Goal: Task Accomplishment & Management: Use online tool/utility

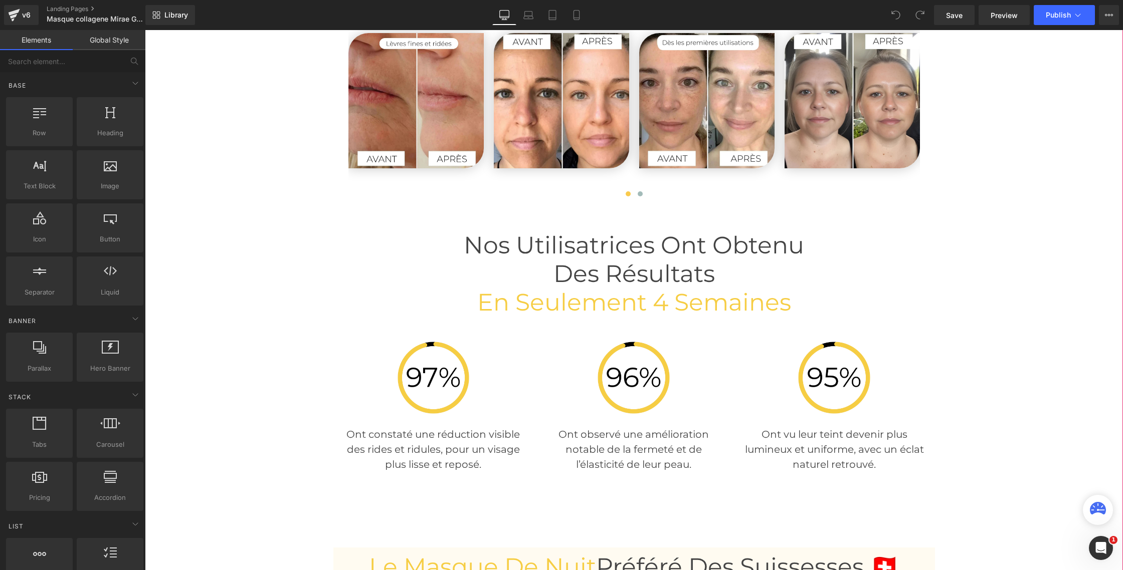
scroll to position [2564, 0]
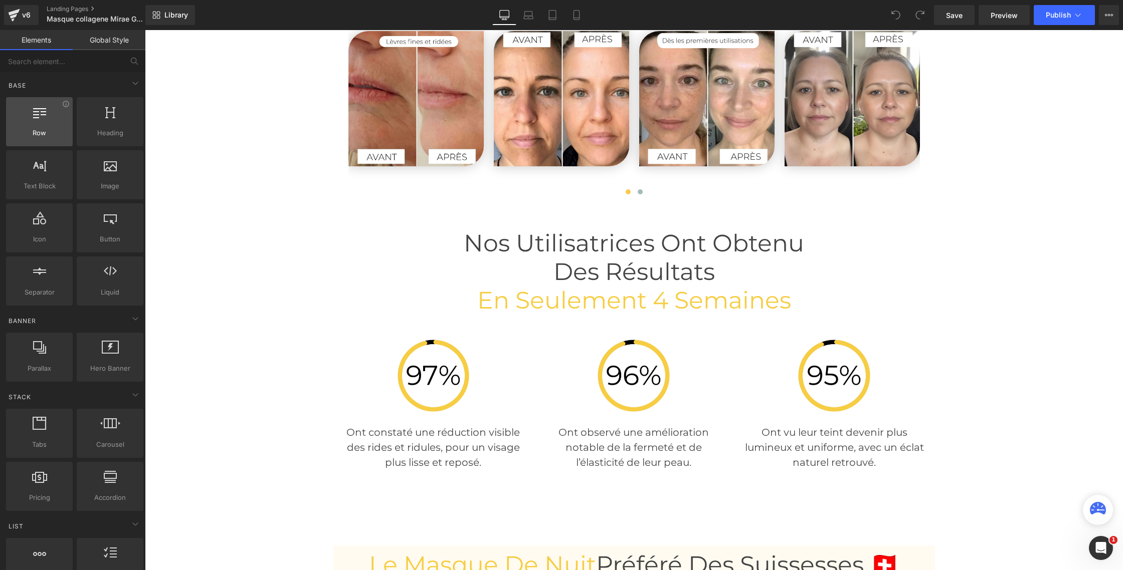
click at [45, 123] on div at bounding box center [39, 116] width 61 height 23
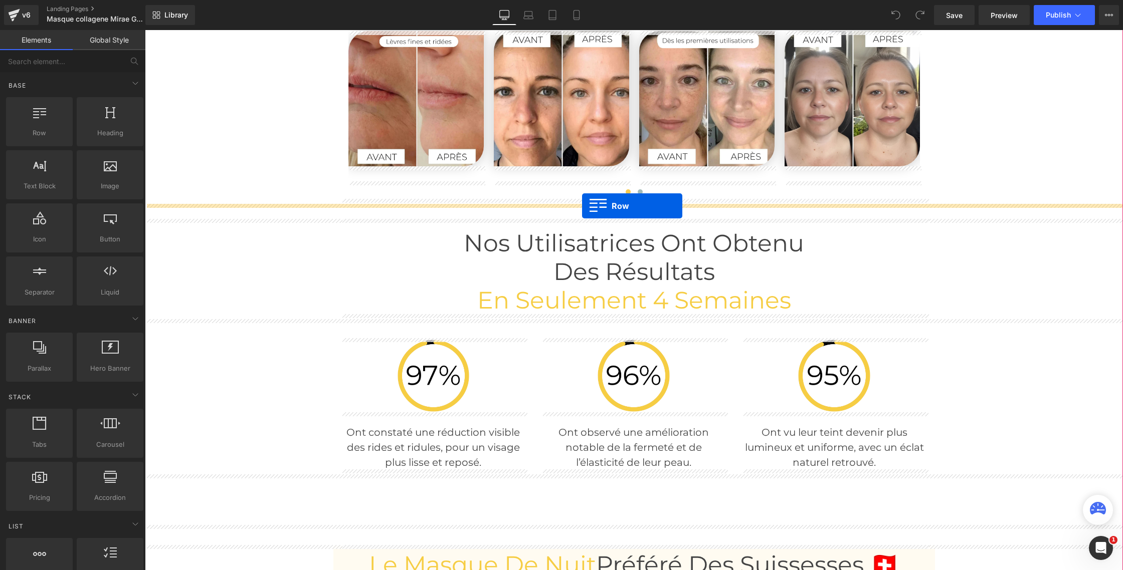
drag, startPoint x: 184, startPoint y: 155, endPoint x: 582, endPoint y: 206, distance: 401.3
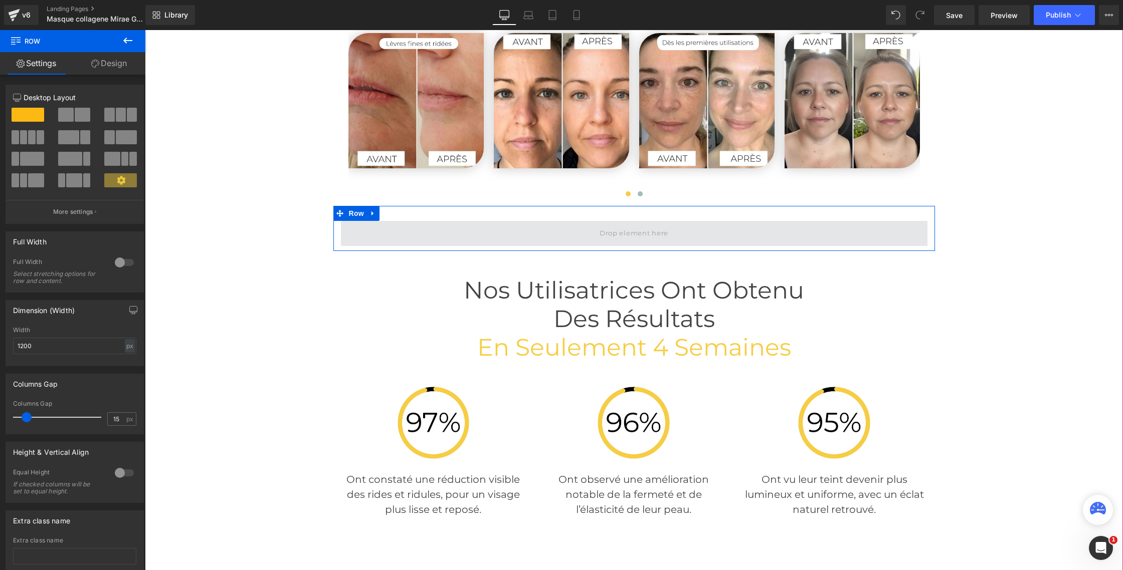
scroll to position [2561, 0]
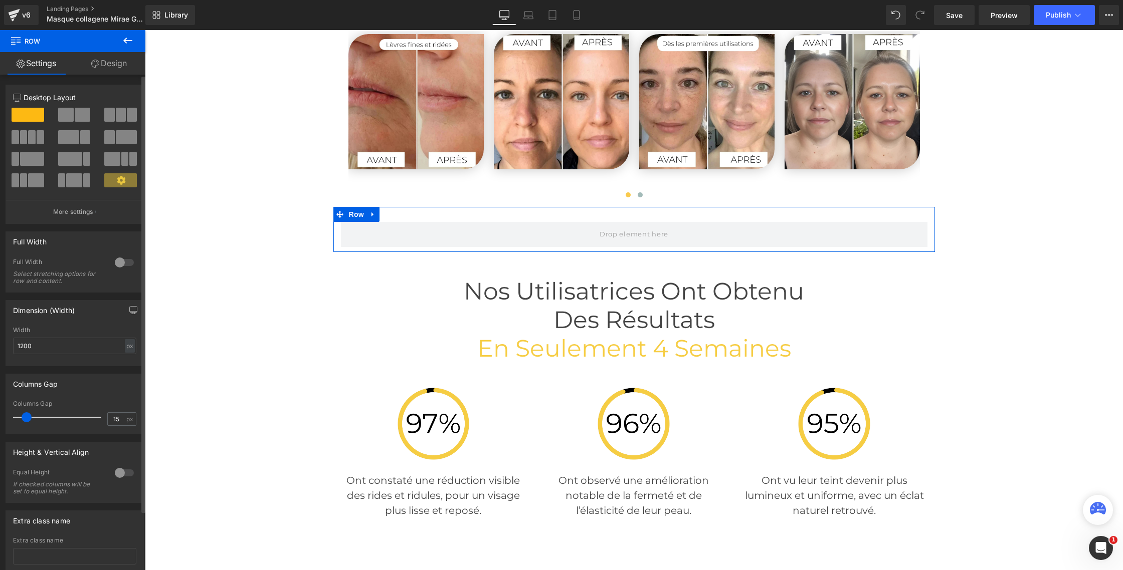
click at [127, 263] on div at bounding box center [124, 263] width 24 height 16
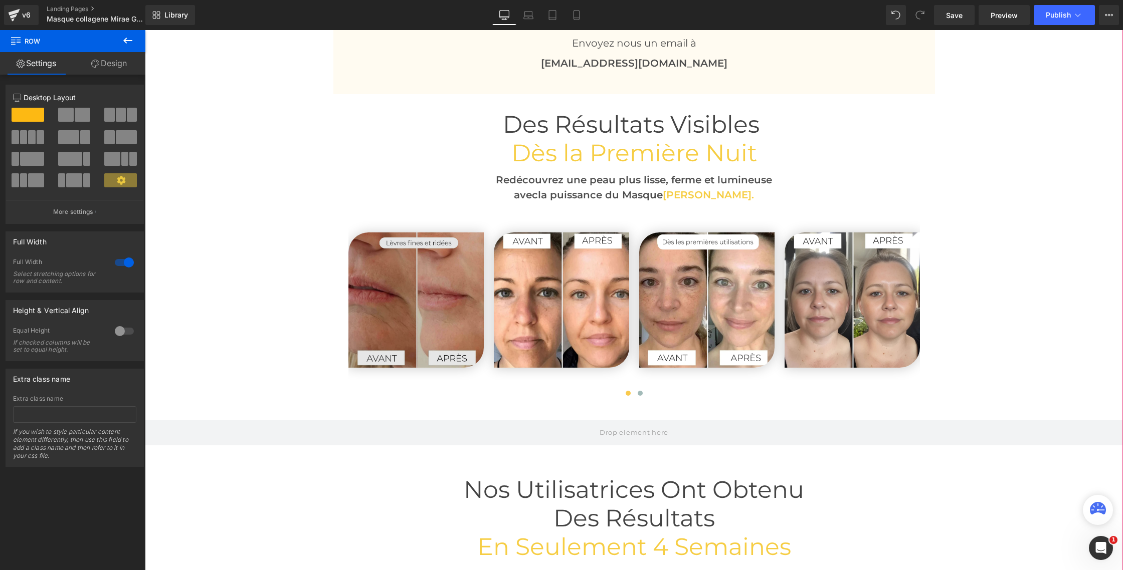
scroll to position [2416, 0]
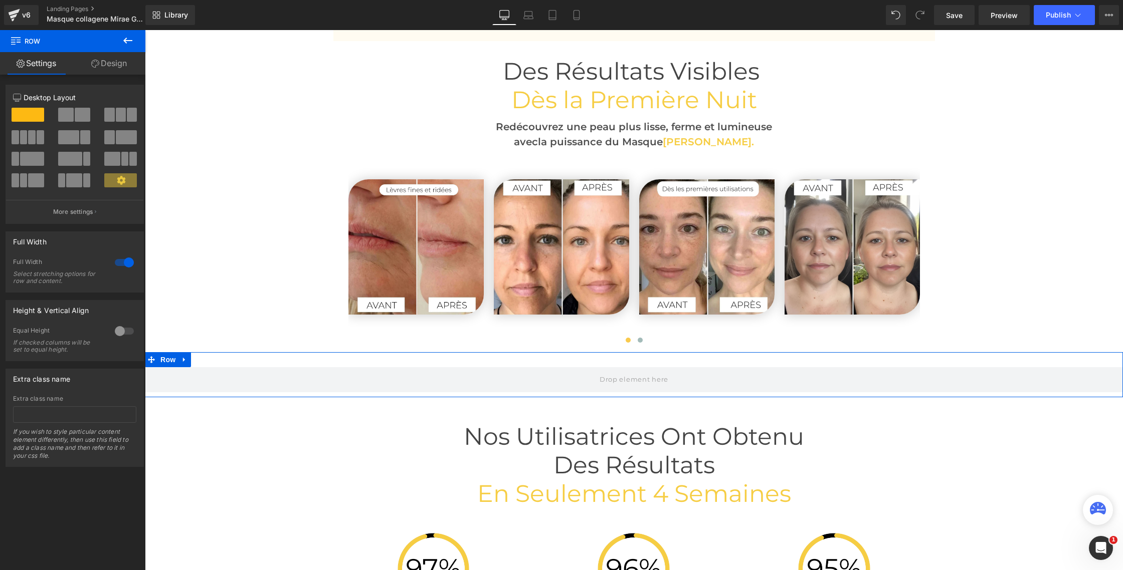
click at [94, 67] on icon at bounding box center [95, 64] width 8 height 8
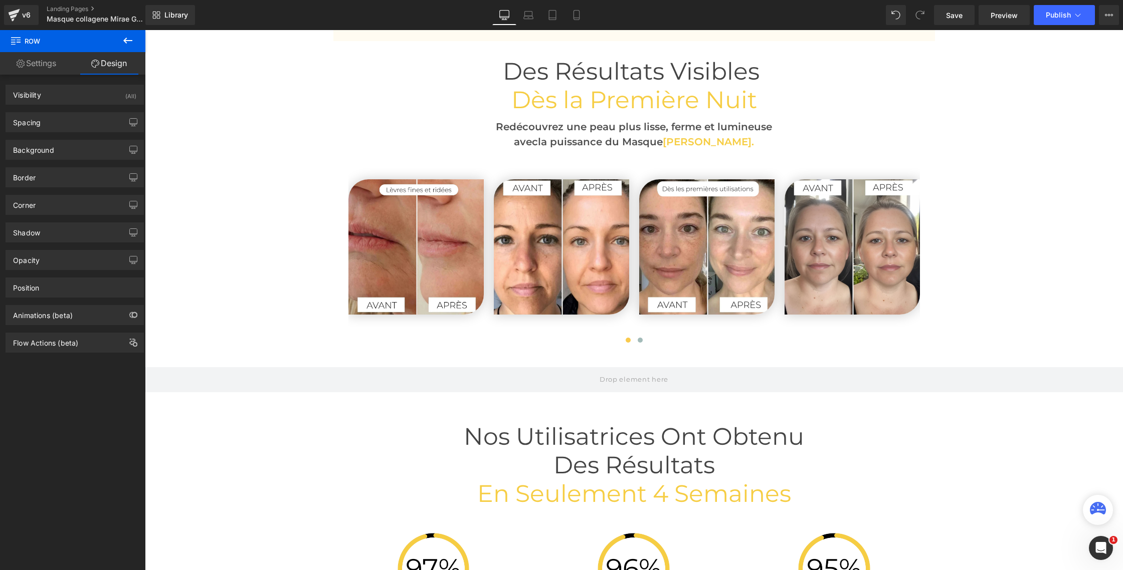
click at [132, 45] on icon at bounding box center [128, 41] width 12 height 12
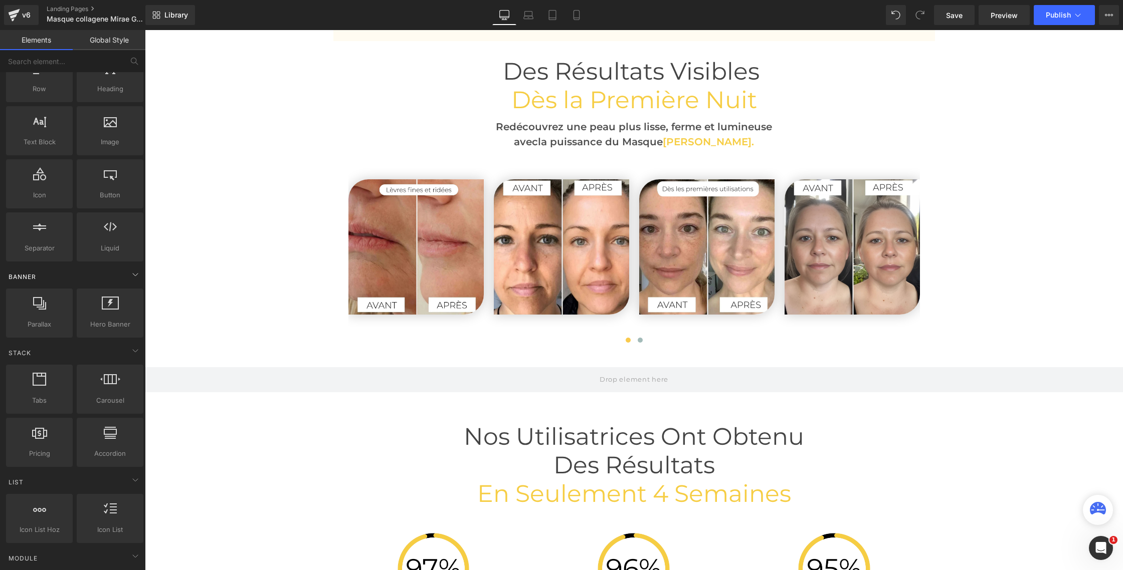
scroll to position [45, 0]
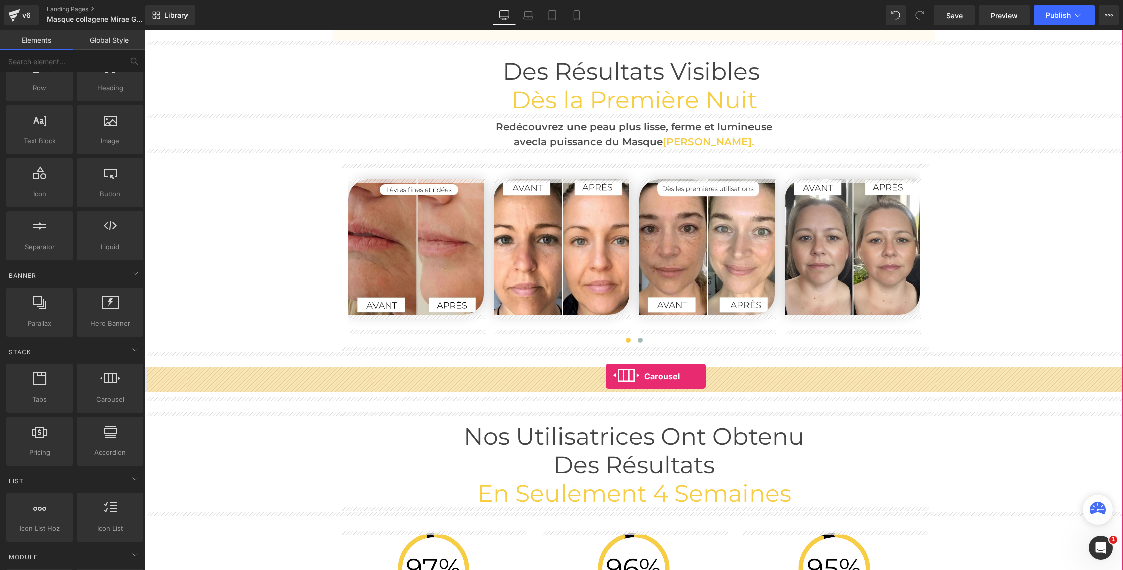
drag, startPoint x: 247, startPoint y: 422, endPoint x: 605, endPoint y: 376, distance: 361.2
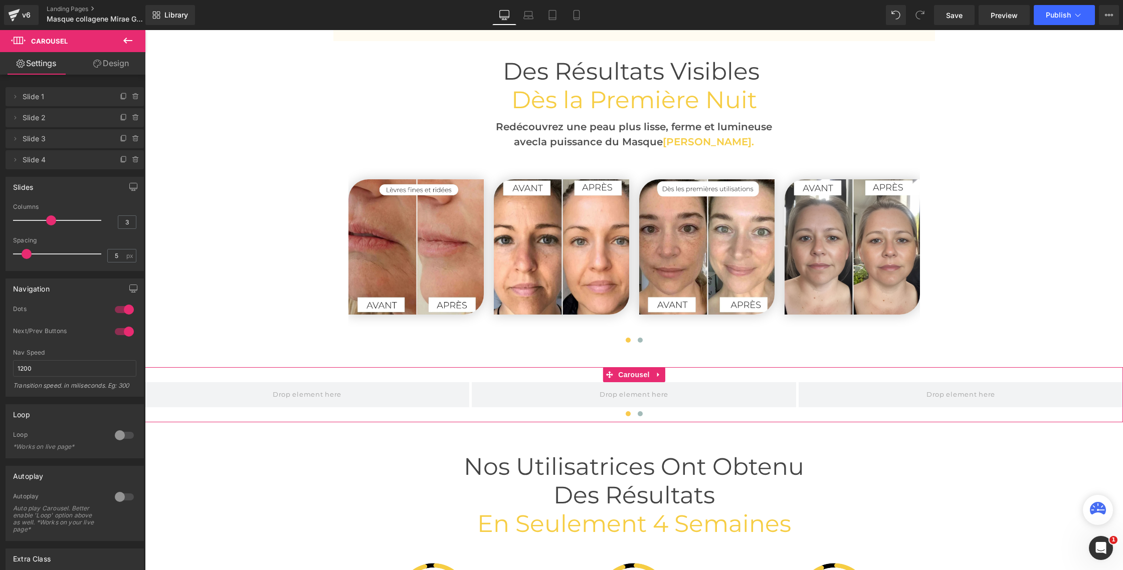
drag, startPoint x: 117, startPoint y: 313, endPoint x: 114, endPoint y: 319, distance: 6.1
click at [117, 313] on div at bounding box center [124, 310] width 24 height 16
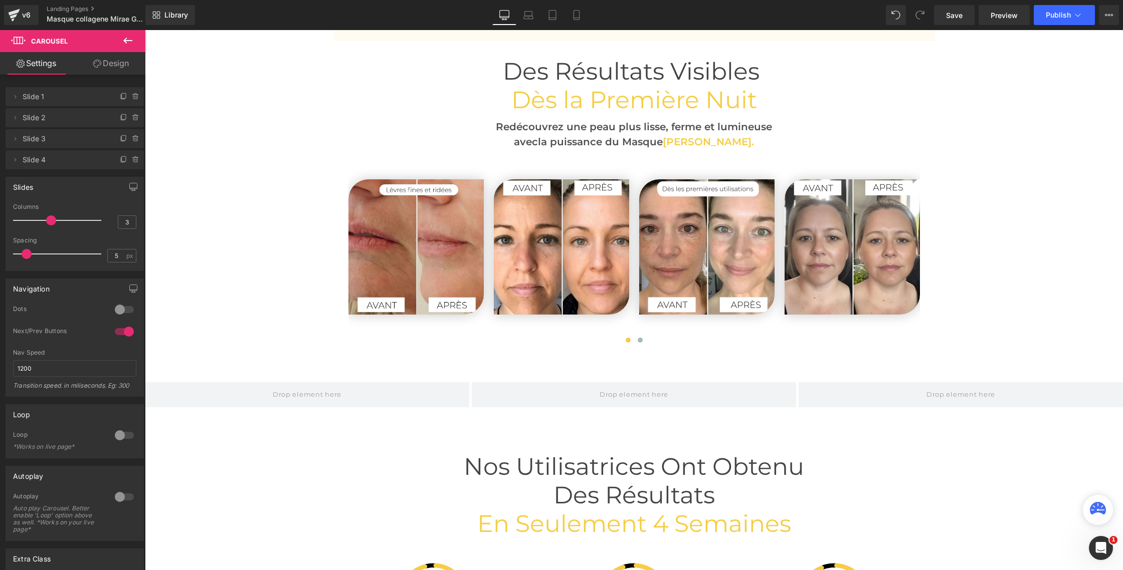
click at [116, 333] on div at bounding box center [124, 332] width 24 height 16
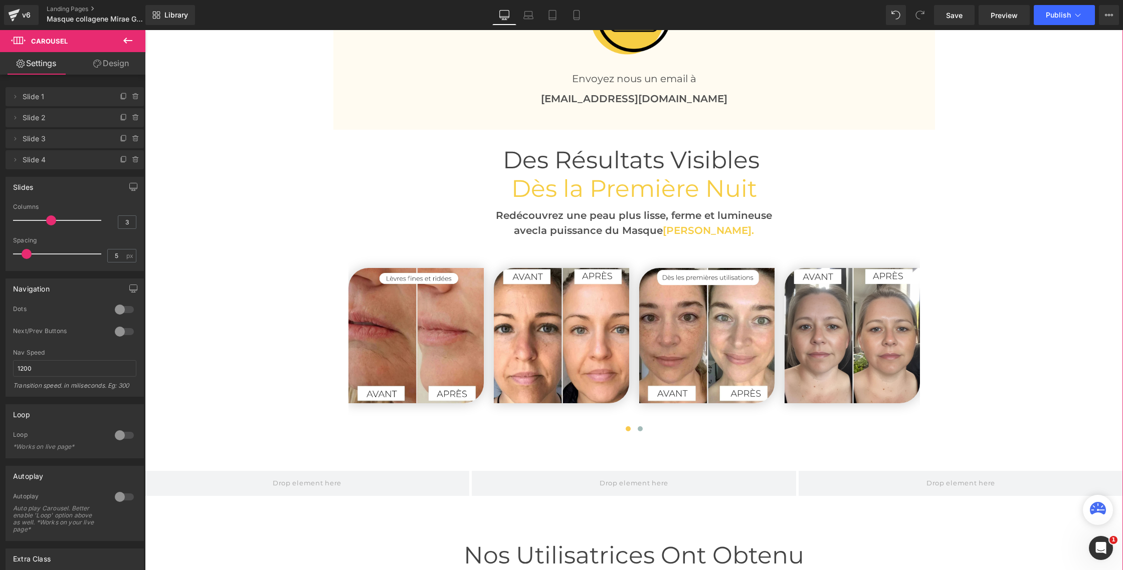
scroll to position [2365, 0]
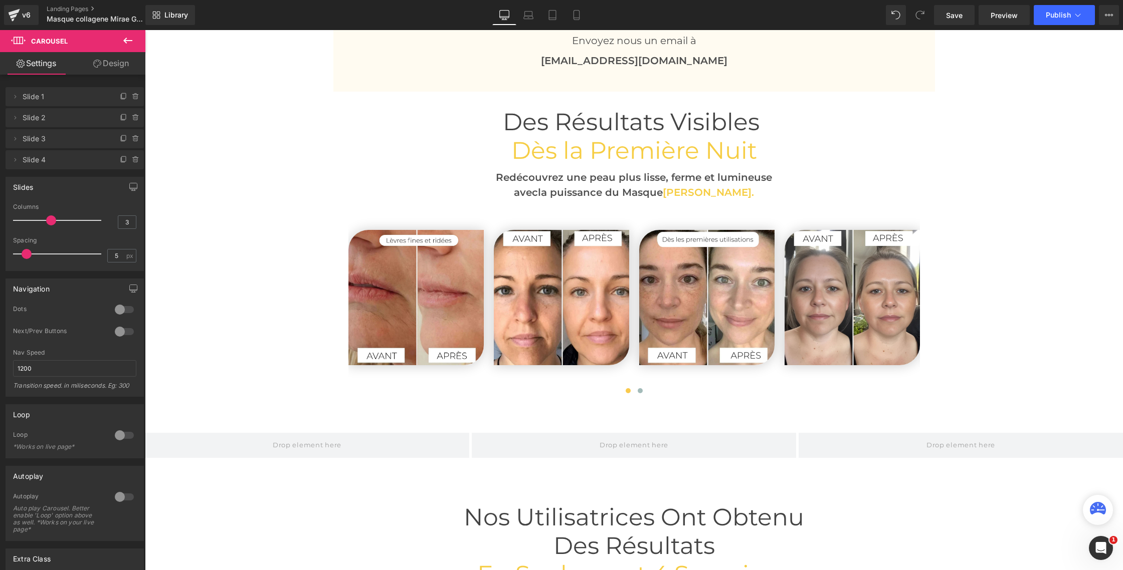
click at [125, 45] on icon at bounding box center [128, 41] width 12 height 12
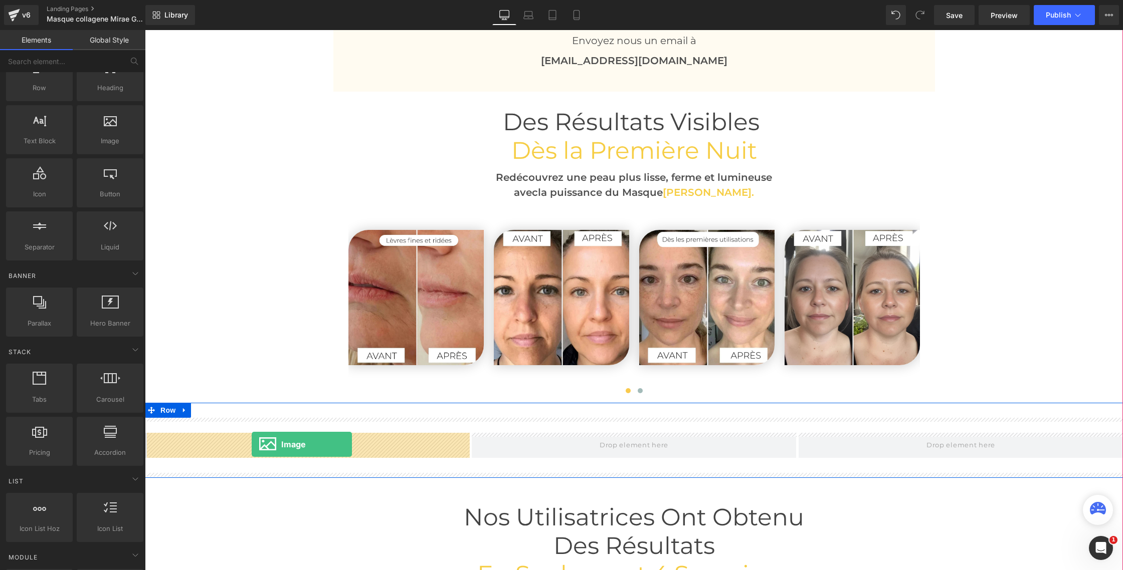
drag, startPoint x: 251, startPoint y: 171, endPoint x: 252, endPoint y: 445, distance: 273.7
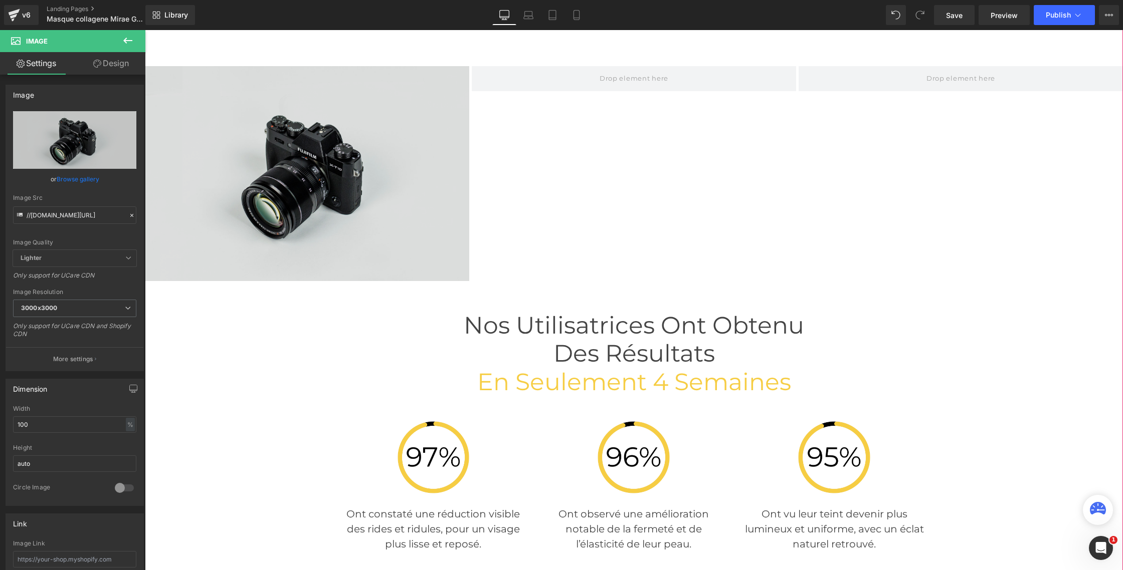
scroll to position [2768, 0]
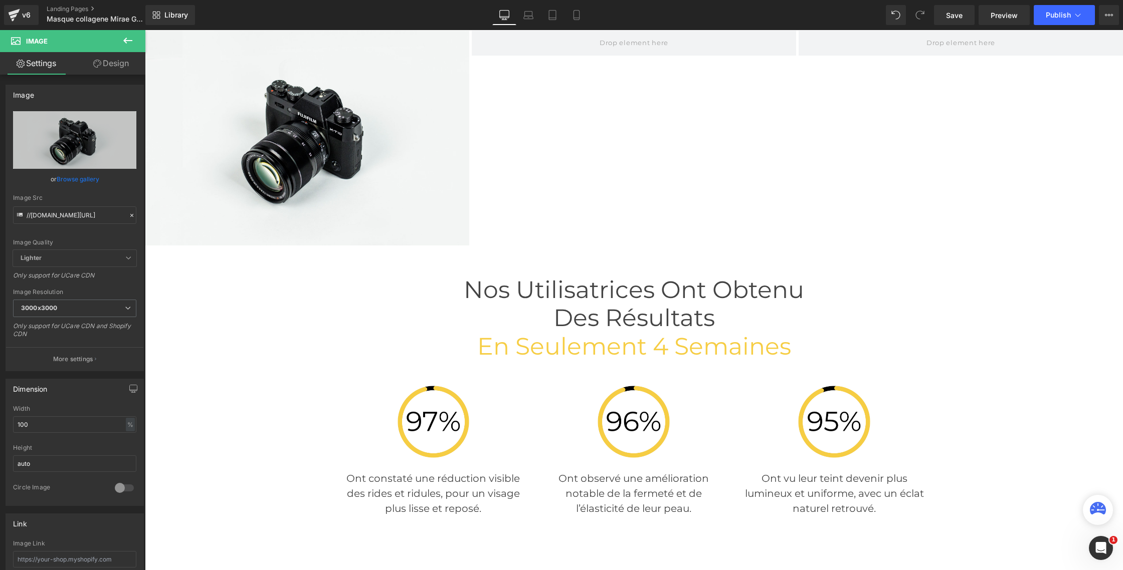
click at [126, 37] on icon at bounding box center [128, 41] width 12 height 12
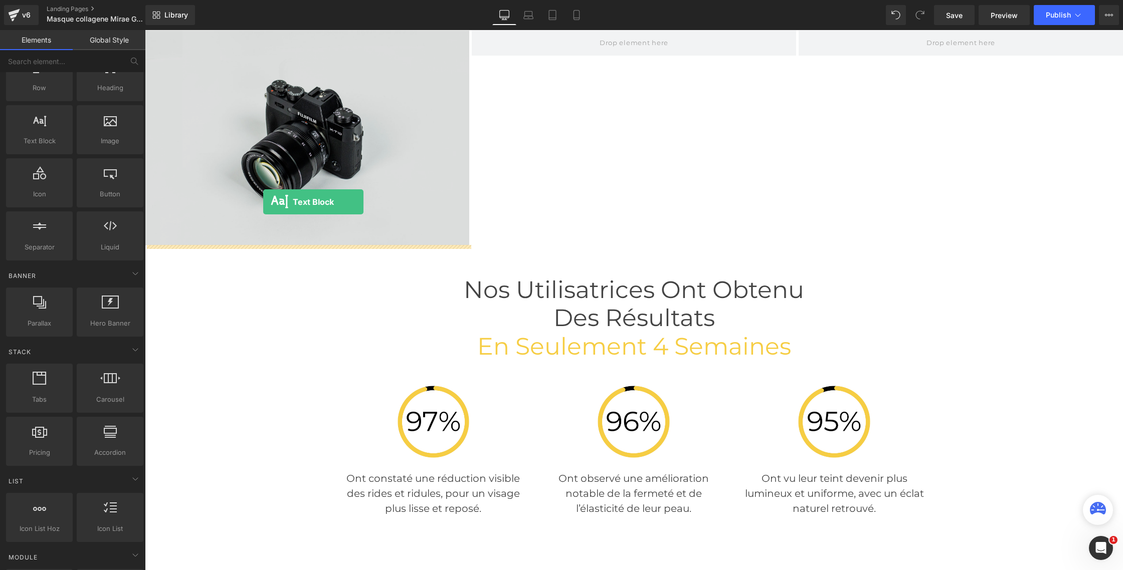
drag, startPoint x: 191, startPoint y: 155, endPoint x: 263, endPoint y: 202, distance: 85.5
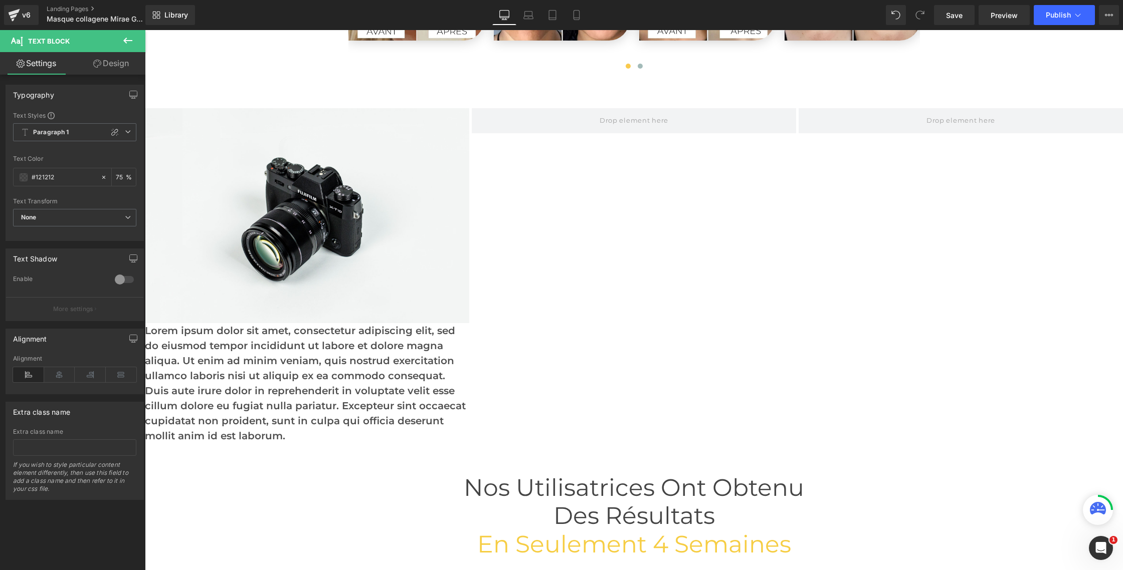
scroll to position [2560, 0]
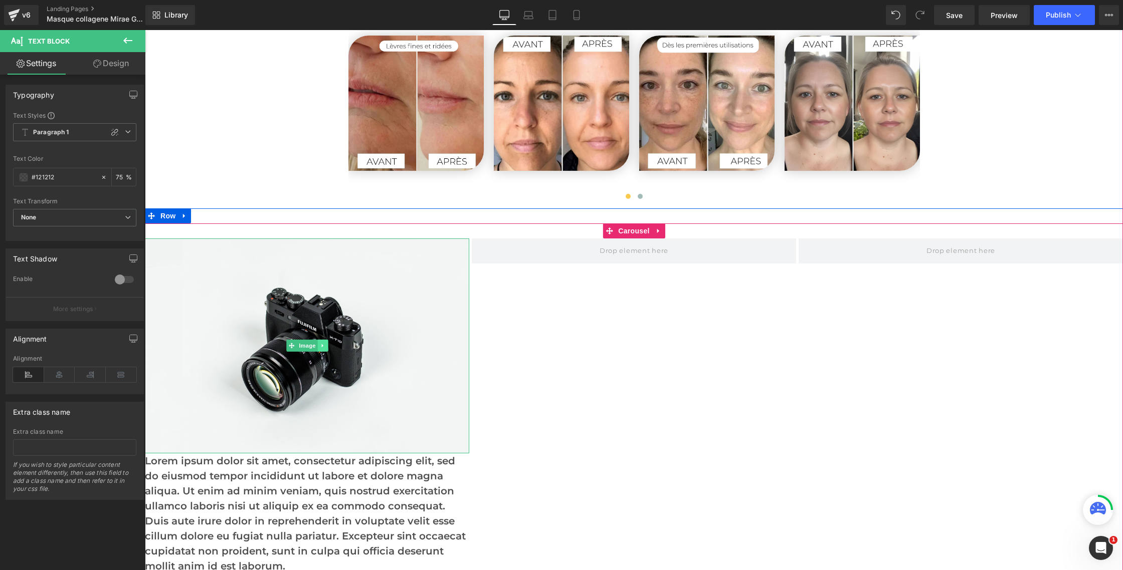
click at [323, 341] on link at bounding box center [322, 346] width 11 height 12
click at [318, 347] on icon at bounding box center [318, 346] width 6 height 6
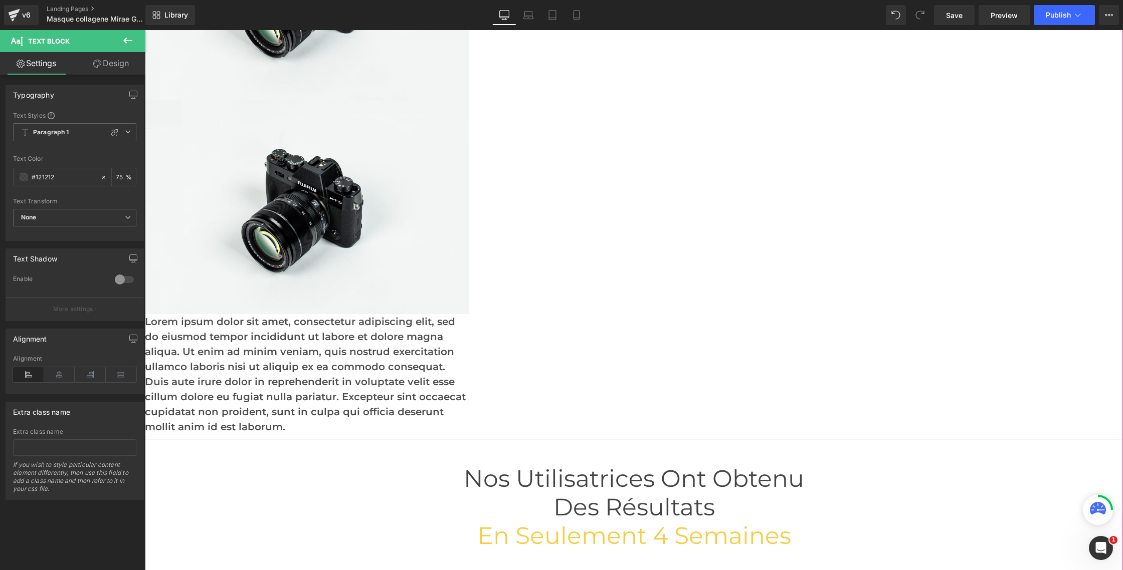
scroll to position [2943, 0]
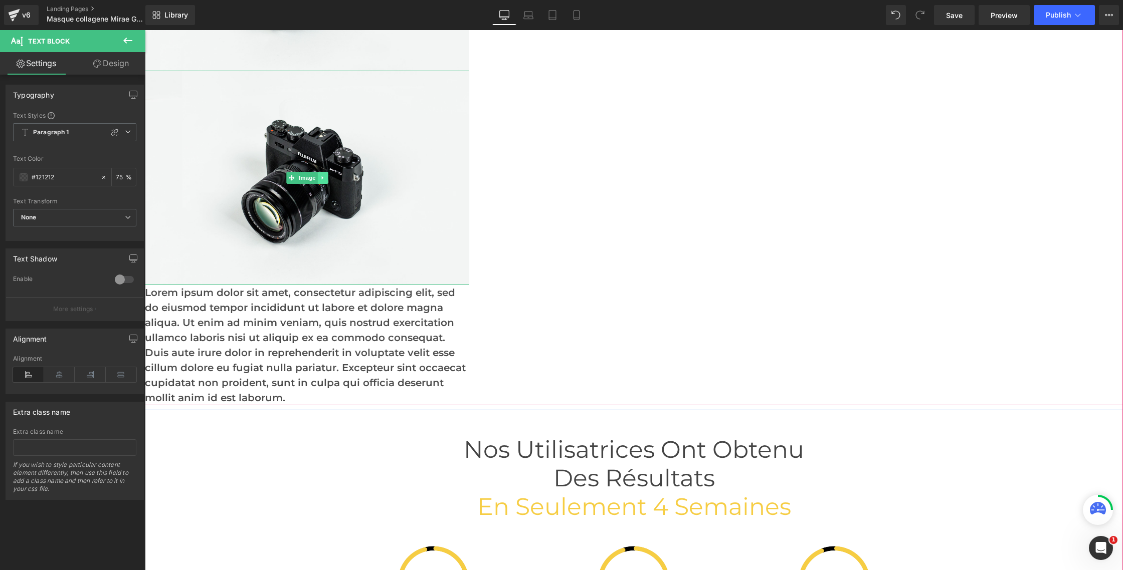
click at [323, 179] on icon at bounding box center [323, 178] width 6 height 6
click at [319, 180] on icon at bounding box center [318, 178] width 6 height 6
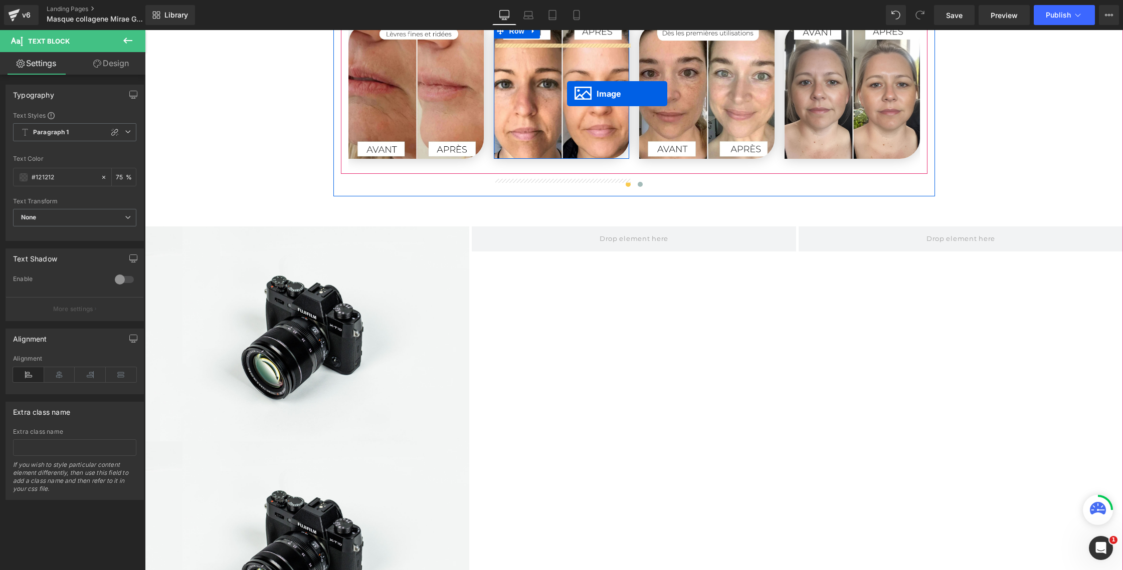
scroll to position [2552, 0]
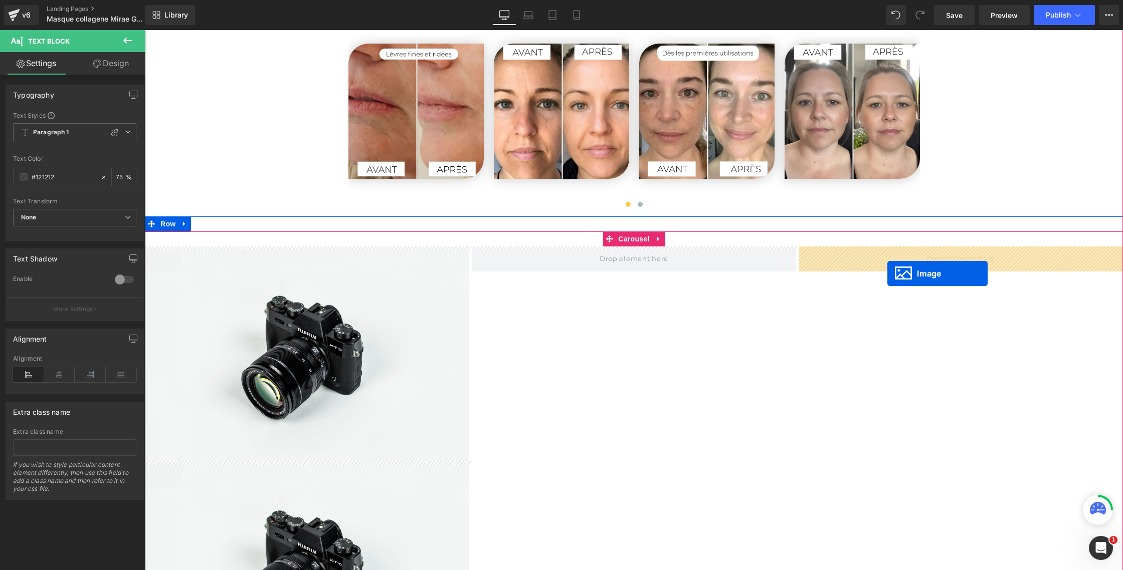
drag, startPoint x: 291, startPoint y: 394, endPoint x: 887, endPoint y: 273, distance: 608.6
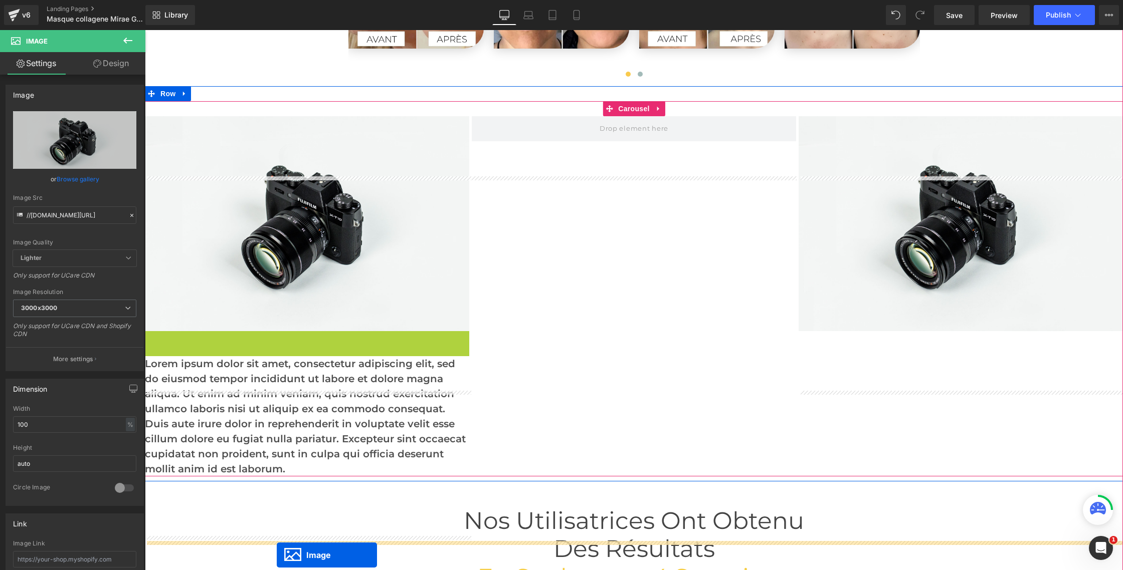
scroll to position [2732, 0]
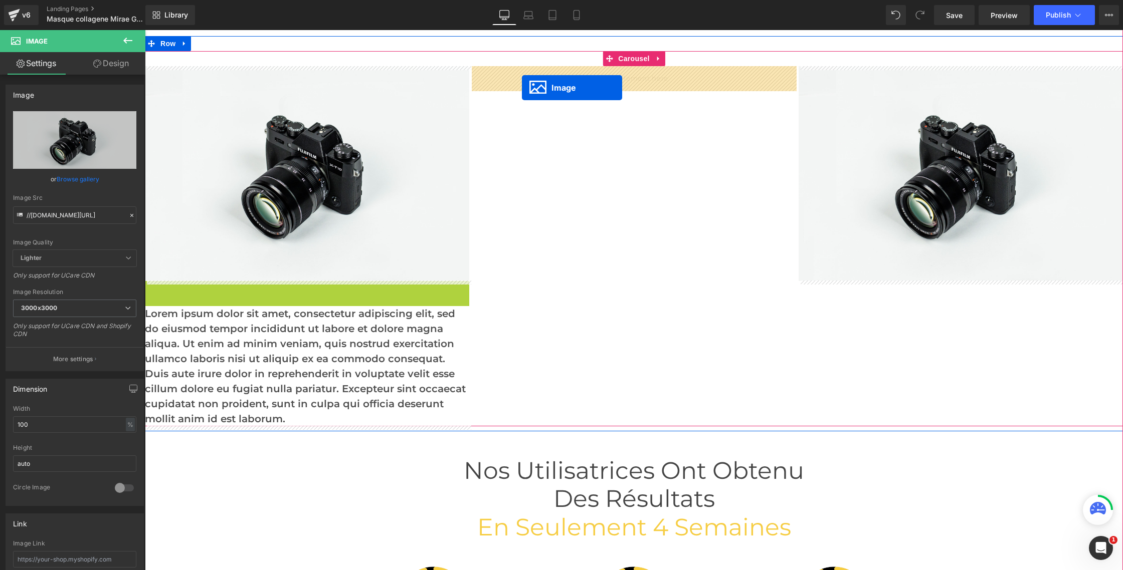
drag, startPoint x: 276, startPoint y: 566, endPoint x: 522, endPoint y: 88, distance: 537.6
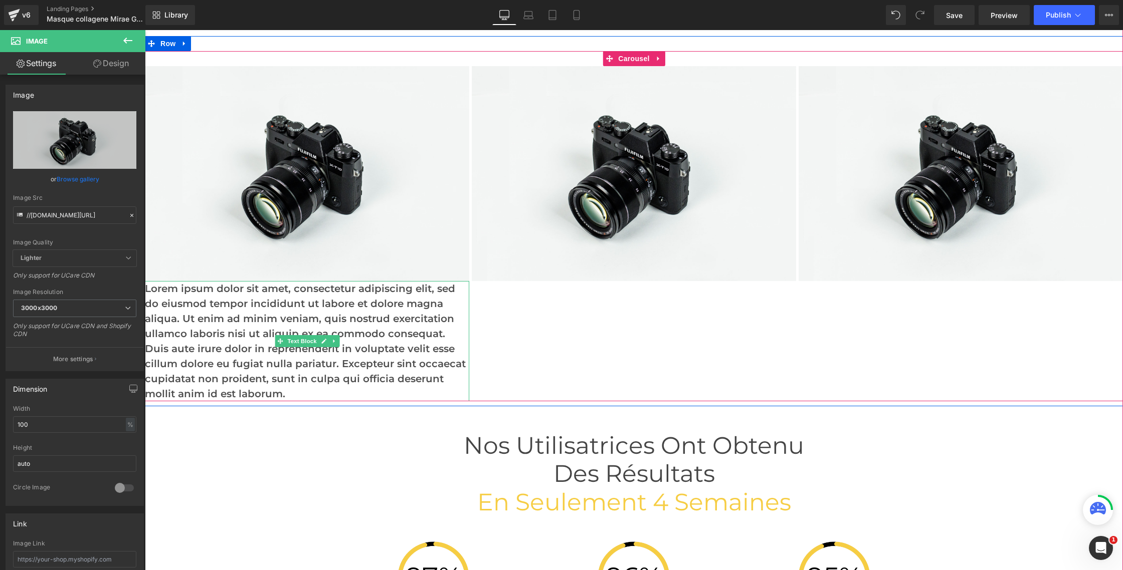
click at [265, 311] on p "Lorem ipsum dolor sit amet, consectetur adipiscing elit, sed do eiusmod tempor …" at bounding box center [307, 341] width 324 height 120
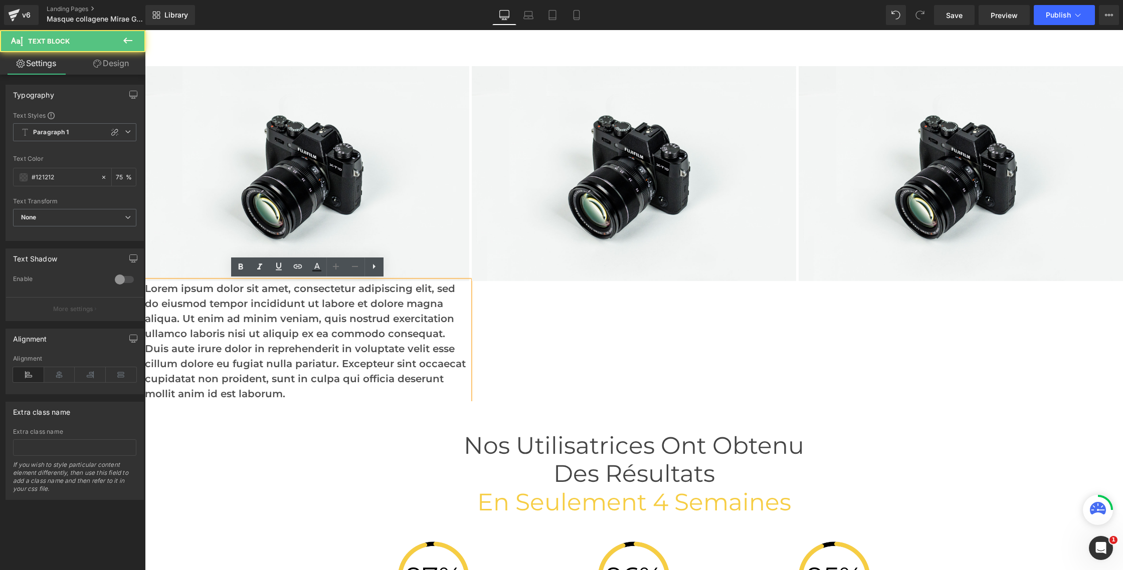
drag, startPoint x: 684, startPoint y: 344, endPoint x: 477, endPoint y: 336, distance: 207.7
click at [684, 344] on div "Image Lorem ipsum dolor sit amet, consectetur adipiscing elit, sed do eiusmod t…" at bounding box center [798, 233] width 1307 height 335
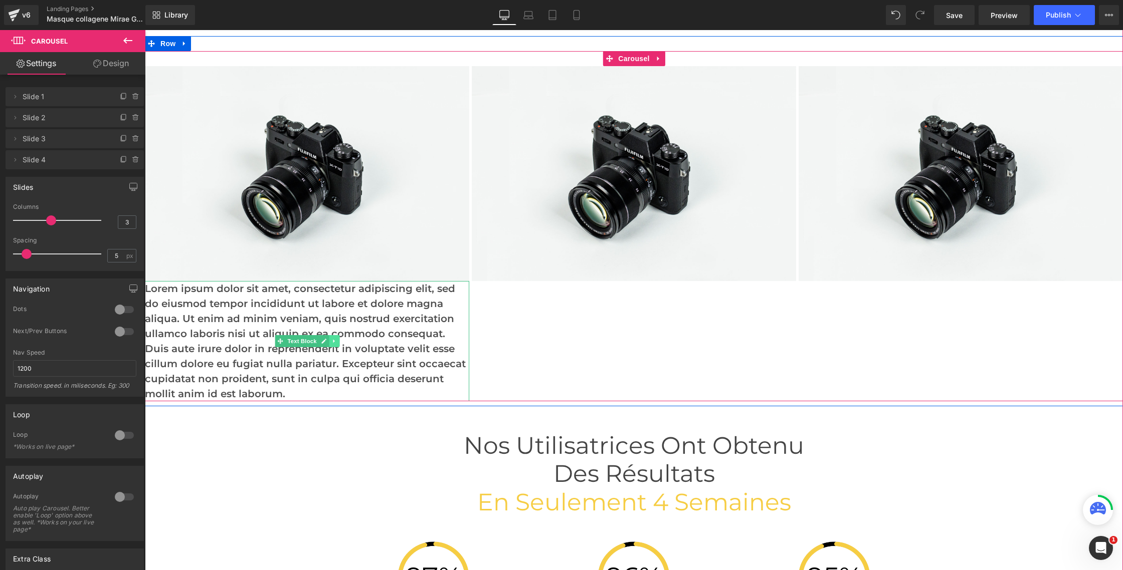
click at [331, 342] on icon at bounding box center [334, 341] width 6 height 6
click at [328, 341] on icon at bounding box center [329, 341] width 6 height 6
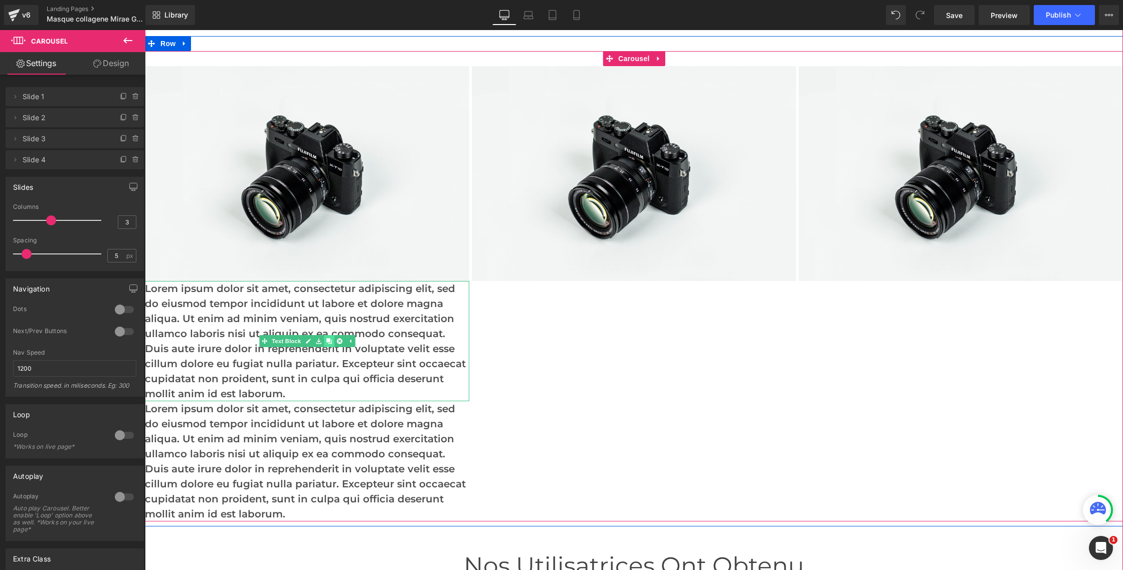
click at [328, 343] on icon at bounding box center [329, 341] width 6 height 6
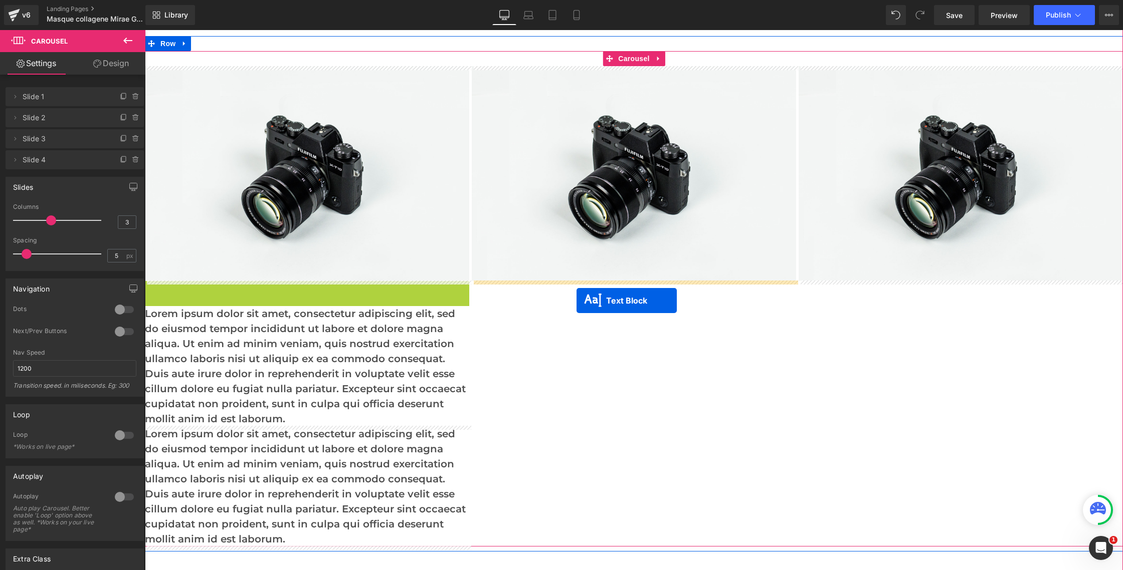
drag, startPoint x: 267, startPoint y: 344, endPoint x: 576, endPoint y: 300, distance: 312.8
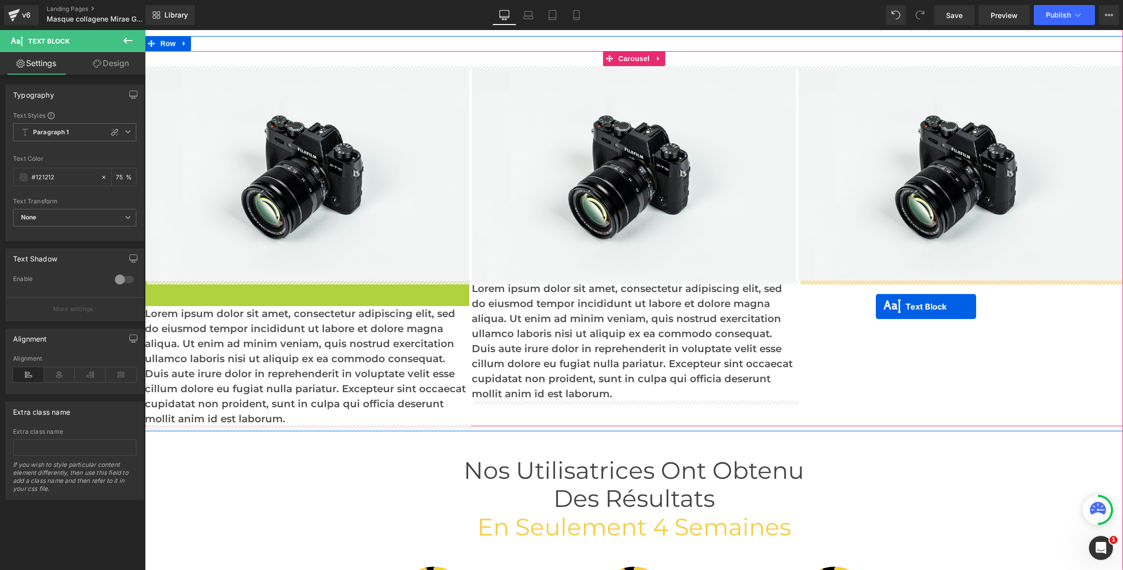
drag, startPoint x: 278, startPoint y: 340, endPoint x: 876, endPoint y: 306, distance: 598.4
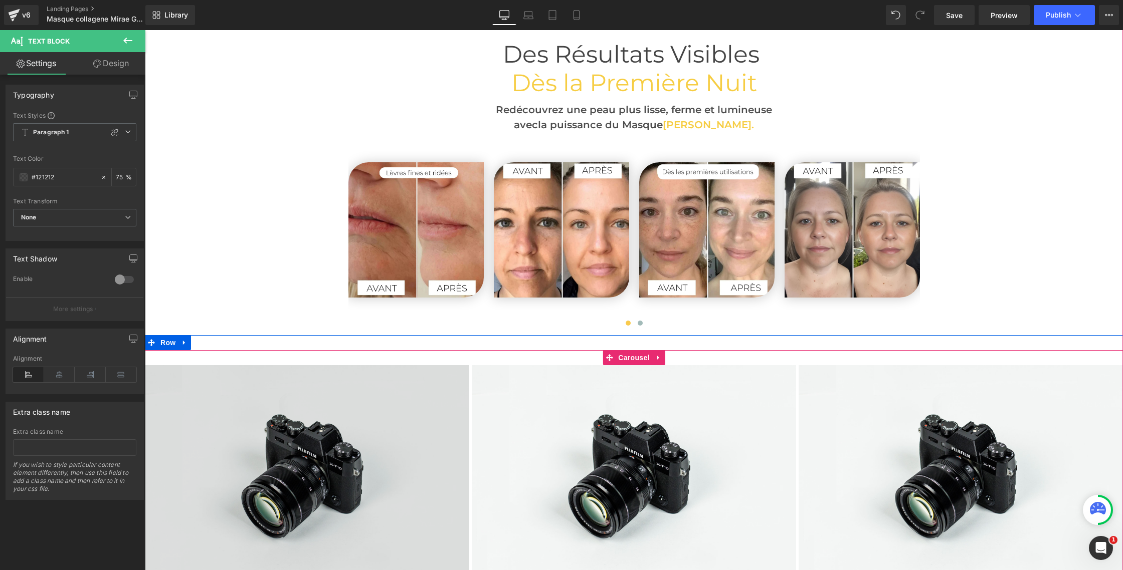
scroll to position [2432, 0]
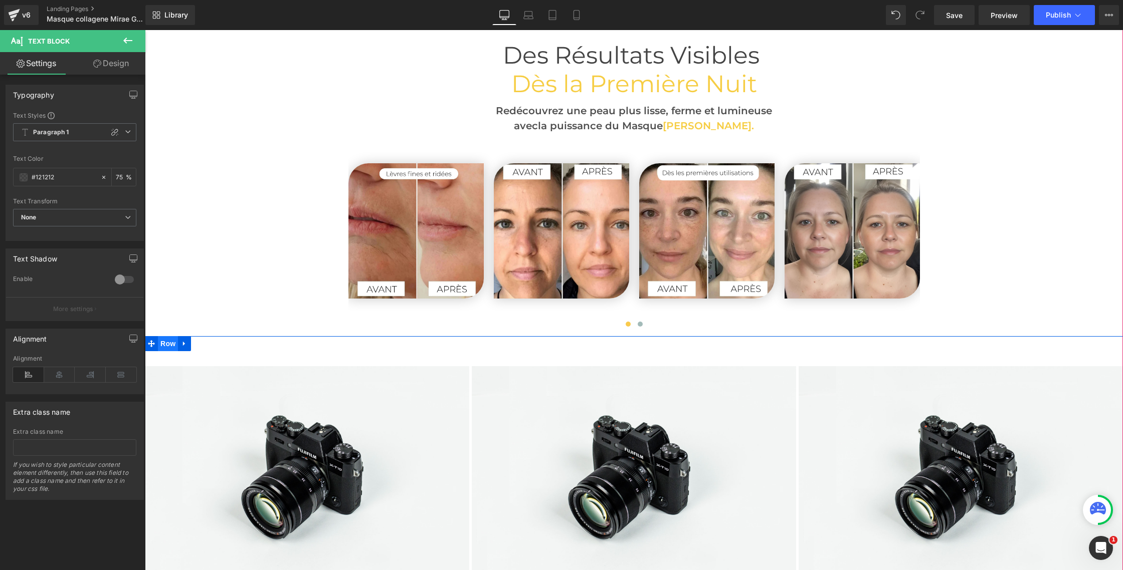
click at [164, 346] on span "Row" at bounding box center [168, 343] width 20 height 15
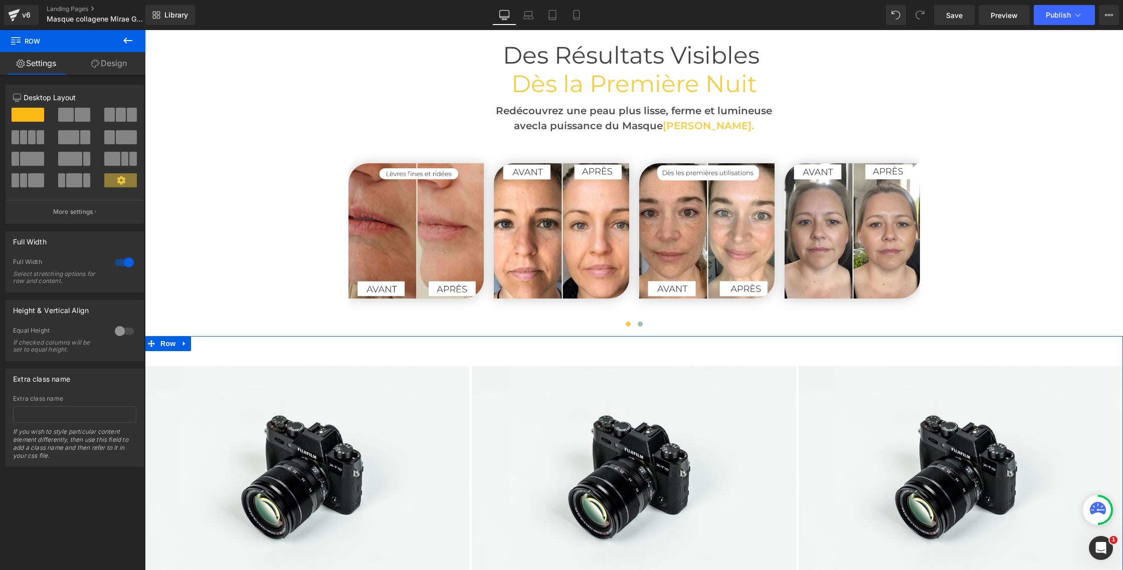
click at [122, 260] on div at bounding box center [124, 263] width 24 height 16
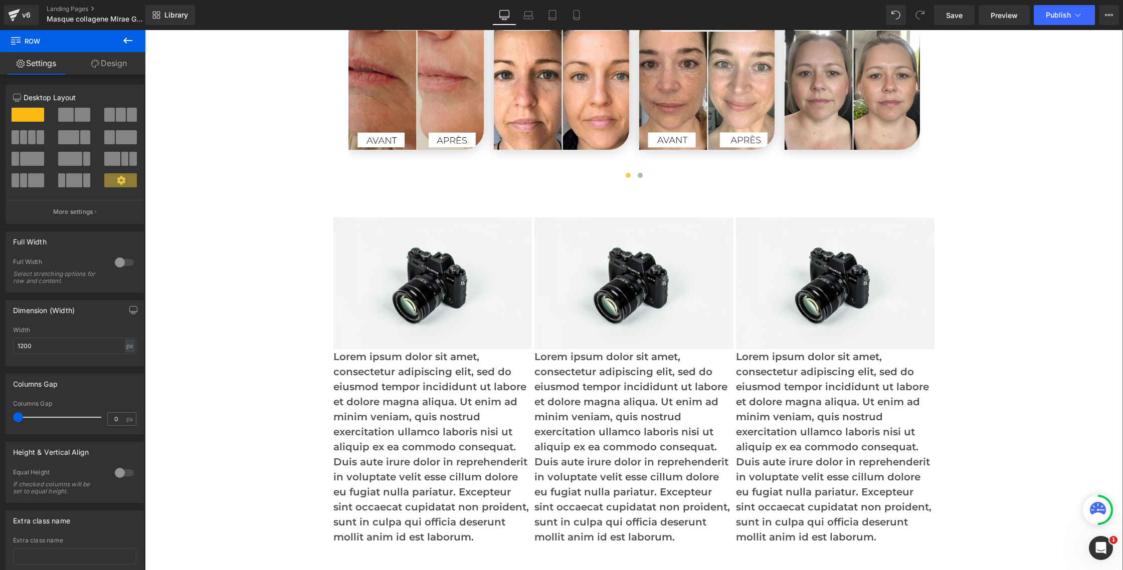
scroll to position [2625, 0]
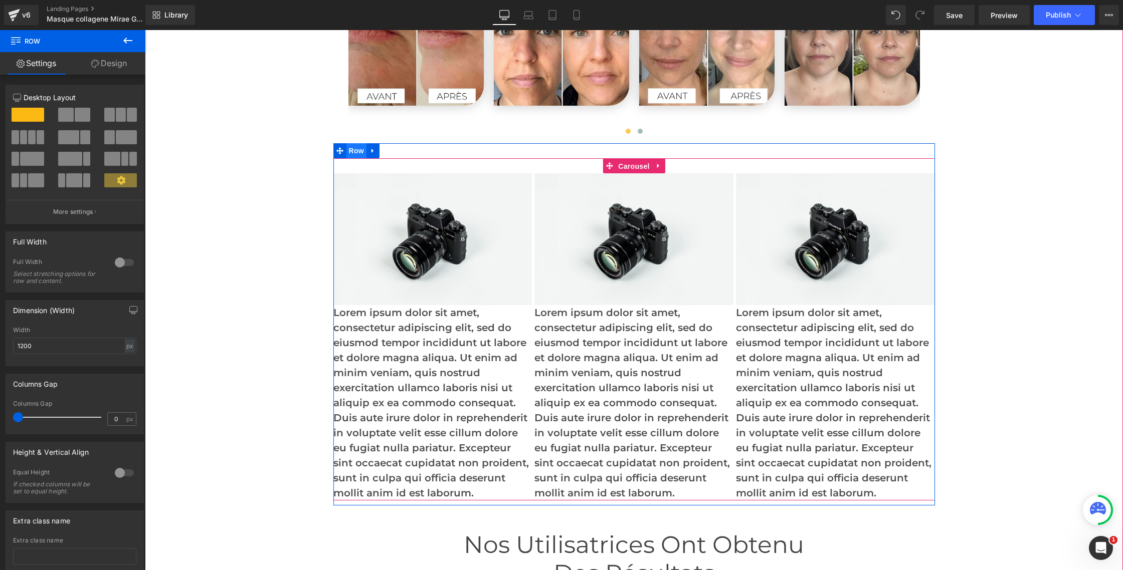
drag, startPoint x: 639, startPoint y: 168, endPoint x: 357, endPoint y: 155, distance: 281.5
click at [639, 168] on span "Carousel" at bounding box center [634, 166] width 36 height 15
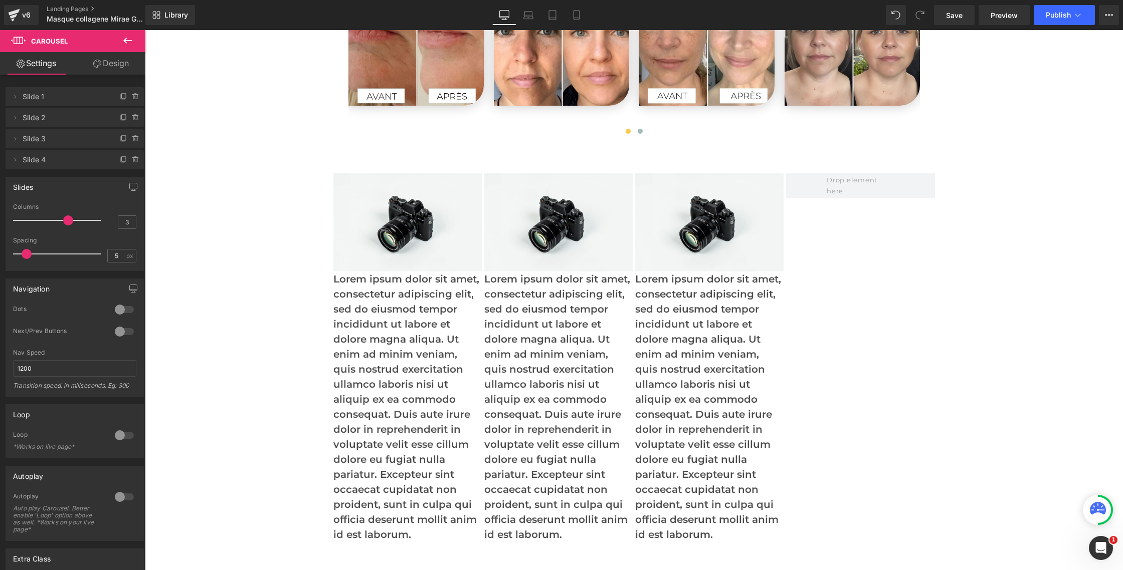
drag, startPoint x: 53, startPoint y: 223, endPoint x: 70, endPoint y: 223, distance: 17.0
click at [70, 223] on div at bounding box center [59, 221] width 83 height 20
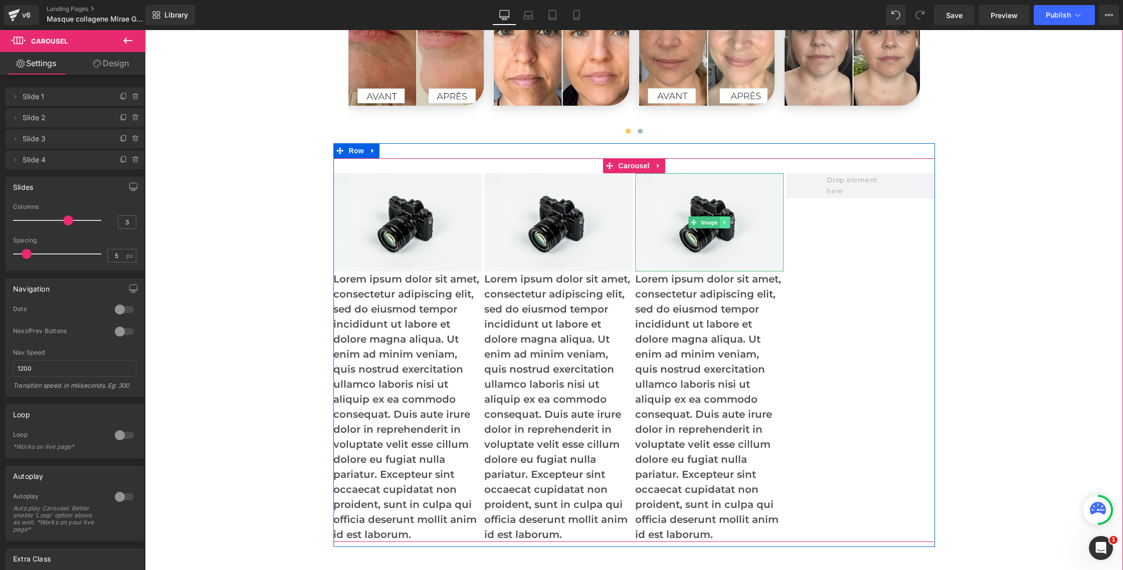
click at [724, 221] on icon at bounding box center [725, 223] width 2 height 4
click at [722, 225] on icon at bounding box center [720, 223] width 6 height 6
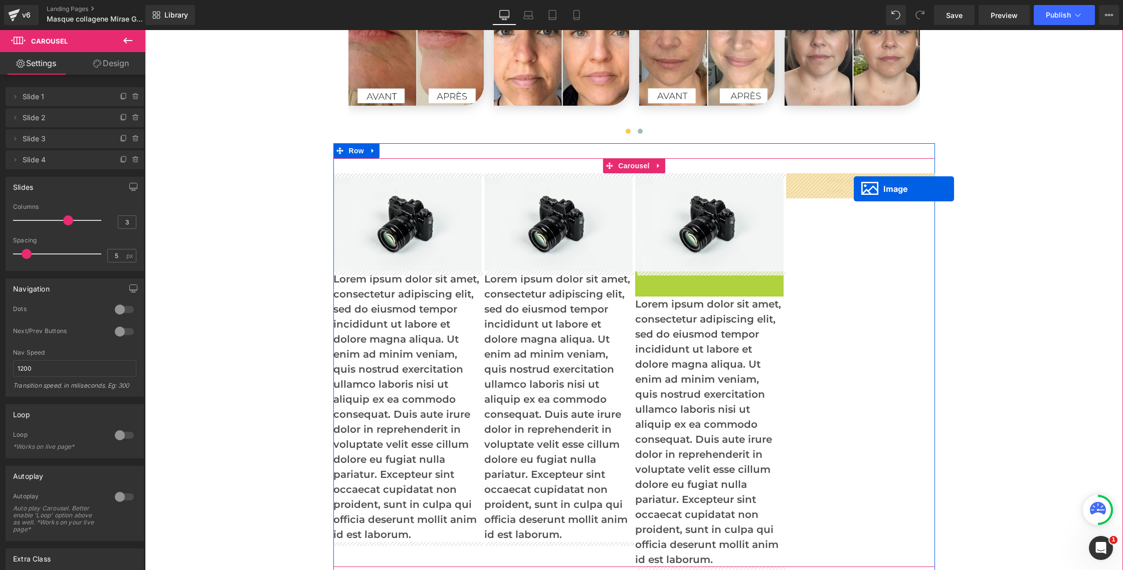
drag, startPoint x: 693, startPoint y: 320, endPoint x: 854, endPoint y: 188, distance: 208.3
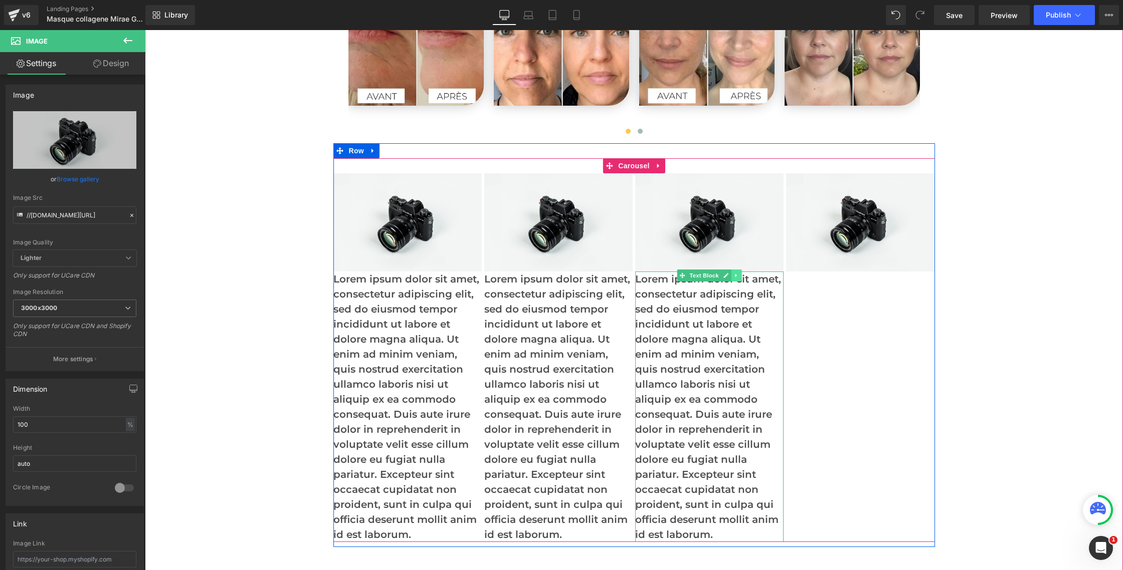
click at [734, 278] on icon at bounding box center [736, 276] width 6 height 6
click at [729, 278] on icon at bounding box center [731, 276] width 6 height 6
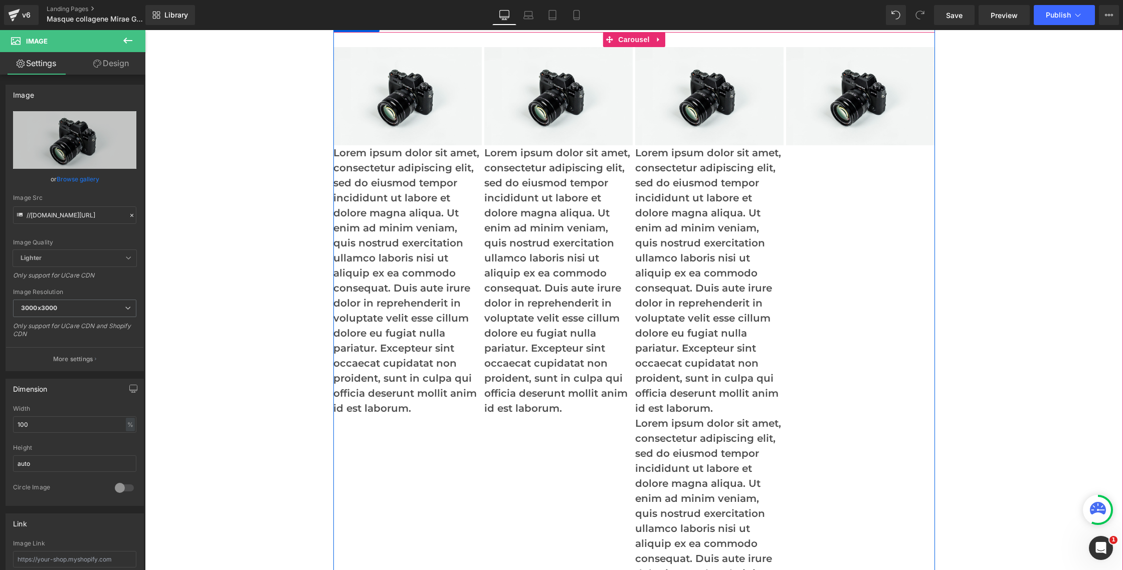
scroll to position [2737, 0]
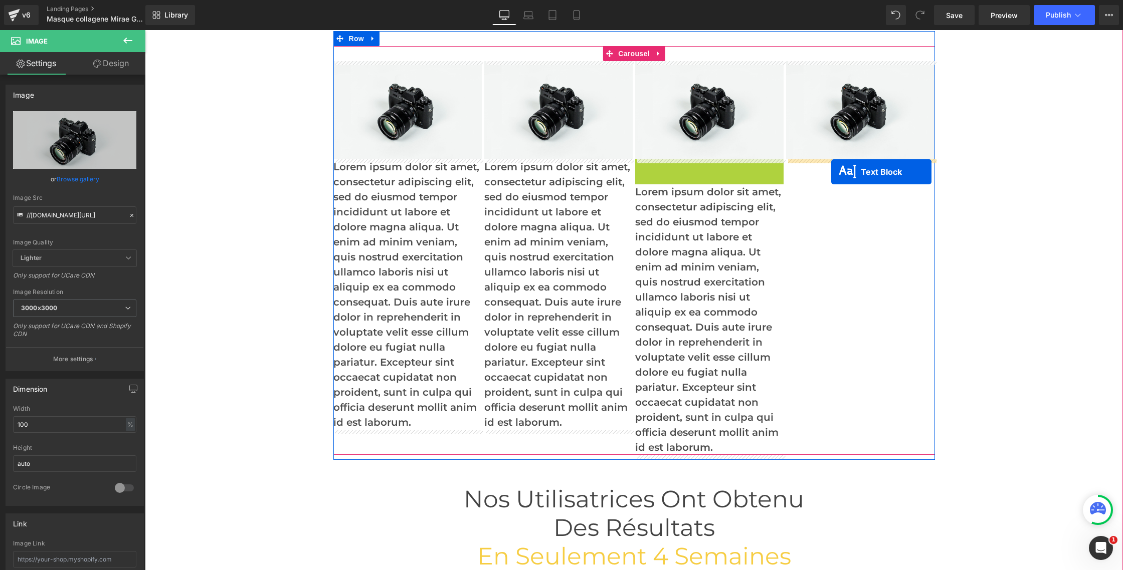
drag, startPoint x: 664, startPoint y: 163, endPoint x: 831, endPoint y: 171, distance: 167.1
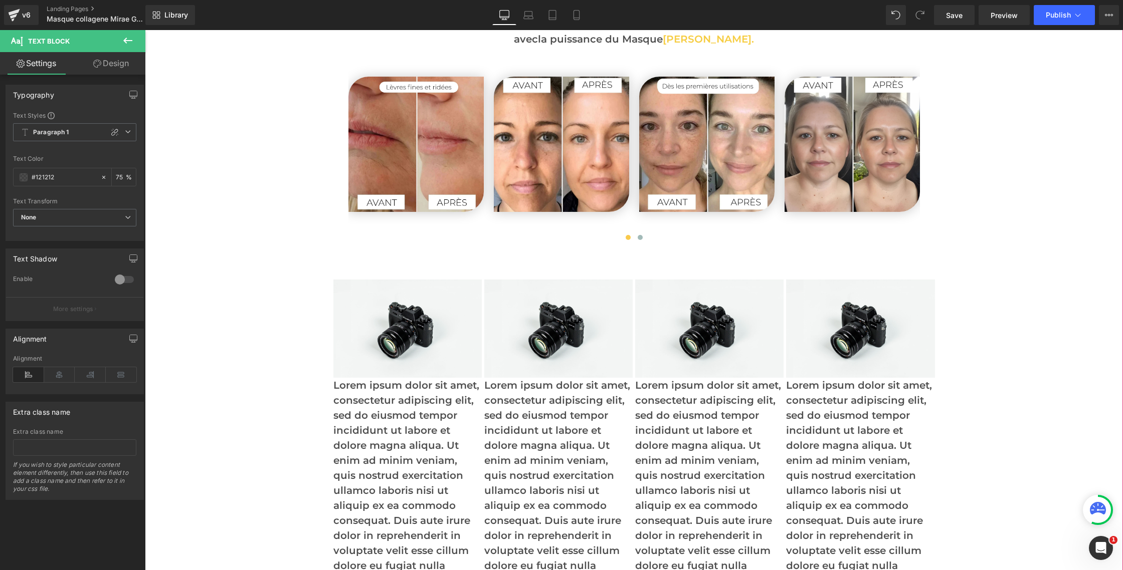
scroll to position [2531, 0]
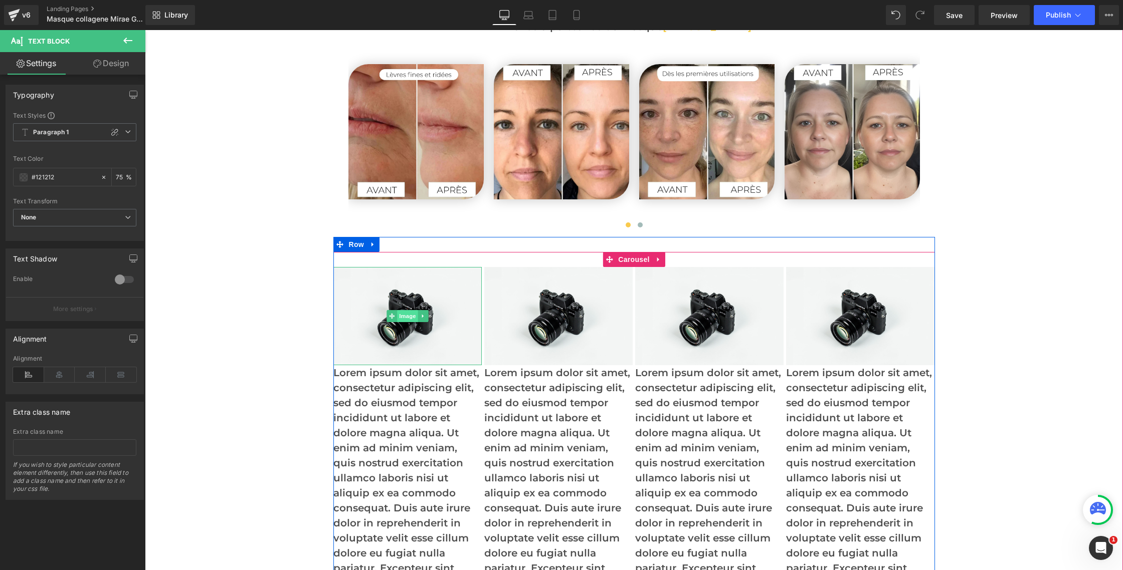
click at [408, 318] on span "Image" at bounding box center [407, 316] width 21 height 12
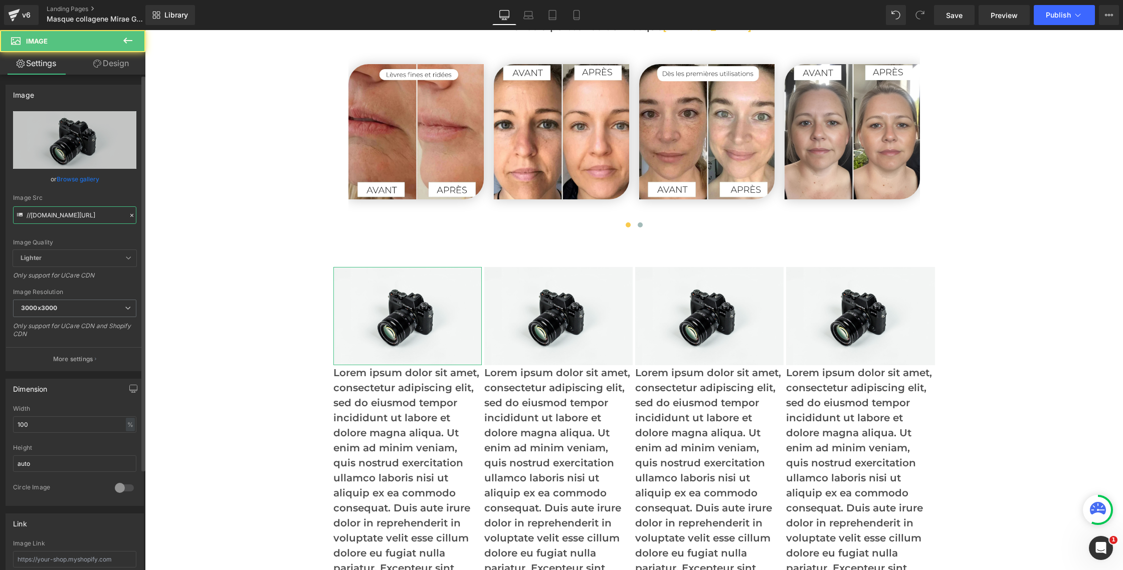
click at [67, 219] on input "//d1um8515vdn9kb.cloudfront.net/images/parallax.jpg" at bounding box center [74, 216] width 123 height 18
paste input "https://cdn.shopify.com/s/files/1/0750/4943/5373/files/47.jpg?v=1758851402"
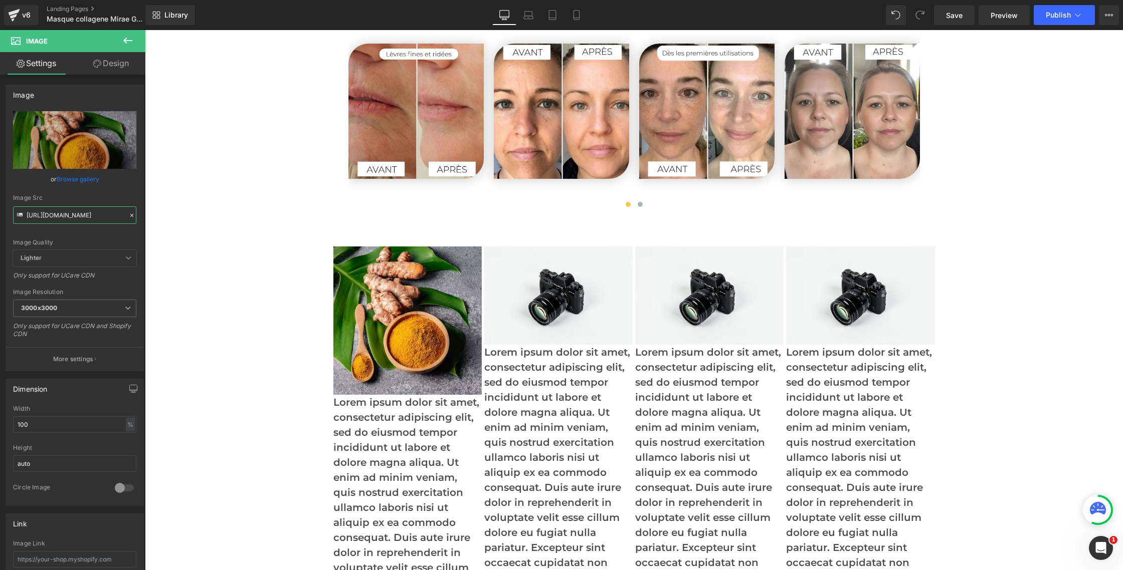
scroll to position [2560, 0]
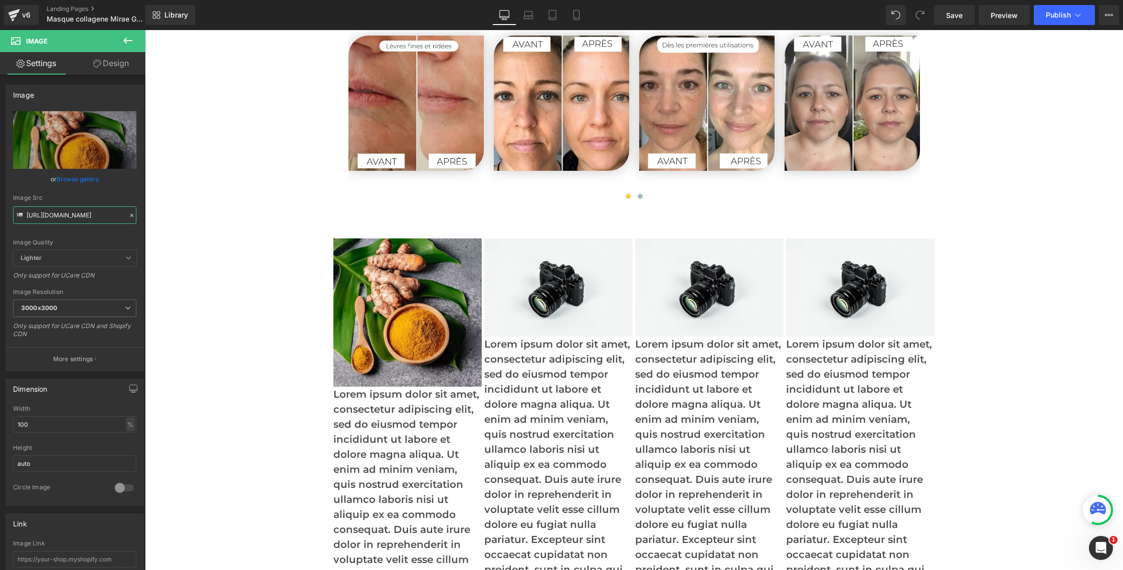
type input "https://cdn.shopify.com/s/files/1/0750/4943/5373/files/47_3000x3000.jpg?v=17588…"
click at [565, 291] on span "Image" at bounding box center [558, 288] width 21 height 12
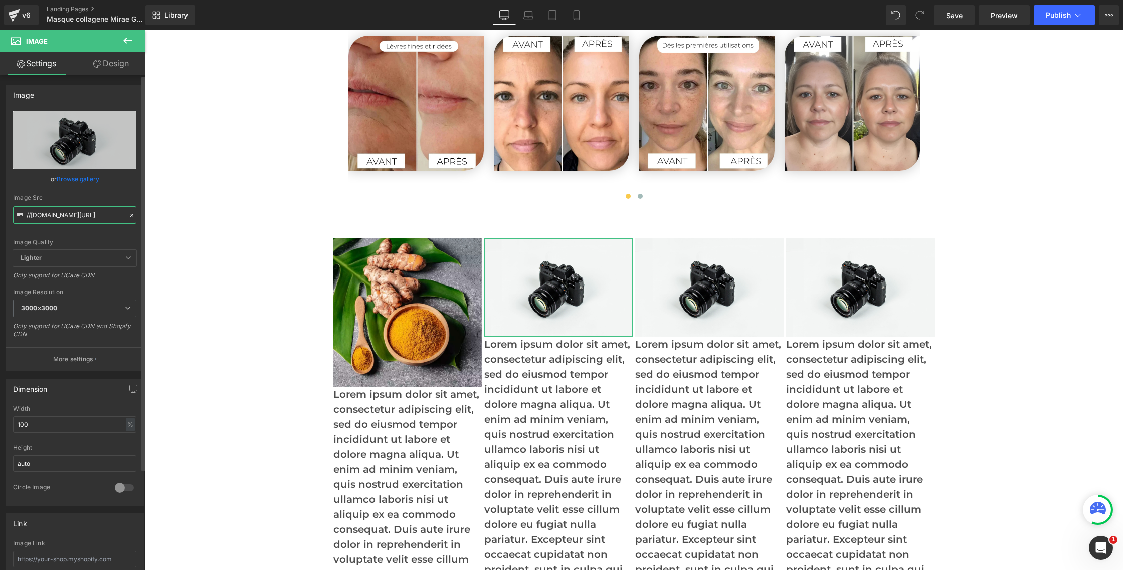
click at [75, 214] on input "//d1um8515vdn9kb.cloudfront.net/images/parallax.jpg" at bounding box center [74, 216] width 123 height 18
paste input "https://cdn.shopify.com/s/files/1/0750/4943/5373/files/48.jpg?v=1758851402"
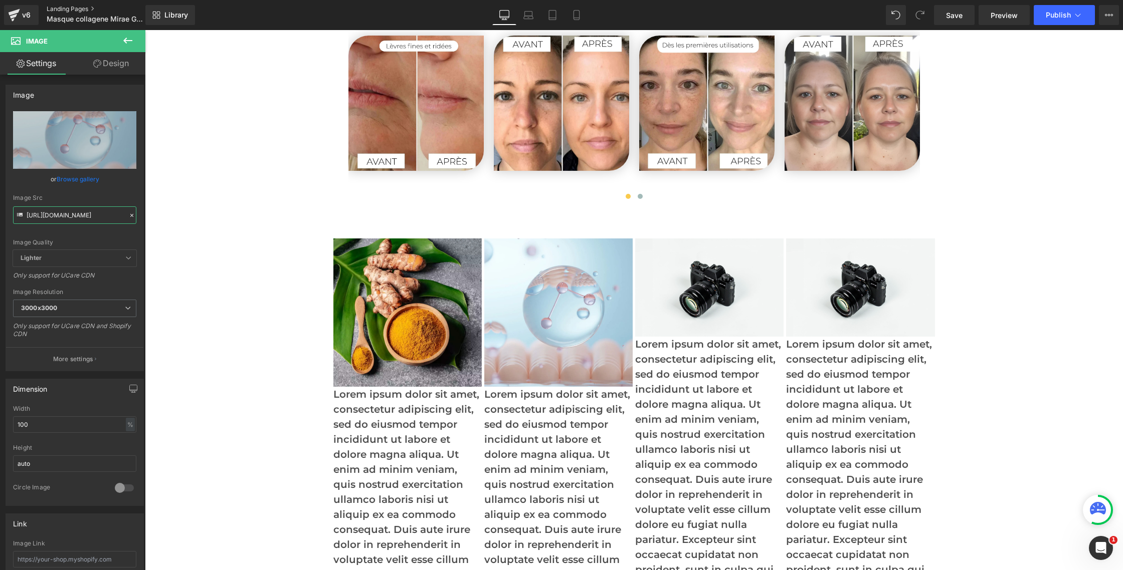
type input "https://cdn.shopify.com/s/files/1/0750/4943/5373/files/48_3000x3000.jpg?v=17588…"
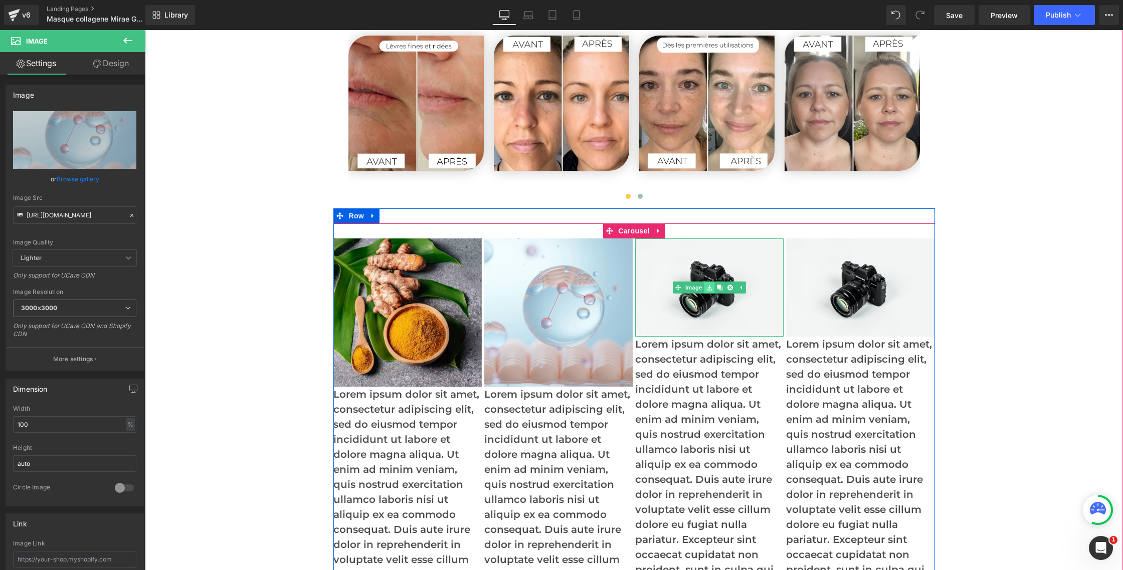
click at [705, 286] on link at bounding box center [709, 288] width 11 height 12
click at [693, 288] on link "Image" at bounding box center [704, 288] width 31 height 12
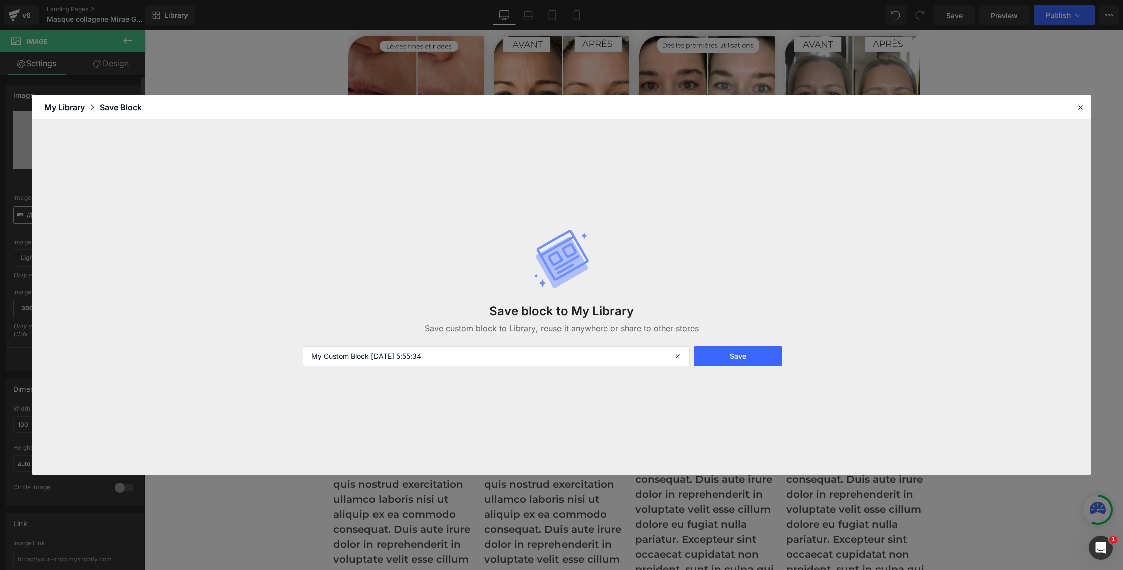
click at [59, 208] on div "Save block to My Library Save custom block to Library, reuse it anywhere or sha…" at bounding box center [561, 298] width 1059 height 356
click at [1082, 106] on icon at bounding box center [1080, 107] width 9 height 9
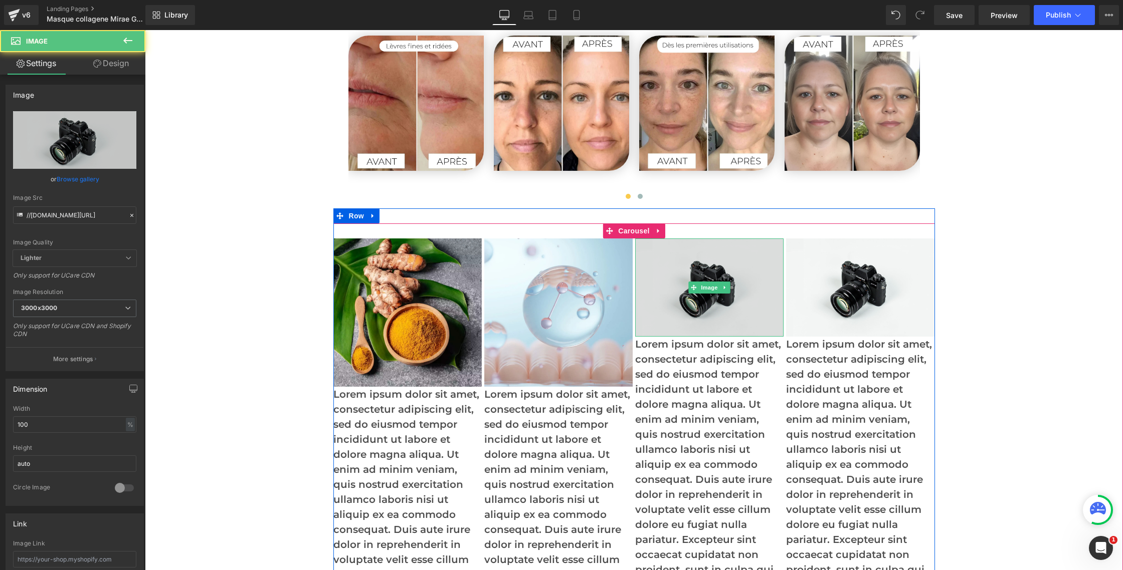
click at [660, 313] on img at bounding box center [709, 288] width 148 height 98
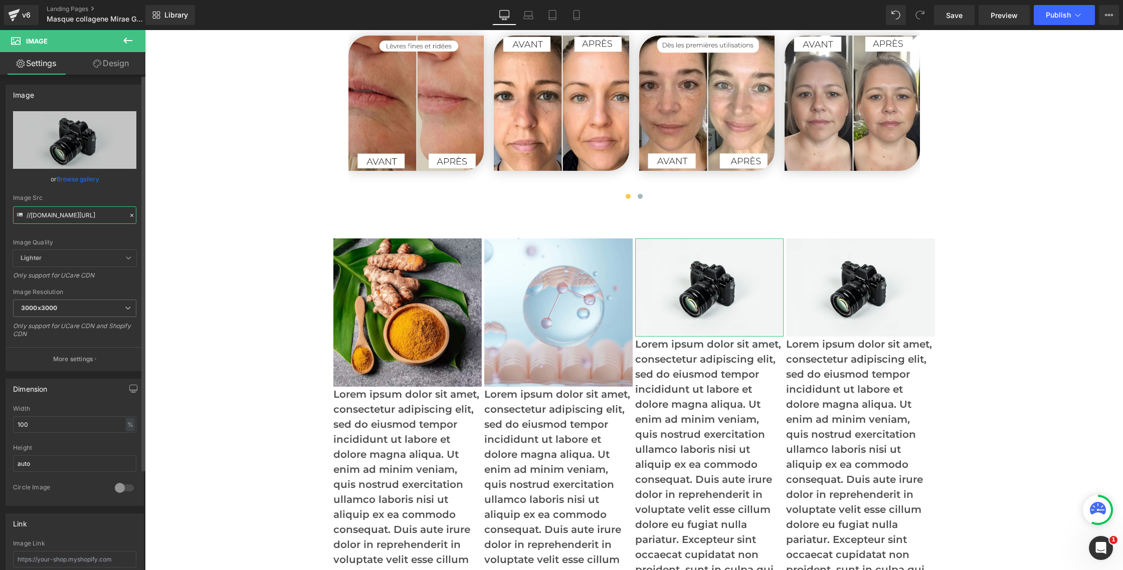
click at [57, 207] on input "//d1um8515vdn9kb.cloudfront.net/images/parallax.jpg" at bounding box center [74, 216] width 123 height 18
paste input "https://cdn.shopify.com/s/files/1/0750/4943/5373/files/49.jpg?v=1758851401"
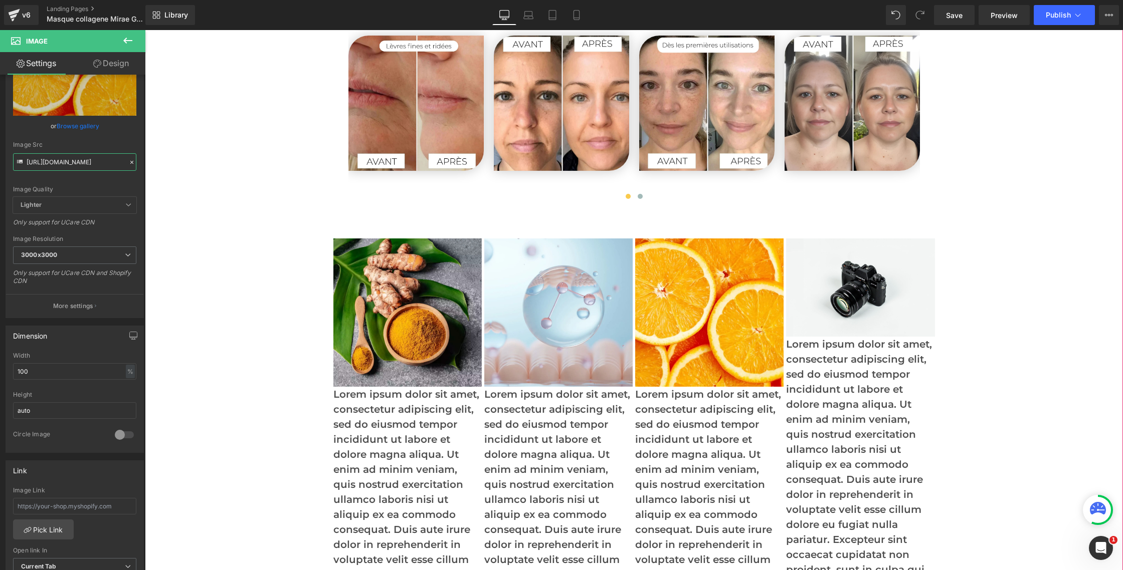
scroll to position [55, 0]
type input "https://cdn.shopify.com/s/files/1/0750/4943/5373/files/49_3000x3000.jpg?v=17588…"
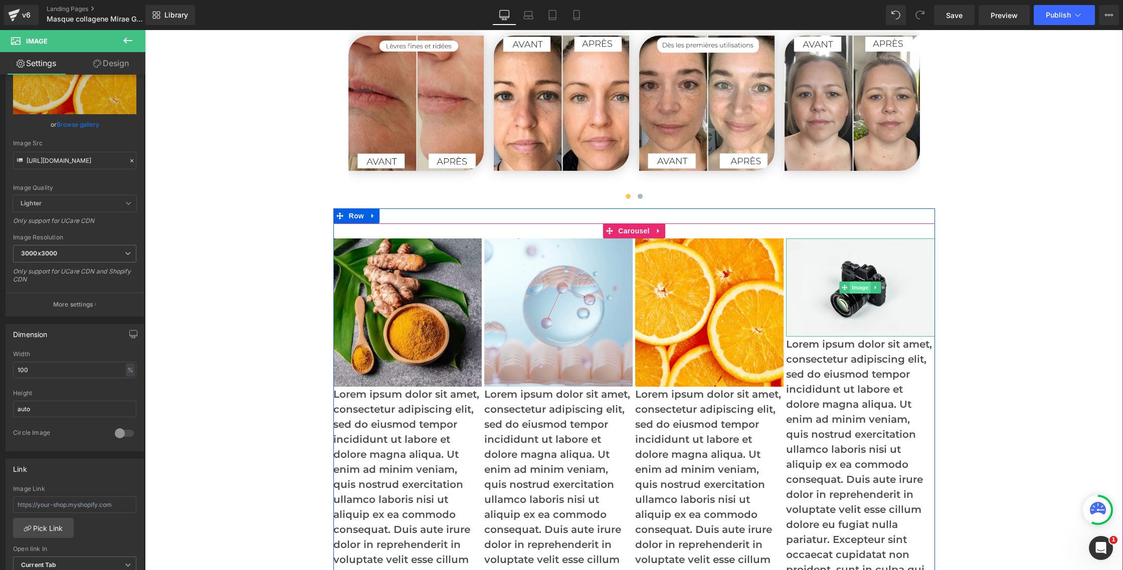
click at [863, 287] on span "Image" at bounding box center [860, 288] width 21 height 12
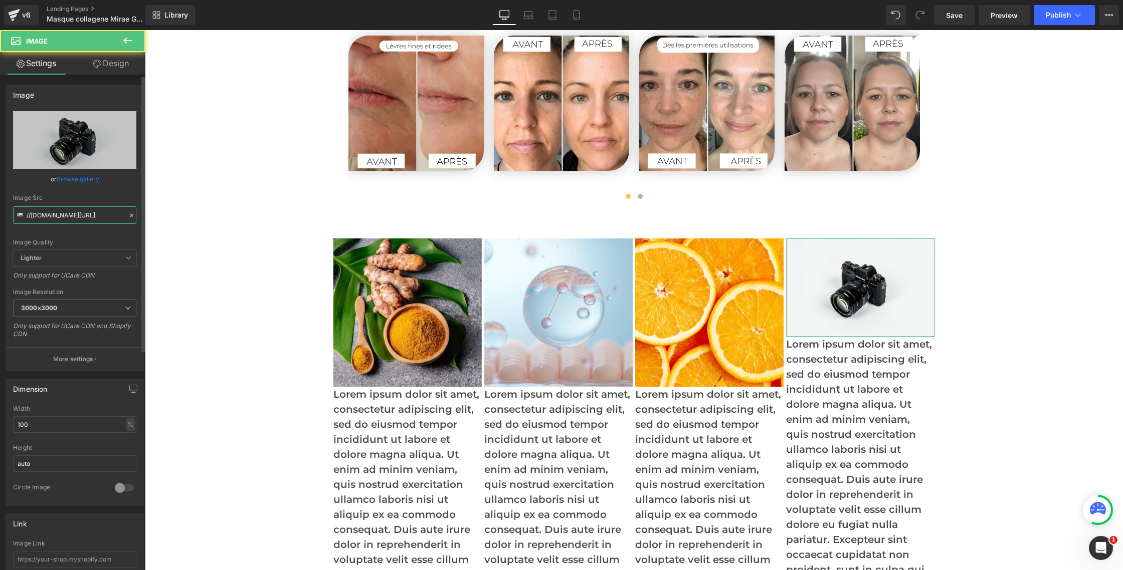
click at [76, 214] on input "//d1um8515vdn9kb.cloudfront.net/images/parallax.jpg" at bounding box center [74, 216] width 123 height 18
paste input "https://cdn.shopify.com/s/files/1/0750/4943/5373/files/50.jpg?v=1758851401"
type input "https://cdn.shopify.com/s/files/1/0750/4943/5373/files/50.jpg?v=1758851401"
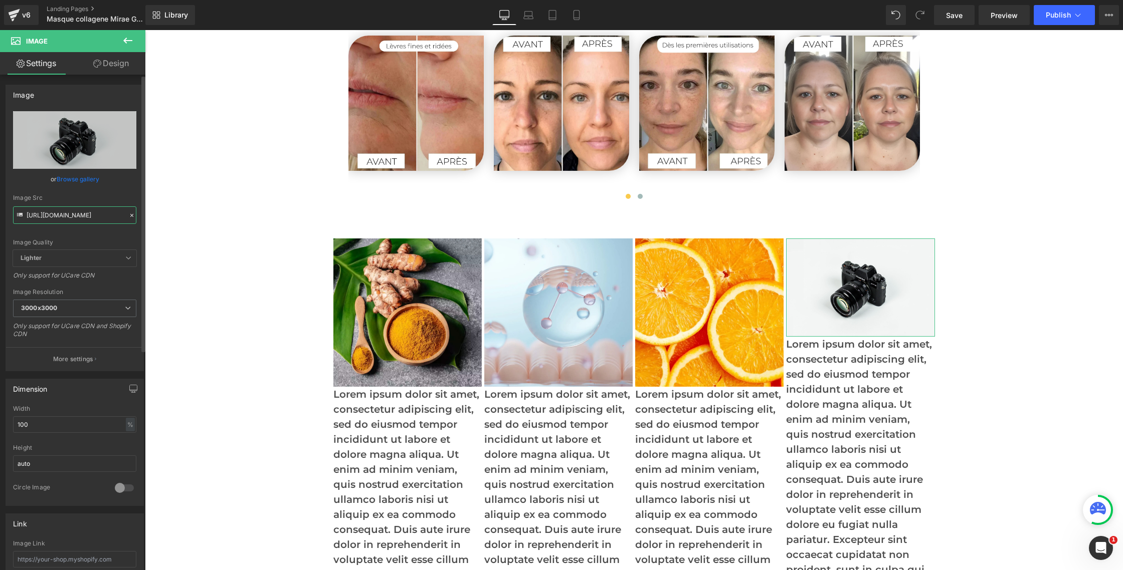
scroll to position [0, 128]
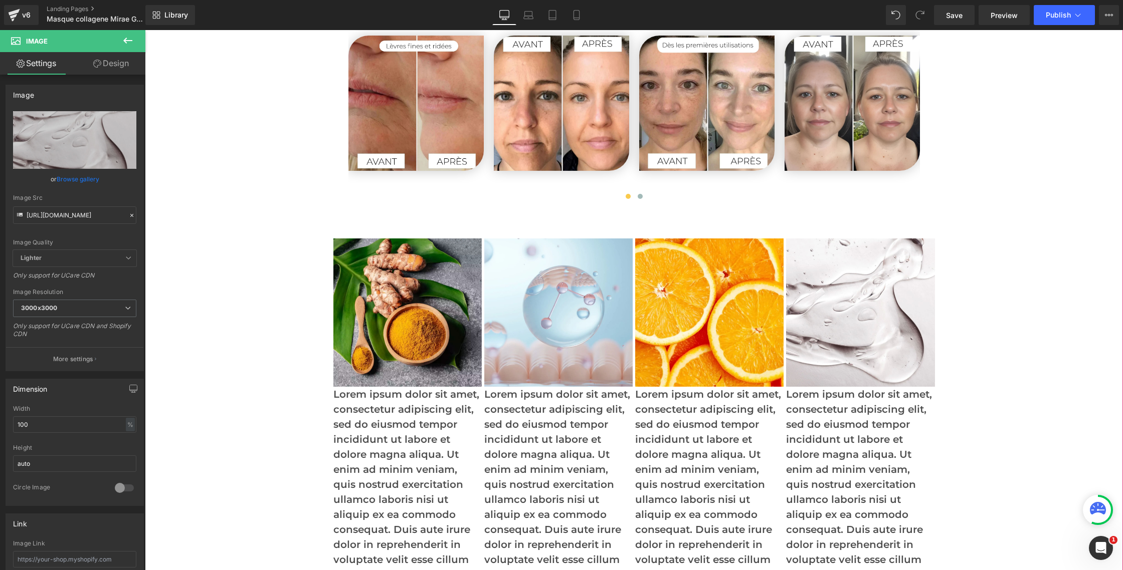
click at [237, 252] on div "Image « L’éclat retrouvé dès les premières nuits. » Text Block Image « Une form…" at bounding box center [634, 7] width 978 height 4398
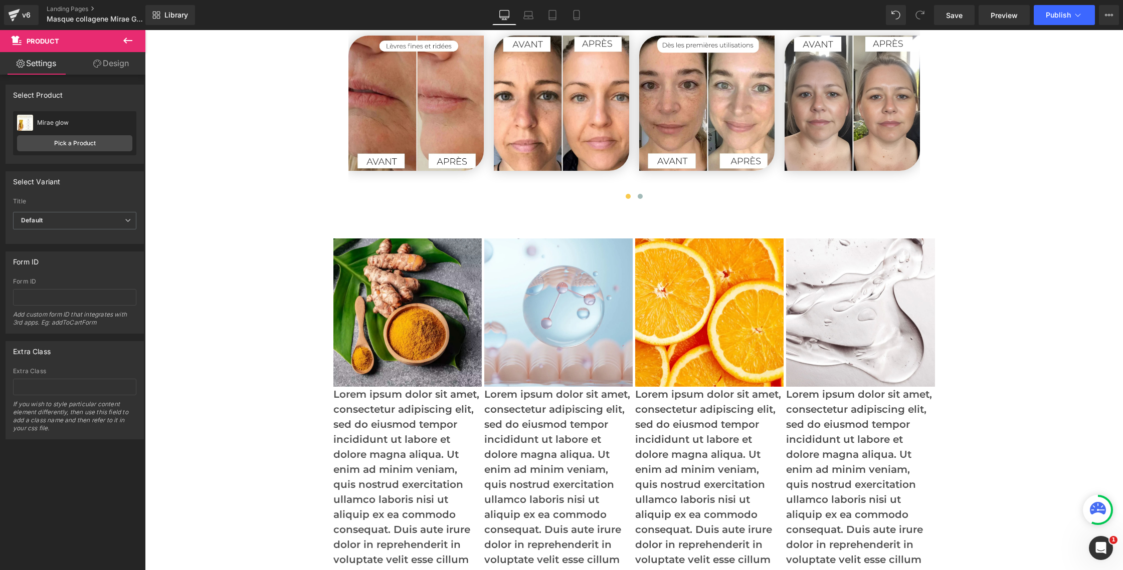
click at [123, 45] on icon at bounding box center [128, 41] width 12 height 12
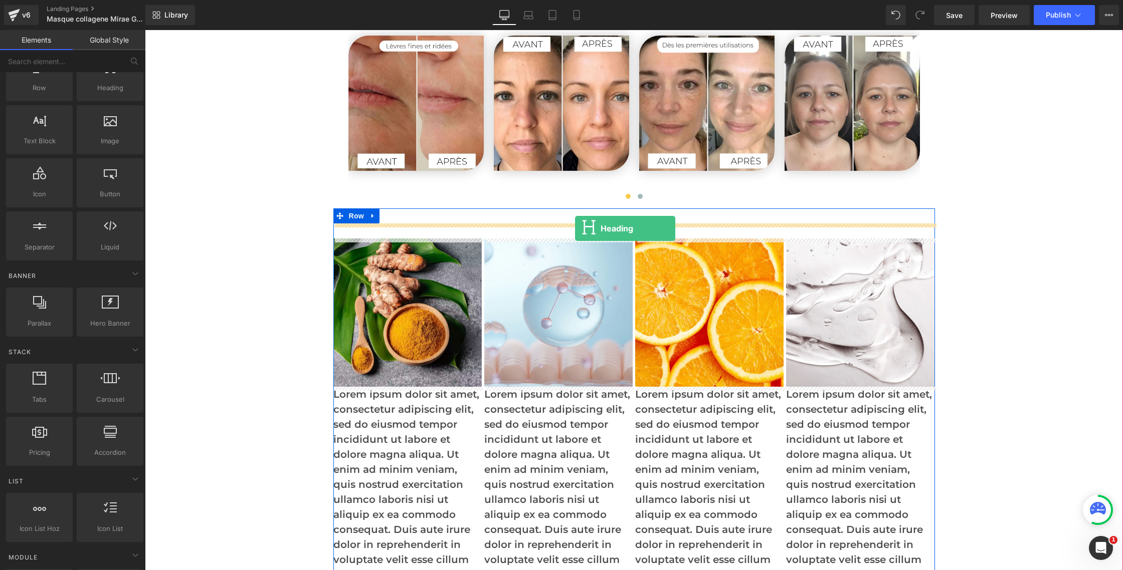
drag, startPoint x: 231, startPoint y: 113, endPoint x: 575, endPoint y: 229, distance: 362.8
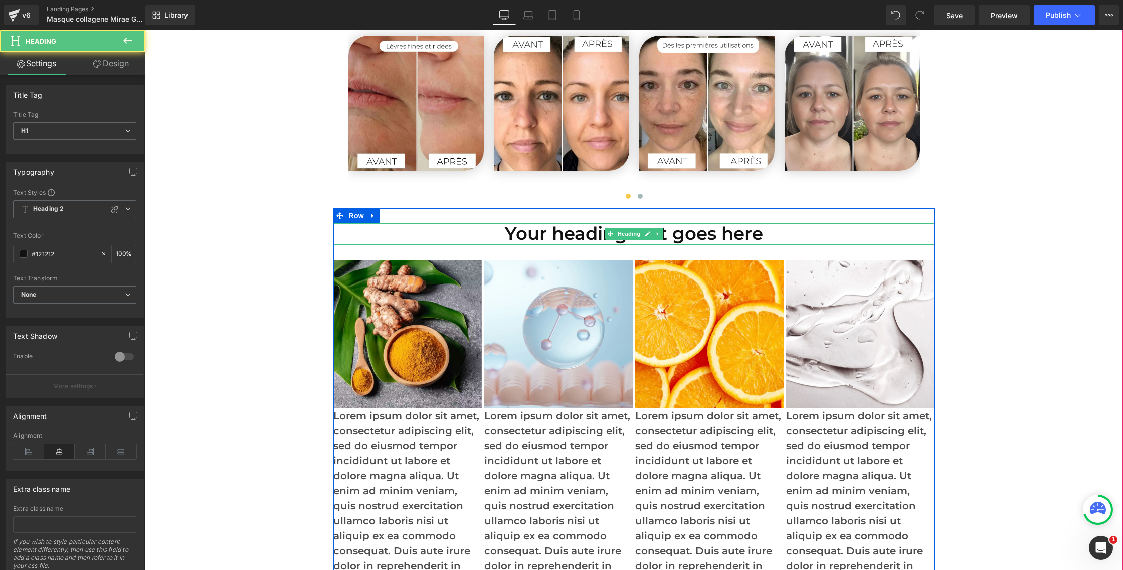
click at [556, 232] on h1 "Your heading text goes here" at bounding box center [633, 235] width 601 height 22
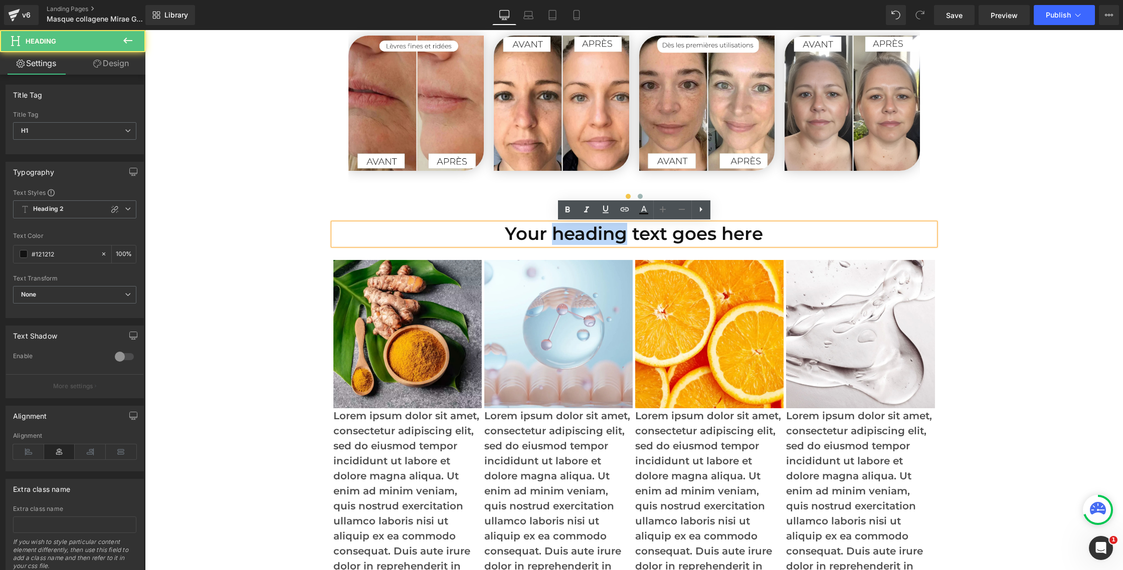
click at [556, 232] on h1 "Your heading text goes here" at bounding box center [633, 235] width 601 height 22
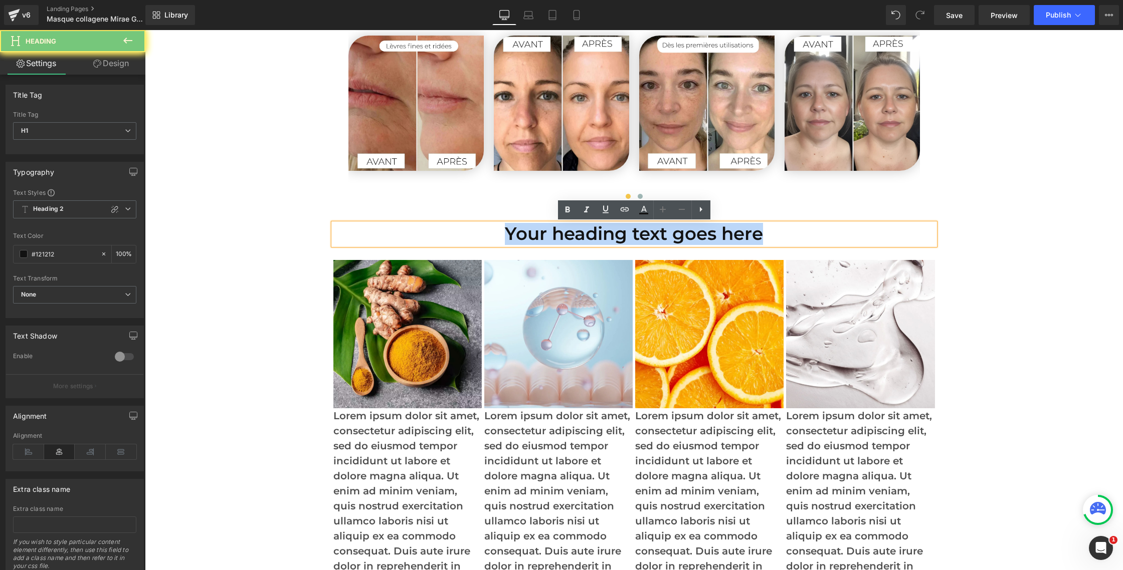
click at [556, 232] on h1 "Your heading text goes here" at bounding box center [633, 235] width 601 height 22
paste div
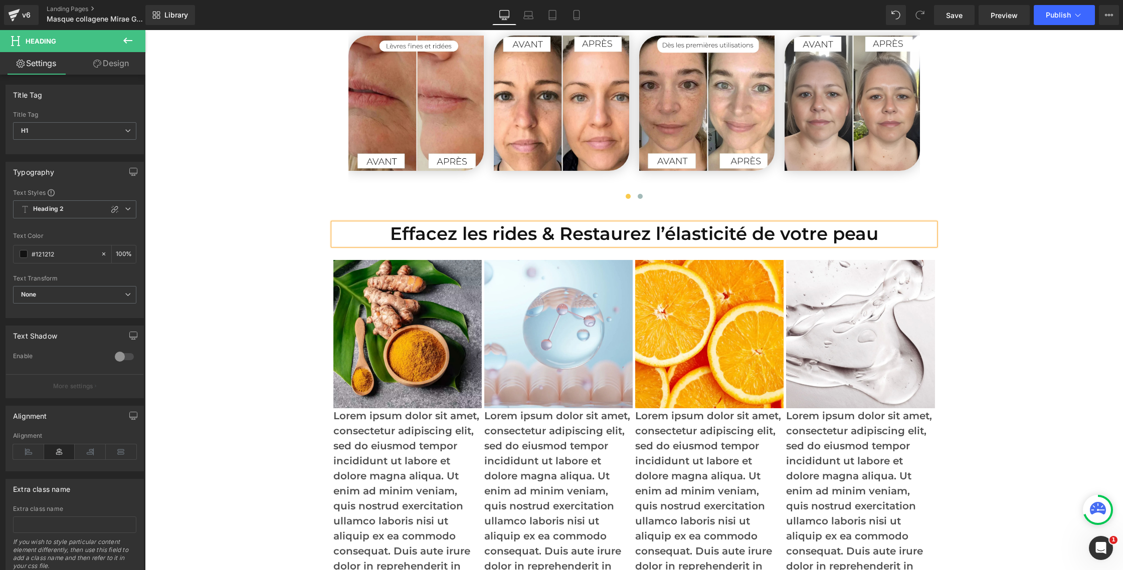
click at [293, 241] on div "Image « L’éclat retrouvé dès les premières nuits. » Text Block Image « Une form…" at bounding box center [634, 18] width 978 height 4420
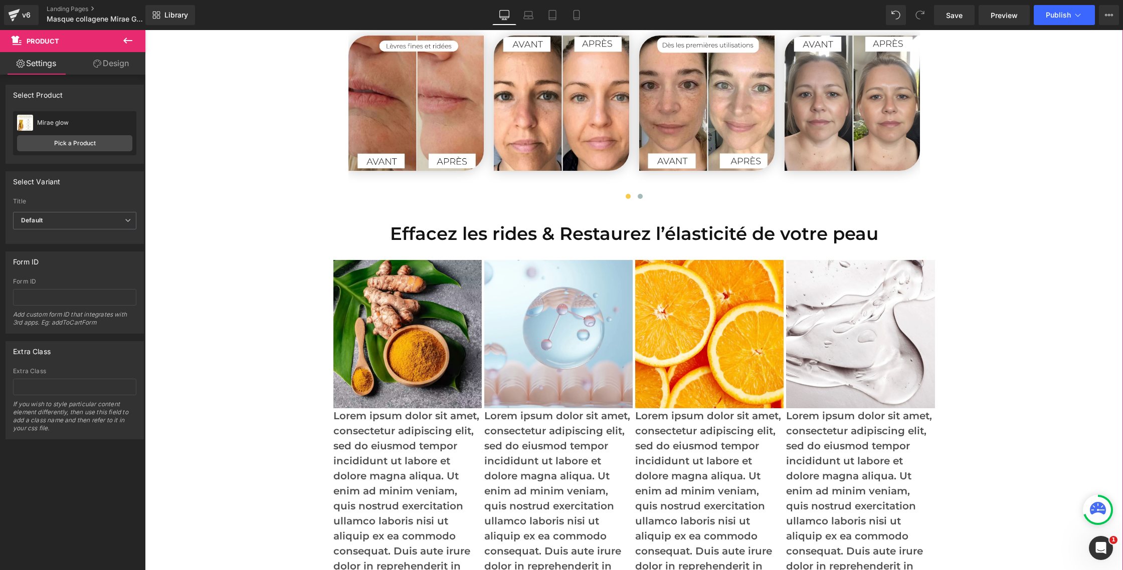
click at [120, 66] on link "Design" at bounding box center [111, 63] width 73 height 23
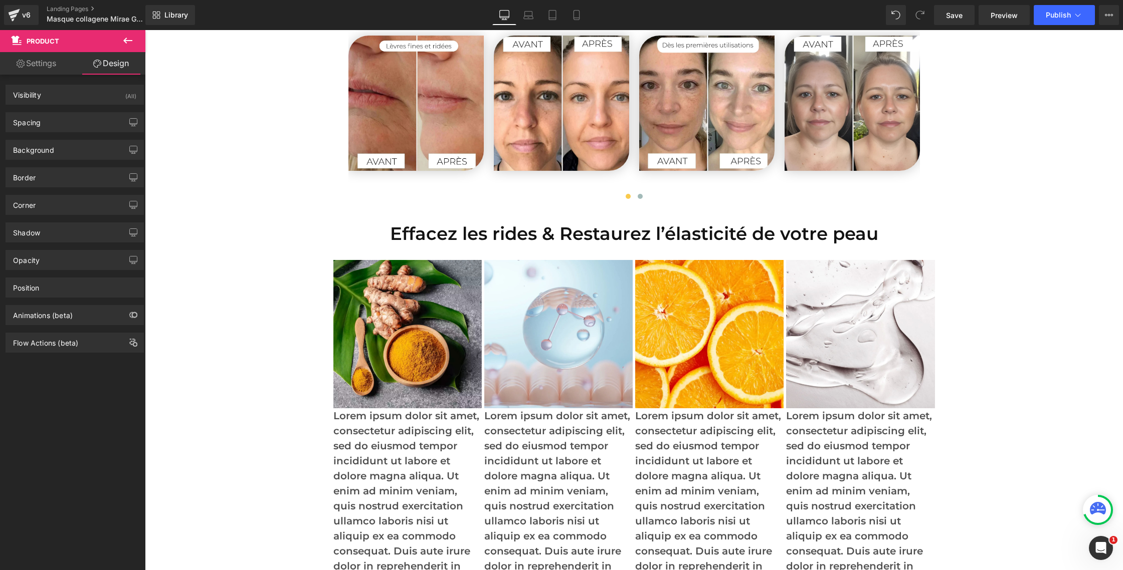
click at [133, 42] on icon at bounding box center [128, 41] width 12 height 12
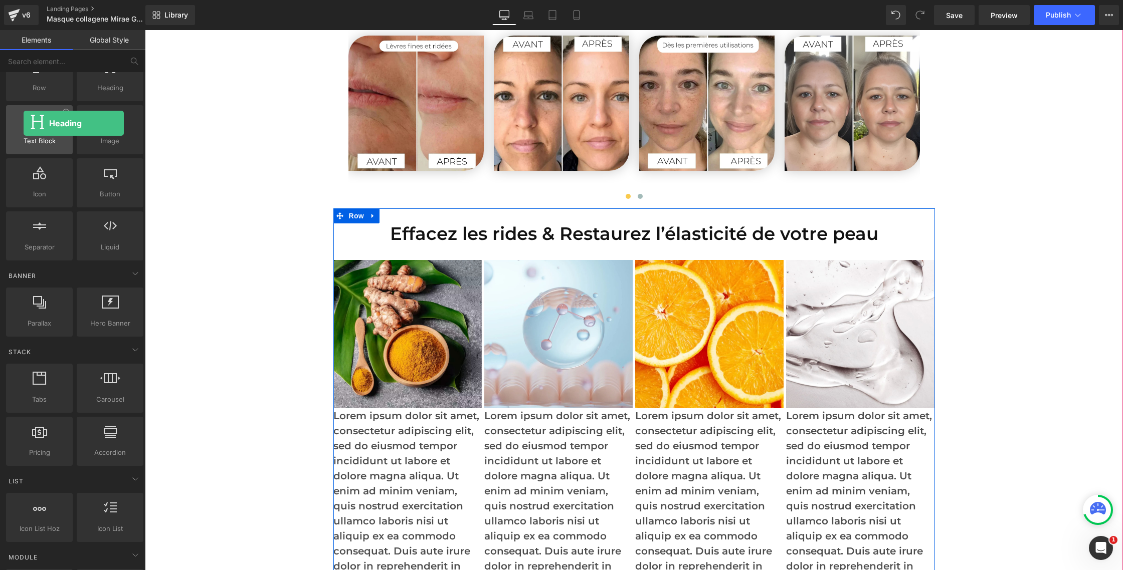
drag, startPoint x: 87, startPoint y: 87, endPoint x: 24, endPoint y: 123, distance: 73.2
click at [24, 123] on div "Row rows, columns, layouts, div Heading headings, titles, h1,h2,h3,h4,h5,h6 Tex…" at bounding box center [74, 156] width 141 height 213
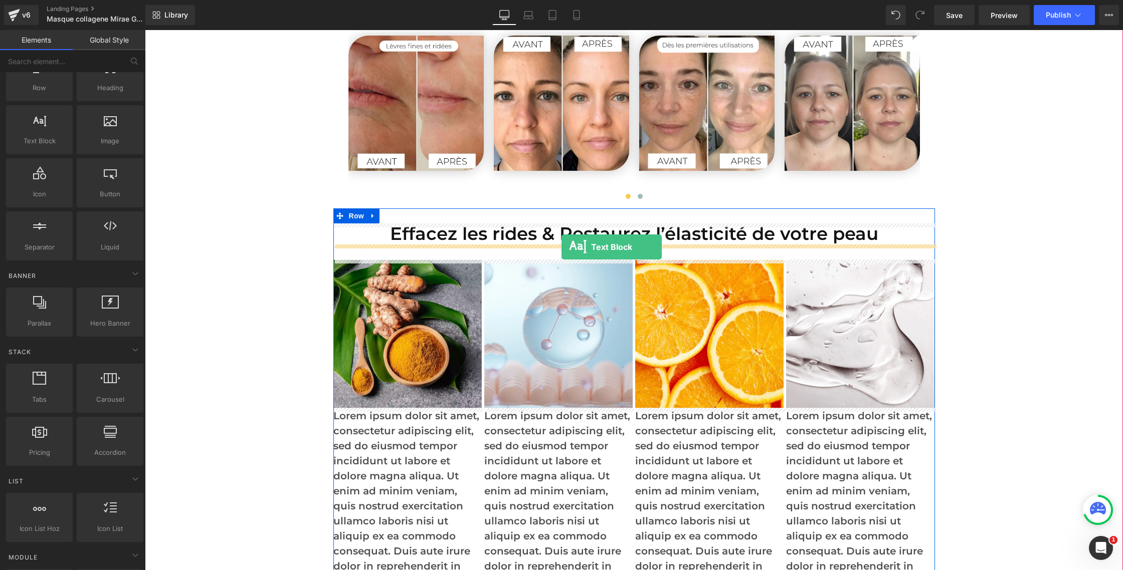
drag, startPoint x: 173, startPoint y: 161, endPoint x: 561, endPoint y: 247, distance: 397.9
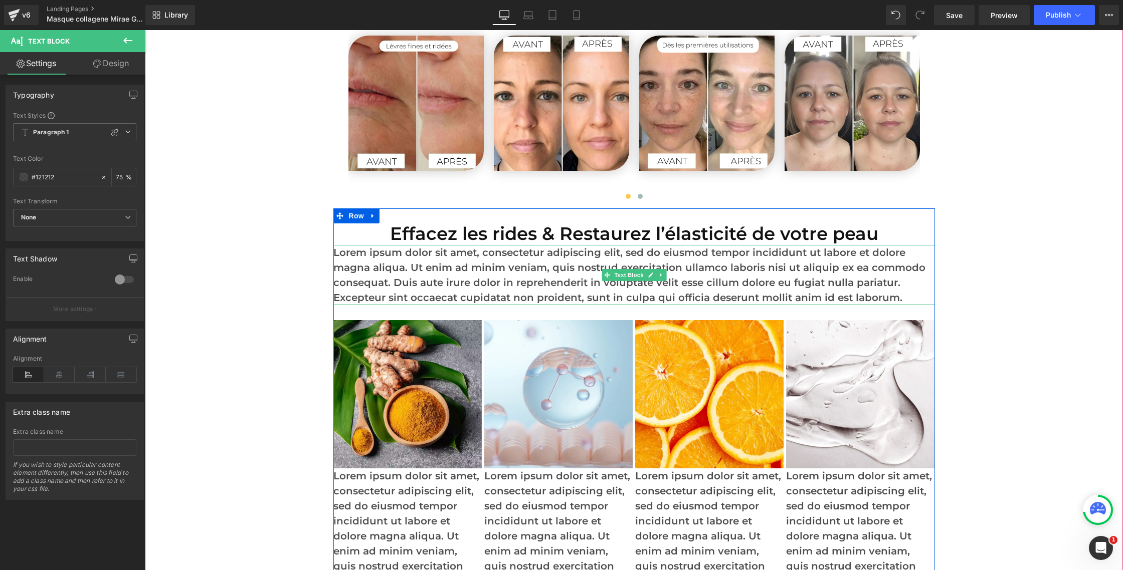
click at [529, 272] on p "Lorem ipsum dolor sit amet, consectetur adipiscing elit, sed do eiusmod tempor …" at bounding box center [633, 275] width 601 height 60
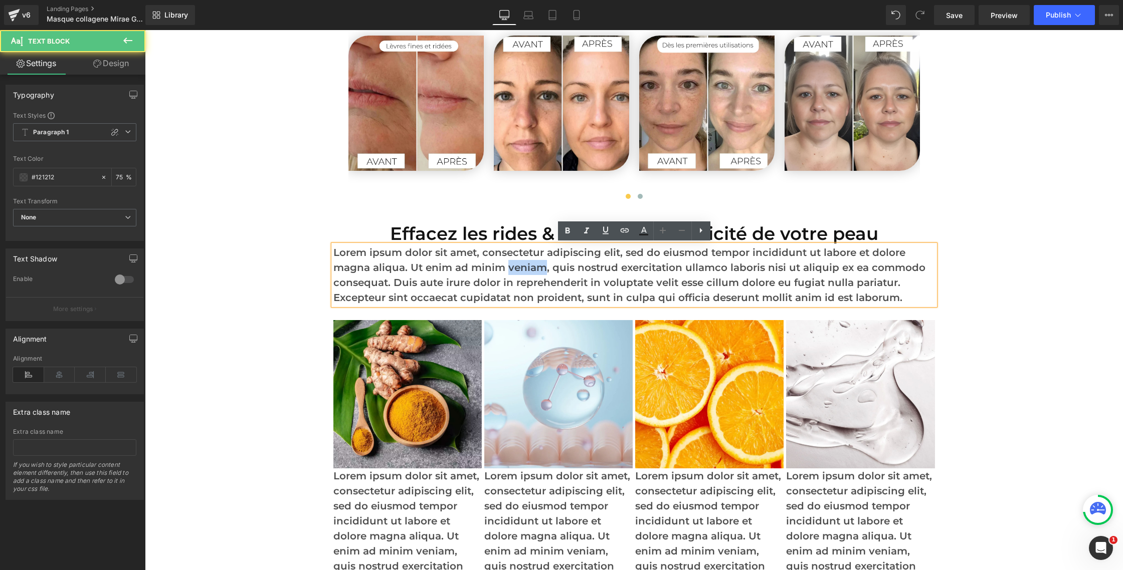
click at [529, 272] on p "Lorem ipsum dolor sit amet, consectetur adipiscing elit, sed do eiusmod tempor …" at bounding box center [633, 275] width 601 height 60
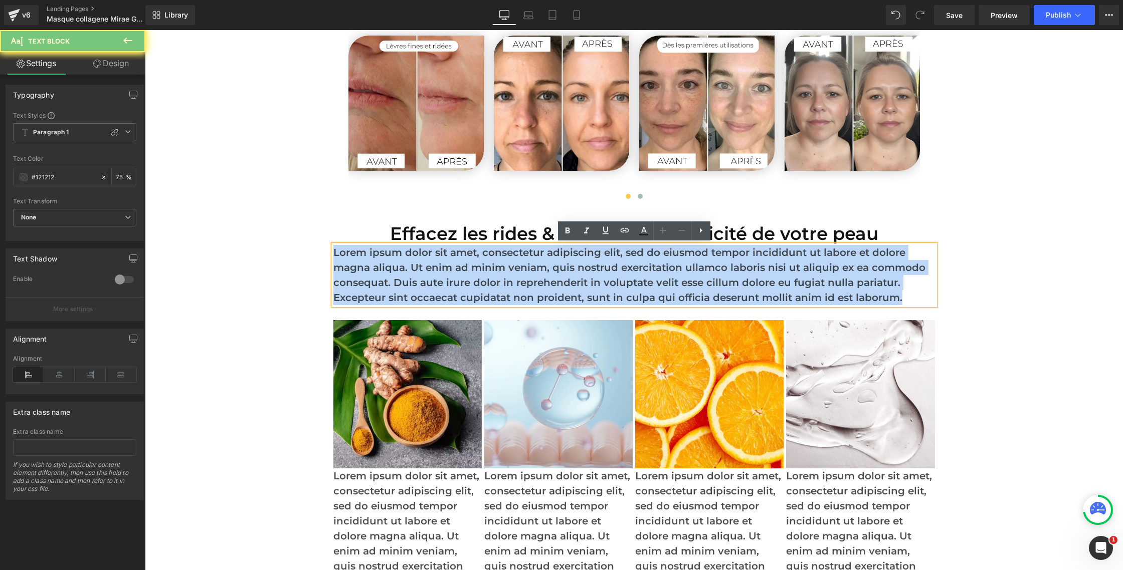
click at [529, 272] on p "Lorem ipsum dolor sit amet, consectetur adipiscing elit, sed do eiusmod tempor …" at bounding box center [633, 275] width 601 height 60
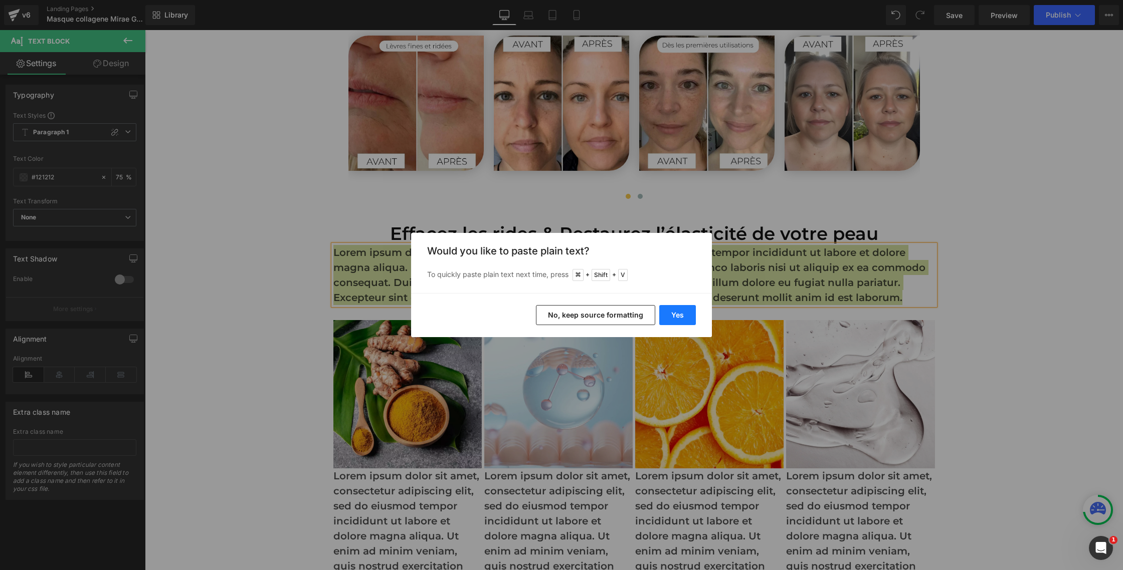
click at [676, 309] on button "Yes" at bounding box center [677, 315] width 37 height 20
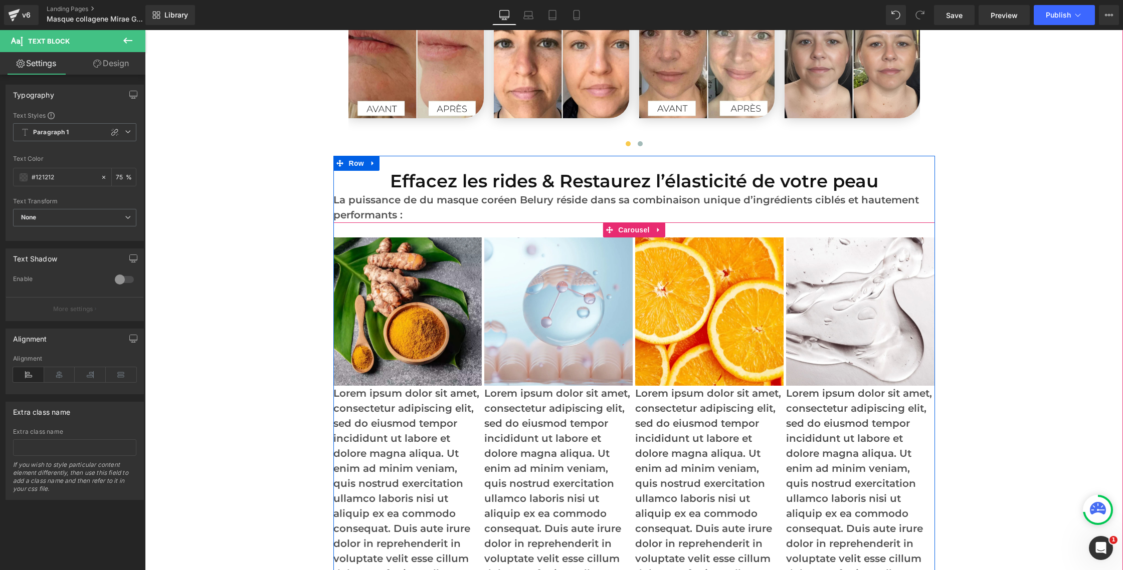
scroll to position [2619, 0]
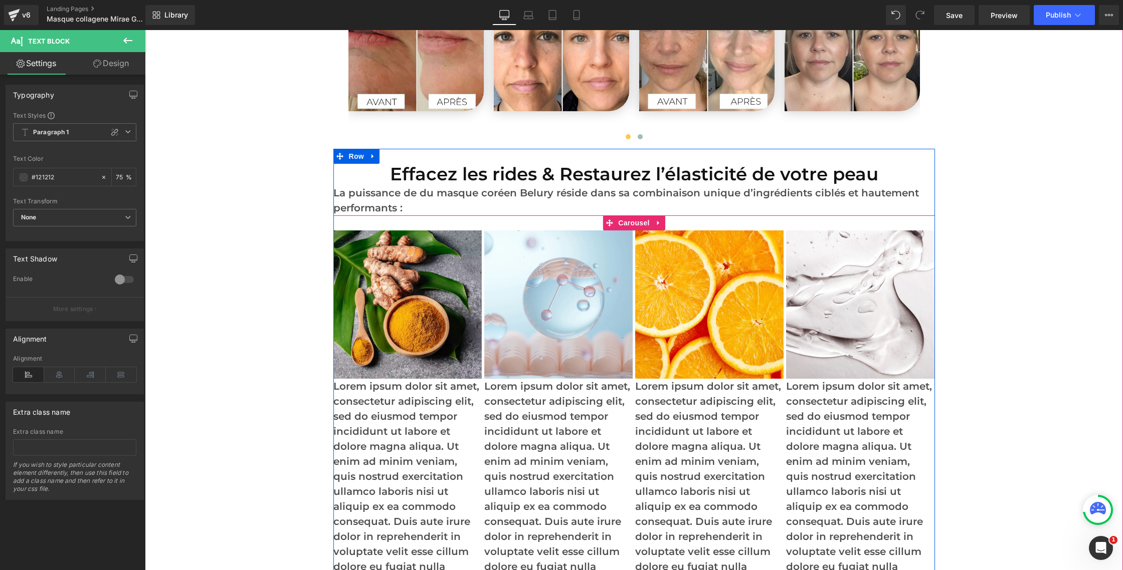
click at [366, 403] on p "Lorem ipsum dolor sit amet, consectetur adipiscing elit, sed do eiusmod tempor …" at bounding box center [407, 514] width 148 height 271
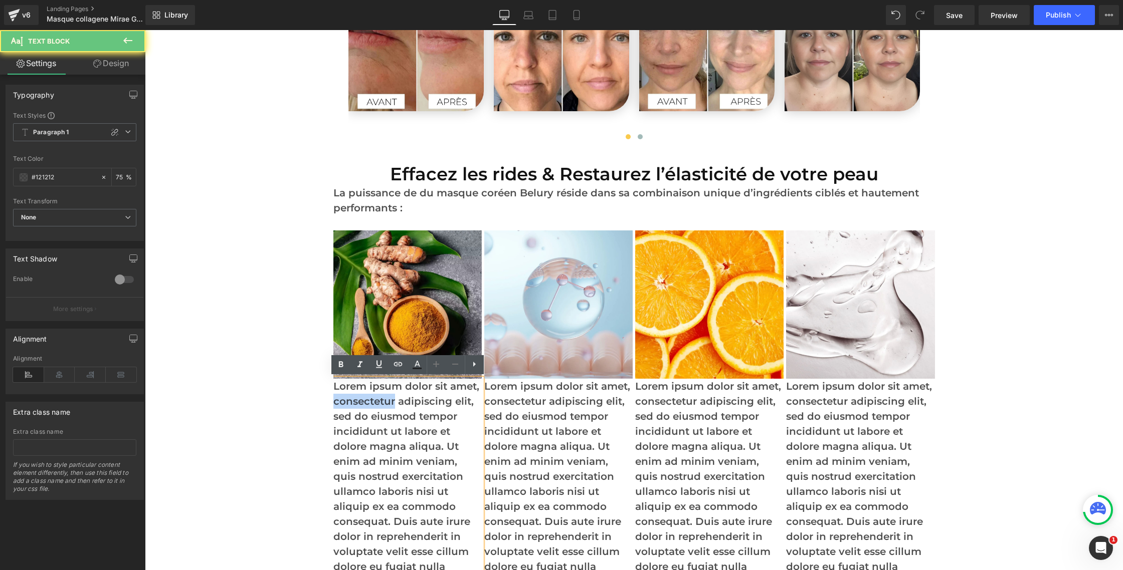
click at [366, 403] on p "Lorem ipsum dolor sit amet, consectetur adipiscing elit, sed do eiusmod tempor …" at bounding box center [407, 514] width 148 height 271
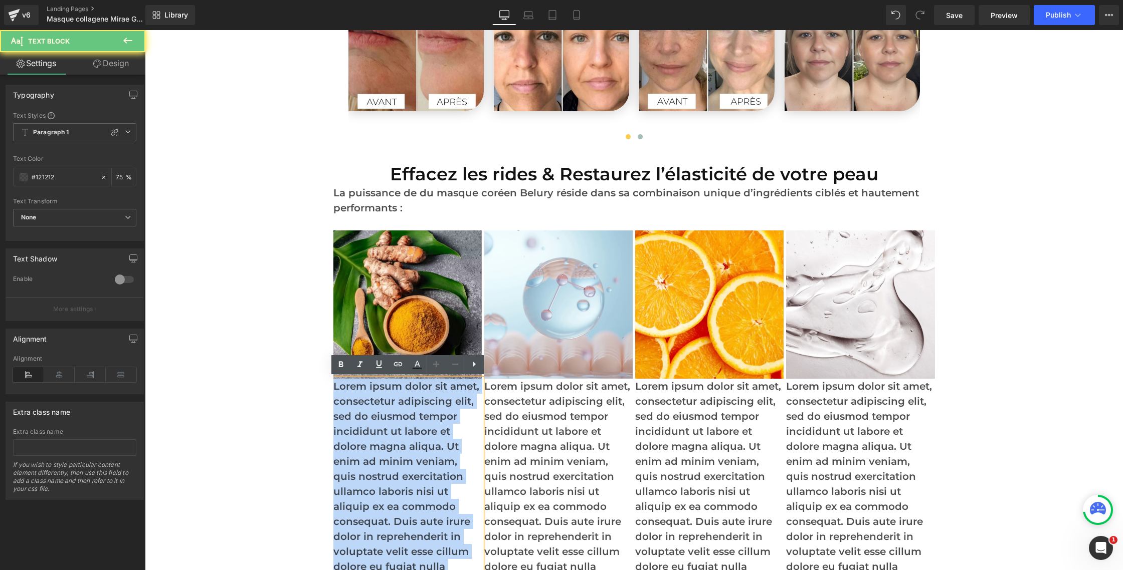
click at [366, 403] on p "Lorem ipsum dolor sit amet, consectetur adipiscing elit, sed do eiusmod tempor …" at bounding box center [407, 514] width 148 height 271
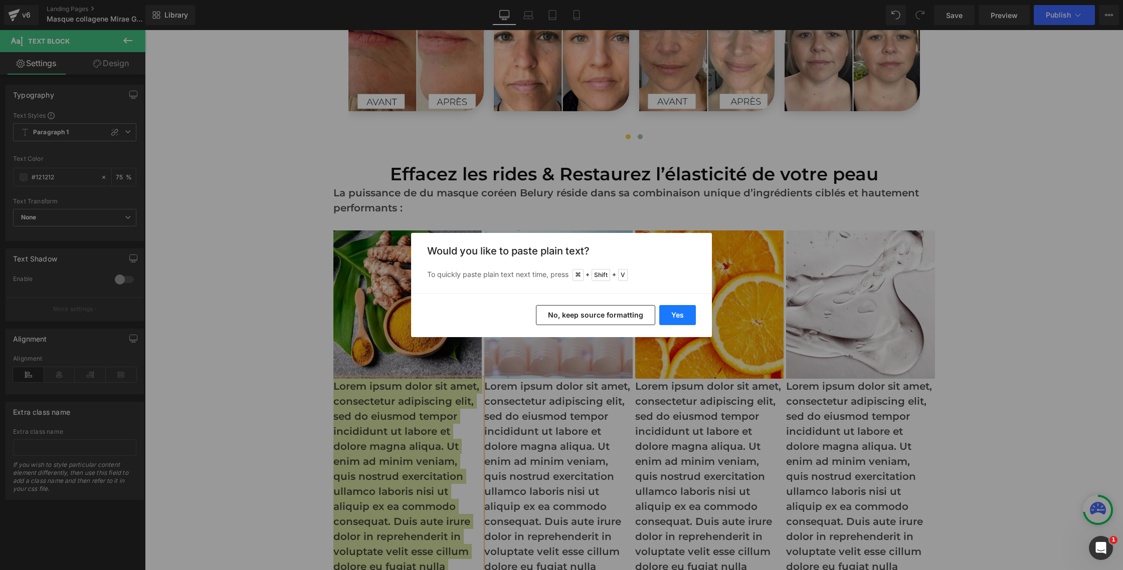
click at [680, 312] on button "Yes" at bounding box center [677, 315] width 37 height 20
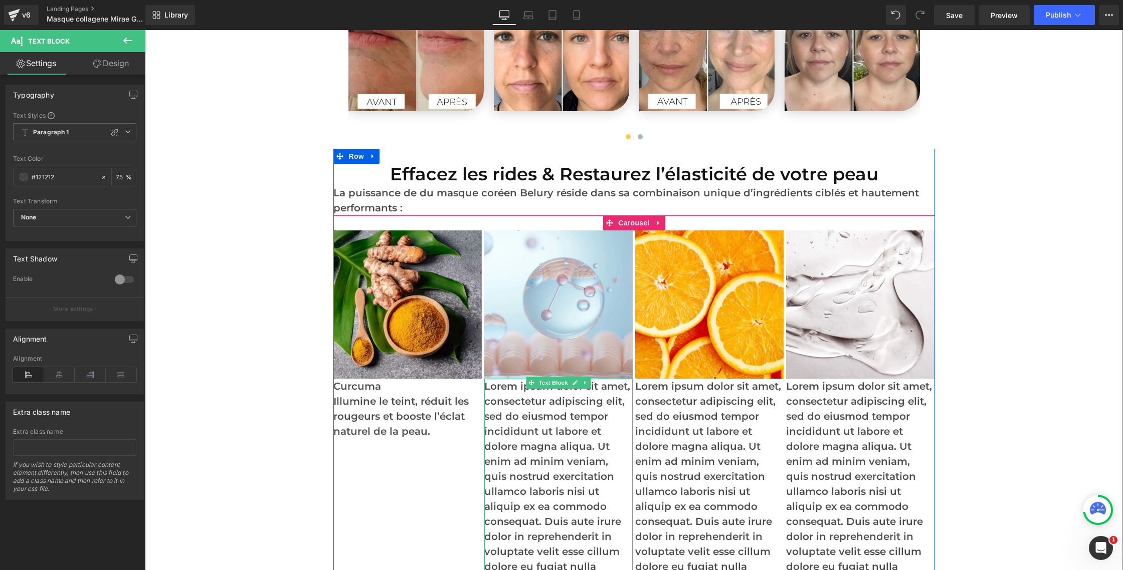
click at [533, 393] on p "Lorem ipsum dolor sit amet, consectetur adipiscing elit, sed do eiusmod tempor …" at bounding box center [558, 514] width 148 height 271
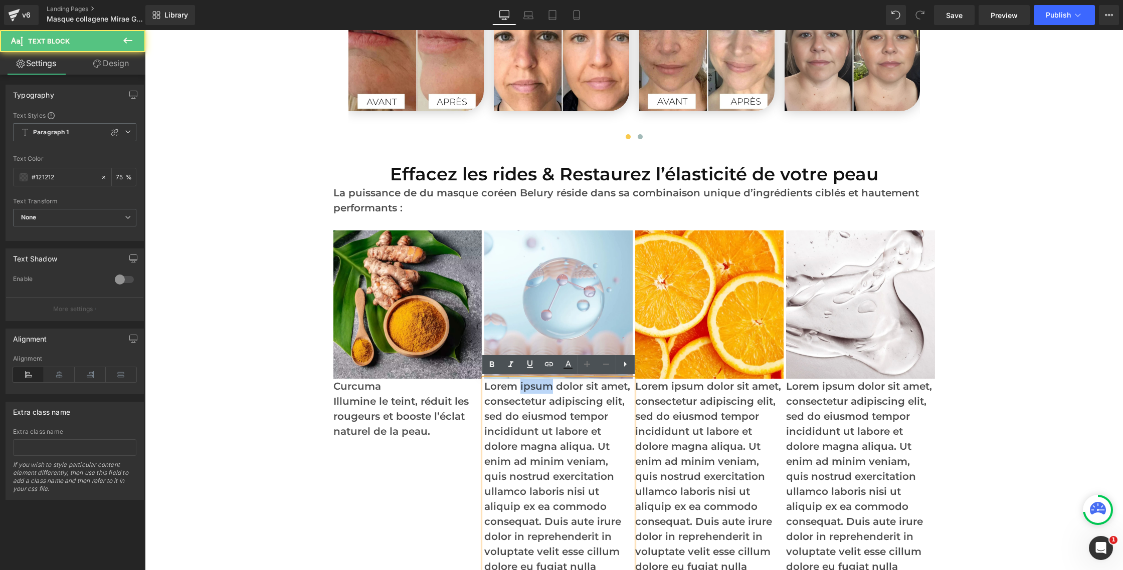
click at [533, 393] on p "Lorem ipsum dolor sit amet, consectetur adipiscing elit, sed do eiusmod tempor …" at bounding box center [558, 514] width 148 height 271
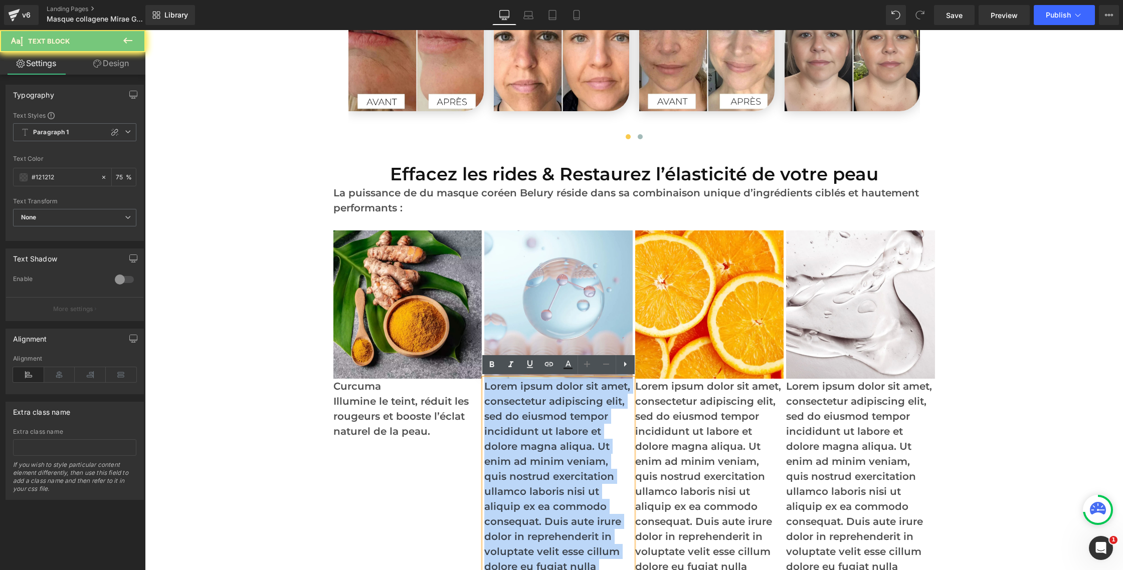
click at [533, 393] on p "Lorem ipsum dolor sit amet, consectetur adipiscing elit, sed do eiusmod tempor …" at bounding box center [558, 514] width 148 height 271
paste div
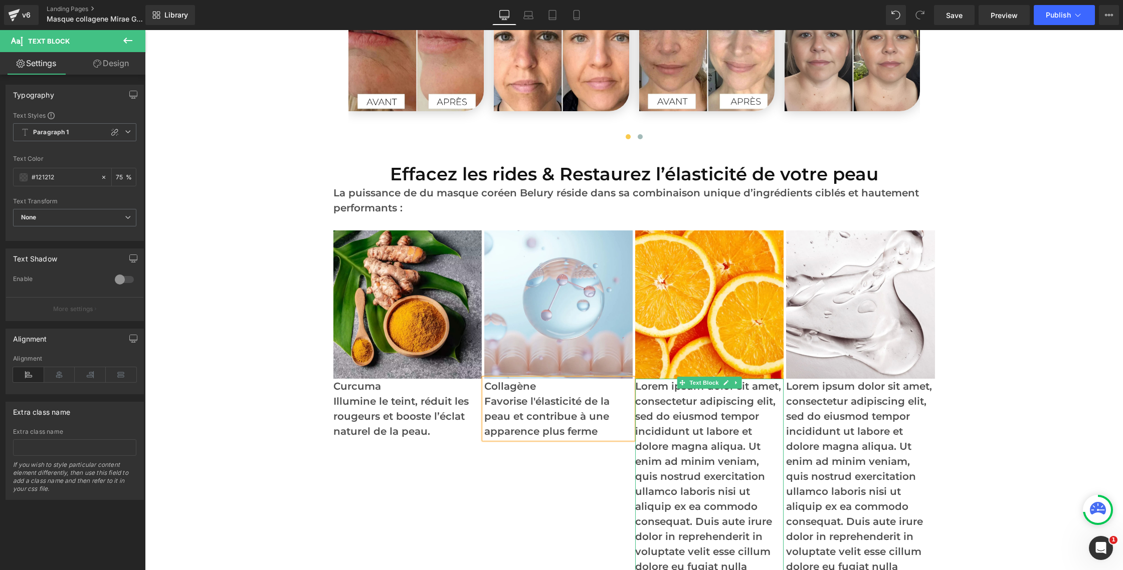
click at [691, 421] on p "Lorem ipsum dolor sit amet, consectetur adipiscing elit, sed do eiusmod tempor …" at bounding box center [709, 514] width 148 height 271
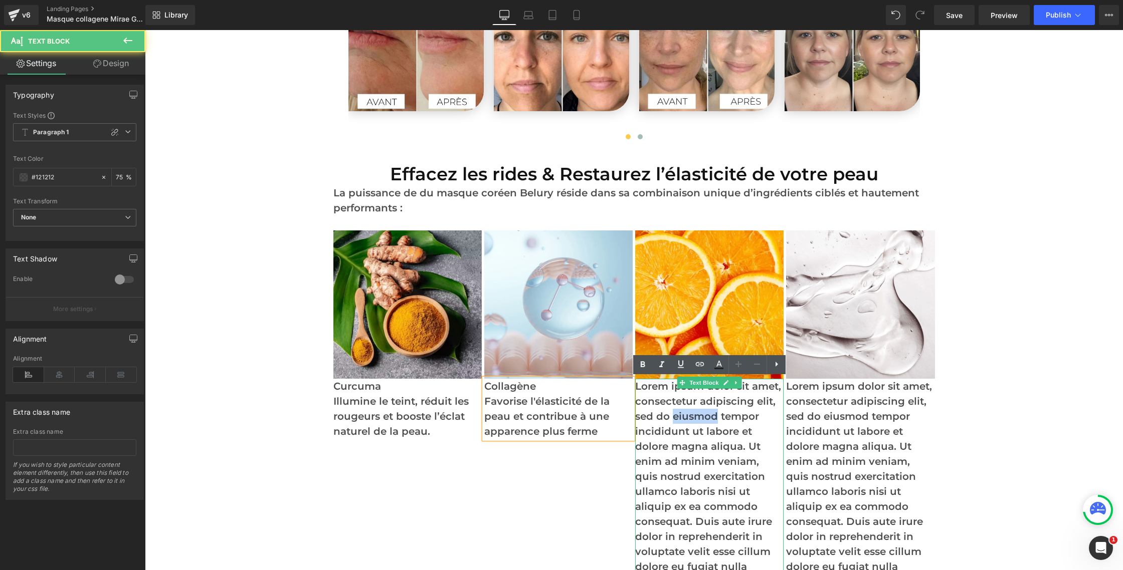
click at [691, 421] on p "Lorem ipsum dolor sit amet, consectetur adipiscing elit, sed do eiusmod tempor …" at bounding box center [709, 514] width 148 height 271
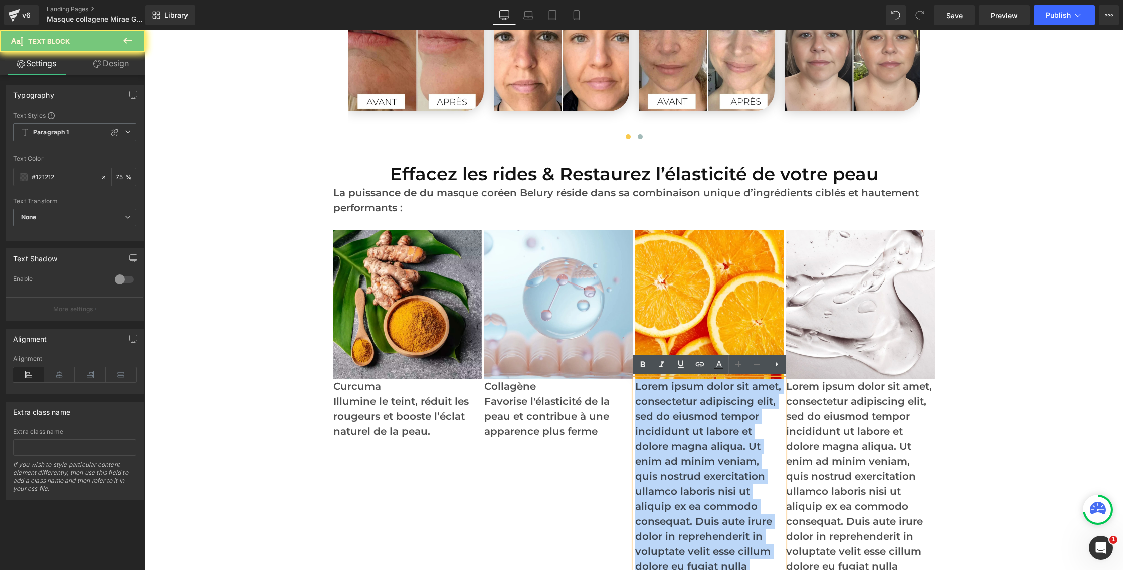
click at [691, 421] on p "Lorem ipsum dolor sit amet, consectetur adipiscing elit, sed do eiusmod tempor …" at bounding box center [709, 514] width 148 height 271
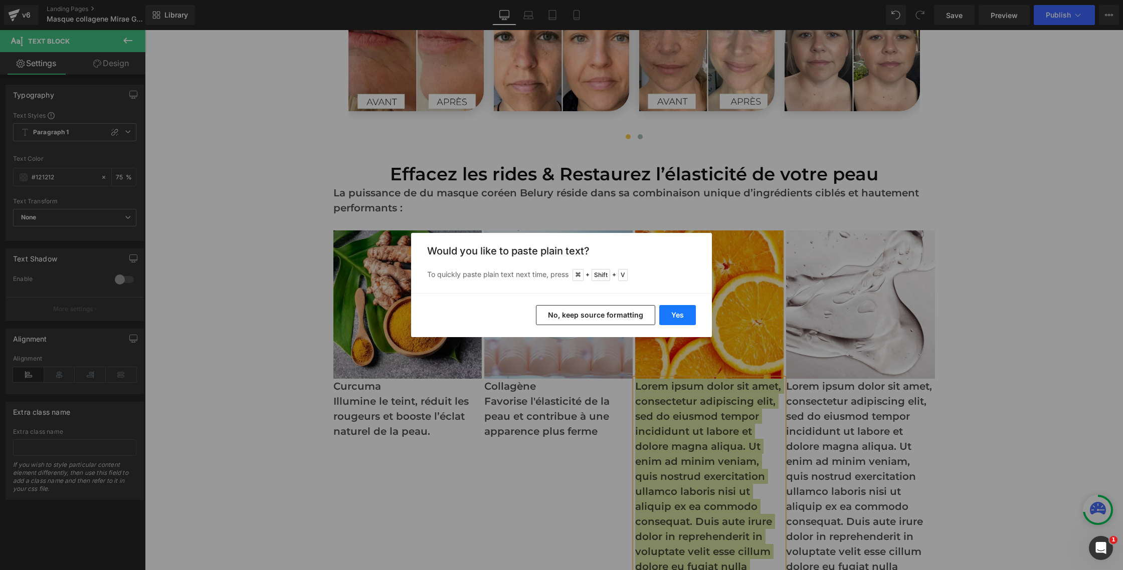
click at [686, 315] on button "Yes" at bounding box center [677, 315] width 37 height 20
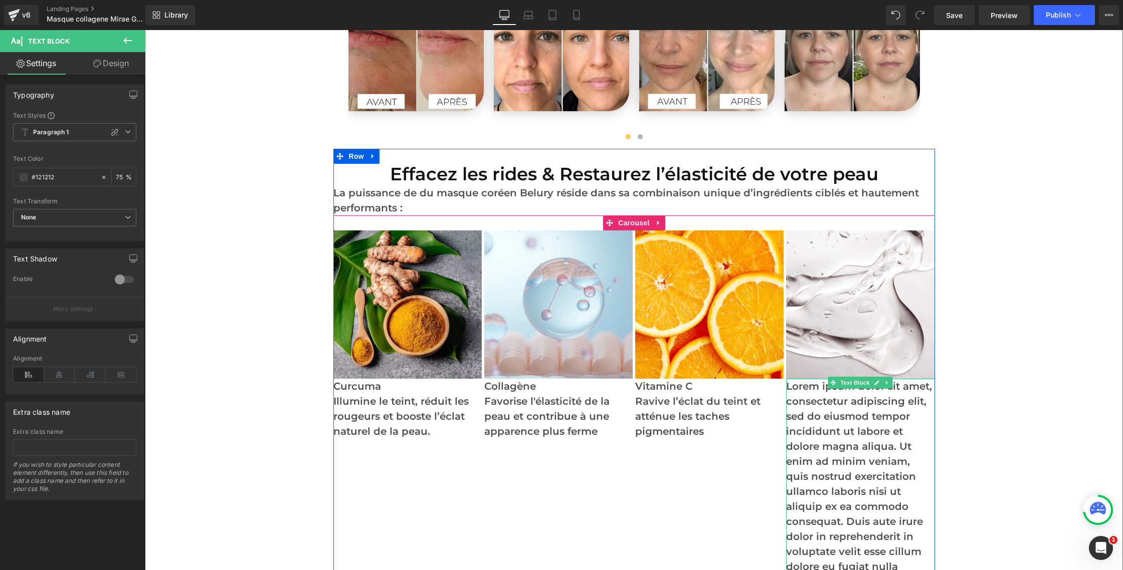
click at [825, 423] on p "Lorem ipsum dolor sit amet, consectetur adipiscing elit, sed do eiusmod tempor …" at bounding box center [860, 514] width 148 height 271
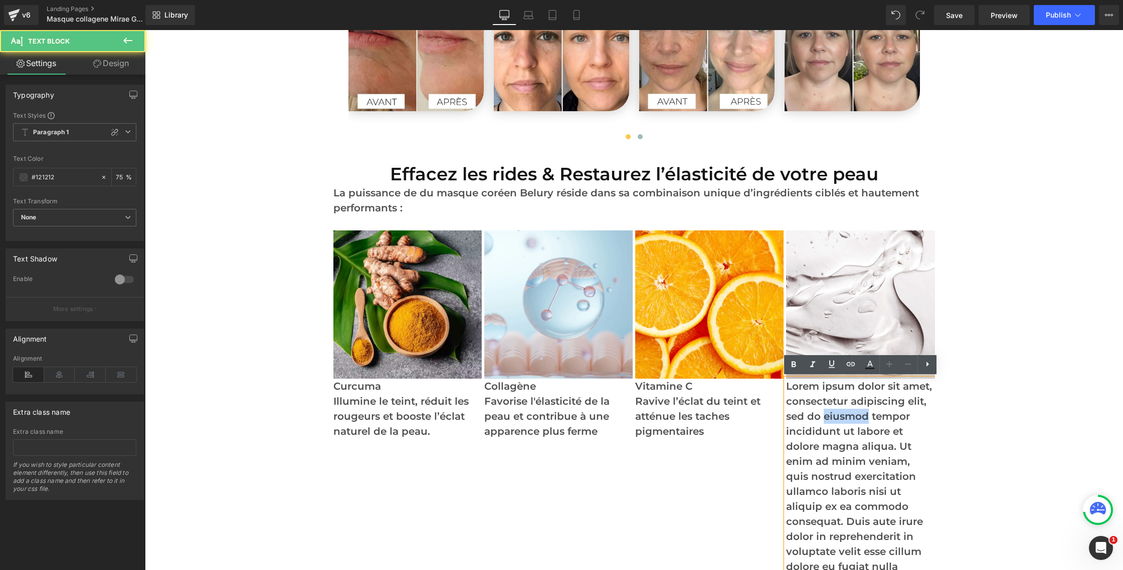
click at [825, 423] on p "Lorem ipsum dolor sit amet, consectetur adipiscing elit, sed do eiusmod tempor …" at bounding box center [860, 514] width 148 height 271
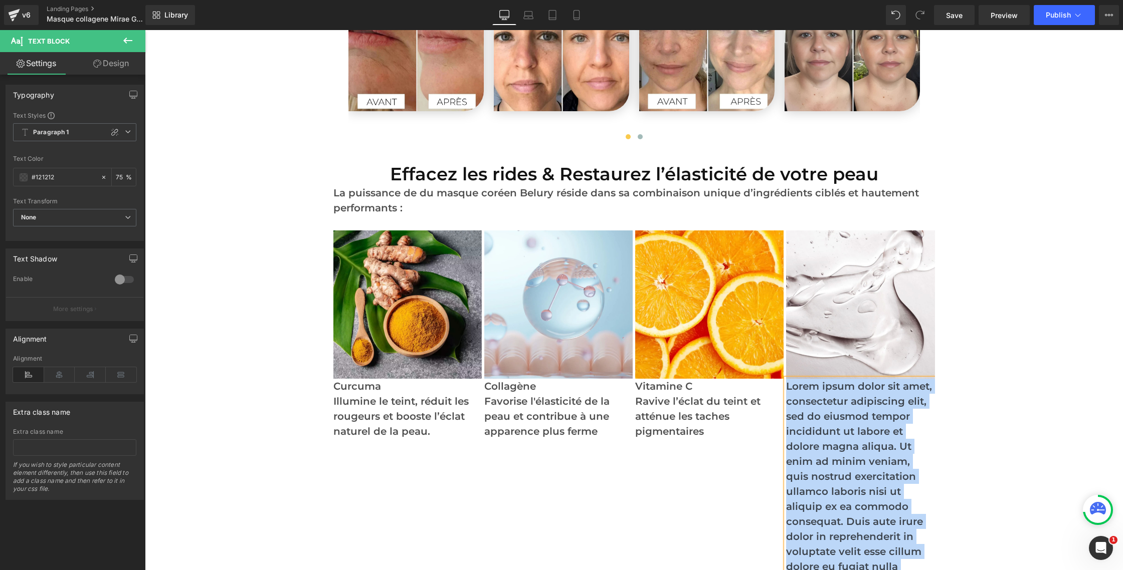
paste div
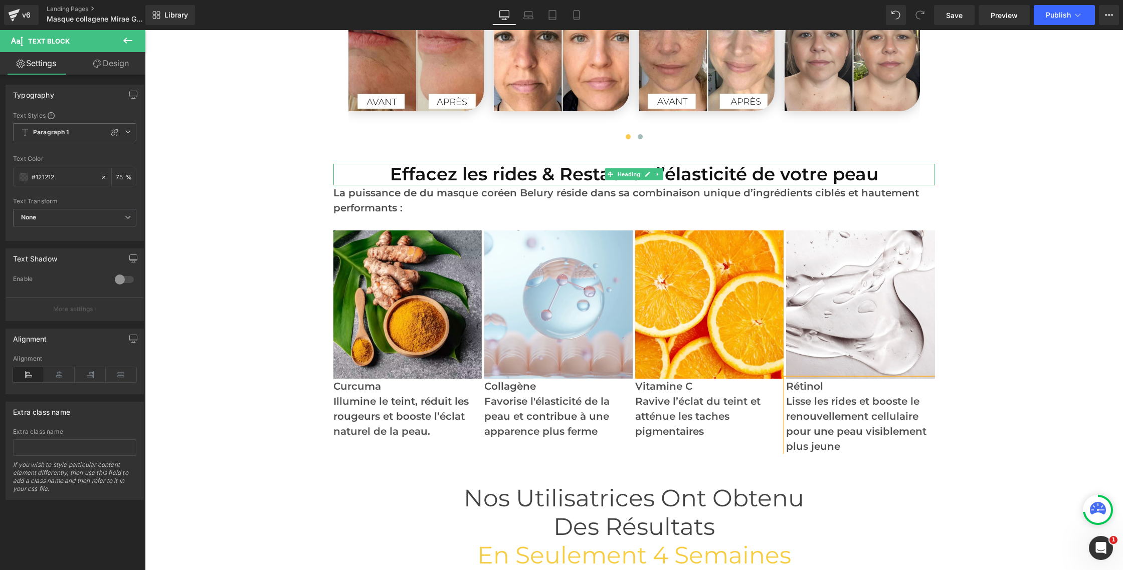
click at [556, 179] on h1 "Effacez les rides & Restaurez l’élasticité de votre peau" at bounding box center [633, 175] width 601 height 22
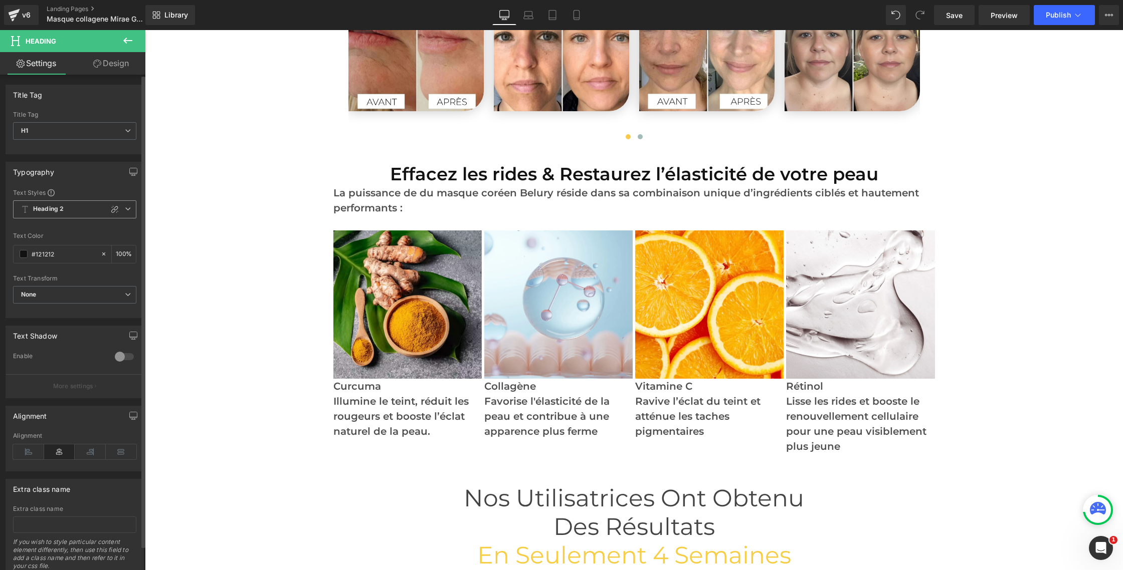
drag, startPoint x: 126, startPoint y: 208, endPoint x: 119, endPoint y: 211, distance: 7.2
click at [126, 208] on icon at bounding box center [128, 209] width 6 height 6
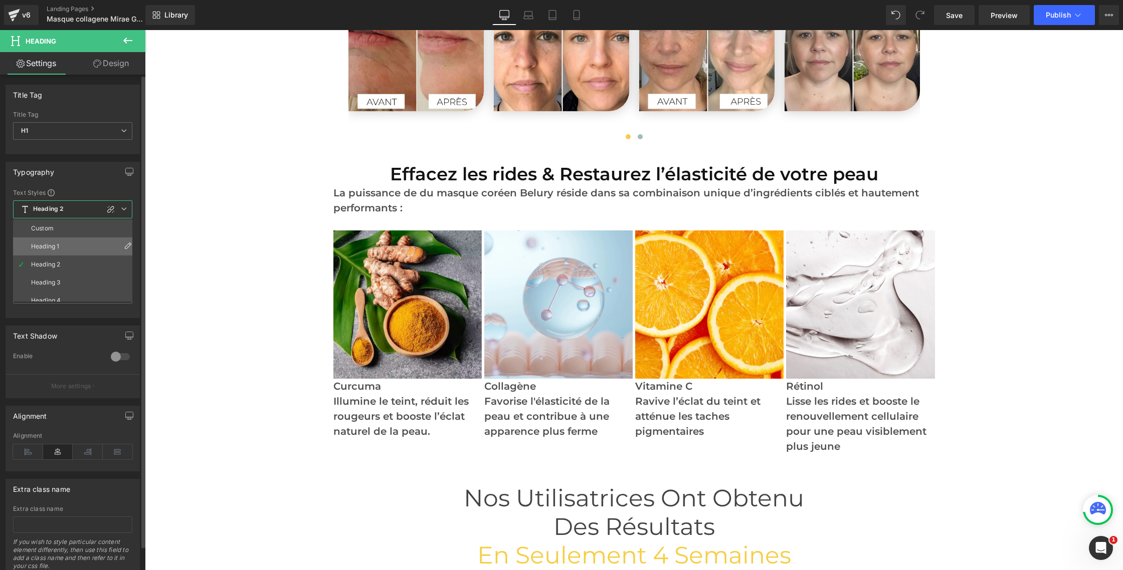
click at [74, 243] on li "Heading 1" at bounding box center [75, 247] width 124 height 18
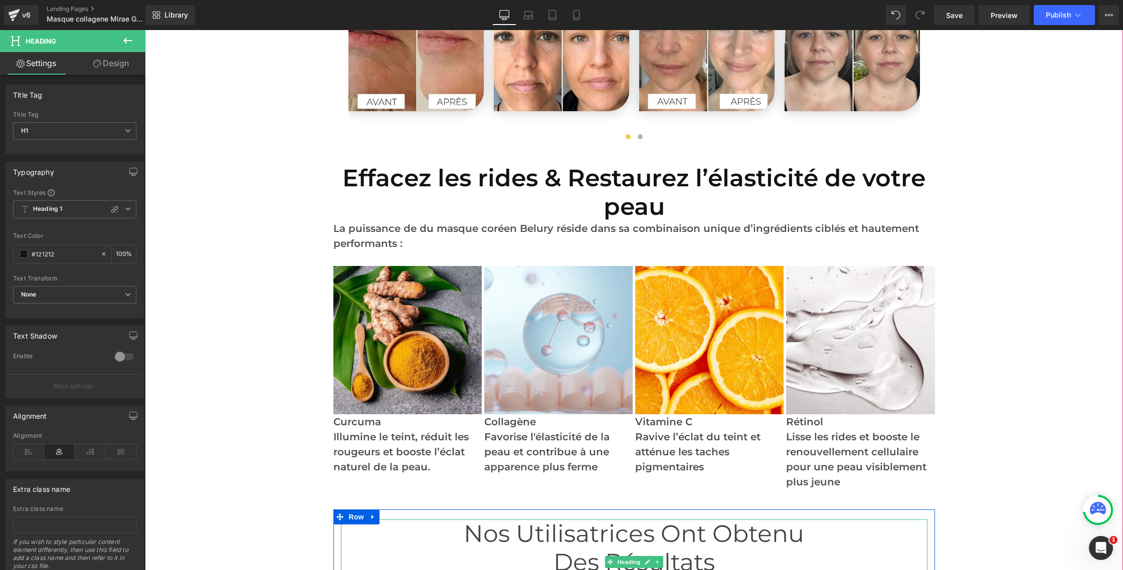
click at [600, 533] on span "Nos Utilisatrices Ont Obtenu" at bounding box center [634, 533] width 340 height 29
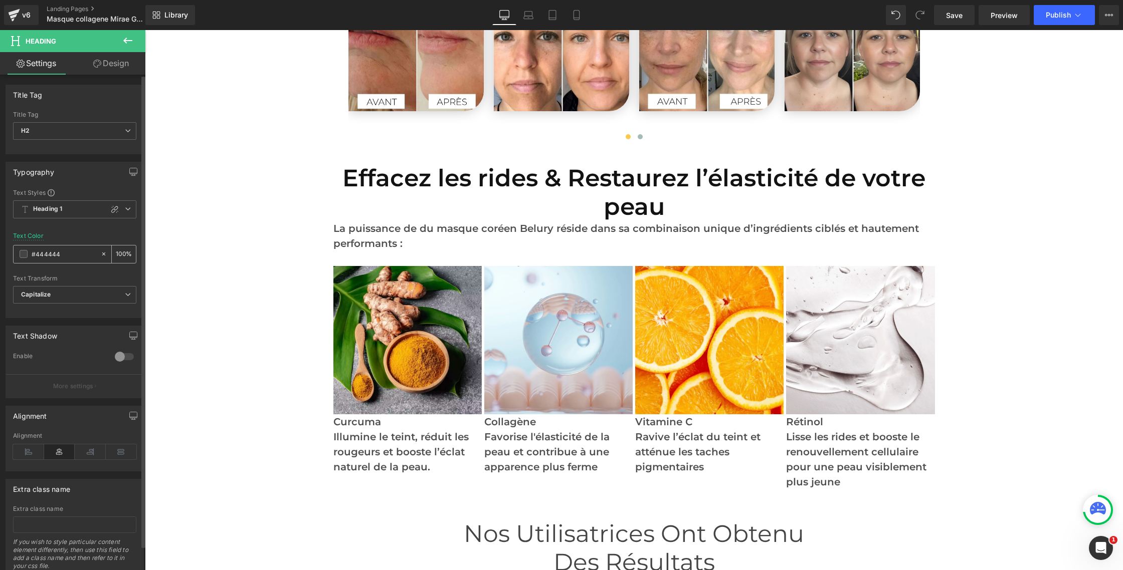
drag, startPoint x: 68, startPoint y: 251, endPoint x: 19, endPoint y: 251, distance: 49.1
click at [20, 251] on div "#444444" at bounding box center [57, 255] width 87 height 18
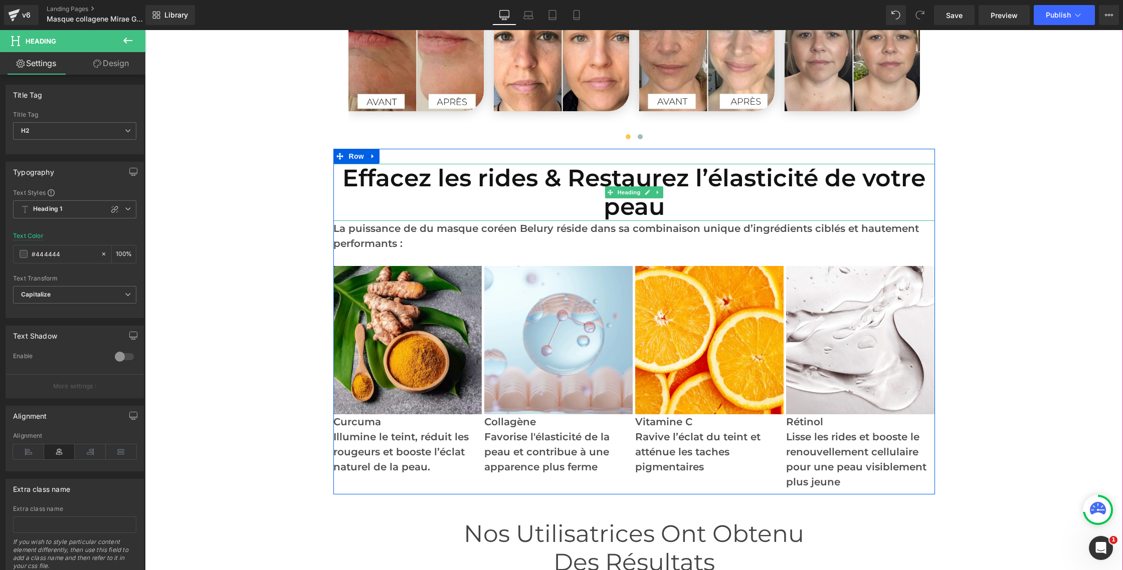
click at [497, 176] on h1 "Effacez les rides & Restaurez l’élasticité de votre peau" at bounding box center [633, 192] width 601 height 57
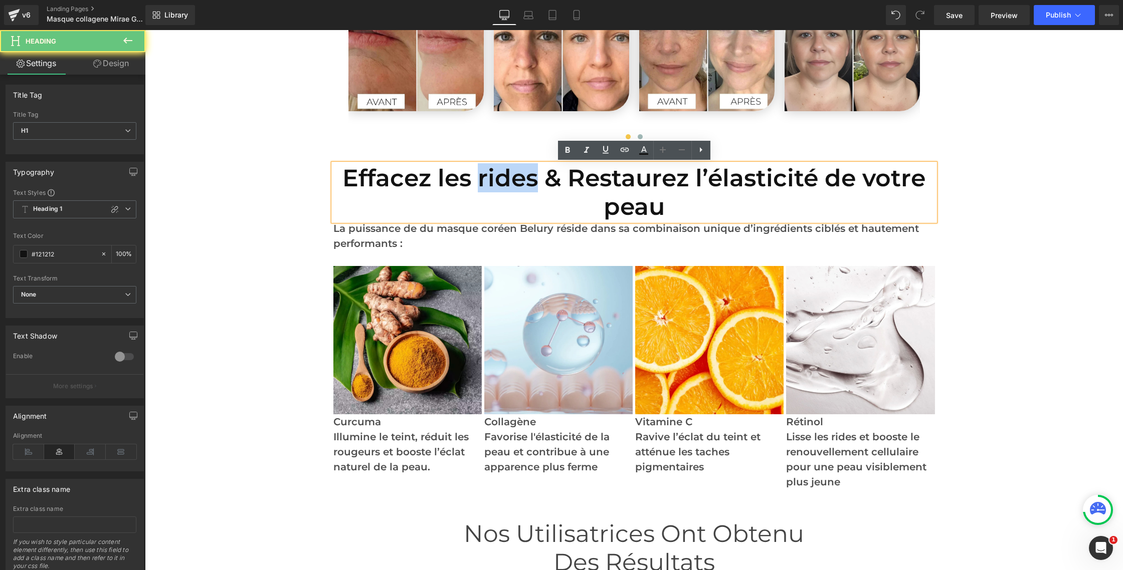
click at [497, 176] on h1 "Effacez les rides & Restaurez l’élasticité de votre peau" at bounding box center [633, 192] width 601 height 57
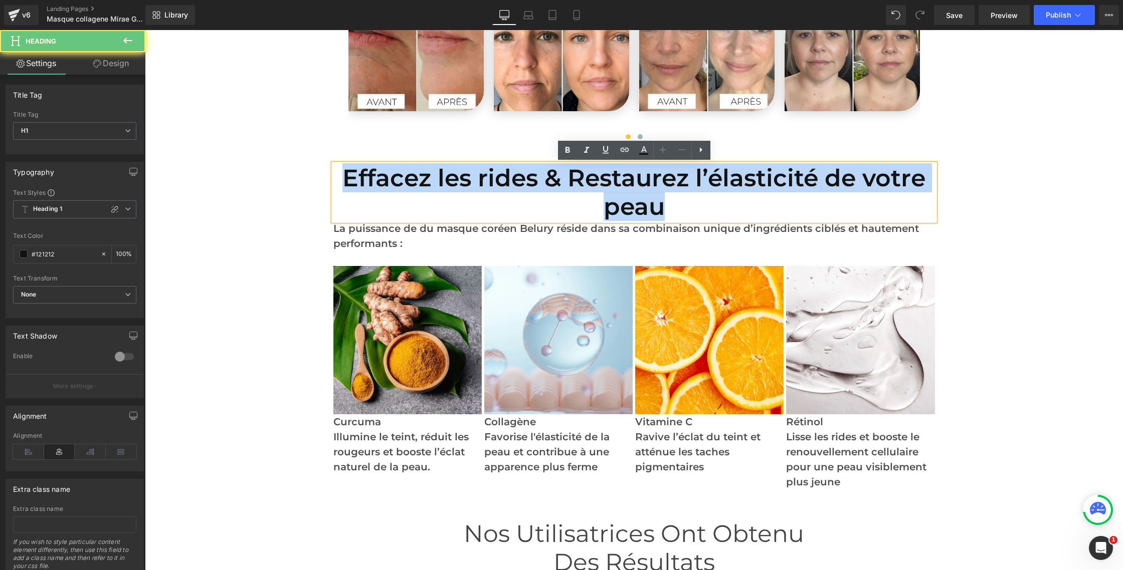
click at [497, 176] on h1 "Effacez les rides & Restaurez l’élasticité de votre peau" at bounding box center [633, 192] width 601 height 57
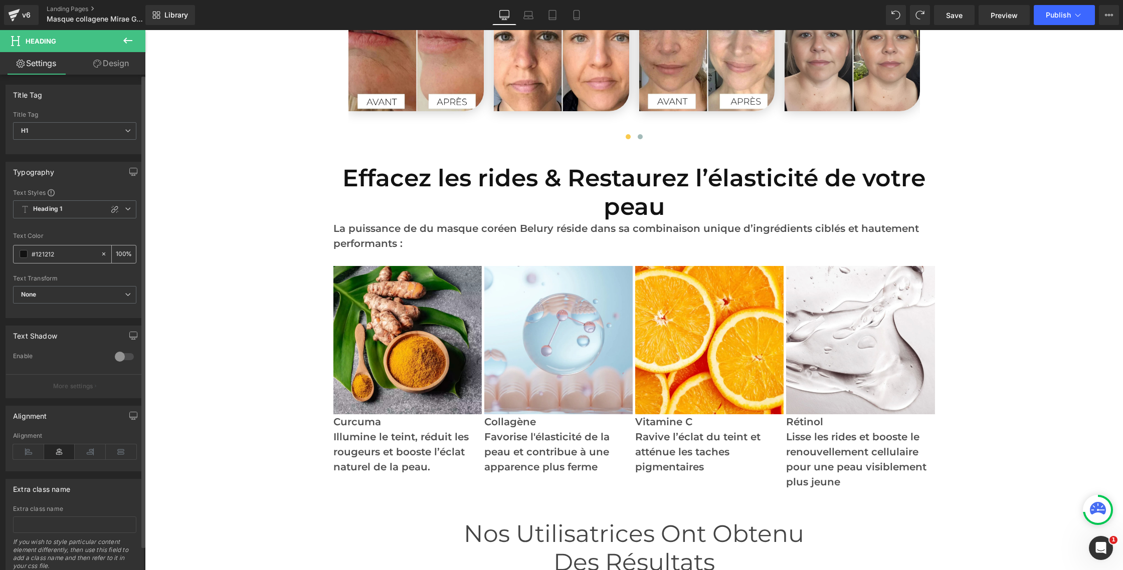
click at [53, 254] on input "#121212" at bounding box center [64, 254] width 64 height 11
type input "#444444"
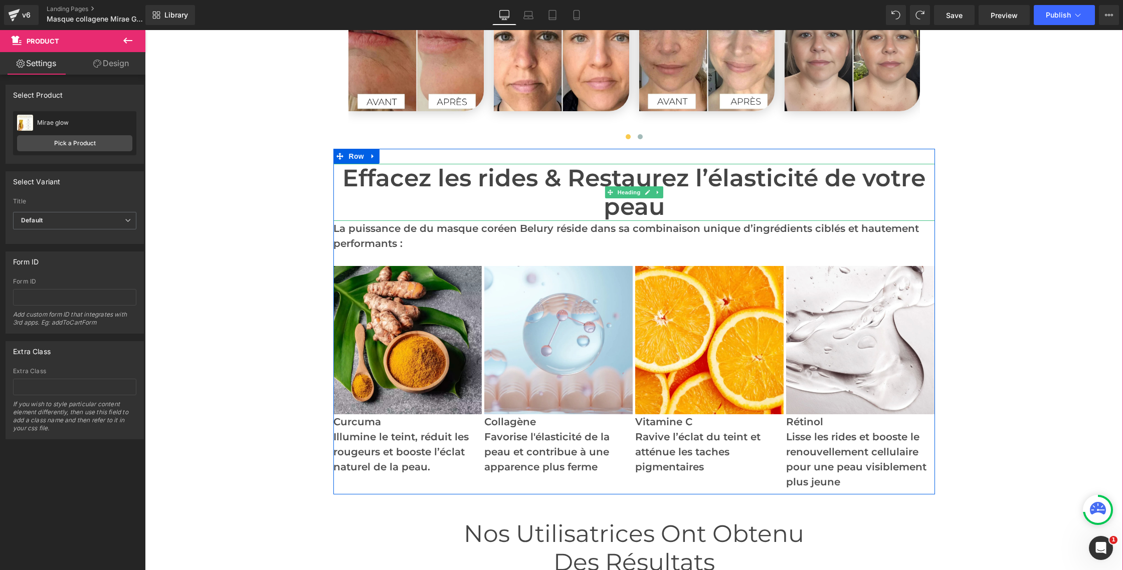
click at [481, 180] on h1 "Effacez les rides & Restaurez l’élasticité de votre peau" at bounding box center [633, 192] width 601 height 57
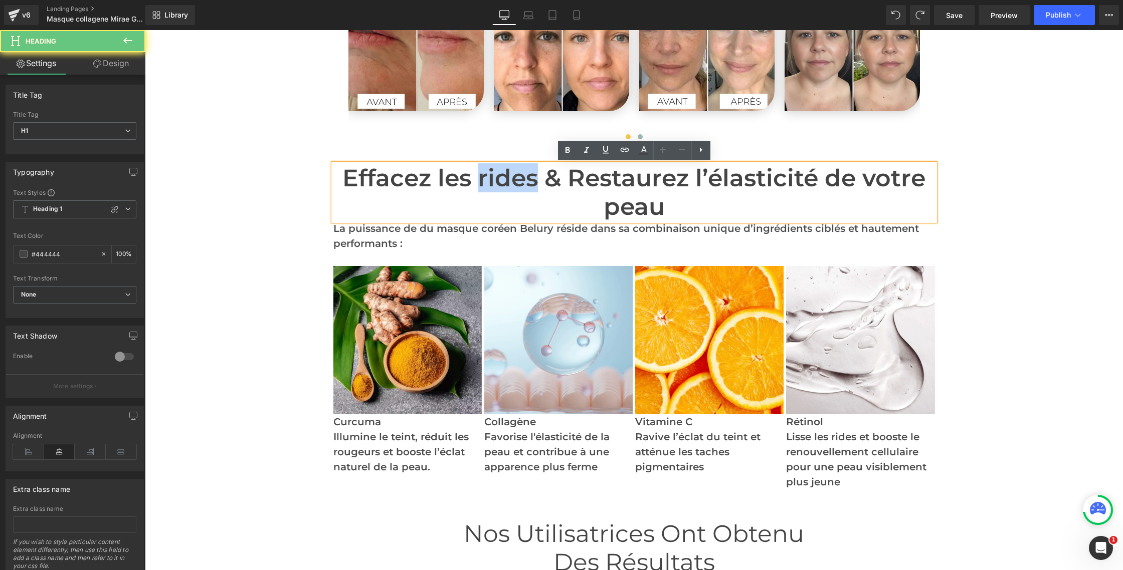
click at [481, 180] on h1 "Effacez les rides & Restaurez l’élasticité de votre peau" at bounding box center [633, 192] width 601 height 57
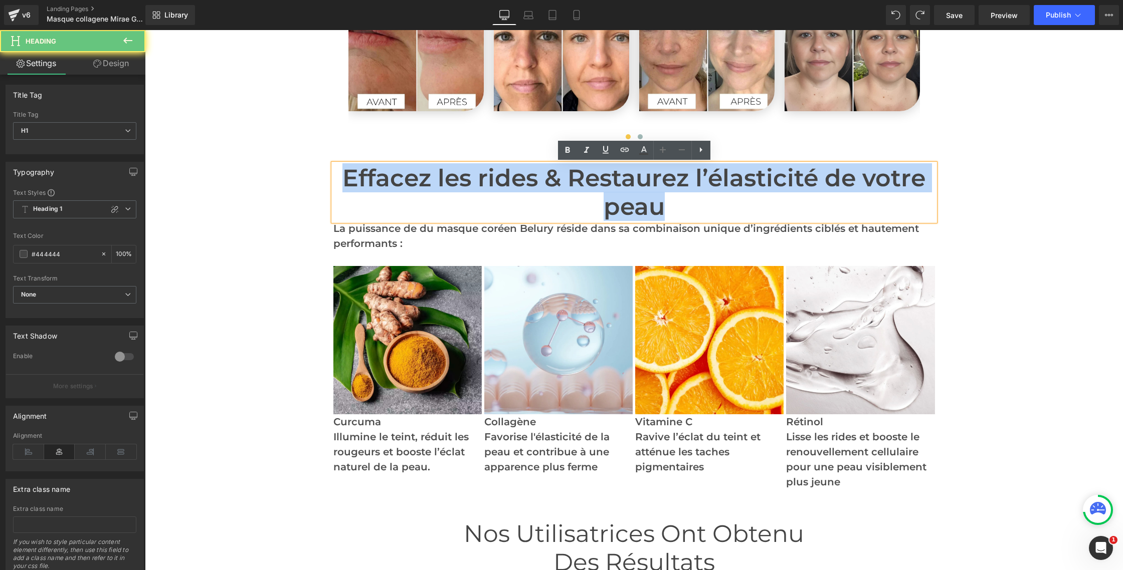
click at [481, 180] on h1 "Effacez les rides & Restaurez l’élasticité de votre peau" at bounding box center [633, 192] width 601 height 57
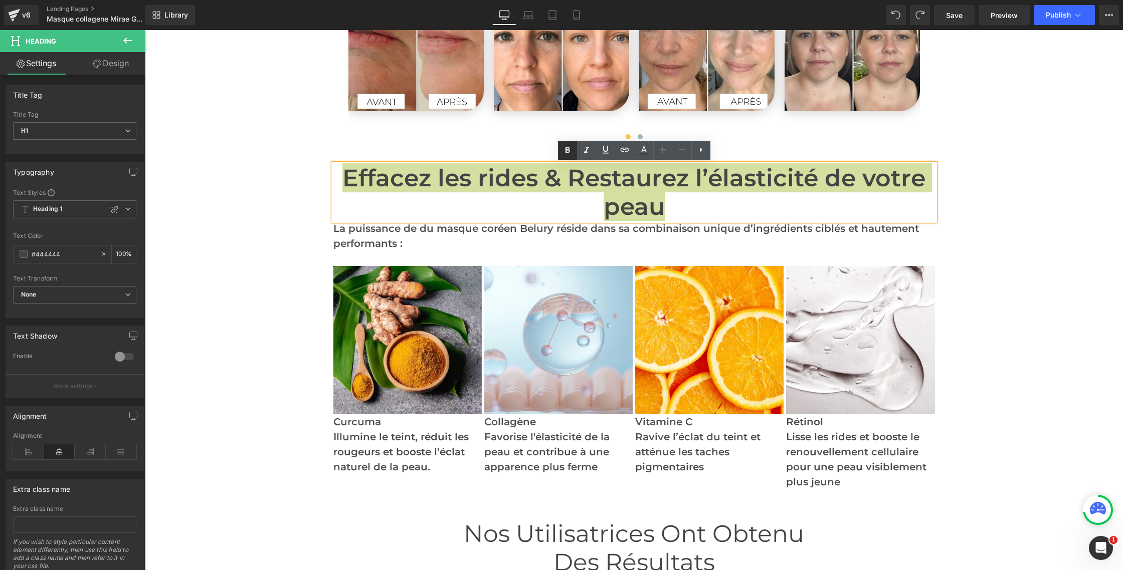
click at [570, 151] on icon at bounding box center [567, 150] width 12 height 12
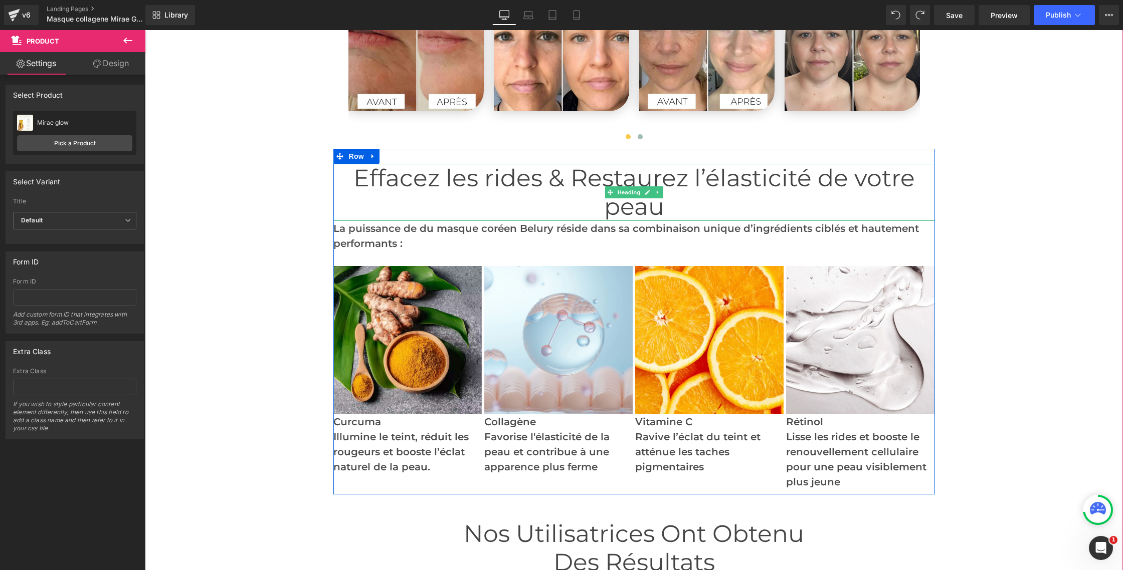
click at [821, 176] on span "Effacez les rides & Restaurez l’élasticité de votre peau" at bounding box center [633, 192] width 561 height 58
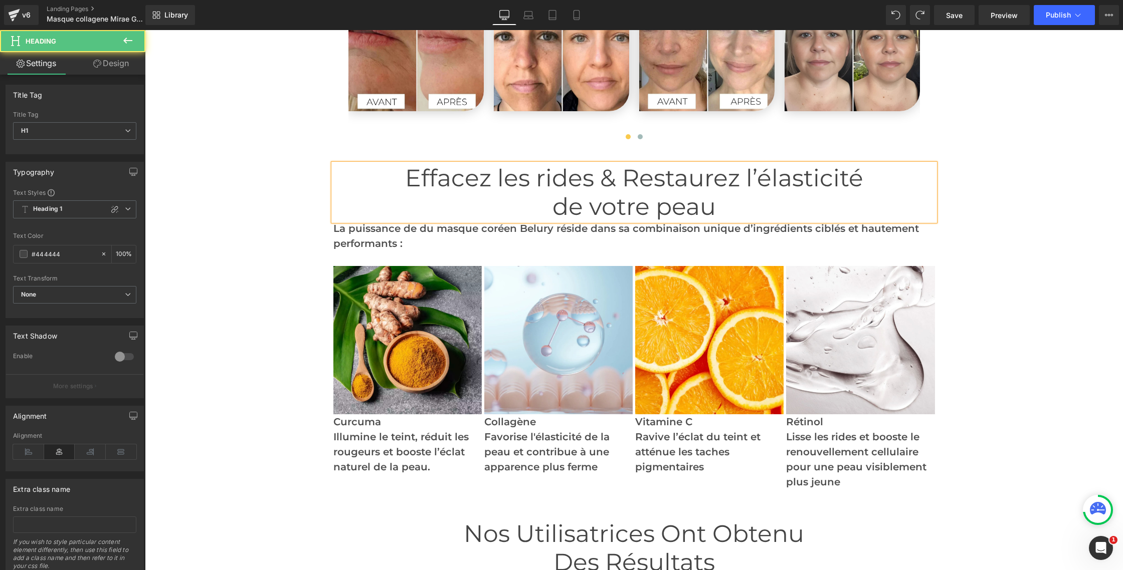
click at [590, 189] on span "Effacez les rides & Restaurez l’élasticité" at bounding box center [634, 177] width 458 height 29
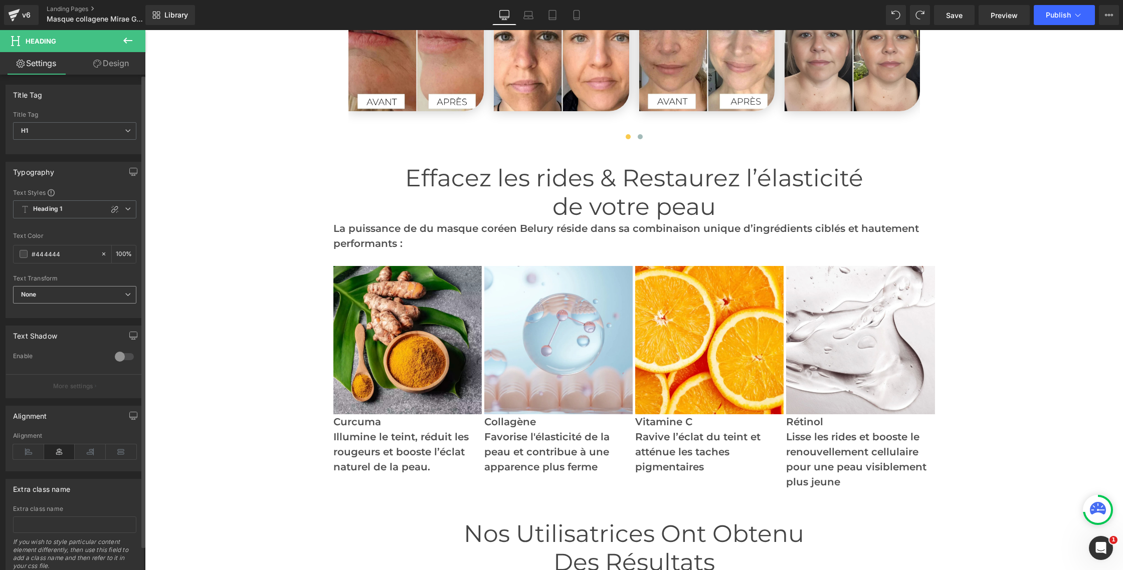
click at [127, 294] on span "None" at bounding box center [74, 295] width 123 height 18
click at [65, 356] on li "Capitalize" at bounding box center [72, 357] width 119 height 15
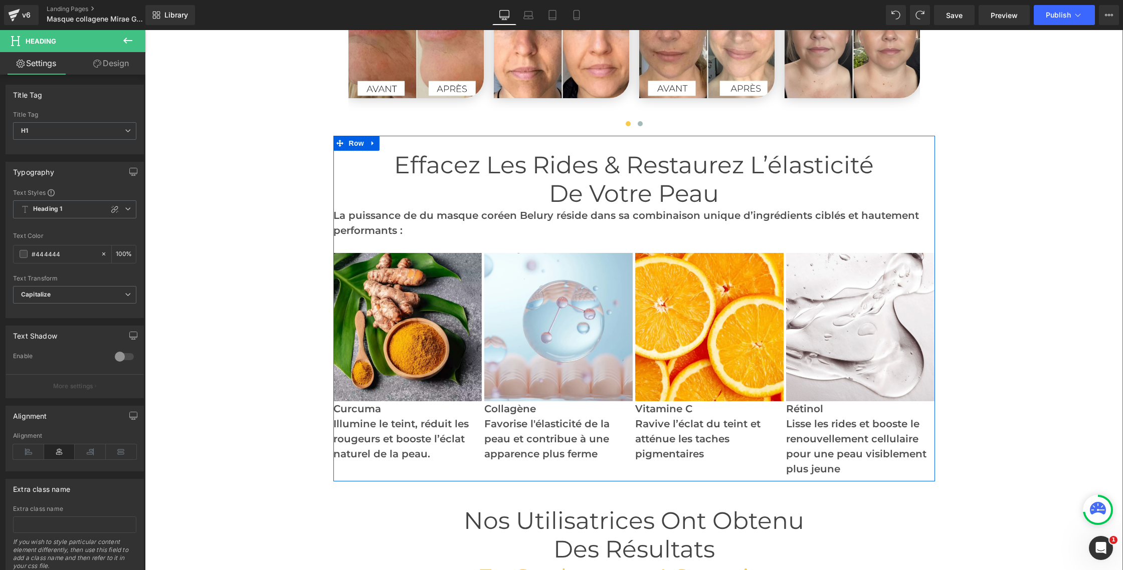
scroll to position [2633, 0]
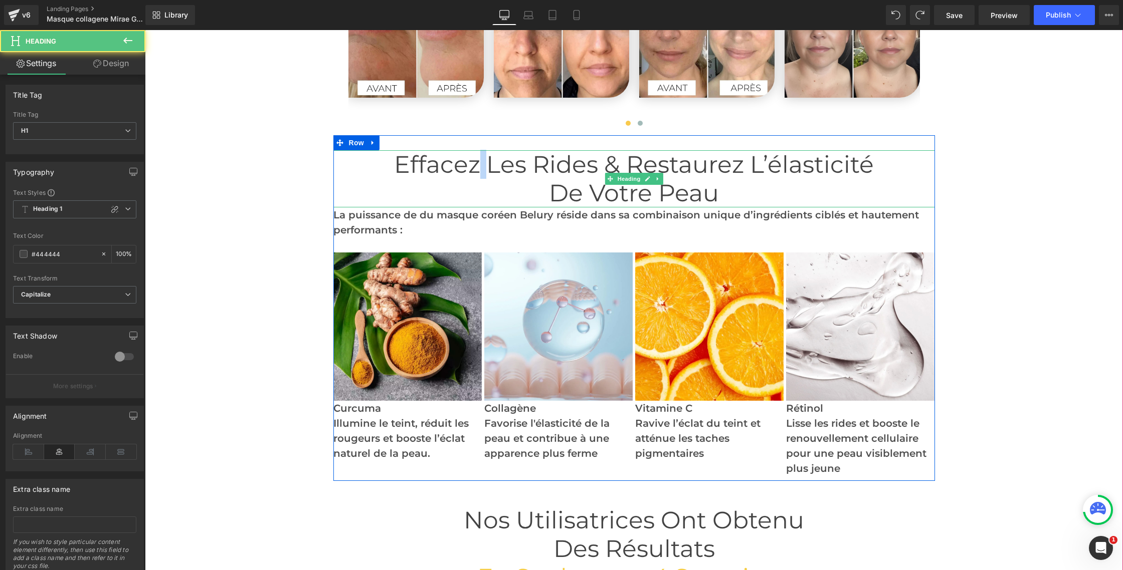
drag, startPoint x: 475, startPoint y: 164, endPoint x: 486, endPoint y: 163, distance: 11.0
click at [488, 163] on span "Effacez les rides & Restaurez l’élasticité" at bounding box center [634, 164] width 480 height 29
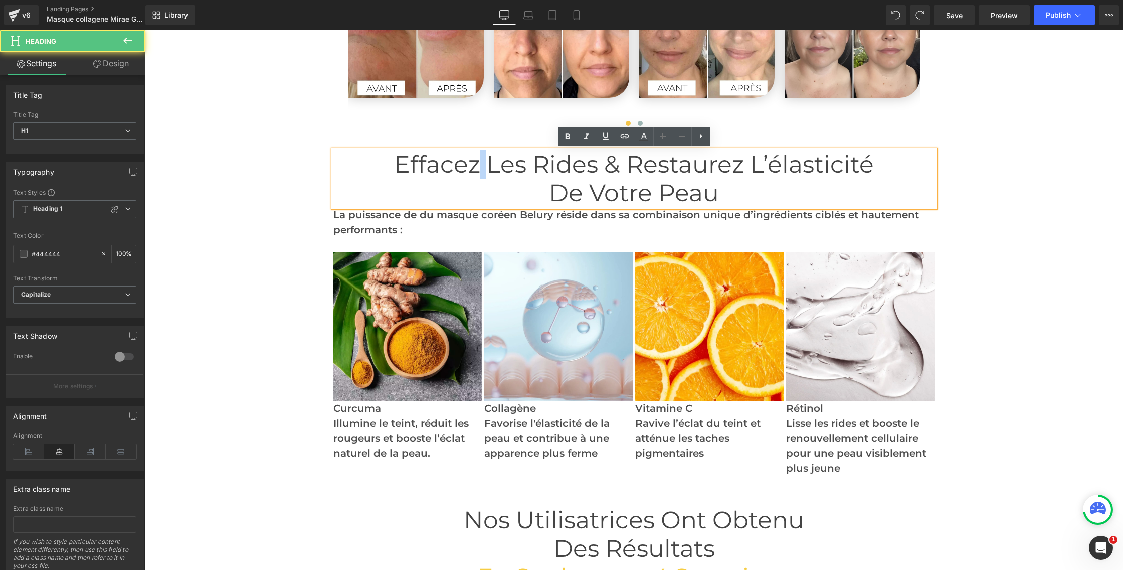
click at [484, 164] on span "Effacez les rides & Restaurez l’élasticité" at bounding box center [634, 164] width 480 height 29
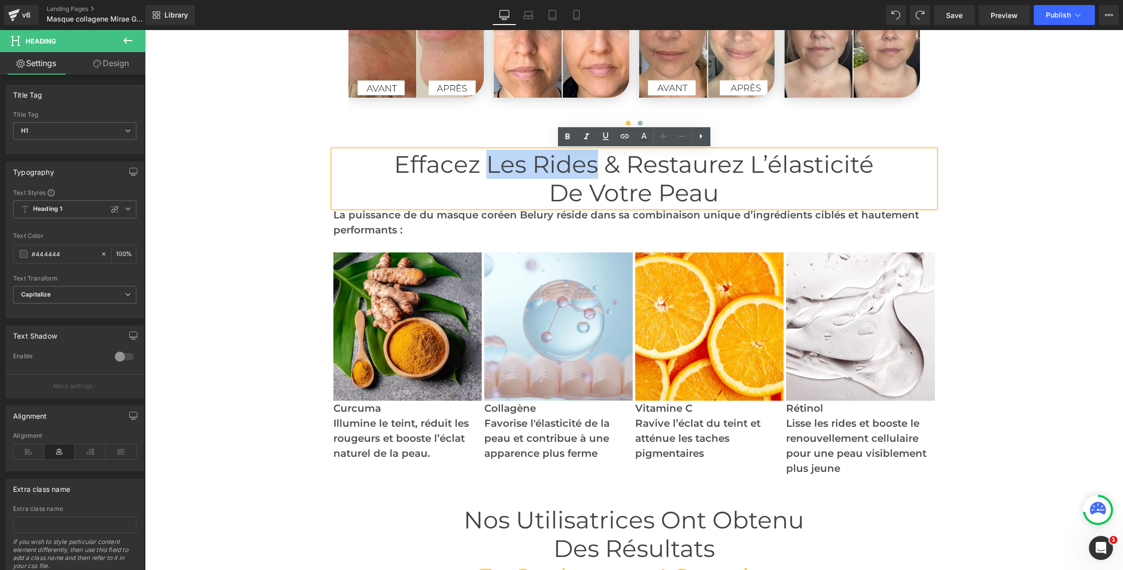
drag, startPoint x: 485, startPoint y: 164, endPoint x: 590, endPoint y: 165, distance: 105.8
click at [590, 166] on span "Effacez les rides & Restaurez l’élasticité" at bounding box center [634, 164] width 480 height 29
click at [640, 138] on icon at bounding box center [644, 137] width 12 height 12
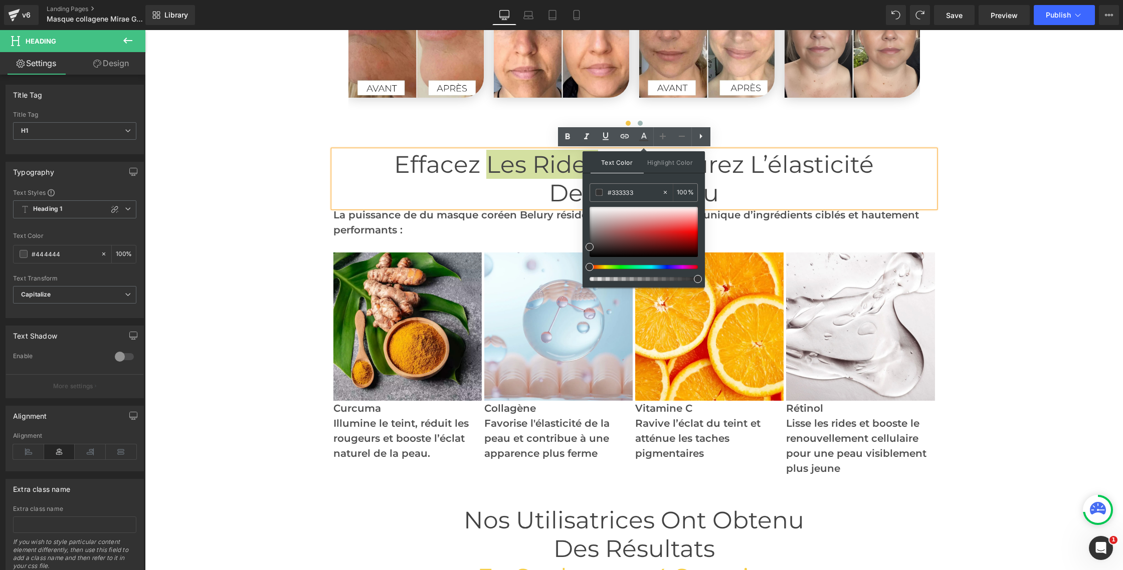
drag, startPoint x: 736, startPoint y: 222, endPoint x: 575, endPoint y: 192, distance: 163.2
paste input "f6cd4"
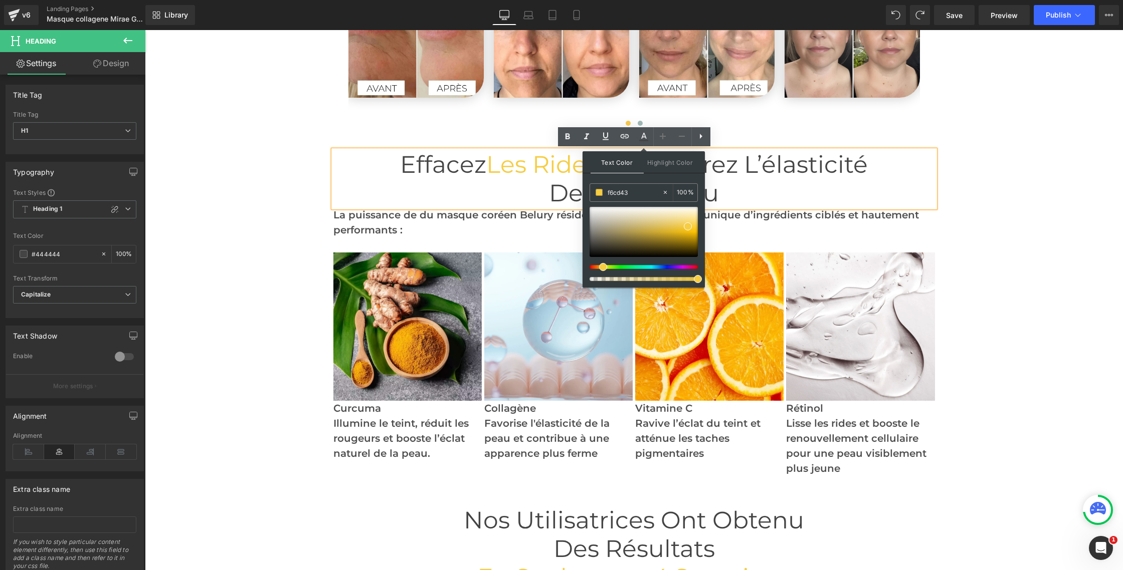
click at [609, 163] on span "Text Color" at bounding box center [616, 162] width 53 height 22
click at [767, 195] on h1 "de votre peau" at bounding box center [633, 193] width 601 height 29
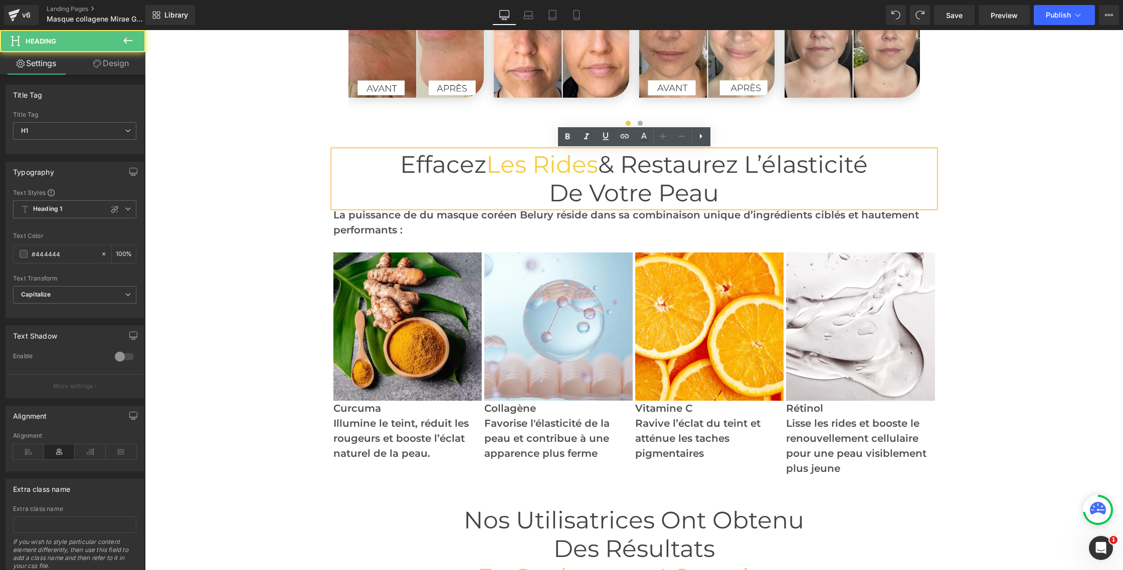
drag, startPoint x: 750, startPoint y: 166, endPoint x: 866, endPoint y: 167, distance: 115.8
click at [866, 167] on span "Effacez les rides & Restaurez l’élasticité" at bounding box center [634, 164] width 468 height 29
click at [644, 139] on icon at bounding box center [644, 137] width 12 height 12
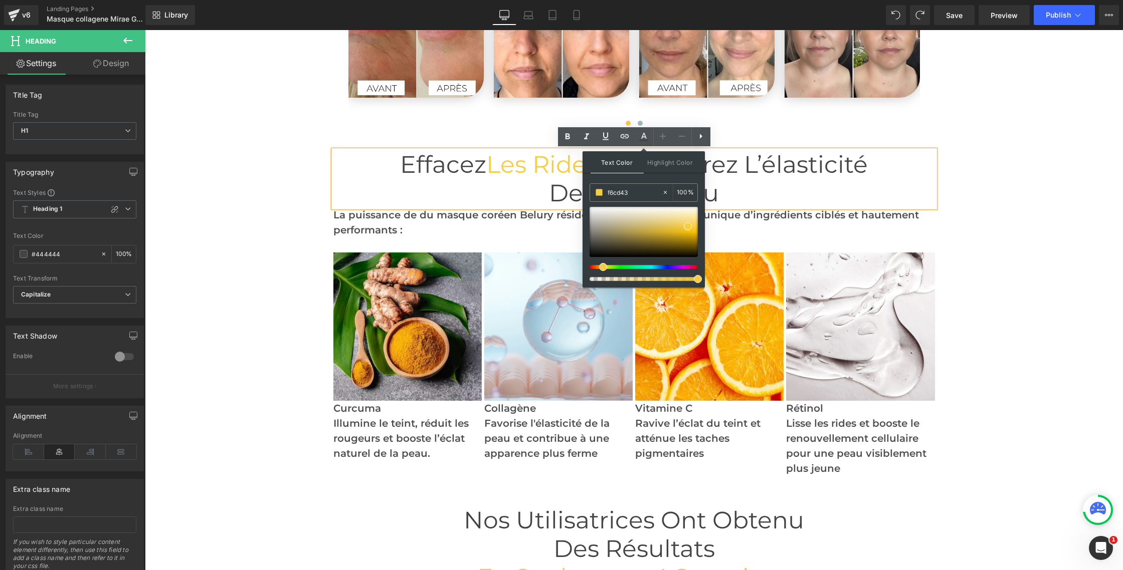
click at [624, 163] on span "Text Color" at bounding box center [616, 162] width 53 height 22
click at [616, 165] on span "Text Color" at bounding box center [616, 162] width 53 height 22
click at [663, 191] on icon at bounding box center [665, 192] width 7 height 7
click at [622, 161] on span "Text Color" at bounding box center [616, 162] width 53 height 22
click at [631, 268] on div at bounding box center [639, 267] width 108 height 4
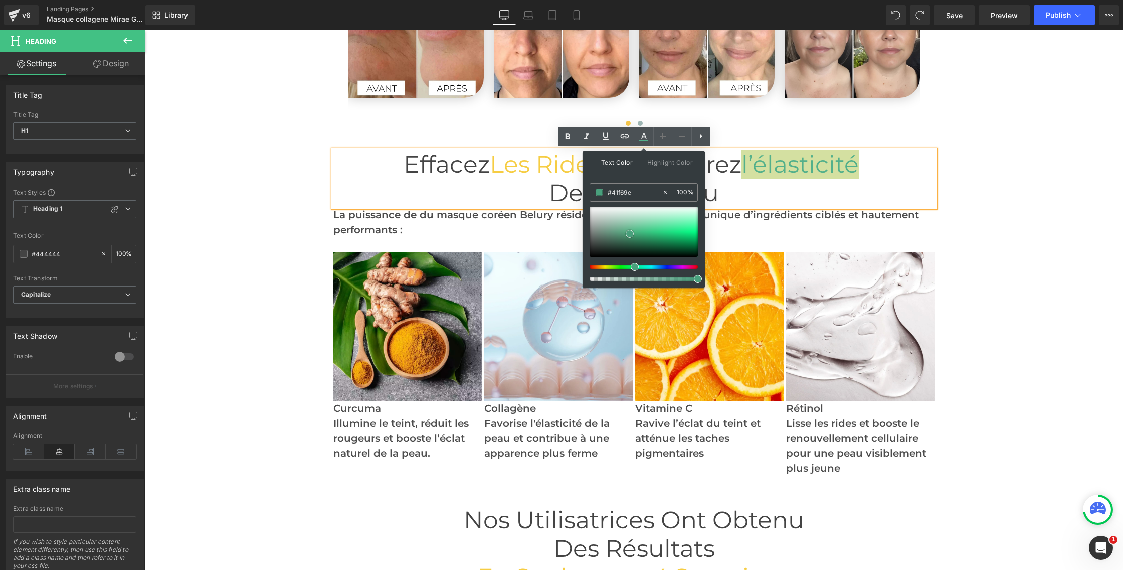
drag, startPoint x: 419, startPoint y: 183, endPoint x: 628, endPoint y: 233, distance: 214.2
click at [628, 233] on span at bounding box center [630, 234] width 8 height 8
click at [658, 166] on span "Highlight Color" at bounding box center [670, 162] width 53 height 22
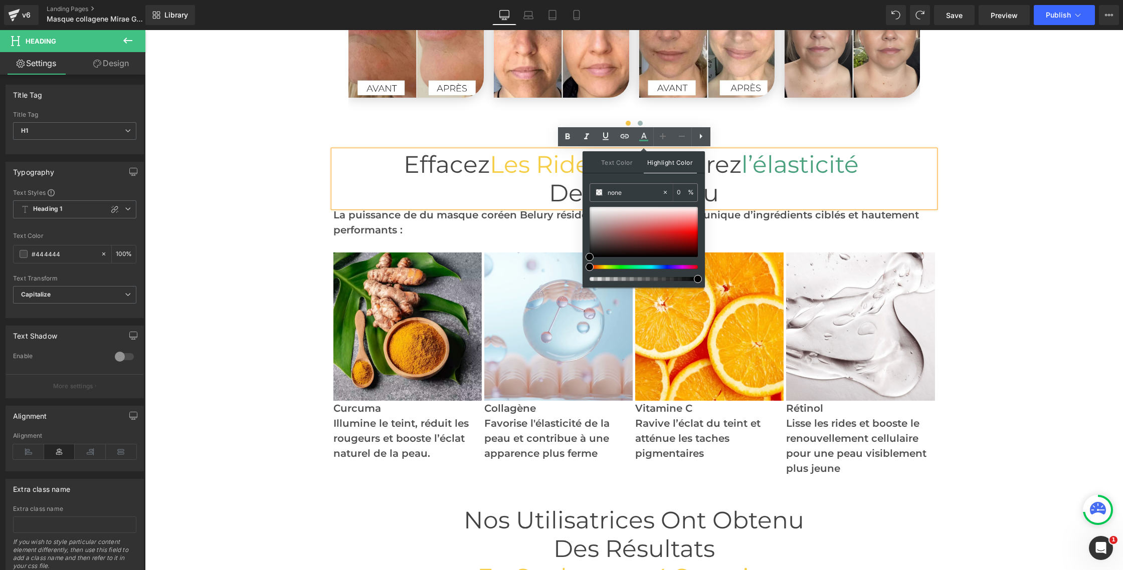
click at [657, 163] on span "Highlight Color" at bounding box center [670, 162] width 53 height 22
click at [767, 189] on h1 "de votre peau" at bounding box center [633, 193] width 601 height 29
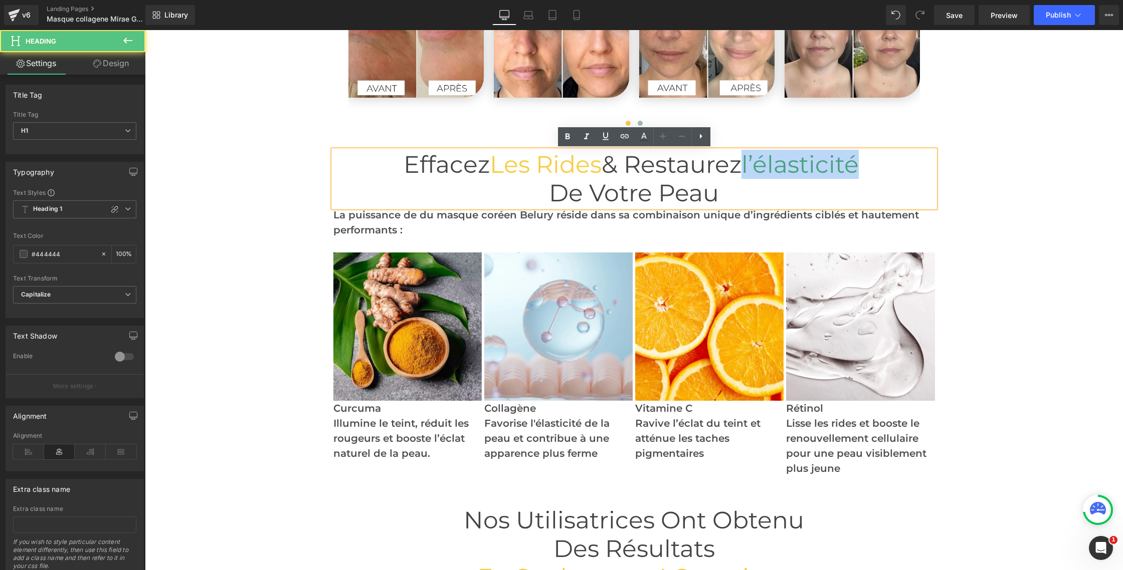
drag, startPoint x: 751, startPoint y: 166, endPoint x: 869, endPoint y: 165, distance: 117.8
click at [859, 165] on span "l’élasticité" at bounding box center [799, 164] width 117 height 29
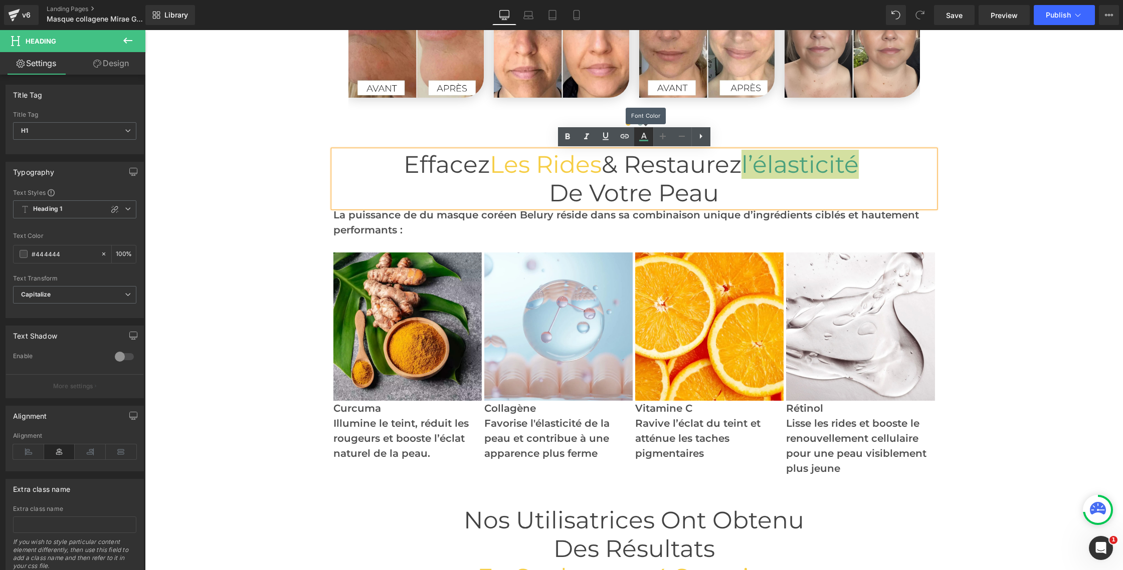
click at [647, 143] on link at bounding box center [643, 136] width 19 height 19
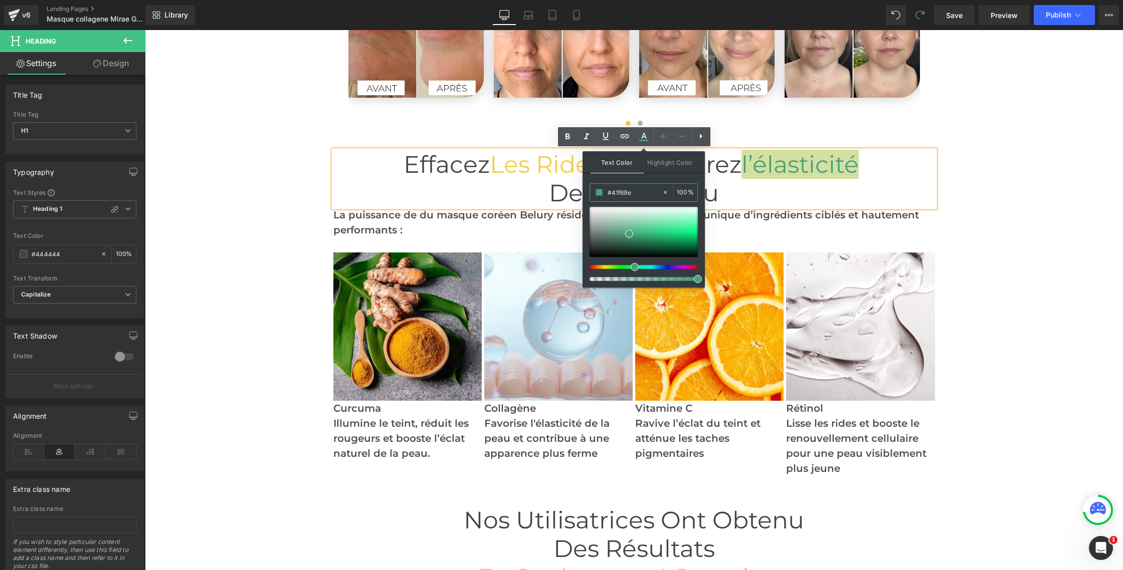
drag, startPoint x: 788, startPoint y: 223, endPoint x: 581, endPoint y: 190, distance: 210.1
paste input "f6cd43"
type input "f6cd43"
click at [612, 161] on span "Text Color" at bounding box center [616, 162] width 53 height 22
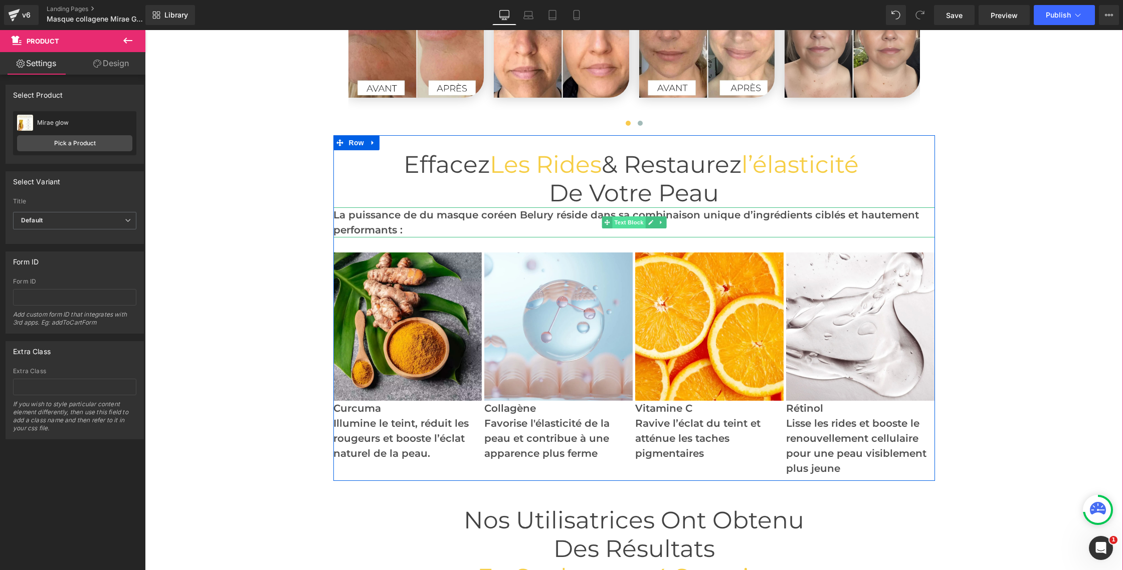
click at [638, 222] on span "Text Block" at bounding box center [628, 223] width 33 height 12
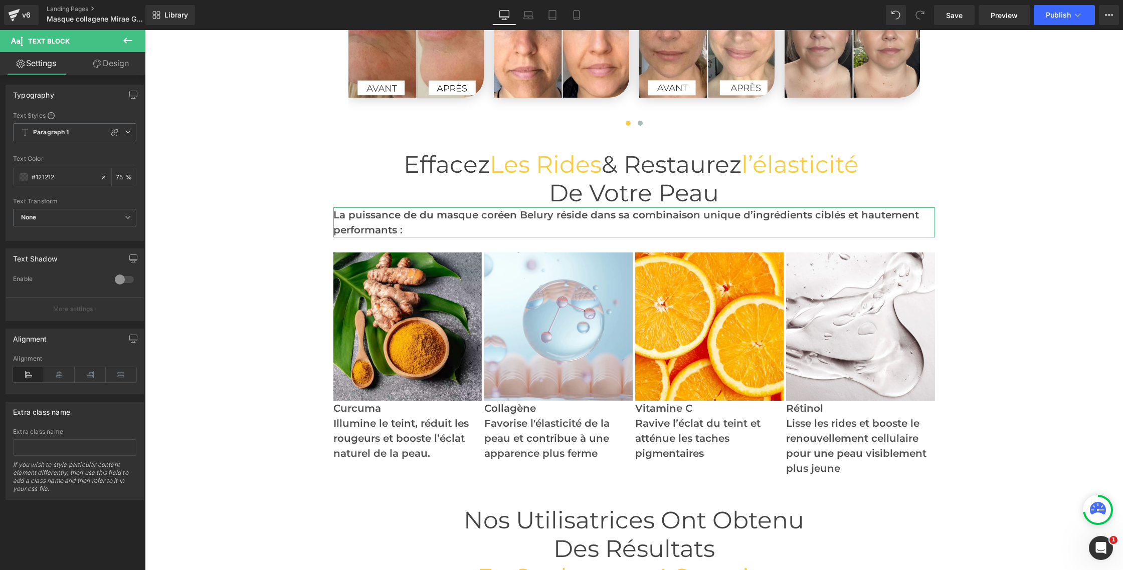
drag, startPoint x: 118, startPoint y: 69, endPoint x: 107, endPoint y: 80, distance: 15.6
click at [118, 69] on link "Design" at bounding box center [111, 63] width 73 height 23
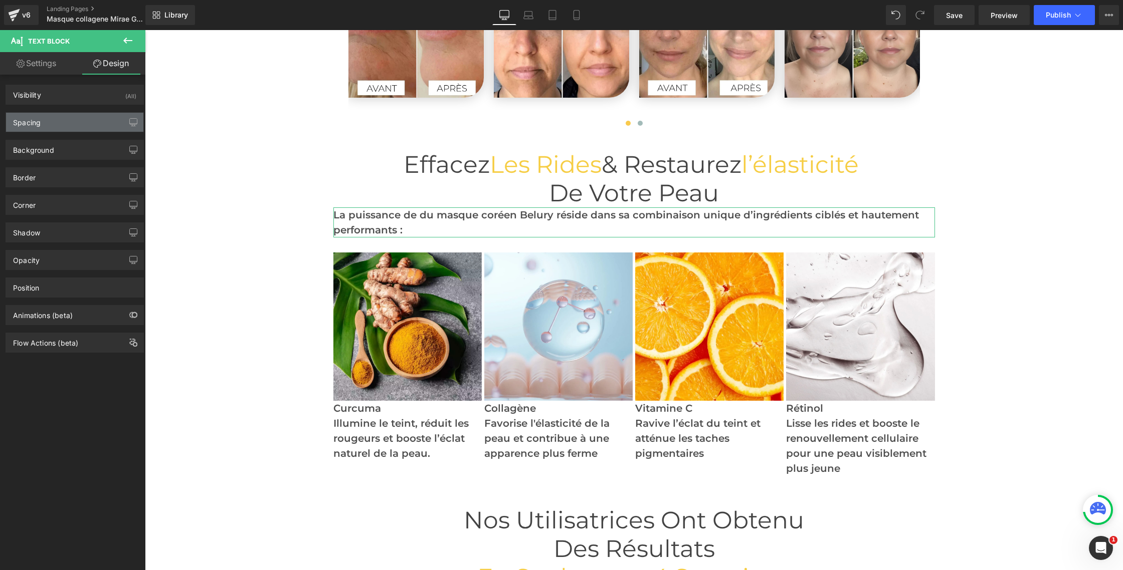
click at [62, 125] on div "Spacing" at bounding box center [74, 122] width 137 height 19
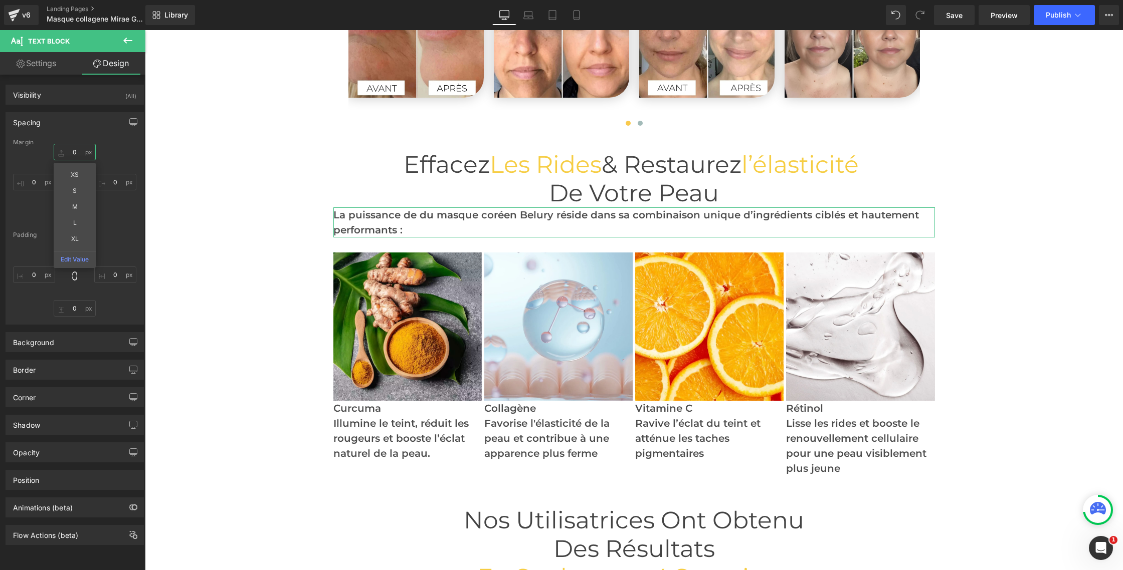
click at [73, 154] on input "text" at bounding box center [75, 152] width 42 height 17
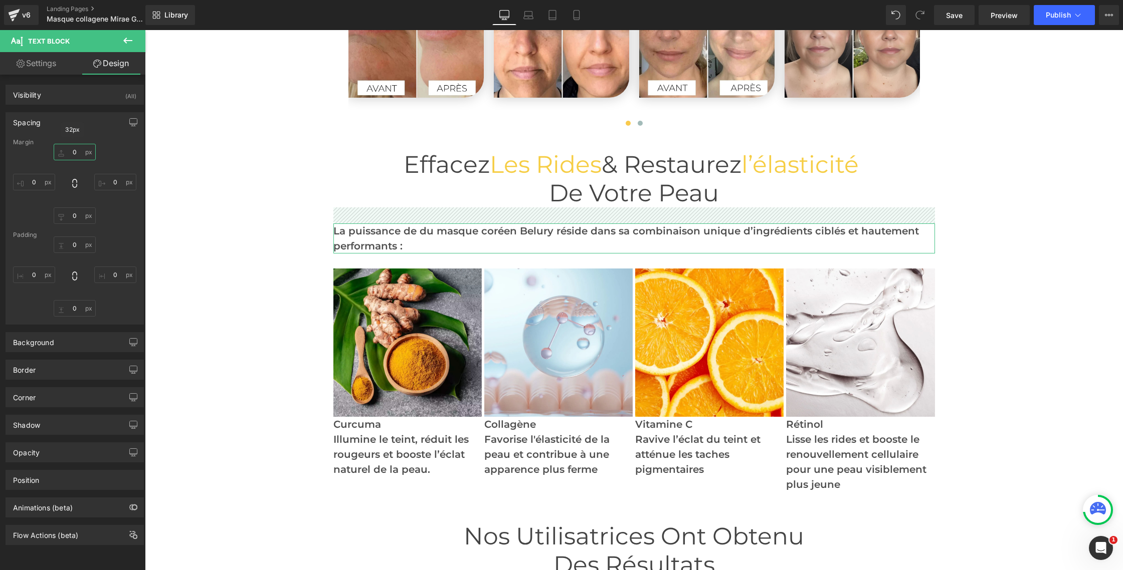
click at [77, 153] on input "text" at bounding box center [75, 152] width 42 height 17
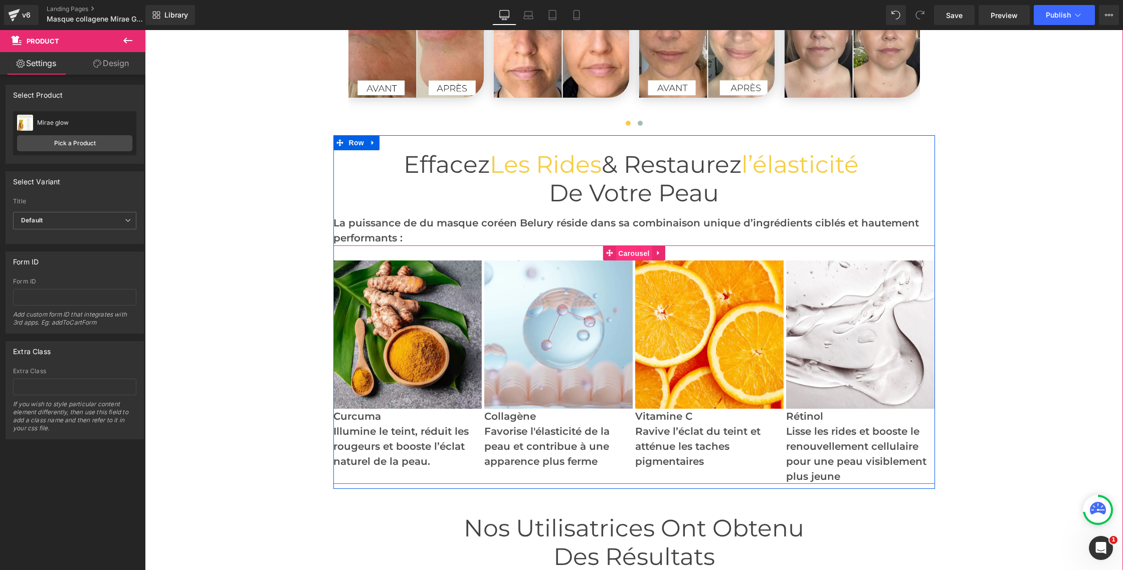
click at [624, 251] on span "Carousel" at bounding box center [634, 253] width 36 height 15
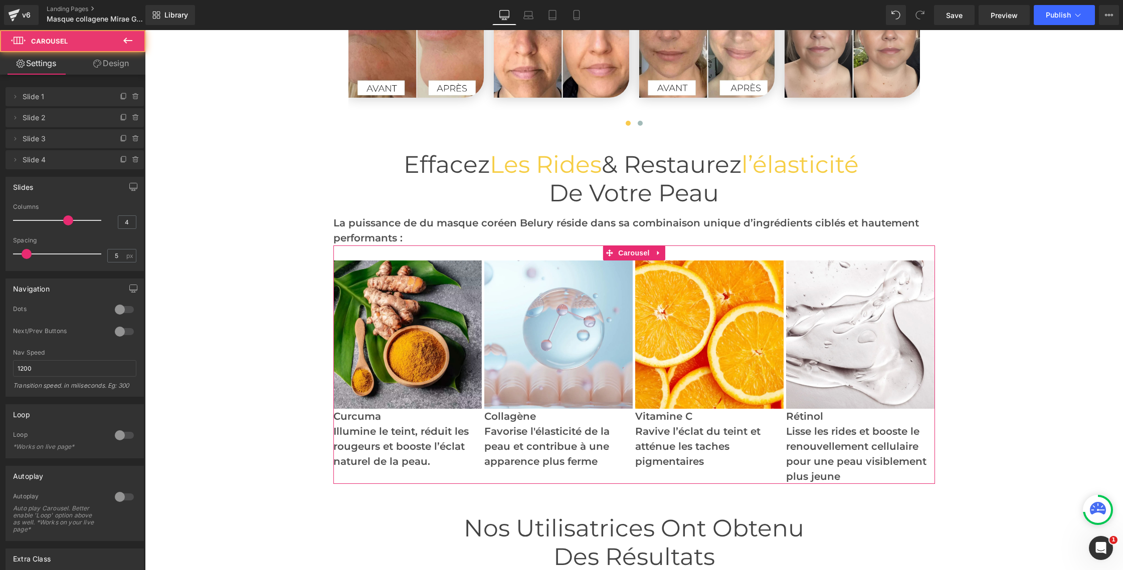
click at [132, 59] on link "Design" at bounding box center [111, 63] width 73 height 23
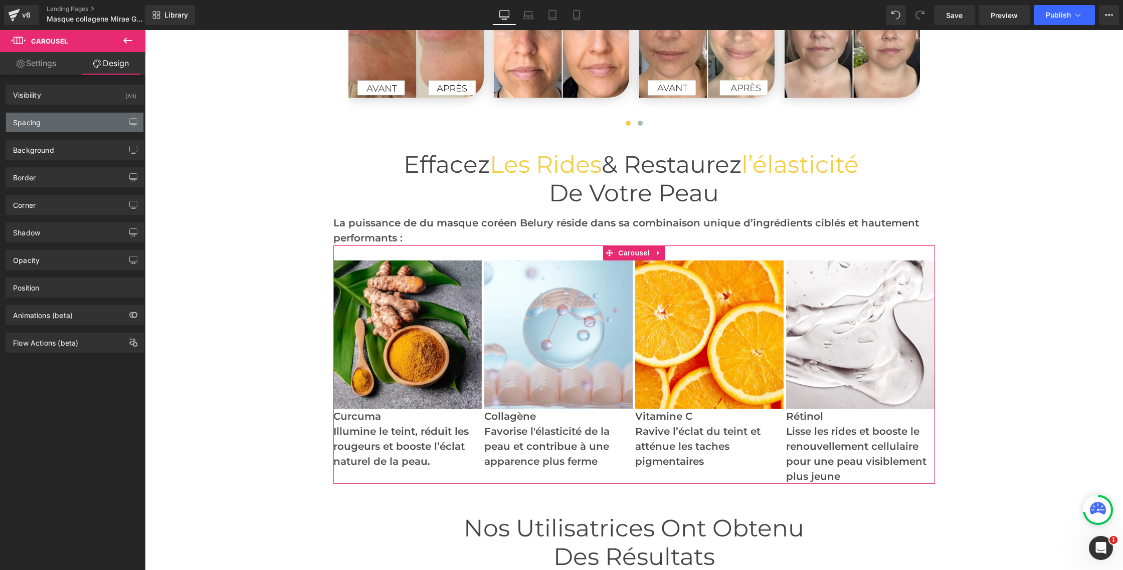
click at [56, 115] on div "Spacing" at bounding box center [74, 122] width 137 height 19
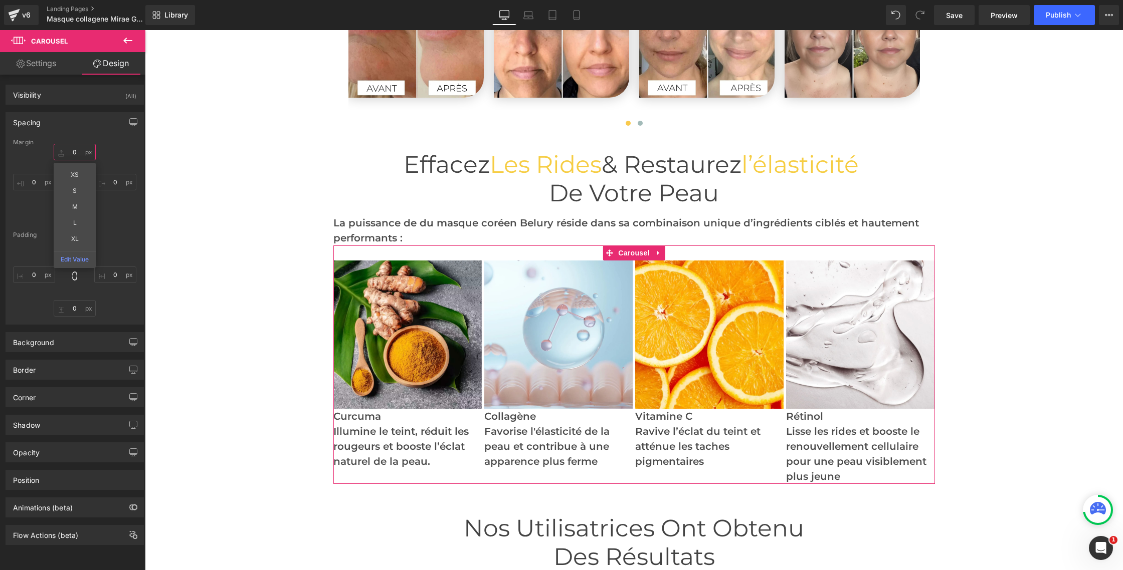
click at [74, 151] on input "0" at bounding box center [75, 152] width 42 height 17
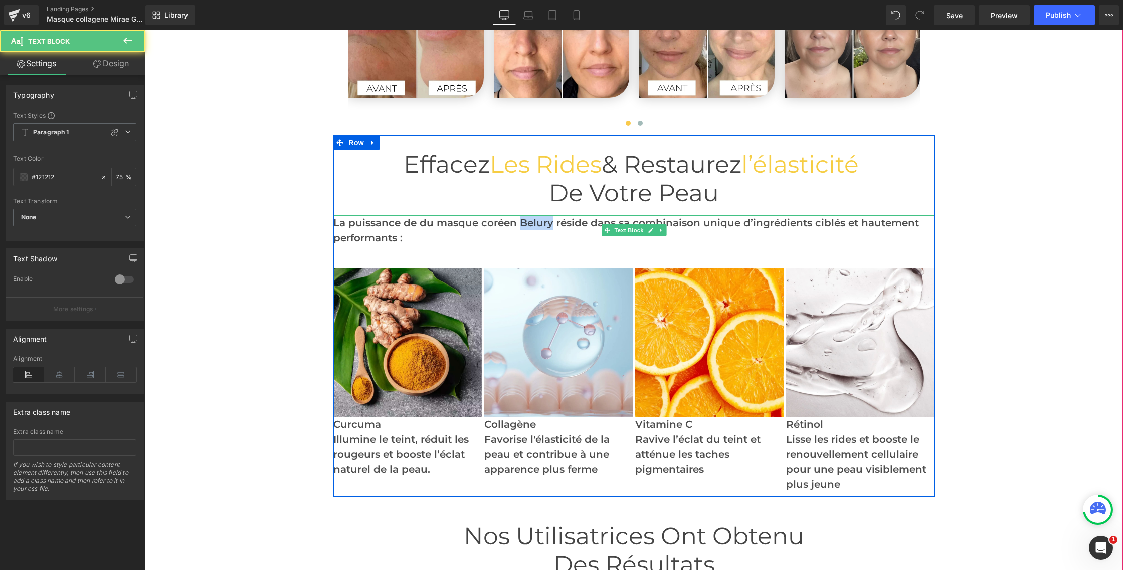
drag, startPoint x: 518, startPoint y: 224, endPoint x: 550, endPoint y: 224, distance: 31.6
click at [550, 224] on p "La puissance de du masque coréen Belury réside dans sa combinaison unique d’ing…" at bounding box center [633, 231] width 601 height 30
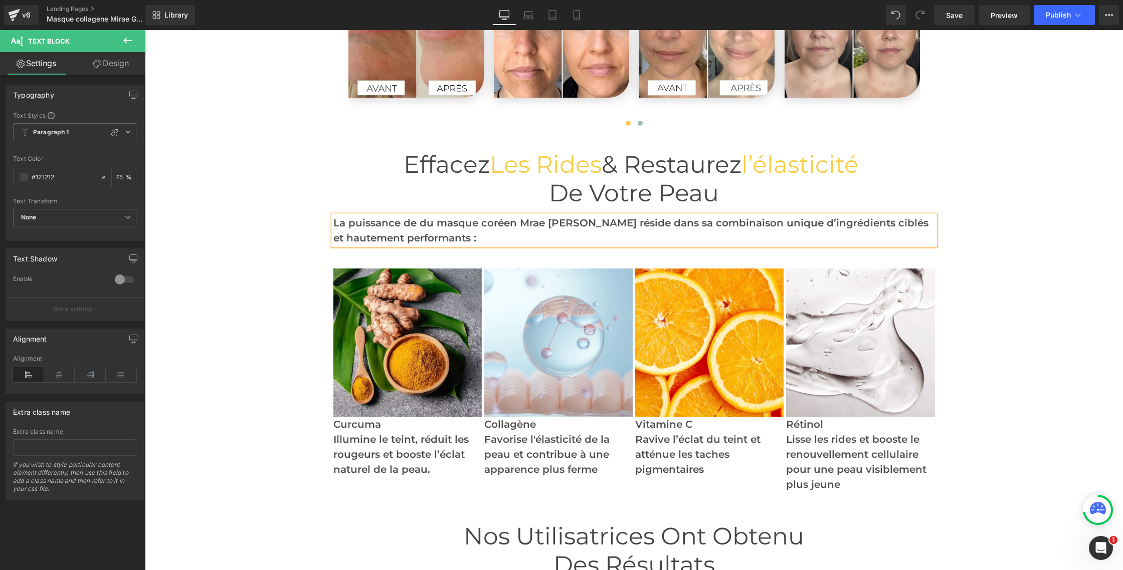
click at [525, 223] on p "La puissance de du masque coréen Mrae Glow réside dans sa combinaison unique d’…" at bounding box center [633, 231] width 601 height 30
click at [763, 222] on p "La puissance de du masque coréen Mirae Glow réside dans sa combinaison unique d…" at bounding box center [633, 231] width 601 height 30
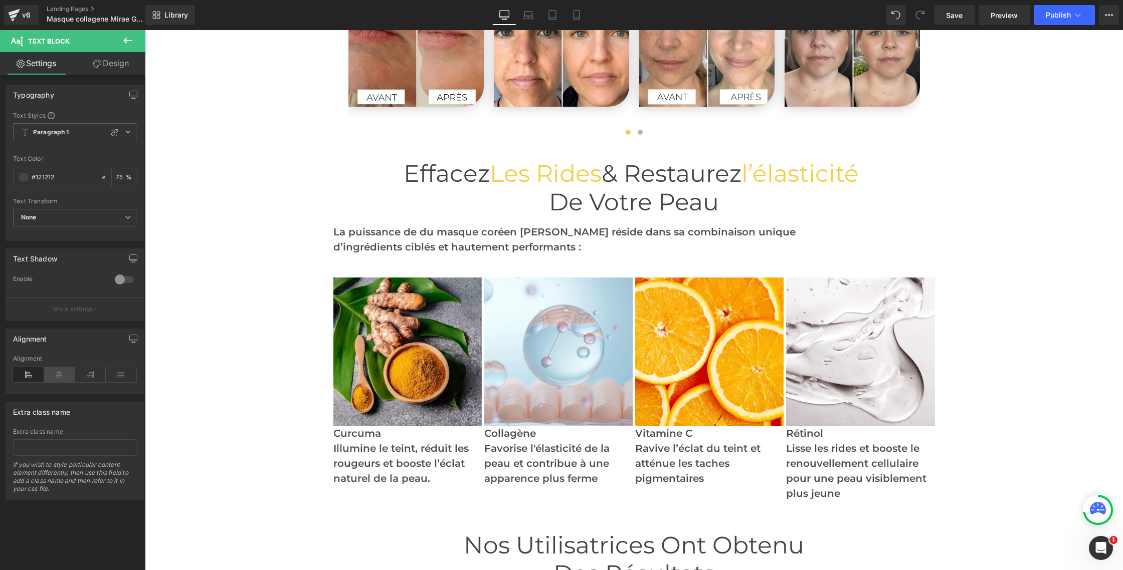
click at [59, 376] on icon at bounding box center [59, 374] width 31 height 15
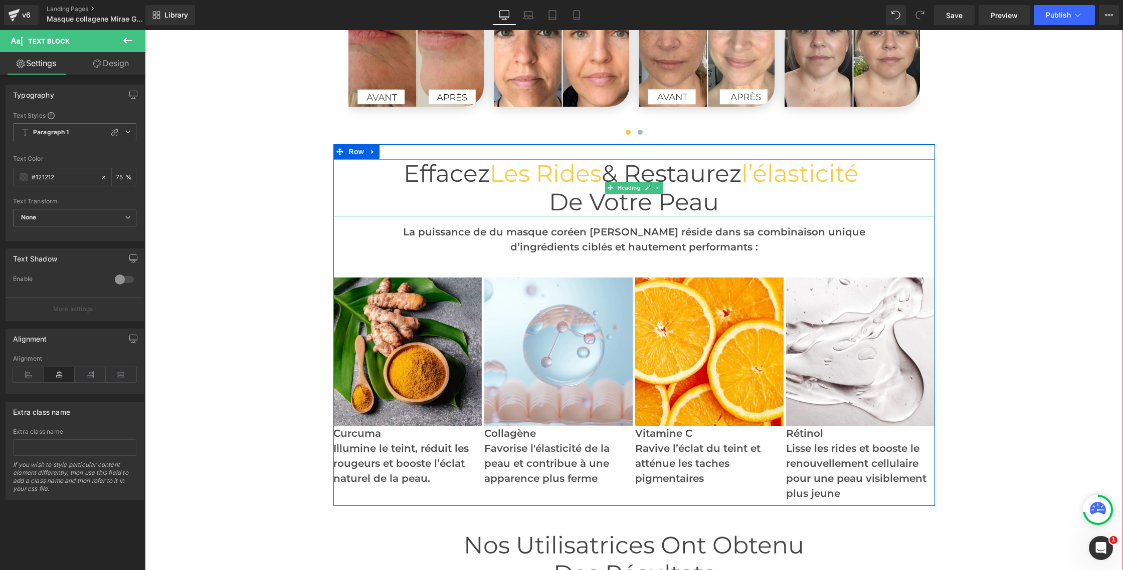
click at [587, 190] on span "de votre peau" at bounding box center [634, 201] width 170 height 29
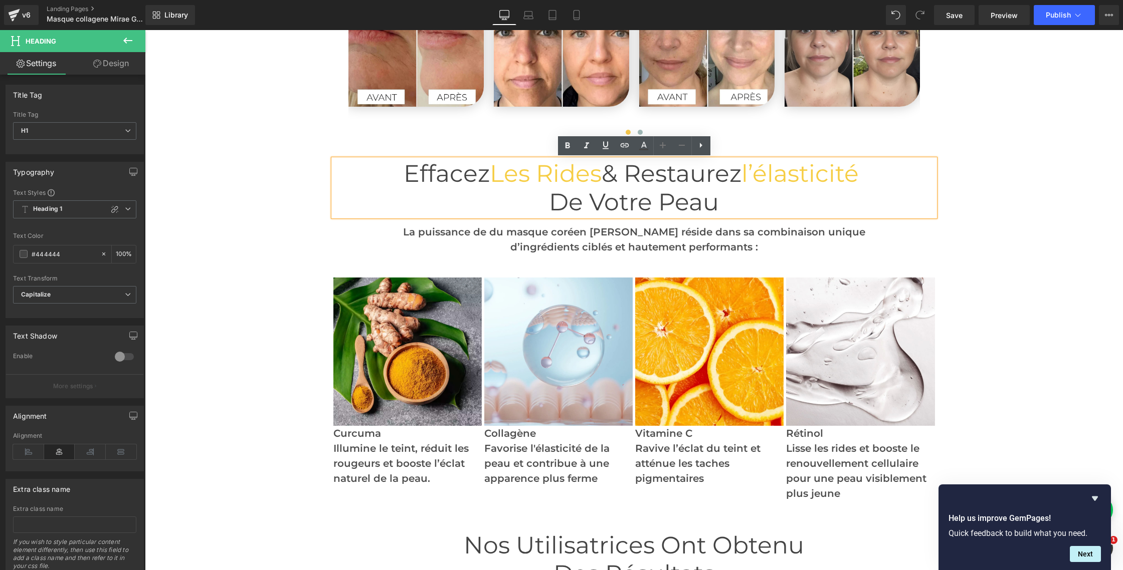
scroll to position [2624, 0]
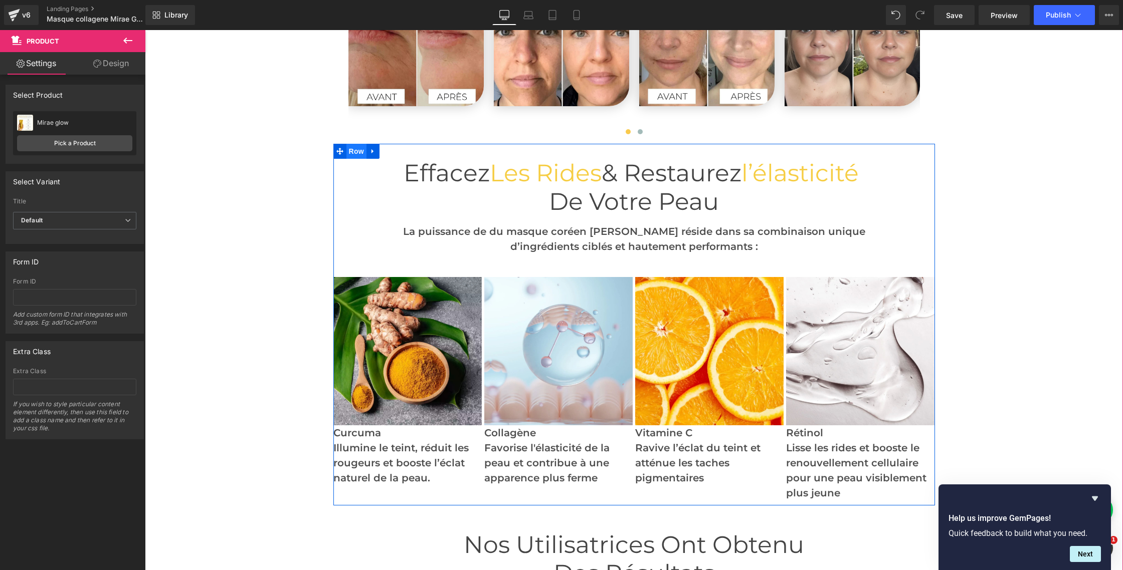
click at [354, 153] on span "Row" at bounding box center [356, 151] width 20 height 15
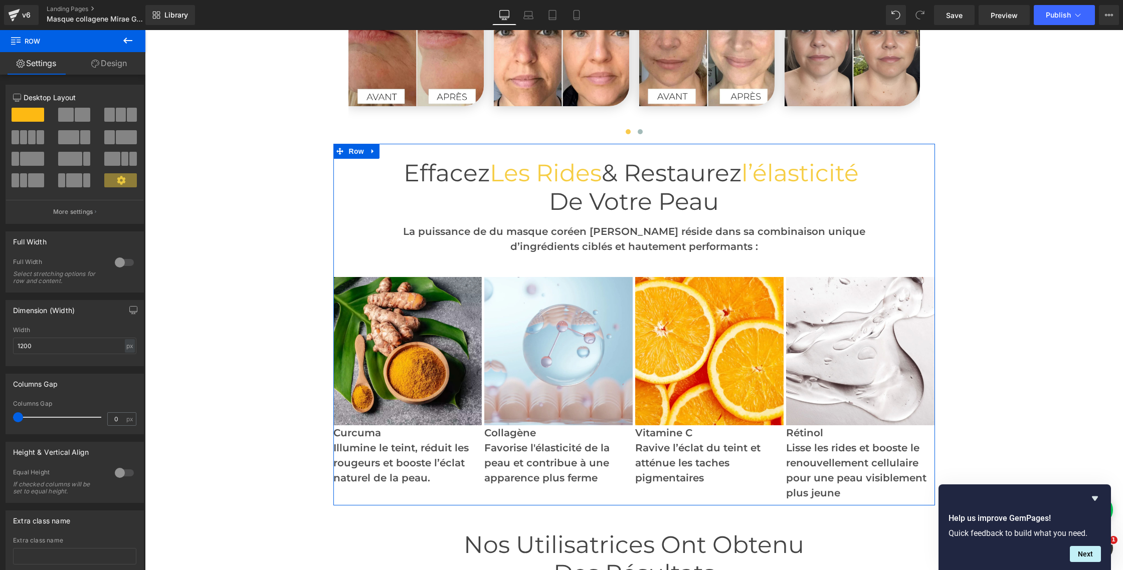
click at [114, 69] on link "Design" at bounding box center [109, 63] width 73 height 23
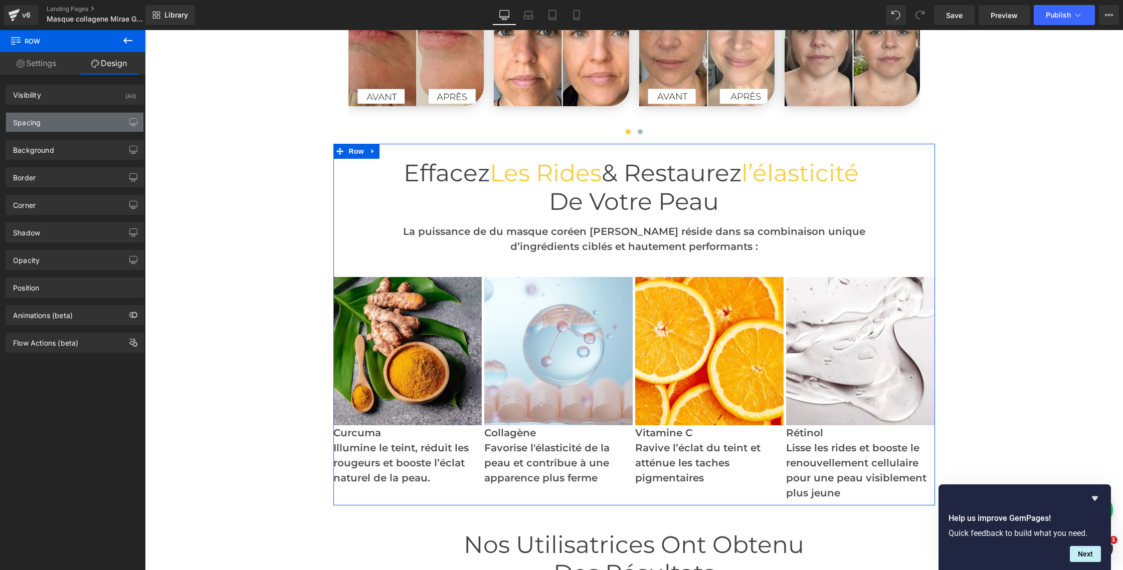
click at [55, 118] on div "Spacing" at bounding box center [74, 122] width 137 height 19
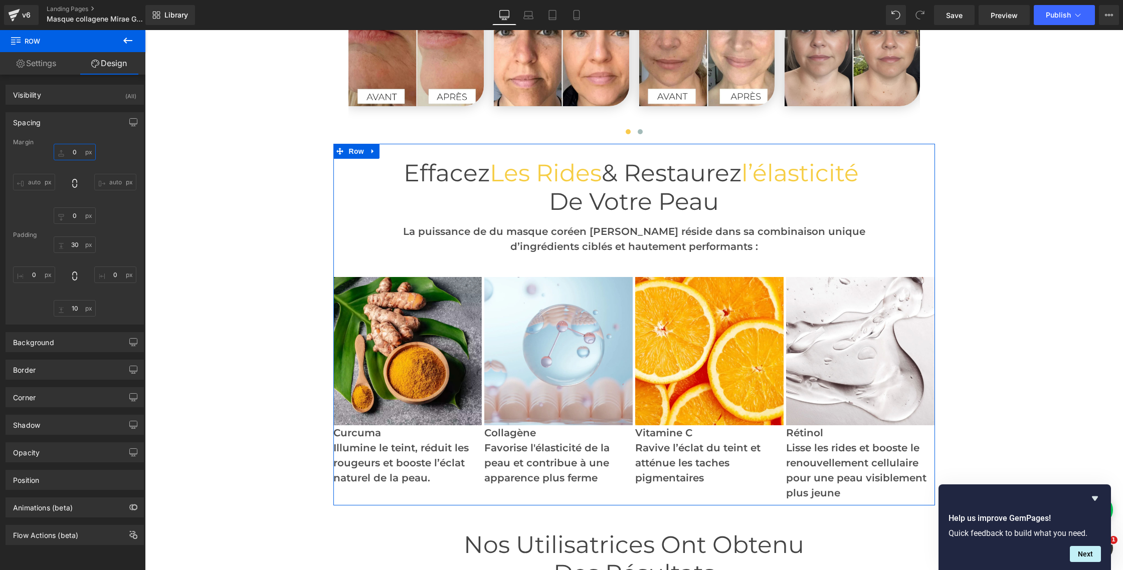
click at [73, 153] on input "0" at bounding box center [75, 152] width 42 height 17
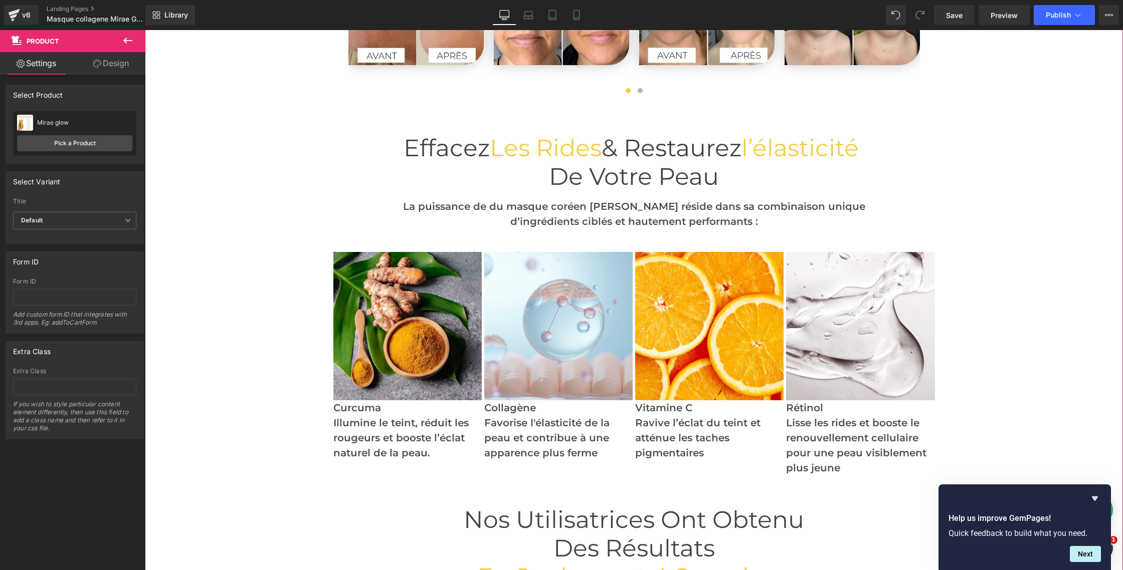
scroll to position [2665, 0]
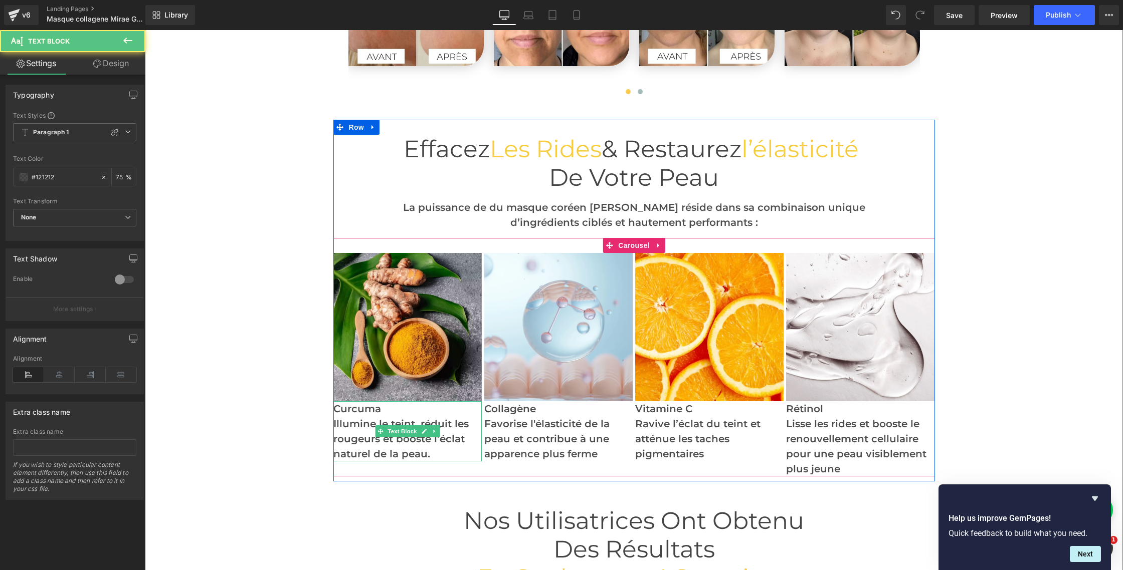
click at [379, 412] on p "Curcuma" at bounding box center [407, 408] width 148 height 15
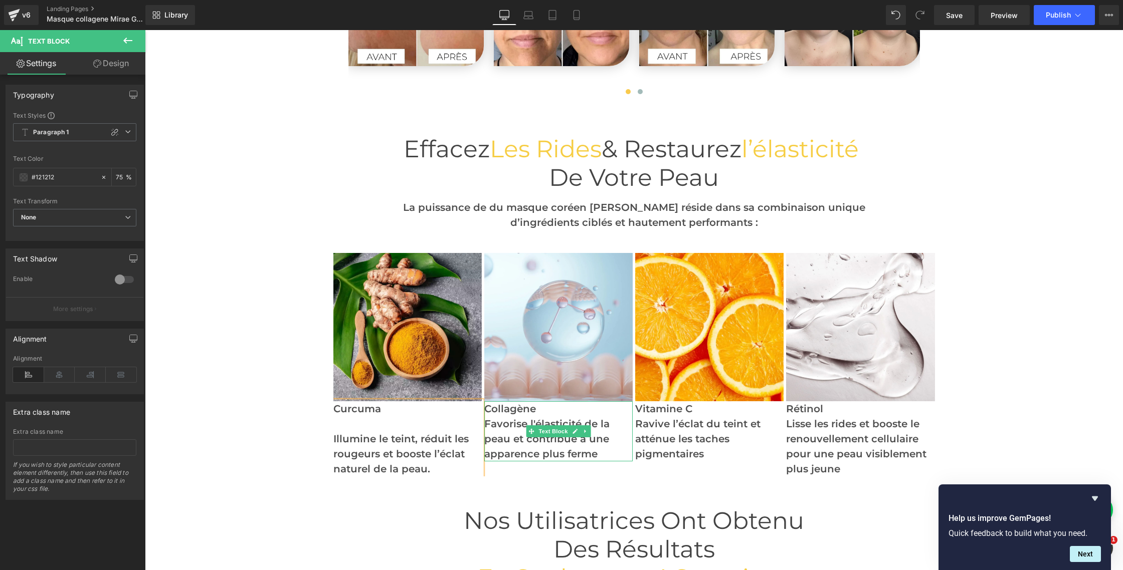
click at [545, 411] on p "Collagène" at bounding box center [558, 408] width 148 height 15
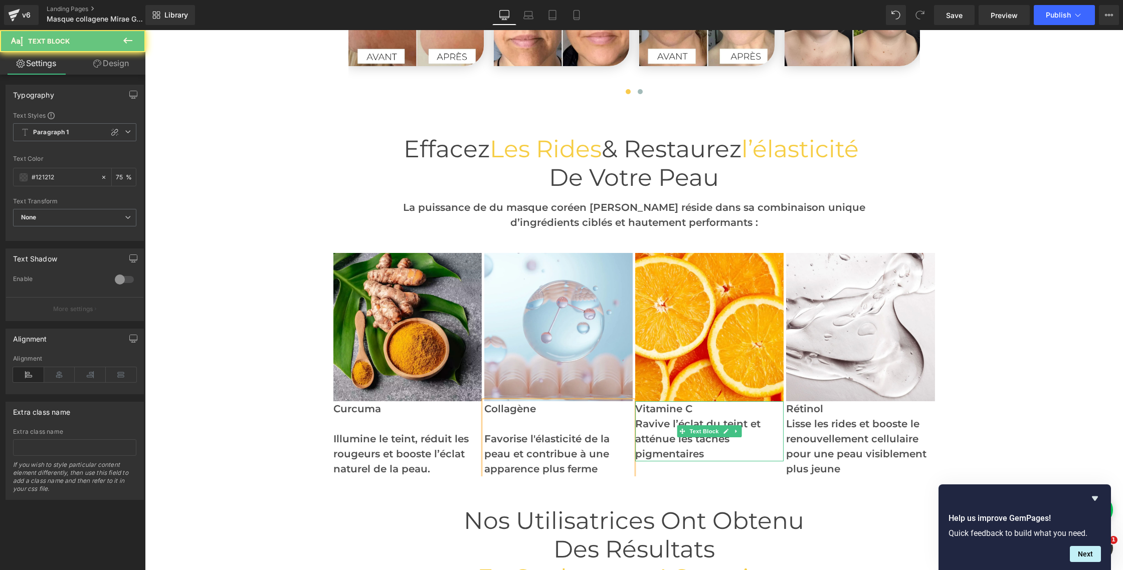
click at [698, 412] on p "Vitamine C" at bounding box center [709, 408] width 148 height 15
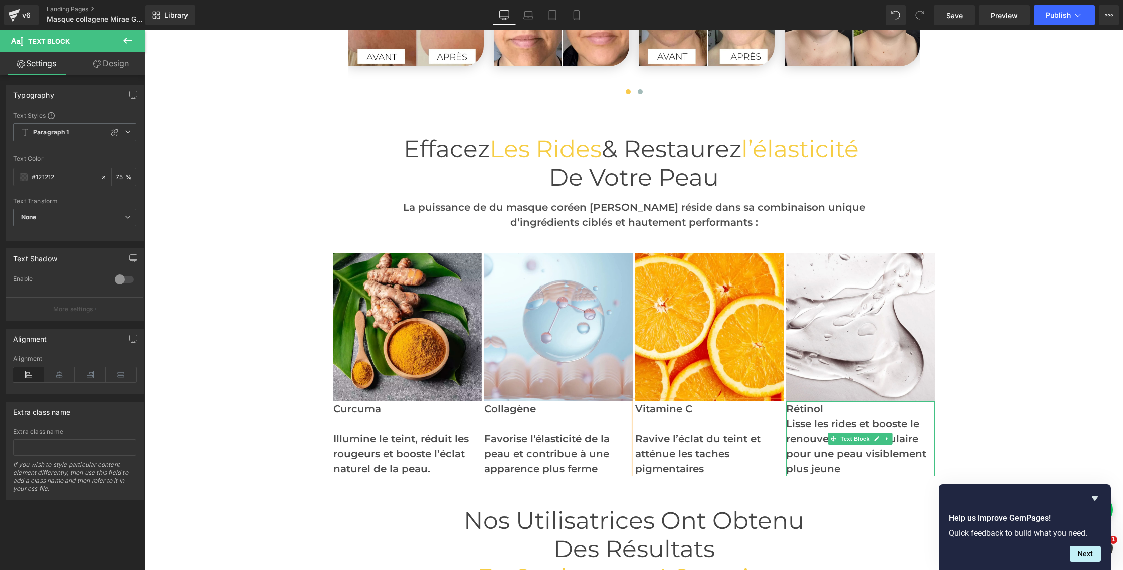
click at [864, 410] on p "Rétinol" at bounding box center [860, 408] width 148 height 15
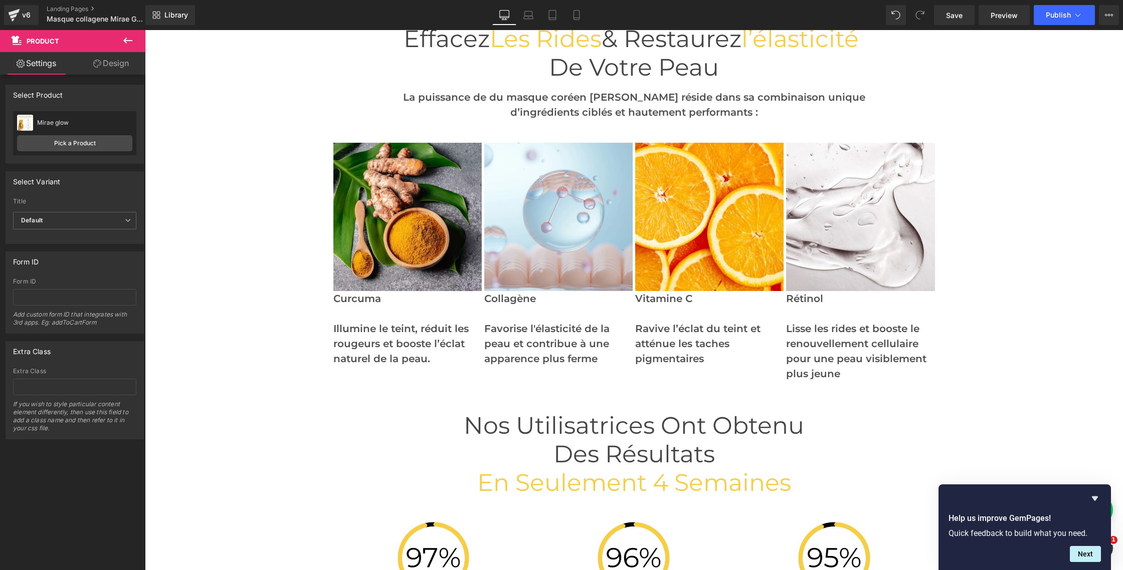
scroll to position [2781, 0]
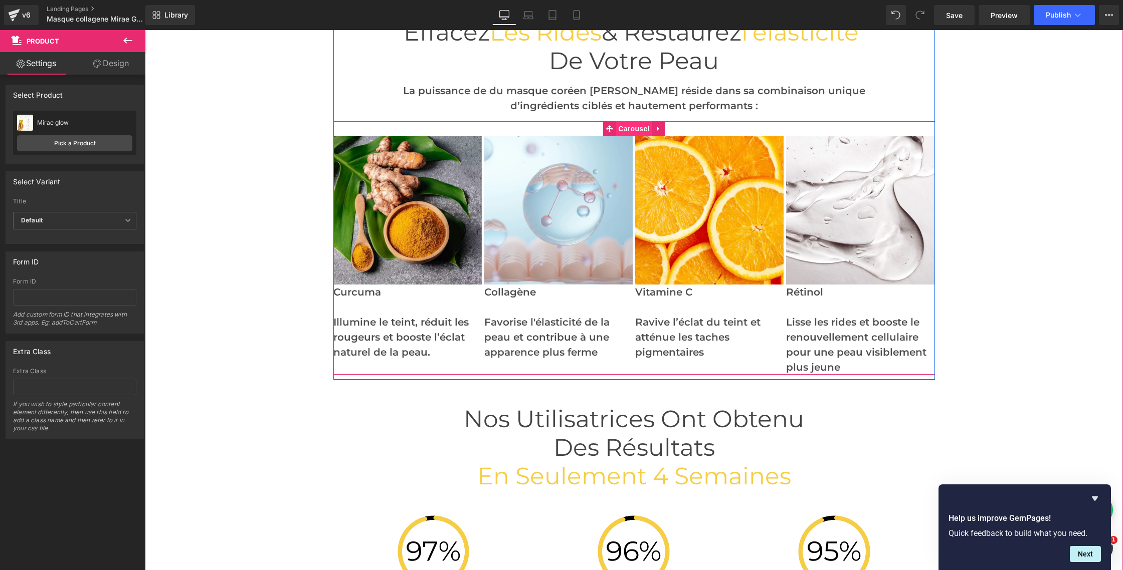
click at [636, 127] on span "Carousel" at bounding box center [634, 128] width 36 height 15
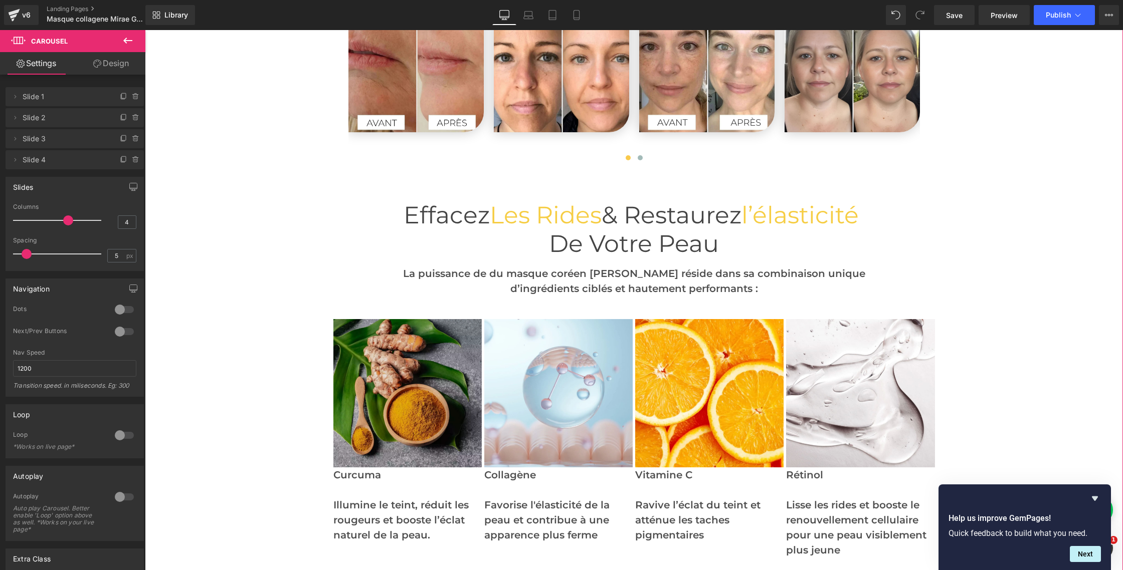
scroll to position [2596, 0]
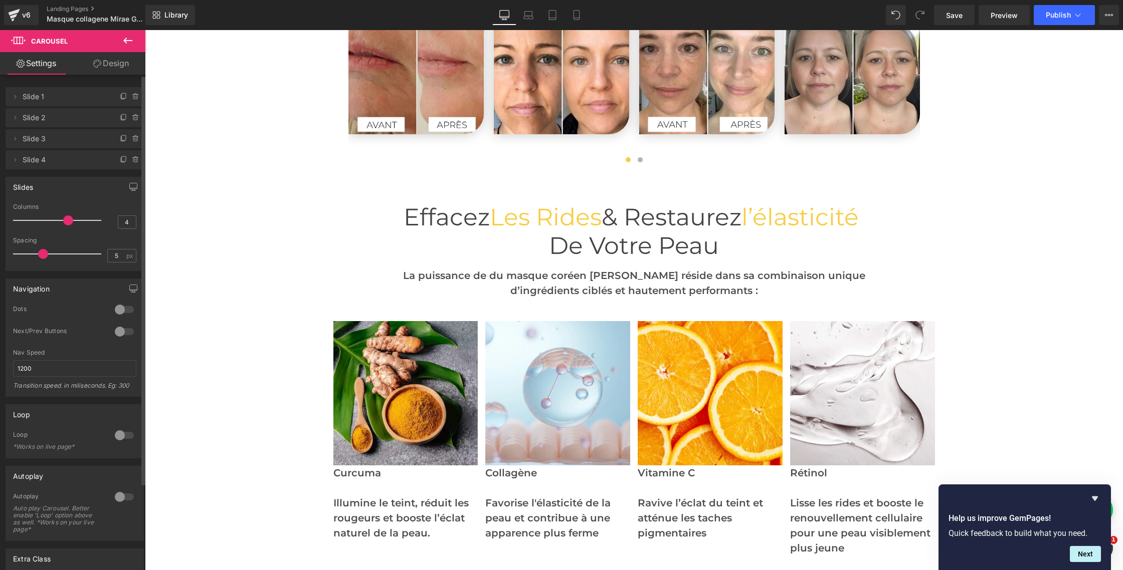
drag, startPoint x: 28, startPoint y: 253, endPoint x: 43, endPoint y: 253, distance: 15.5
click at [43, 253] on span at bounding box center [43, 254] width 10 height 10
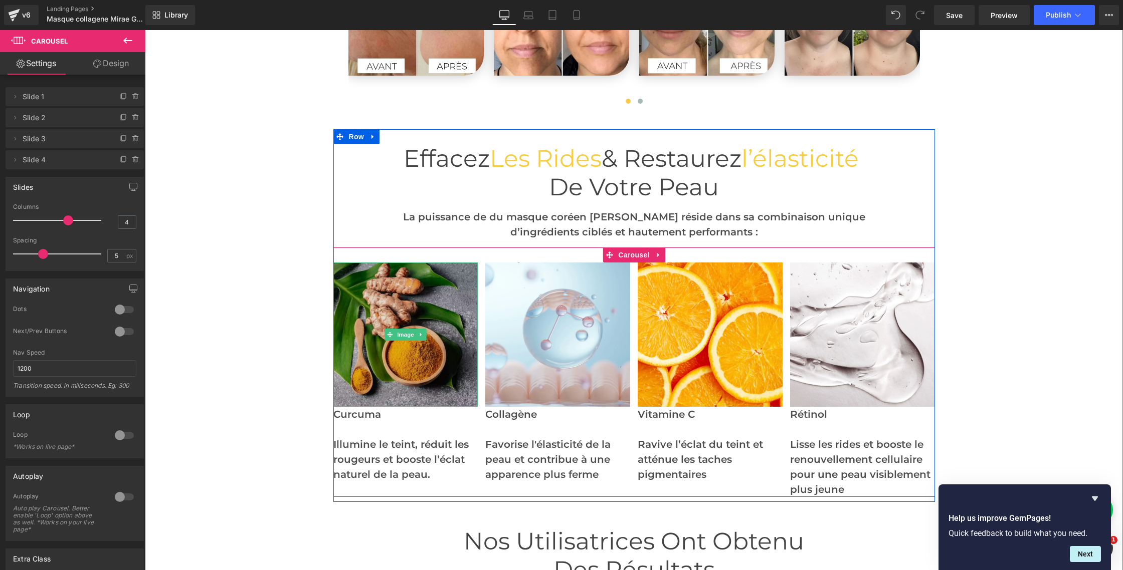
scroll to position [2704, 0]
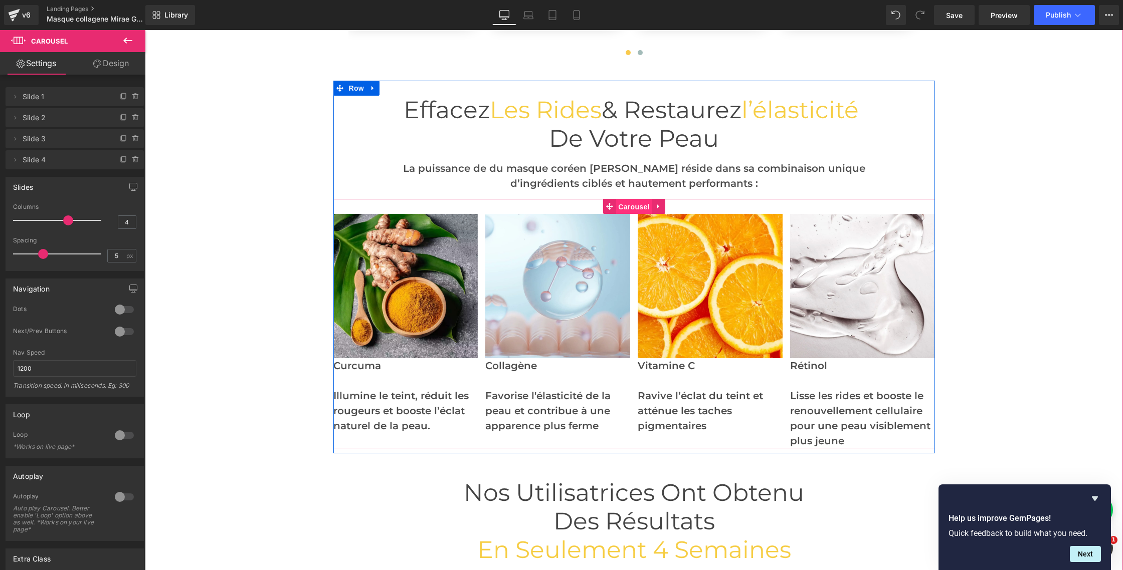
click at [631, 209] on span "Carousel" at bounding box center [634, 206] width 36 height 15
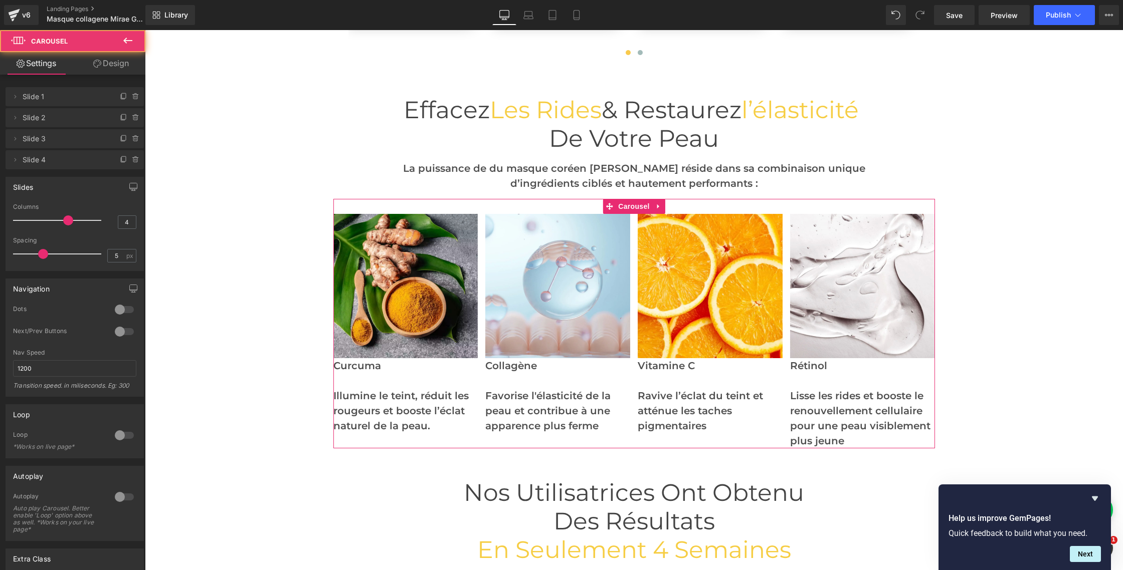
click at [112, 65] on link "Design" at bounding box center [111, 63] width 73 height 23
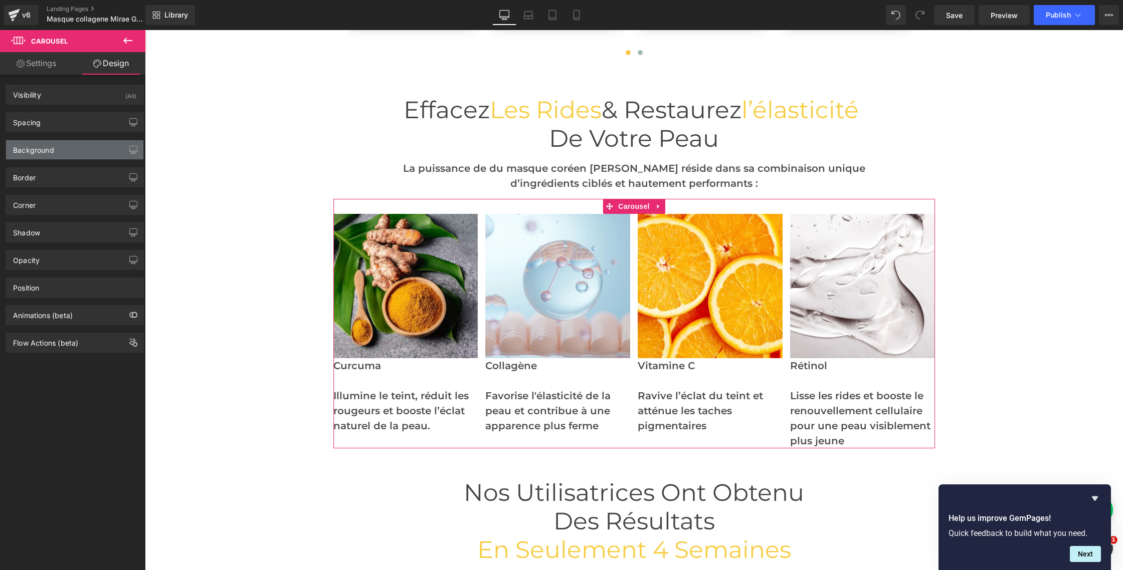
click at [39, 148] on div "Background" at bounding box center [33, 147] width 41 height 14
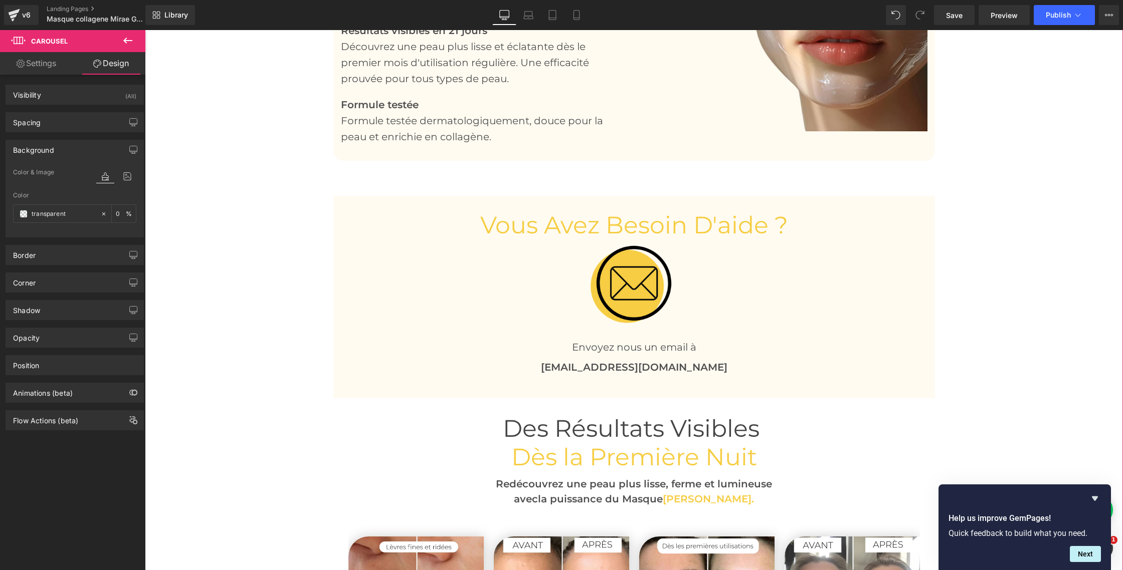
scroll to position [1921, 0]
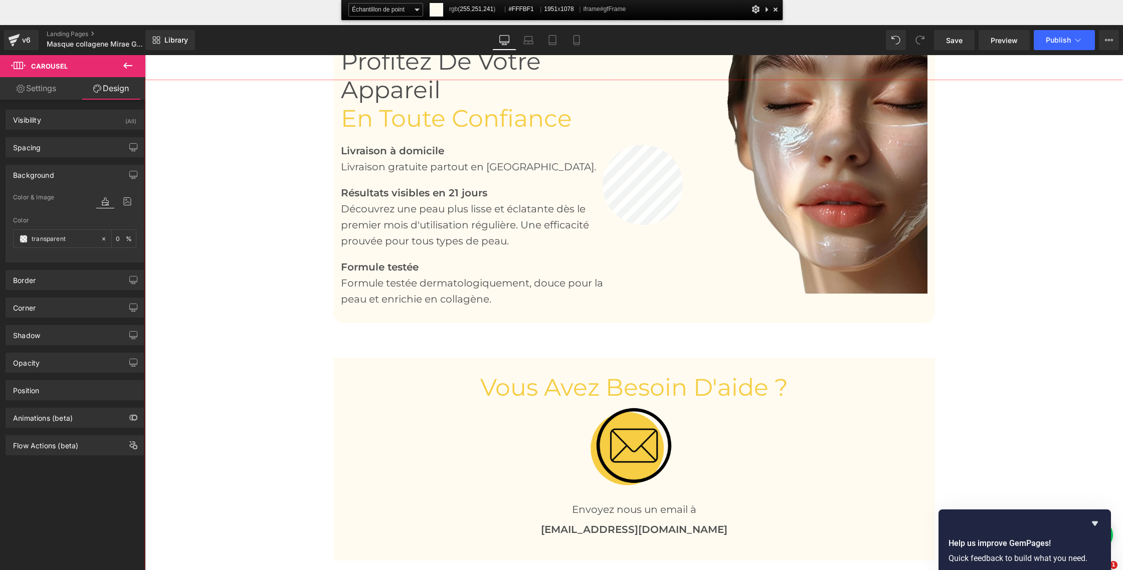
click at [602, 145] on div at bounding box center [634, 350] width 978 height 540
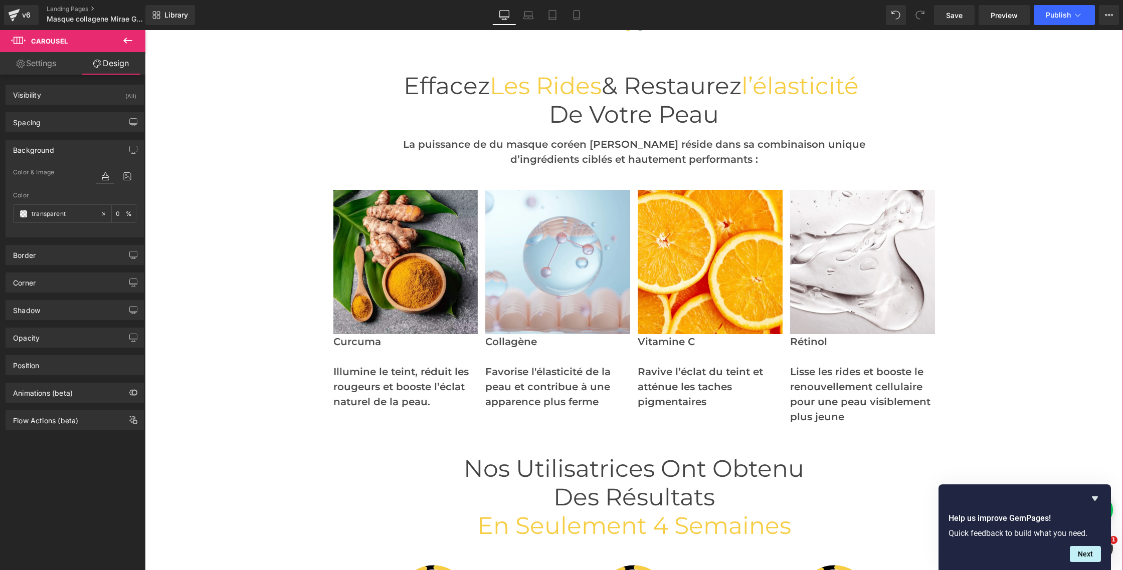
scroll to position [2764, 0]
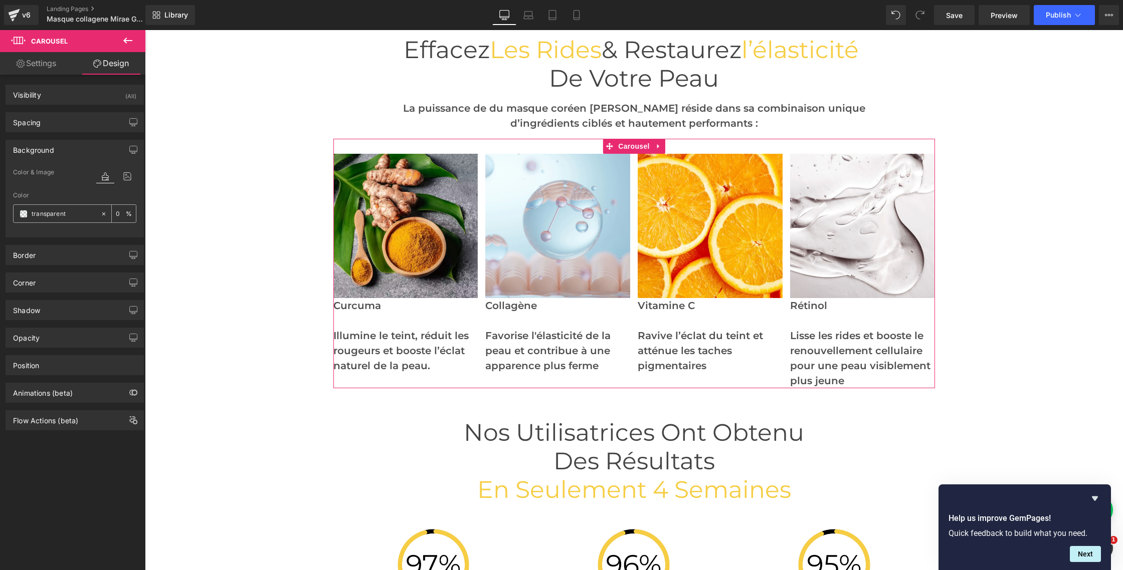
click at [70, 212] on input "transparent" at bounding box center [64, 214] width 64 height 11
paste input "#FFFBF1"
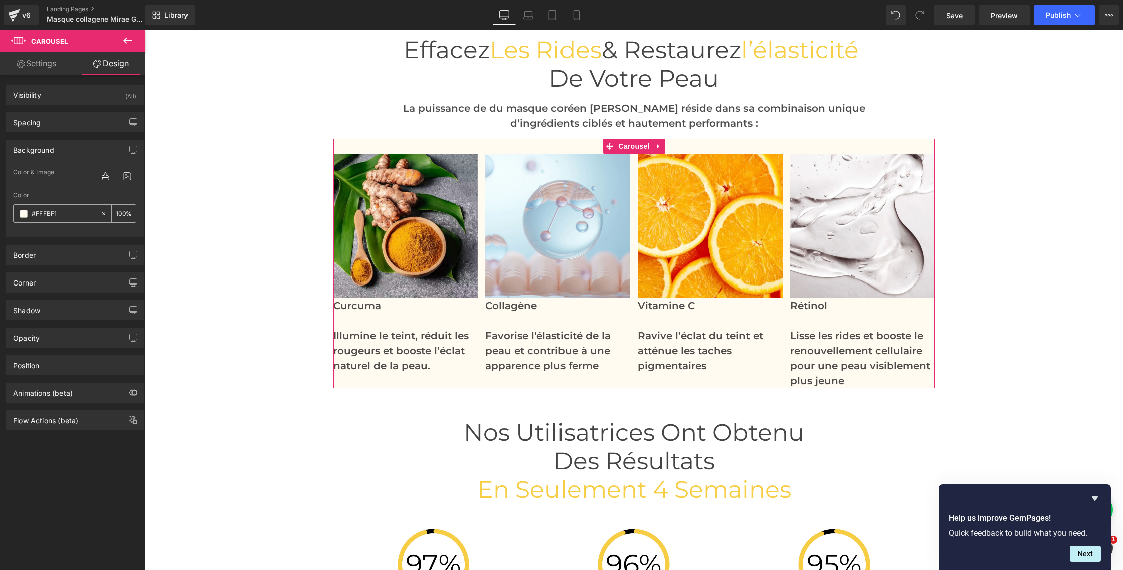
type input "#FFFBF1"
click at [100, 216] on icon at bounding box center [103, 214] width 7 height 7
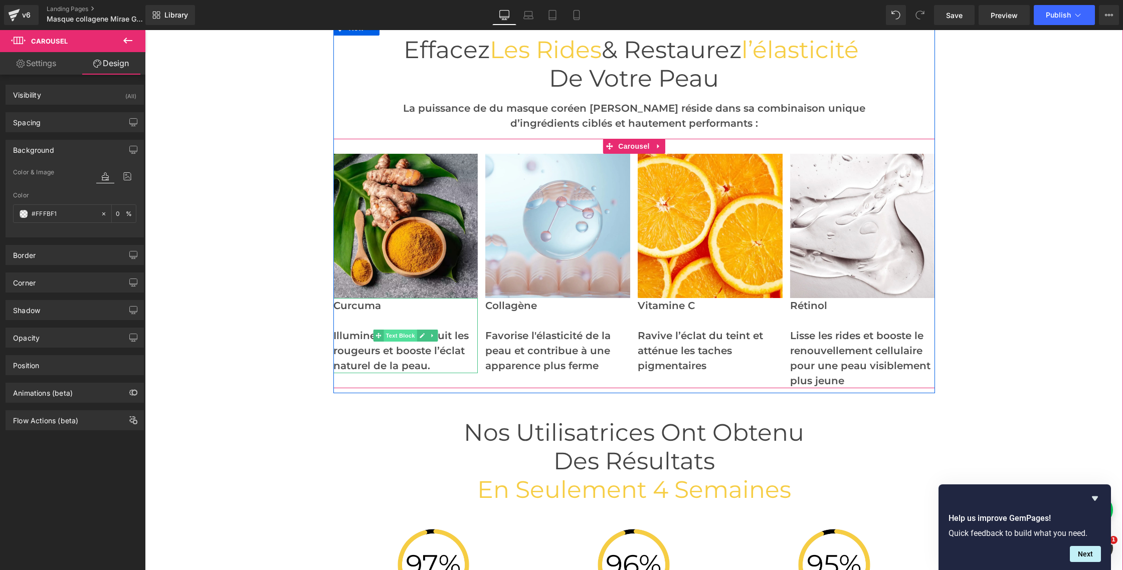
click at [400, 338] on span "Text Block" at bounding box center [399, 336] width 33 height 12
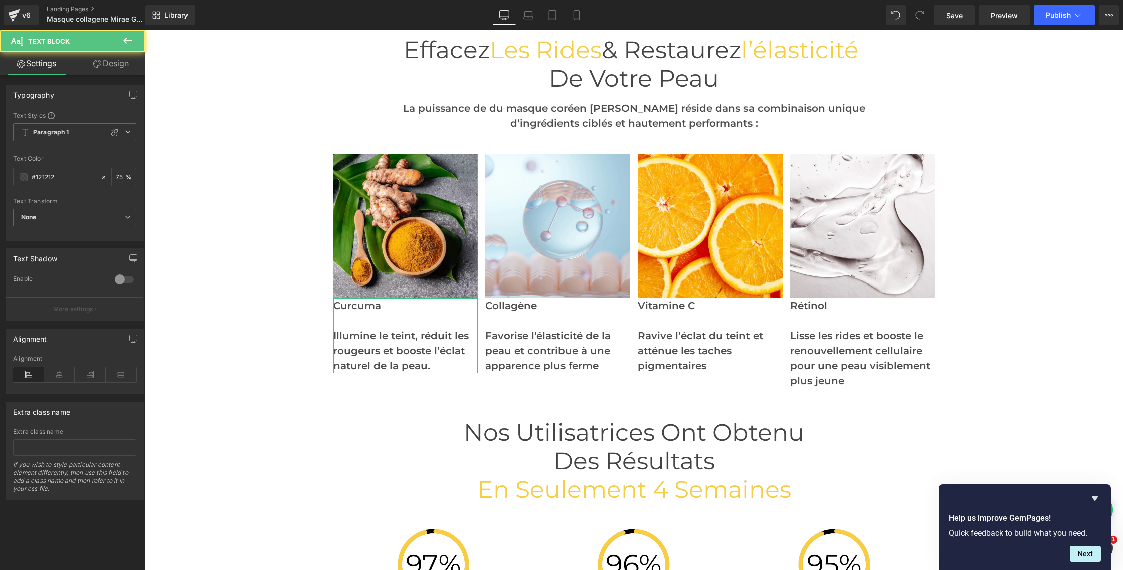
click at [115, 62] on link "Design" at bounding box center [111, 63] width 73 height 23
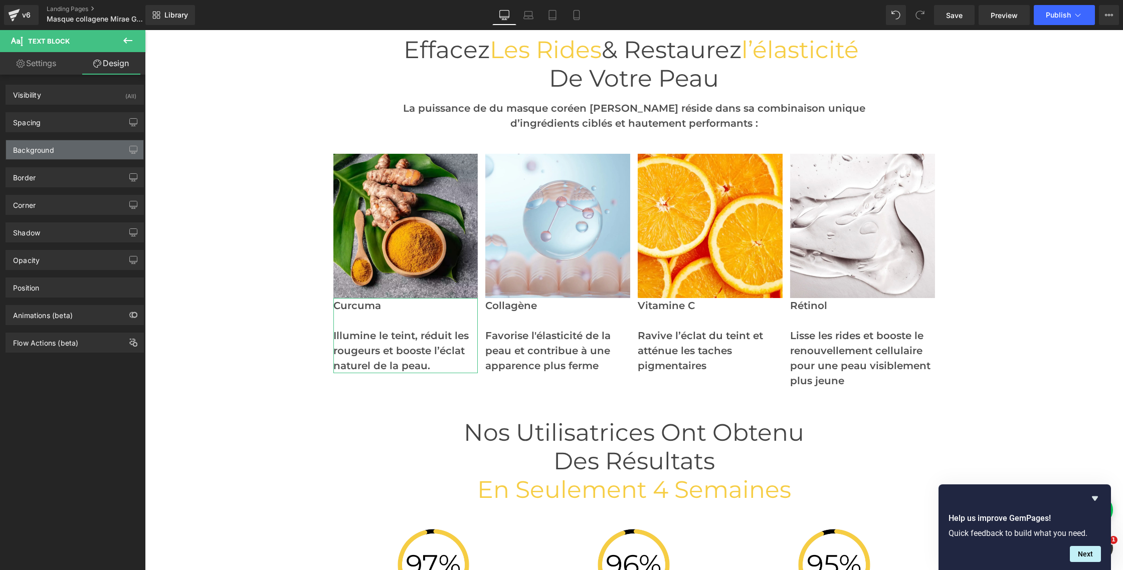
click at [51, 146] on div "Background" at bounding box center [33, 147] width 41 height 14
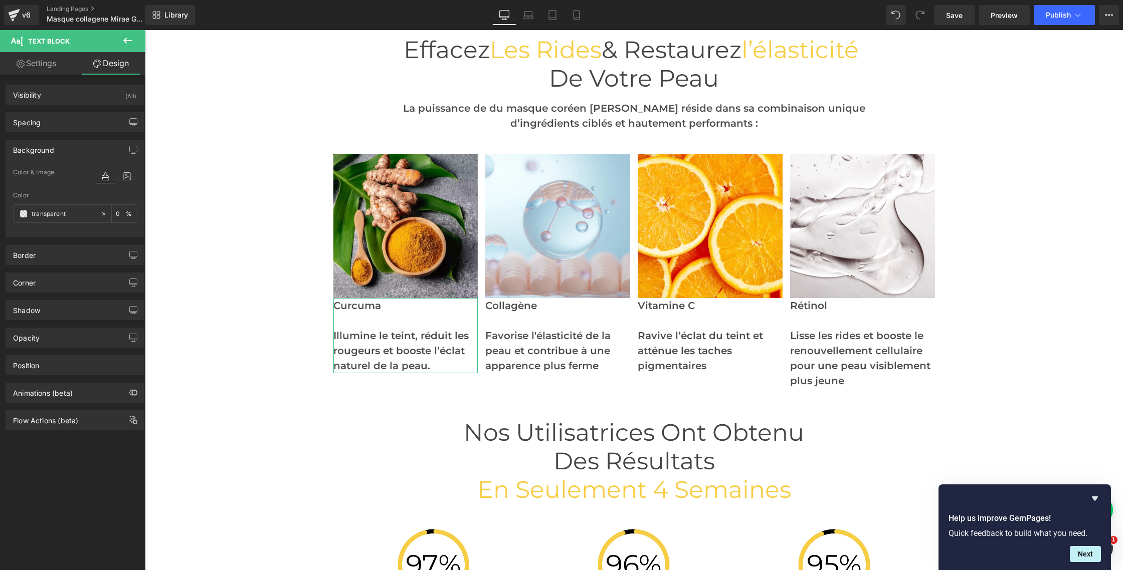
drag, startPoint x: 60, startPoint y: 215, endPoint x: 1, endPoint y: 209, distance: 59.9
click at [1, 209] on div "Background Color & Image color Color transparent 0 % Image Replace Image Upload…" at bounding box center [75, 184] width 150 height 105
drag, startPoint x: 80, startPoint y: 217, endPoint x: 14, endPoint y: 205, distance: 66.8
click at [14, 205] on div "transparent 0 %" at bounding box center [74, 214] width 123 height 19
paste input "#FFFBF1"
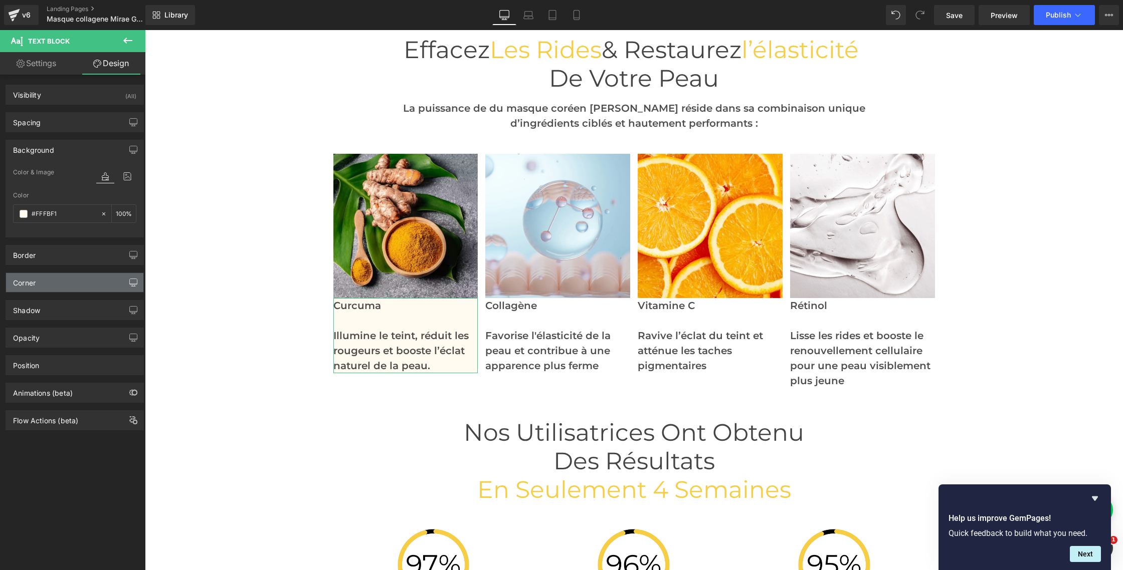
type input "#FFFBF1"
click at [129, 282] on icon "button" at bounding box center [133, 283] width 8 height 8
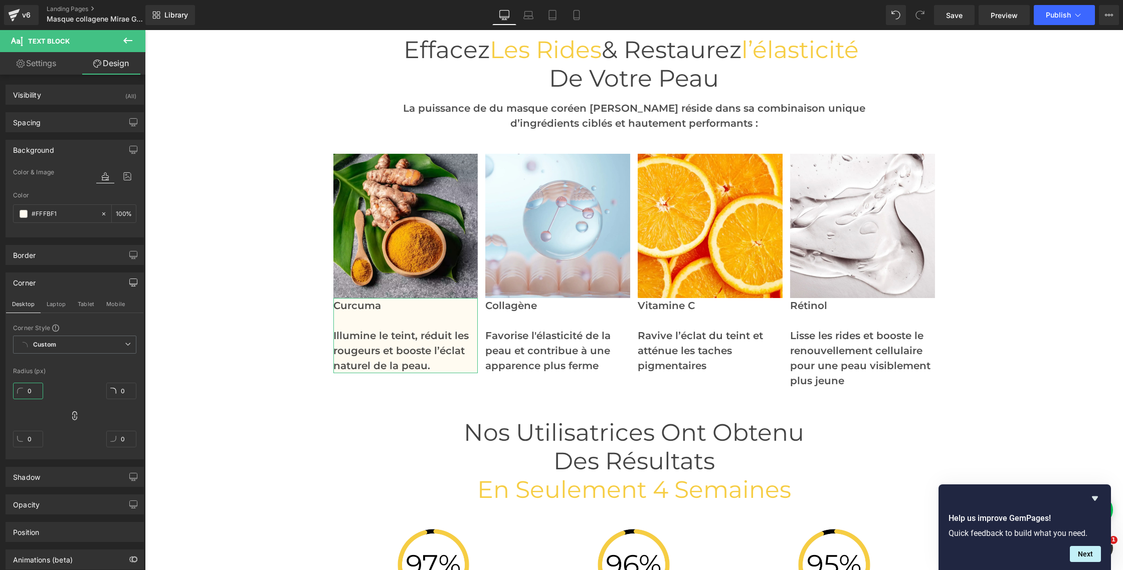
drag, startPoint x: 36, startPoint y: 393, endPoint x: 22, endPoint y: 389, distance: 14.0
click at [22, 389] on input "0" at bounding box center [28, 391] width 30 height 17
type input "30"
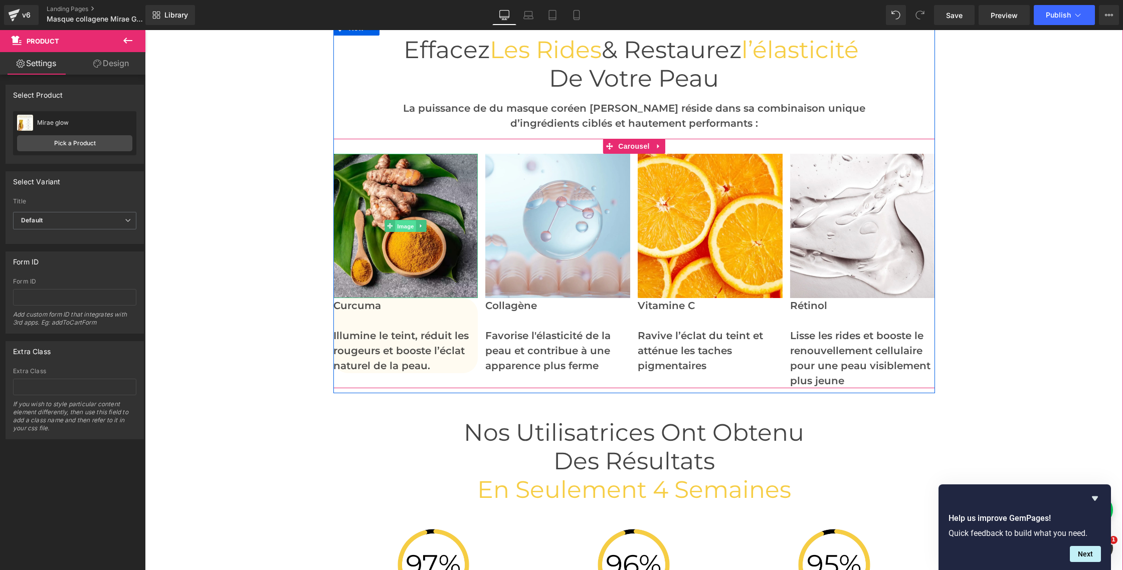
click at [399, 226] on span "Image" at bounding box center [405, 227] width 21 height 12
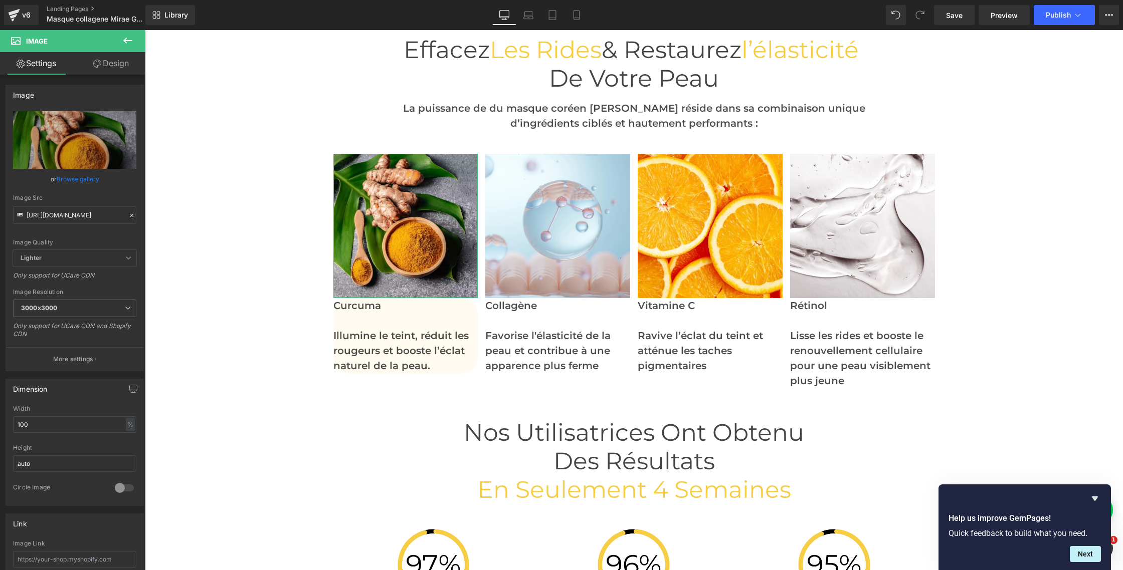
click at [101, 65] on link "Design" at bounding box center [111, 63] width 73 height 23
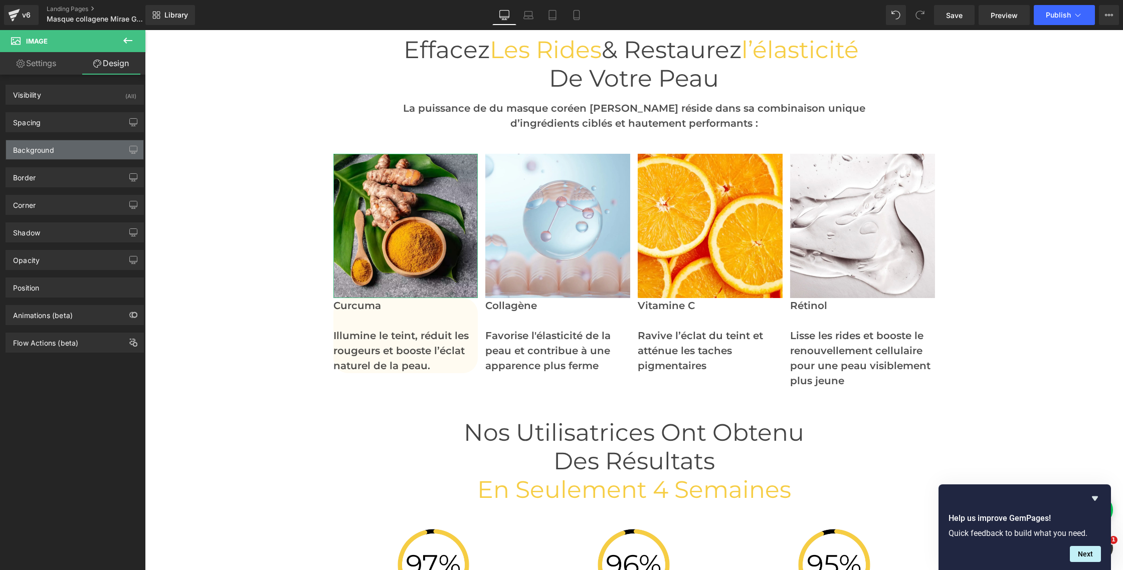
click at [51, 157] on div "Background" at bounding box center [74, 149] width 137 height 19
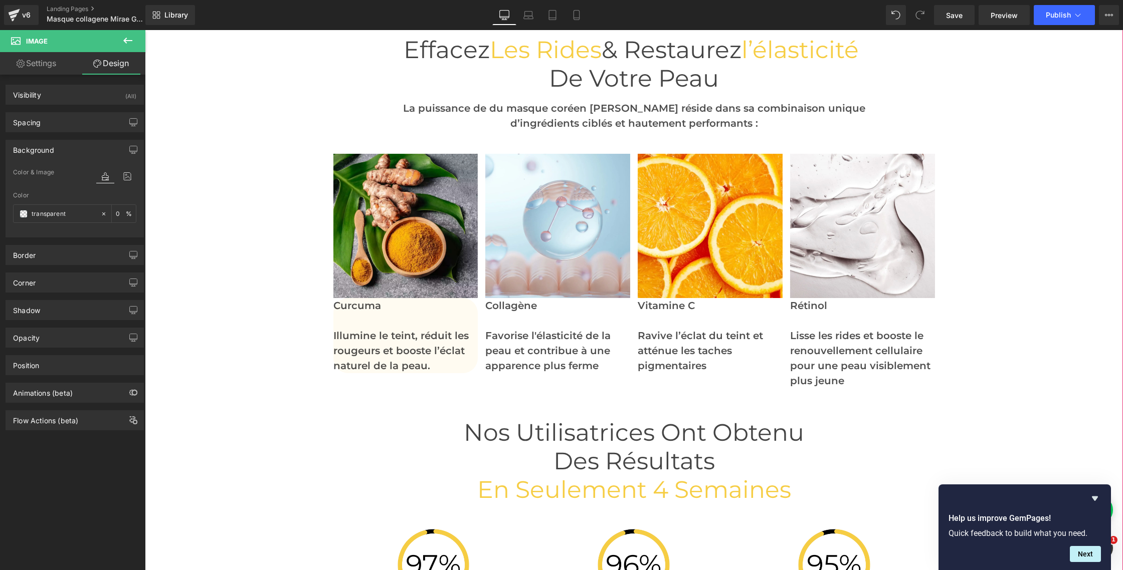
click at [398, 337] on span "Text Block" at bounding box center [399, 336] width 33 height 12
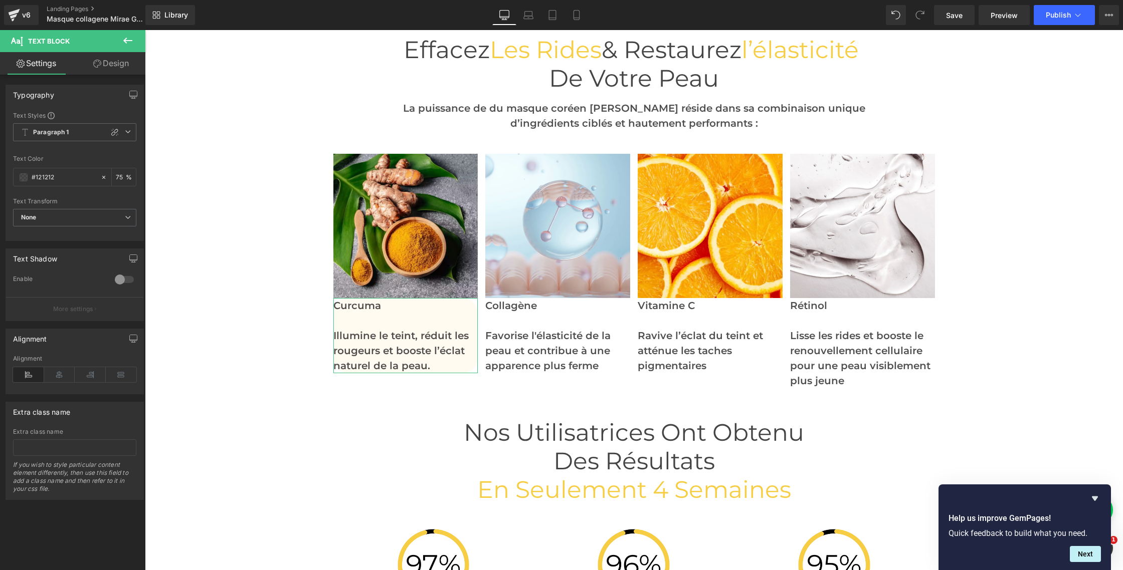
click at [122, 72] on link "Design" at bounding box center [111, 63] width 73 height 23
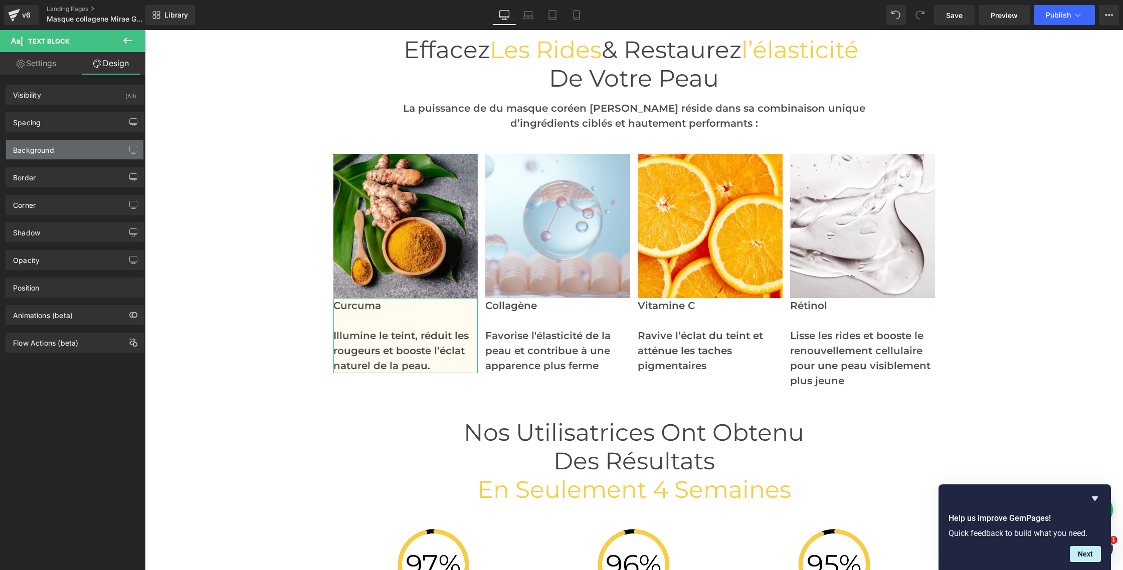
click at [30, 152] on div "Background" at bounding box center [33, 147] width 41 height 14
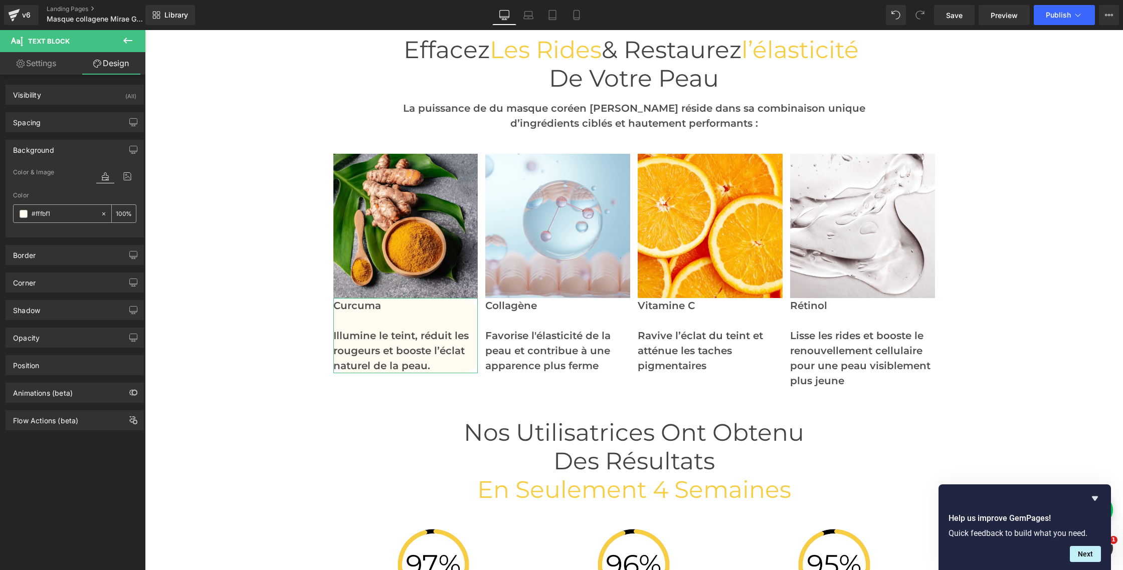
click at [24, 215] on span at bounding box center [24, 214] width 8 height 8
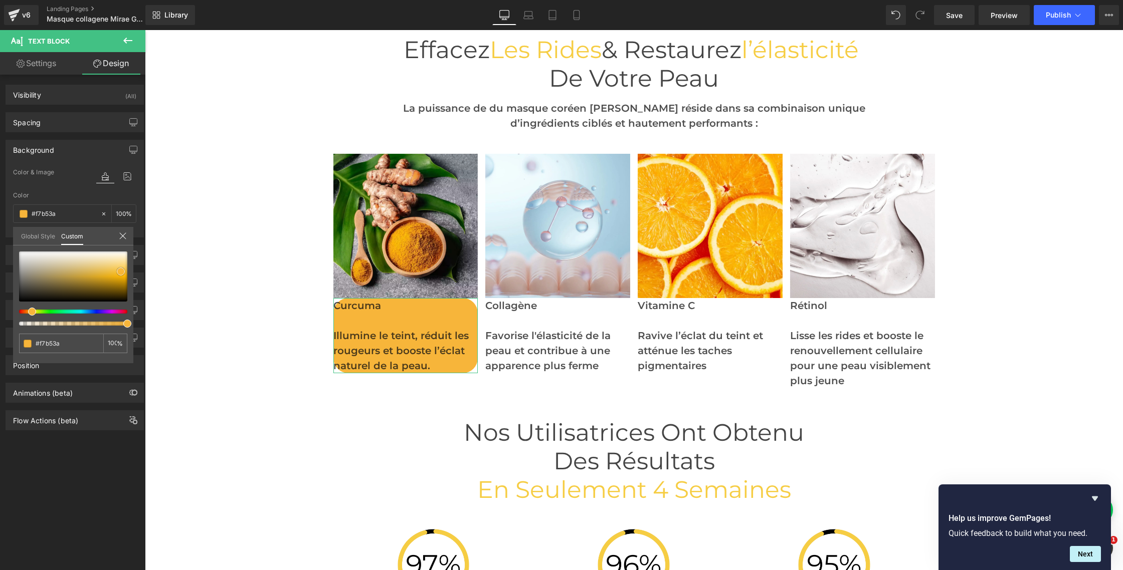
drag, startPoint x: 126, startPoint y: 255, endPoint x: 120, endPoint y: 273, distance: 19.7
click at [120, 273] on span at bounding box center [121, 272] width 8 height 8
click at [125, 41] on icon at bounding box center [127, 41] width 9 height 6
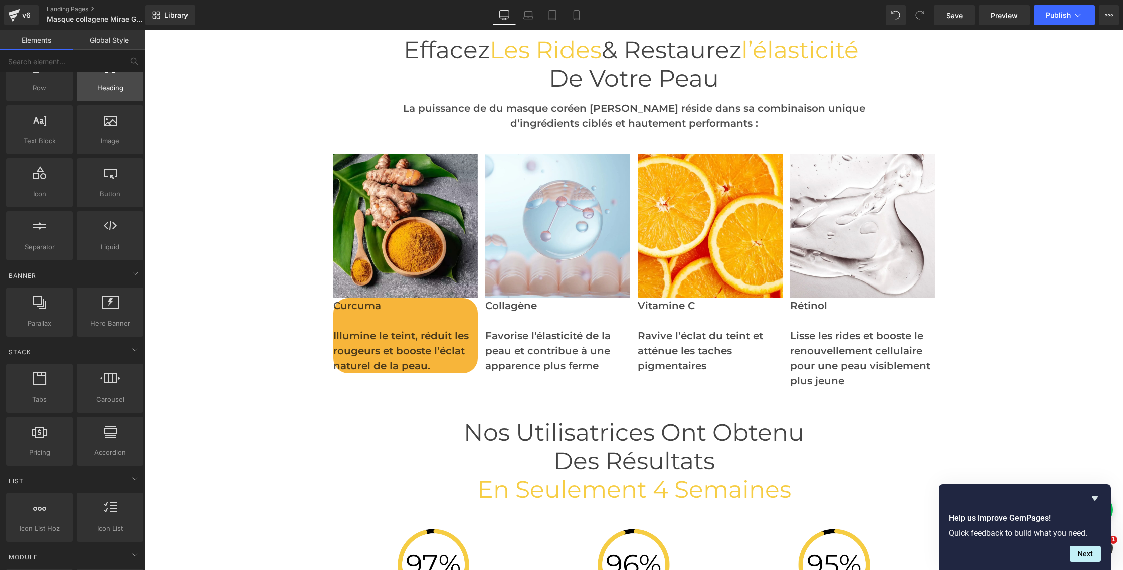
scroll to position [0, 0]
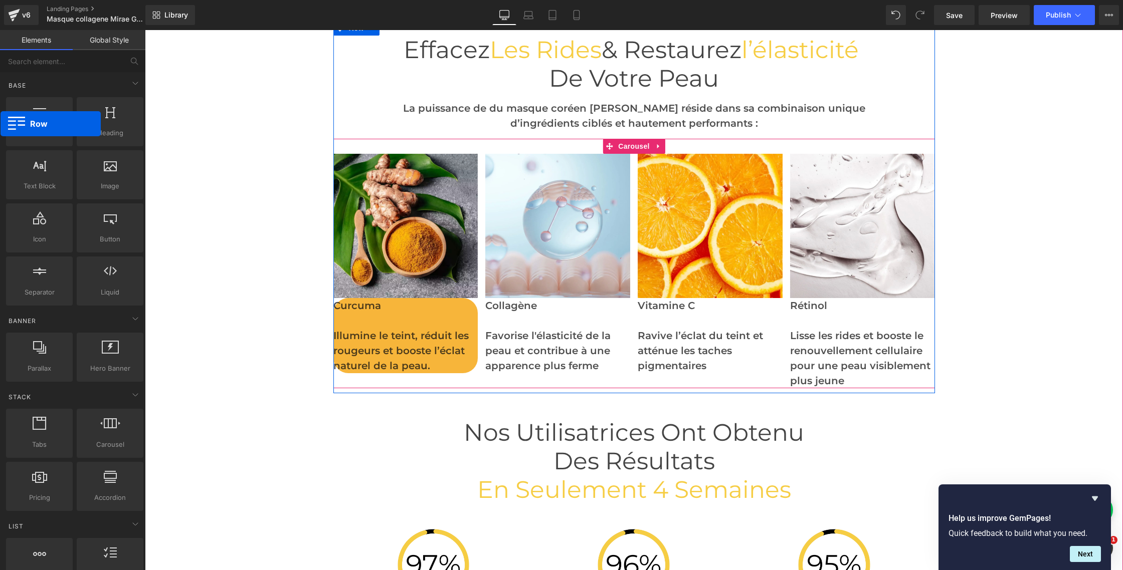
drag, startPoint x: 36, startPoint y: 129, endPoint x: 0, endPoint y: 124, distance: 35.9
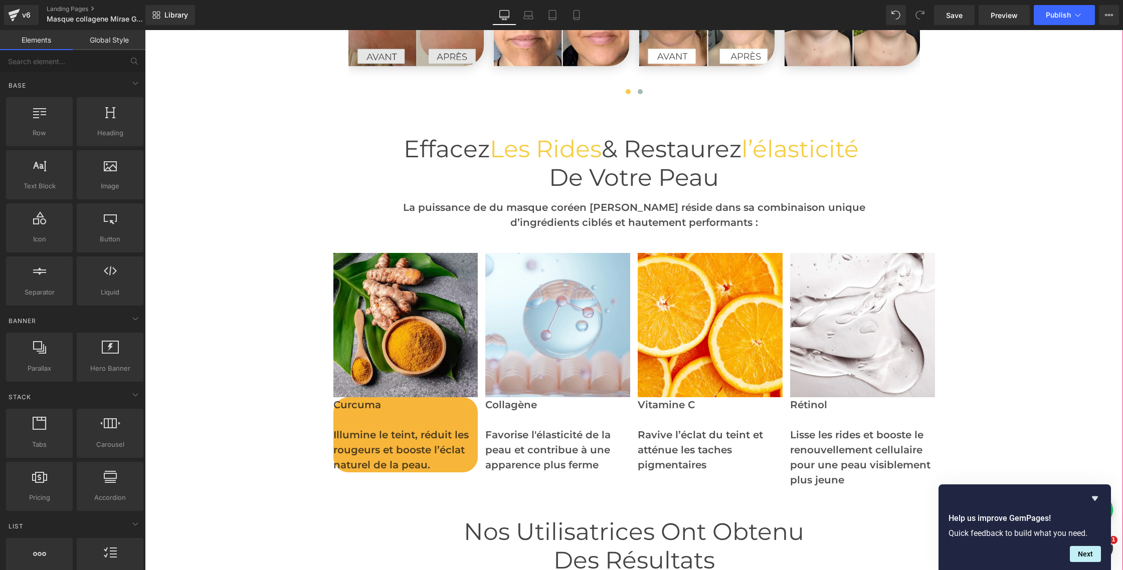
scroll to position [2652, 0]
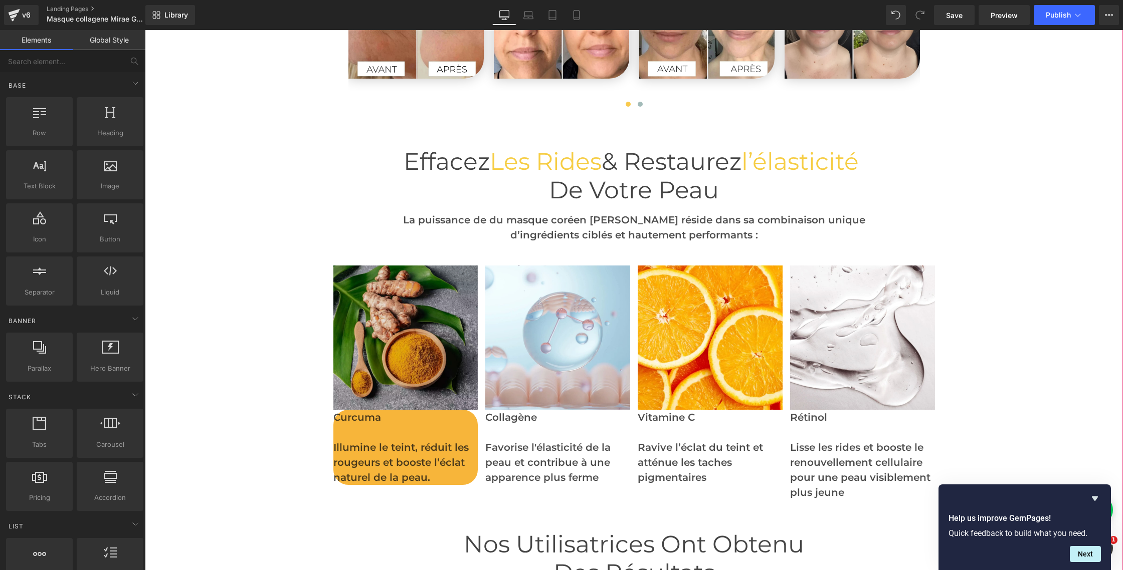
click at [382, 332] on img at bounding box center [405, 338] width 145 height 145
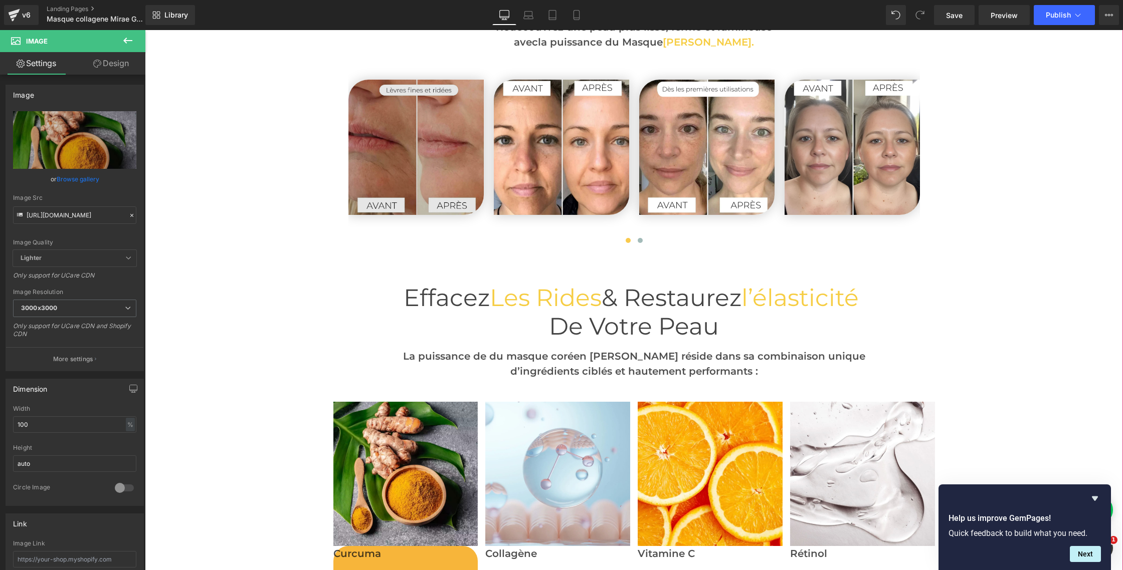
scroll to position [2502, 0]
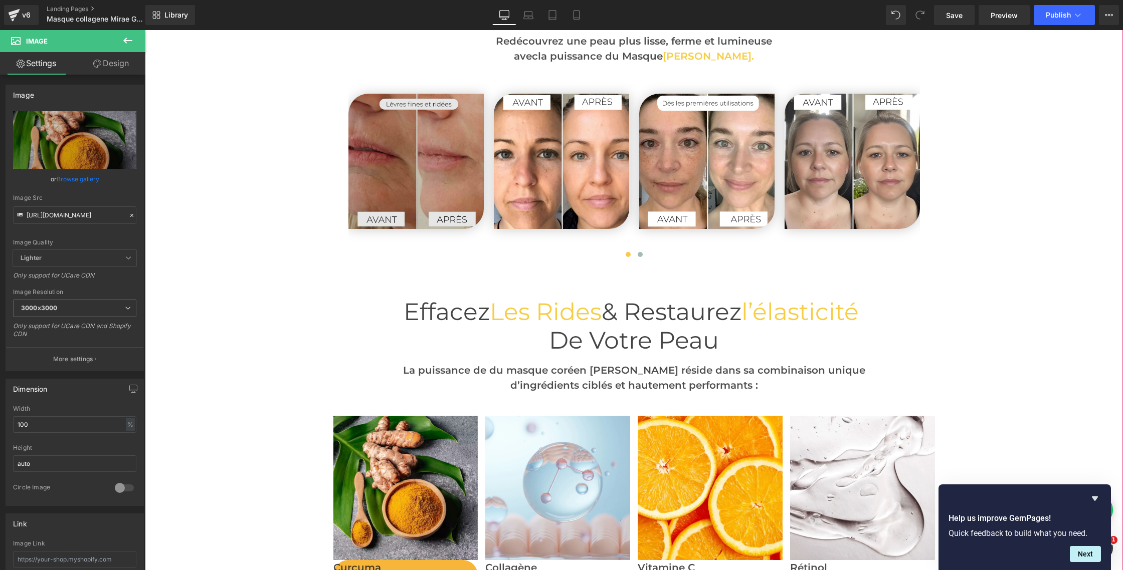
click at [375, 188] on img at bounding box center [415, 161] width 135 height 135
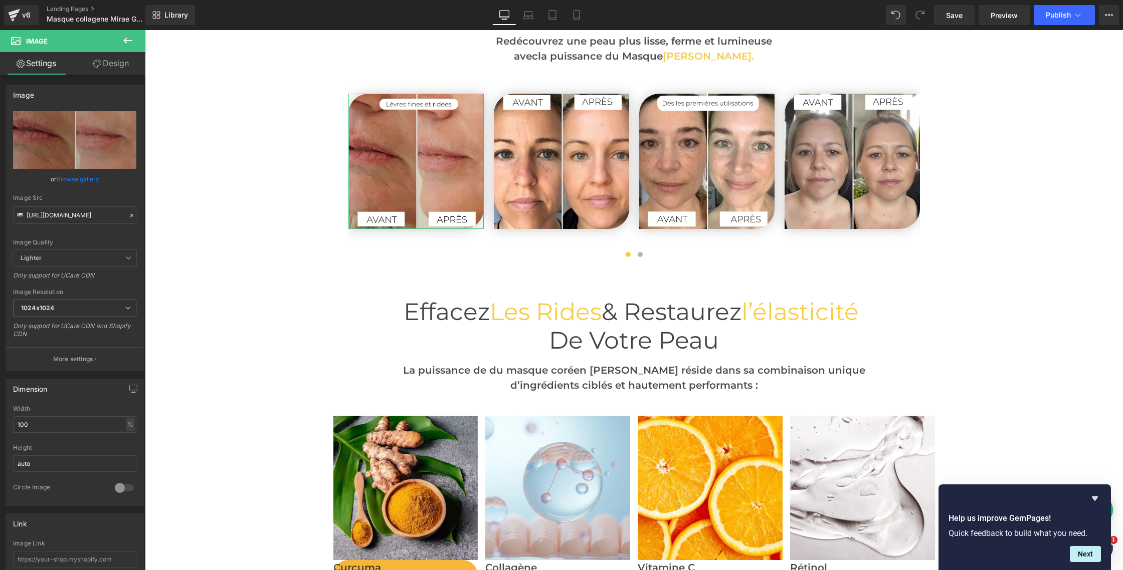
click at [103, 61] on link "Design" at bounding box center [111, 63] width 73 height 23
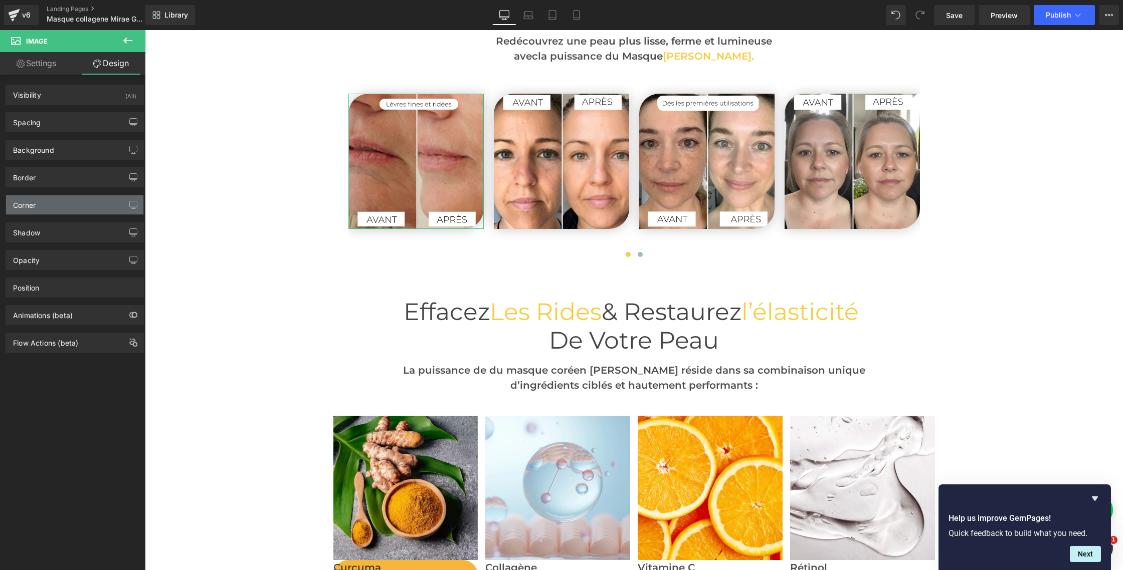
click at [40, 203] on div "Corner" at bounding box center [74, 204] width 137 height 19
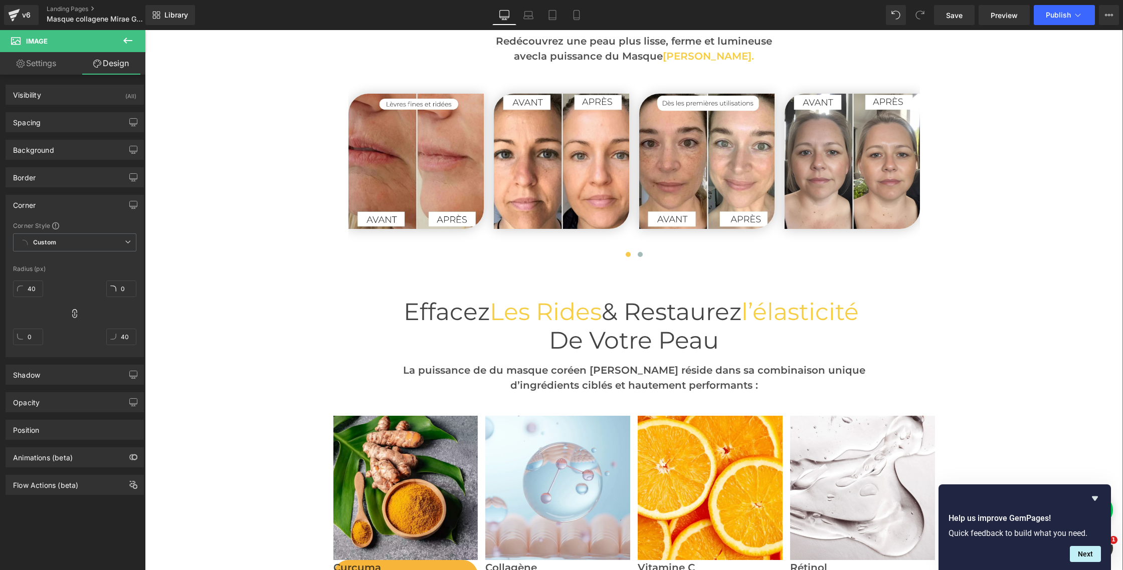
click at [303, 273] on div "Image « L’éclat retrouvé dès les premières nuits. » Text Block Image « Une form…" at bounding box center [634, 32] width 978 height 4333
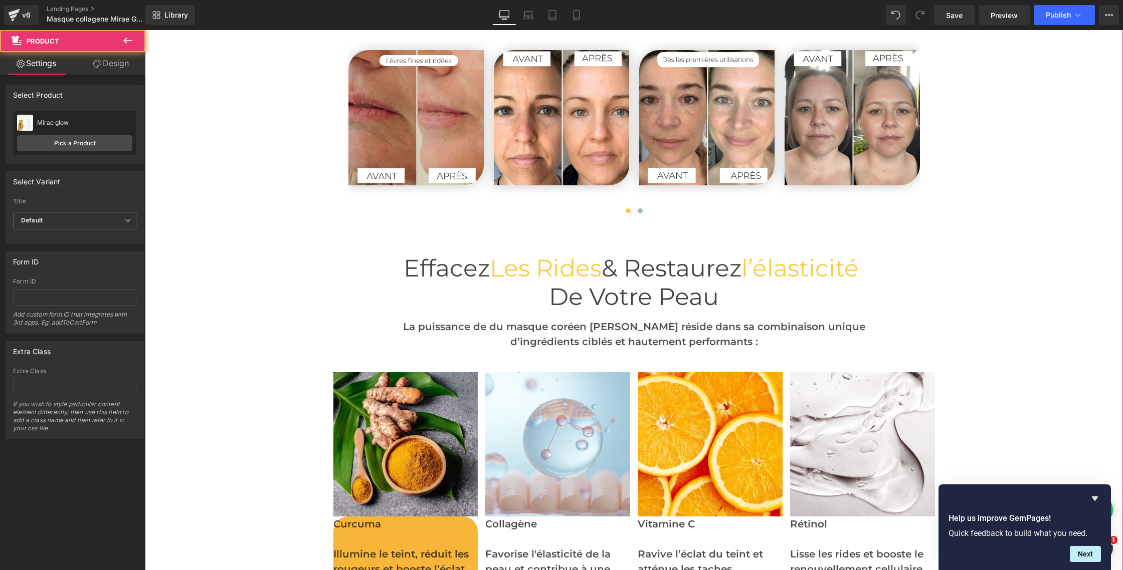
scroll to position [2608, 0]
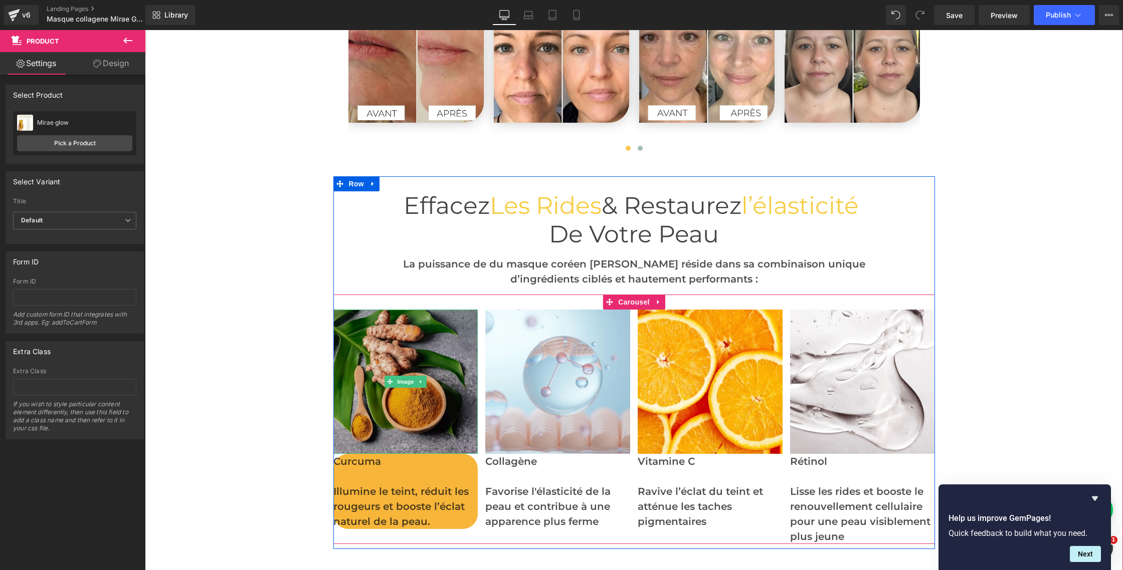
click at [416, 350] on img at bounding box center [405, 382] width 145 height 145
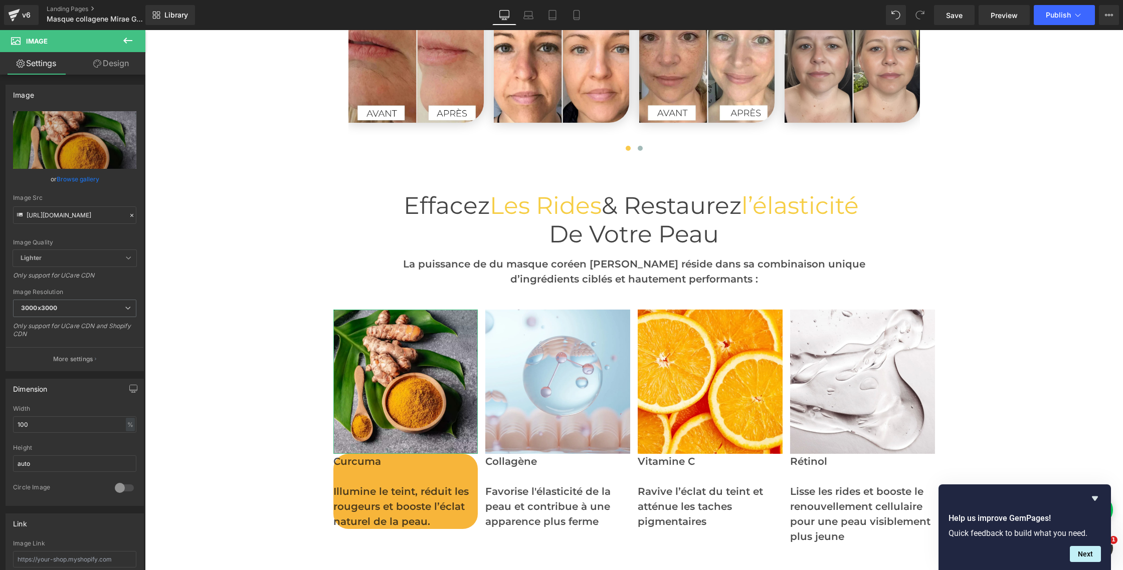
click at [118, 67] on link "Design" at bounding box center [111, 63] width 73 height 23
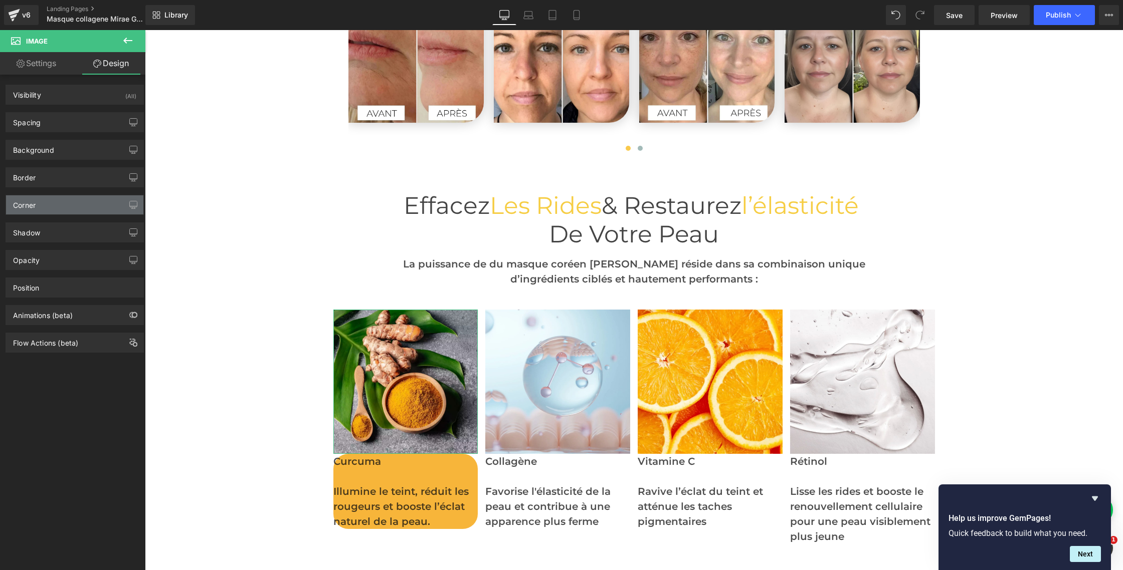
click at [52, 205] on div "Corner" at bounding box center [74, 204] width 137 height 19
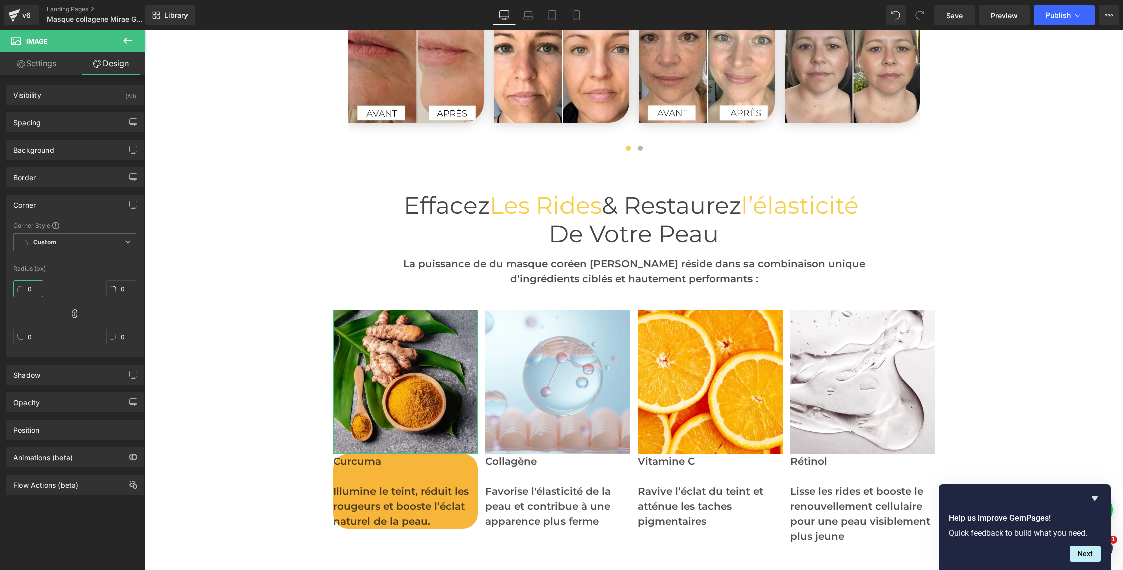
drag, startPoint x: 31, startPoint y: 287, endPoint x: 23, endPoint y: 285, distance: 8.3
click at [23, 285] on input "0" at bounding box center [28, 289] width 30 height 17
drag, startPoint x: 23, startPoint y: 285, endPoint x: 39, endPoint y: 287, distance: 16.2
click at [39, 287] on input "30" at bounding box center [28, 289] width 30 height 17
click at [32, 290] on input "30" at bounding box center [28, 289] width 30 height 17
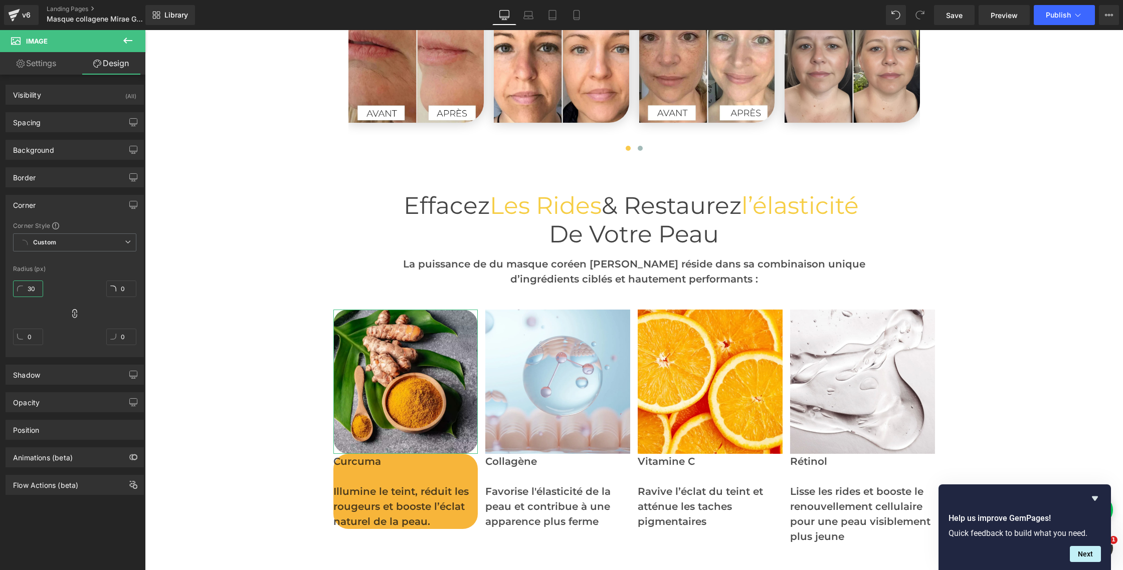
click at [32, 290] on input "30" at bounding box center [28, 289] width 30 height 17
type input "20"
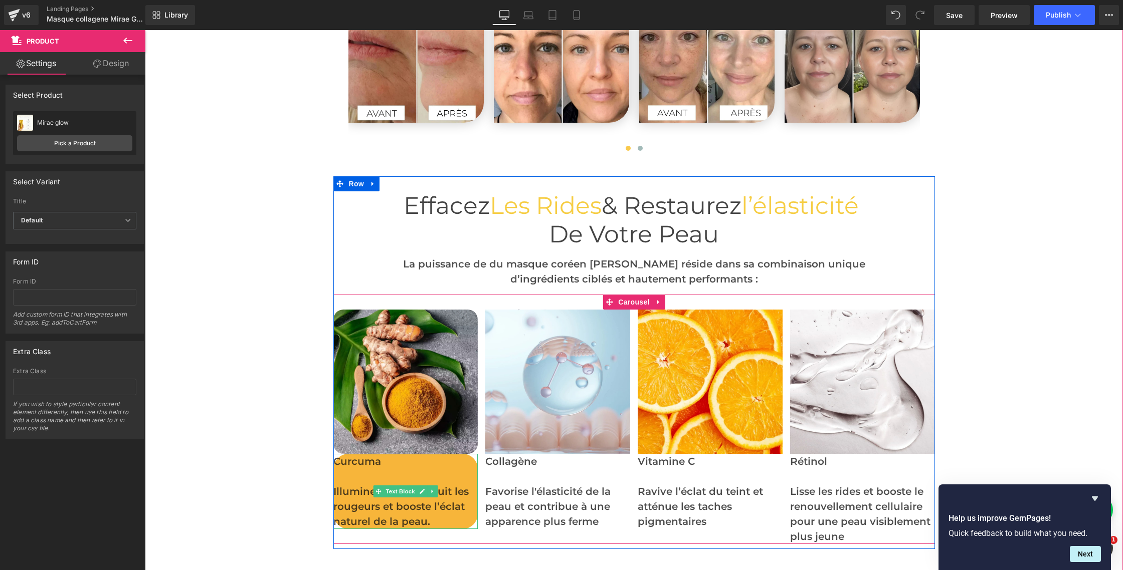
click at [452, 467] on p "Curcuma" at bounding box center [405, 461] width 145 height 15
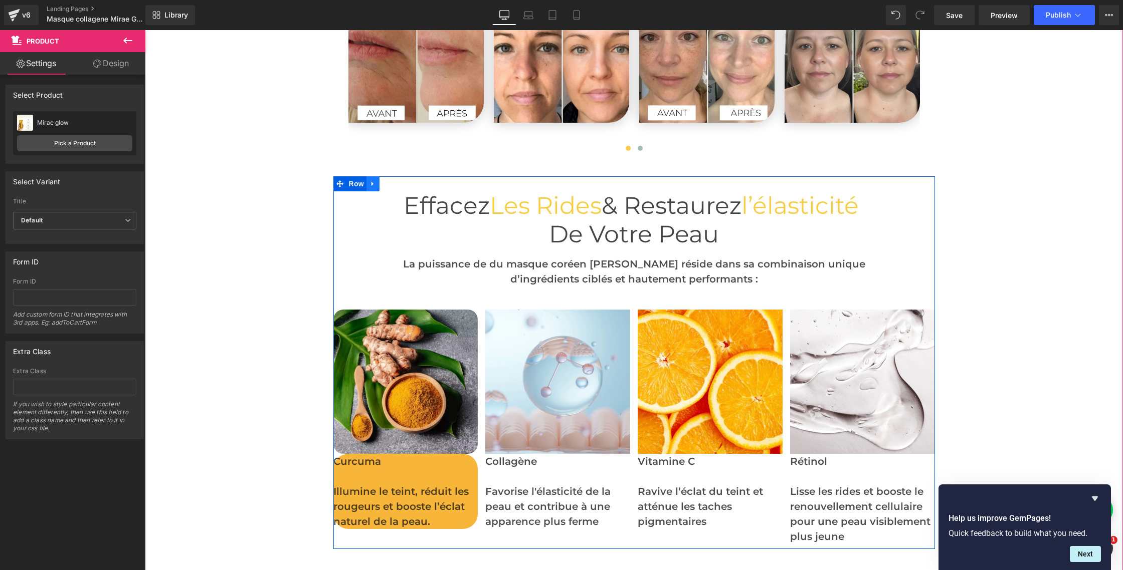
click at [371, 180] on icon at bounding box center [372, 184] width 7 height 8
click at [383, 183] on icon at bounding box center [385, 183] width 7 height 7
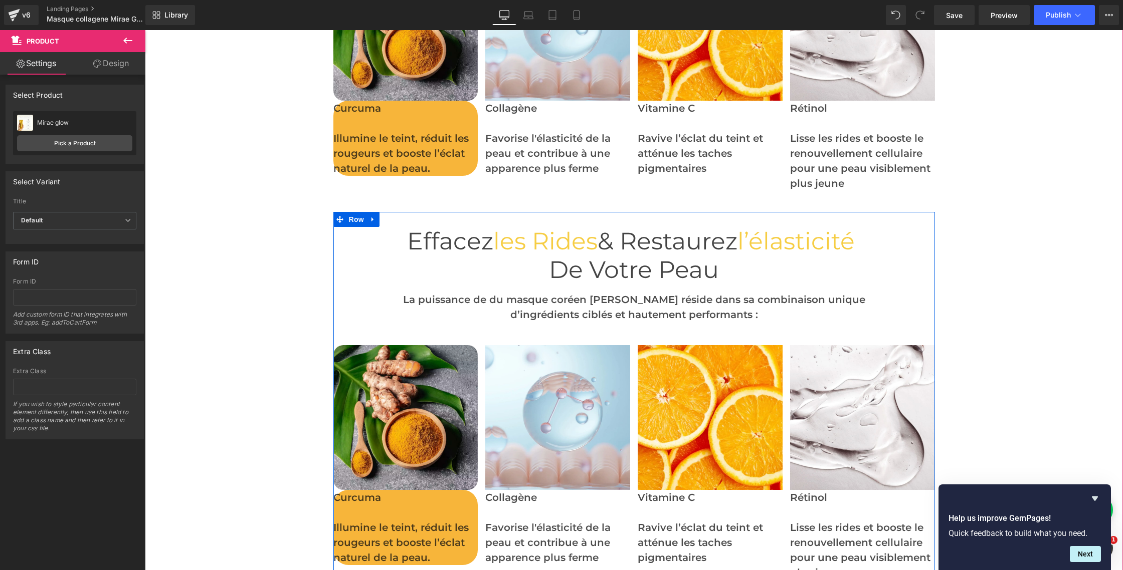
scroll to position [2926, 0]
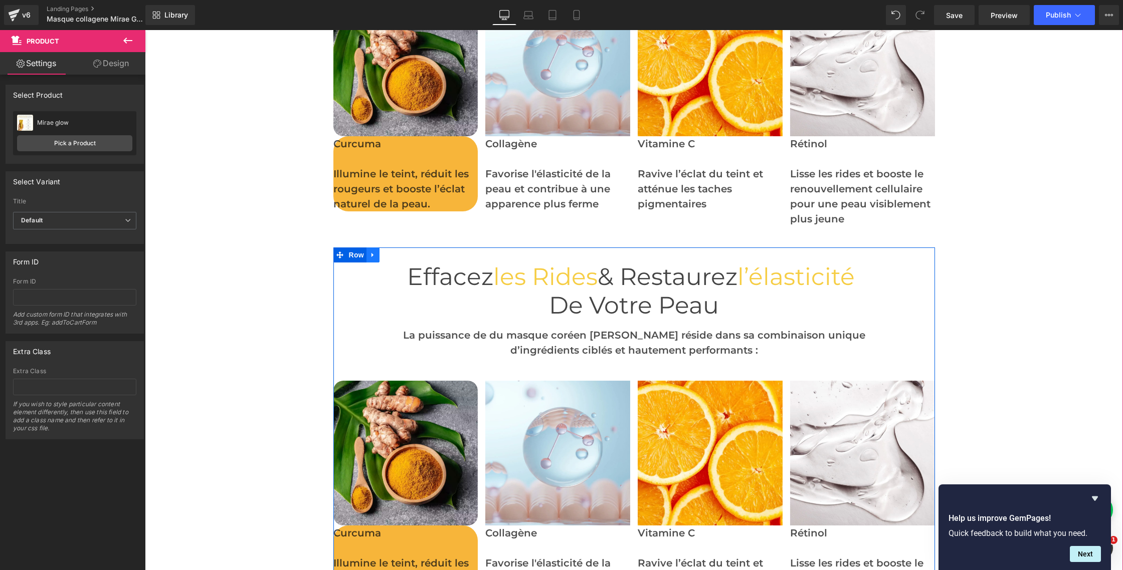
click at [373, 252] on icon at bounding box center [372, 256] width 7 height 8
click at [401, 256] on icon at bounding box center [398, 255] width 7 height 7
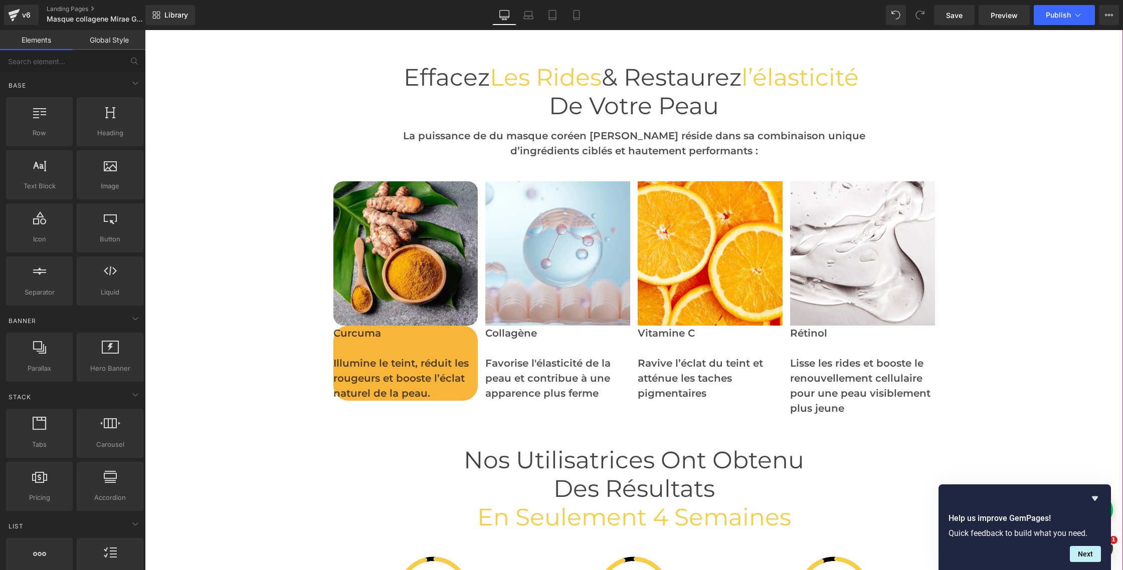
scroll to position [2720, 0]
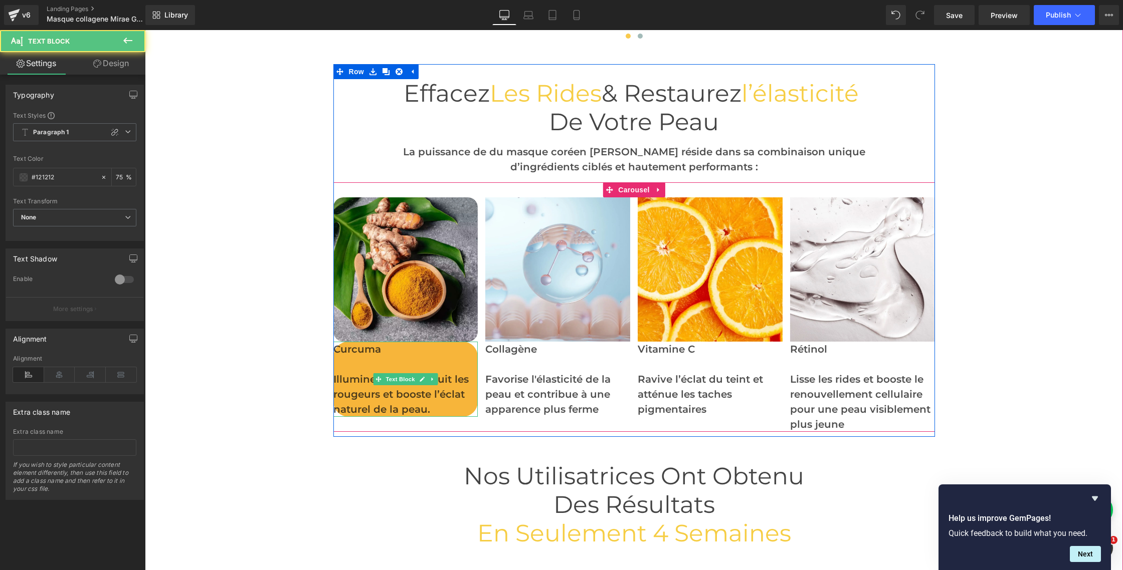
click at [460, 361] on p at bounding box center [405, 364] width 145 height 15
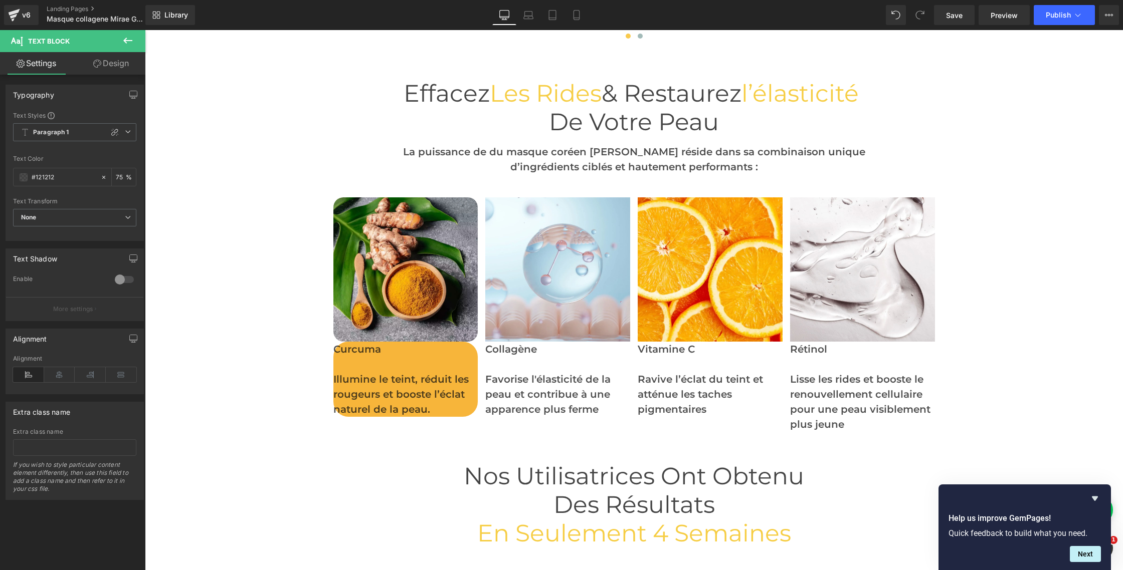
click at [121, 67] on link "Design" at bounding box center [111, 63] width 73 height 23
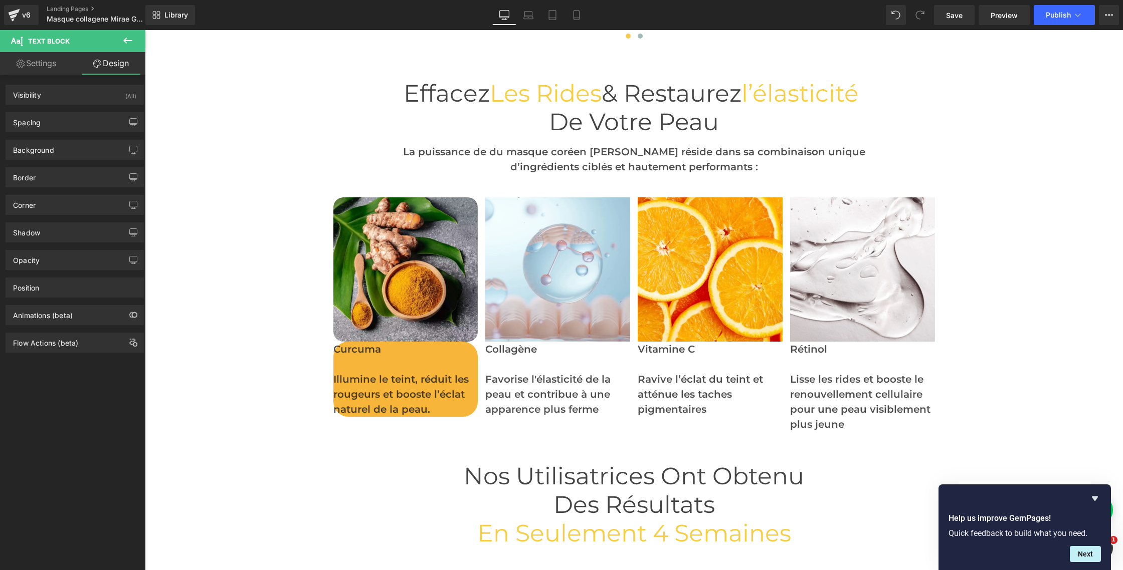
click at [47, 64] on link "Settings" at bounding box center [36, 63] width 73 height 23
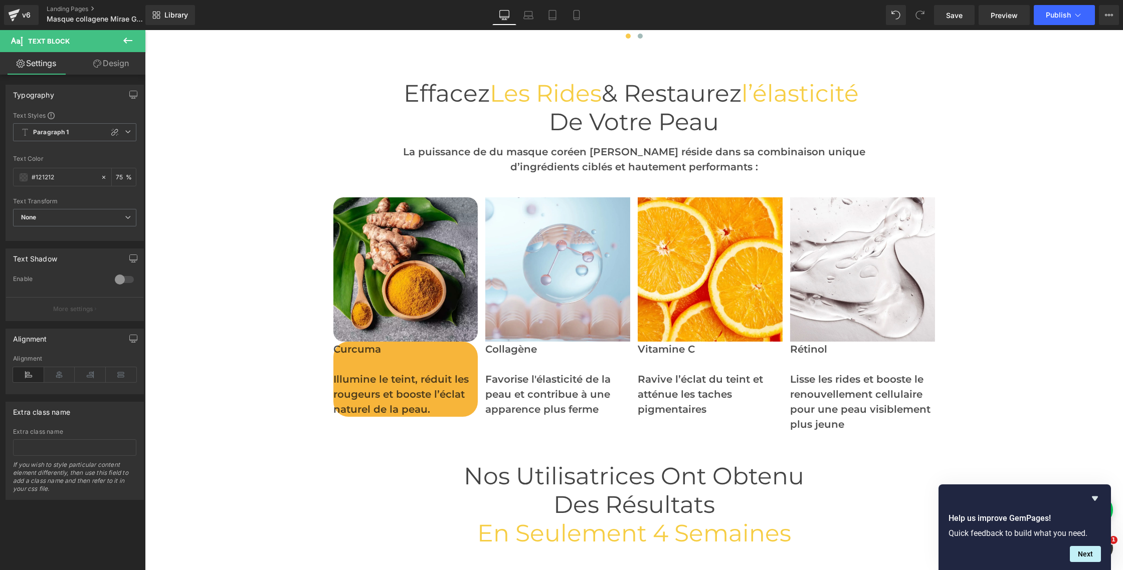
click at [109, 63] on link "Design" at bounding box center [111, 63] width 73 height 23
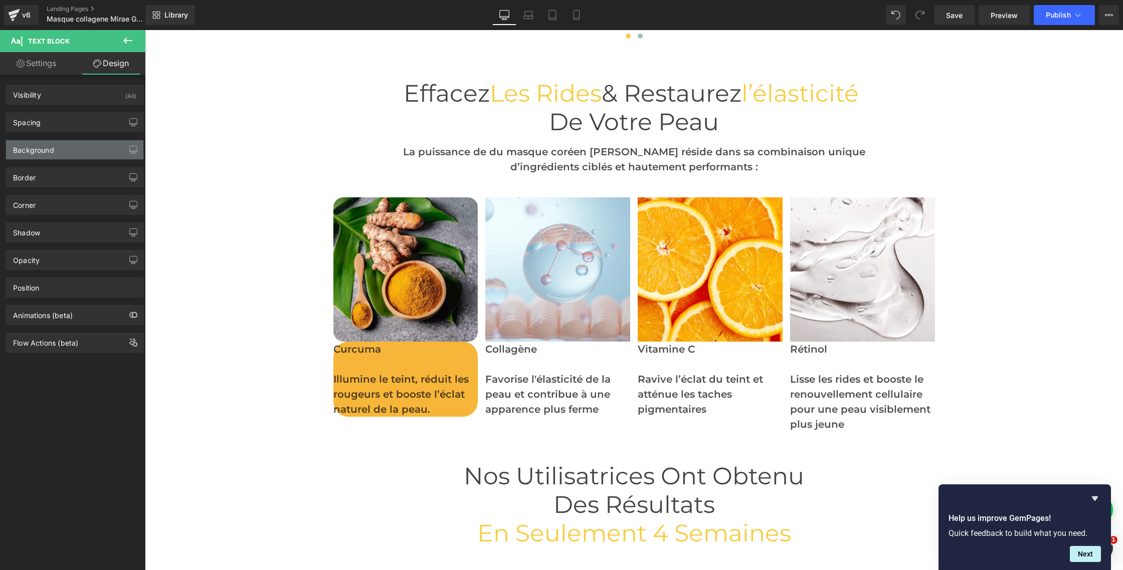
click at [62, 155] on div "Background" at bounding box center [74, 149] width 137 height 19
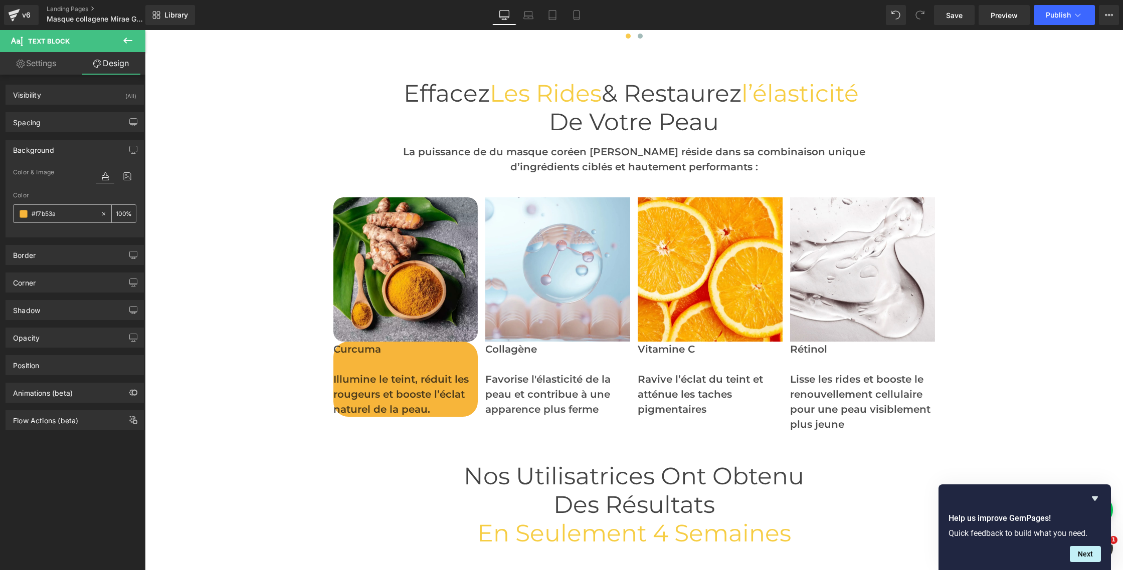
click at [102, 214] on icon at bounding box center [103, 213] width 3 height 3
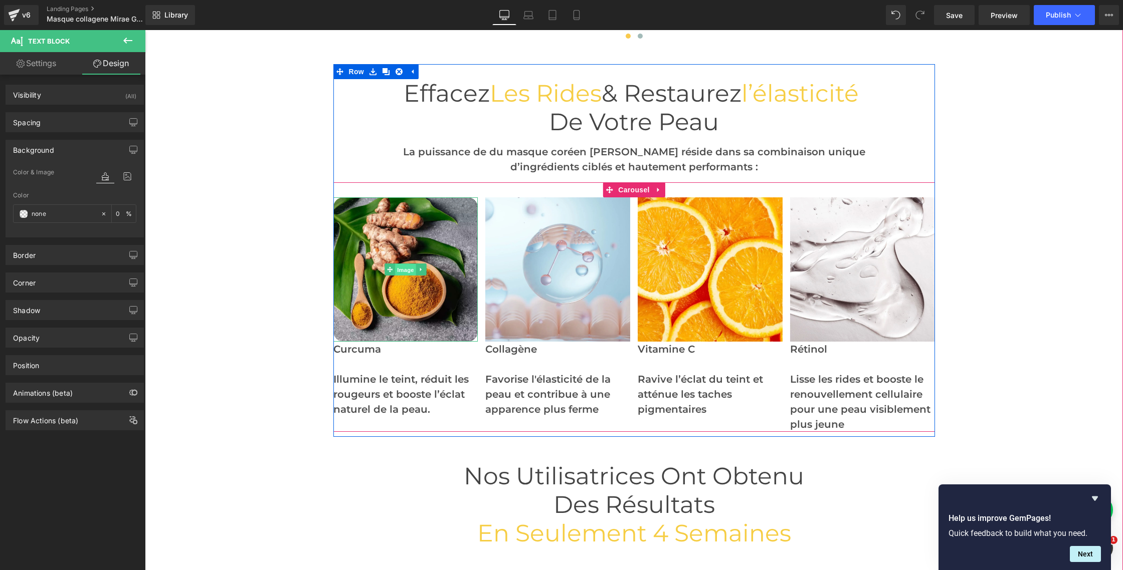
click at [406, 270] on span "Image" at bounding box center [405, 270] width 21 height 12
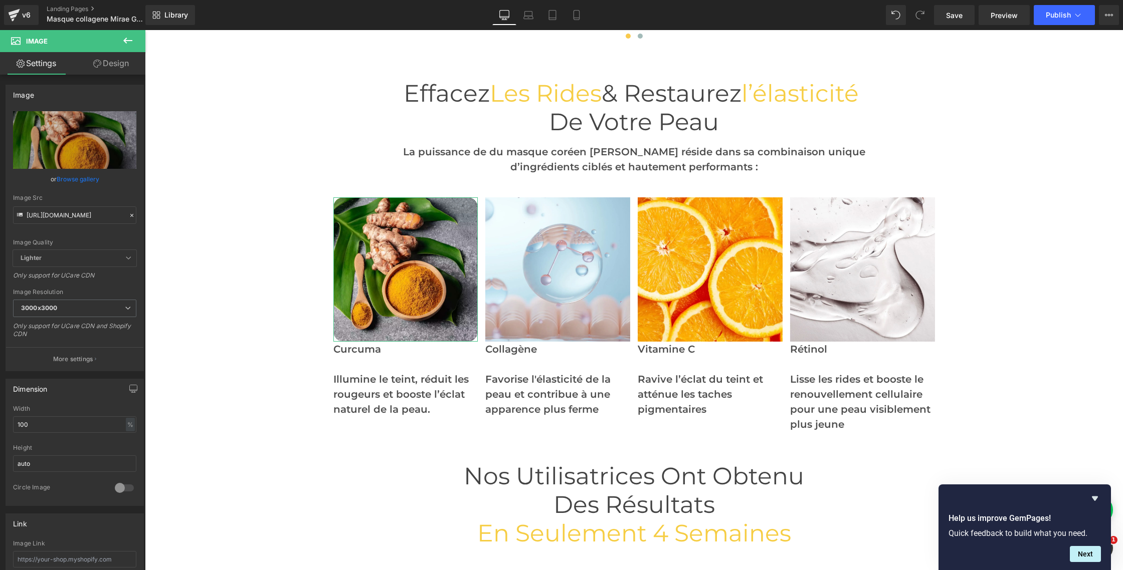
click at [116, 63] on link "Design" at bounding box center [111, 63] width 73 height 23
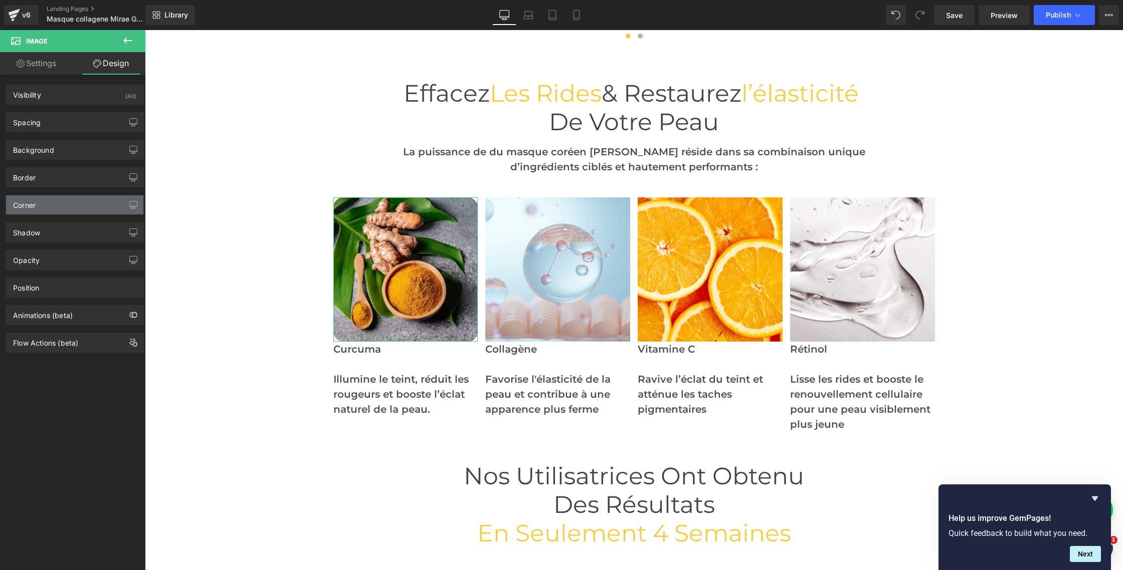
click at [39, 208] on div "Corner" at bounding box center [74, 204] width 137 height 19
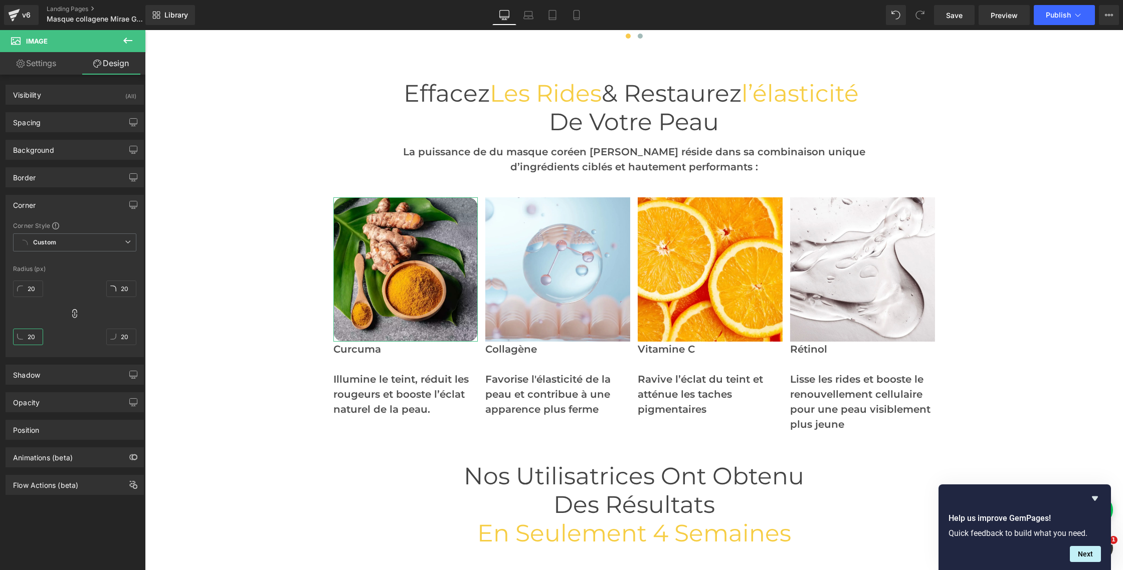
click at [38, 337] on input "20" at bounding box center [28, 337] width 30 height 17
type input "0"
click at [73, 315] on icon at bounding box center [75, 314] width 10 height 10
click at [36, 288] on input "20" at bounding box center [28, 289] width 30 height 17
type input "20"
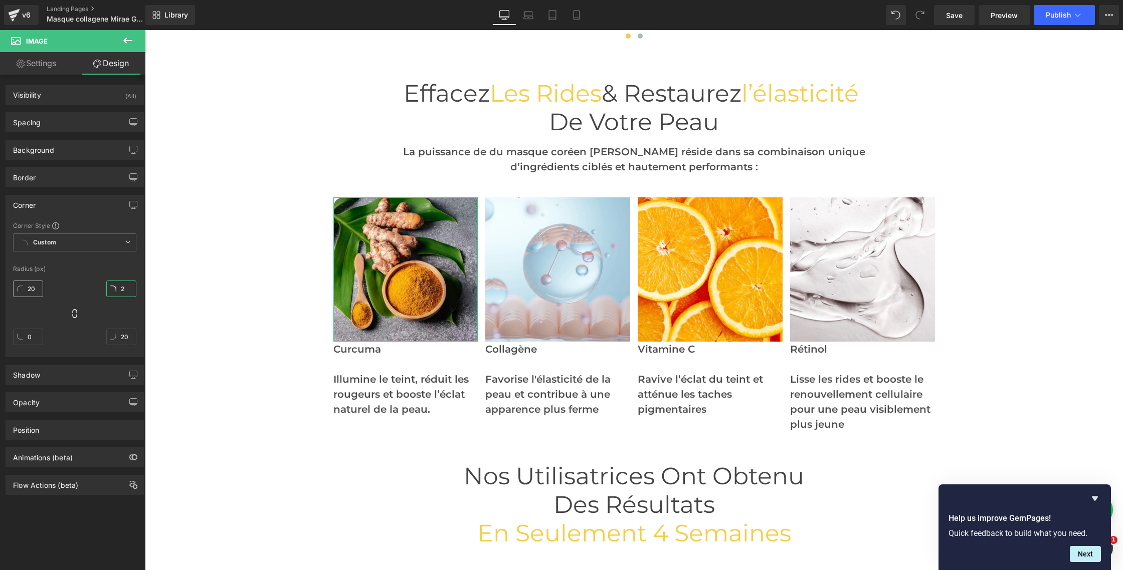
type input "20"
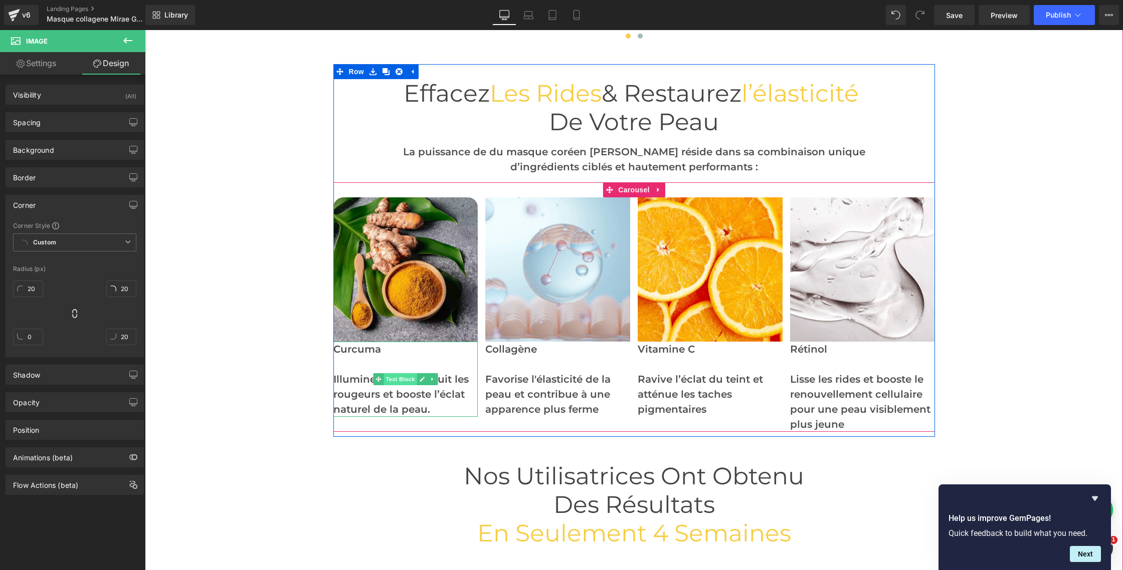
click at [399, 377] on span "Text Block" at bounding box center [399, 379] width 33 height 12
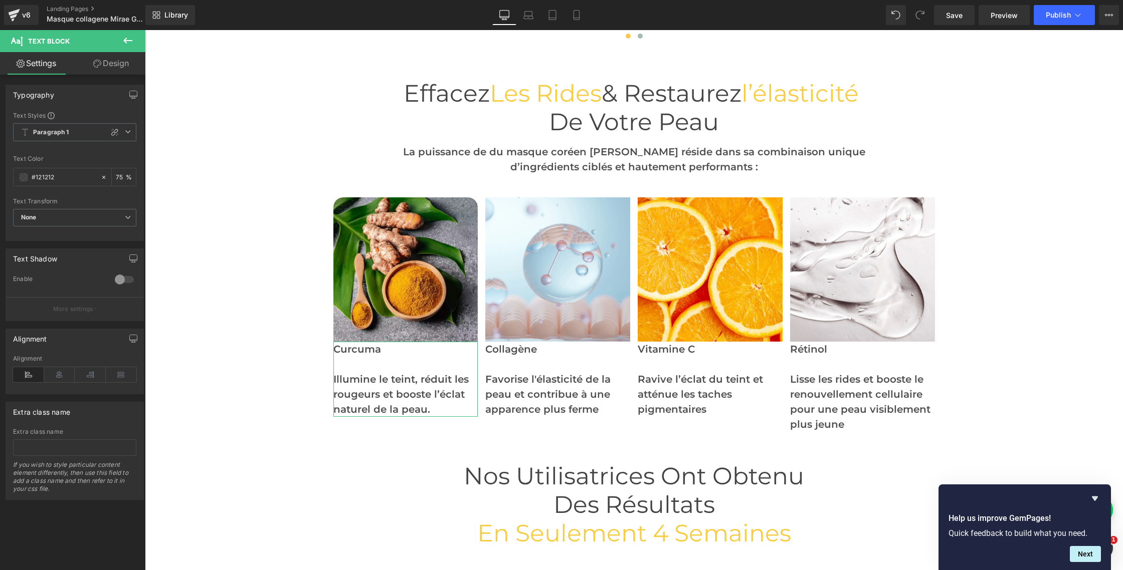
click at [107, 69] on link "Design" at bounding box center [111, 63] width 73 height 23
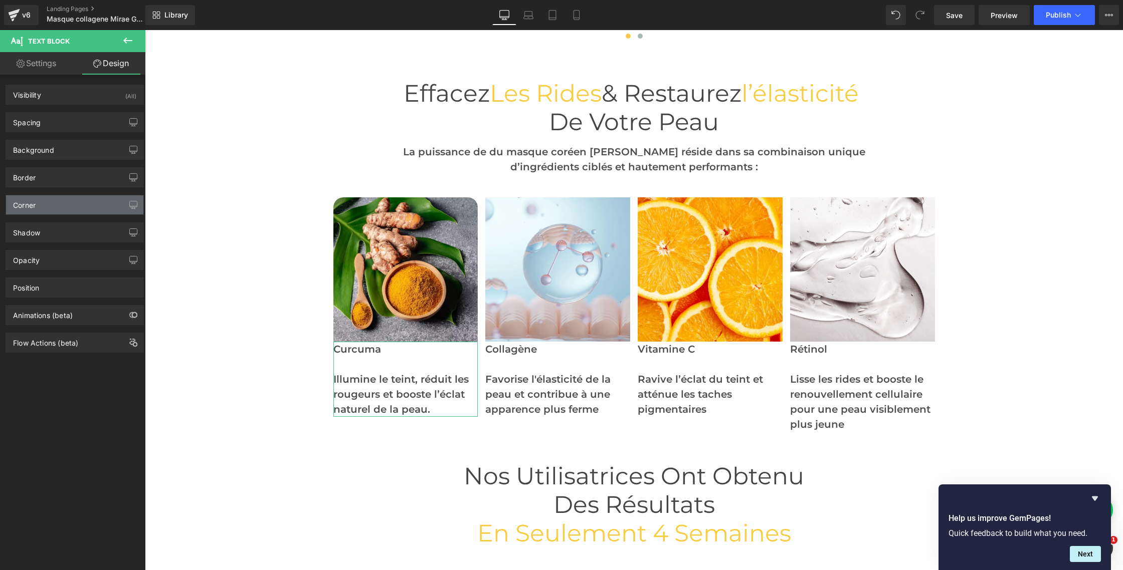
click at [41, 206] on div "Corner" at bounding box center [74, 204] width 137 height 19
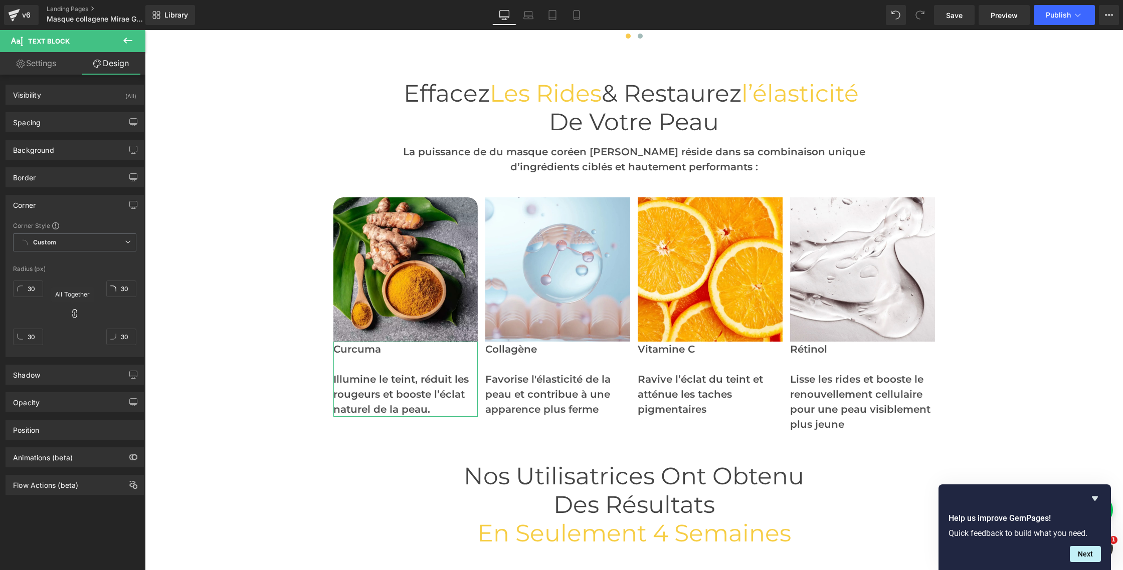
click at [72, 317] on icon at bounding box center [75, 314] width 10 height 10
click at [28, 288] on input "30" at bounding box center [28, 289] width 30 height 17
type input "0"
type input "20"
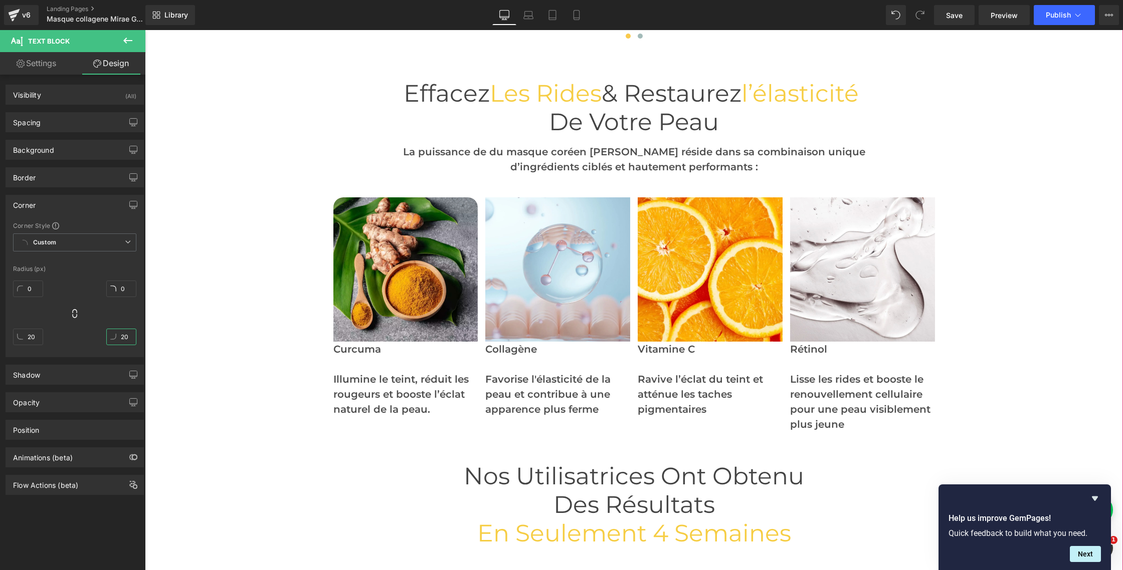
scroll to position [2733, 0]
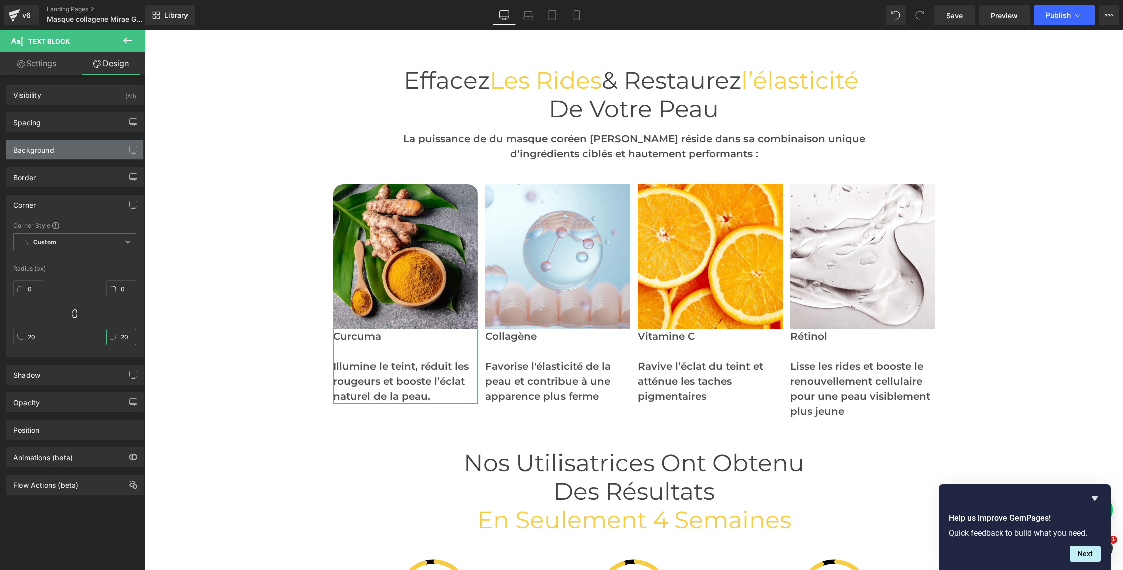
type input "20"
click at [65, 153] on div "Background" at bounding box center [74, 149] width 137 height 19
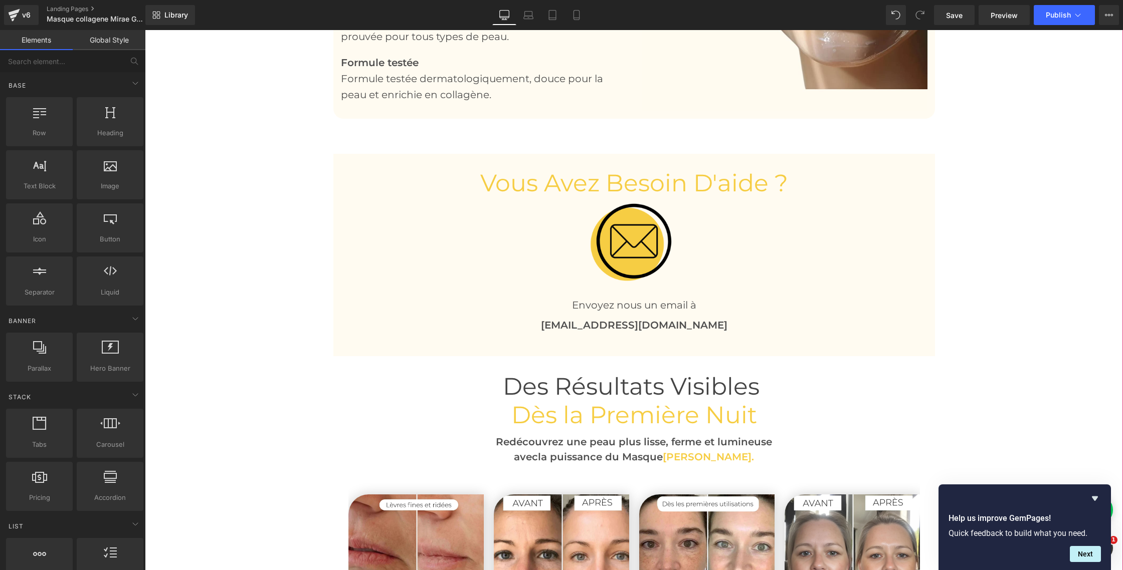
scroll to position [2092, 0]
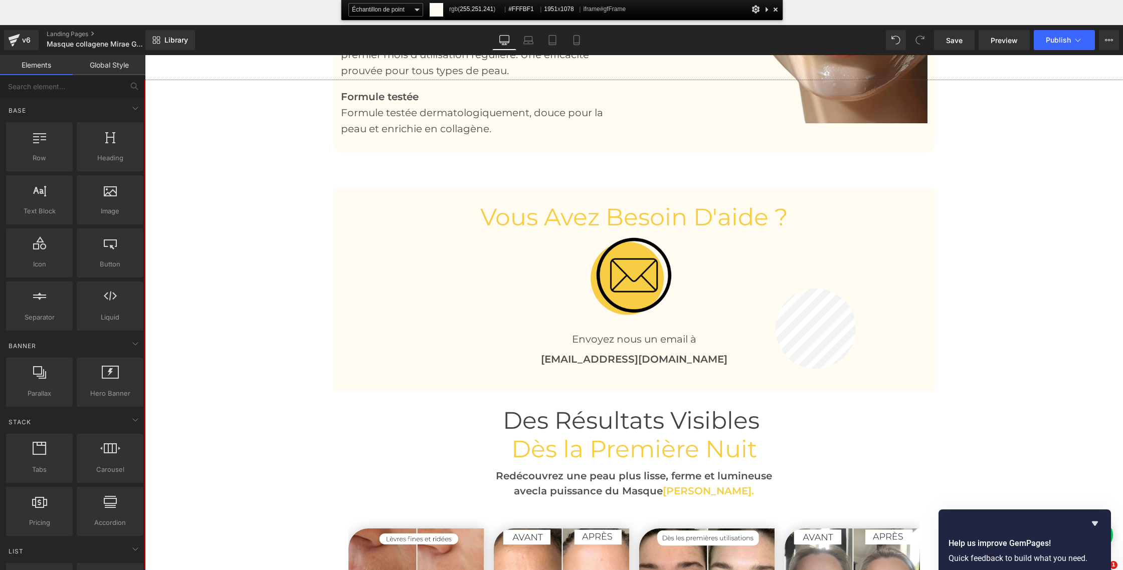
click at [775, 289] on div at bounding box center [634, 350] width 978 height 540
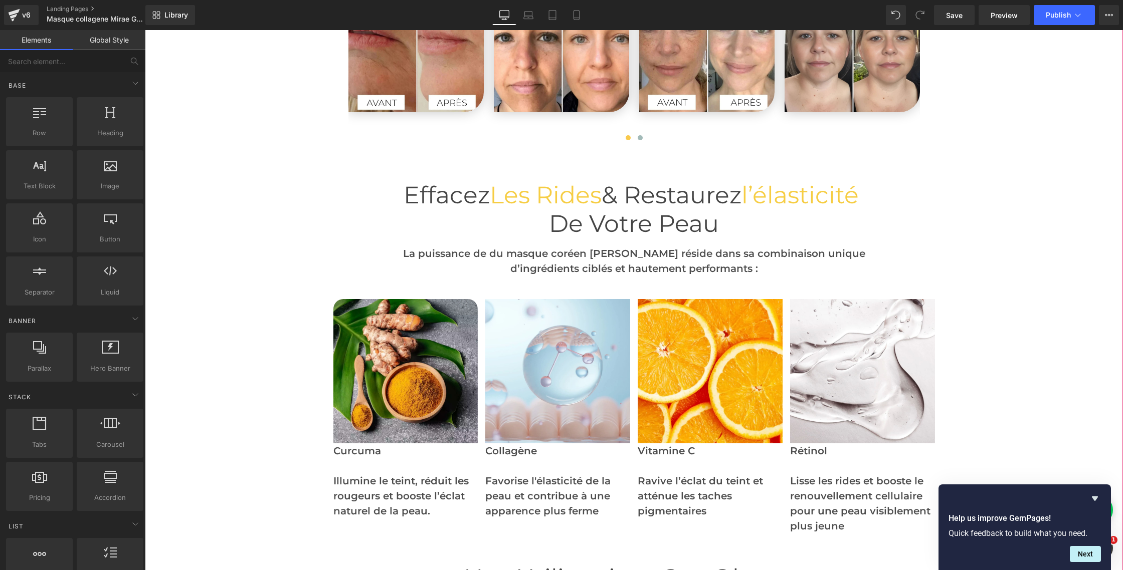
scroll to position [2700, 0]
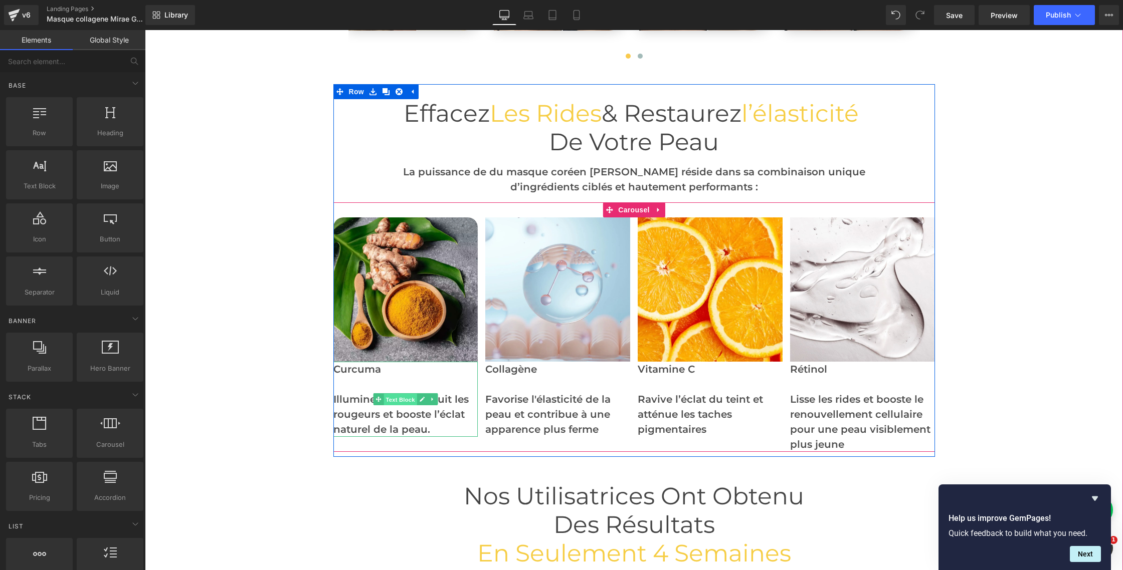
click at [414, 400] on span "Text Block" at bounding box center [399, 400] width 33 height 12
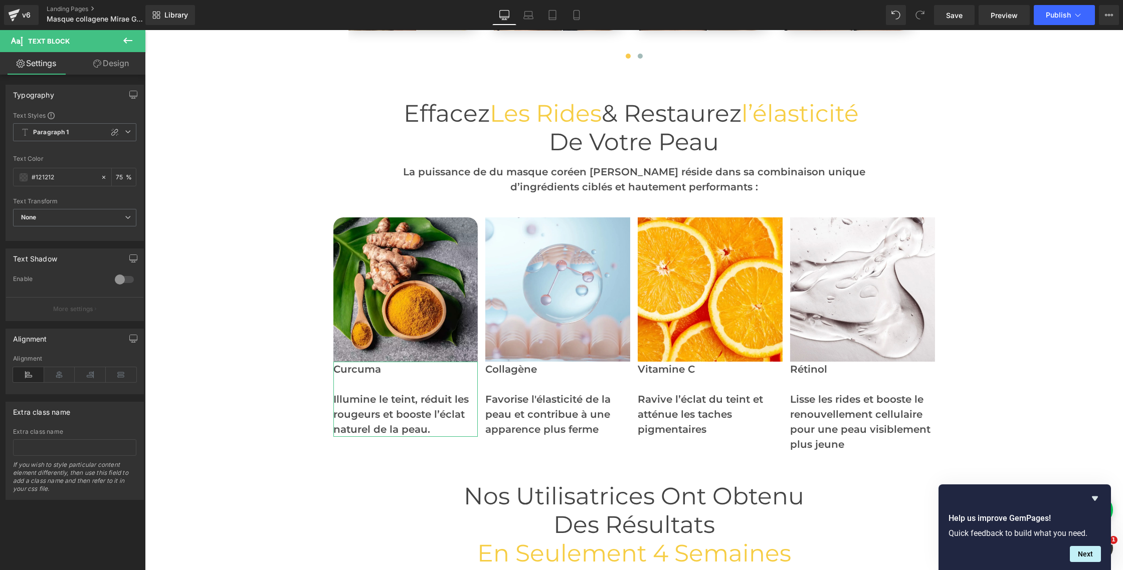
click at [117, 67] on link "Design" at bounding box center [111, 63] width 73 height 23
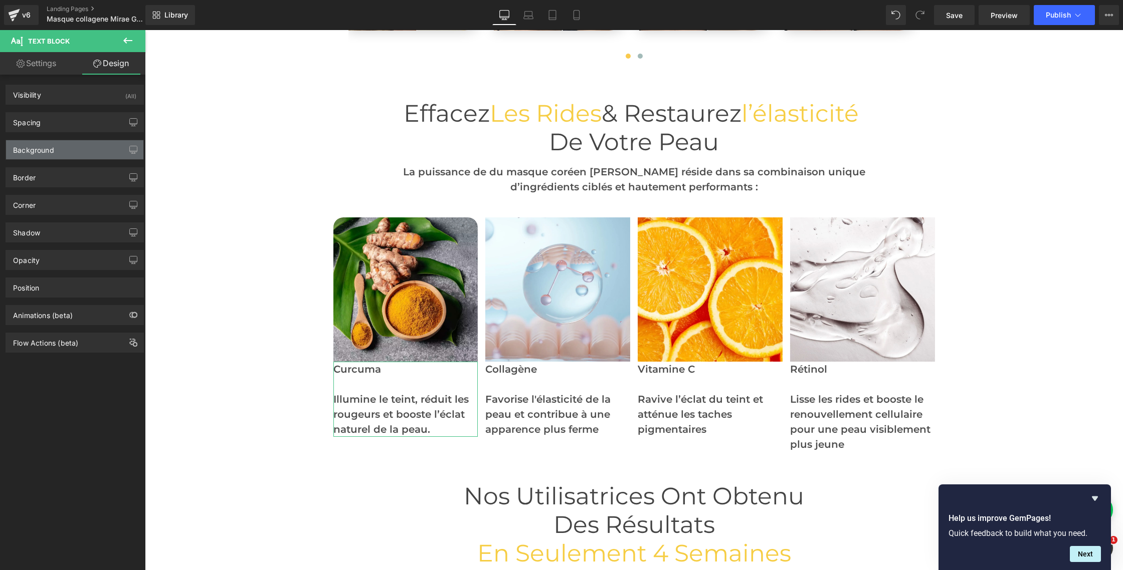
click at [41, 146] on div "Background" at bounding box center [33, 147] width 41 height 14
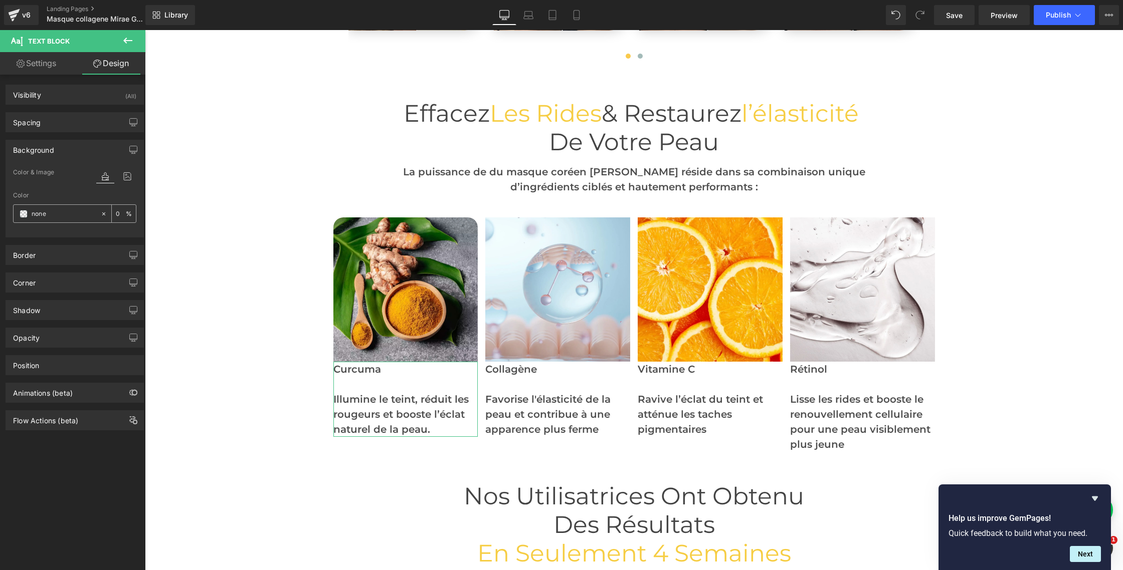
click at [24, 212] on div at bounding box center [57, 214] width 87 height 18
drag, startPoint x: 47, startPoint y: 213, endPoint x: 33, endPoint y: 212, distance: 13.5
click at [33, 212] on input "text" at bounding box center [64, 214] width 64 height 11
paste input "#FFFBF1"
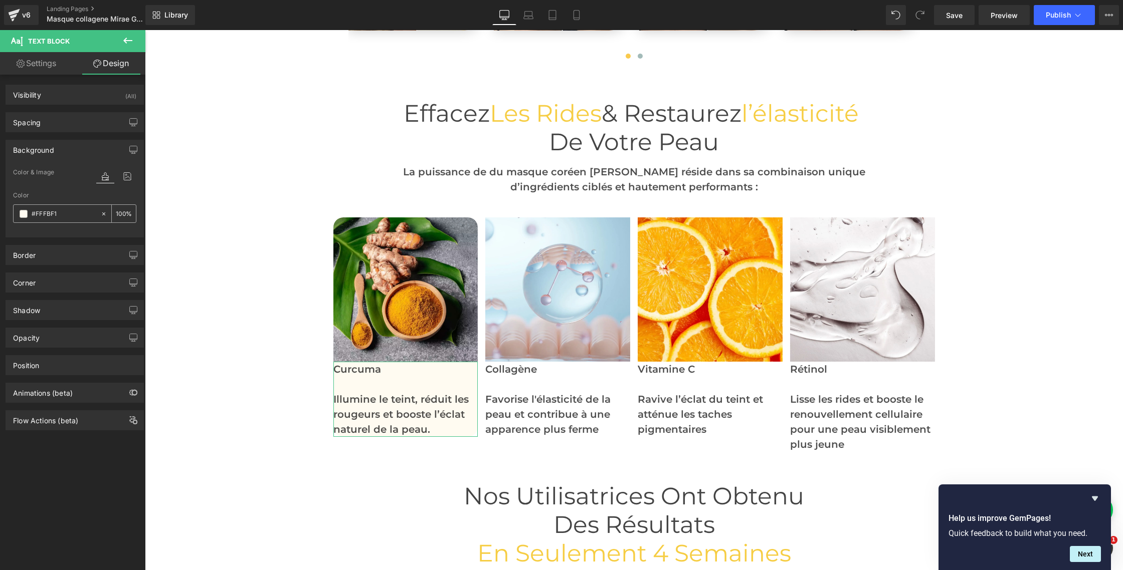
type input "#FFFBF1"
click at [24, 214] on span at bounding box center [24, 214] width 8 height 8
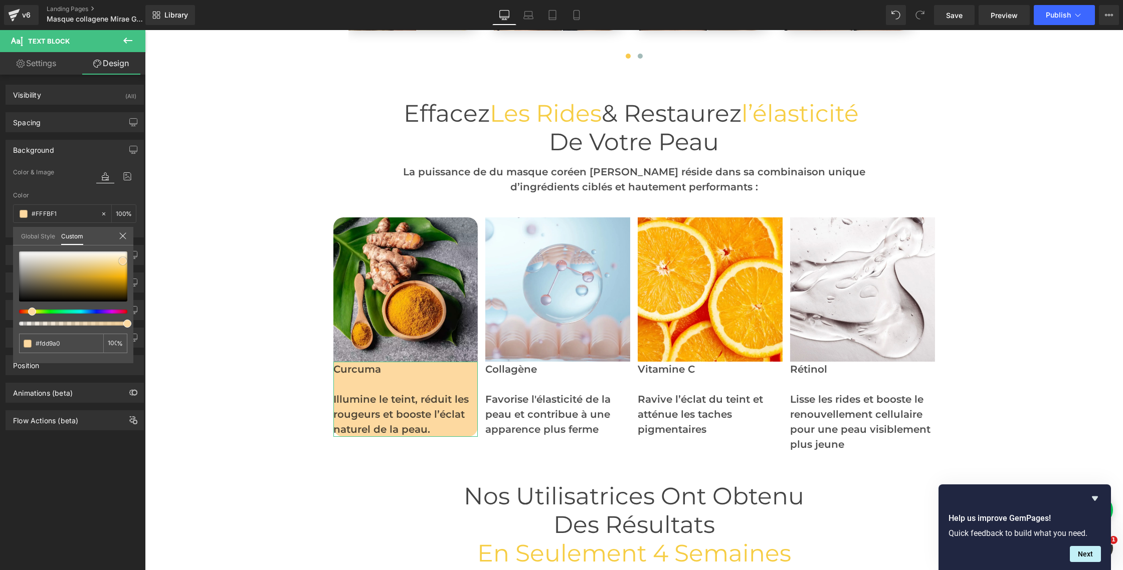
drag, startPoint x: 125, startPoint y: 254, endPoint x: 121, endPoint y: 262, distance: 9.2
click at [121, 262] on span at bounding box center [123, 261] width 8 height 8
click at [229, 245] on body "□ DENYRA Ignorer et passer au contenu Votre panier est vide Continuer les achat…" at bounding box center [634, 222] width 978 height 5784
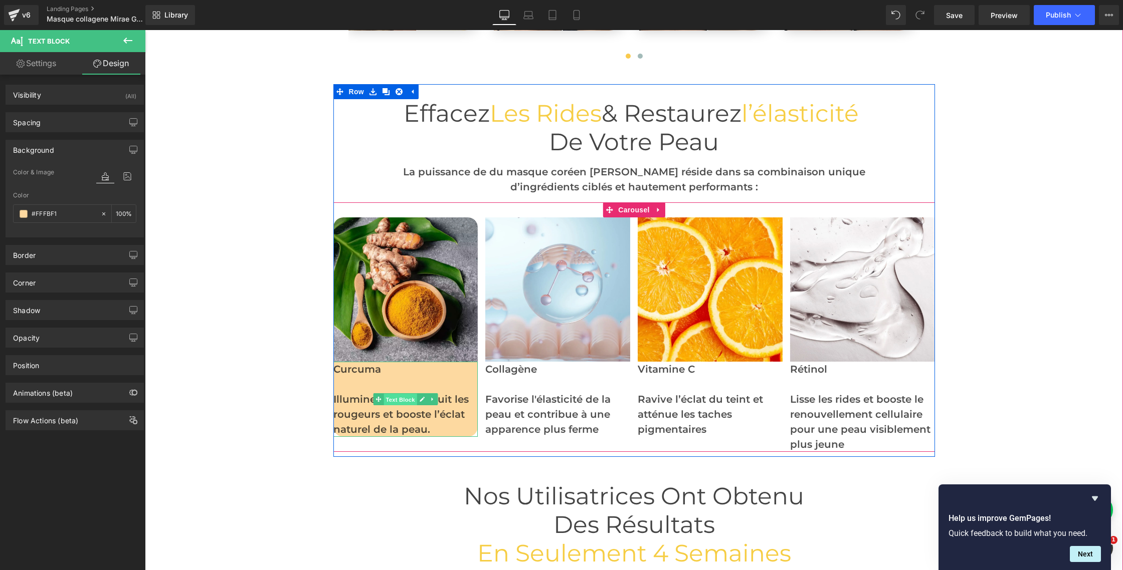
click at [405, 400] on span "Text Block" at bounding box center [399, 400] width 33 height 12
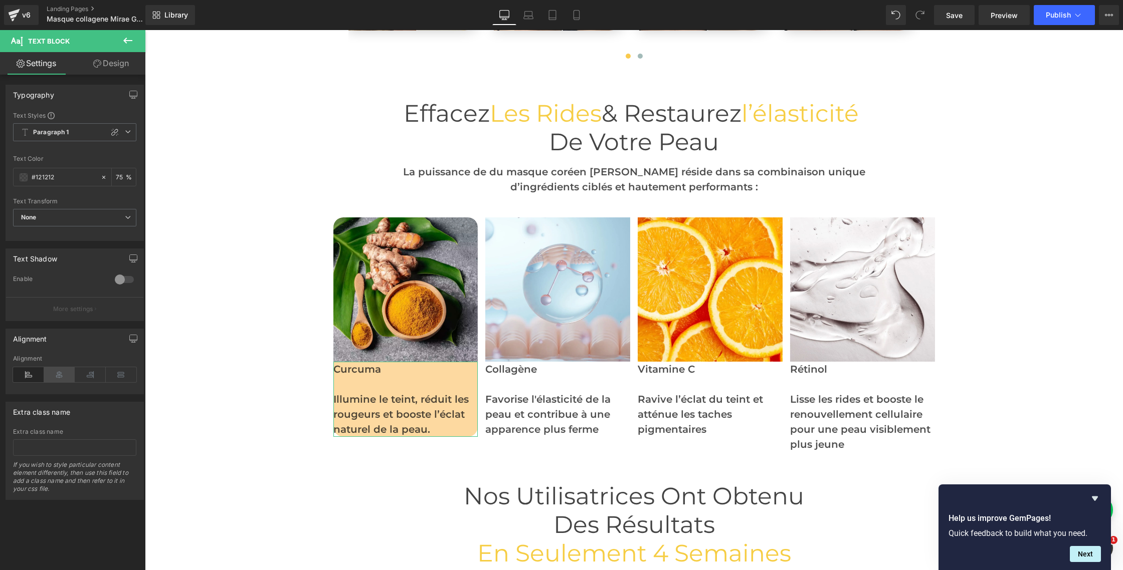
click at [58, 375] on icon at bounding box center [59, 374] width 31 height 15
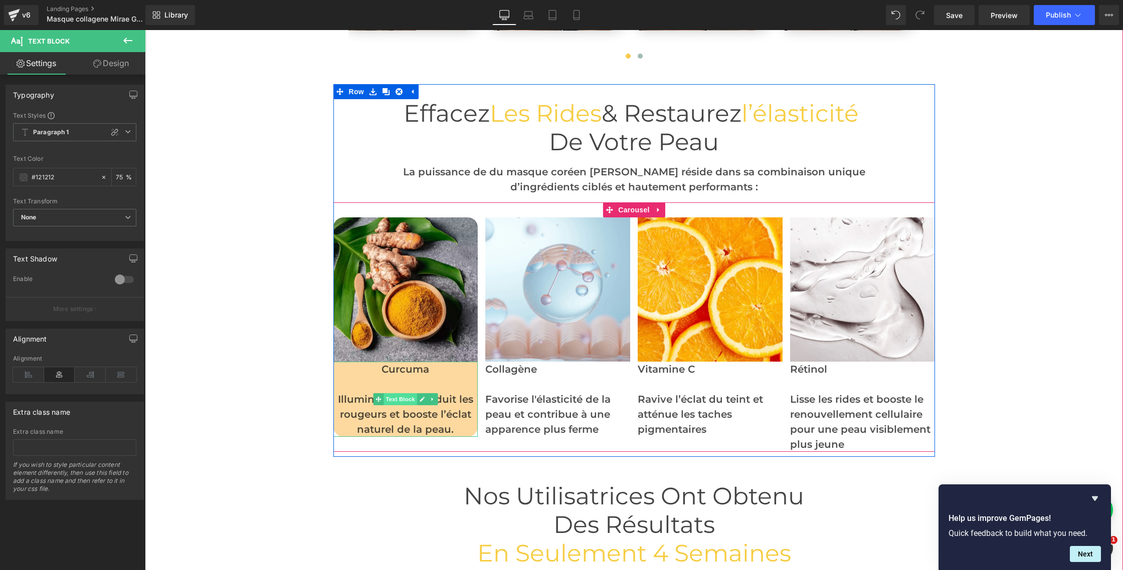
click at [403, 398] on span "Text Block" at bounding box center [399, 399] width 33 height 12
click at [562, 290] on span "Image" at bounding box center [557, 290] width 21 height 12
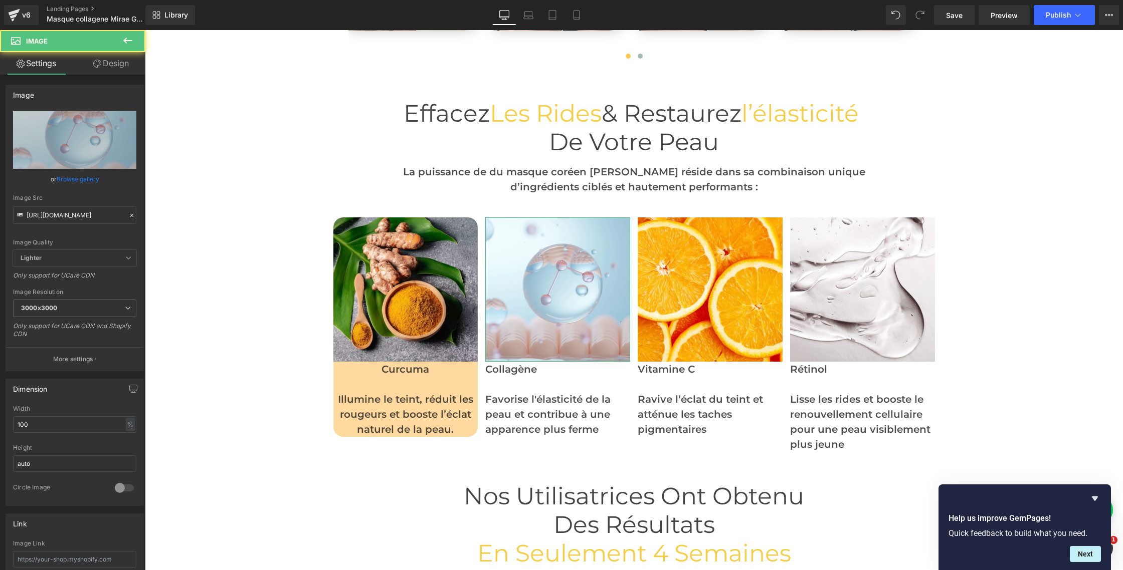
click at [104, 67] on link "Design" at bounding box center [111, 63] width 73 height 23
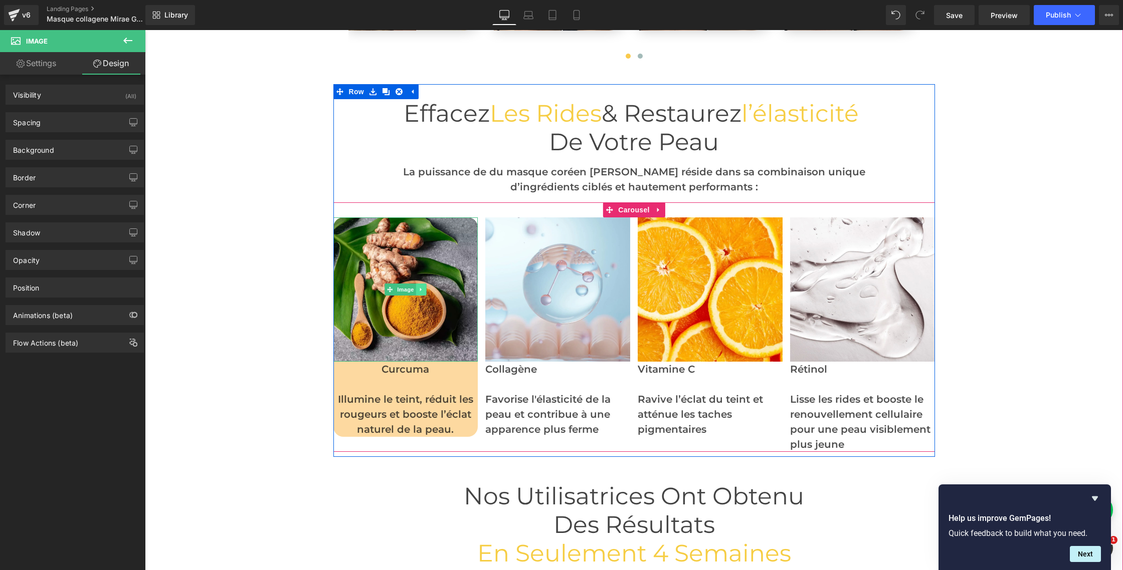
click at [424, 289] on link at bounding box center [421, 290] width 11 height 12
click at [418, 290] on icon at bounding box center [416, 290] width 6 height 6
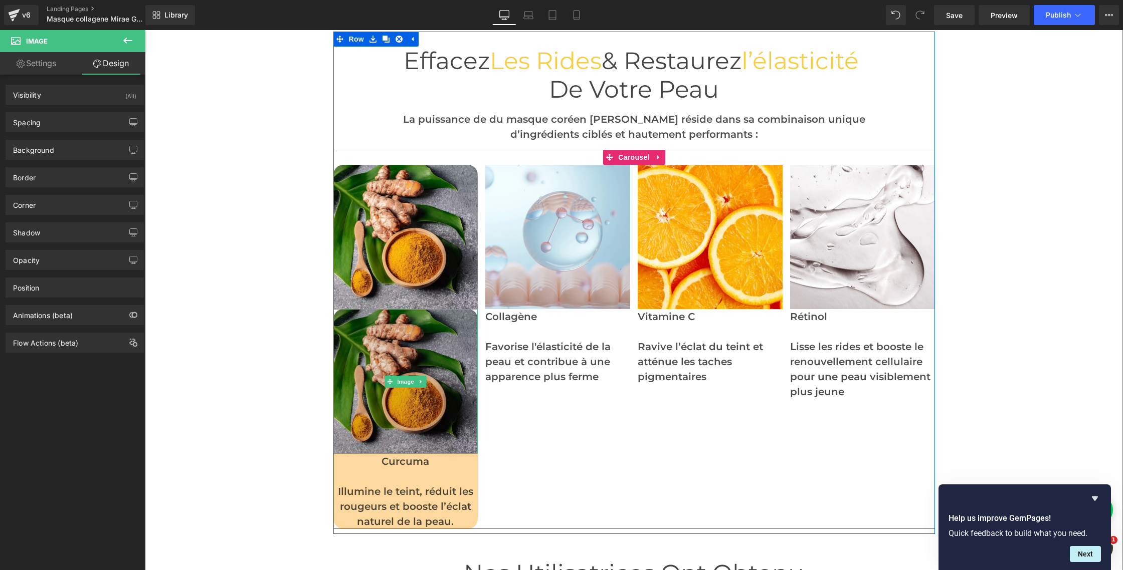
scroll to position [2772, 0]
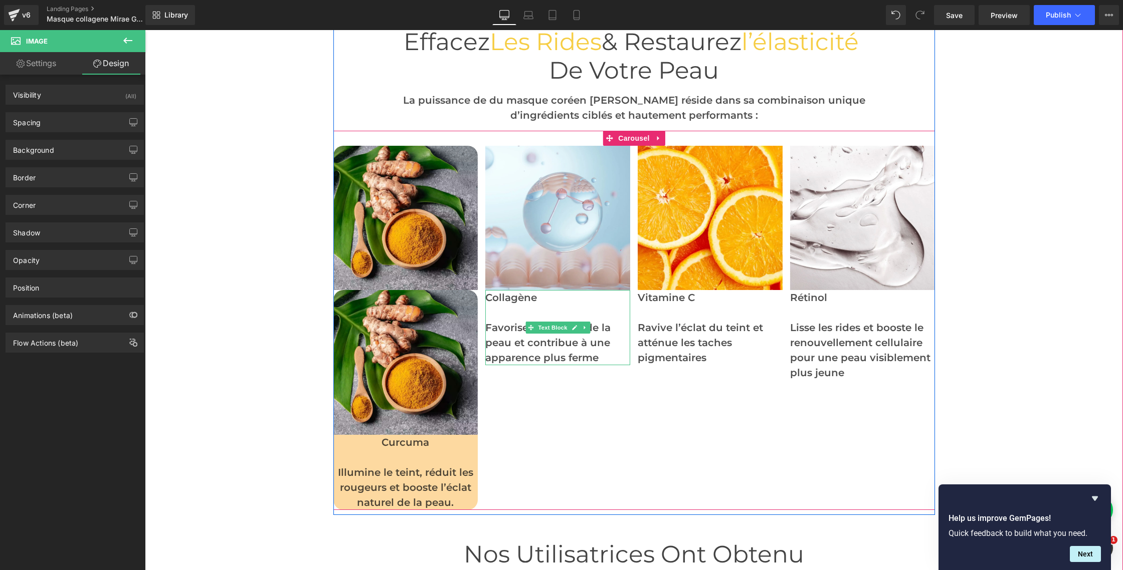
click at [516, 304] on p "Collagène" at bounding box center [557, 297] width 145 height 15
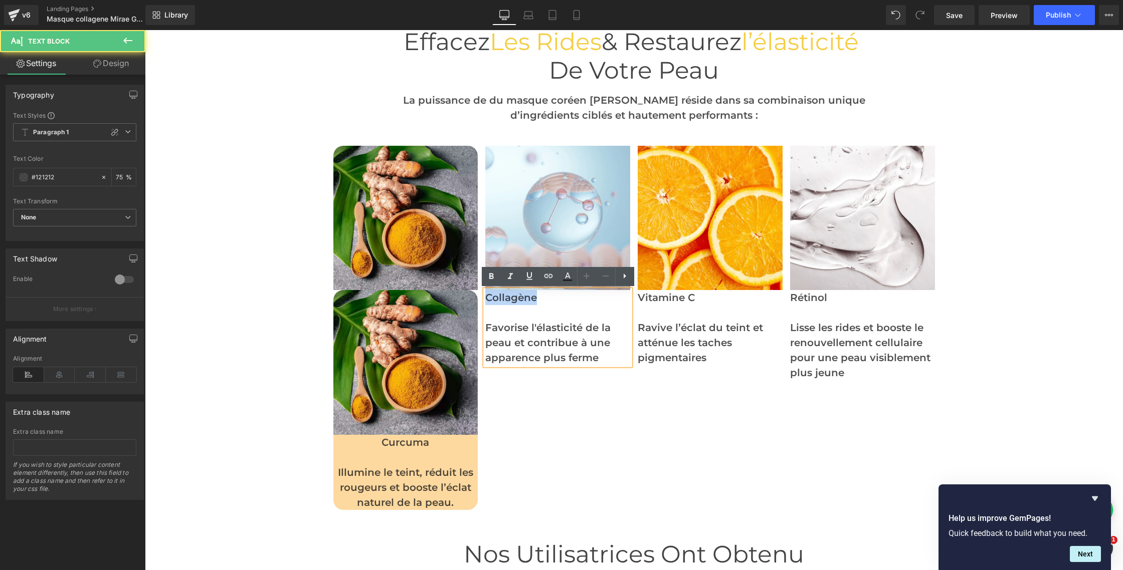
click at [516, 304] on p "Collagène" at bounding box center [557, 297] width 145 height 15
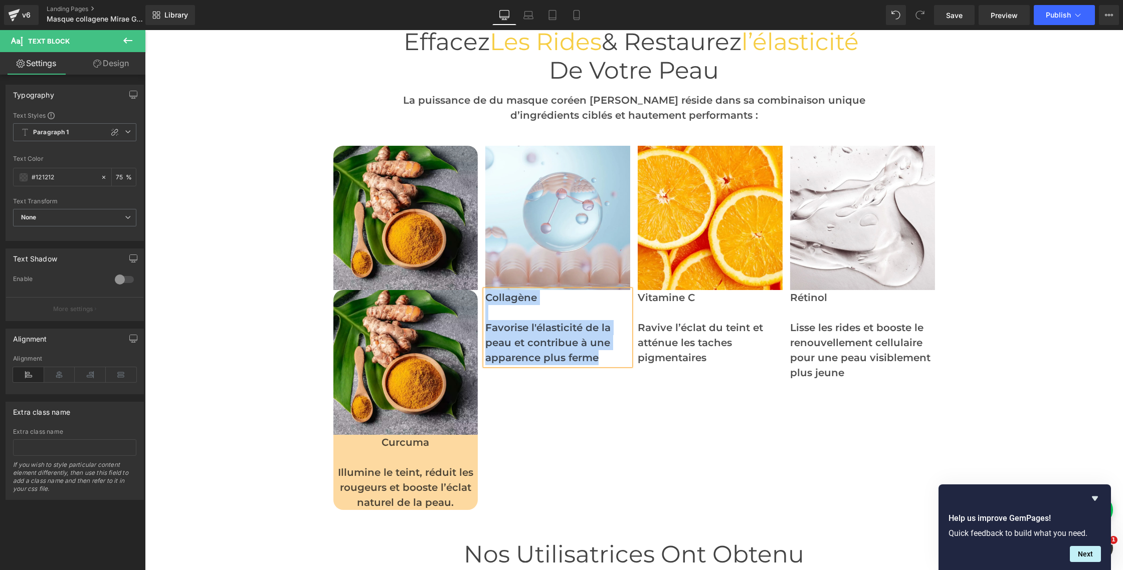
copy div "Collagène Favorise l'élasticité de la peau et contribue à une apparence plus fe…"
click at [390, 483] on p "Illumine le teint, réduit les rougeurs et booste l’éclat naturel de la peau." at bounding box center [405, 487] width 145 height 45
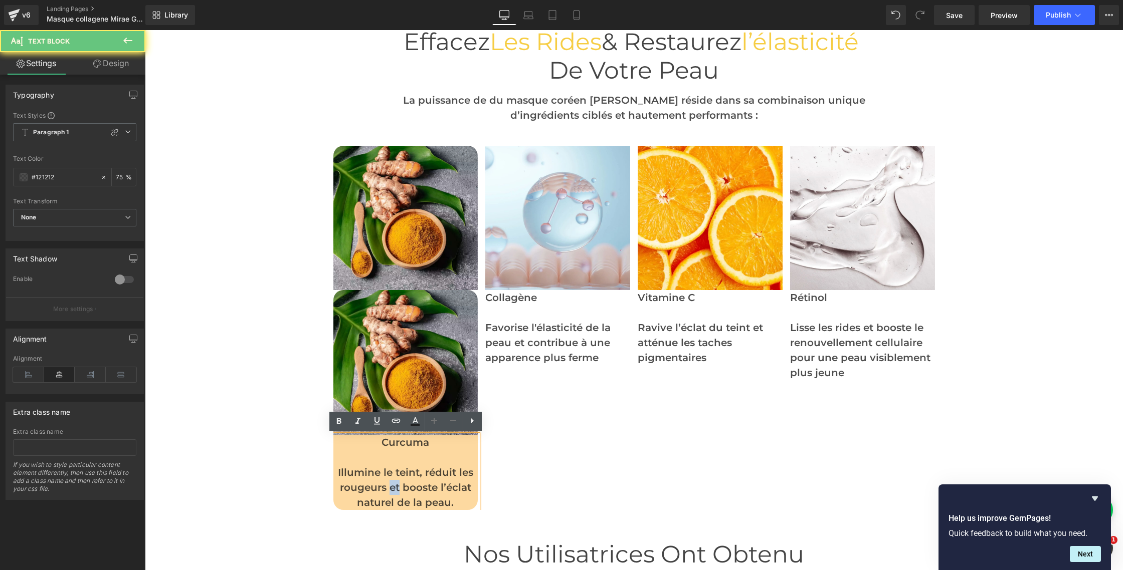
click at [390, 483] on p "Illumine le teint, réduit les rougeurs et booste l’éclat naturel de la peau." at bounding box center [405, 487] width 145 height 45
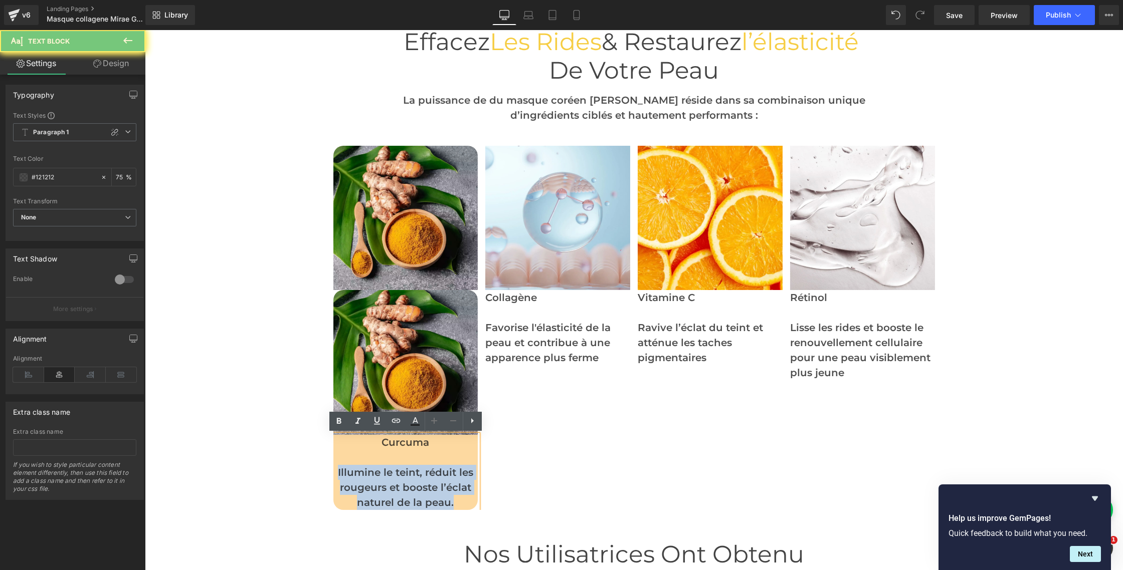
click at [390, 483] on p "Illumine le teint, réduit les rougeurs et booste l’éclat naturel de la peau." at bounding box center [405, 487] width 145 height 45
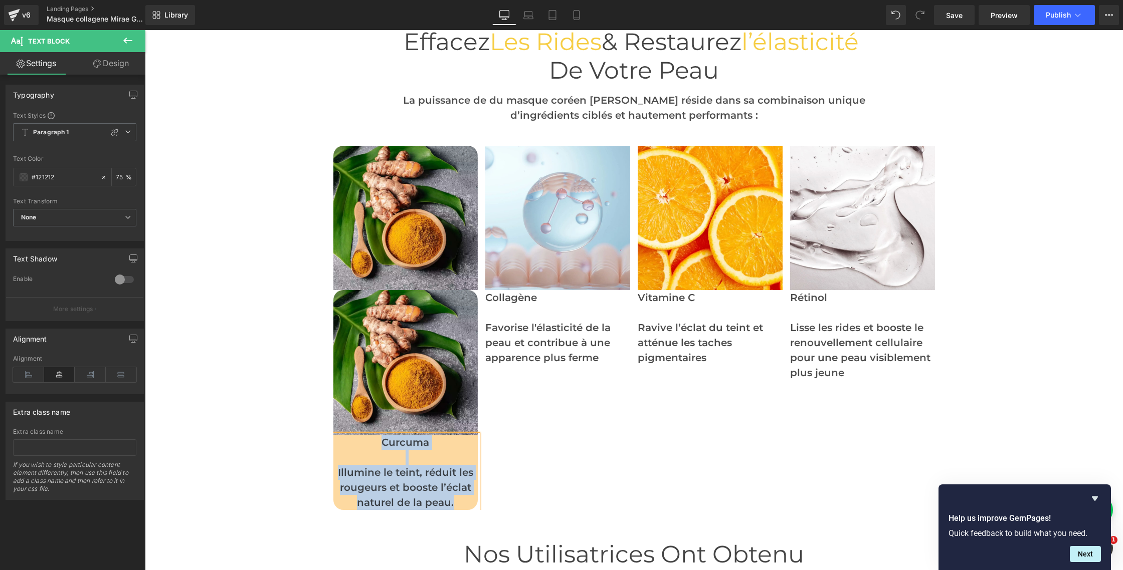
paste div
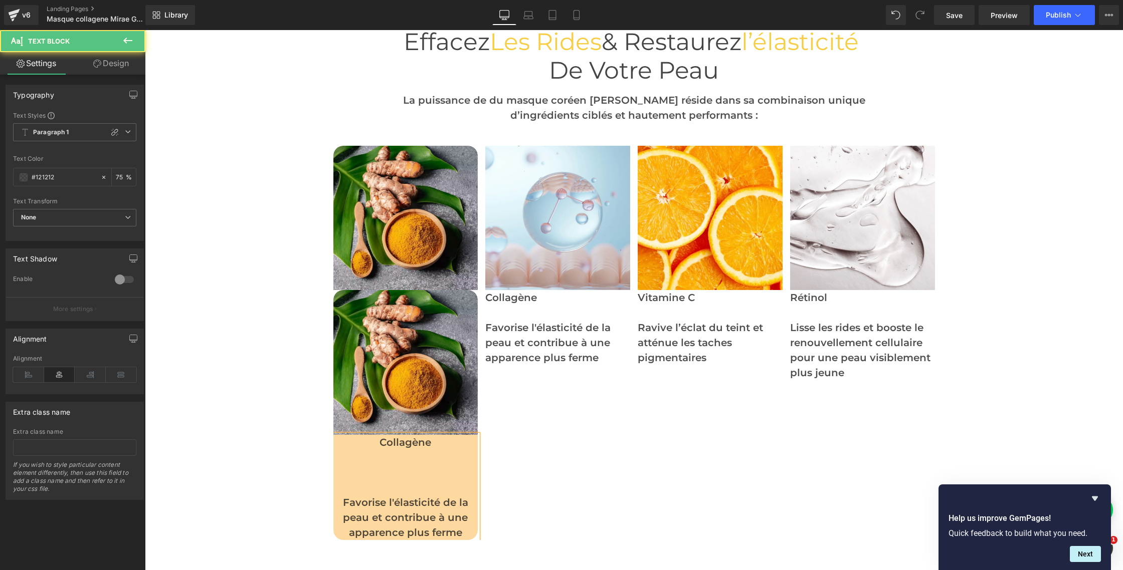
click at [390, 482] on p at bounding box center [405, 487] width 145 height 15
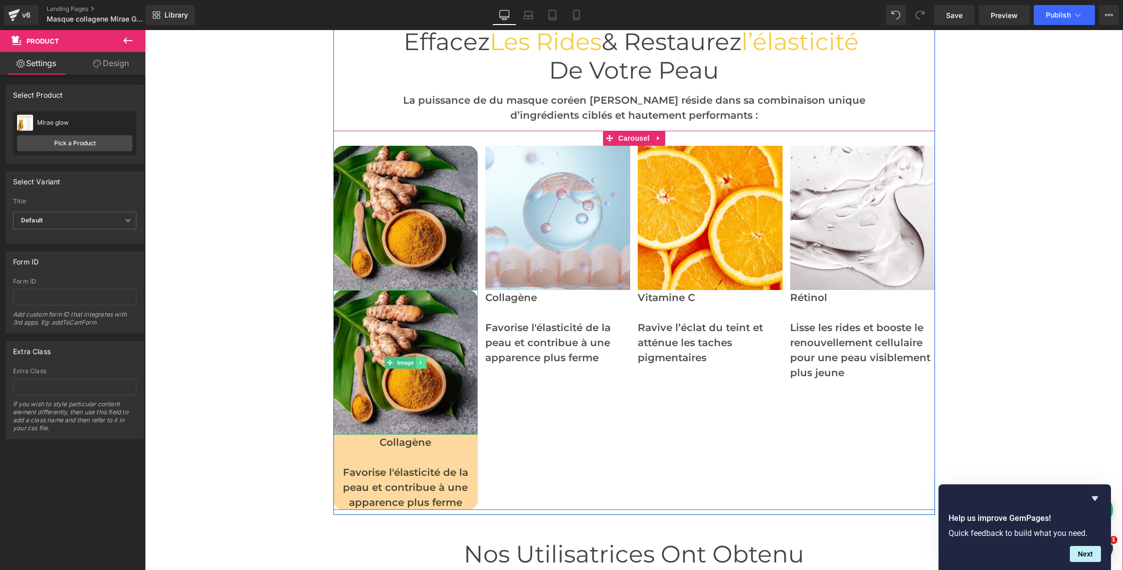
click at [423, 363] on icon at bounding box center [421, 363] width 6 height 6
click at [425, 362] on icon at bounding box center [427, 363] width 6 height 6
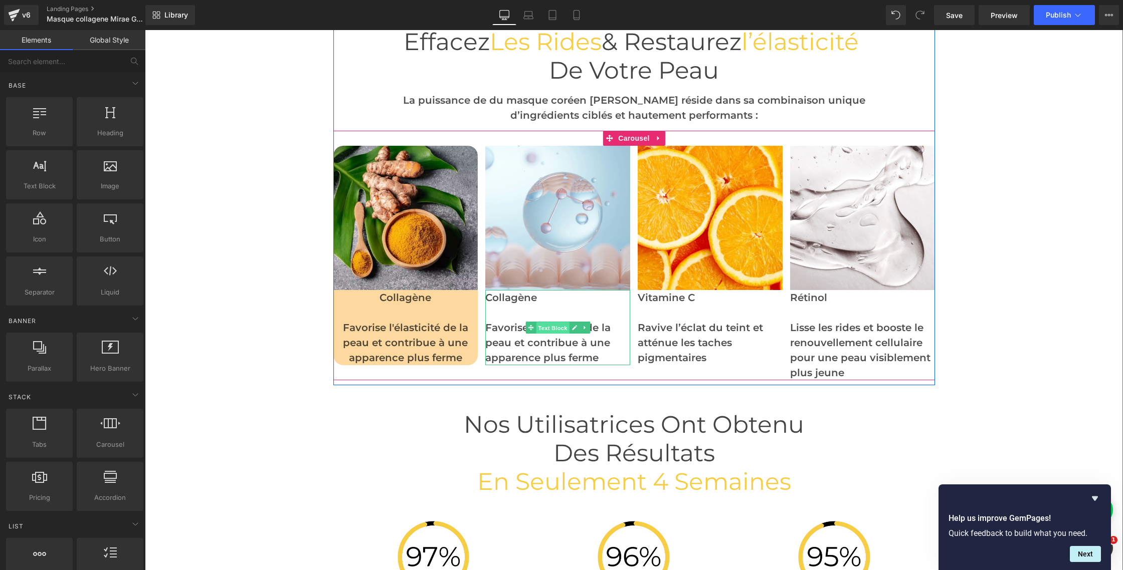
click at [552, 328] on span "Text Block" at bounding box center [552, 328] width 33 height 12
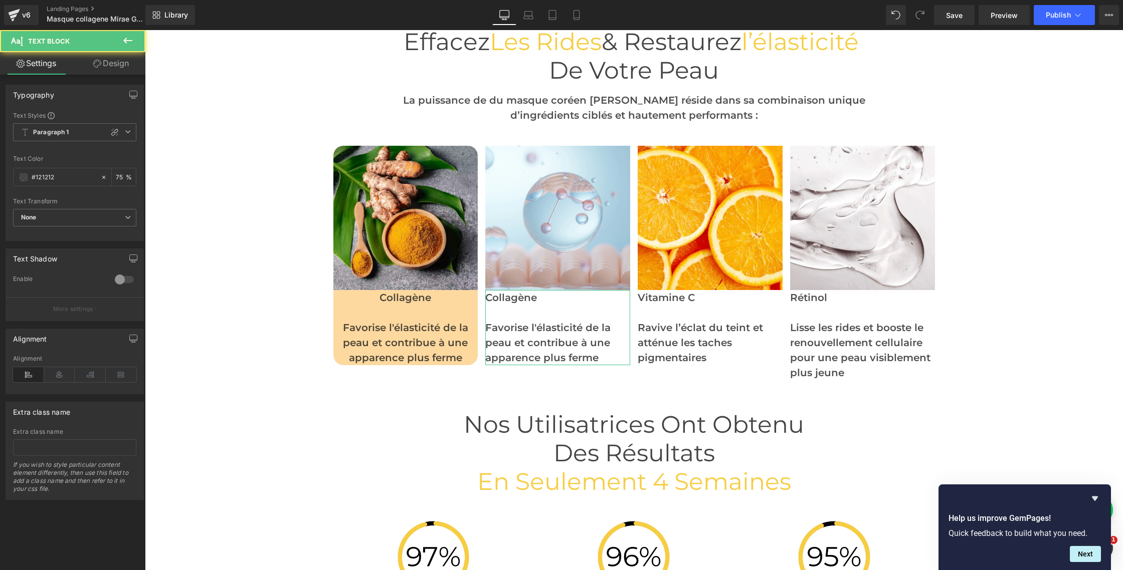
drag, startPoint x: 102, startPoint y: 60, endPoint x: 95, endPoint y: 70, distance: 11.8
click at [102, 60] on link "Design" at bounding box center [111, 63] width 73 height 23
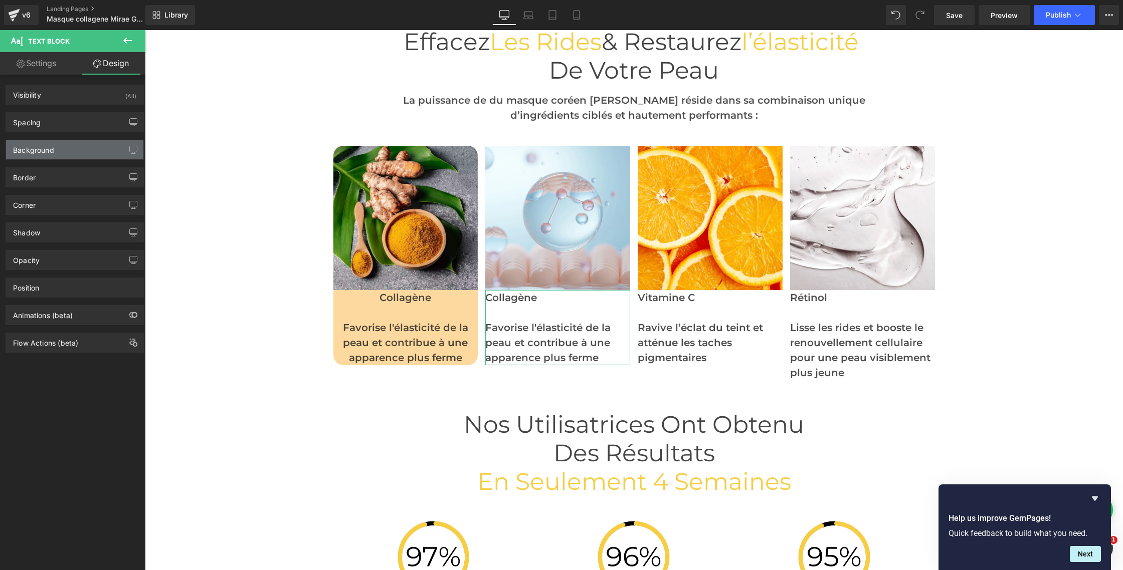
click at [50, 147] on div "Background" at bounding box center [33, 147] width 41 height 14
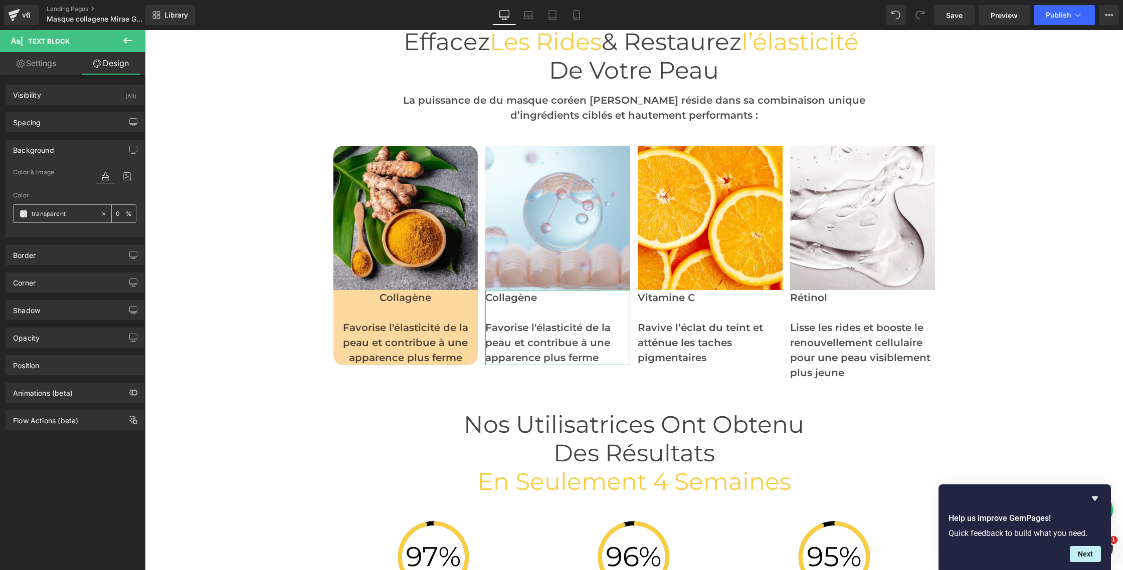
click at [23, 214] on span at bounding box center [24, 214] width 8 height 8
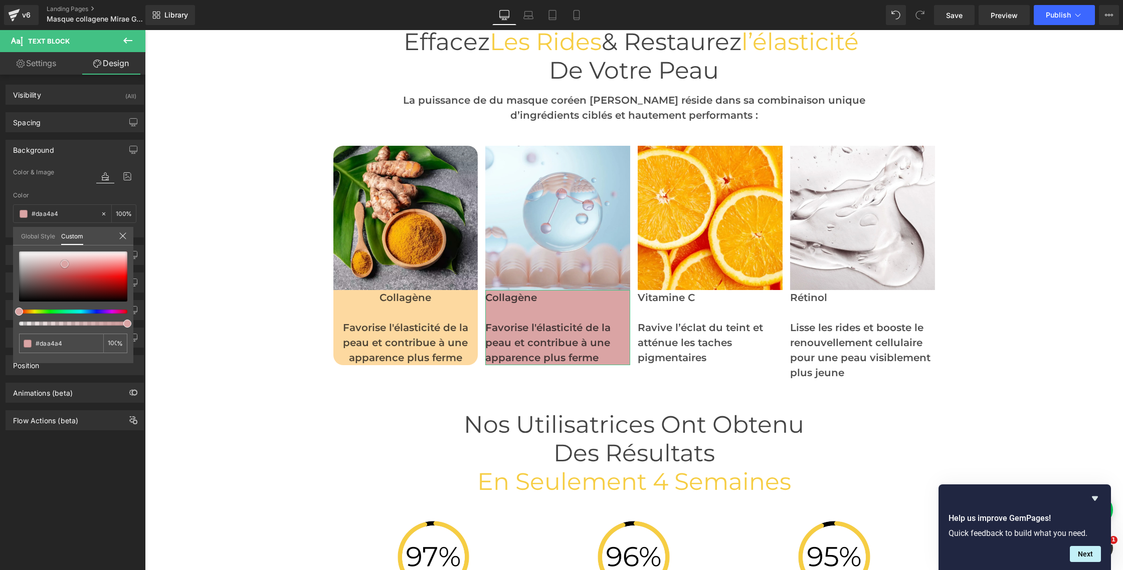
drag, startPoint x: 20, startPoint y: 299, endPoint x: 65, endPoint y: 261, distance: 58.7
click at [66, 261] on span at bounding box center [65, 264] width 8 height 8
click at [694, 310] on body "□ DENYRA Ignorer et passer au contenu Votre panier est vide Continuer les achat…" at bounding box center [634, 150] width 978 height 5784
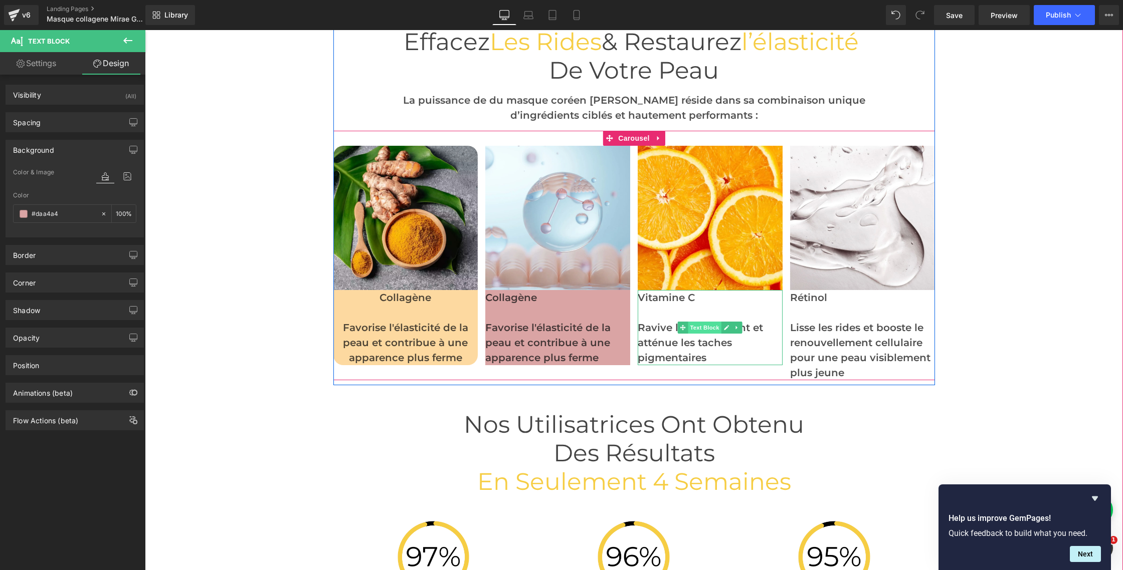
click at [706, 329] on span "Text Block" at bounding box center [704, 328] width 33 height 12
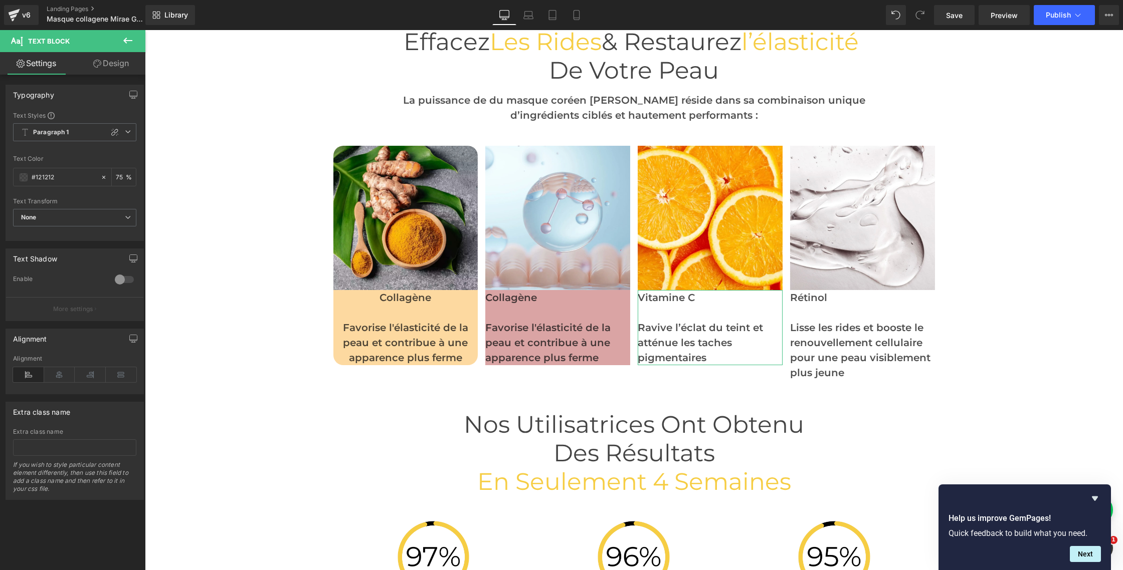
drag, startPoint x: 106, startPoint y: 60, endPoint x: 101, endPoint y: 70, distance: 11.0
click at [106, 60] on link "Design" at bounding box center [111, 63] width 73 height 23
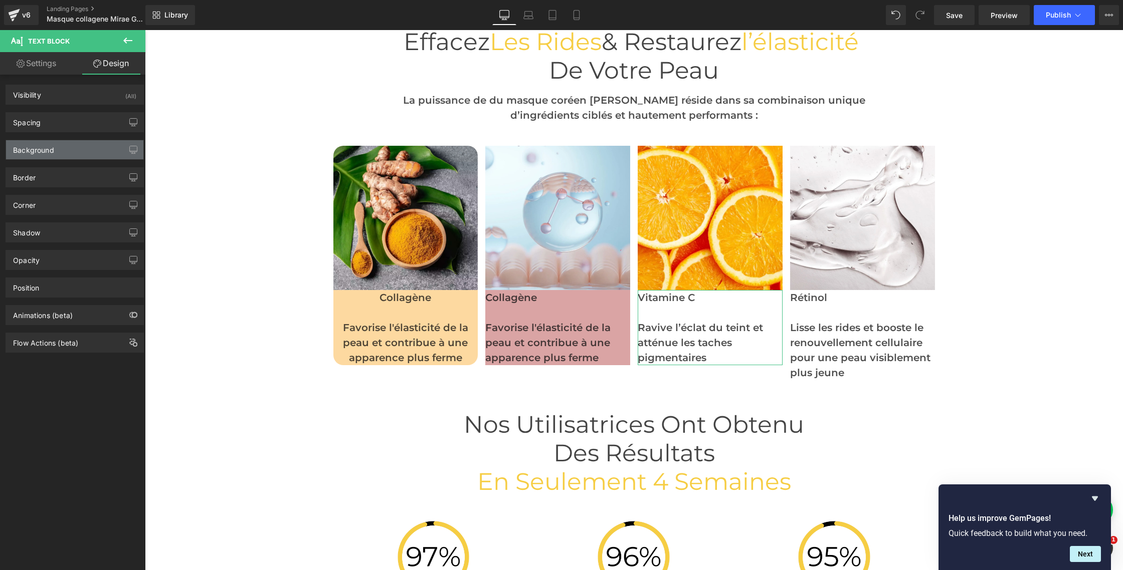
drag, startPoint x: 44, startPoint y: 150, endPoint x: 41, endPoint y: 158, distance: 7.9
click at [44, 150] on div "Background" at bounding box center [33, 147] width 41 height 14
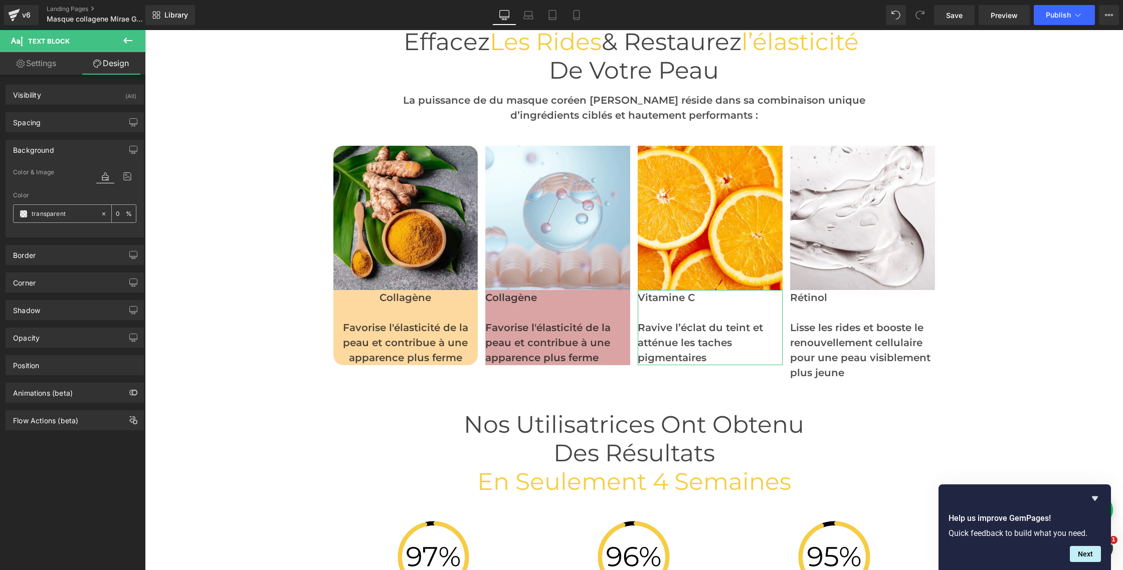
click at [23, 214] on span at bounding box center [24, 214] width 8 height 8
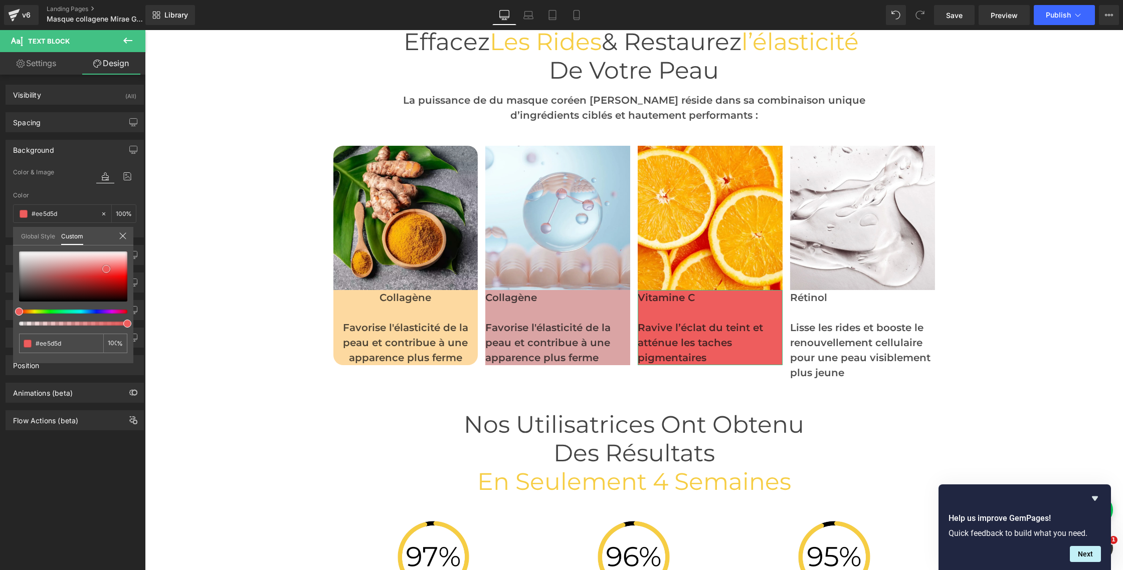
drag, startPoint x: 19, startPoint y: 300, endPoint x: 105, endPoint y: 267, distance: 93.0
click at [106, 268] on span at bounding box center [106, 269] width 8 height 8
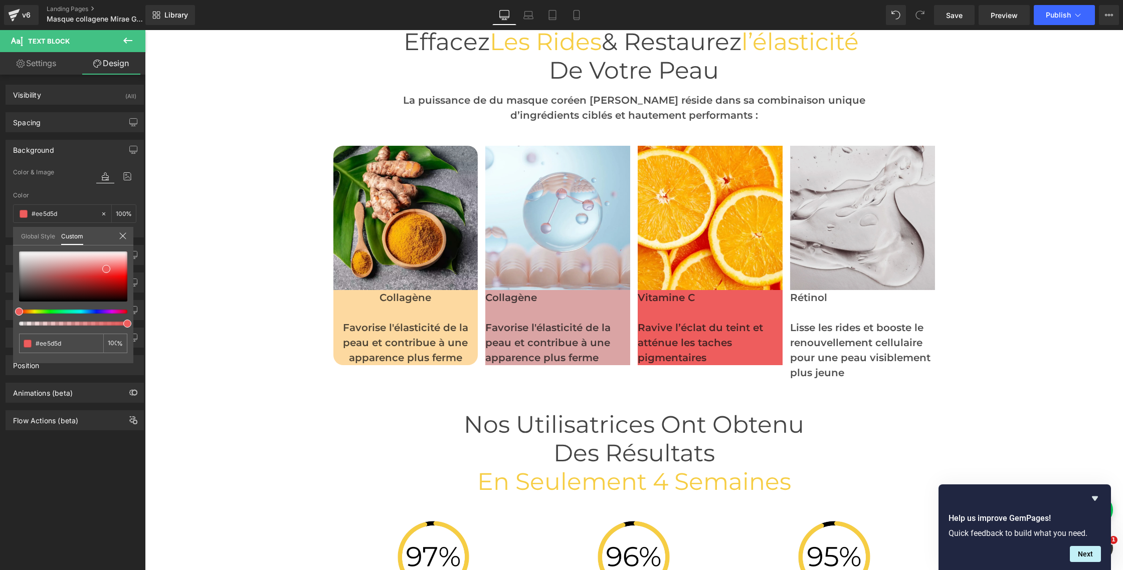
click at [824, 250] on body "□ DENYRA Ignorer et passer au contenu Votre panier est vide Continuer les achat…" at bounding box center [634, 150] width 978 height 5784
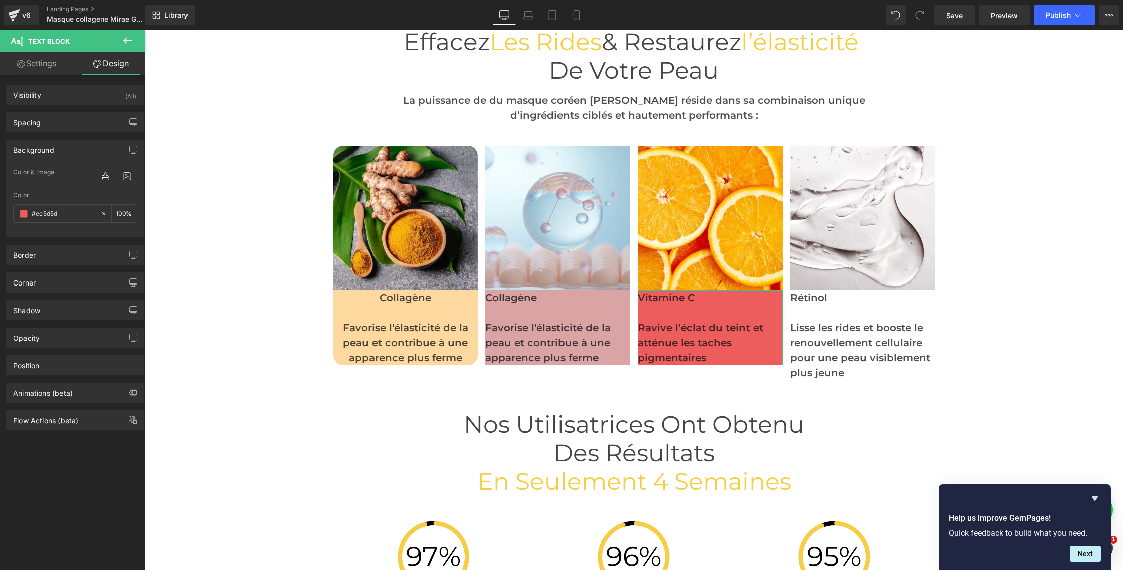
click at [106, 67] on link "Design" at bounding box center [111, 63] width 73 height 23
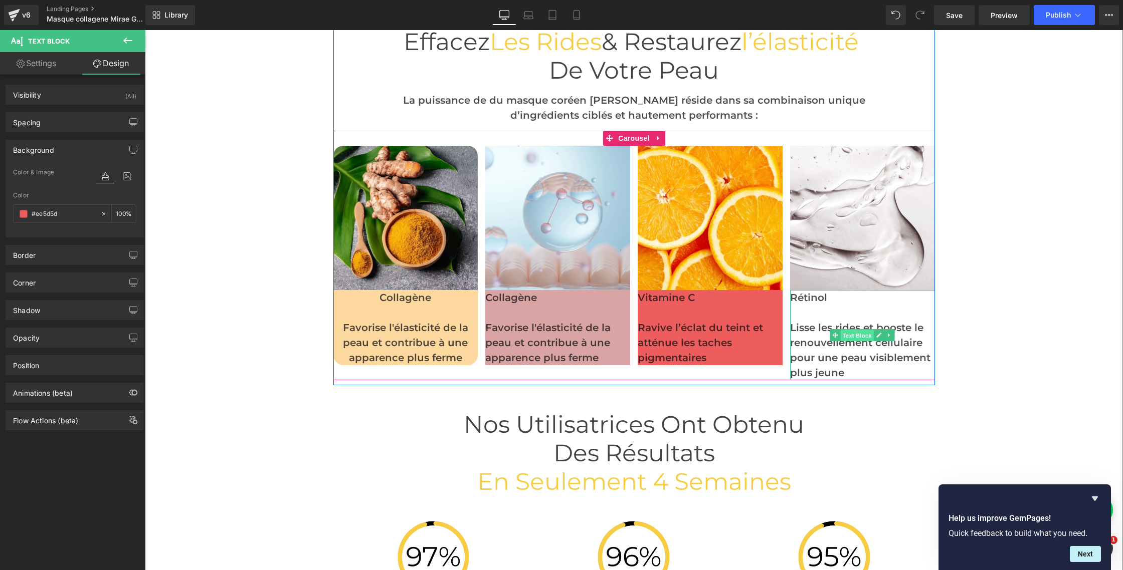
click at [854, 330] on span "Text Block" at bounding box center [857, 336] width 33 height 12
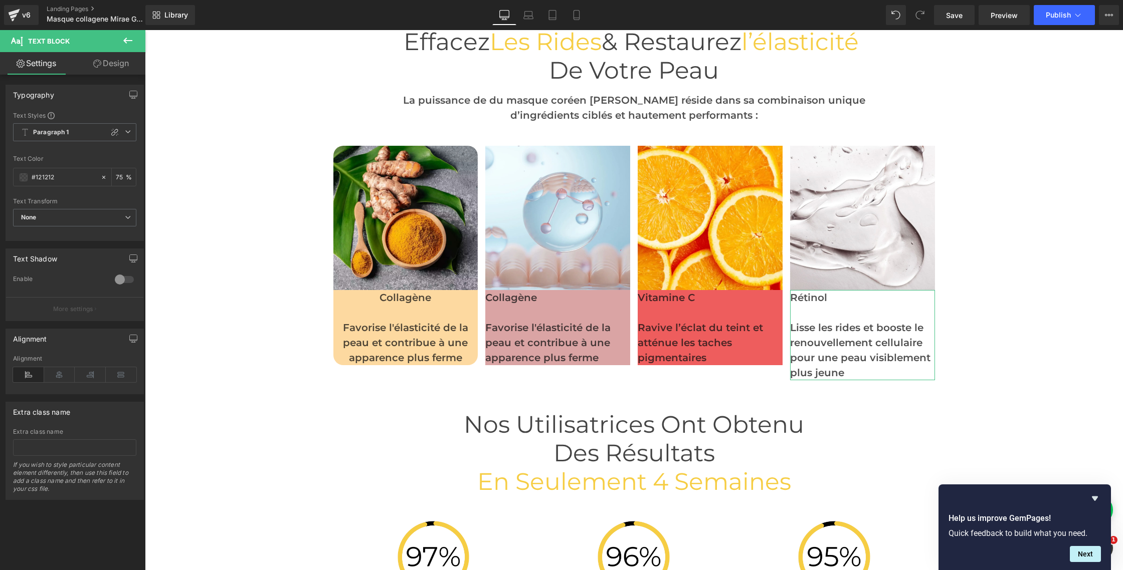
drag, startPoint x: 131, startPoint y: 62, endPoint x: 33, endPoint y: 80, distance: 100.5
click at [131, 62] on link "Design" at bounding box center [111, 63] width 73 height 23
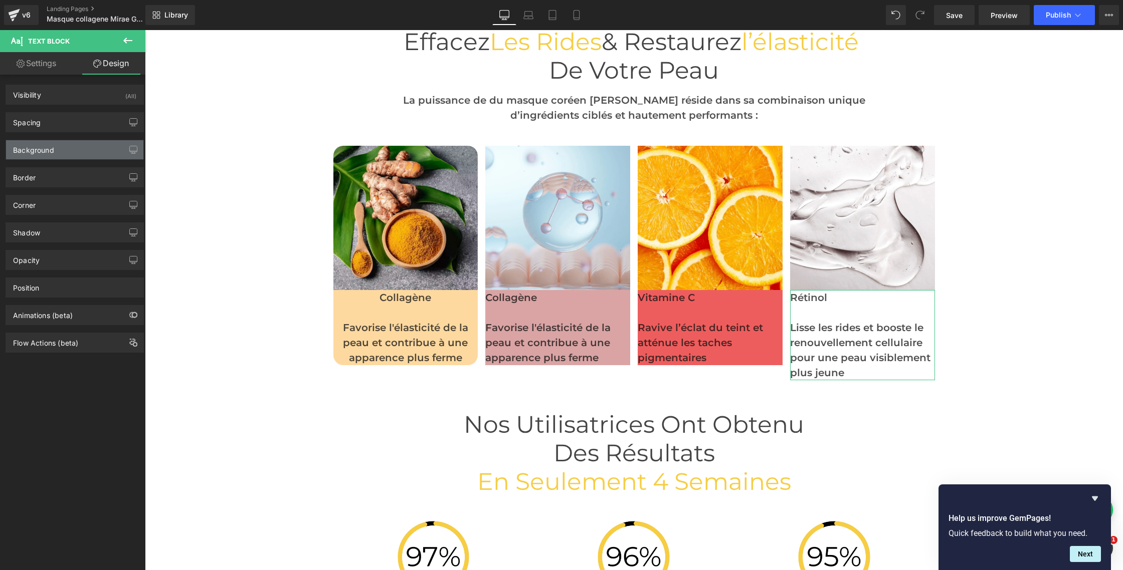
click at [36, 152] on div "Background" at bounding box center [33, 147] width 41 height 14
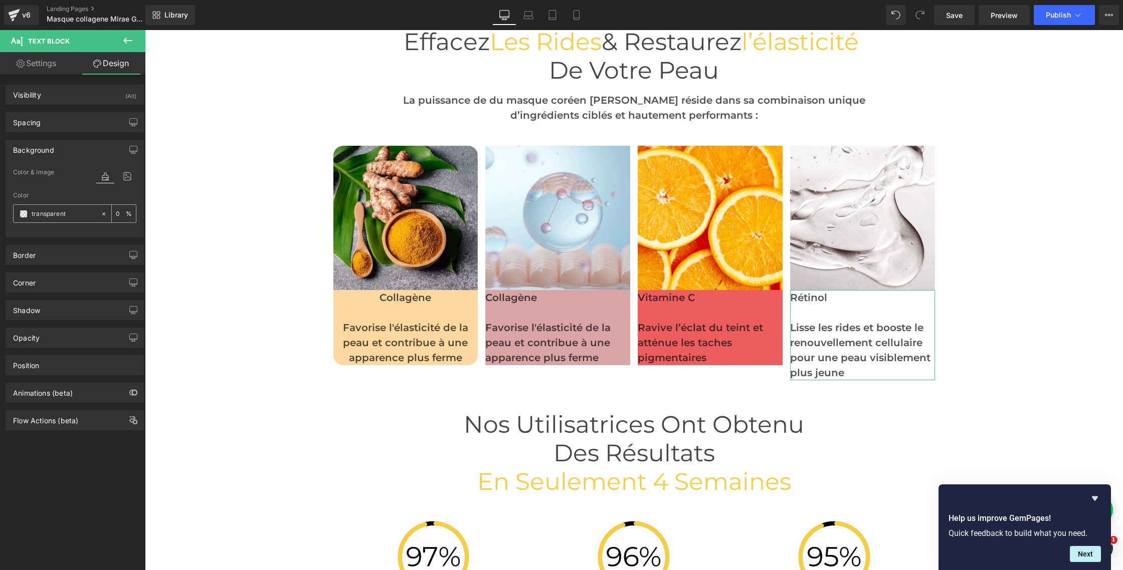
click at [20, 214] on span at bounding box center [24, 214] width 8 height 8
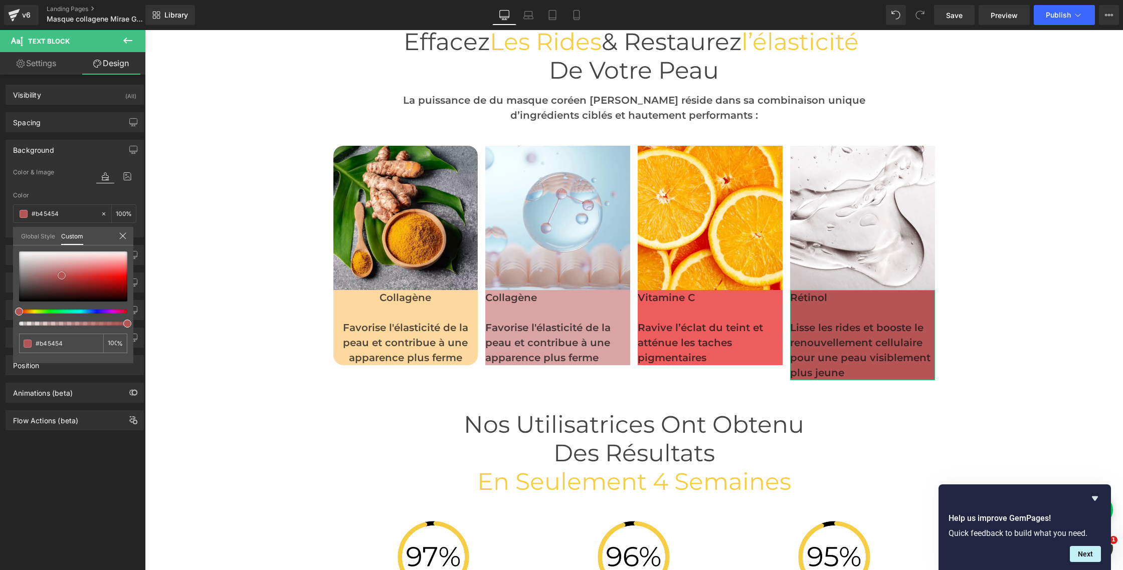
drag, startPoint x: 19, startPoint y: 301, endPoint x: 62, endPoint y: 275, distance: 49.9
click at [62, 275] on span at bounding box center [62, 276] width 8 height 8
click at [216, 268] on body "□ DENYRA Ignorer et passer au contenu Votre panier est vide Continuer les achat…" at bounding box center [634, 150] width 978 height 5784
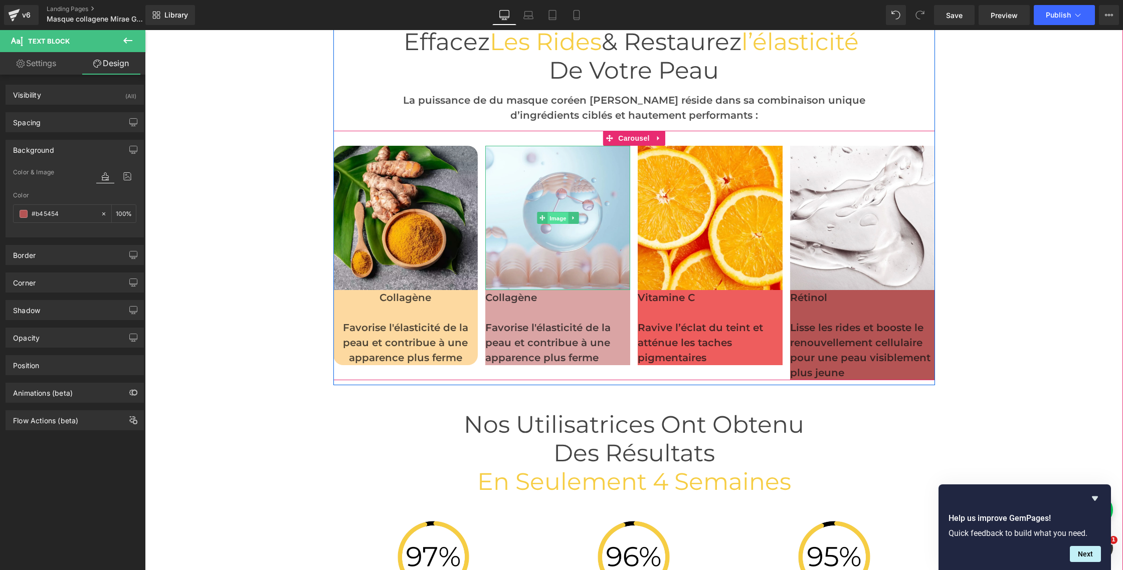
click at [562, 216] on span "Image" at bounding box center [557, 219] width 21 height 12
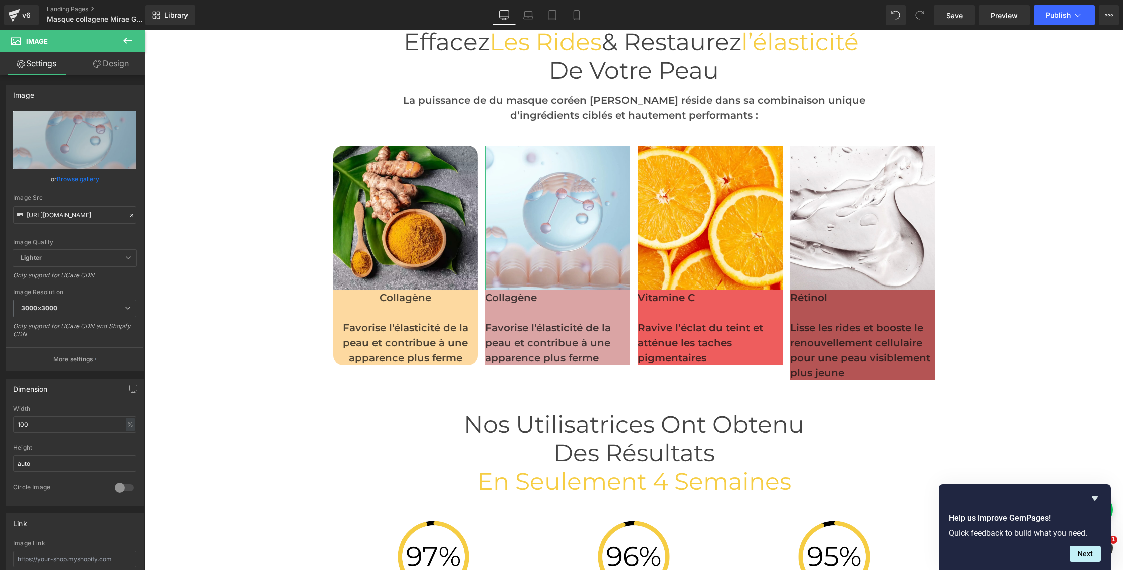
click at [113, 58] on link "Design" at bounding box center [111, 63] width 73 height 23
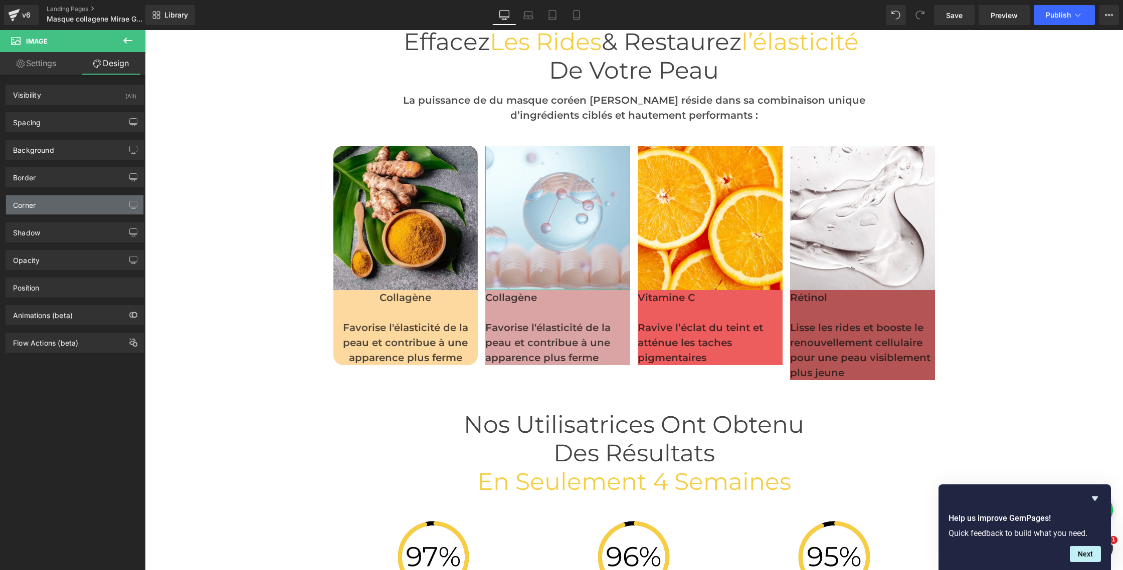
click at [46, 205] on div "Corner" at bounding box center [74, 204] width 137 height 19
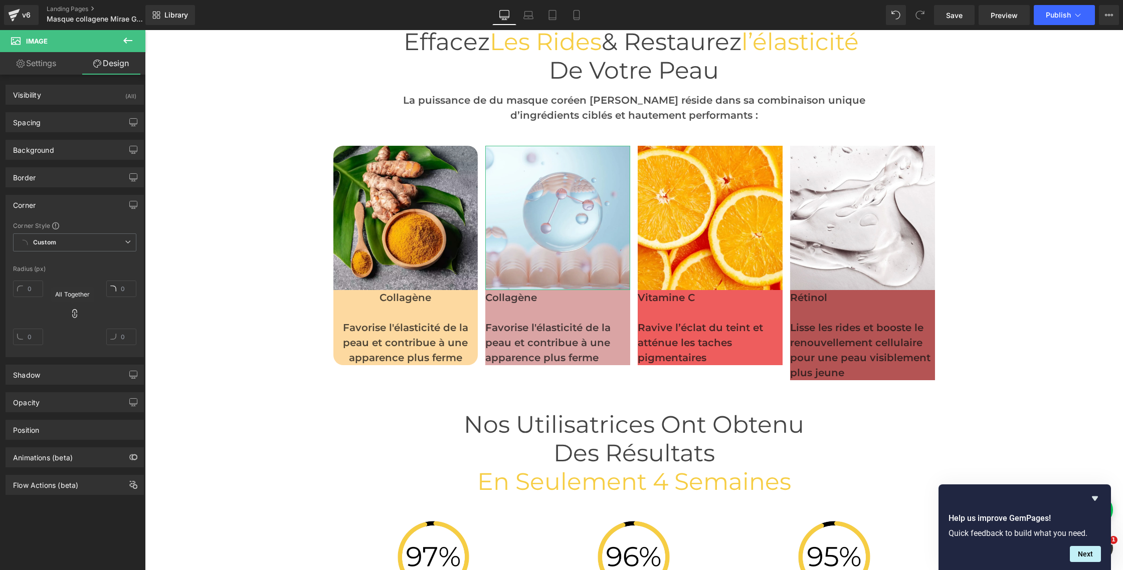
click at [71, 316] on icon at bounding box center [75, 314] width 10 height 10
click at [30, 291] on input "text" at bounding box center [28, 289] width 30 height 17
type input "20"
click at [121, 291] on input "text" at bounding box center [121, 289] width 30 height 17
paste input "2"
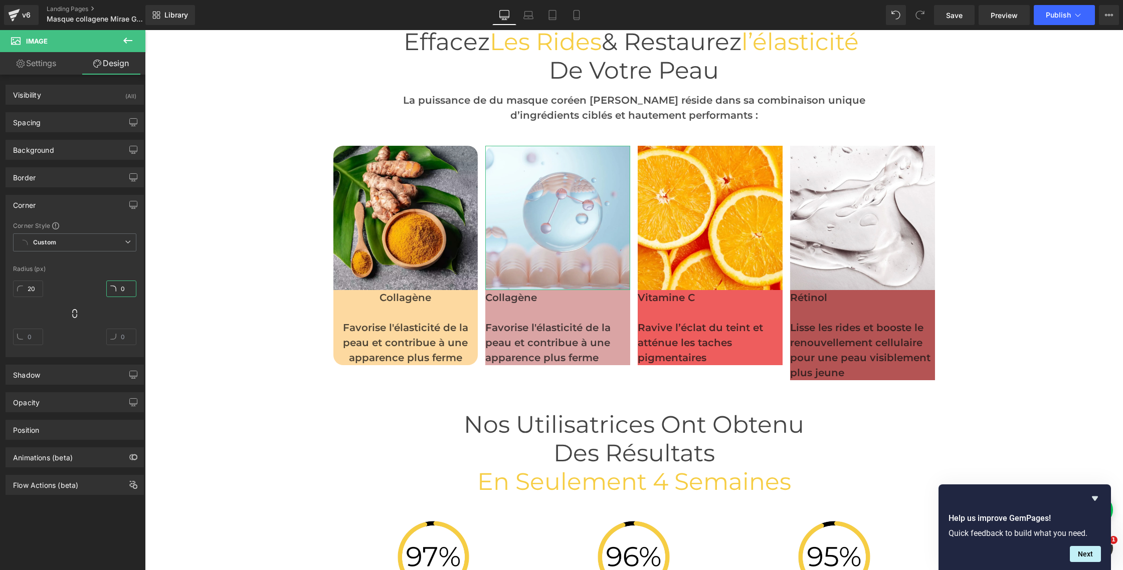
type input "20"
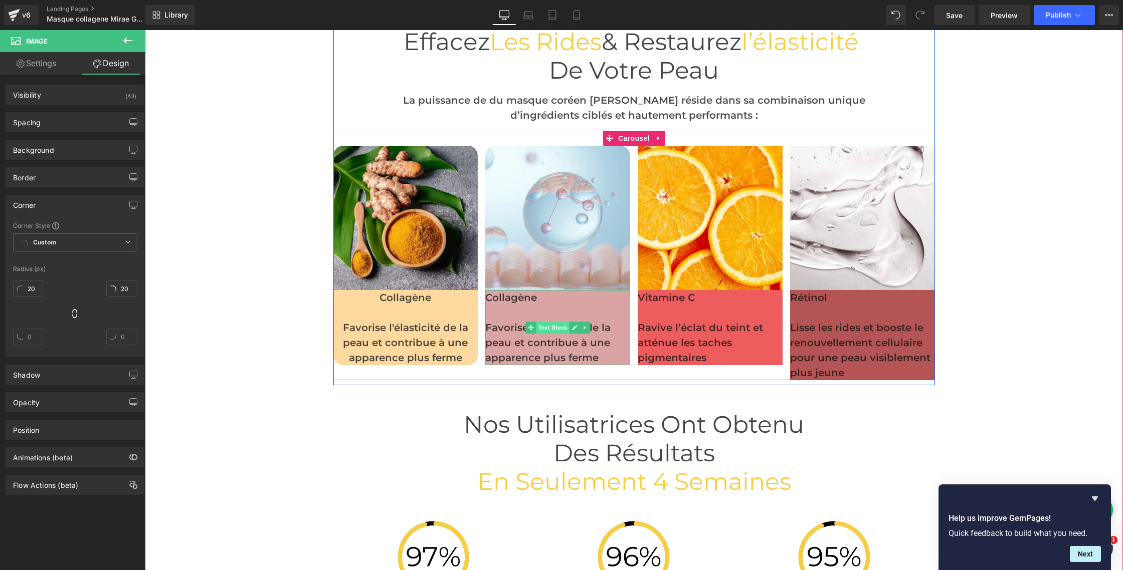
click at [549, 326] on span "Text Block" at bounding box center [552, 328] width 33 height 12
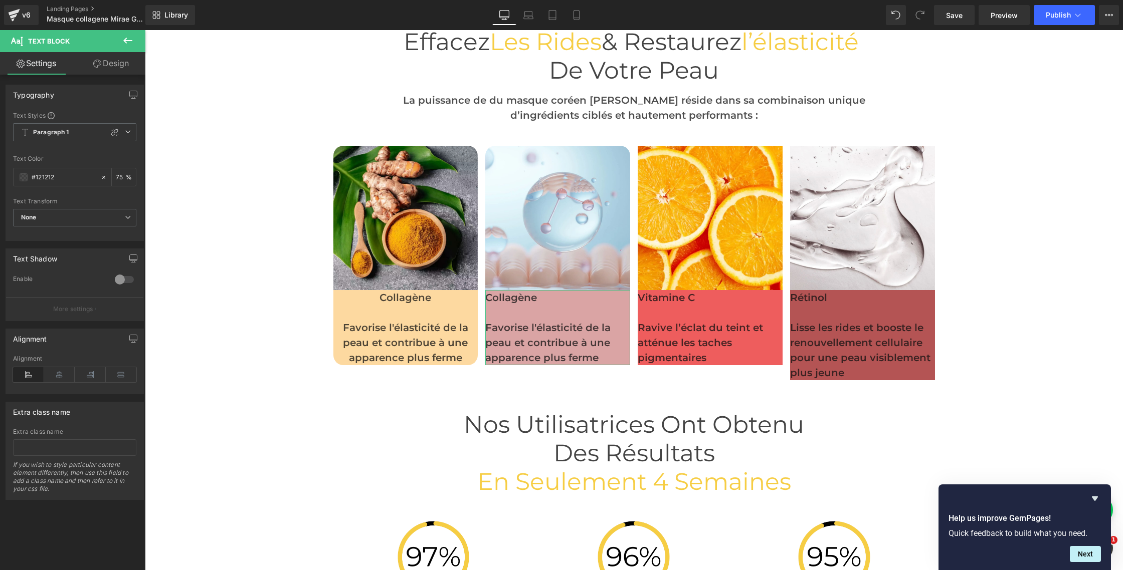
click at [109, 63] on link "Design" at bounding box center [111, 63] width 73 height 23
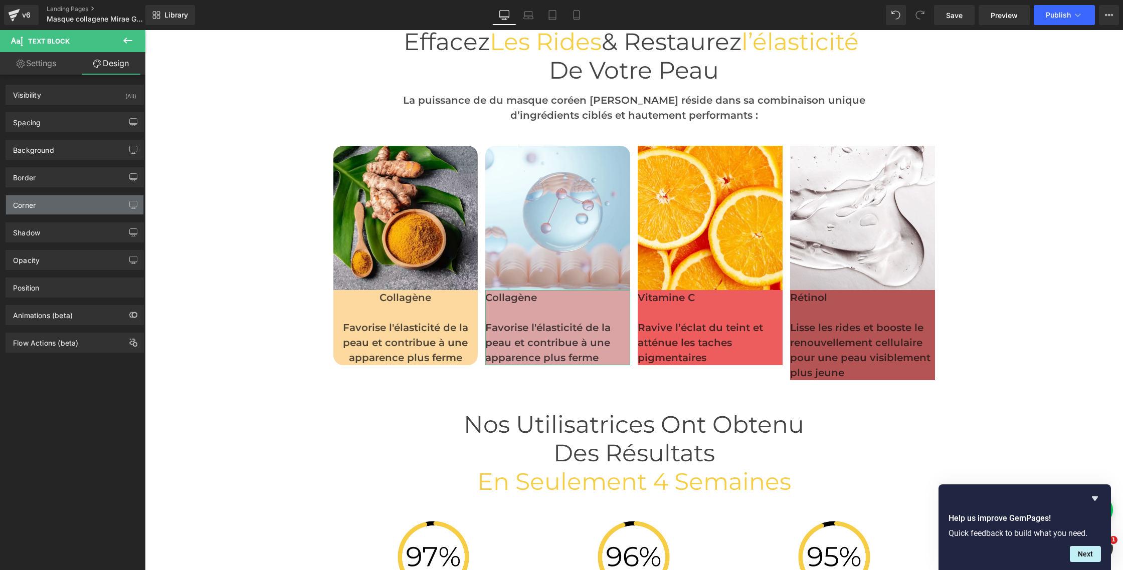
click at [41, 206] on div "Corner" at bounding box center [74, 204] width 137 height 19
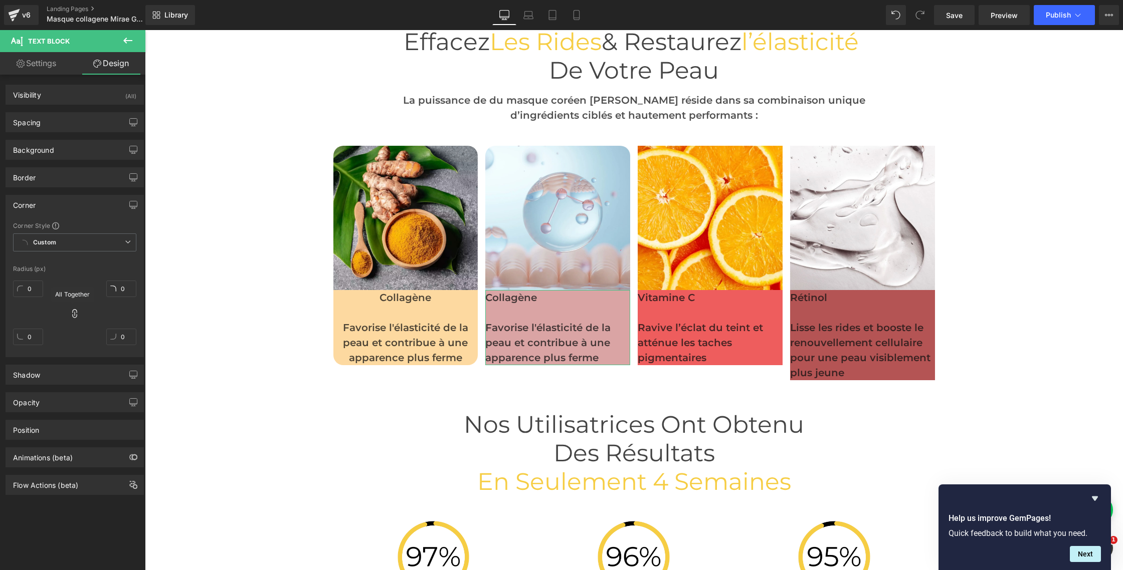
click at [73, 311] on icon at bounding box center [75, 314] width 10 height 10
click at [32, 340] on input "0" at bounding box center [28, 337] width 30 height 17
paste input "2"
type input "20"
click at [117, 338] on input "0" at bounding box center [121, 337] width 30 height 17
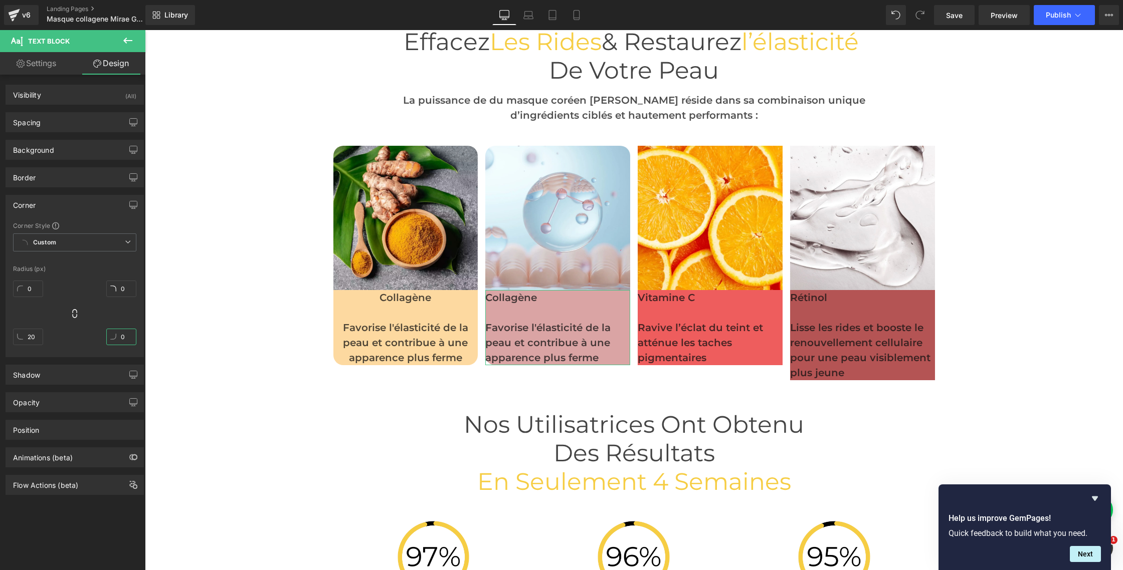
paste input "2"
type input "20"
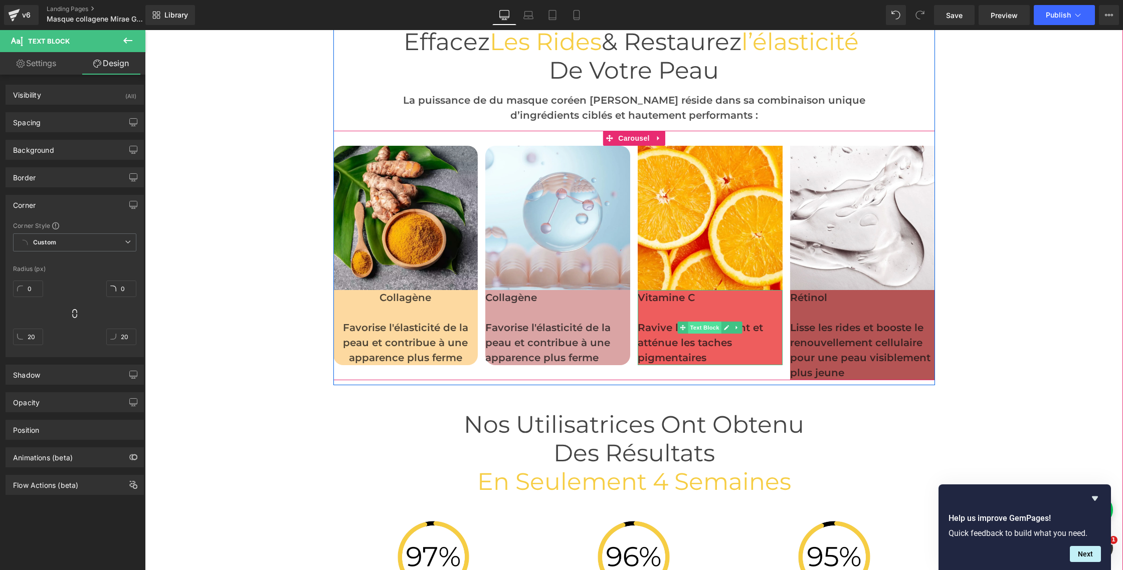
click at [701, 326] on span "Text Block" at bounding box center [704, 328] width 33 height 12
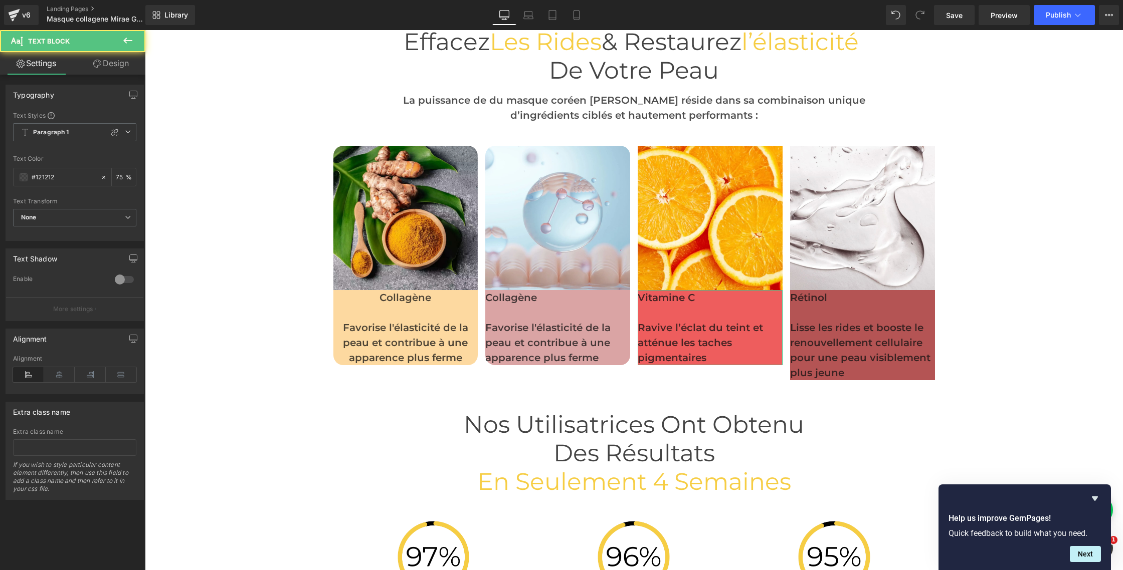
click at [122, 67] on link "Design" at bounding box center [111, 63] width 73 height 23
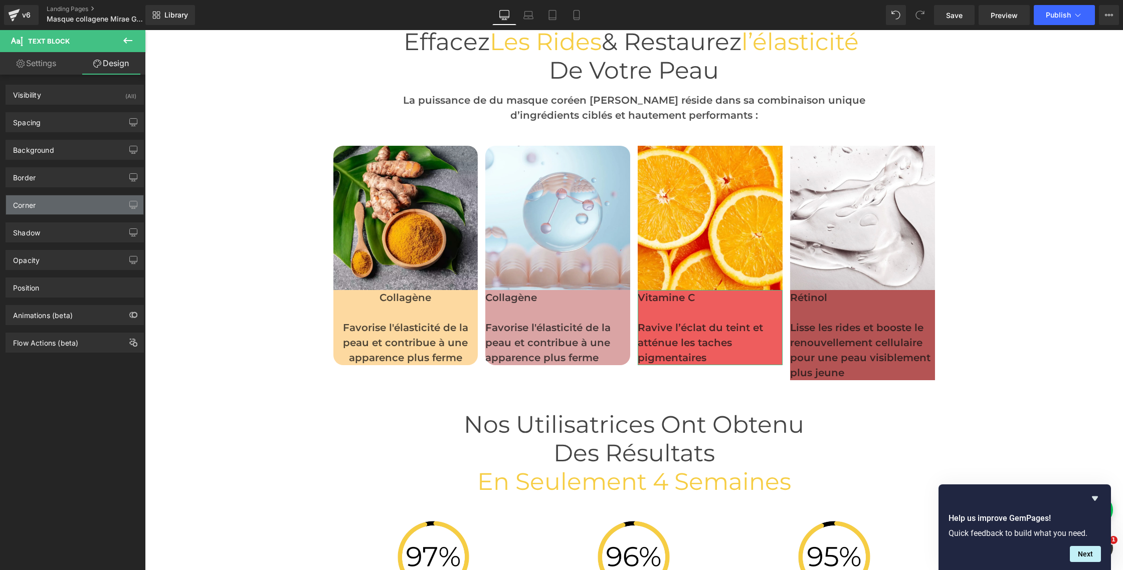
click at [20, 200] on div "Corner" at bounding box center [24, 202] width 23 height 14
click at [37, 209] on div "Corner" at bounding box center [74, 204] width 137 height 19
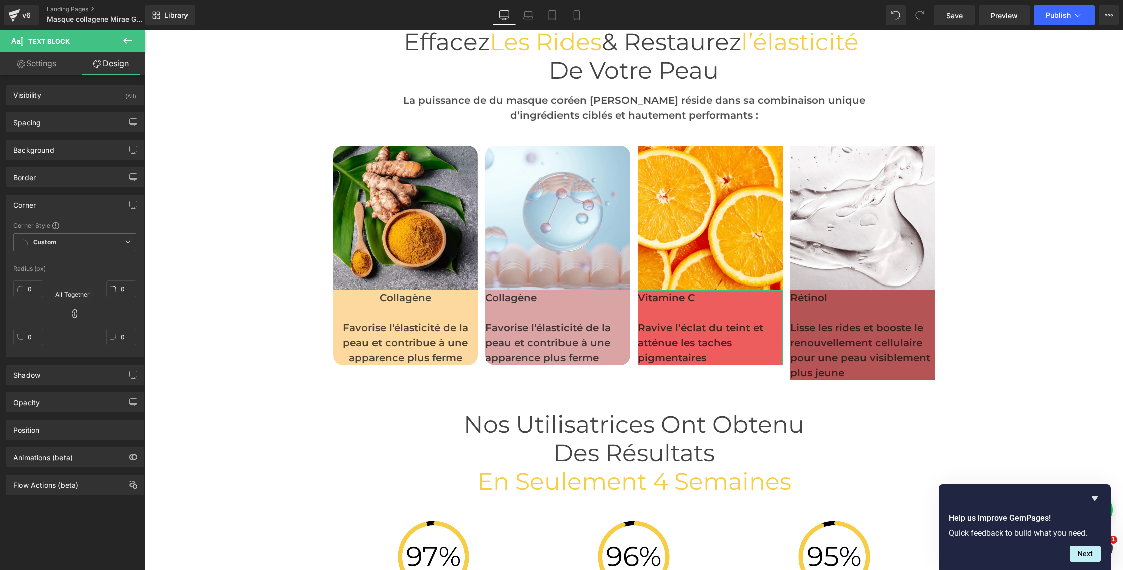
click at [73, 311] on icon at bounding box center [75, 314] width 10 height 10
click at [30, 333] on input "0" at bounding box center [28, 337] width 30 height 17
paste input "2"
type input "20"
click at [120, 340] on input "0" at bounding box center [121, 337] width 30 height 17
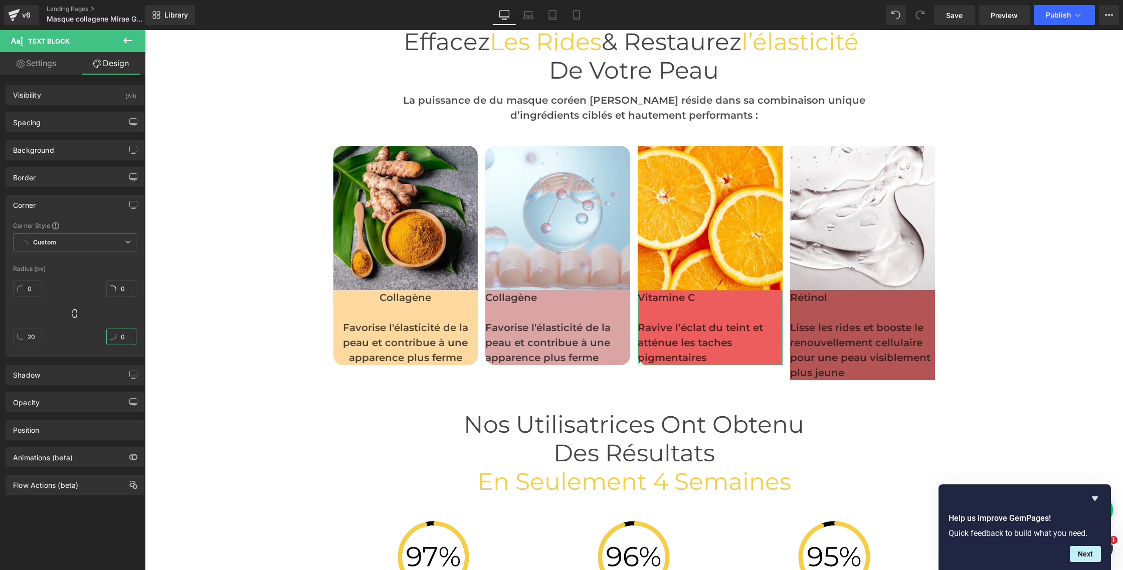
paste input "2"
type input "20"
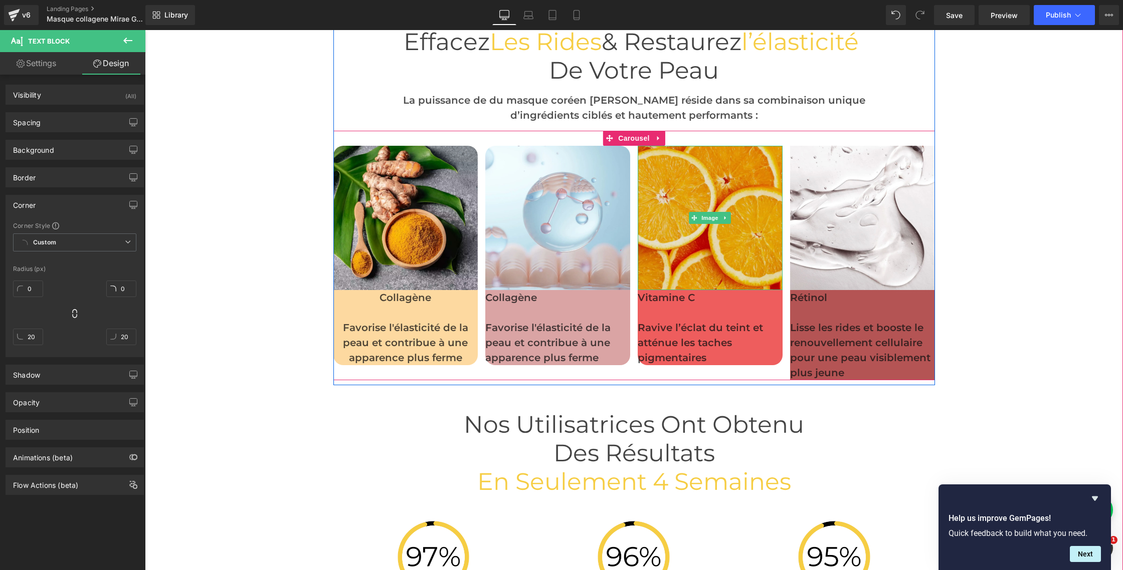
click at [713, 214] on span "Image" at bounding box center [710, 218] width 21 height 12
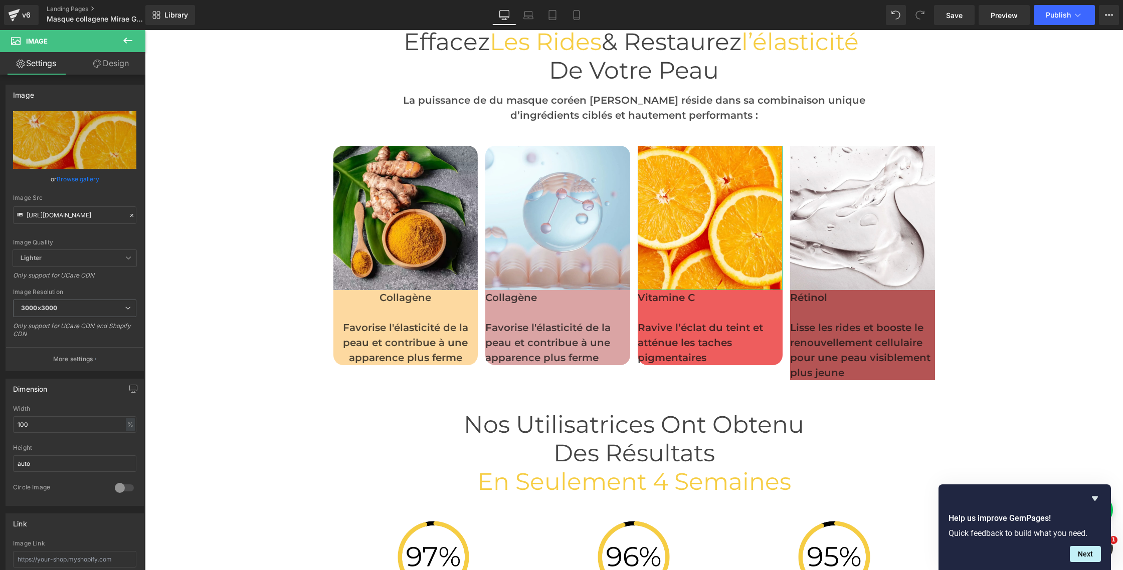
drag, startPoint x: 117, startPoint y: 66, endPoint x: 84, endPoint y: 101, distance: 48.2
click at [117, 66] on link "Design" at bounding box center [111, 63] width 73 height 23
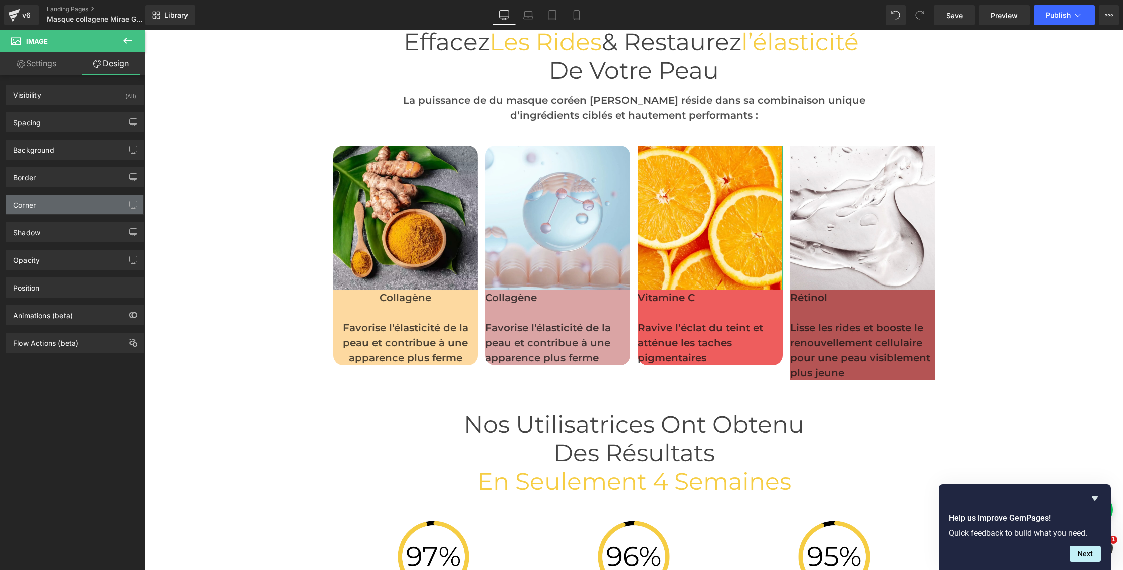
click at [30, 201] on div "Corner" at bounding box center [24, 202] width 23 height 14
click at [30, 202] on div "Corner" at bounding box center [24, 202] width 23 height 14
click at [27, 205] on div "Corner" at bounding box center [24, 202] width 23 height 14
click at [21, 235] on div "Shadow" at bounding box center [26, 230] width 27 height 14
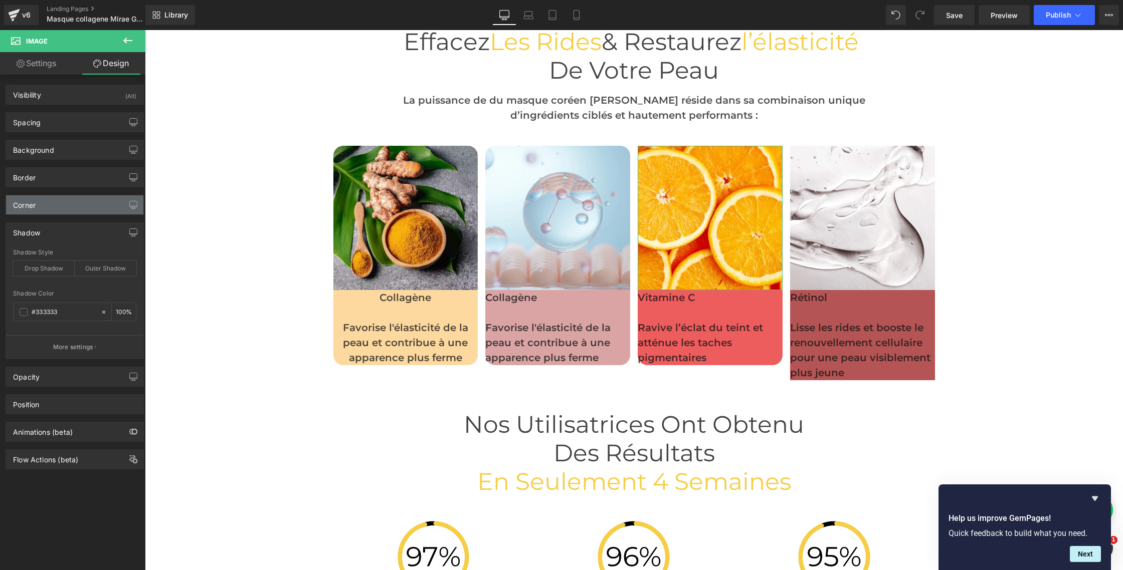
click at [27, 205] on div "Corner" at bounding box center [24, 202] width 23 height 14
click at [27, 178] on div "Border" at bounding box center [24, 175] width 23 height 14
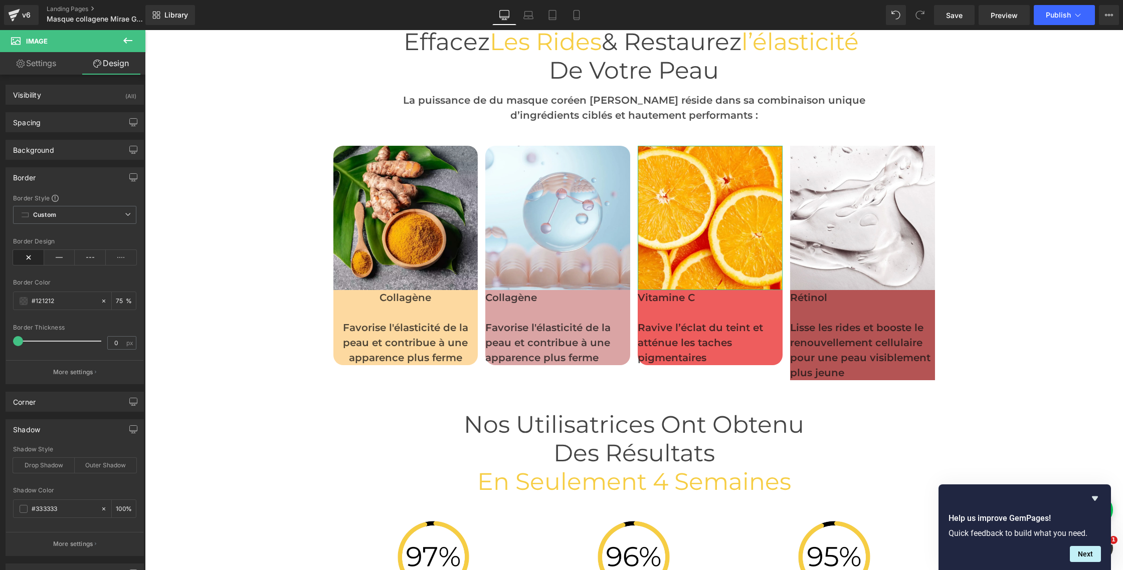
click at [24, 180] on div "Border" at bounding box center [24, 175] width 23 height 14
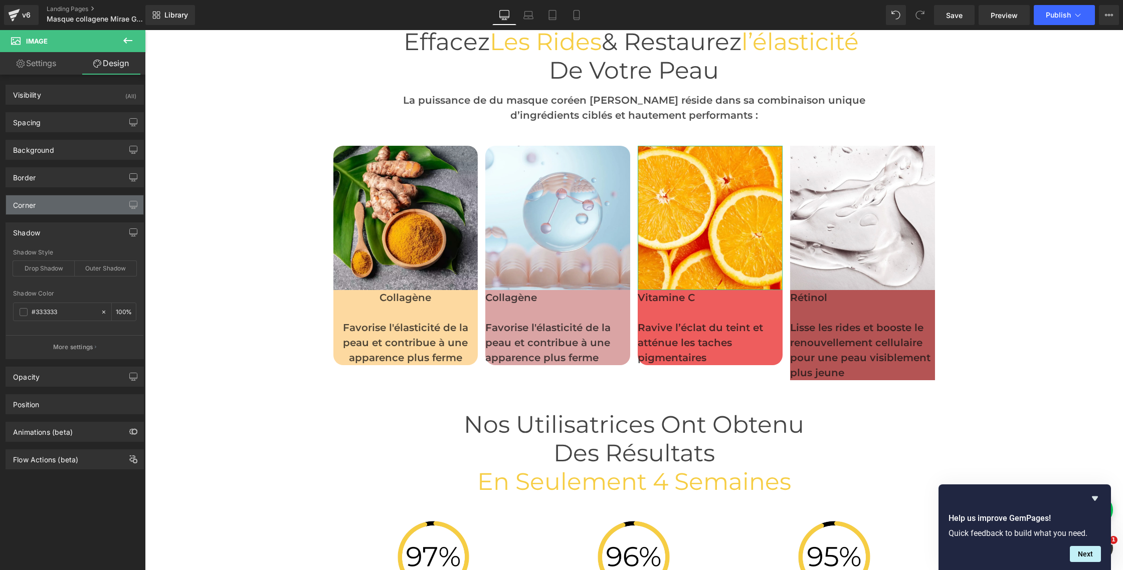
click at [30, 208] on div "Corner" at bounding box center [24, 202] width 23 height 14
click at [951, 20] on span "Save" at bounding box center [954, 15] width 17 height 11
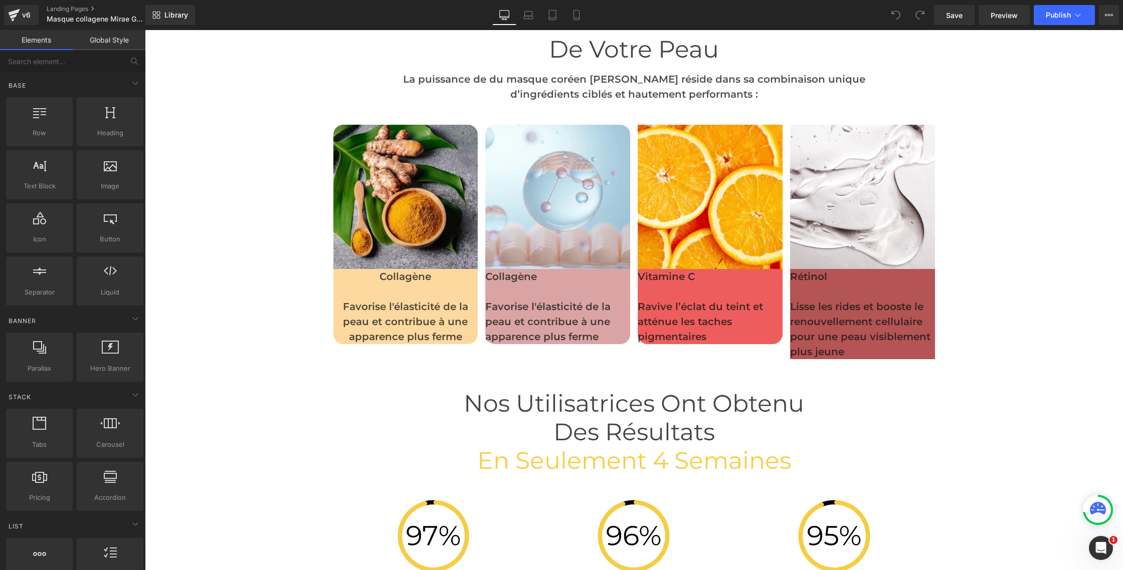
scroll to position [2777, 0]
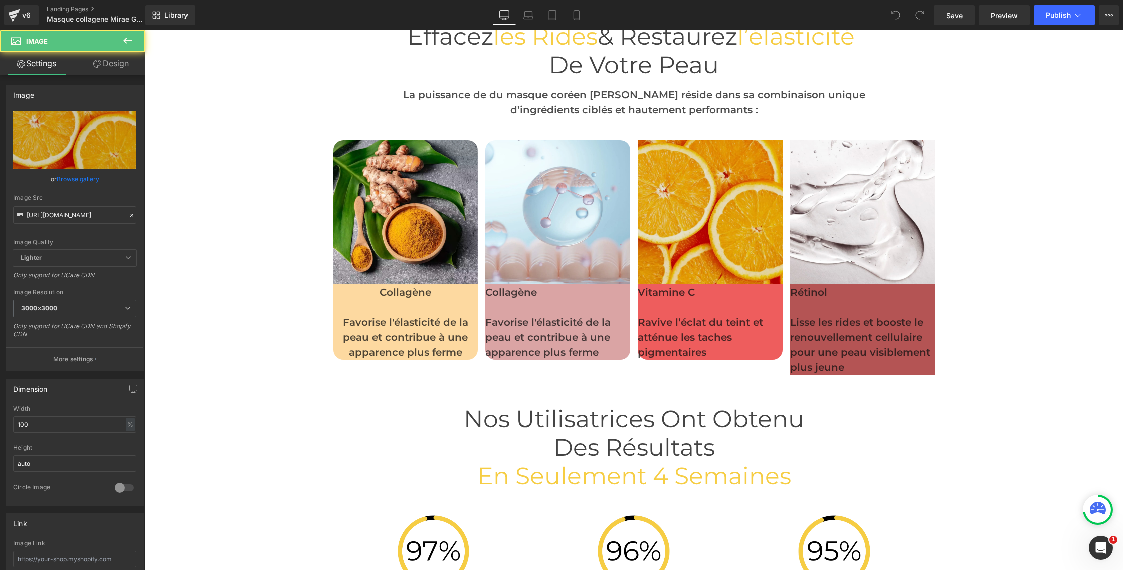
click at [716, 186] on img at bounding box center [710, 212] width 145 height 145
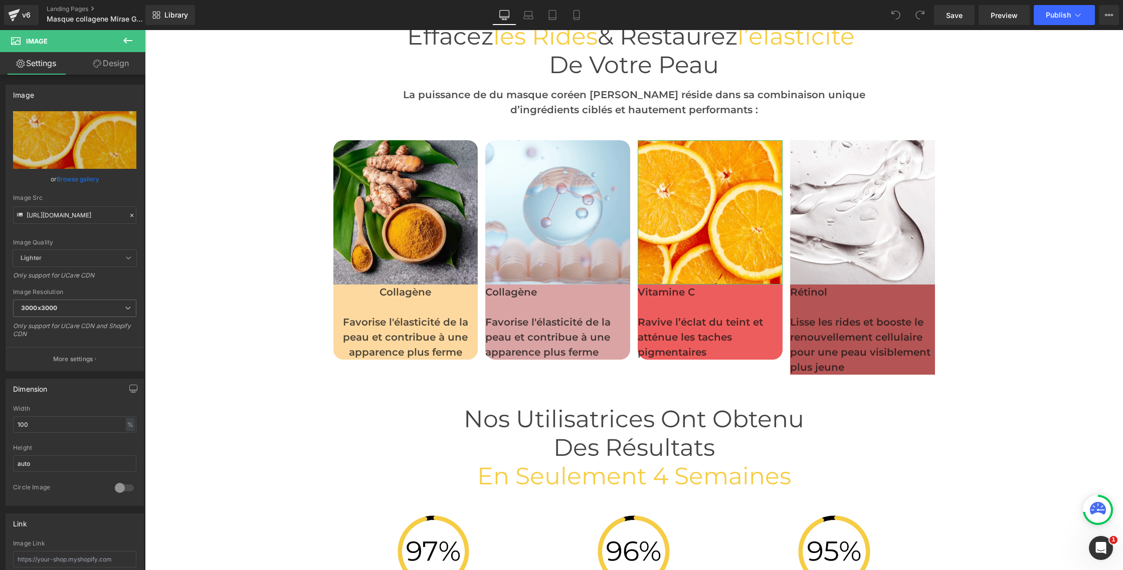
click at [107, 69] on link "Design" at bounding box center [111, 63] width 73 height 23
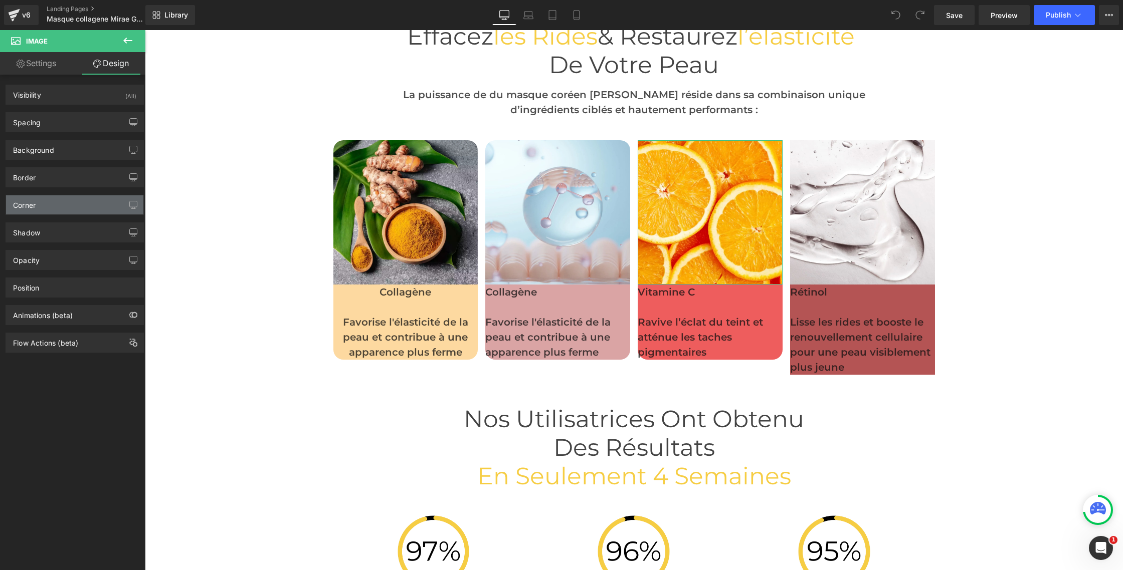
click at [28, 203] on div "Corner" at bounding box center [24, 202] width 23 height 14
click at [16, 205] on div "Corner" at bounding box center [24, 202] width 23 height 14
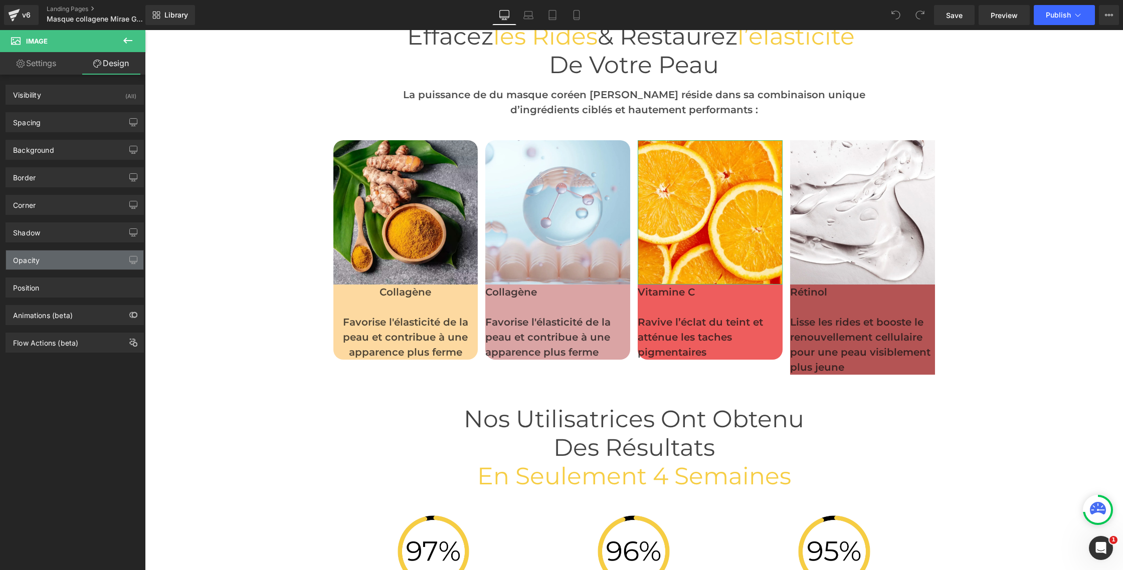
click at [19, 265] on div "Opacity" at bounding box center [26, 258] width 27 height 14
drag, startPoint x: 18, startPoint y: 258, endPoint x: 22, endPoint y: 238, distance: 20.8
click at [18, 258] on div "Opacity" at bounding box center [26, 258] width 27 height 14
click at [22, 234] on div "Shadow" at bounding box center [26, 230] width 27 height 14
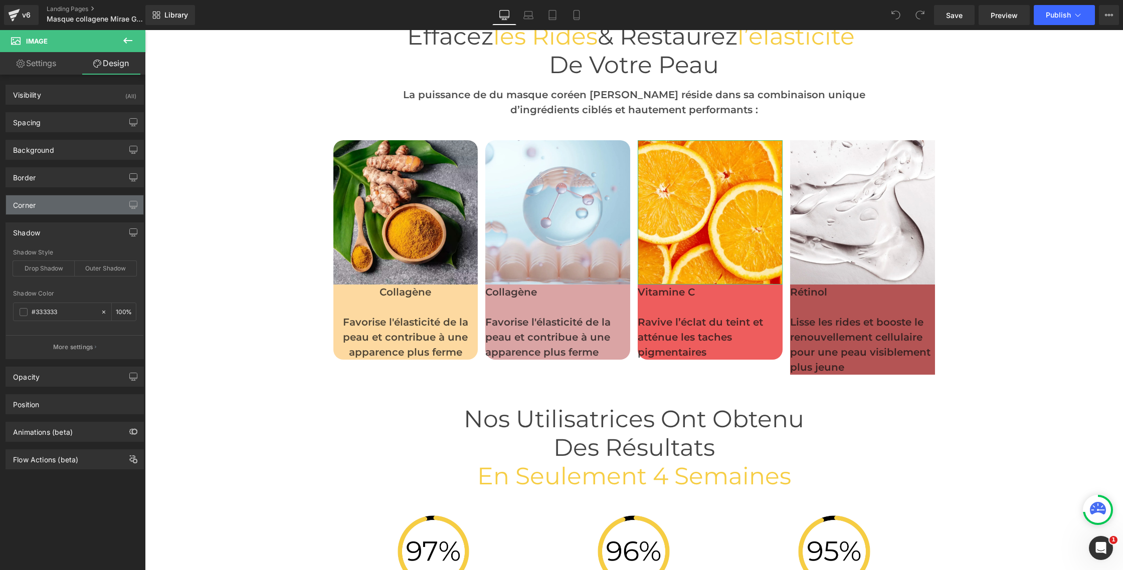
click at [26, 208] on div "Corner" at bounding box center [24, 202] width 23 height 14
drag, startPoint x: 32, startPoint y: 175, endPoint x: 32, endPoint y: 156, distance: 19.0
click at [32, 175] on div "Border" at bounding box center [24, 175] width 23 height 14
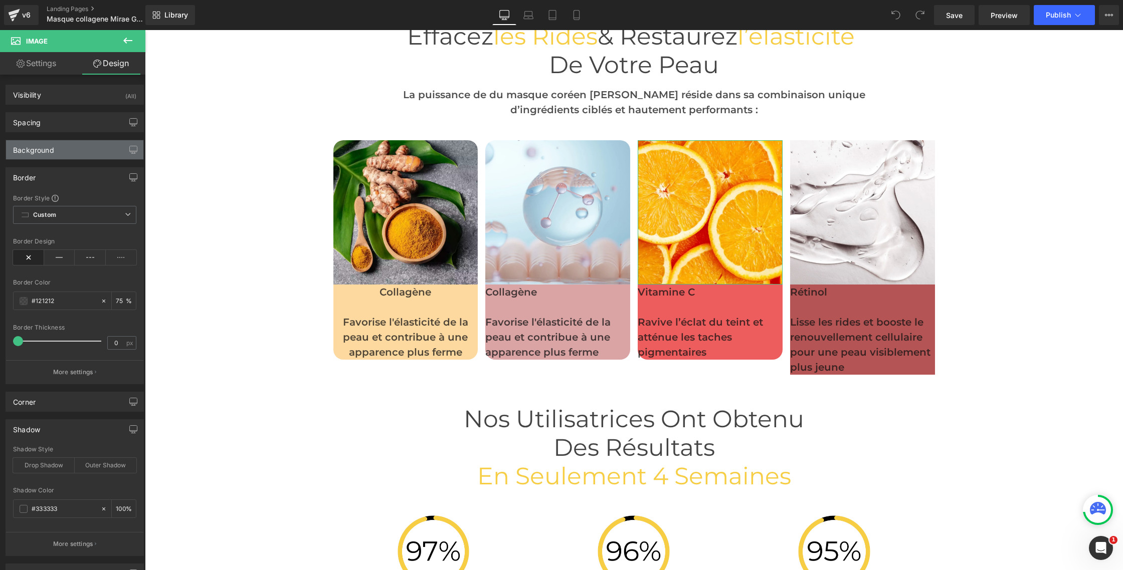
click at [31, 151] on div "Background" at bounding box center [33, 147] width 41 height 14
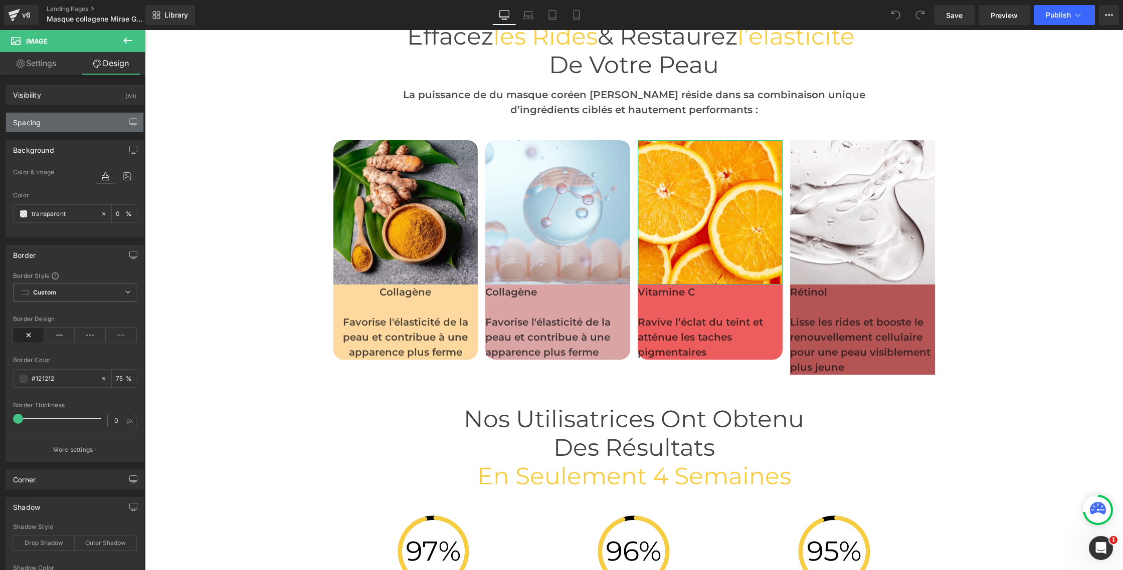
click at [35, 123] on div "Spacing" at bounding box center [27, 120] width 28 height 14
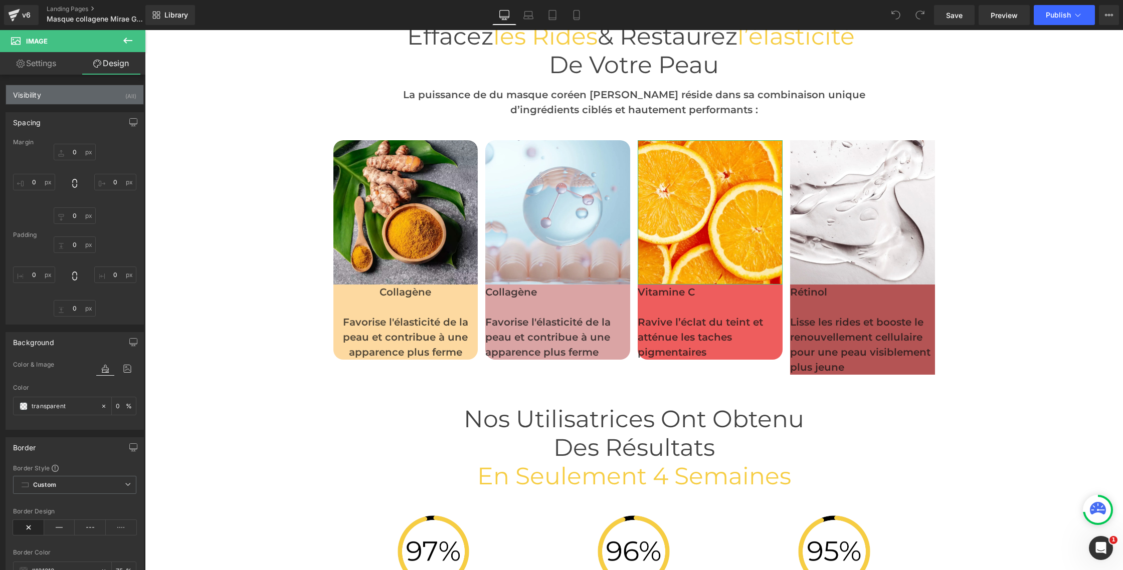
click at [35, 99] on div "Visibility" at bounding box center [27, 92] width 28 height 14
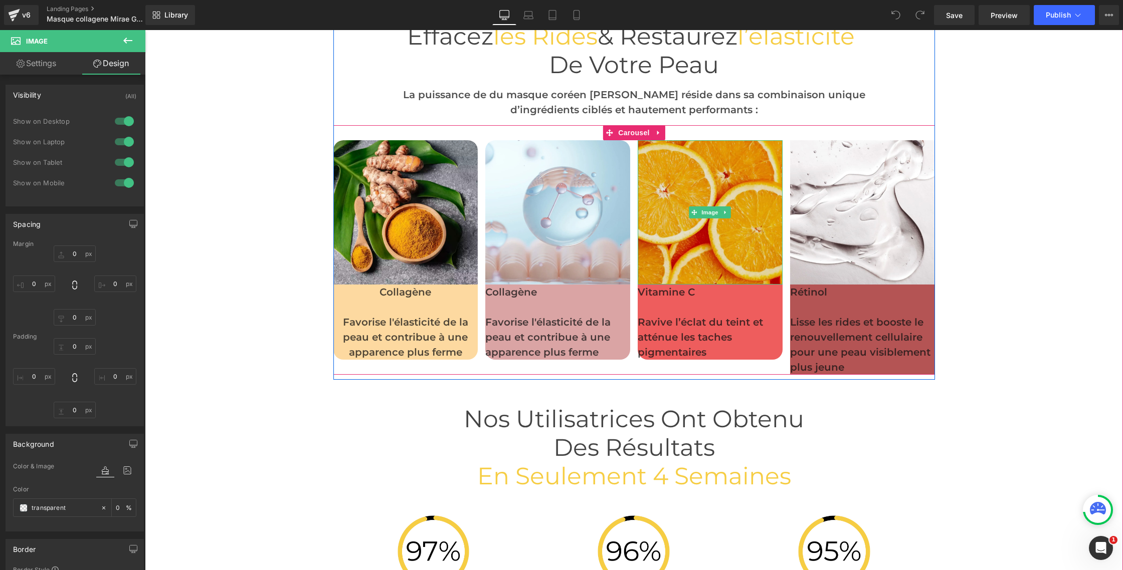
click at [690, 222] on img at bounding box center [710, 212] width 145 height 145
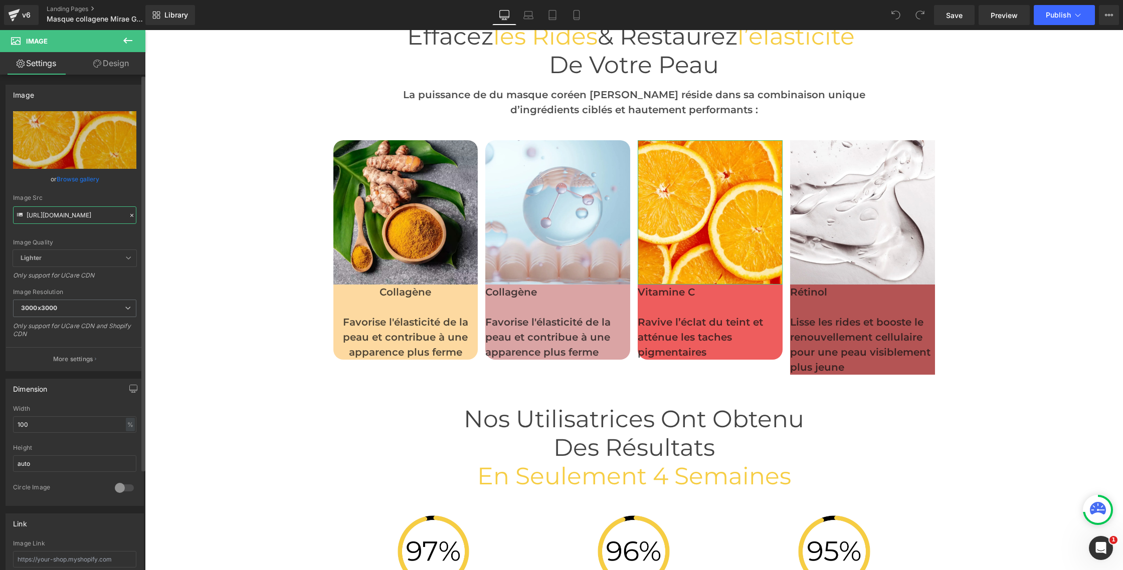
click at [64, 218] on input "https://cdn.shopify.com/s/files/1/0750/4943/5373/files/49_3000x3000.jpg?v=17588…" at bounding box center [74, 216] width 123 height 18
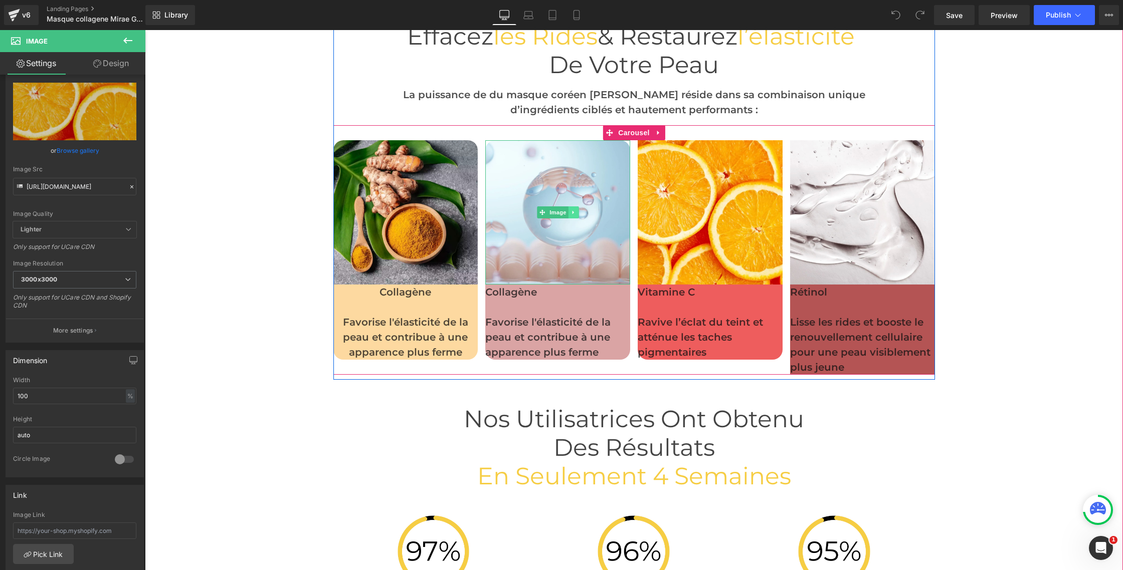
click at [574, 214] on icon at bounding box center [573, 213] width 6 height 6
click at [568, 214] on icon at bounding box center [568, 213] width 6 height 6
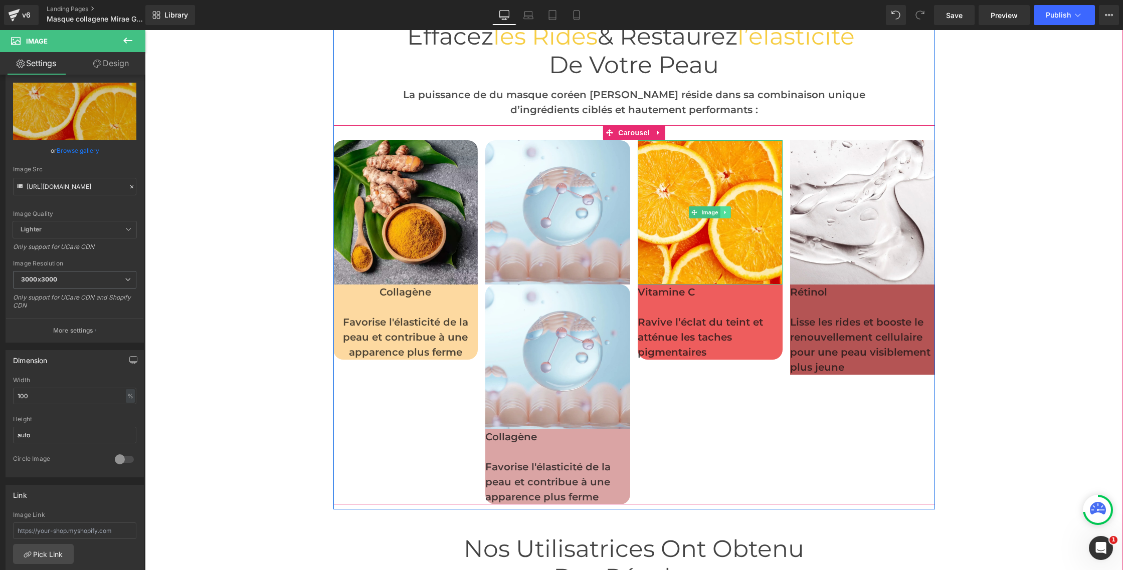
click at [728, 213] on link at bounding box center [725, 213] width 11 height 12
click at [730, 213] on icon at bounding box center [731, 213] width 6 height 6
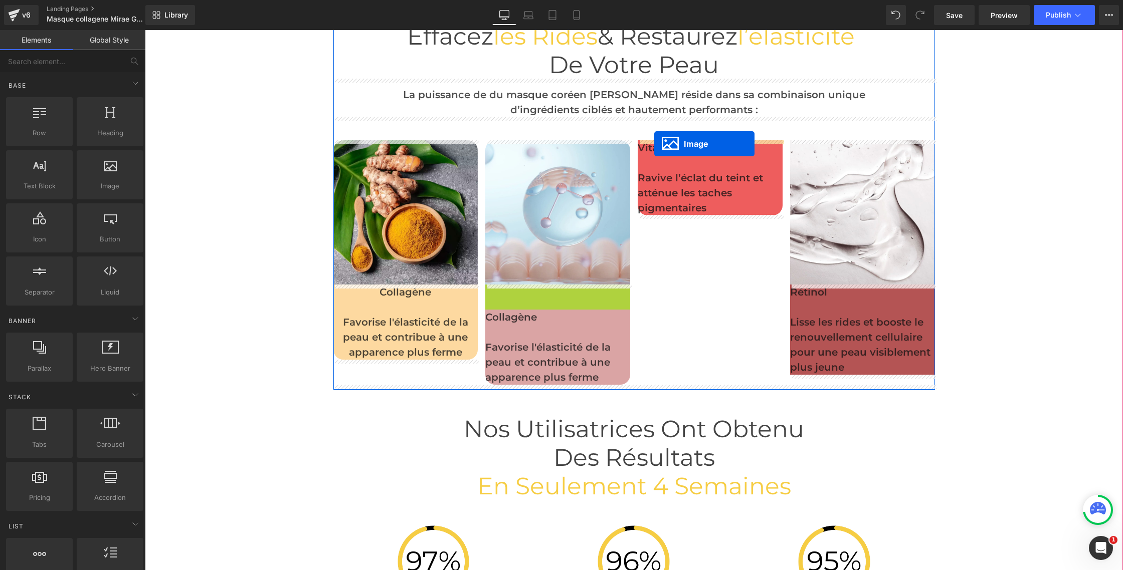
drag, startPoint x: 541, startPoint y: 359, endPoint x: 654, endPoint y: 144, distance: 243.3
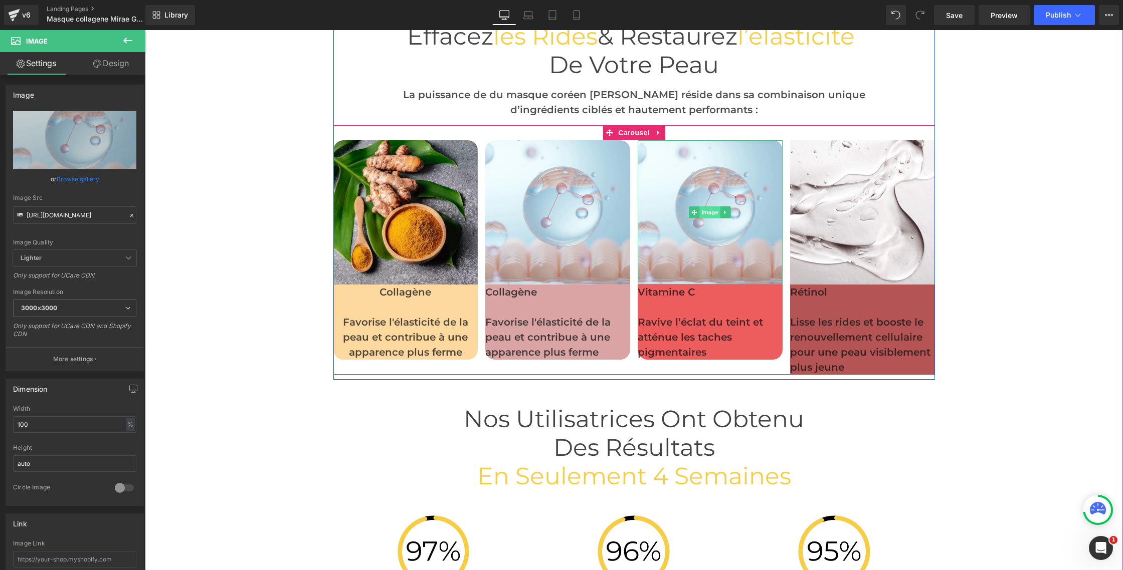
click at [714, 212] on span "Image" at bounding box center [710, 213] width 21 height 12
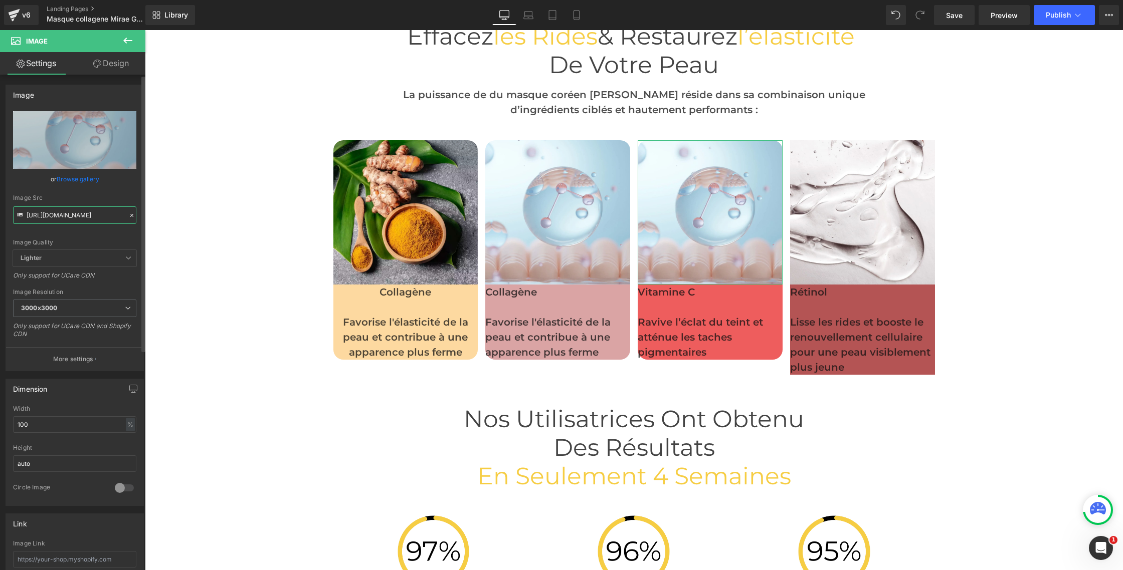
click at [54, 213] on input "https://cdn.shopify.com/s/files/1/0750/4943/5373/files/48_3000x3000.jpg?v=17588…" at bounding box center [74, 216] width 123 height 18
paste input "9_3000x3000.jpg?v=1758851401"
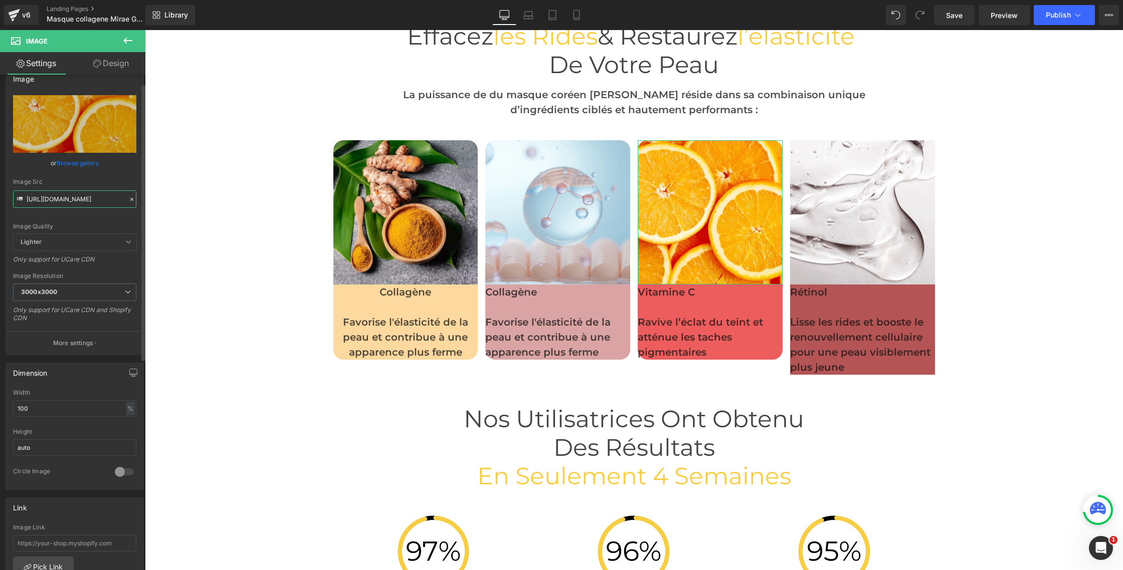
scroll to position [18, 0]
type input "https://cdn.shopify.com/s/files/1/0750/4943/5373/files/49_3000x3000.jpg?v=17588…"
drag, startPoint x: 132, startPoint y: 63, endPoint x: 101, endPoint y: 116, distance: 61.6
click at [132, 63] on link "Design" at bounding box center [111, 63] width 73 height 23
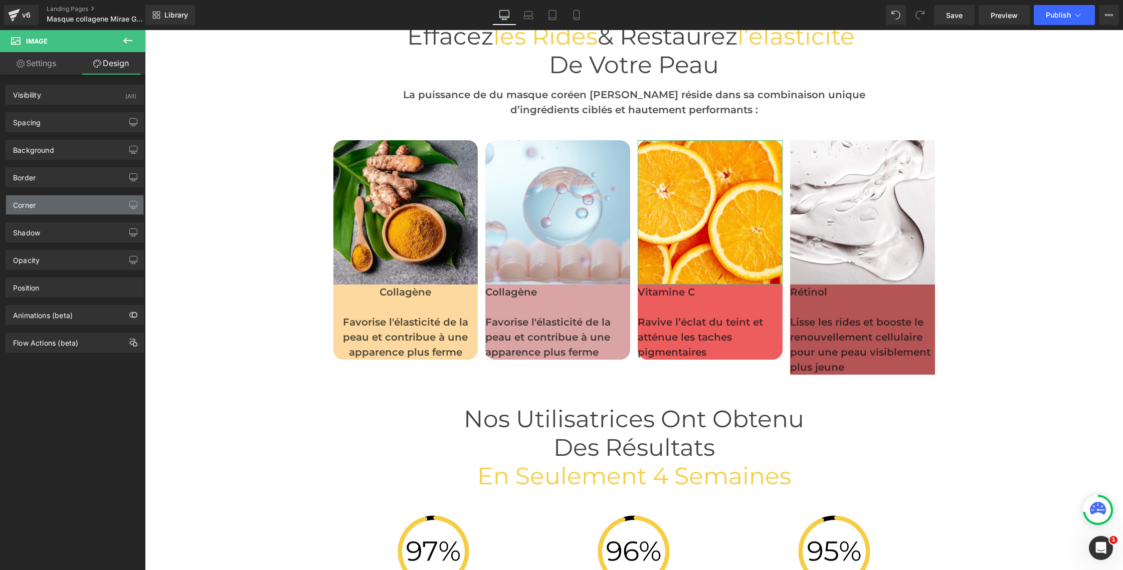
click at [26, 213] on div "Corner" at bounding box center [74, 204] width 137 height 19
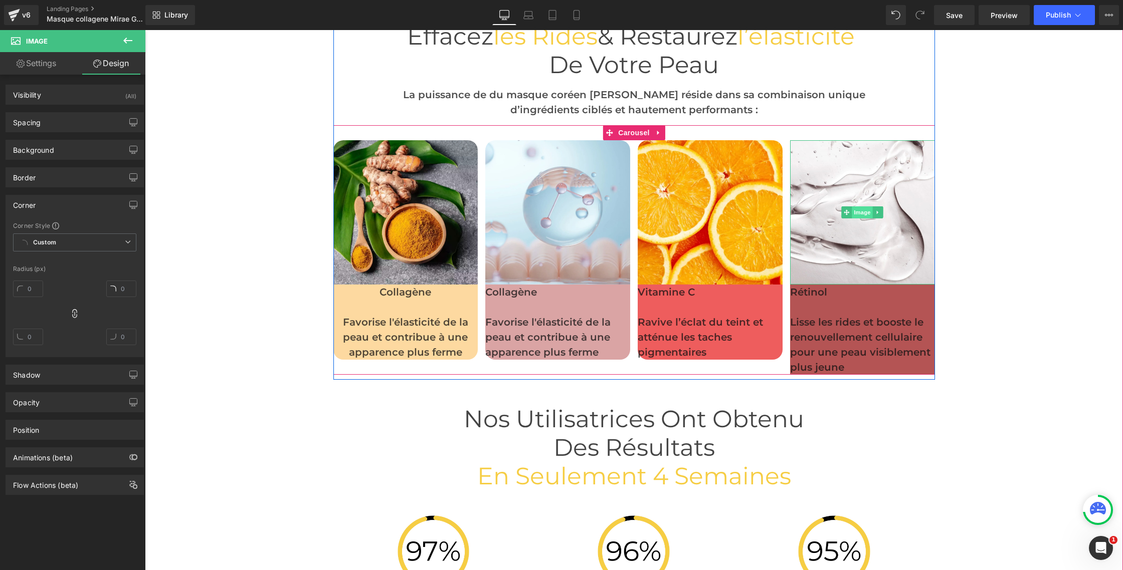
click at [859, 212] on span "Image" at bounding box center [862, 213] width 21 height 12
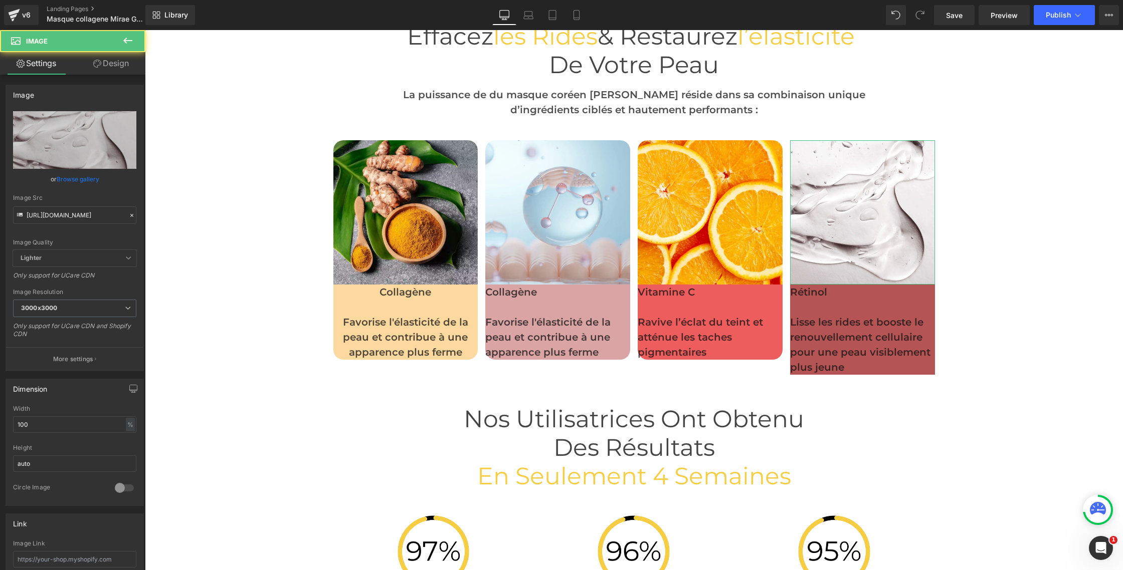
drag, startPoint x: 123, startPoint y: 65, endPoint x: 118, endPoint y: 72, distance: 8.3
click at [123, 65] on link "Design" at bounding box center [111, 63] width 73 height 23
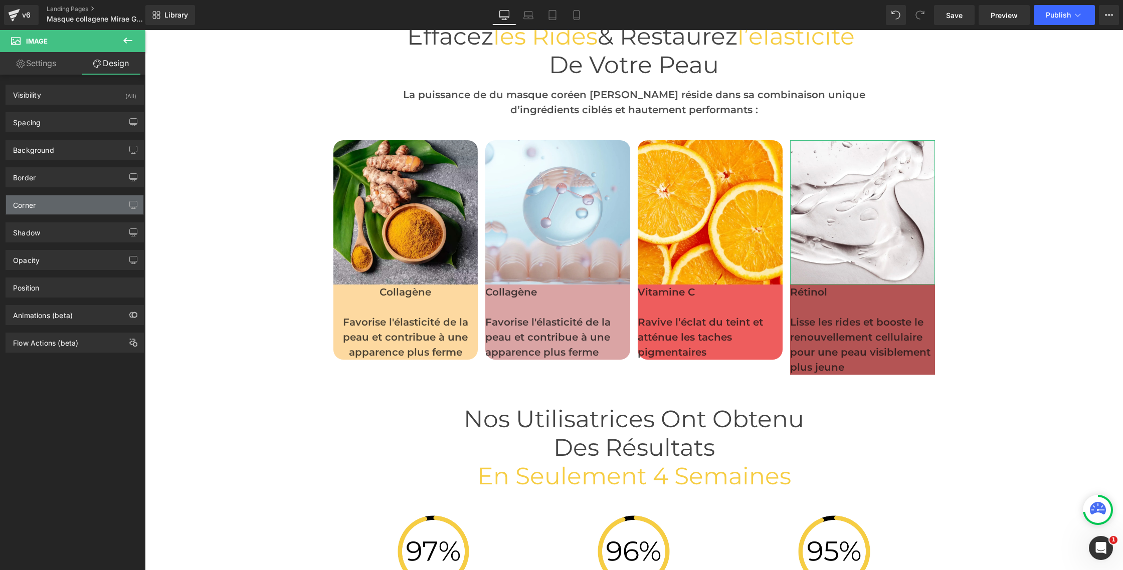
click at [29, 211] on div "Corner" at bounding box center [74, 204] width 137 height 19
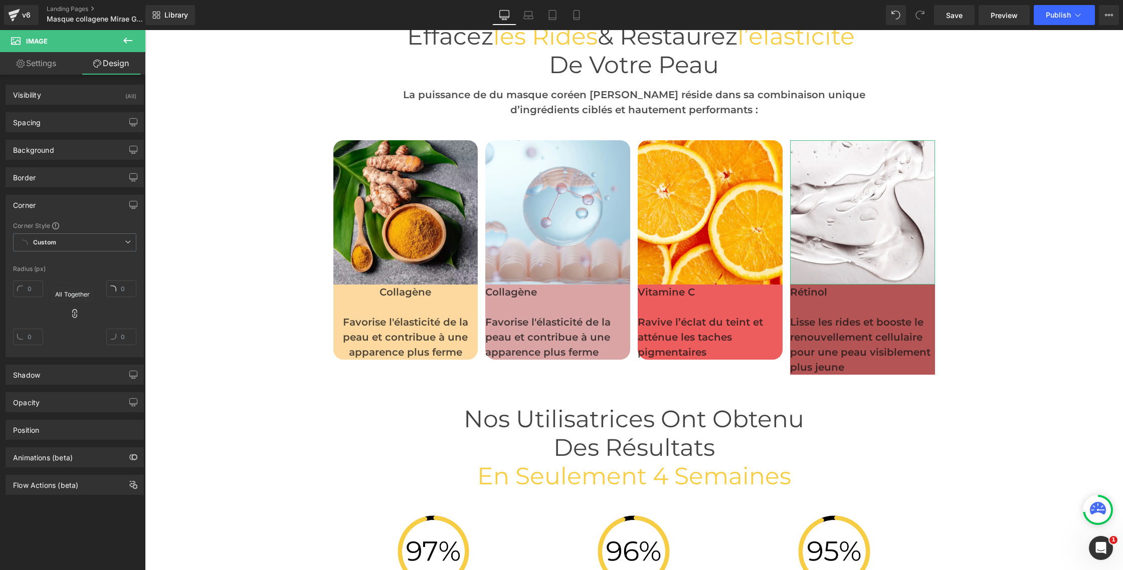
click at [73, 312] on icon at bounding box center [75, 314] width 10 height 10
click at [31, 290] on input "text" at bounding box center [28, 289] width 30 height 17
type input "20"
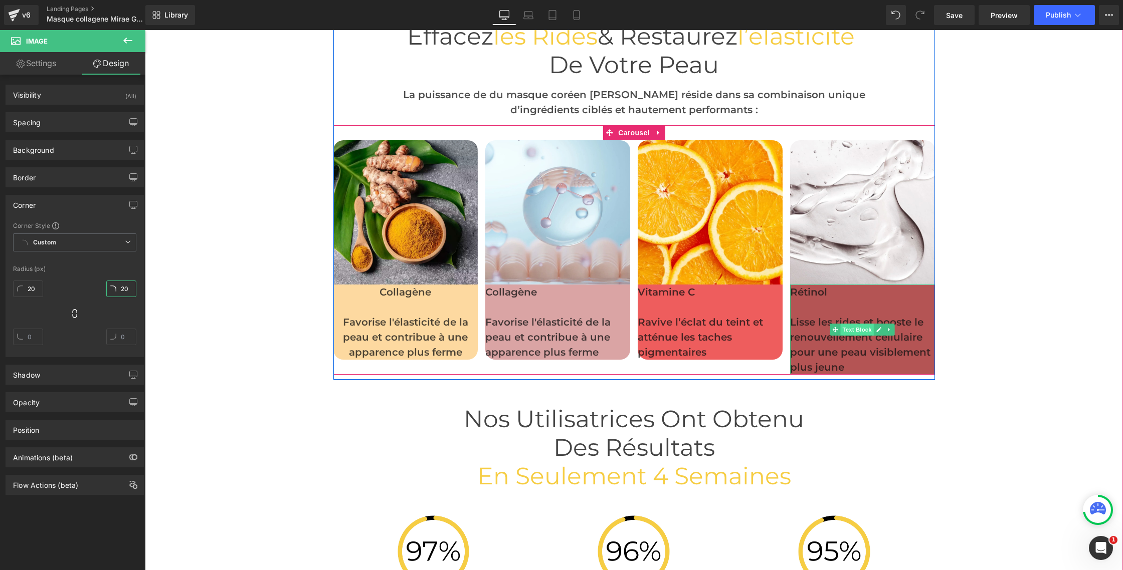
scroll to position [2782, 0]
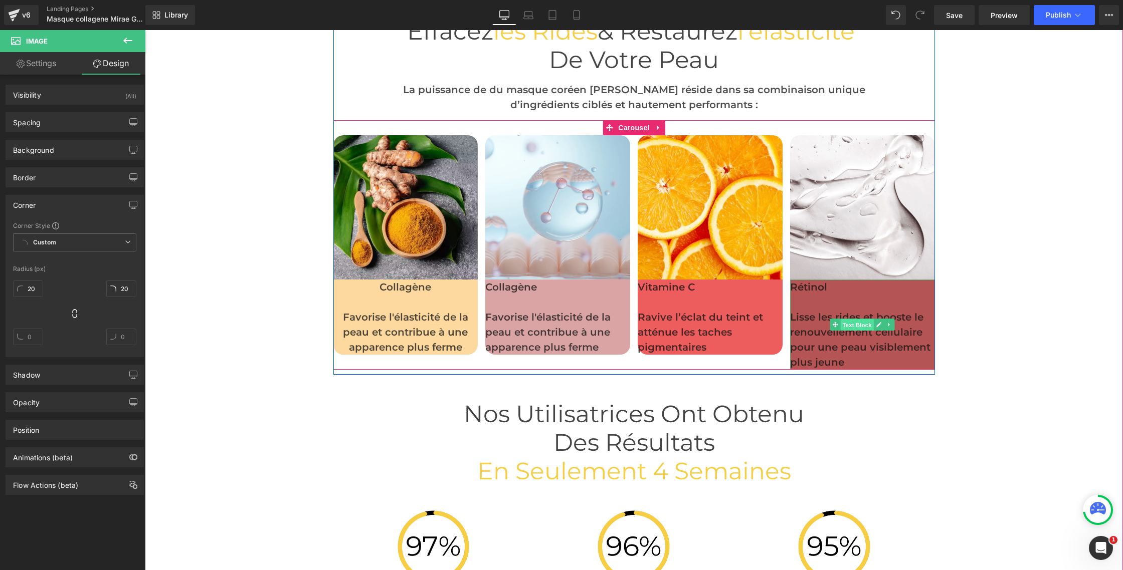
click at [856, 326] on span "Text Block" at bounding box center [857, 325] width 33 height 12
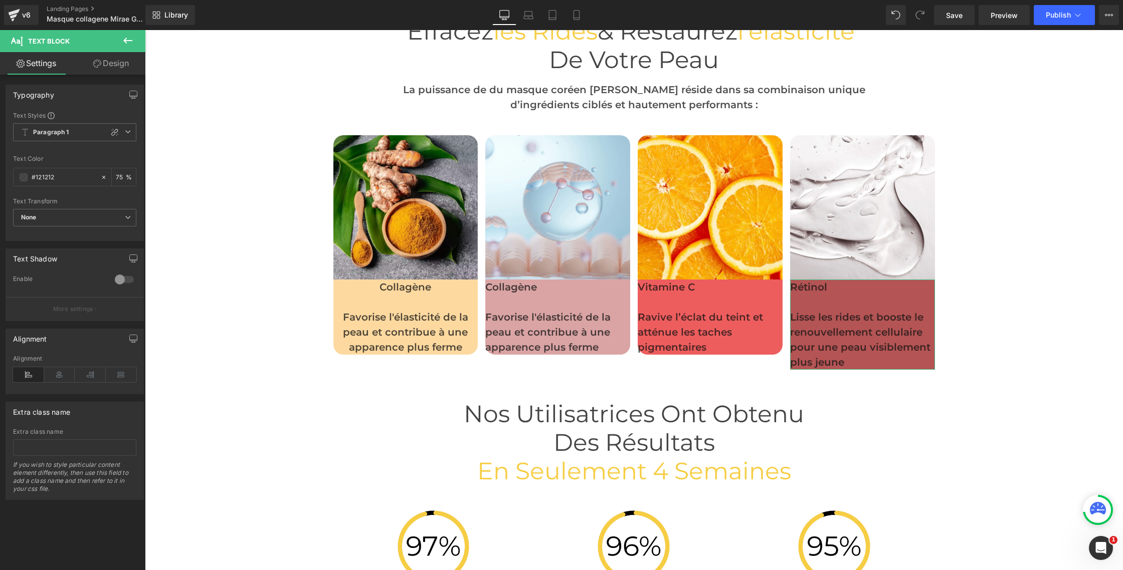
drag, startPoint x: 104, startPoint y: 71, endPoint x: 100, endPoint y: 85, distance: 14.6
click at [104, 71] on link "Design" at bounding box center [111, 63] width 73 height 23
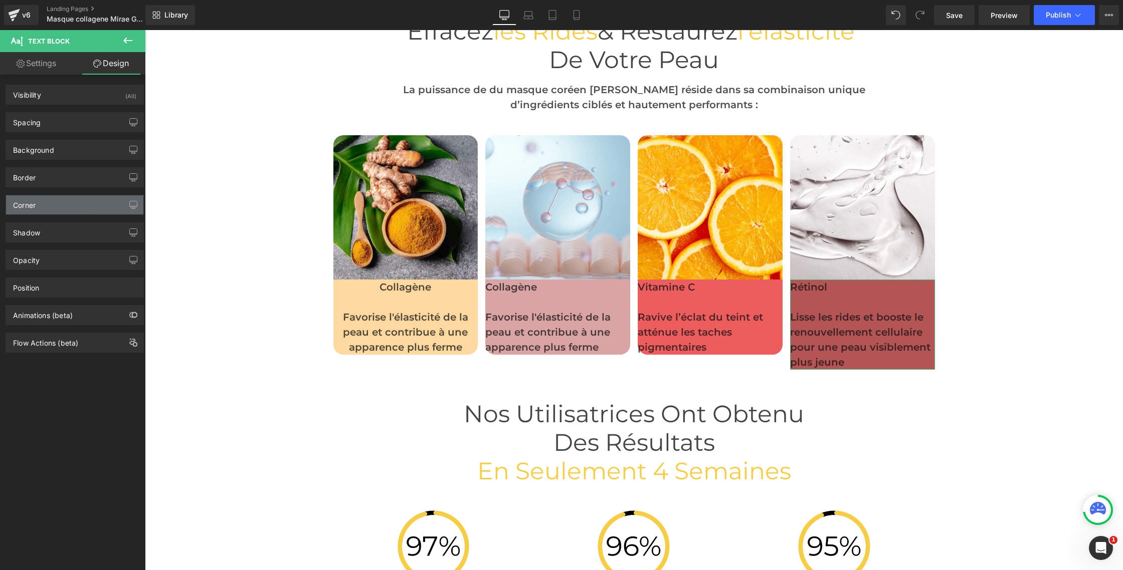
click at [25, 201] on div "Corner" at bounding box center [24, 202] width 23 height 14
click at [26, 208] on div "Corner" at bounding box center [24, 202] width 23 height 14
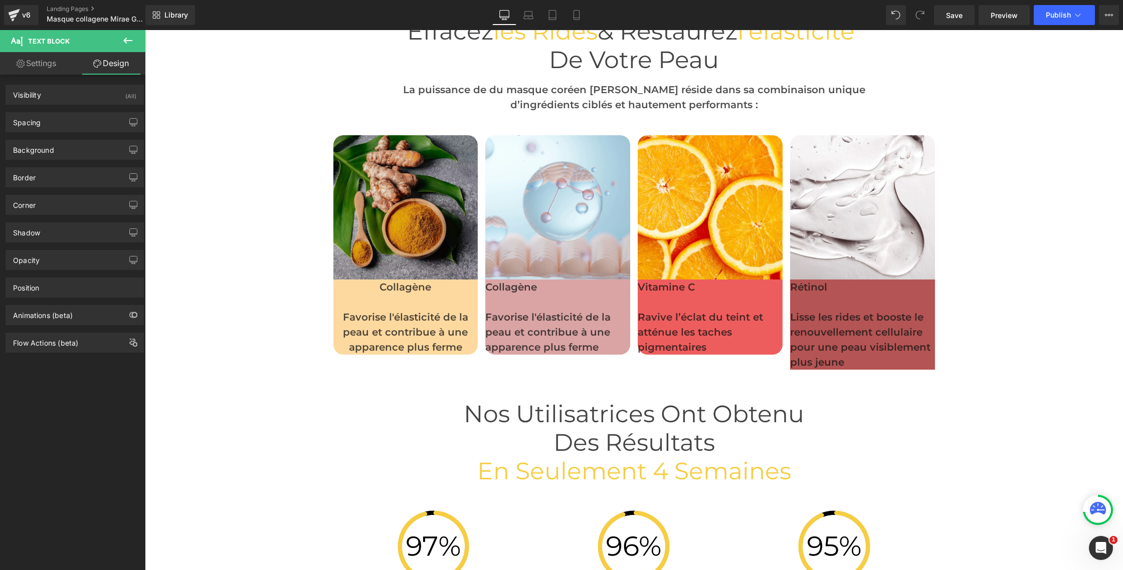
scroll to position [2783, 0]
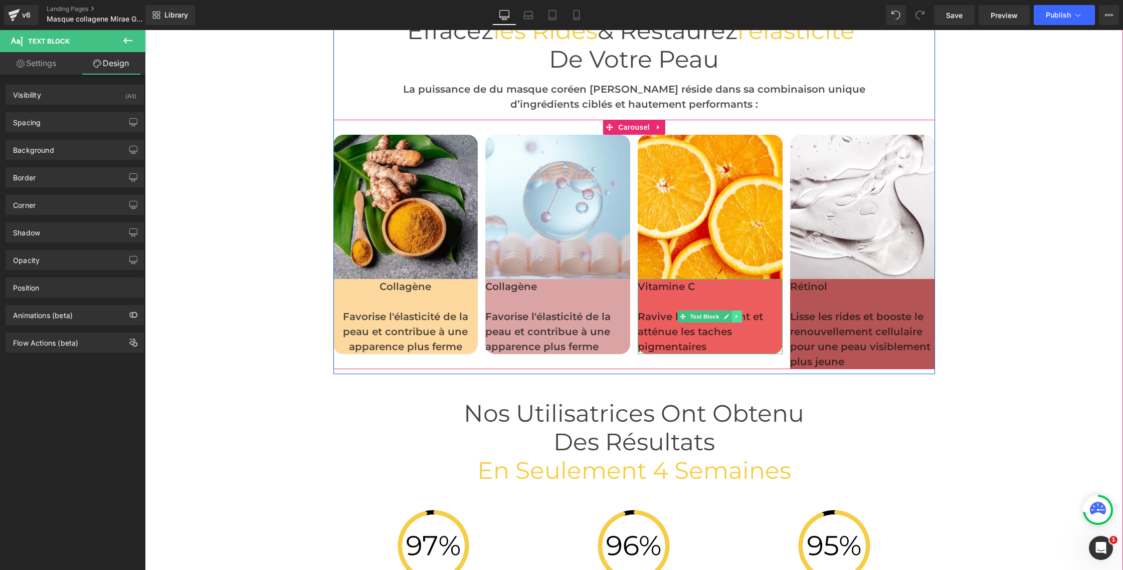
click at [732, 314] on link at bounding box center [737, 317] width 11 height 12
click at [734, 317] on link at bounding box center [731, 317] width 11 height 12
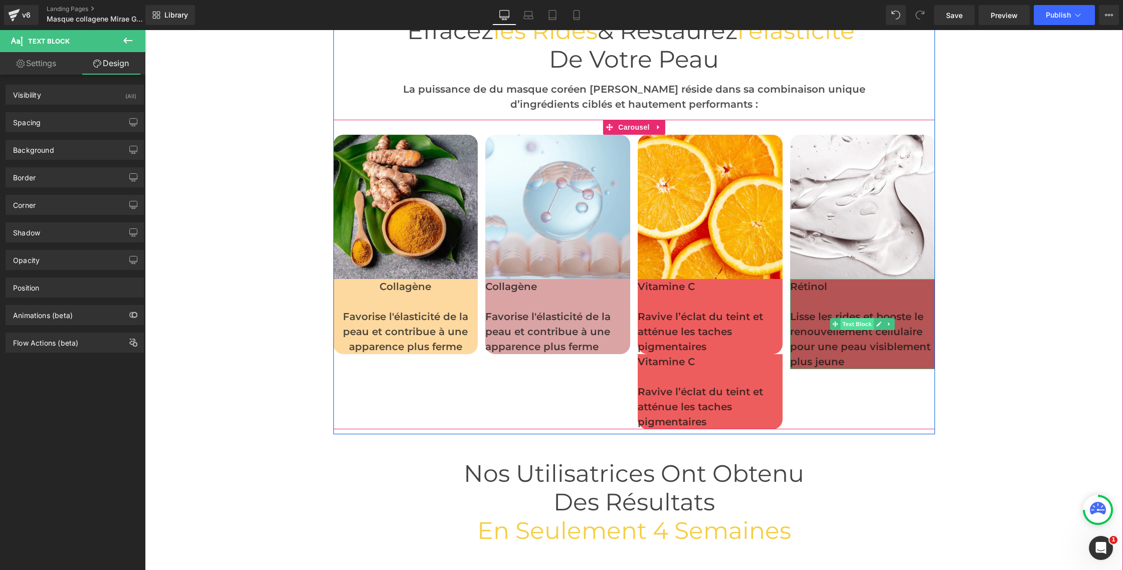
click at [870, 324] on span "Text Block" at bounding box center [857, 324] width 33 height 12
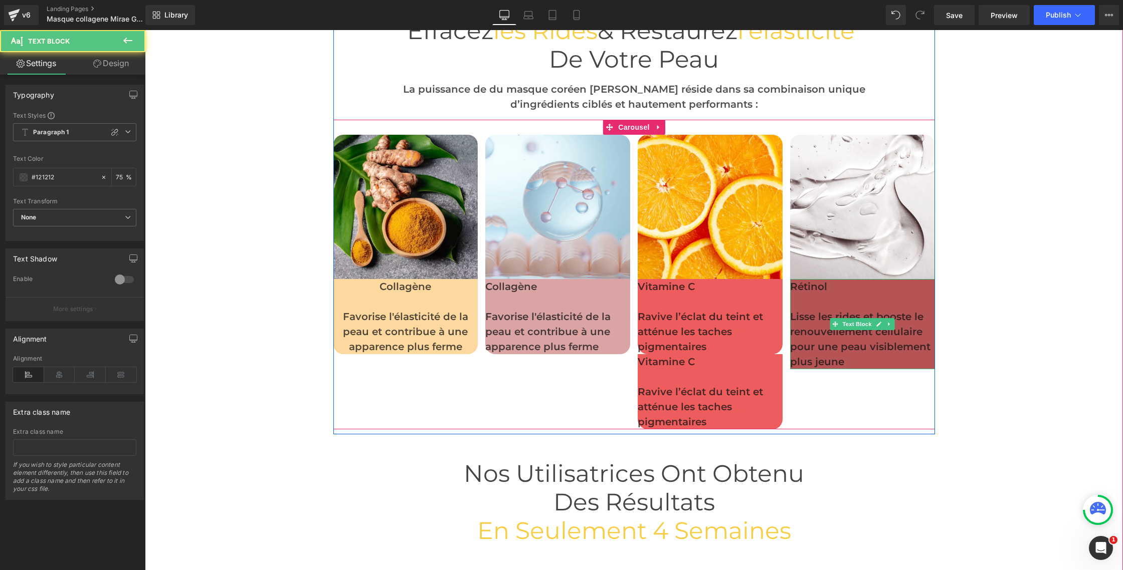
click at [825, 339] on p "Lisse les rides et booste le renouvellement cellulaire pour une peau visiblemen…" at bounding box center [862, 339] width 145 height 60
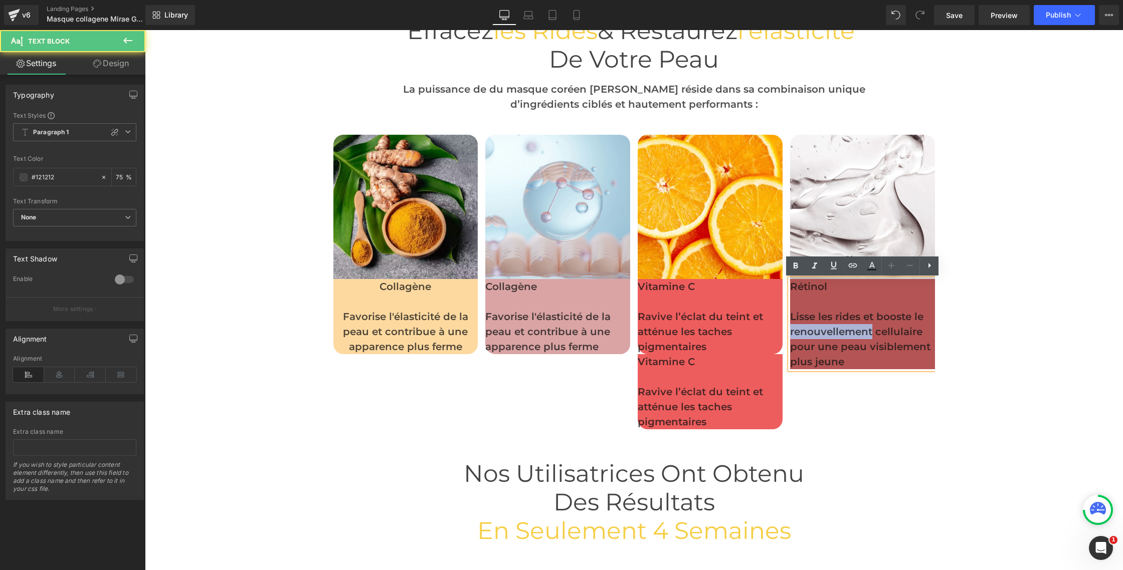
click at [825, 339] on p "Lisse les rides et booste le renouvellement cellulaire pour une peau visiblemen…" at bounding box center [862, 339] width 145 height 60
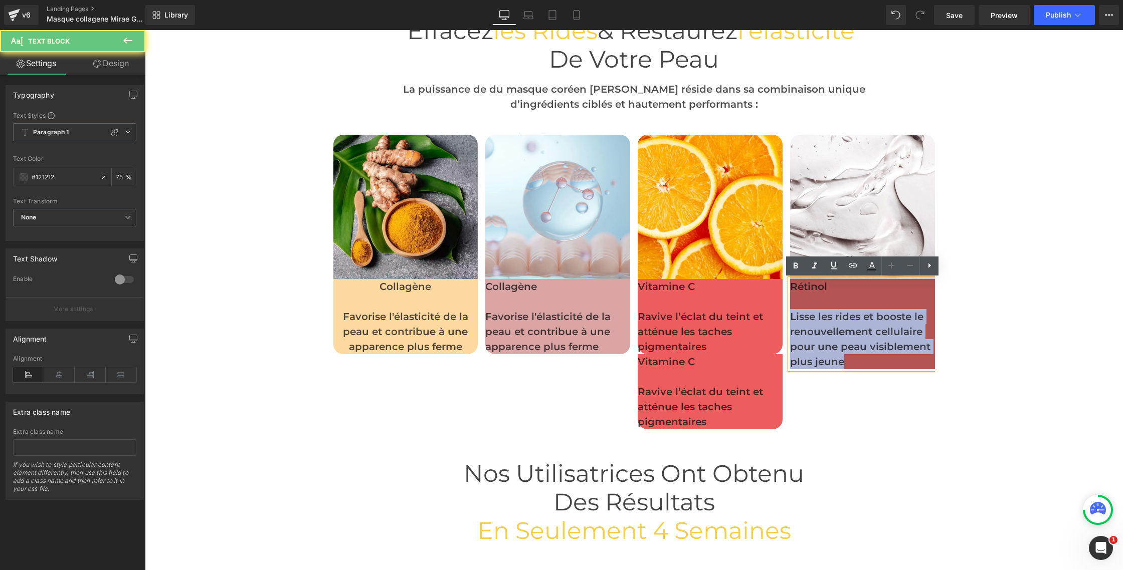
click at [825, 339] on p "Lisse les rides et booste le renouvellement cellulaire pour une peau visiblemen…" at bounding box center [862, 339] width 145 height 60
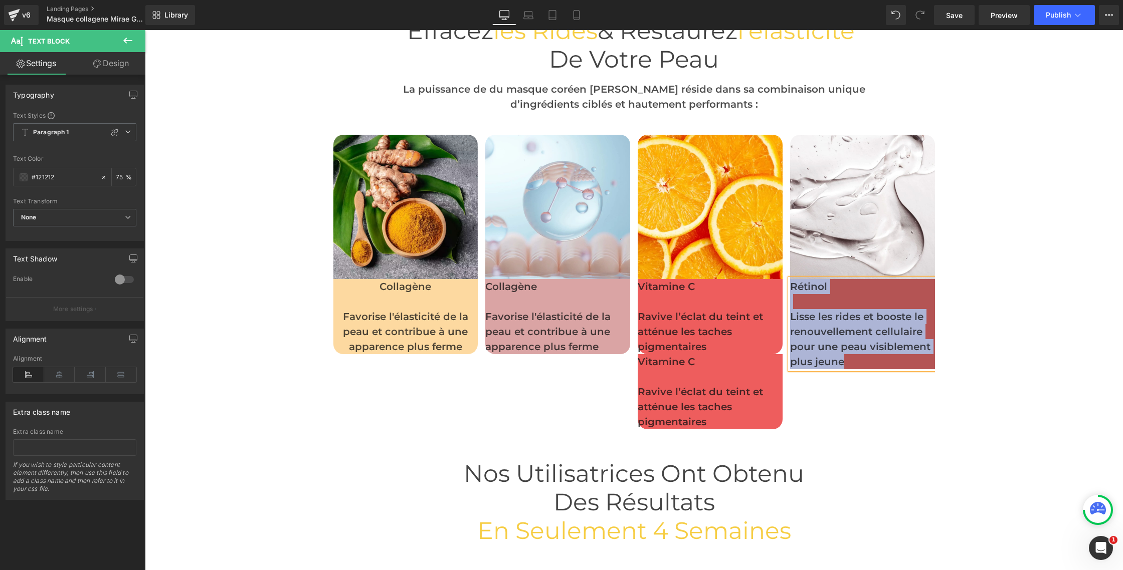
copy div "Rétinol Lisse les rides et booste le renouvellement cellulaire pour une peau vi…"
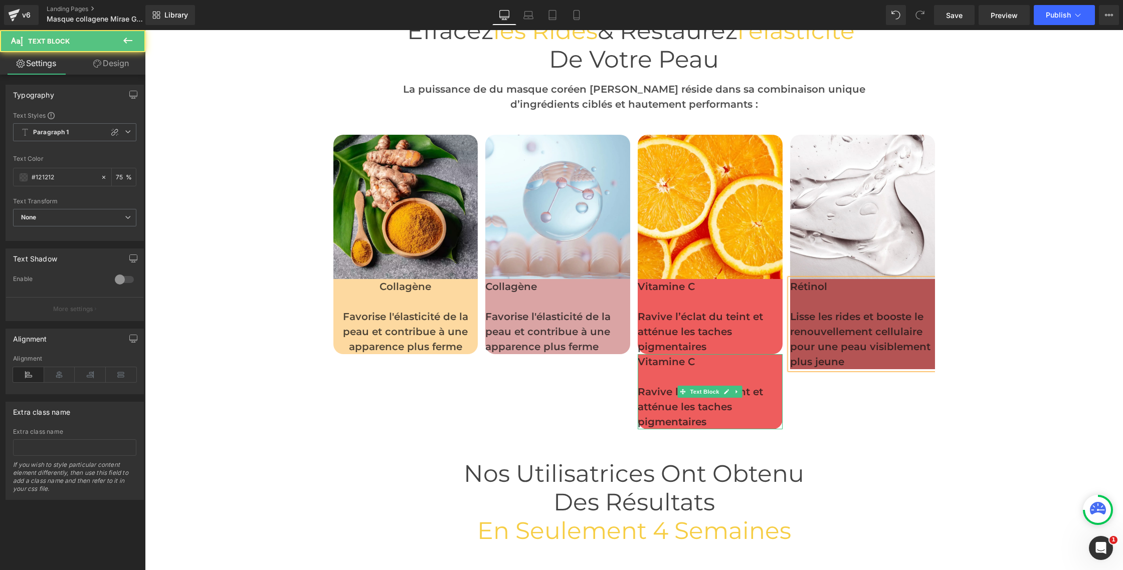
click at [668, 377] on p at bounding box center [710, 376] width 145 height 15
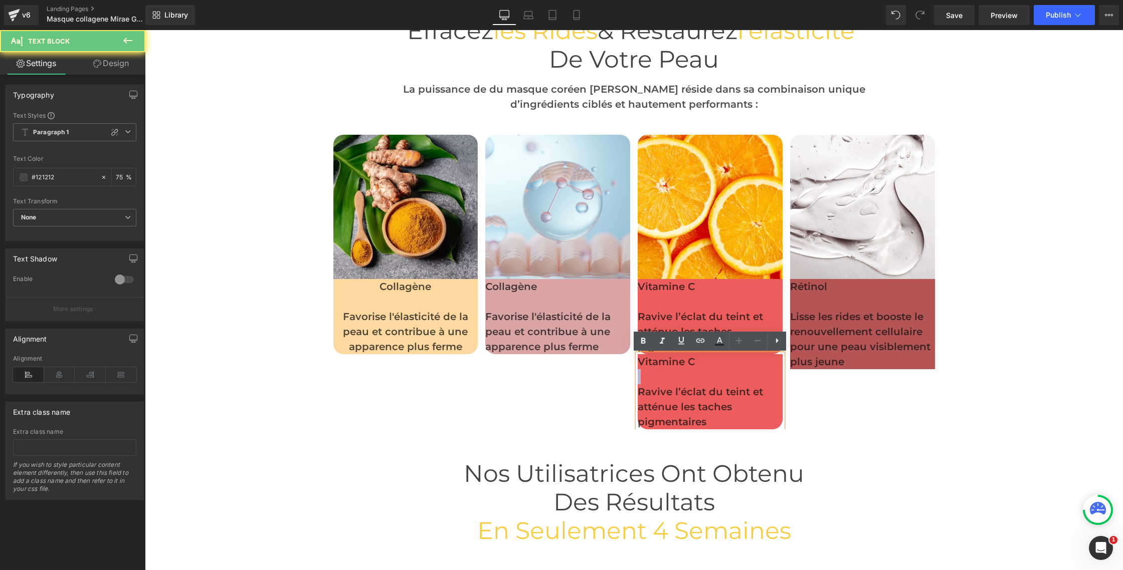
click at [668, 377] on p at bounding box center [710, 376] width 145 height 15
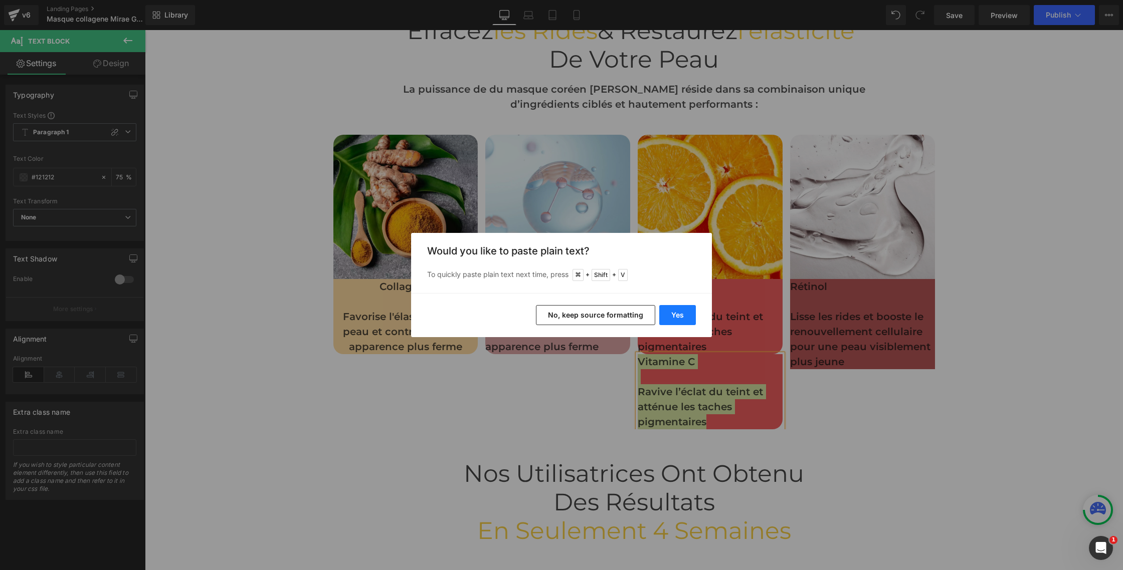
drag, startPoint x: 682, startPoint y: 314, endPoint x: 534, endPoint y: 294, distance: 149.3
click at [682, 314] on button "Yes" at bounding box center [677, 315] width 37 height 20
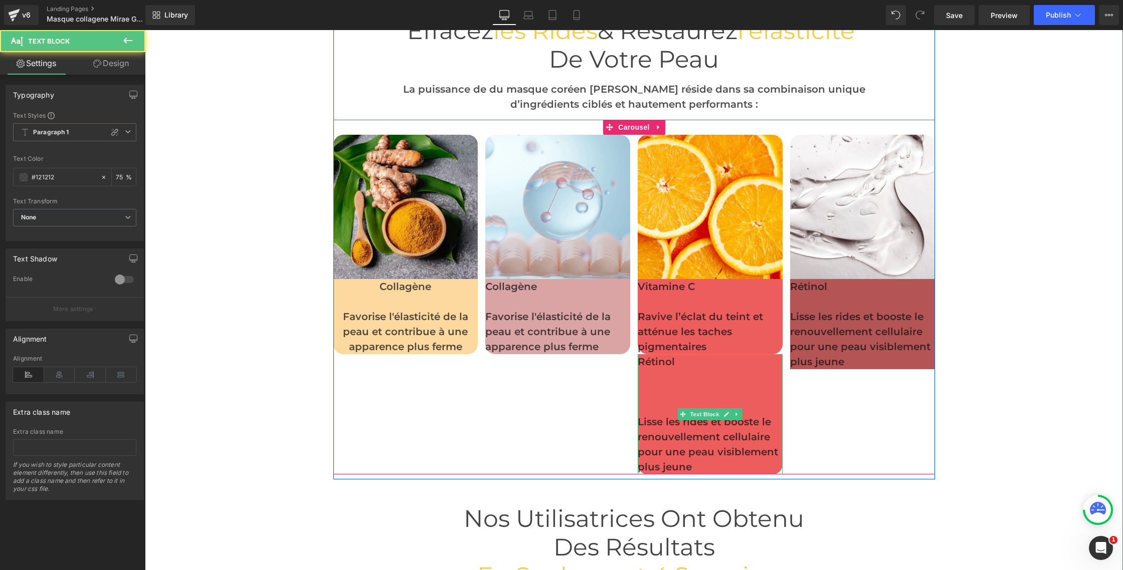
click at [650, 408] on p at bounding box center [710, 406] width 145 height 15
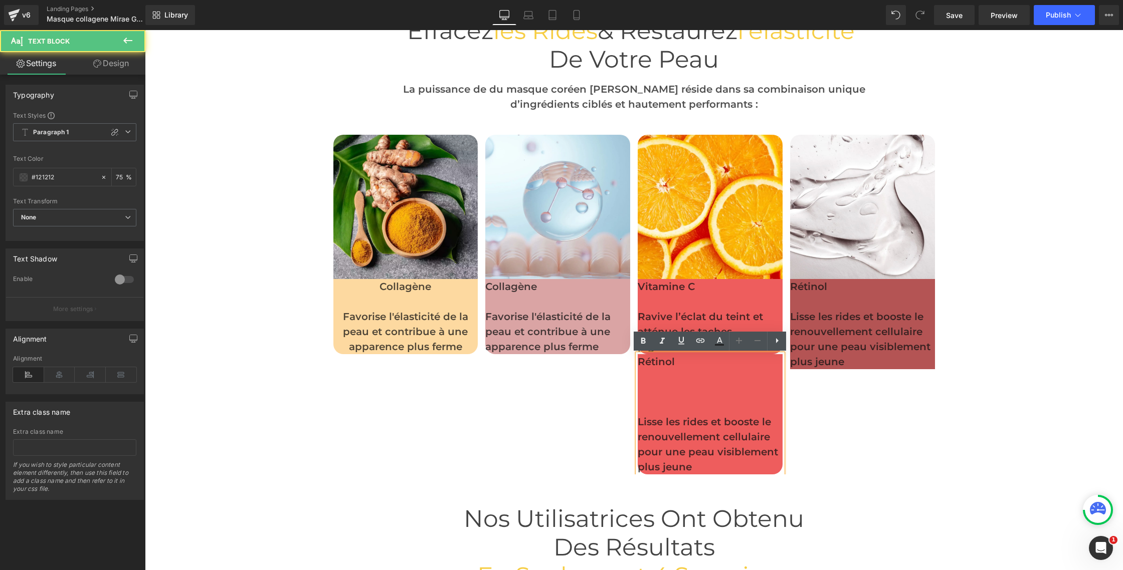
click at [650, 408] on p at bounding box center [710, 406] width 145 height 15
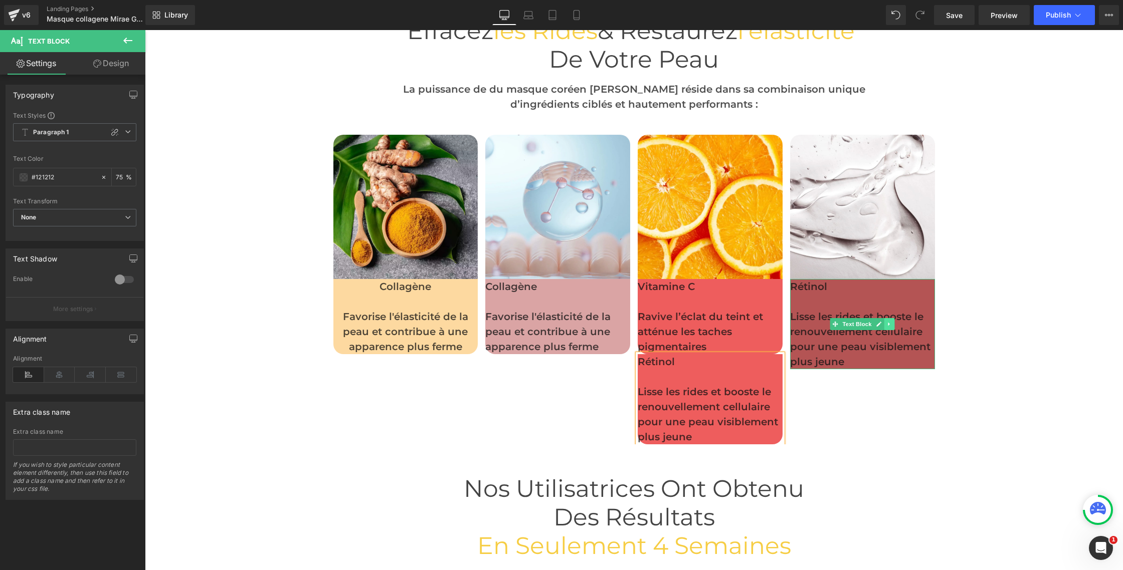
click at [887, 325] on icon at bounding box center [889, 324] width 6 height 6
drag, startPoint x: 893, startPoint y: 325, endPoint x: 854, endPoint y: 335, distance: 40.2
click at [893, 325] on icon at bounding box center [895, 325] width 6 height 6
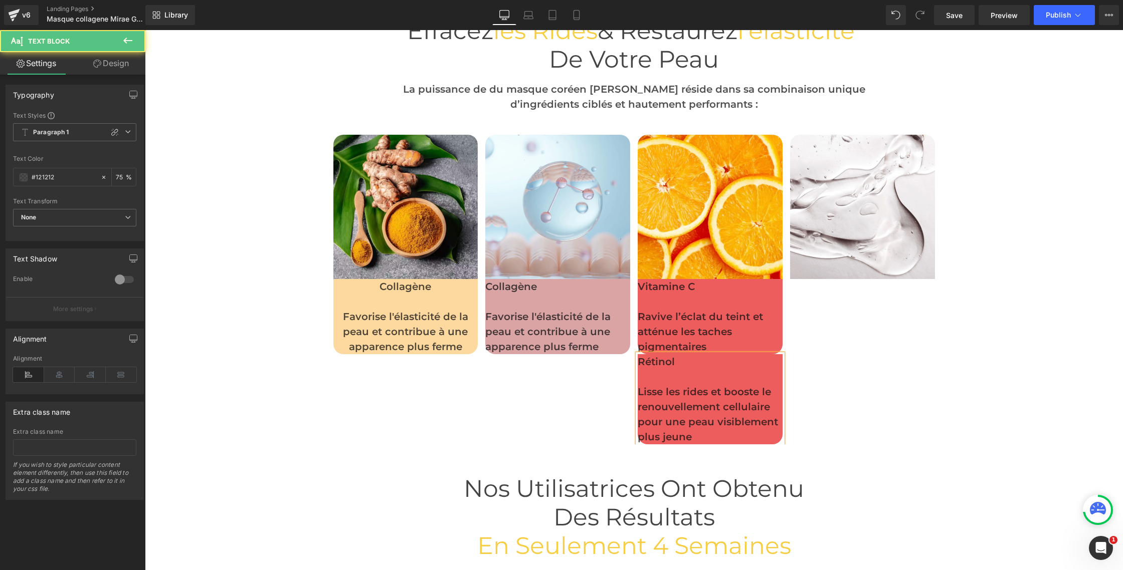
click at [690, 388] on p "Lisse les rides et booste le renouvellement cellulaire pour une peau visiblemen…" at bounding box center [710, 414] width 145 height 60
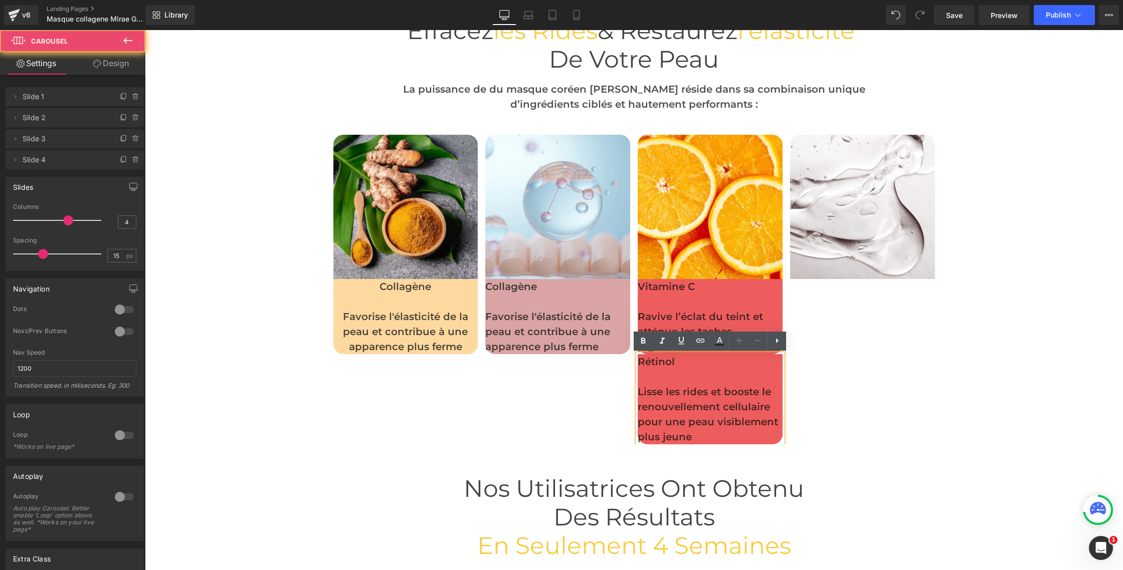
click at [570, 394] on div "Image Collagène Favorise l'élasticité de la peau et contribue à une apparence p…" at bounding box center [637, 290] width 609 height 310
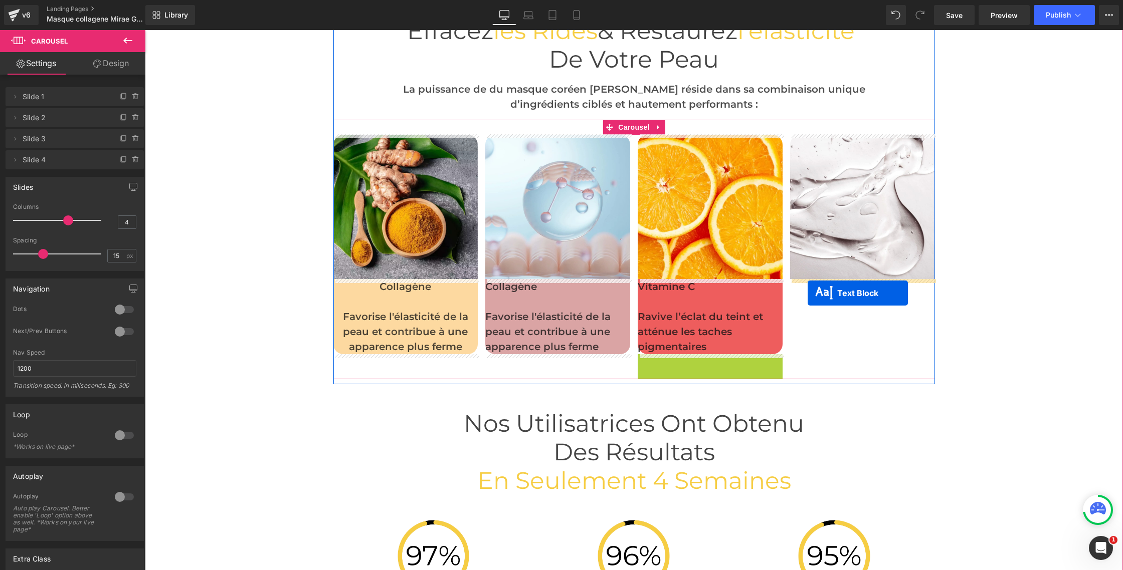
drag, startPoint x: 681, startPoint y: 400, endPoint x: 807, endPoint y: 293, distance: 165.8
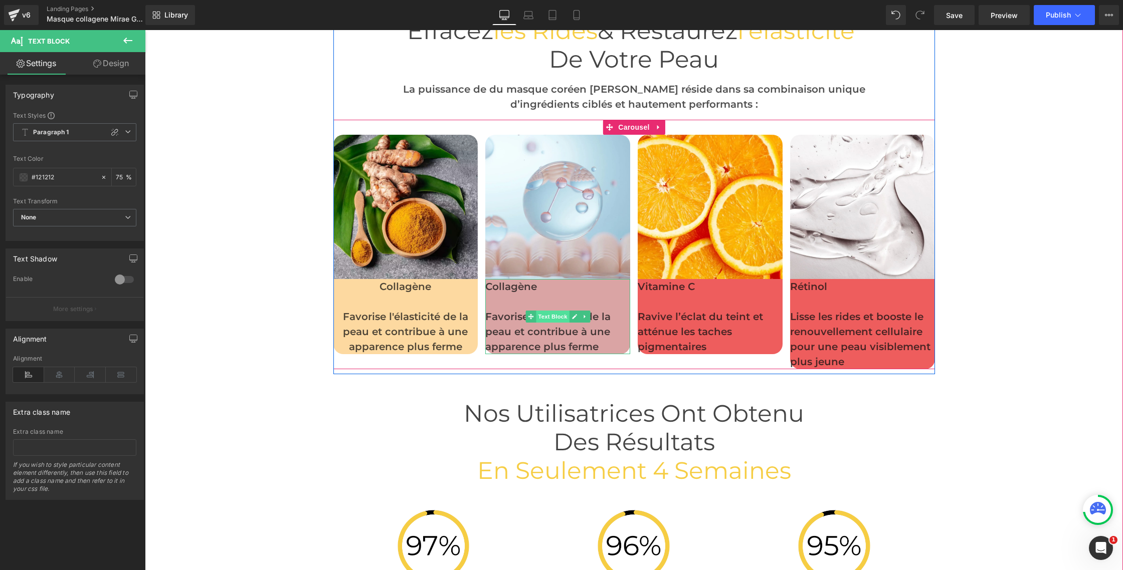
click at [550, 319] on span "Text Block" at bounding box center [552, 317] width 33 height 12
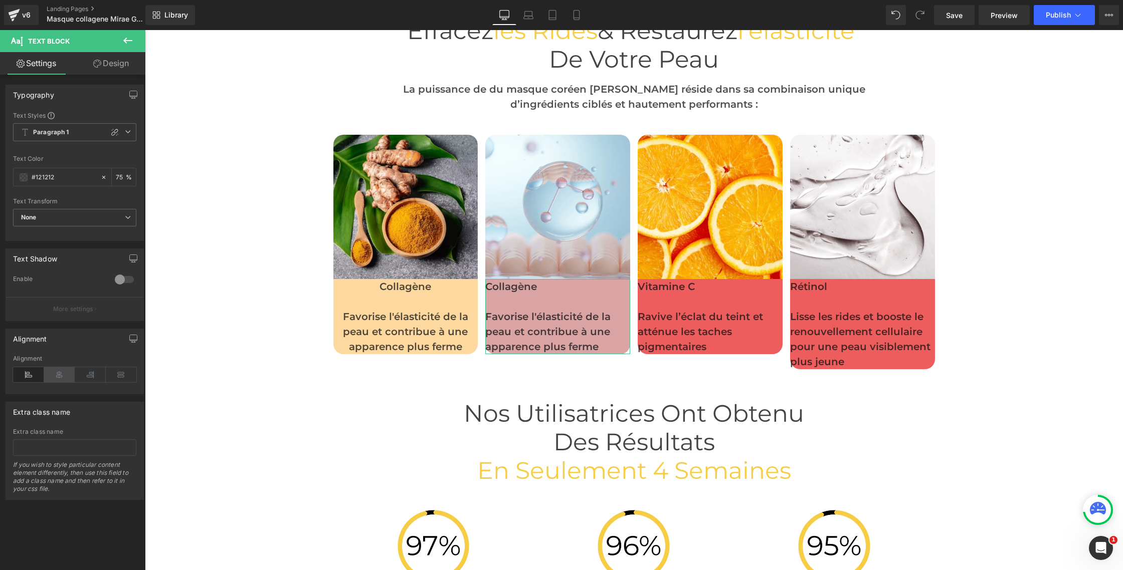
click at [62, 373] on icon at bounding box center [59, 374] width 31 height 15
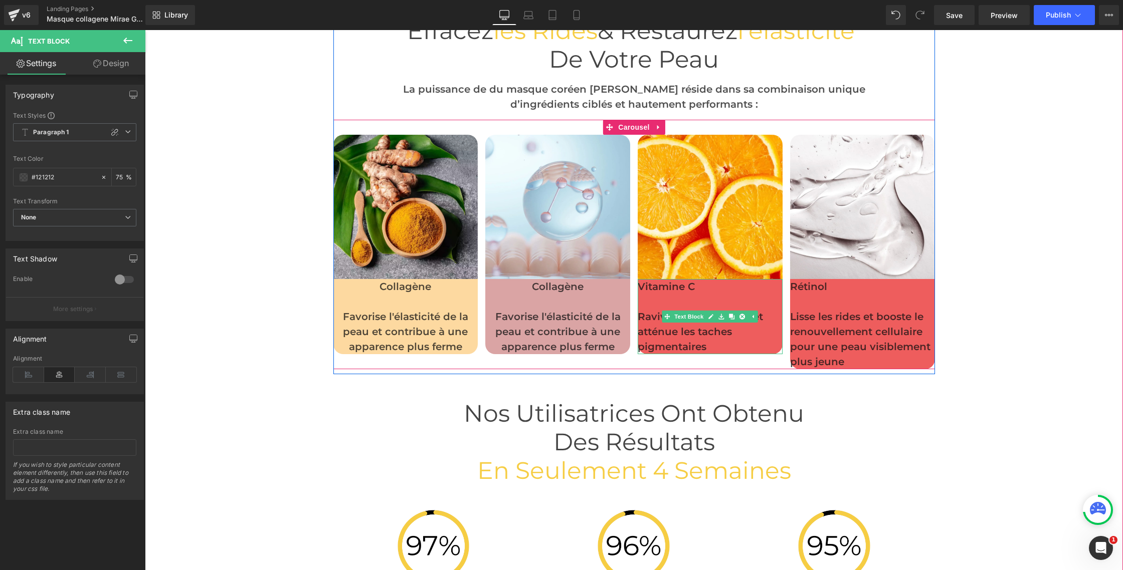
click at [710, 326] on p "Ravive l’éclat du teint et atténue les taches pigmentaires" at bounding box center [710, 331] width 145 height 45
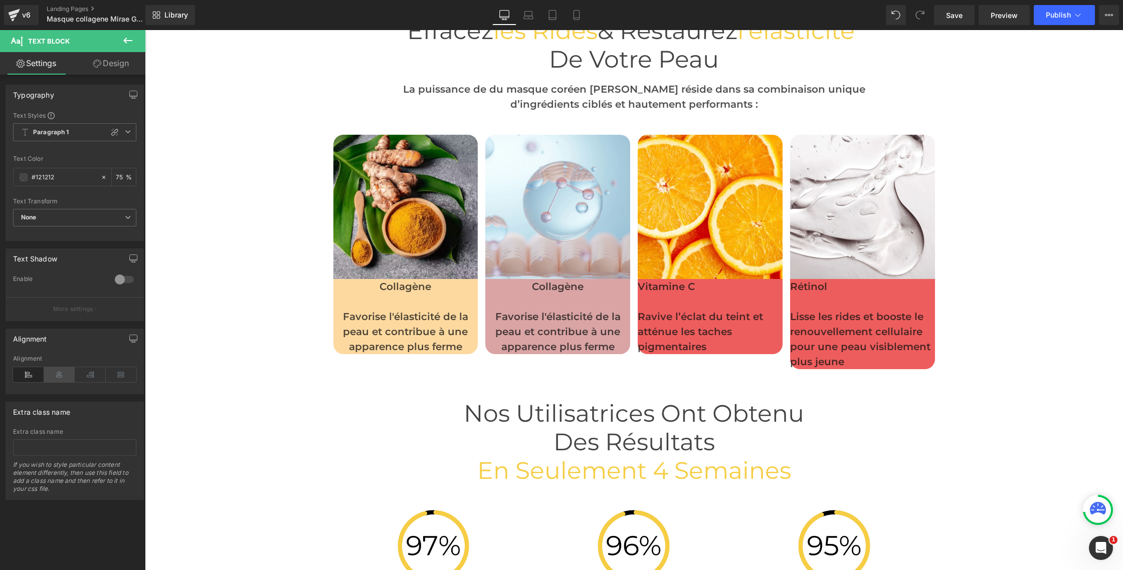
click at [50, 373] on icon at bounding box center [59, 374] width 31 height 15
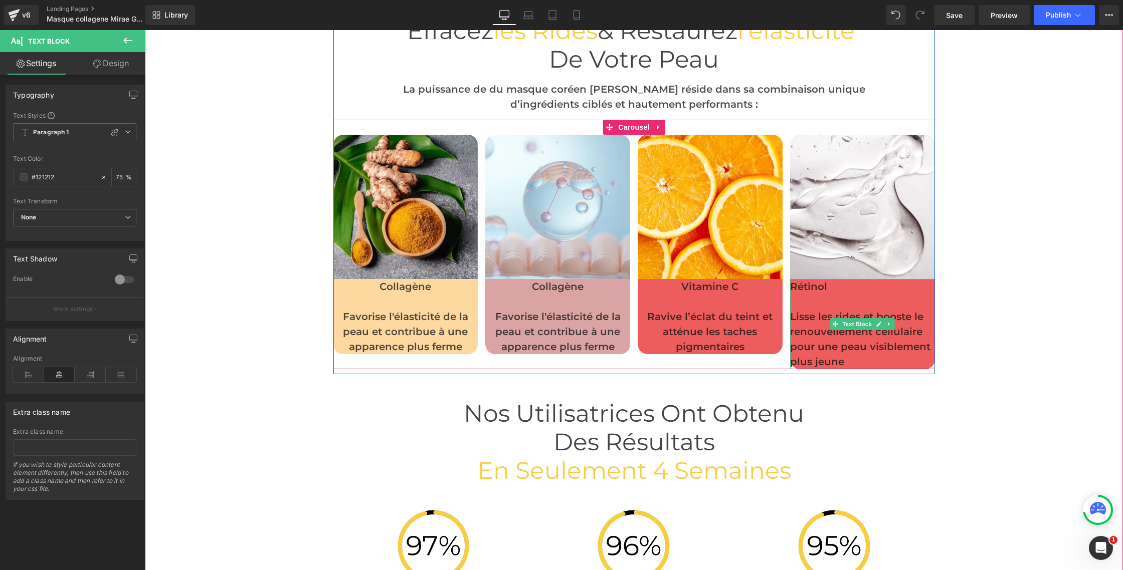
click at [841, 339] on p "Lisse les rides et booste le renouvellement cellulaire pour une peau visiblemen…" at bounding box center [862, 339] width 145 height 60
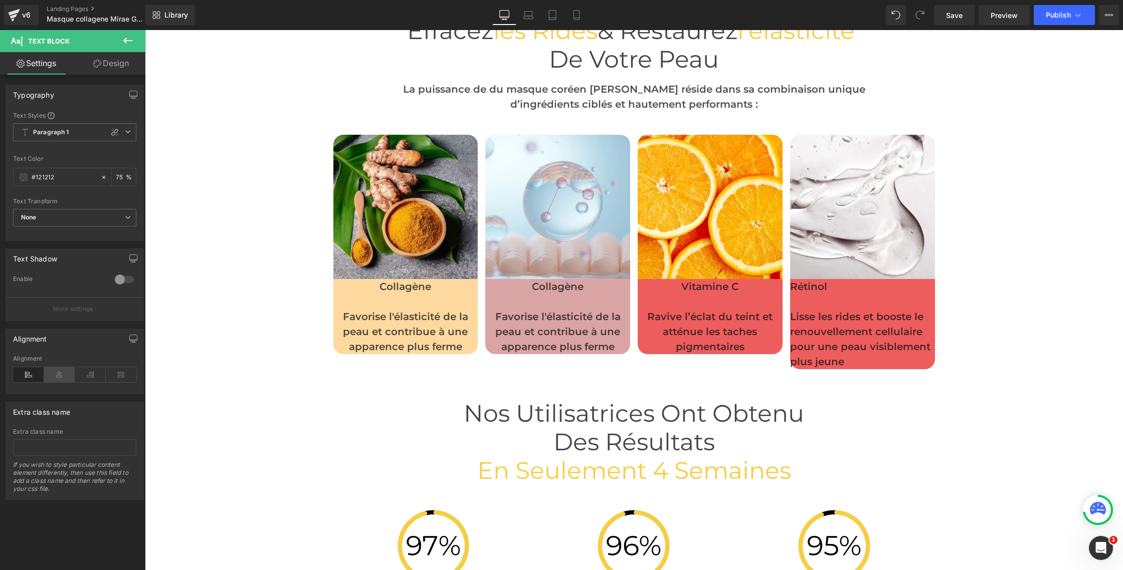
click at [55, 369] on icon at bounding box center [59, 374] width 31 height 15
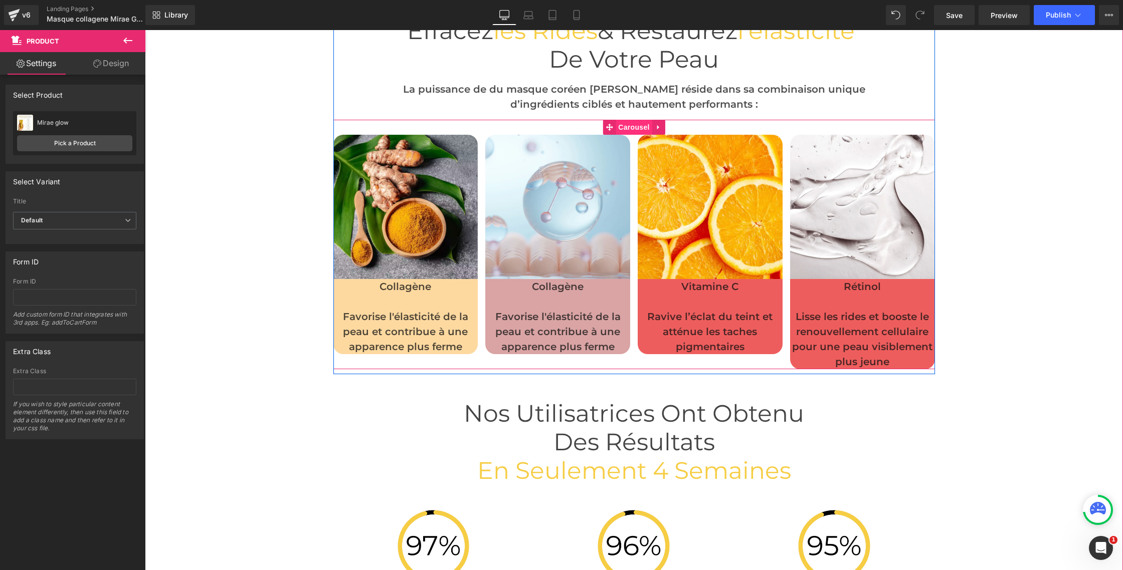
click at [640, 123] on span "Carousel" at bounding box center [634, 127] width 36 height 15
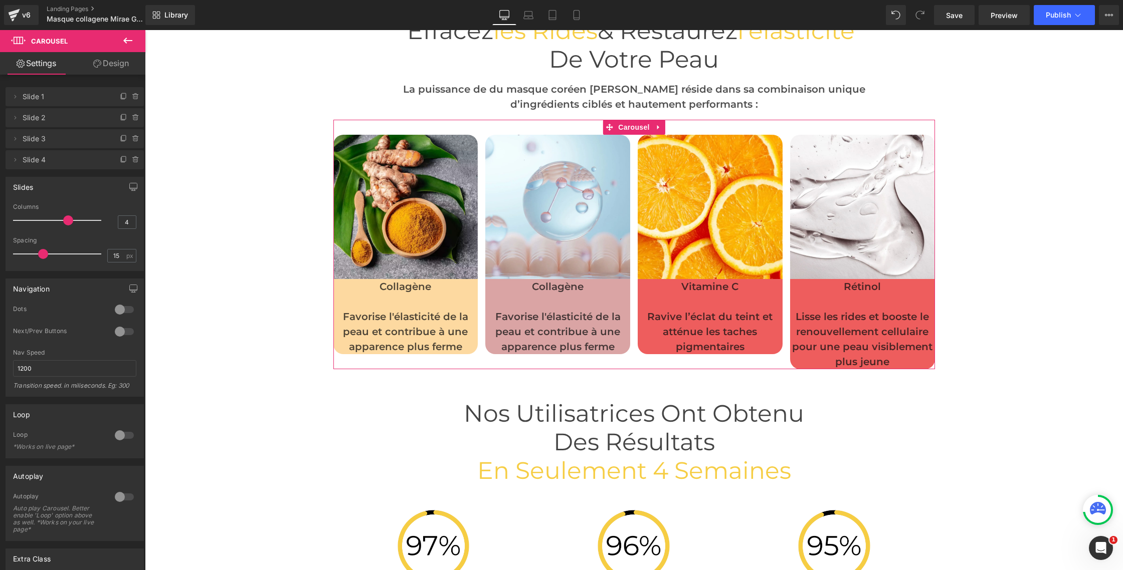
click at [113, 64] on link "Design" at bounding box center [111, 63] width 73 height 23
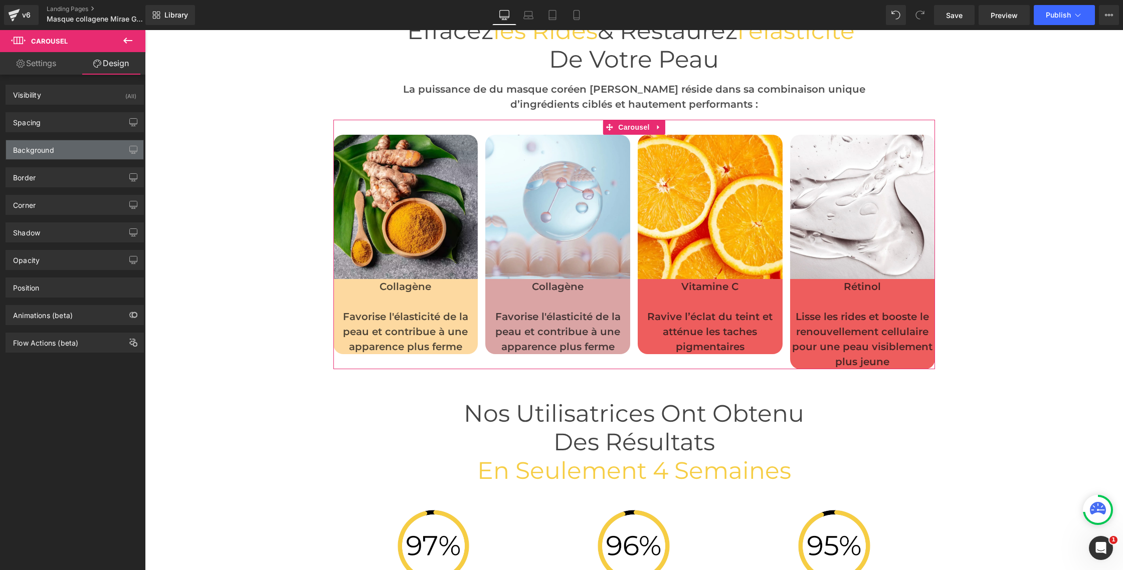
click at [49, 148] on div "Background" at bounding box center [33, 147] width 41 height 14
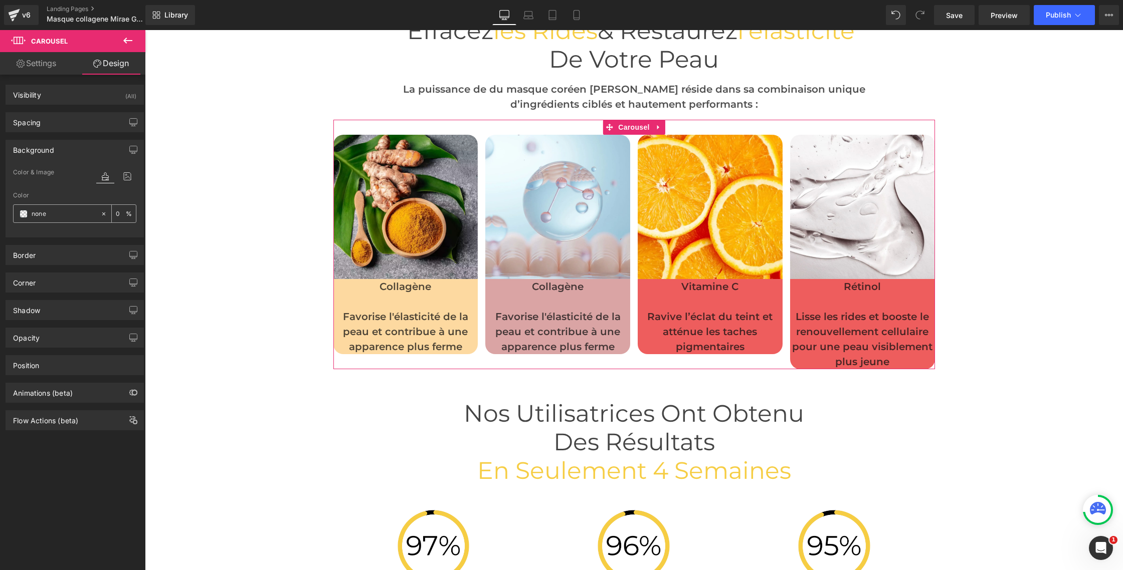
click at [59, 211] on input "none" at bounding box center [64, 214] width 64 height 11
paste input "fffbf1"
type input "fffbf1"
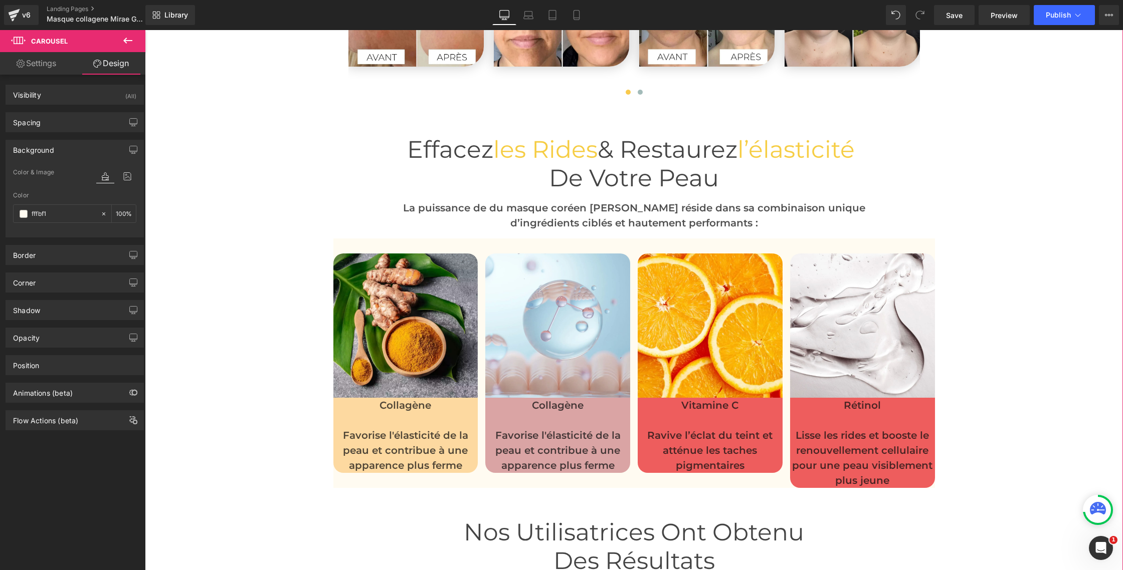
scroll to position [2723, 0]
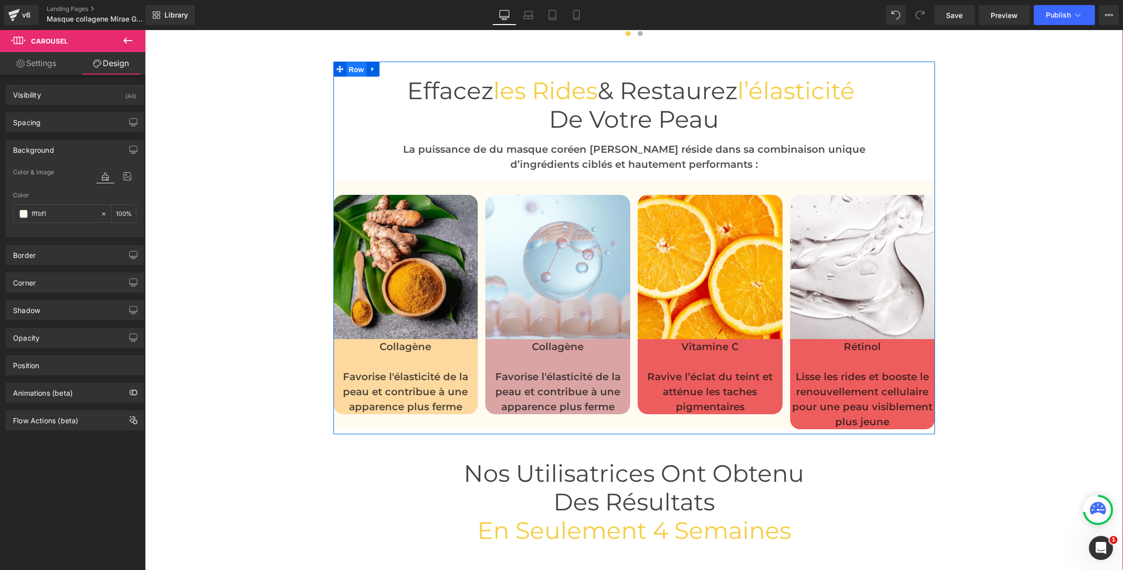
click at [353, 71] on span "Row" at bounding box center [356, 69] width 20 height 15
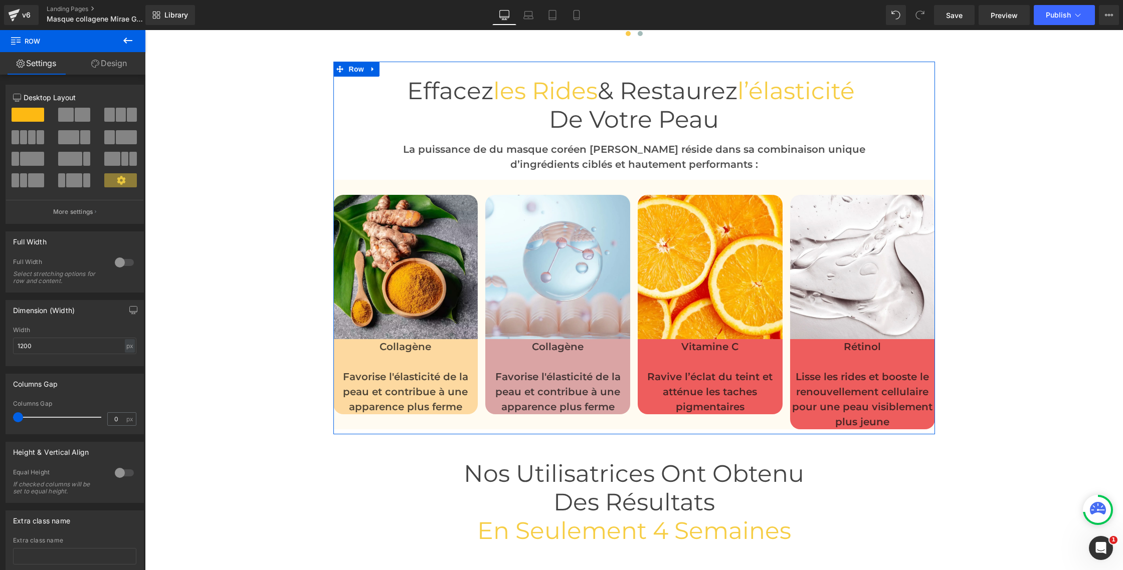
drag, startPoint x: 119, startPoint y: 63, endPoint x: 114, endPoint y: 69, distance: 7.8
click at [119, 63] on link "Design" at bounding box center [109, 63] width 73 height 23
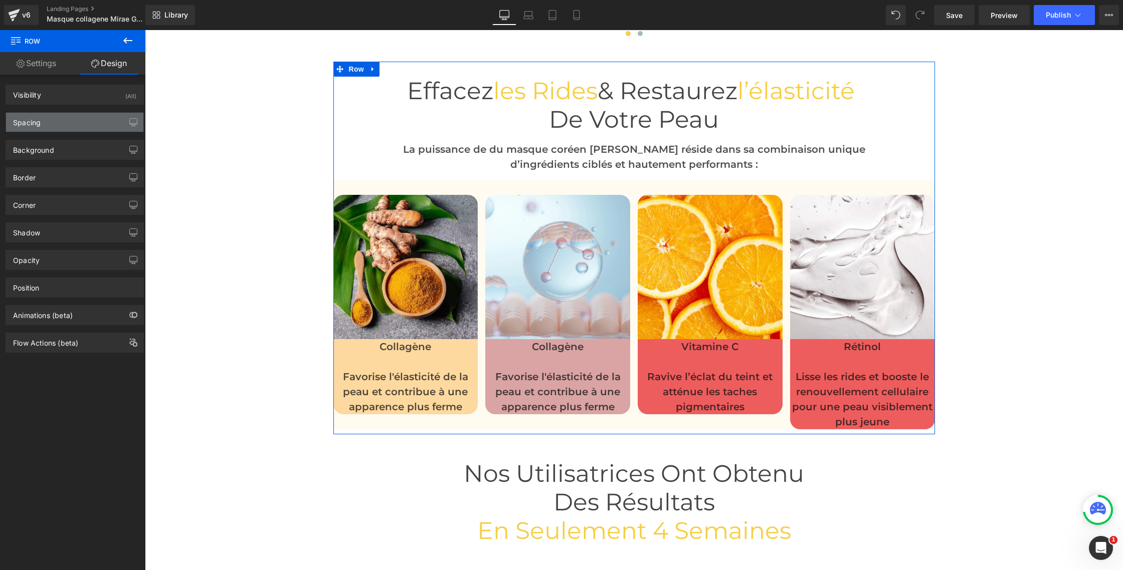
click at [21, 121] on div "Spacing" at bounding box center [27, 120] width 28 height 14
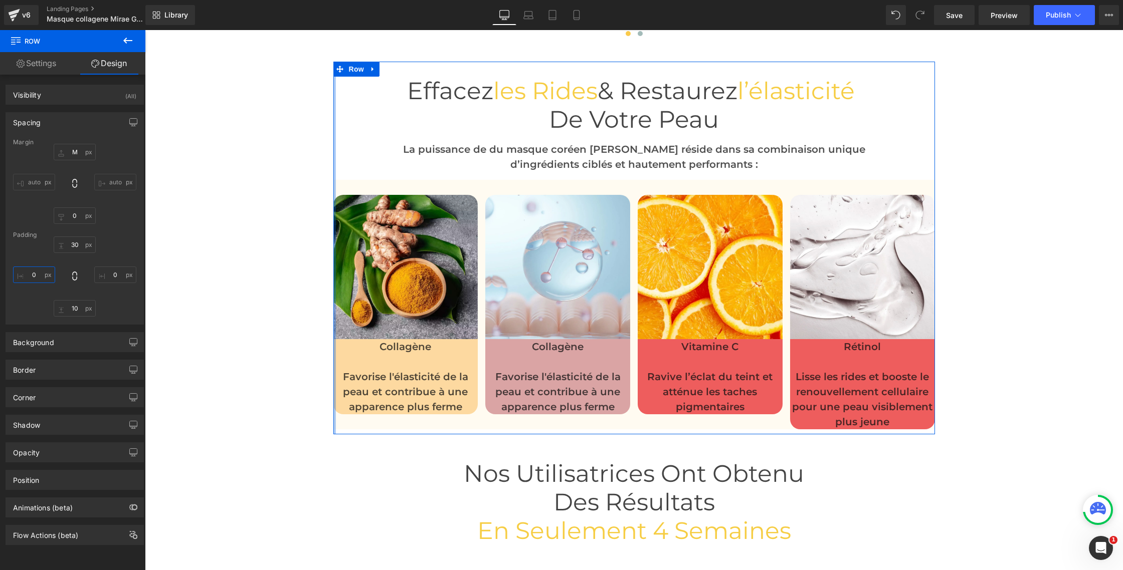
click at [40, 273] on input "0" at bounding box center [34, 275] width 42 height 17
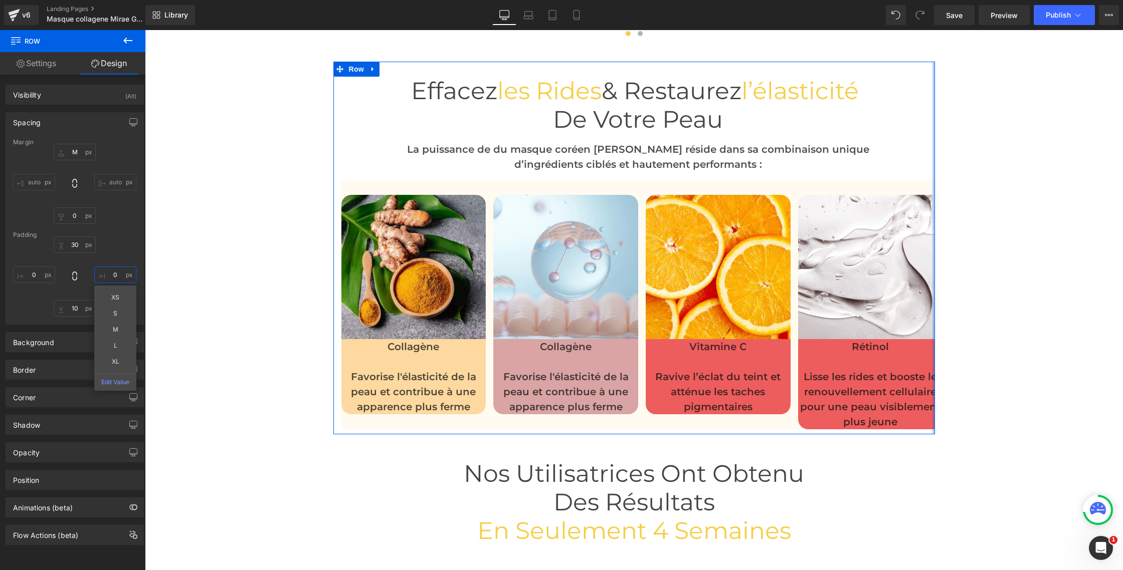
click at [110, 274] on input "0" at bounding box center [115, 275] width 42 height 17
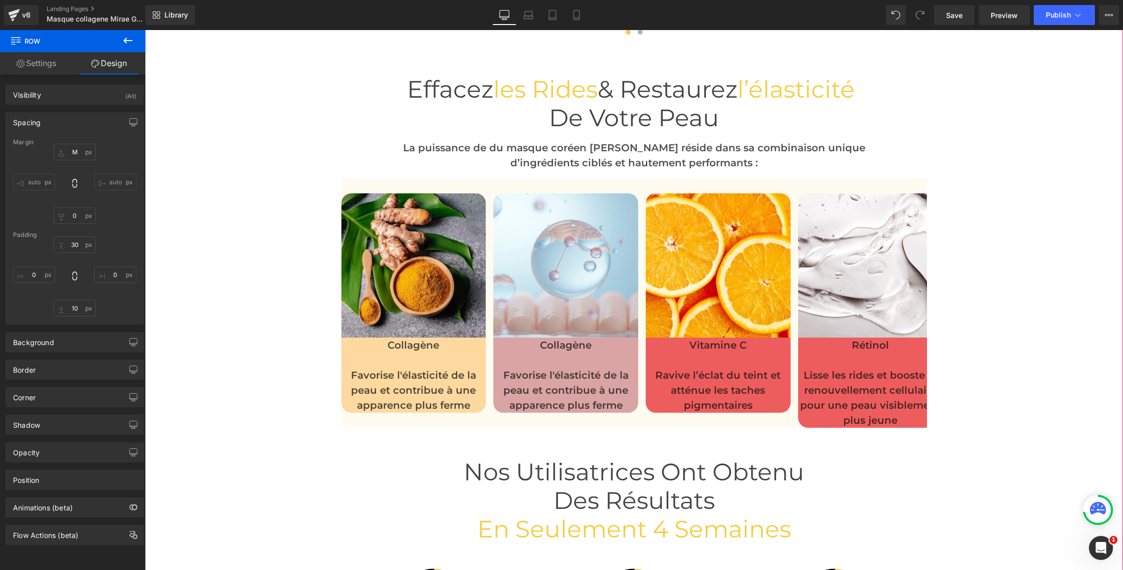
scroll to position [2726, 0]
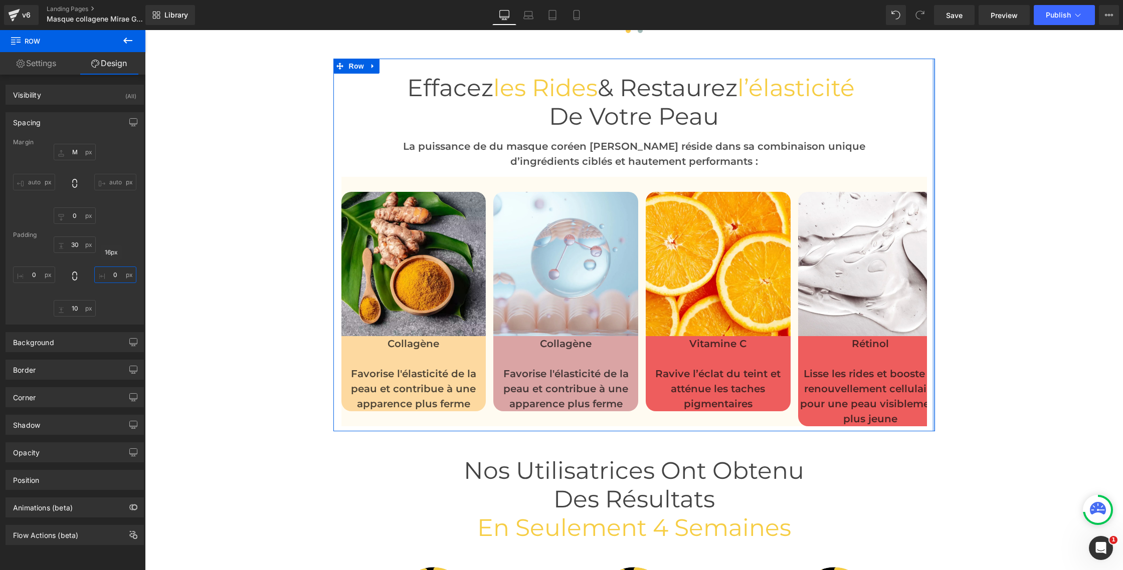
click at [113, 277] on input "0" at bounding box center [115, 275] width 42 height 17
click at [117, 278] on input "0" at bounding box center [115, 275] width 42 height 17
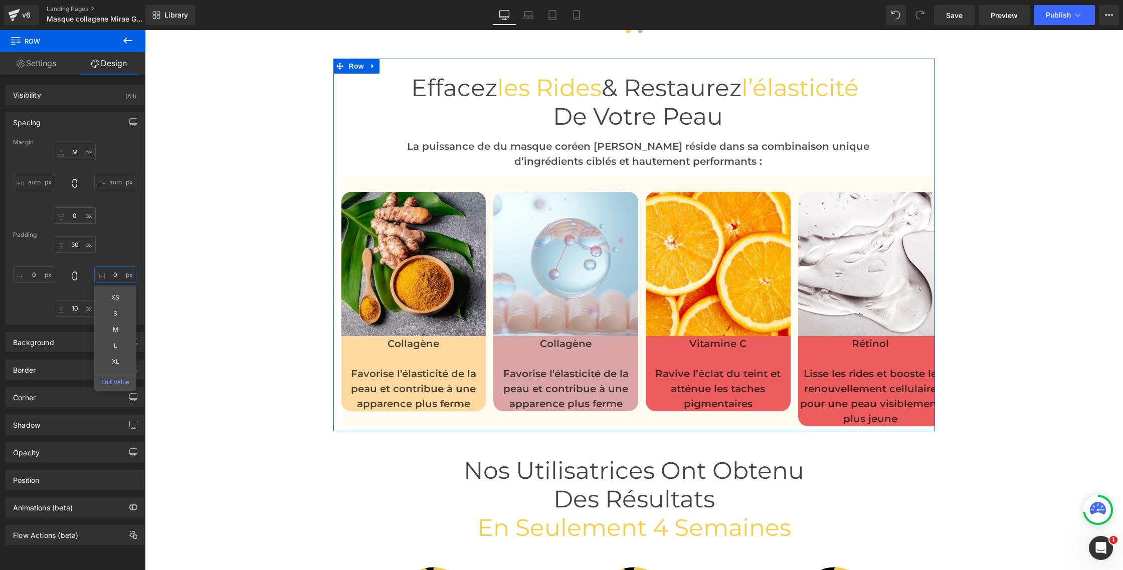
type input "0"
click at [102, 181] on input "auto" at bounding box center [115, 182] width 42 height 17
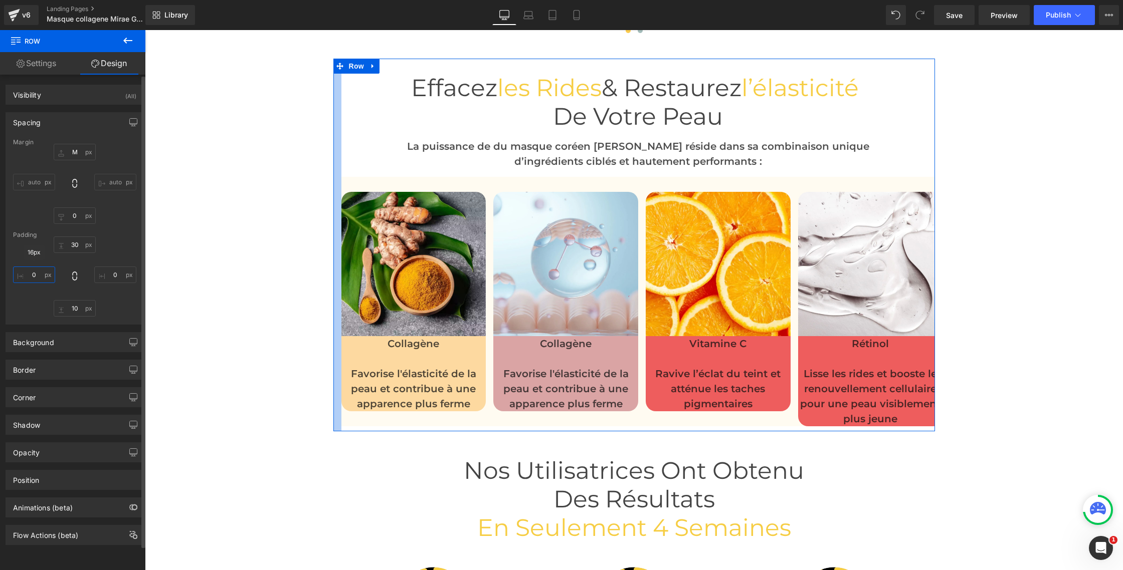
click at [42, 276] on input "0" at bounding box center [34, 275] width 42 height 17
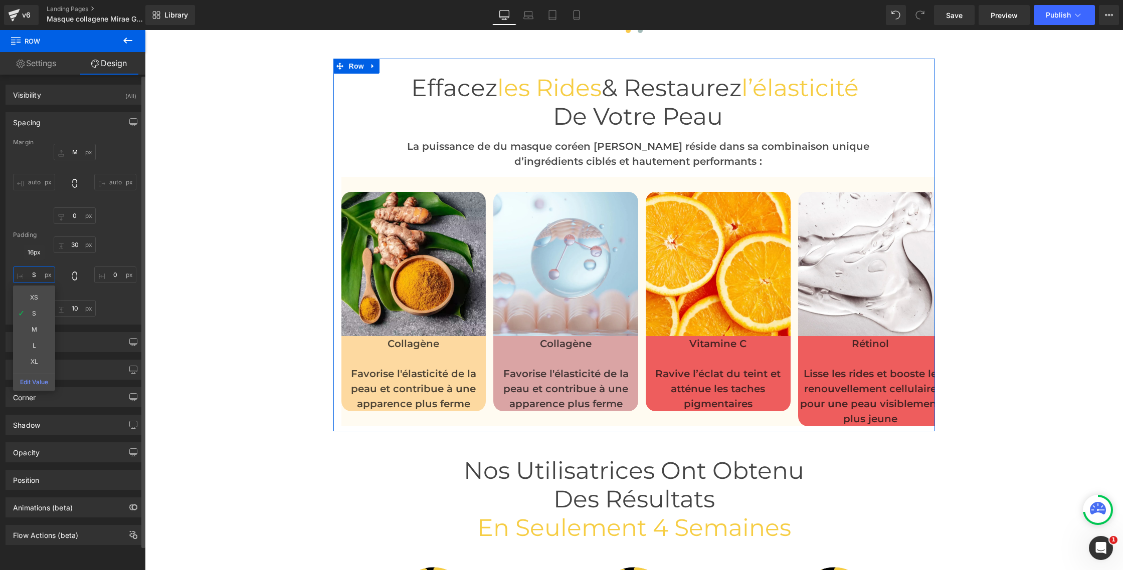
type input "0"
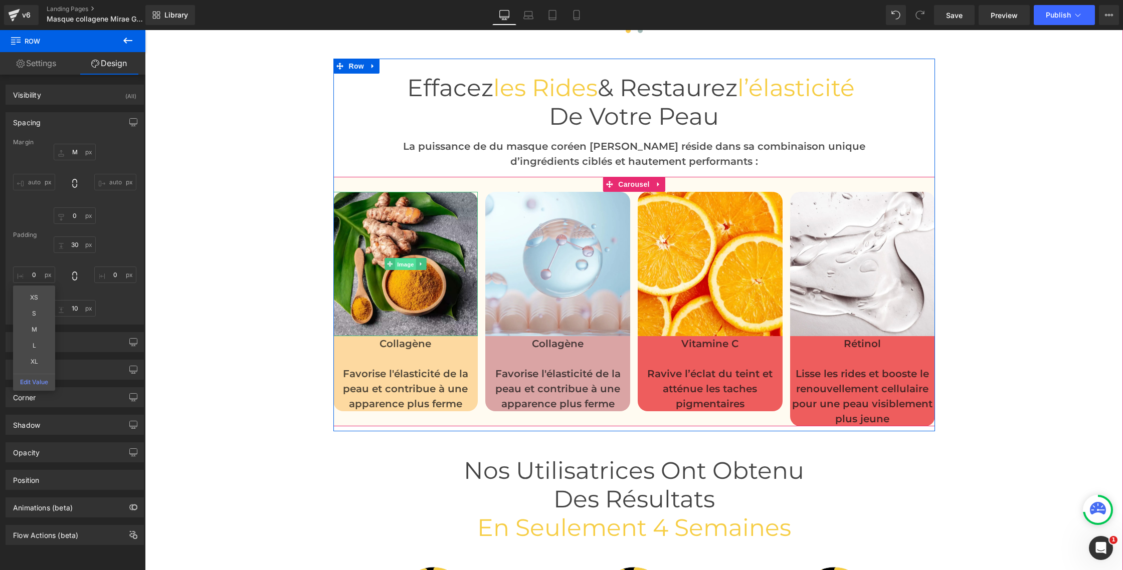
click at [407, 263] on span "Image" at bounding box center [405, 265] width 21 height 12
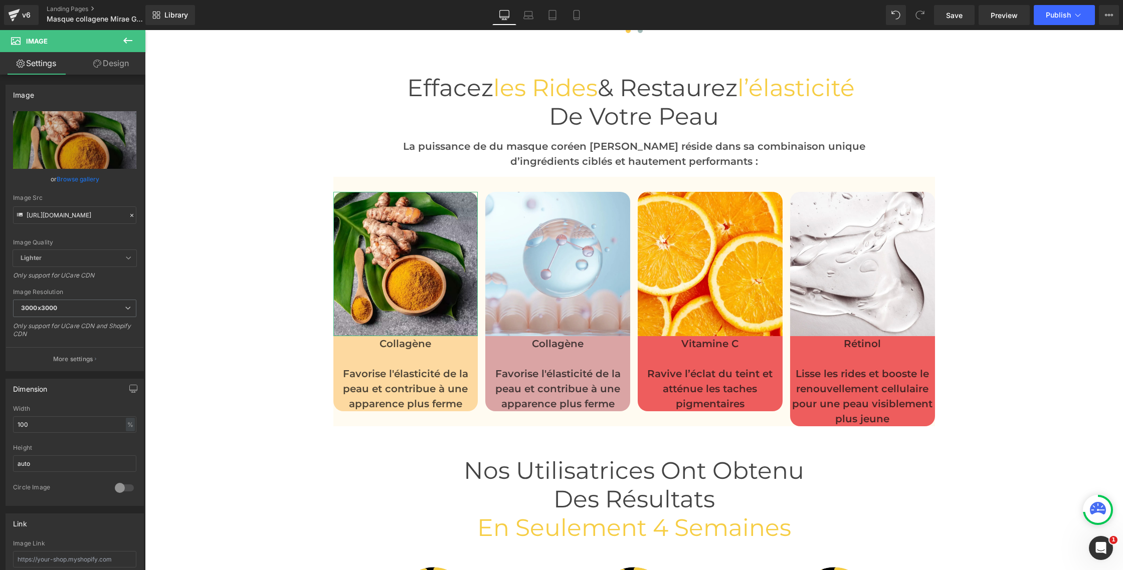
click at [121, 70] on link "Design" at bounding box center [111, 63] width 73 height 23
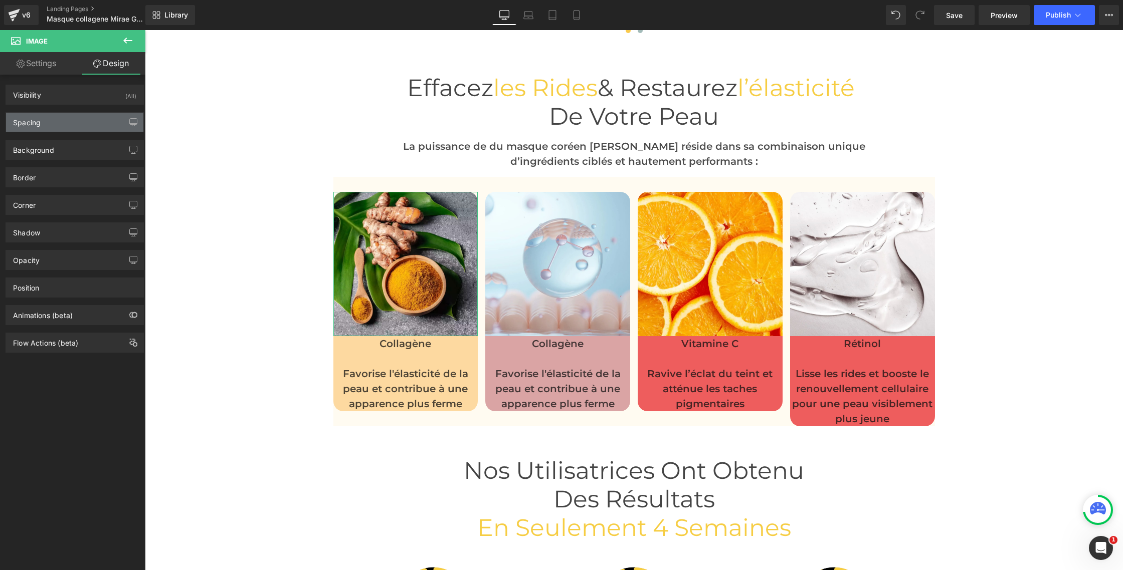
click at [37, 124] on div "Spacing" at bounding box center [27, 120] width 28 height 14
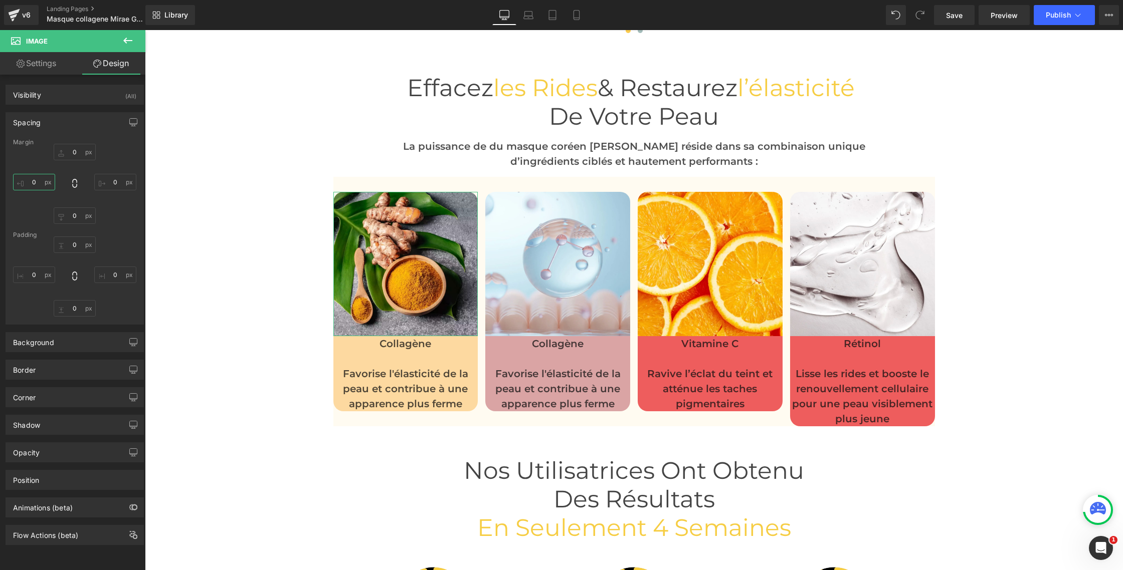
click at [40, 184] on input "0" at bounding box center [34, 182] width 42 height 17
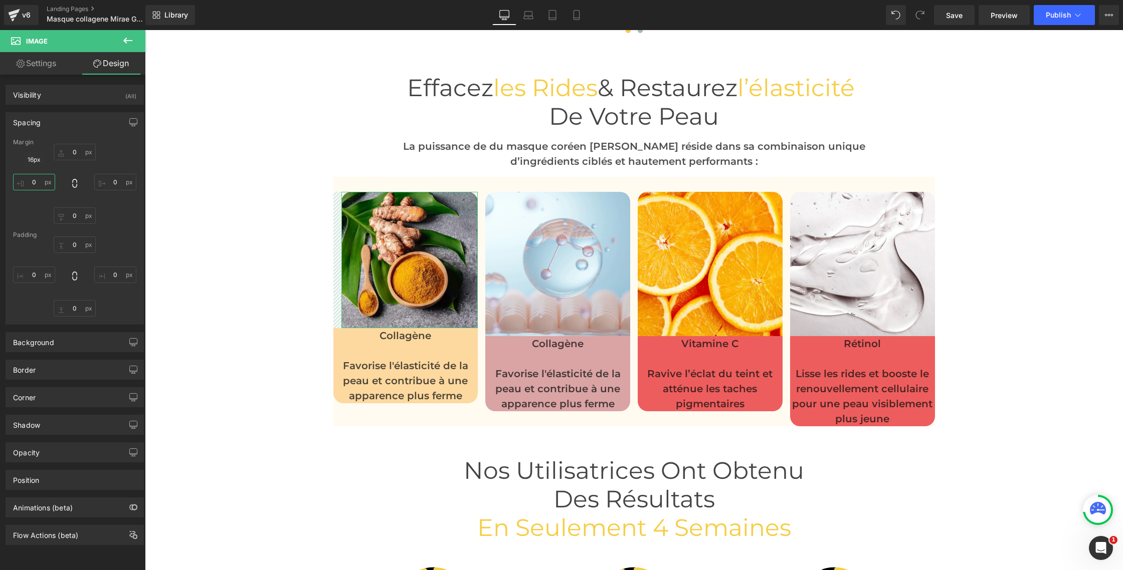
click at [37, 182] on input "0" at bounding box center [34, 182] width 42 height 17
type input "0"
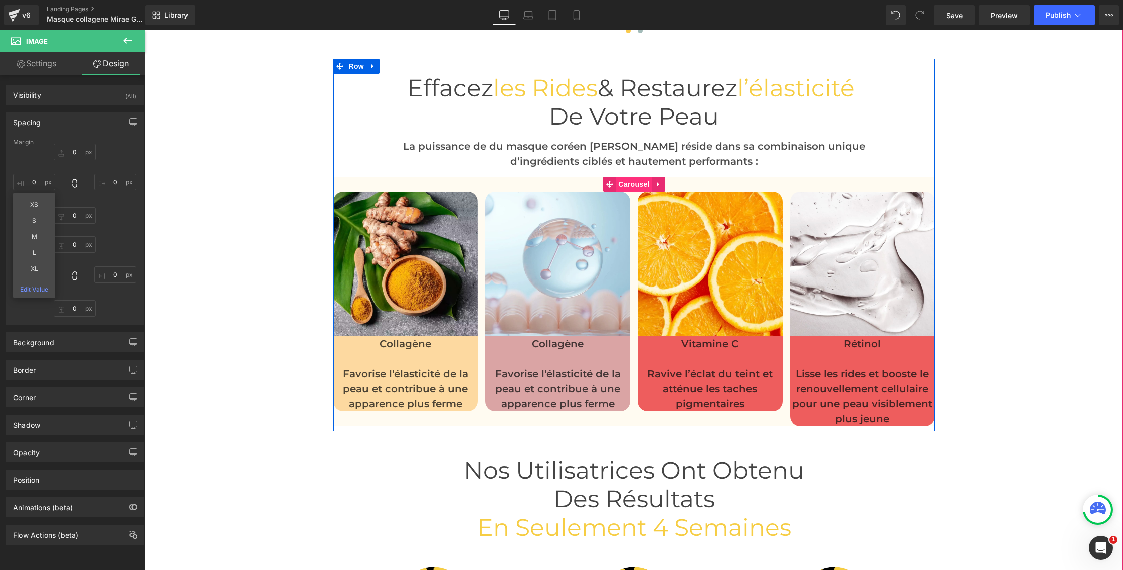
click at [631, 186] on span "Carousel" at bounding box center [634, 184] width 36 height 15
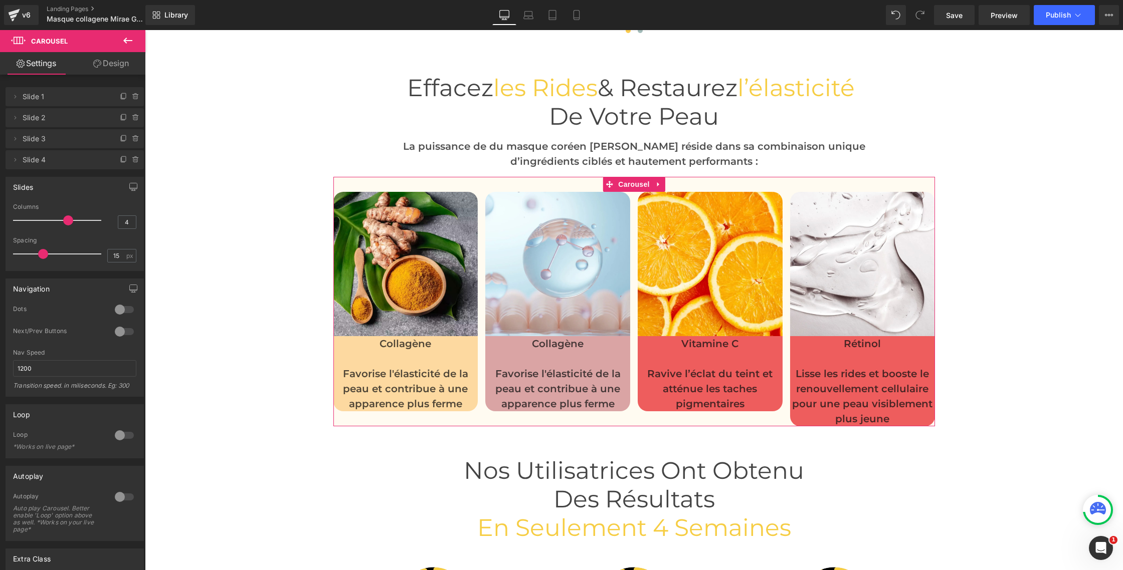
drag, startPoint x: 118, startPoint y: 68, endPoint x: 96, endPoint y: 78, distance: 23.6
click at [118, 68] on link "Design" at bounding box center [111, 63] width 73 height 23
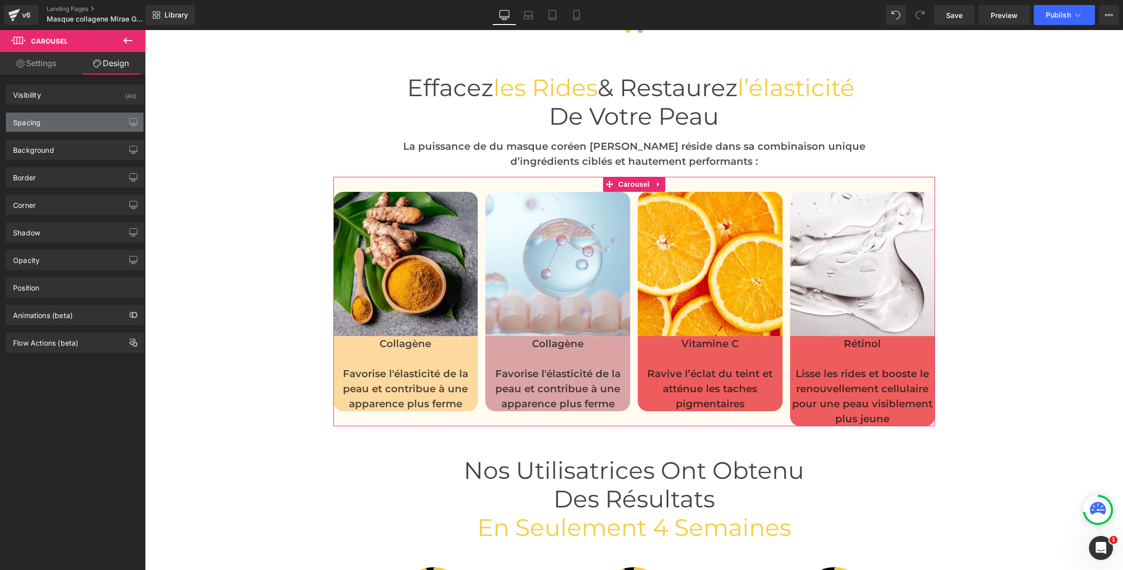
click at [44, 118] on div "Spacing" at bounding box center [74, 122] width 137 height 19
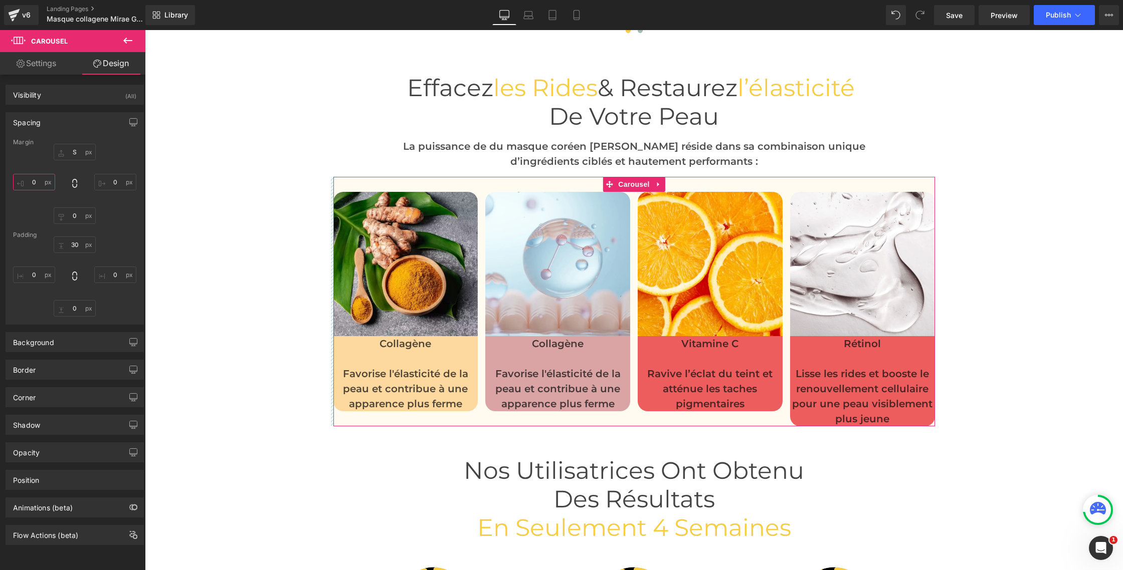
click at [37, 181] on input "0" at bounding box center [34, 182] width 42 height 17
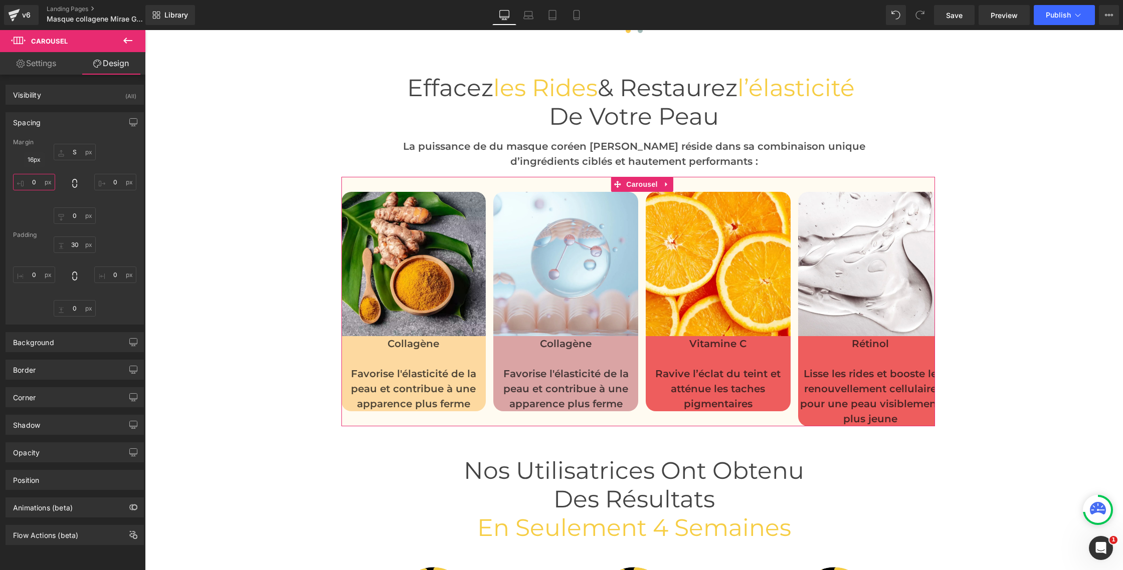
click at [37, 185] on input "0" at bounding box center [34, 182] width 42 height 17
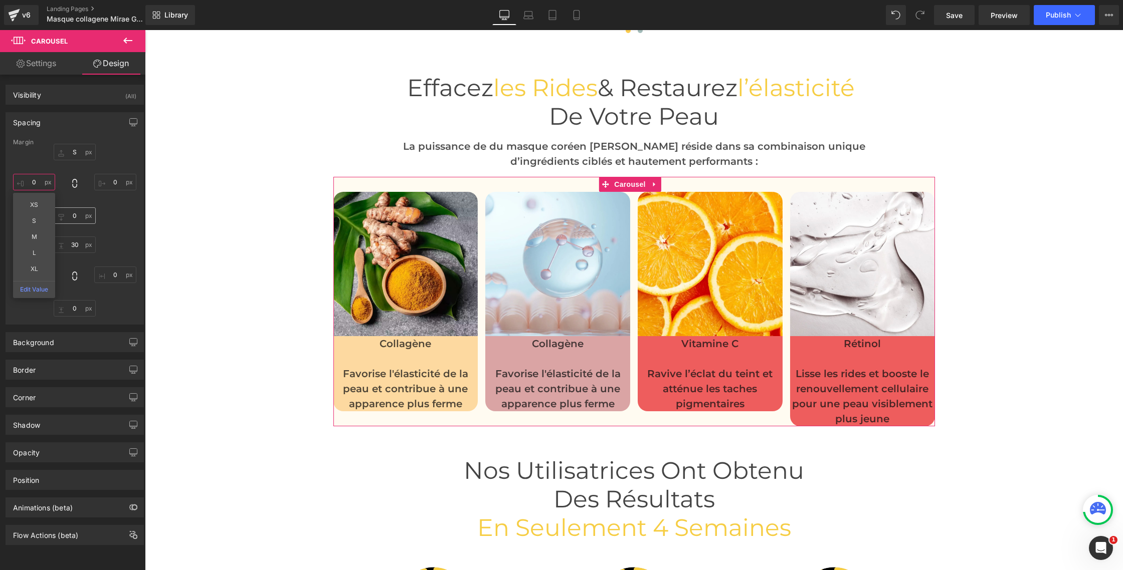
type input "0"
click at [93, 208] on input "0" at bounding box center [75, 216] width 42 height 17
click at [26, 270] on input "0" at bounding box center [34, 275] width 42 height 17
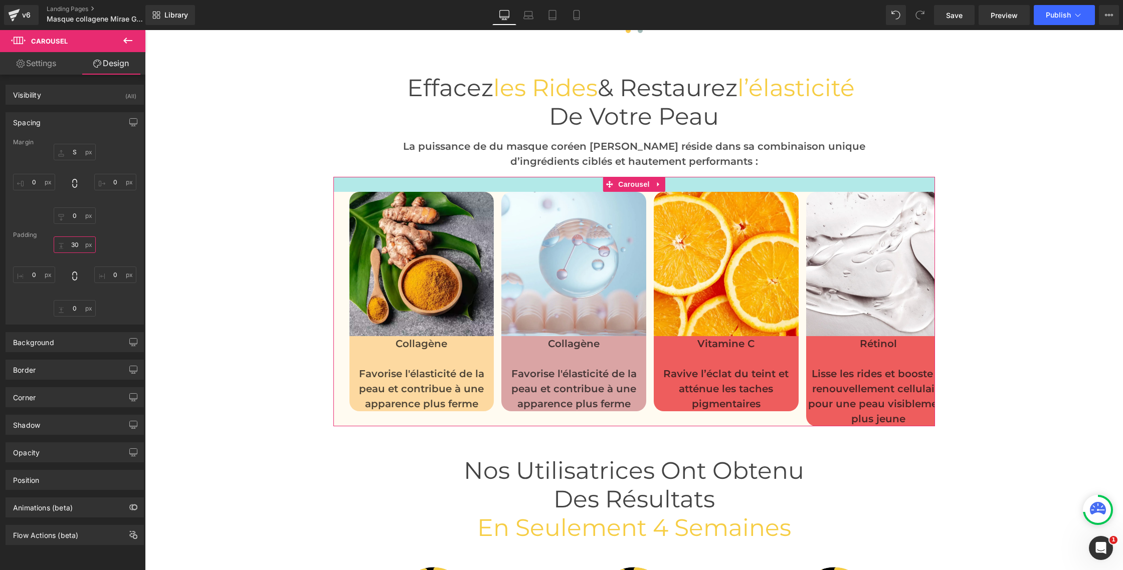
click at [72, 243] on input "30" at bounding box center [75, 245] width 42 height 17
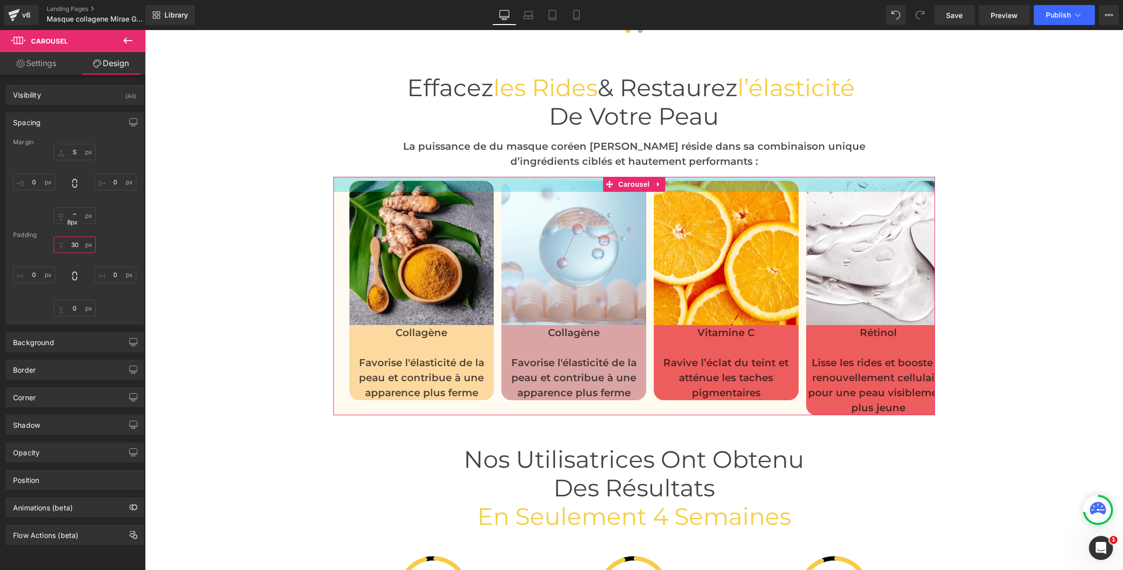
click at [73, 246] on input "30" at bounding box center [75, 245] width 42 height 17
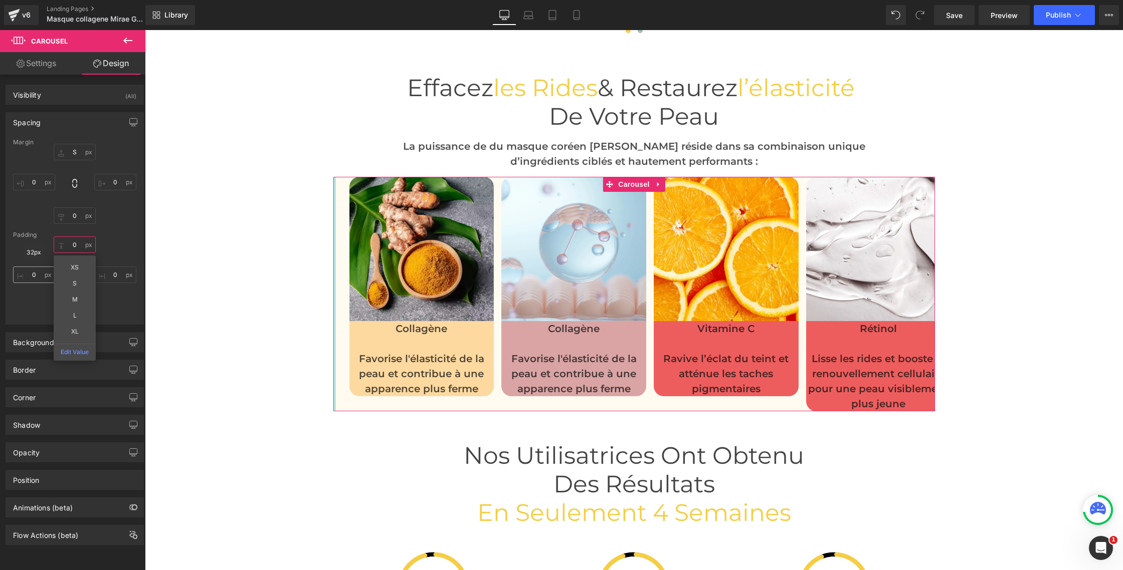
type input "0"
click at [34, 277] on input "0" at bounding box center [34, 275] width 42 height 17
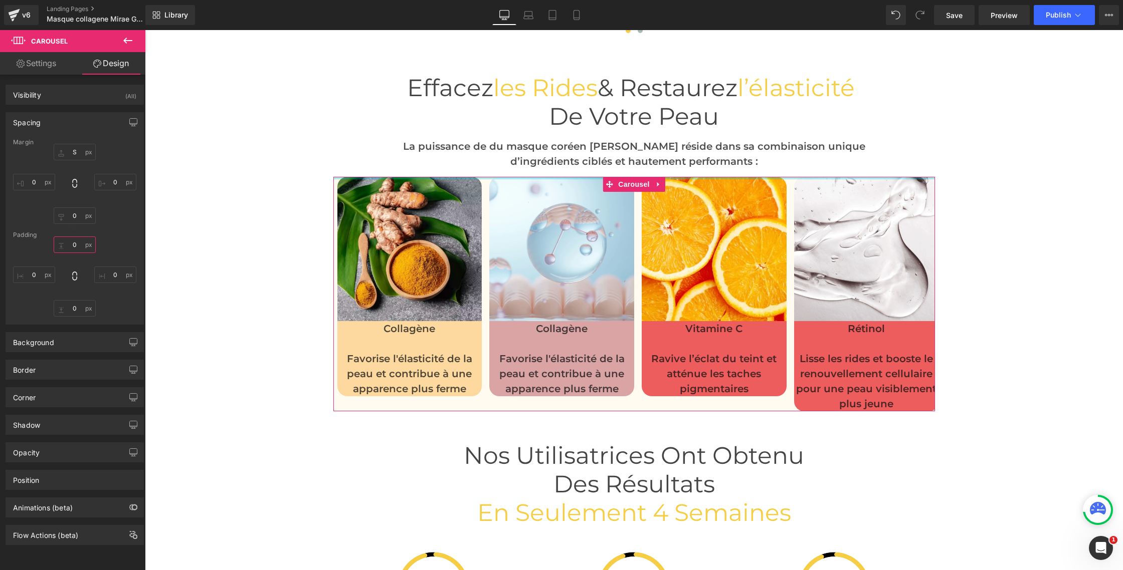
click at [71, 246] on input "0" at bounding box center [75, 245] width 42 height 17
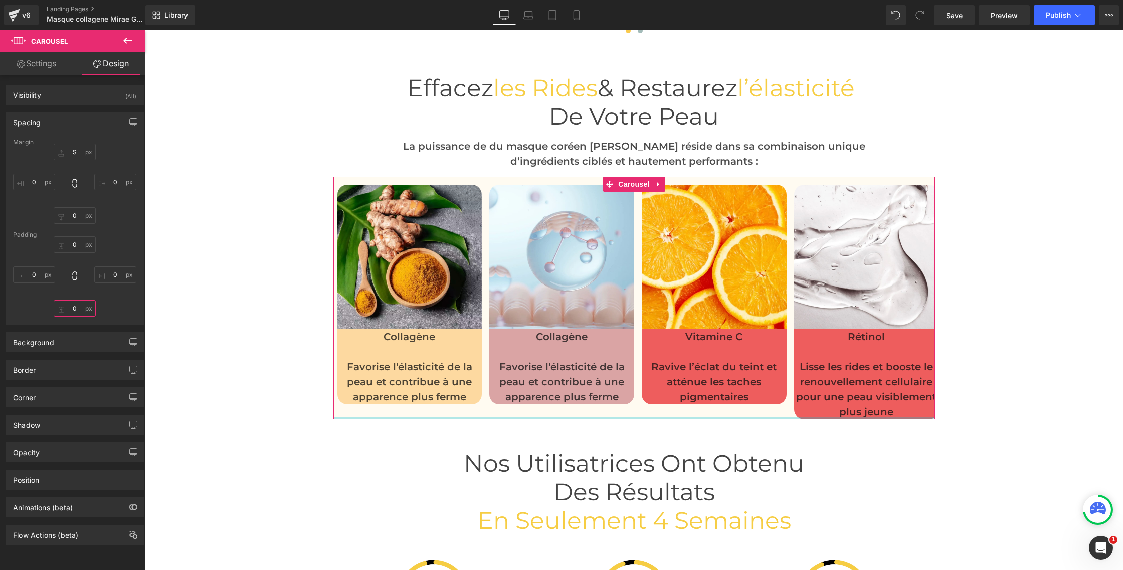
click at [75, 310] on input "0" at bounding box center [75, 308] width 42 height 17
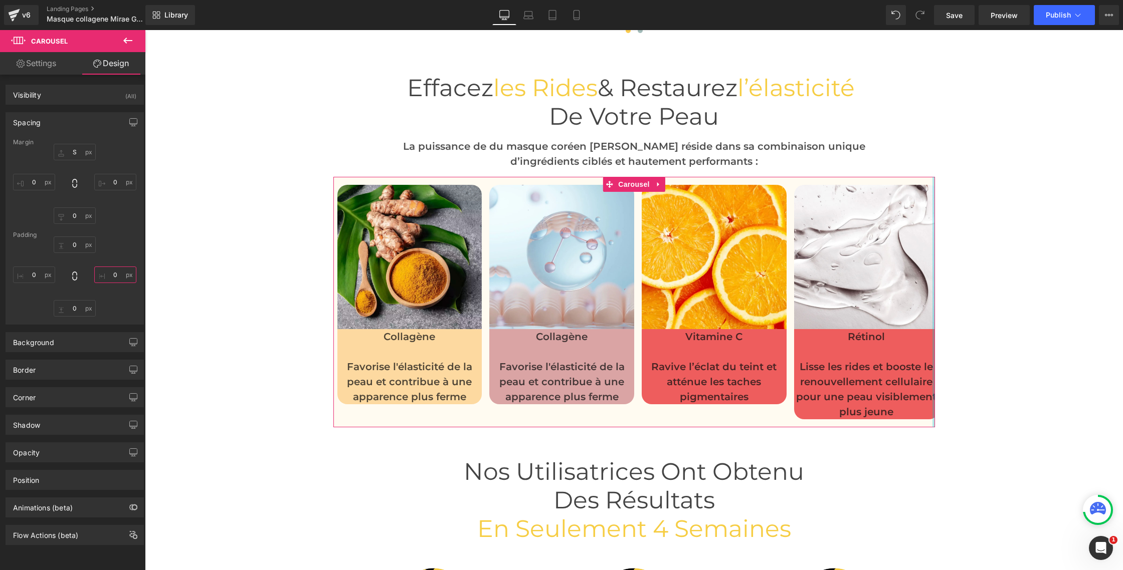
click at [113, 275] on input "0" at bounding box center [115, 275] width 42 height 17
click at [110, 275] on input "0" at bounding box center [115, 275] width 42 height 17
type input "0"
click at [44, 60] on link "Settings" at bounding box center [36, 63] width 73 height 23
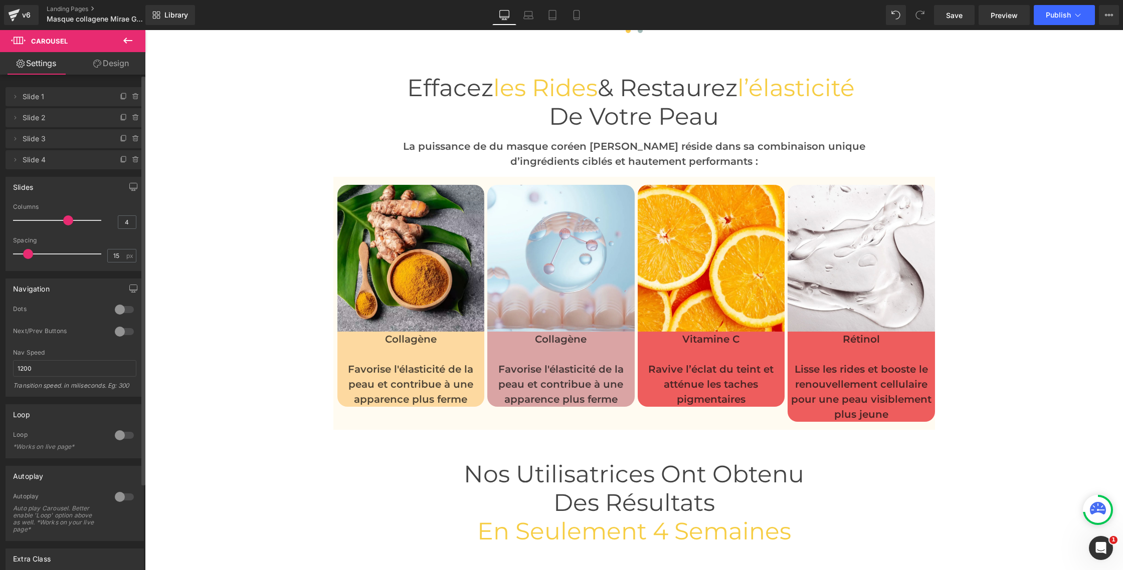
drag, startPoint x: 44, startPoint y: 253, endPoint x: 30, endPoint y: 253, distance: 13.5
click at [30, 253] on span at bounding box center [28, 254] width 10 height 10
click at [108, 65] on link "Design" at bounding box center [111, 63] width 73 height 23
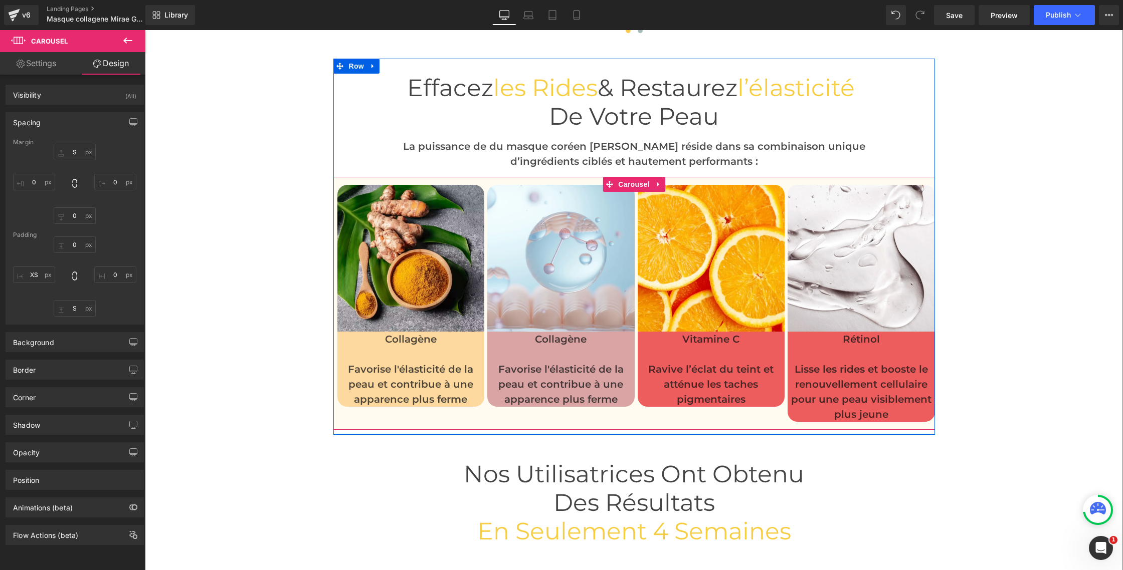
click at [401, 417] on div "Image Collagène Favorise l'élasticité de la peau et contribue à une apparence p…" at bounding box center [637, 304] width 600 height 238
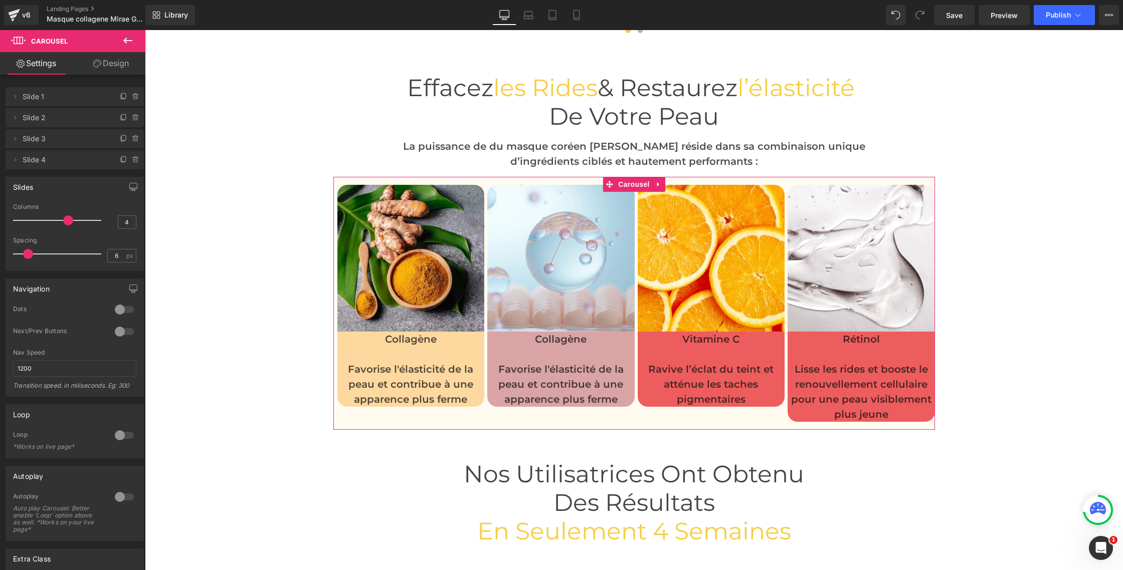
drag, startPoint x: 124, startPoint y: 58, endPoint x: 116, endPoint y: 62, distance: 8.5
click at [124, 58] on link "Design" at bounding box center [111, 63] width 73 height 23
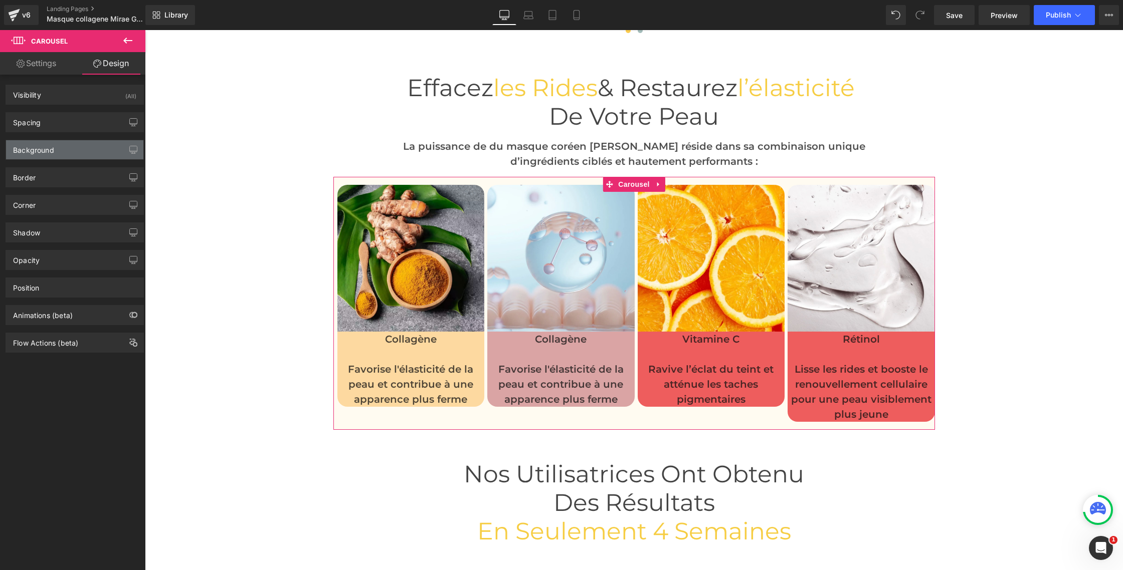
click at [45, 148] on div "Background" at bounding box center [33, 147] width 41 height 14
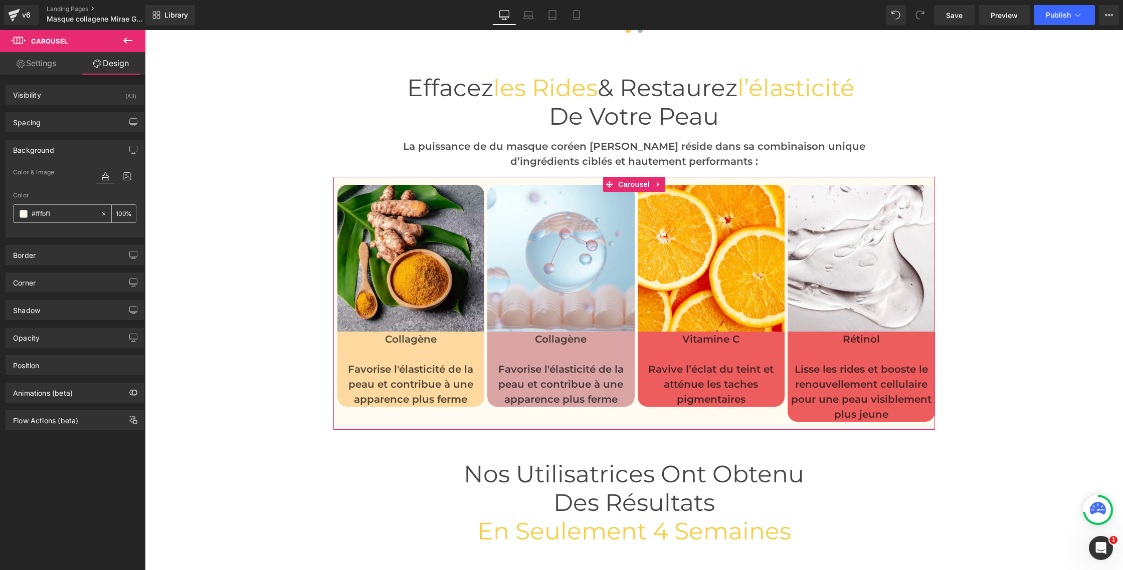
click at [24, 215] on span at bounding box center [24, 214] width 8 height 8
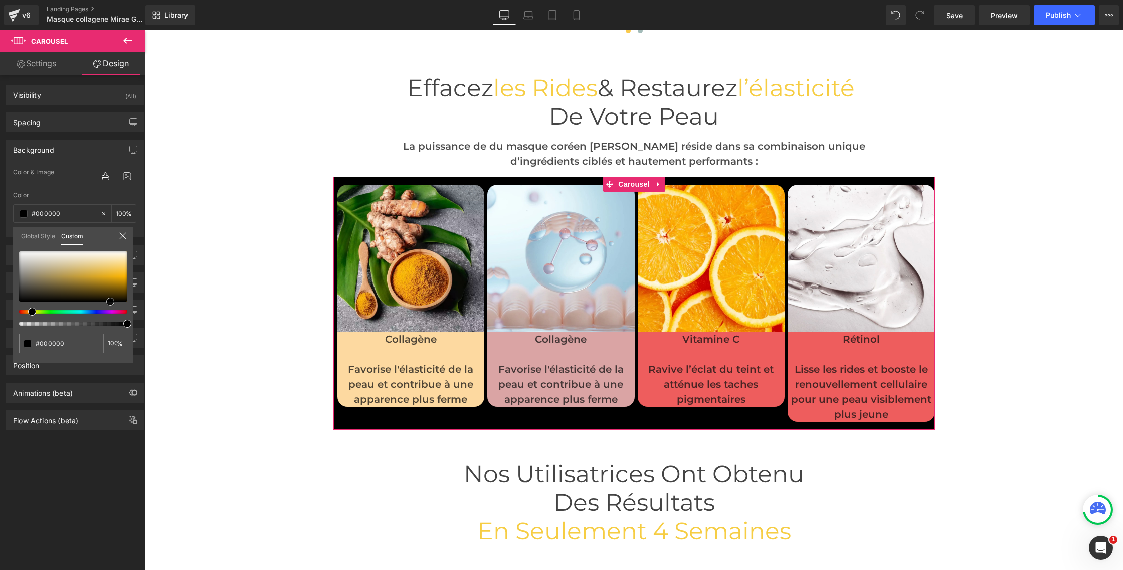
drag, startPoint x: 128, startPoint y: 254, endPoint x: 111, endPoint y: 306, distance: 54.8
click at [111, 306] on div at bounding box center [73, 289] width 108 height 74
click at [122, 65] on link "Design" at bounding box center [111, 63] width 73 height 23
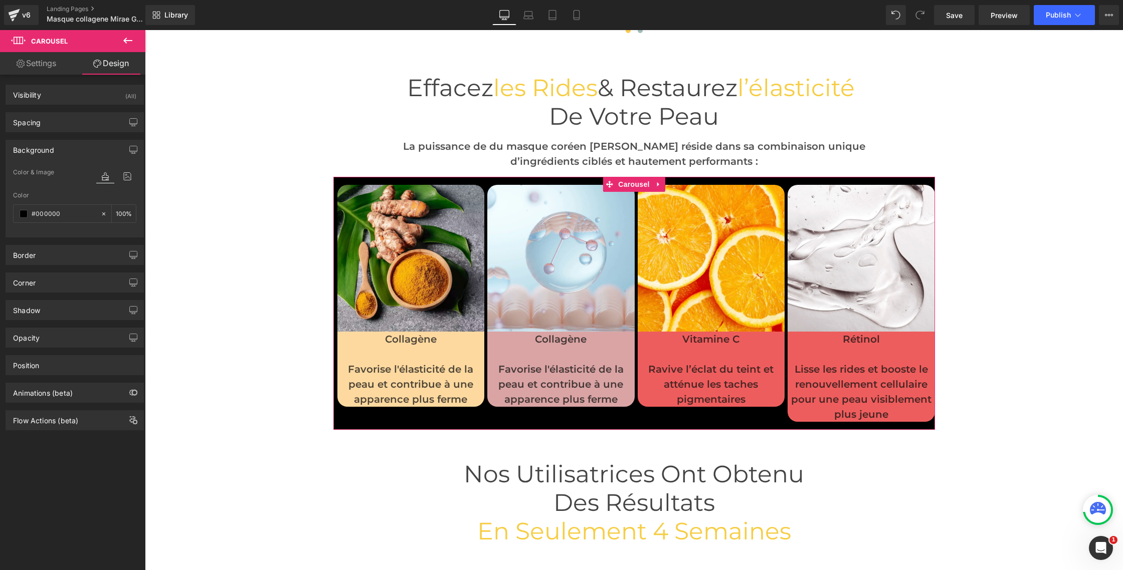
click at [26, 122] on div "Spacing" at bounding box center [27, 120] width 28 height 14
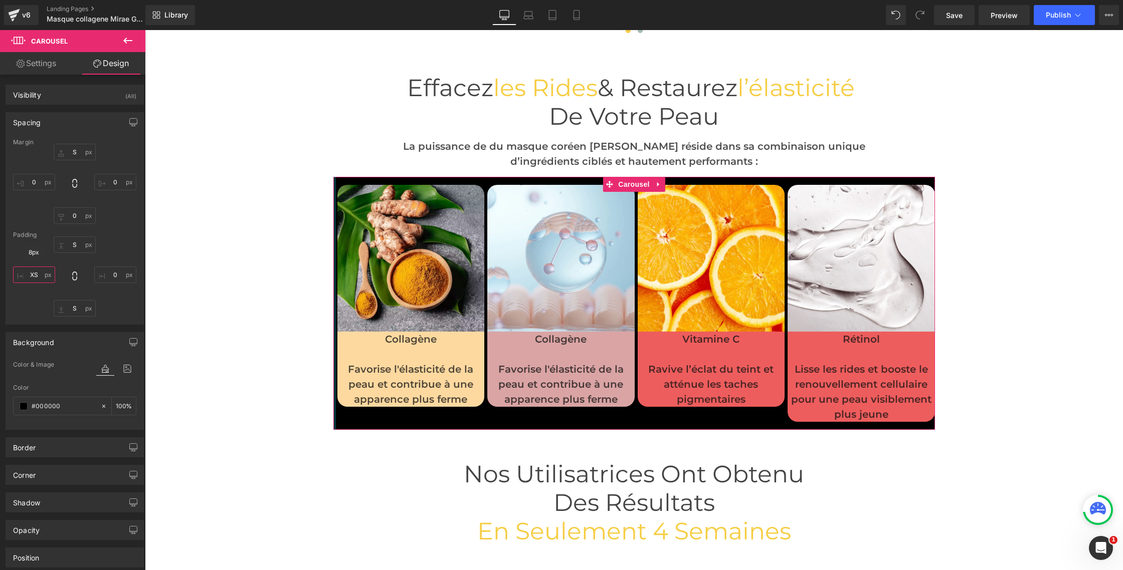
click at [33, 275] on input "XS" at bounding box center [34, 275] width 42 height 17
type input "0S"
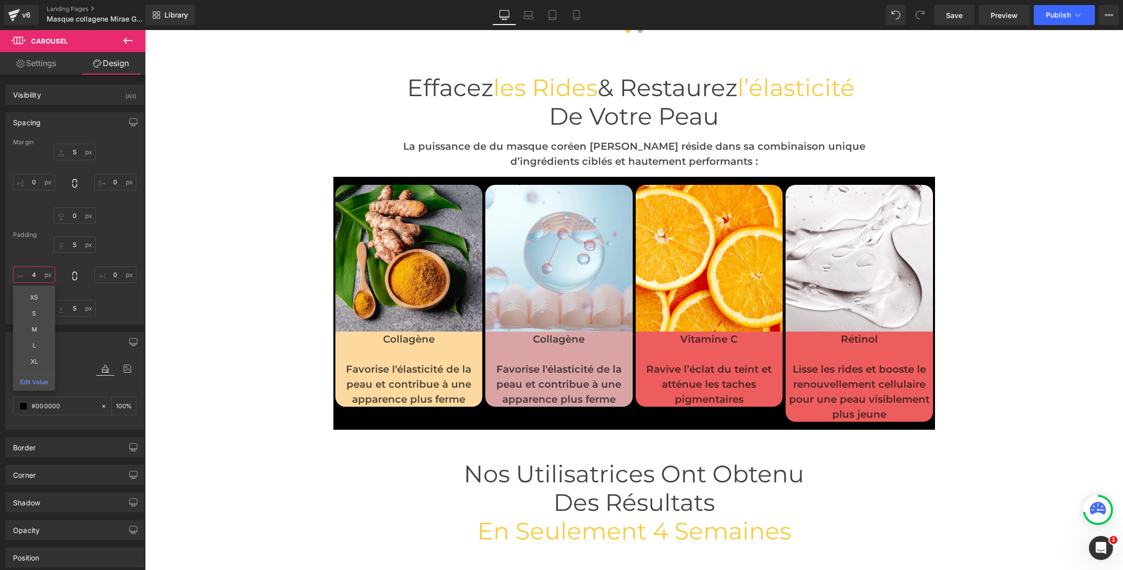
type input "4"
click at [275, 269] on body "□ DENYRA Ignorer et passer au contenu Votre panier est vide Continuer les achat…" at bounding box center [634, 198] width 978 height 5788
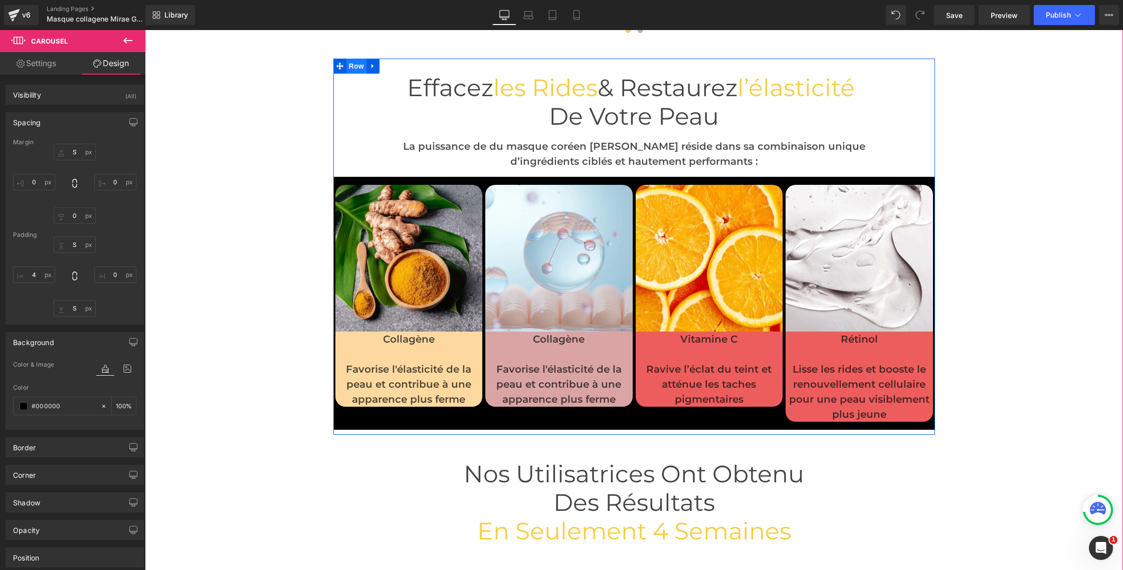
click at [351, 67] on span "Row" at bounding box center [356, 66] width 20 height 15
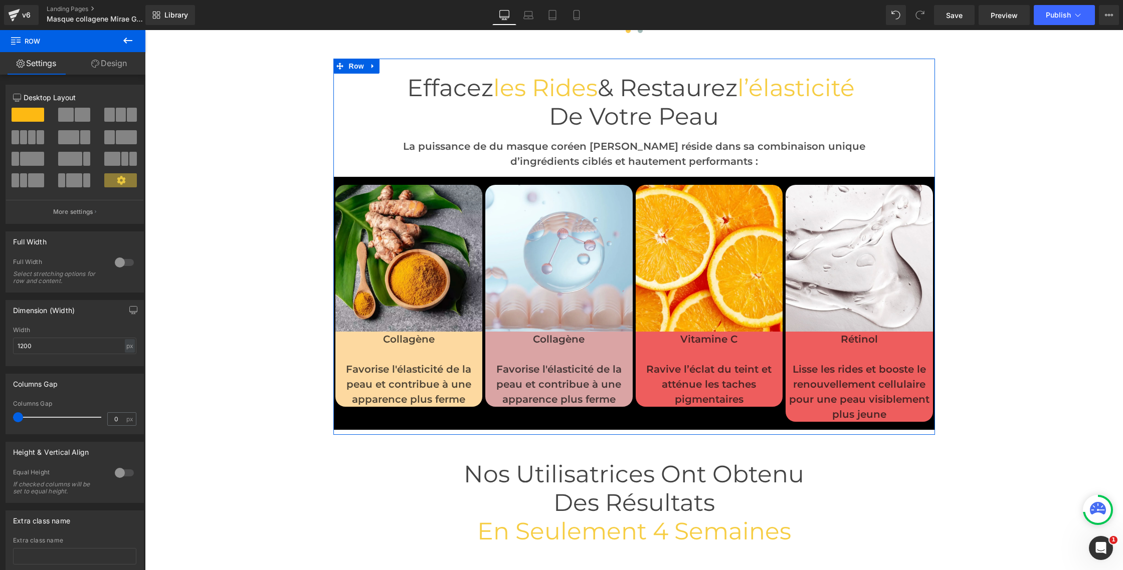
click at [123, 263] on div at bounding box center [124, 263] width 24 height 16
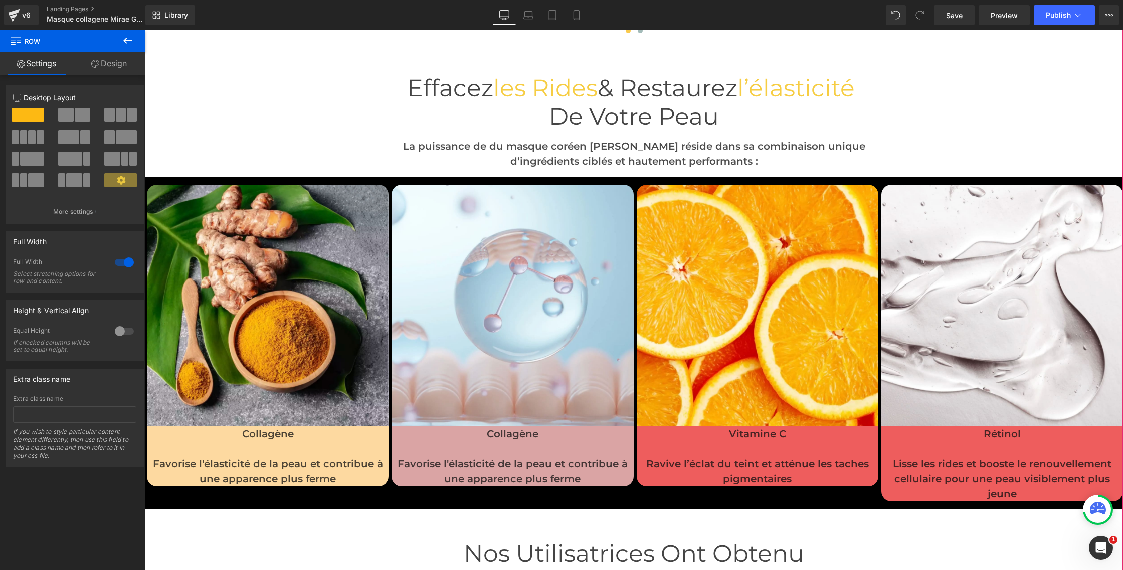
scroll to position [2720, 0]
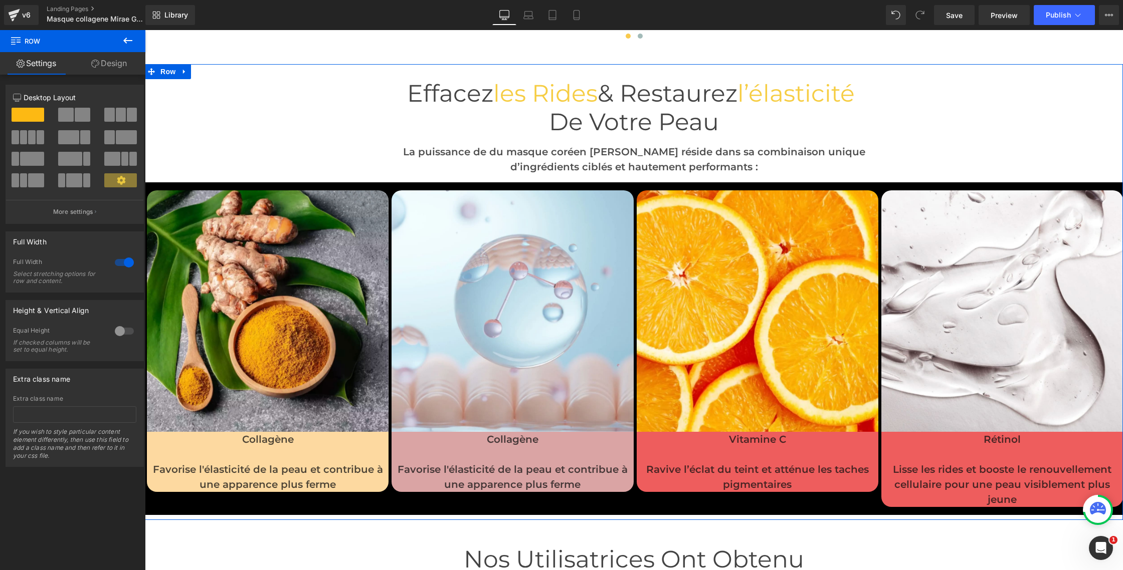
click at [103, 62] on link "Design" at bounding box center [109, 63] width 73 height 23
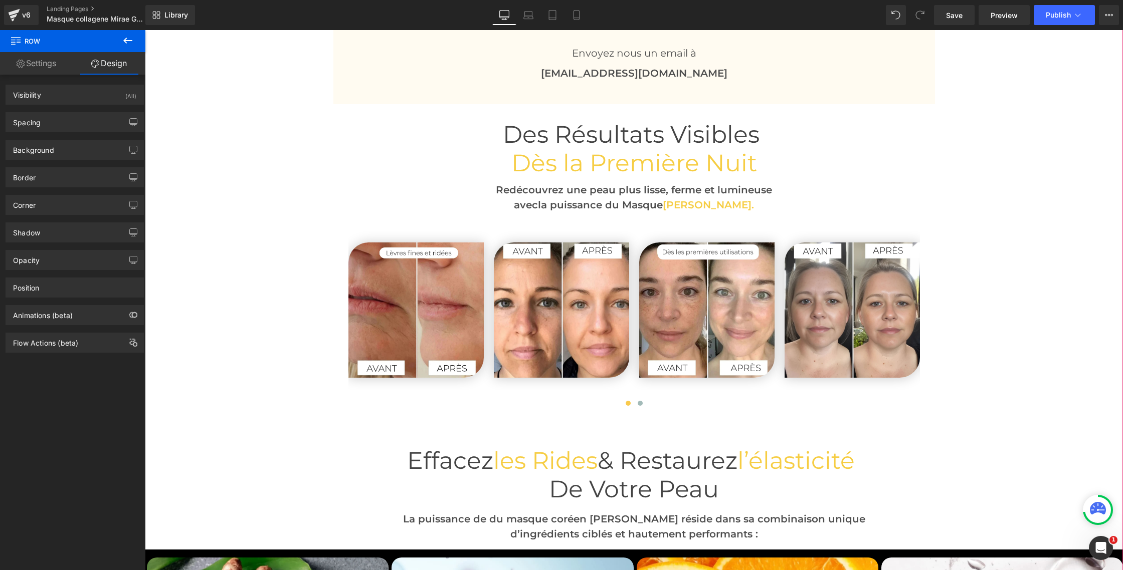
scroll to position [2372, 0]
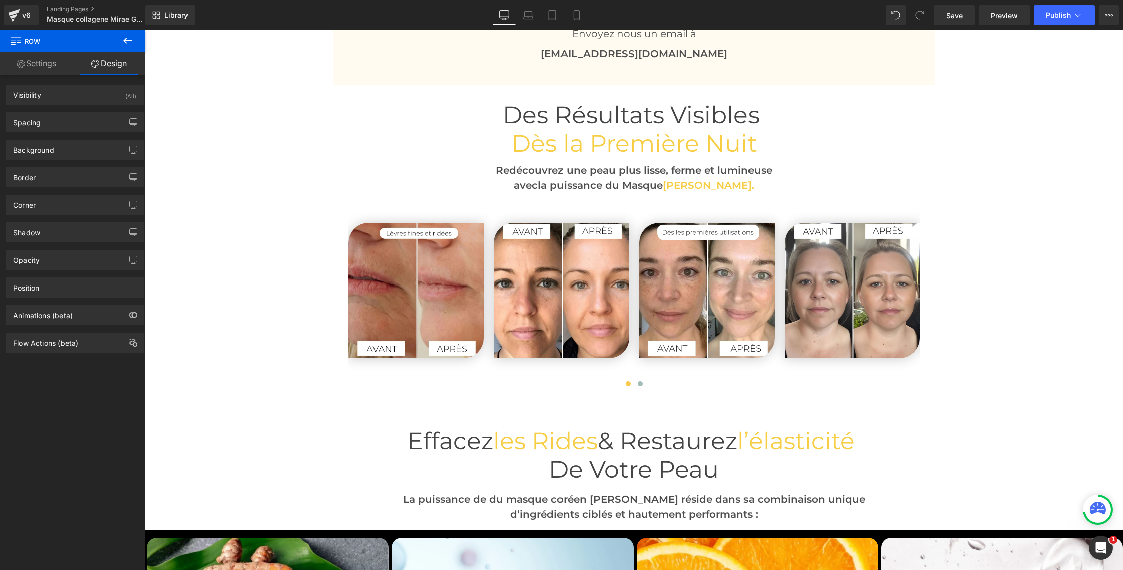
click at [122, 45] on icon at bounding box center [128, 41] width 12 height 12
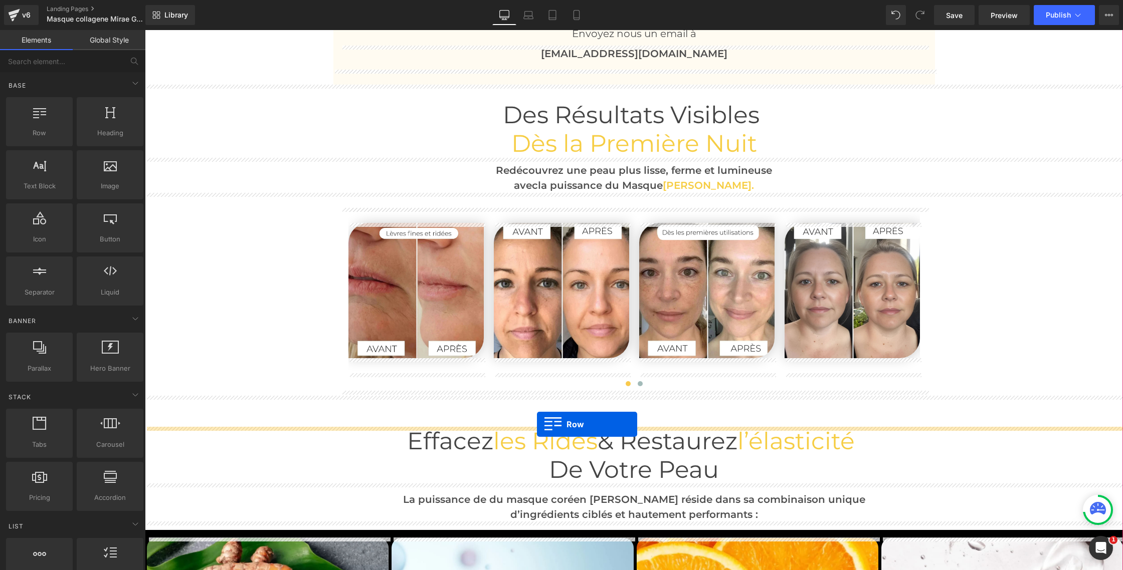
drag, startPoint x: 197, startPoint y: 152, endPoint x: 537, endPoint y: 425, distance: 435.3
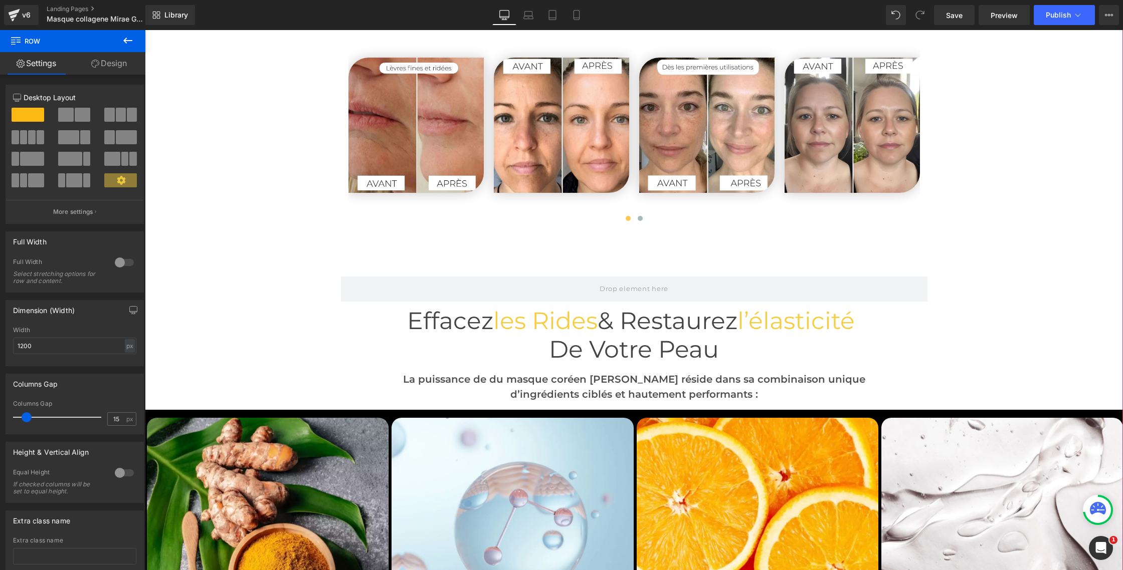
scroll to position [2539, 0]
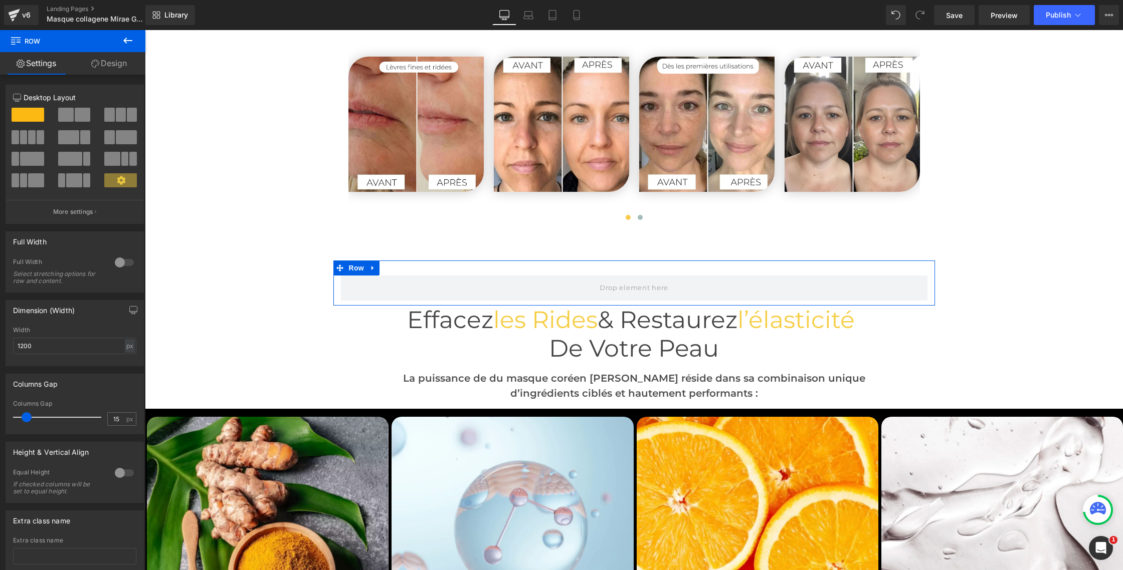
click at [118, 261] on div at bounding box center [124, 263] width 24 height 16
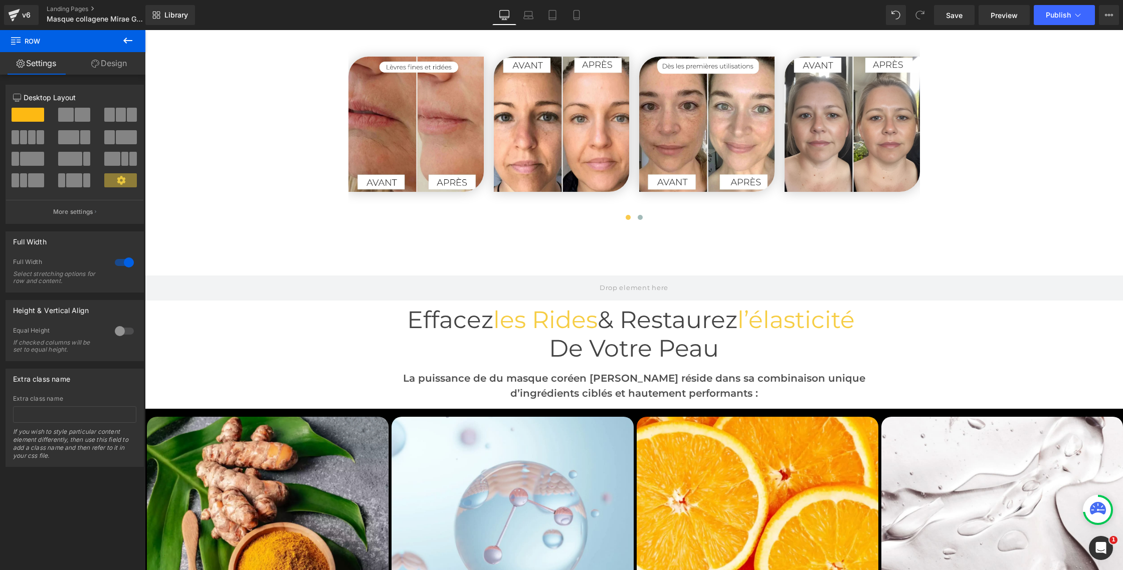
click at [127, 38] on icon at bounding box center [128, 41] width 12 height 12
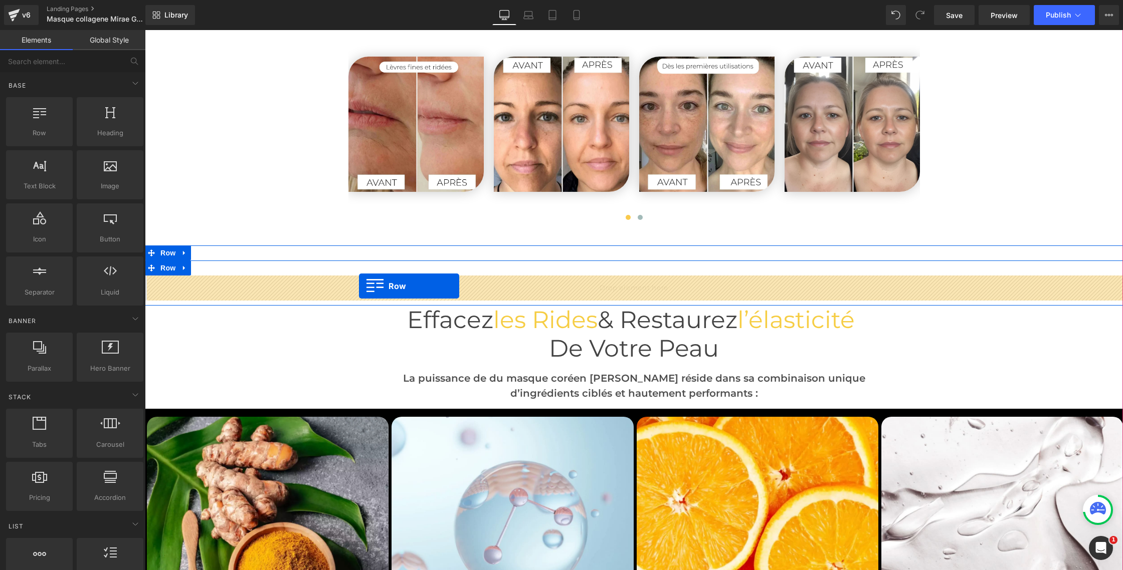
drag, startPoint x: 190, startPoint y: 154, endPoint x: 359, endPoint y: 286, distance: 213.9
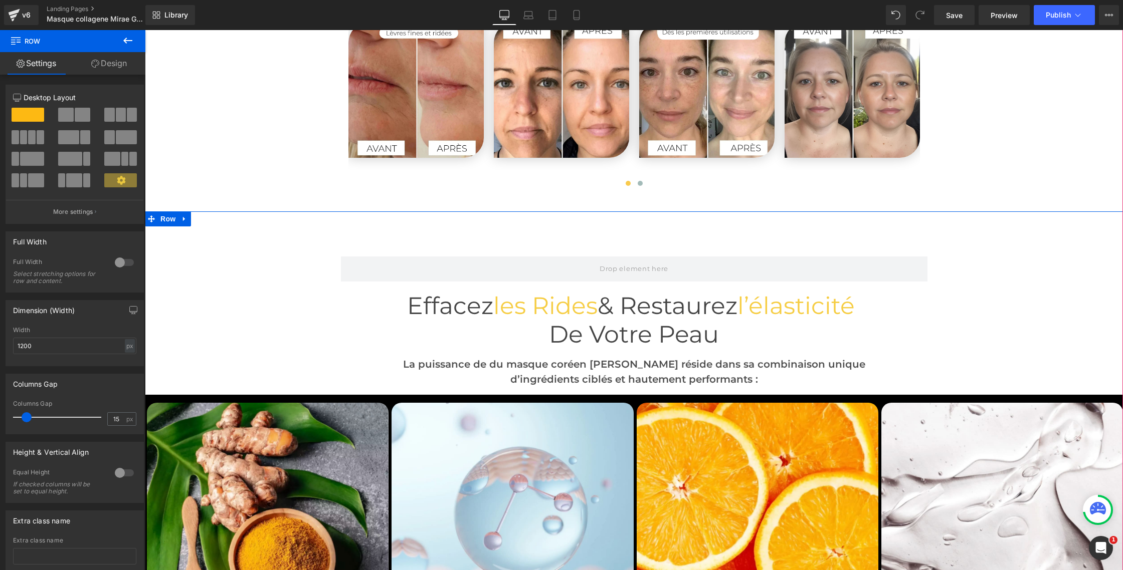
scroll to position [2555, 0]
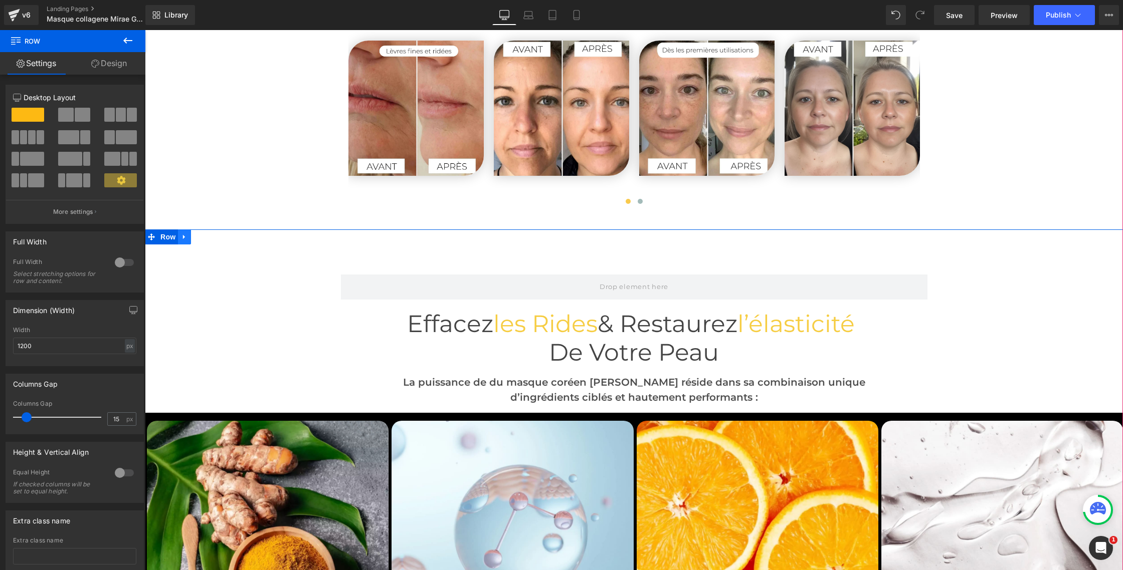
click at [181, 233] on icon at bounding box center [184, 237] width 7 height 8
click at [207, 238] on link at bounding box center [210, 237] width 13 height 15
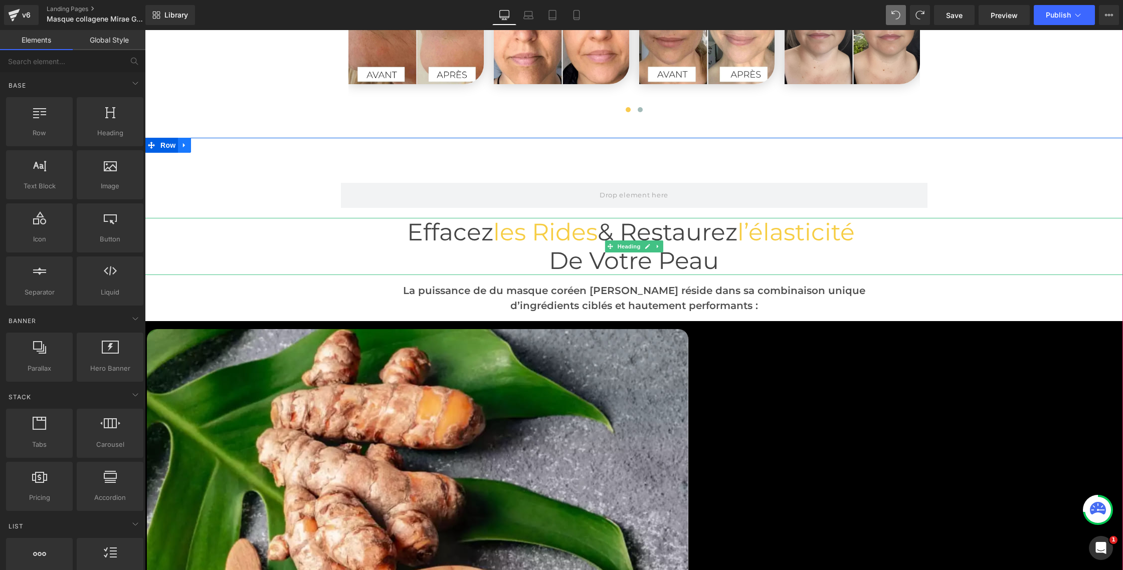
scroll to position [2642, 0]
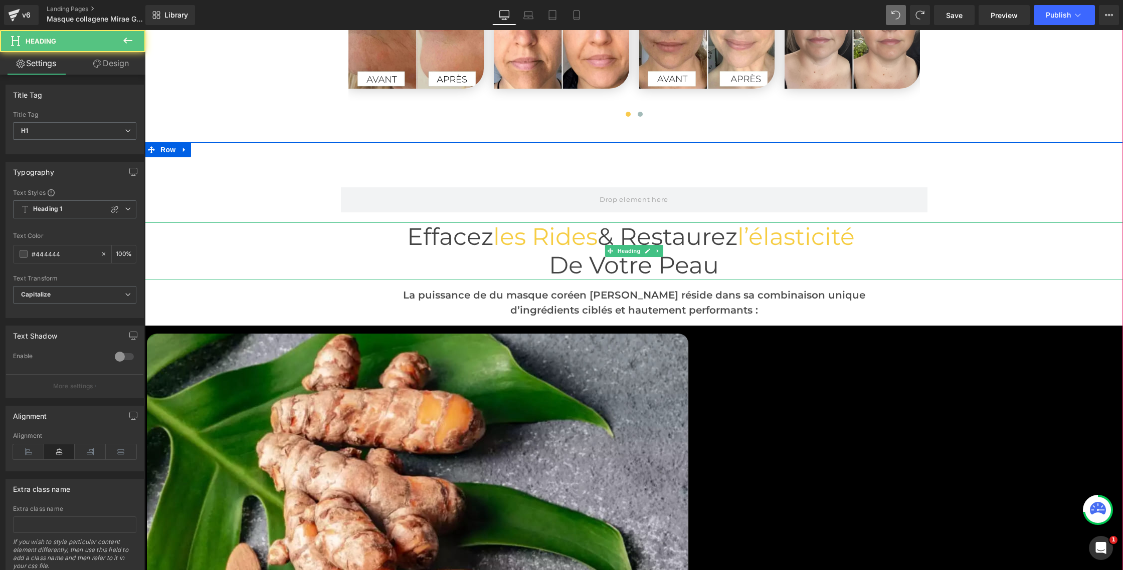
click at [188, 228] on h1 "Effacez les rides & Restaurez l’élasticité" at bounding box center [634, 237] width 978 height 29
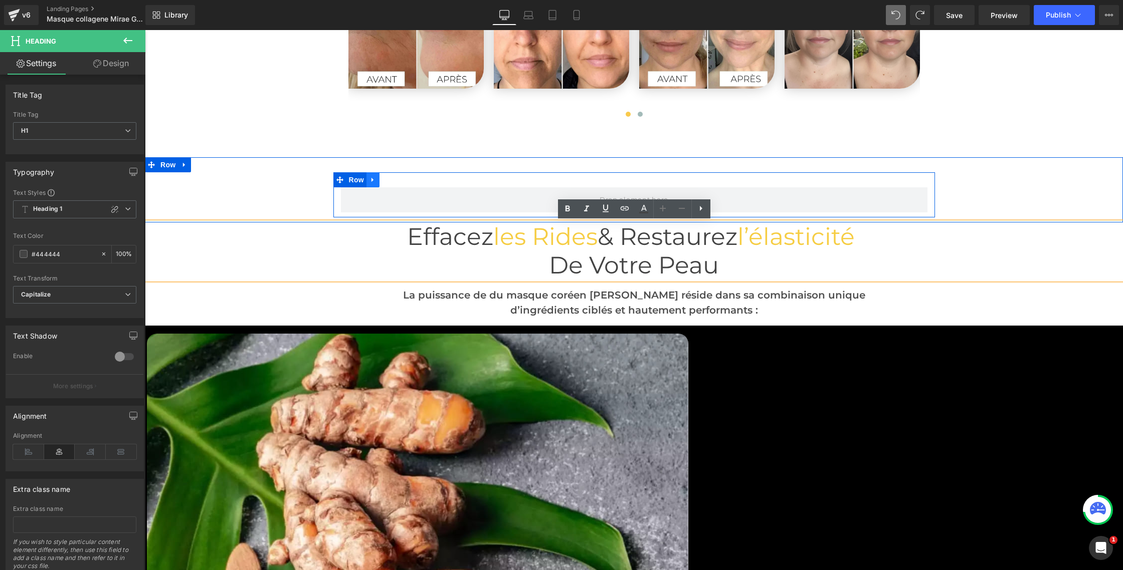
click at [374, 181] on icon at bounding box center [372, 180] width 7 height 8
click at [400, 180] on icon at bounding box center [398, 179] width 7 height 7
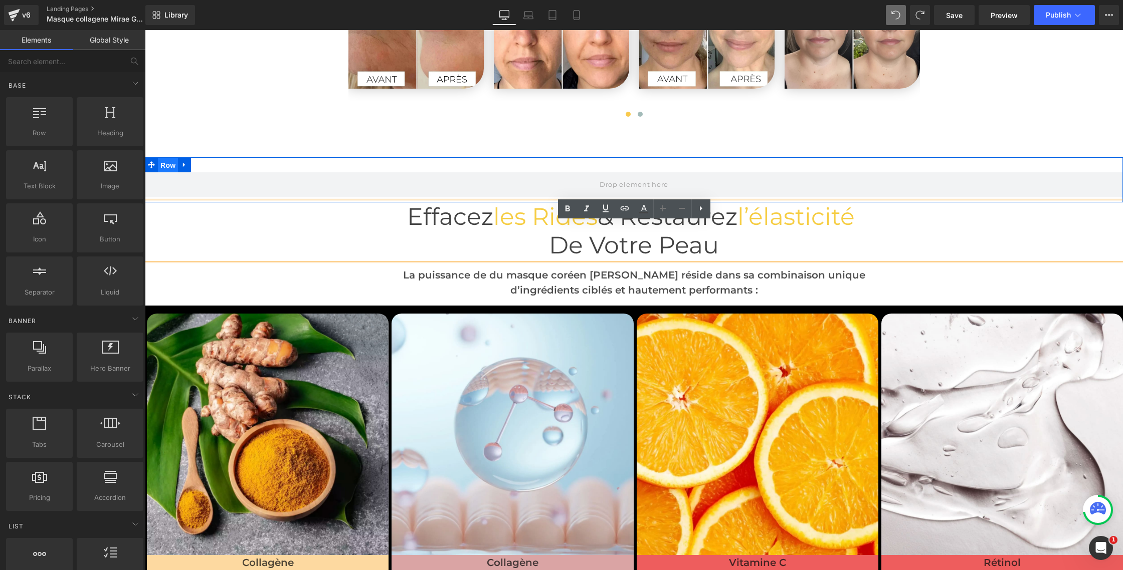
click at [170, 165] on span "Row" at bounding box center [168, 165] width 20 height 15
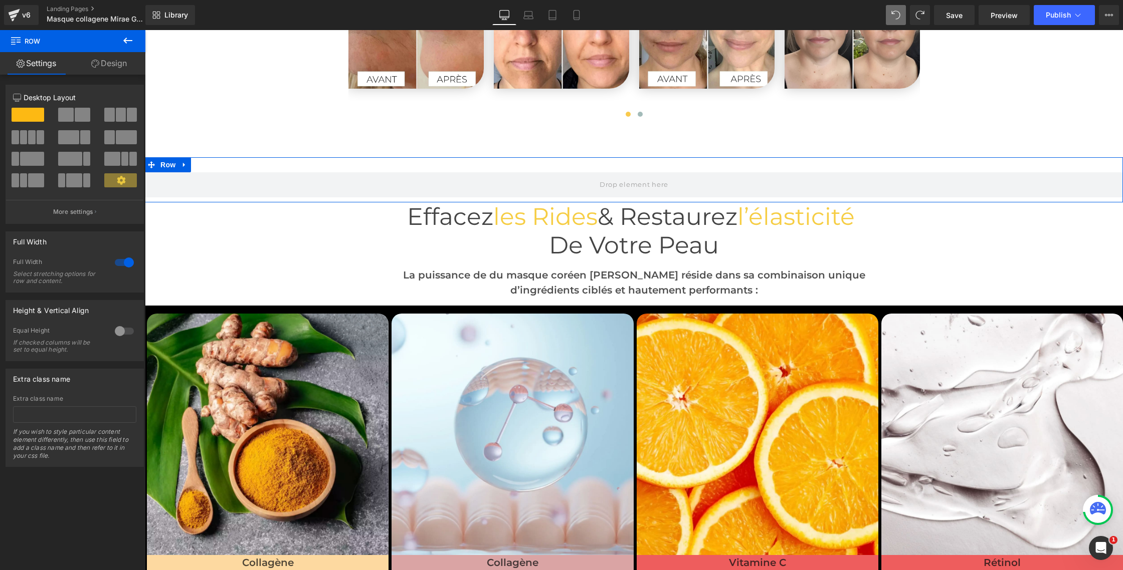
click at [122, 261] on div at bounding box center [124, 263] width 24 height 16
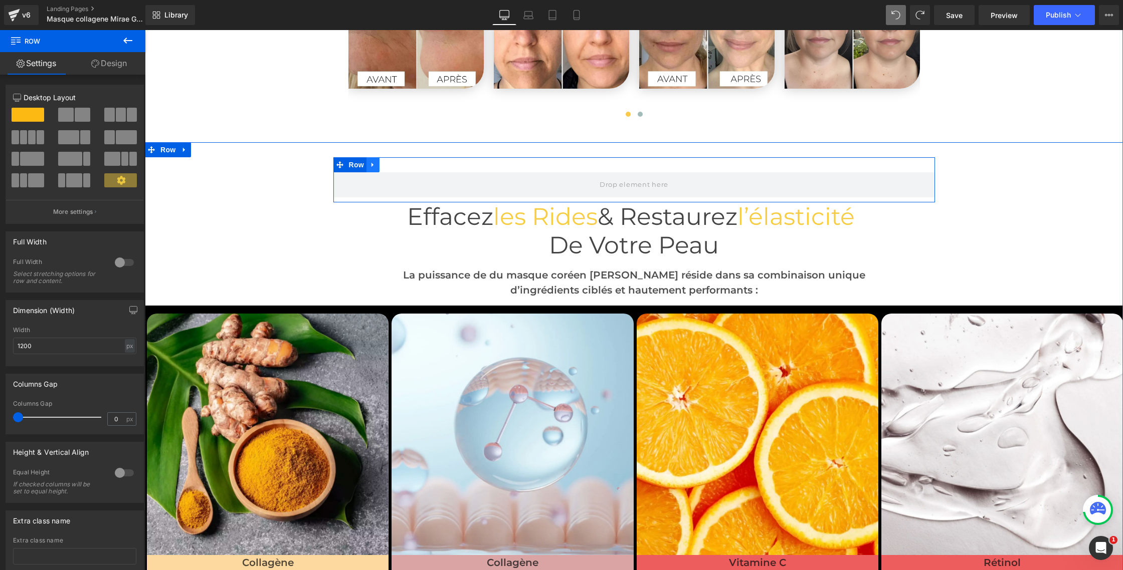
click at [375, 168] on icon at bounding box center [372, 165] width 7 height 8
click at [398, 167] on icon at bounding box center [398, 164] width 7 height 7
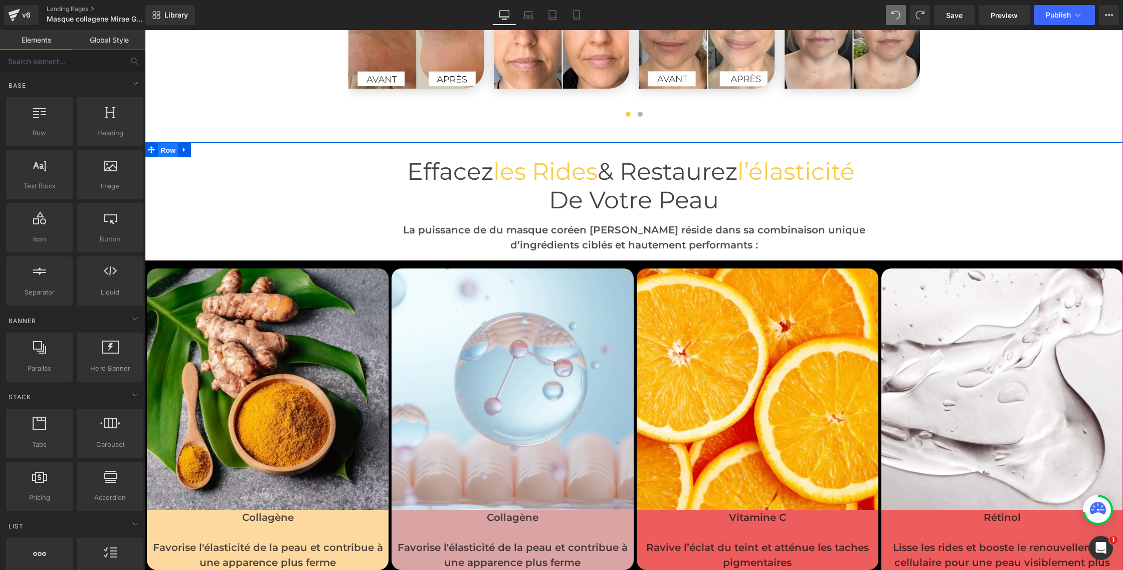
click at [167, 152] on span "Row" at bounding box center [168, 150] width 20 height 15
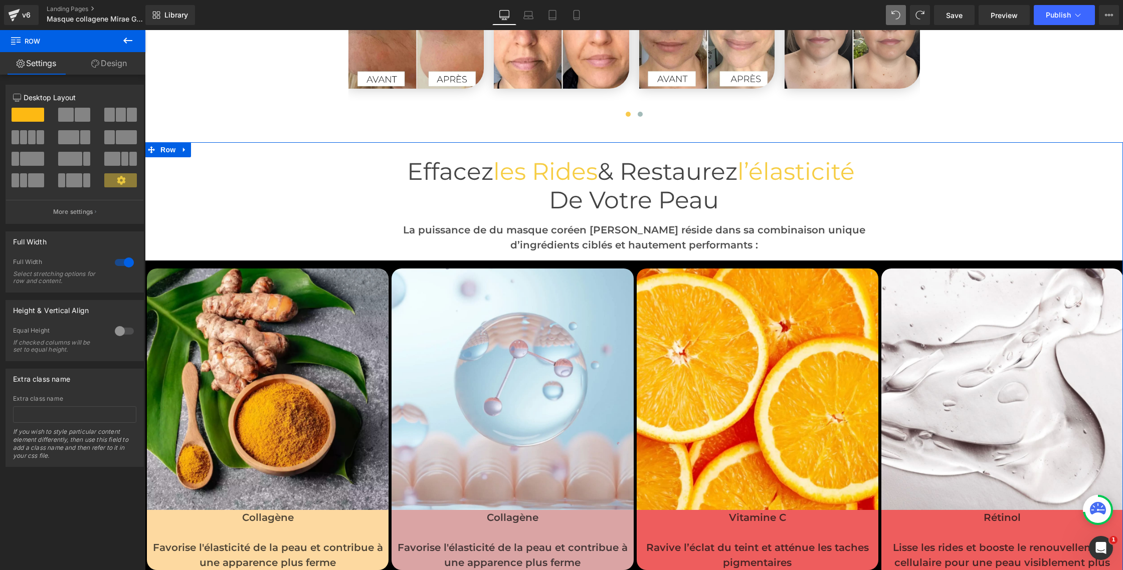
click at [116, 264] on div at bounding box center [124, 263] width 24 height 16
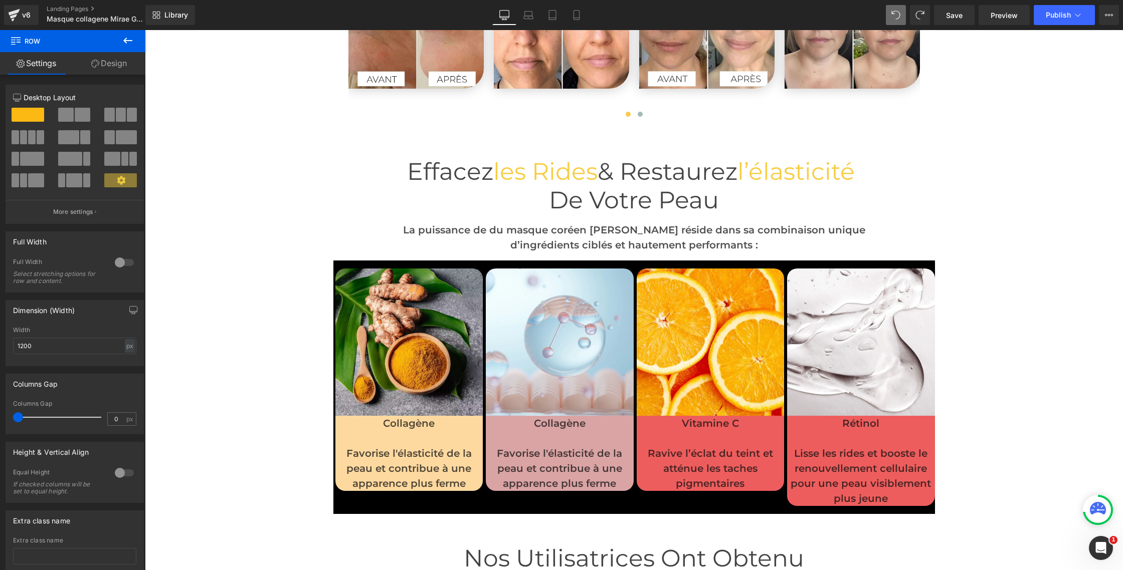
click at [141, 38] on button at bounding box center [127, 41] width 35 height 22
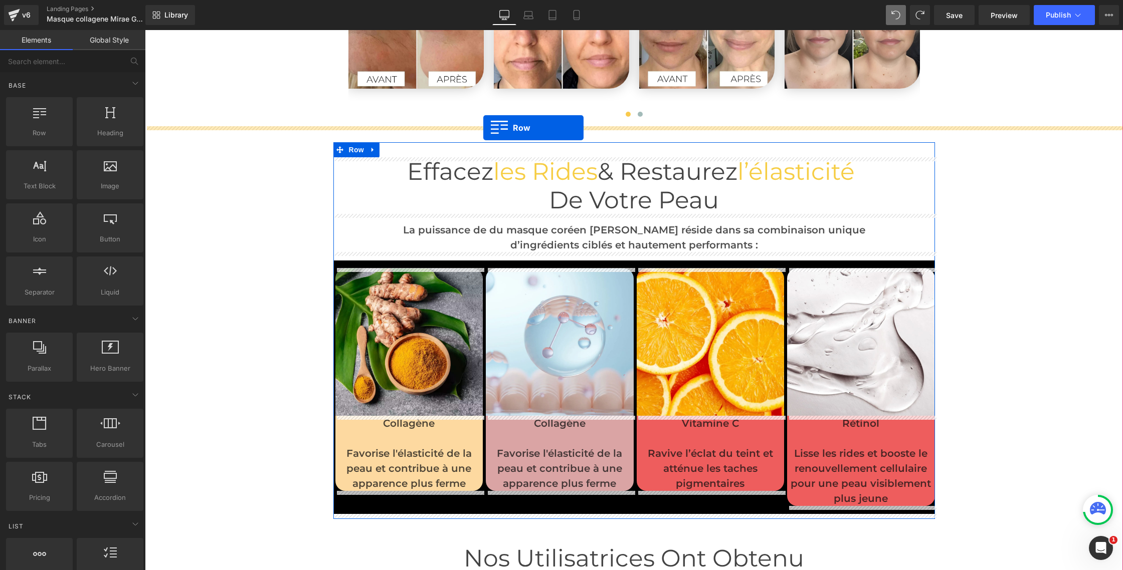
drag, startPoint x: 199, startPoint y: 151, endPoint x: 483, endPoint y: 128, distance: 284.7
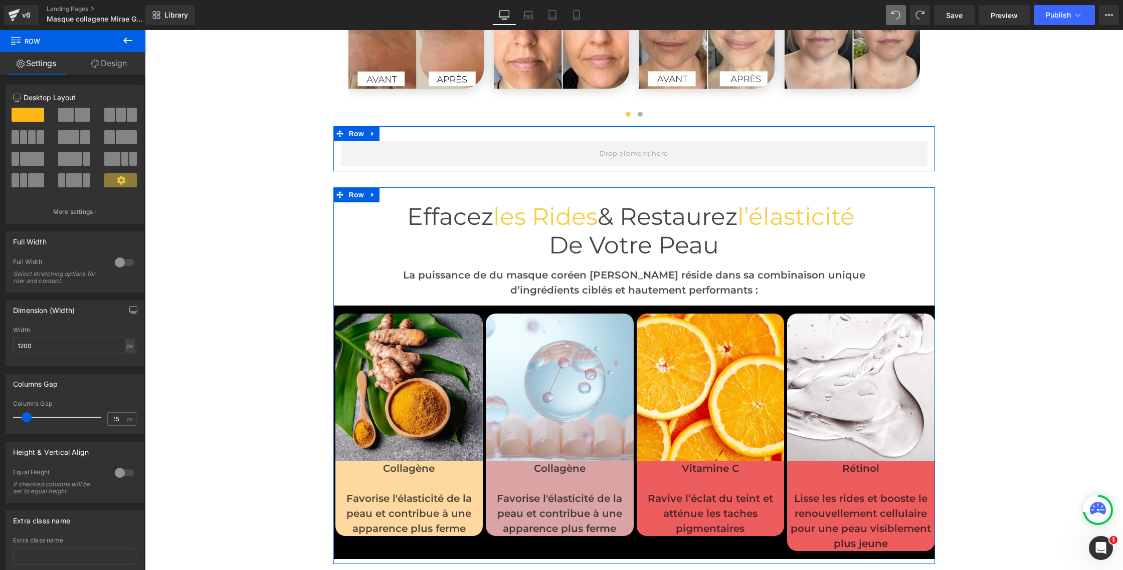
click at [126, 264] on div at bounding box center [124, 263] width 24 height 16
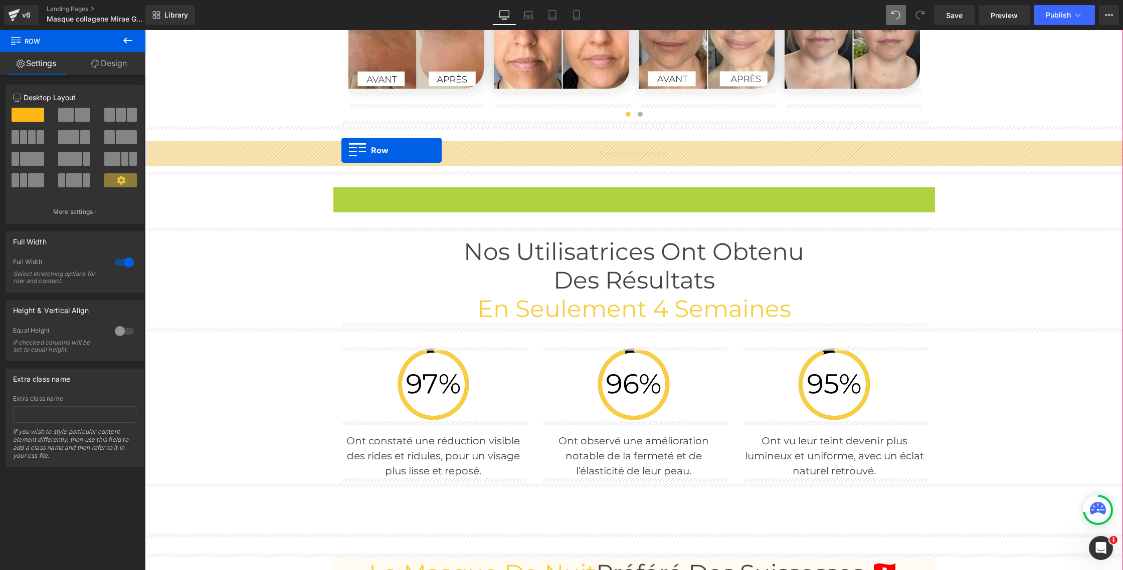
drag, startPoint x: 339, startPoint y: 195, endPoint x: 341, endPoint y: 150, distance: 44.7
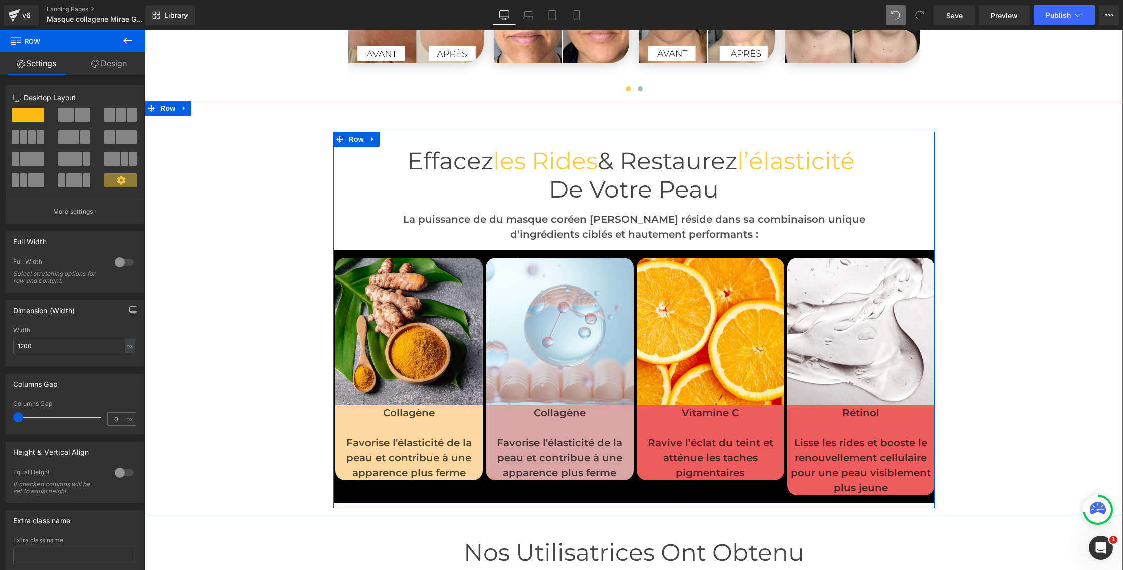
scroll to position [2672, 0]
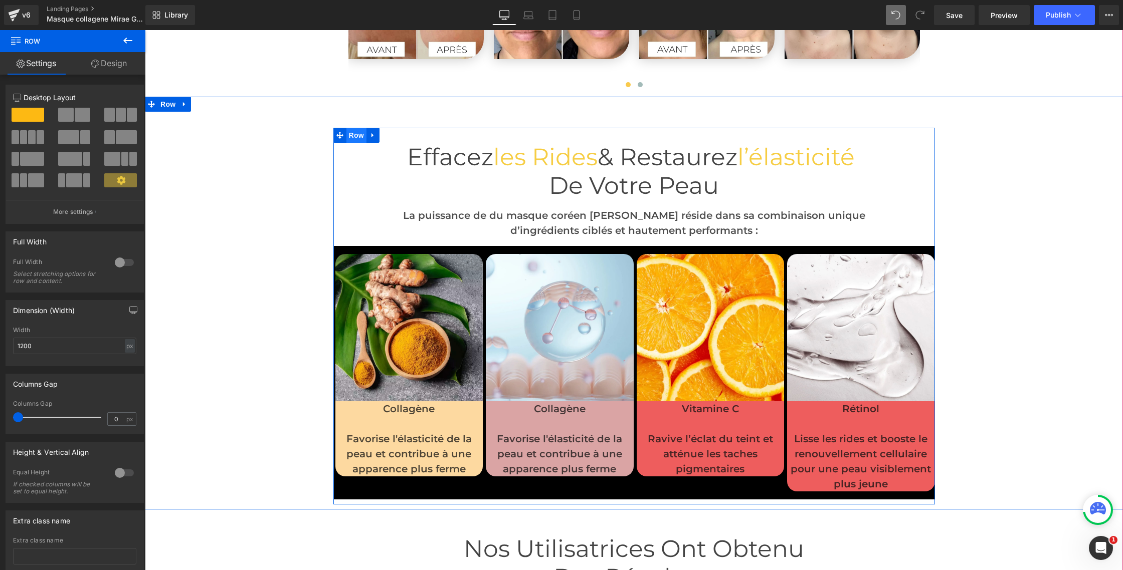
click at [352, 135] on span "Row" at bounding box center [356, 135] width 20 height 15
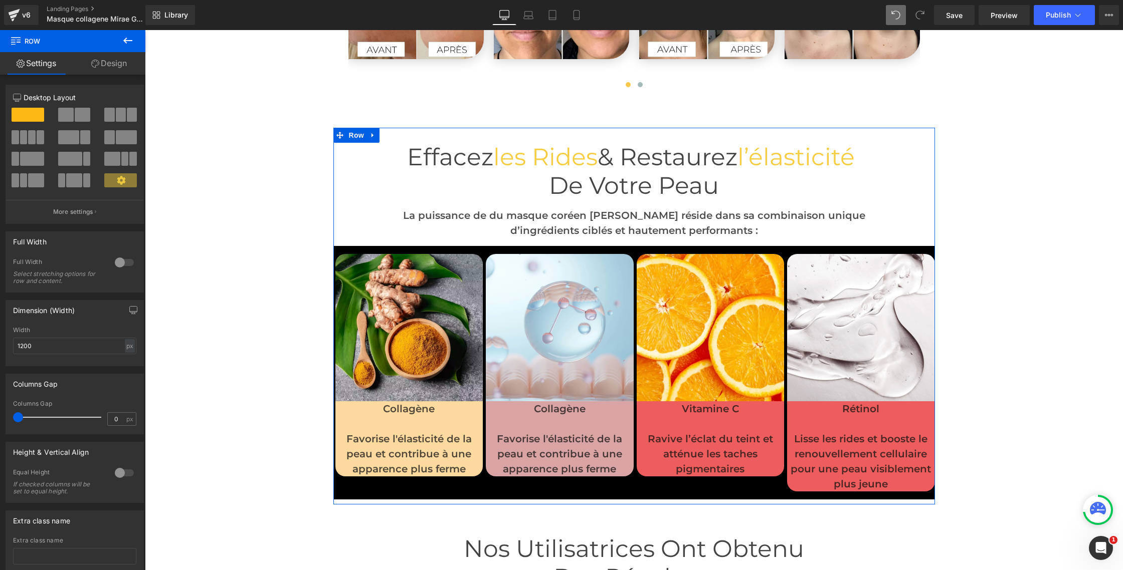
drag, startPoint x: 109, startPoint y: 66, endPoint x: 101, endPoint y: 82, distance: 18.4
click at [109, 66] on link "Design" at bounding box center [109, 63] width 73 height 23
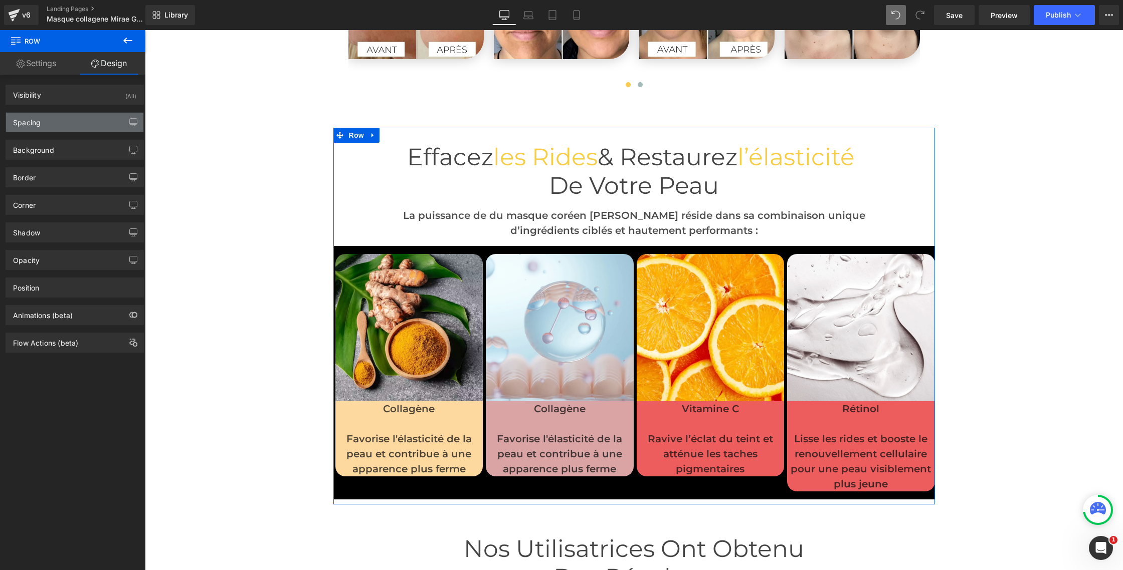
click at [47, 130] on div "Spacing" at bounding box center [74, 122] width 137 height 19
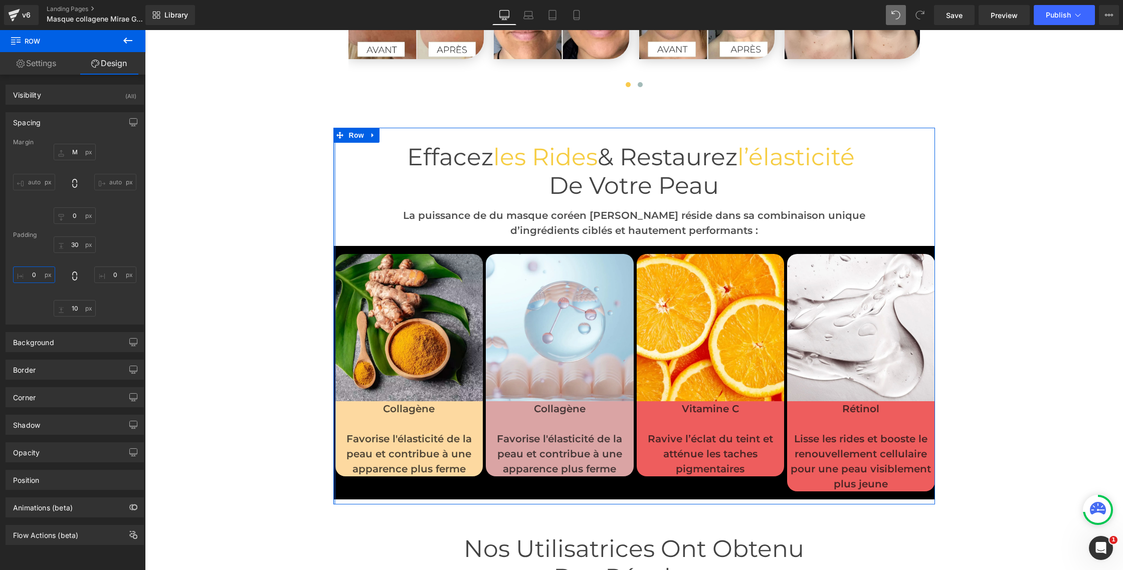
click at [37, 277] on input "0" at bounding box center [34, 275] width 42 height 17
click at [35, 181] on input "auto" at bounding box center [34, 182] width 42 height 17
click at [34, 277] on input "0" at bounding box center [34, 275] width 42 height 17
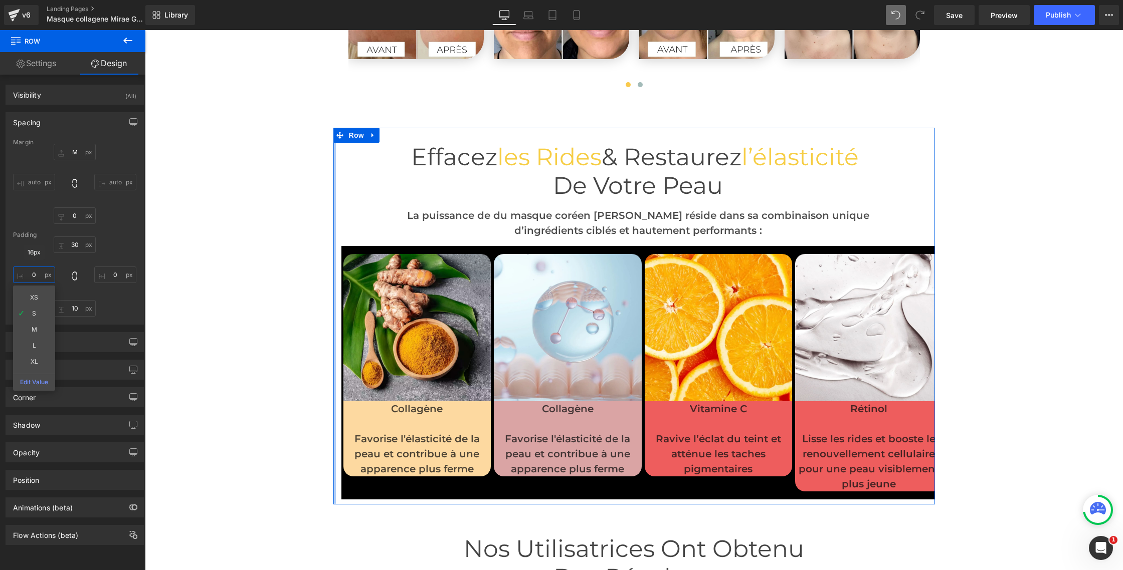
click at [35, 277] on input "0" at bounding box center [34, 275] width 42 height 17
type input "0"
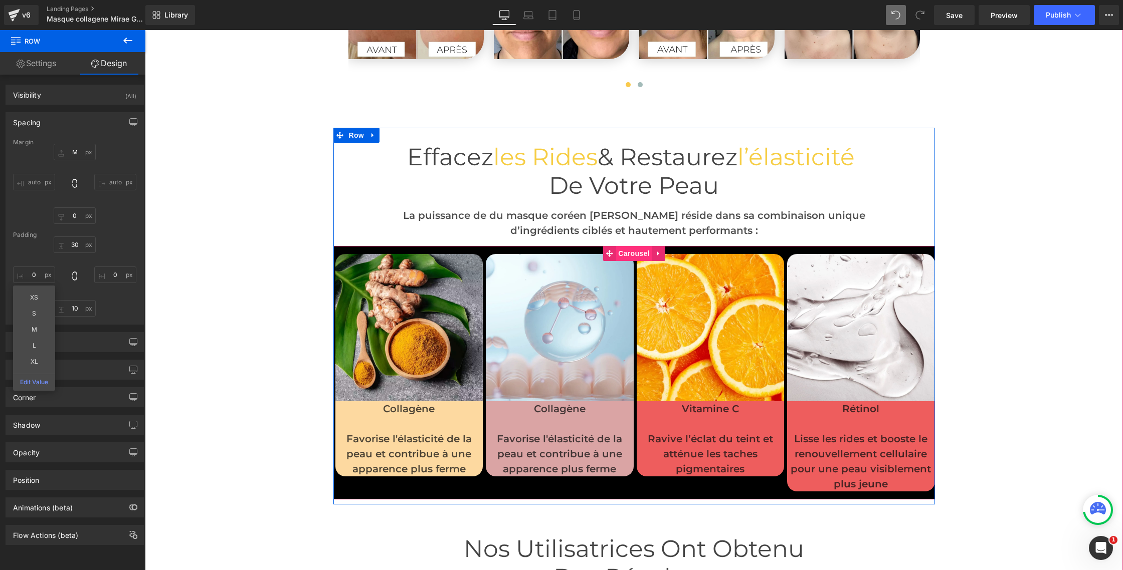
click at [631, 252] on span "Carousel" at bounding box center [634, 253] width 36 height 15
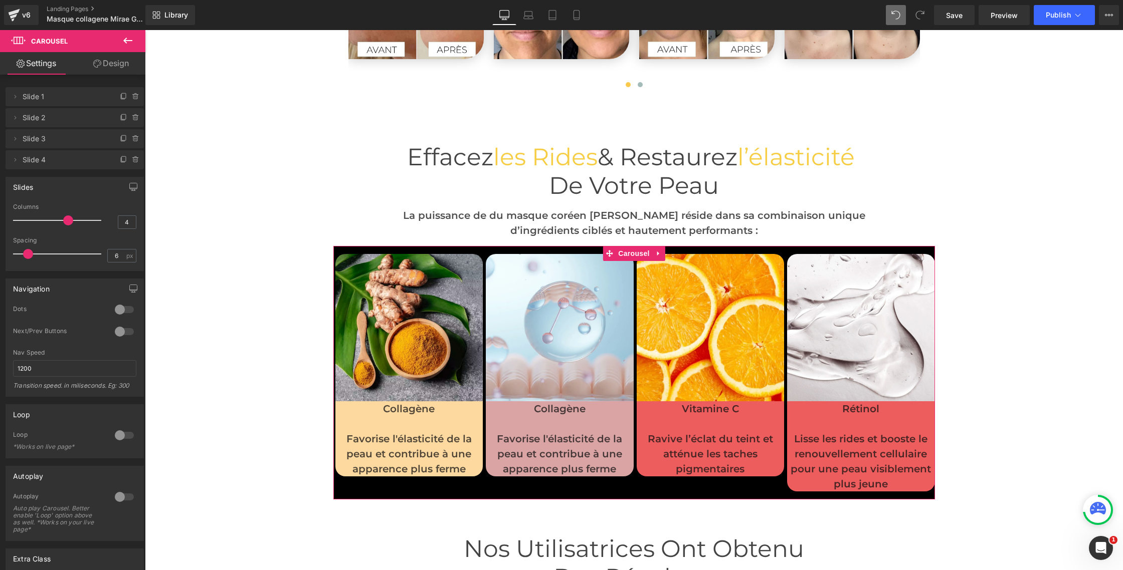
click at [118, 73] on link "Design" at bounding box center [111, 63] width 73 height 23
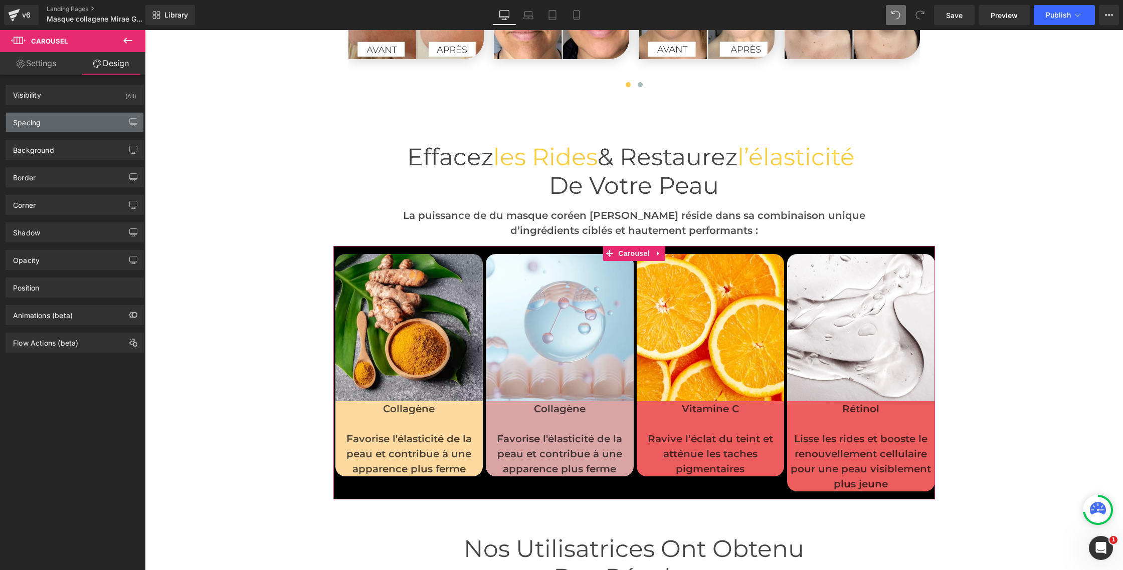
click at [37, 130] on div "Spacing" at bounding box center [74, 122] width 137 height 19
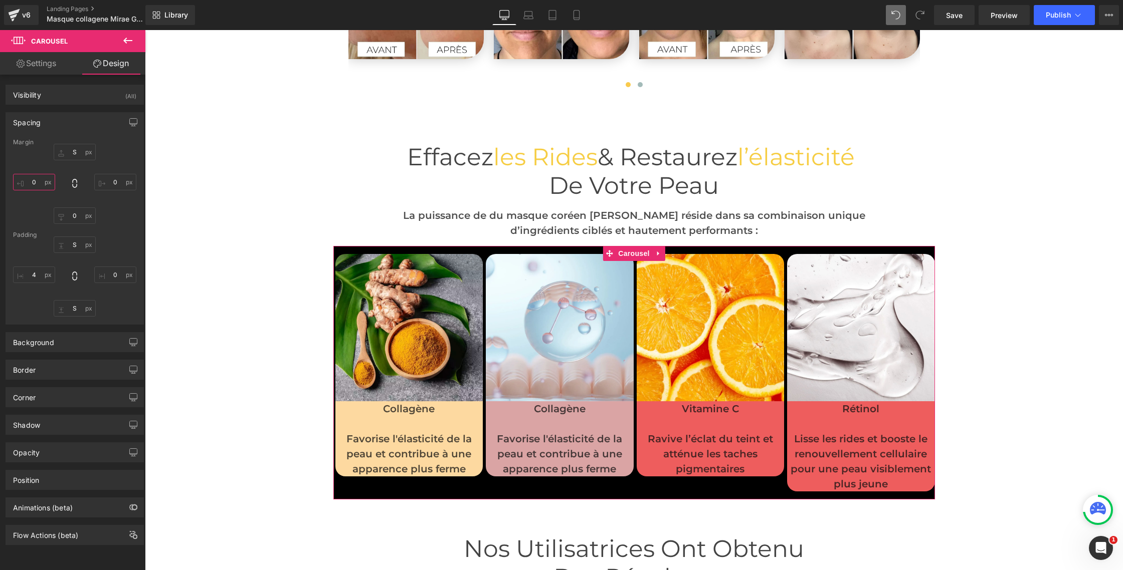
click at [37, 182] on input "0" at bounding box center [34, 182] width 42 height 17
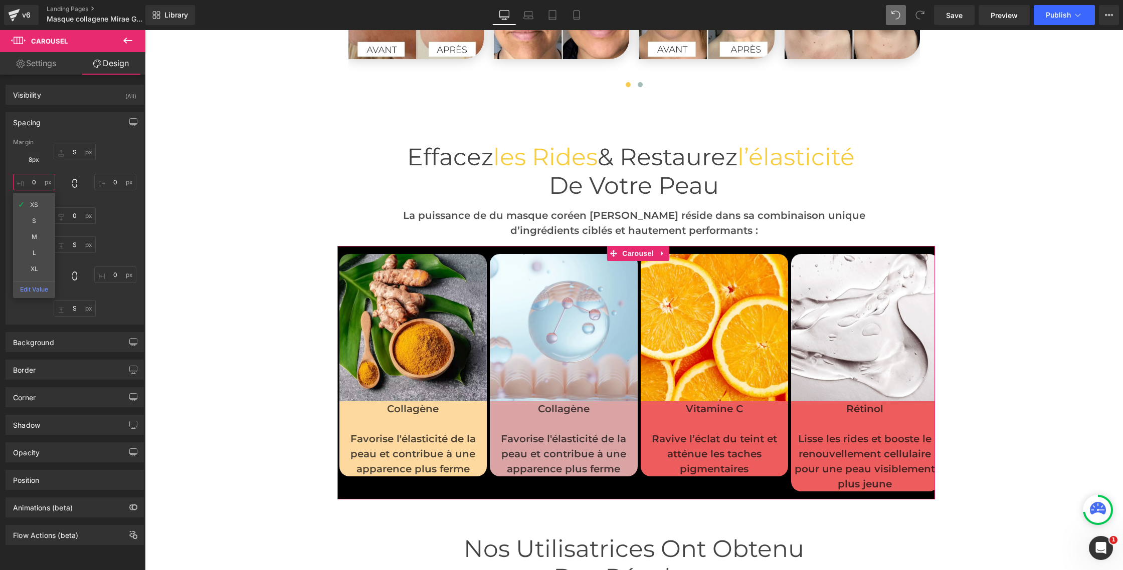
click at [37, 182] on input "0" at bounding box center [34, 182] width 42 height 17
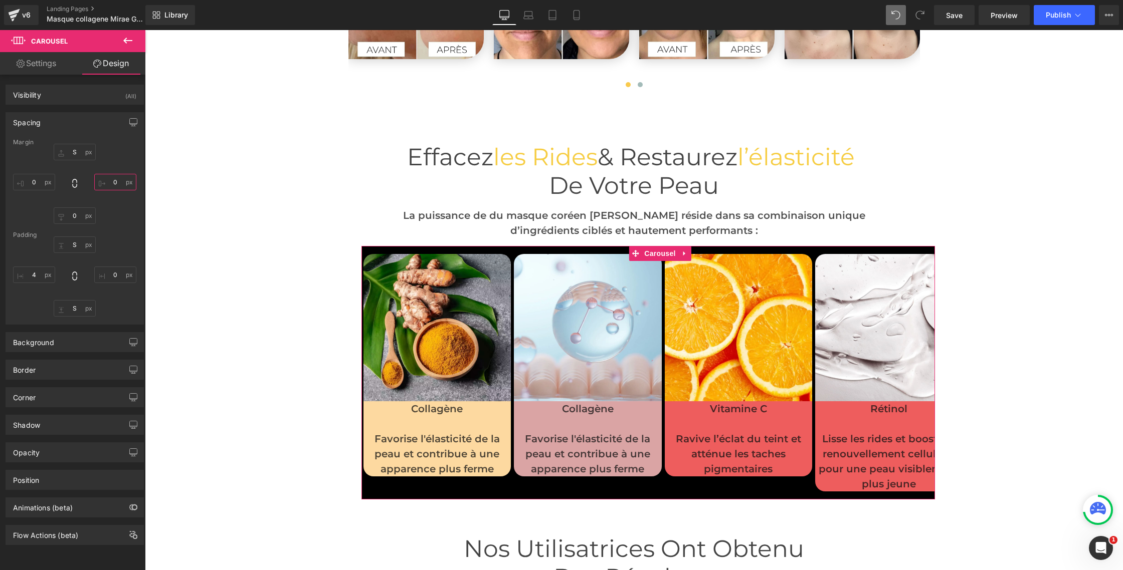
click at [104, 185] on input "0" at bounding box center [115, 182] width 42 height 17
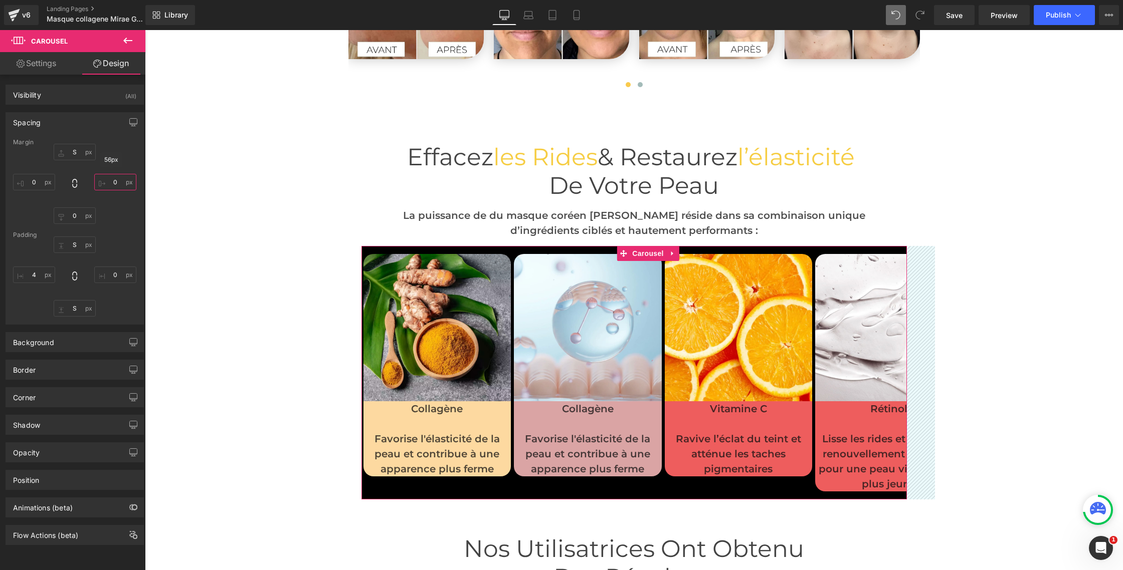
click at [112, 186] on input "0" at bounding box center [115, 182] width 42 height 17
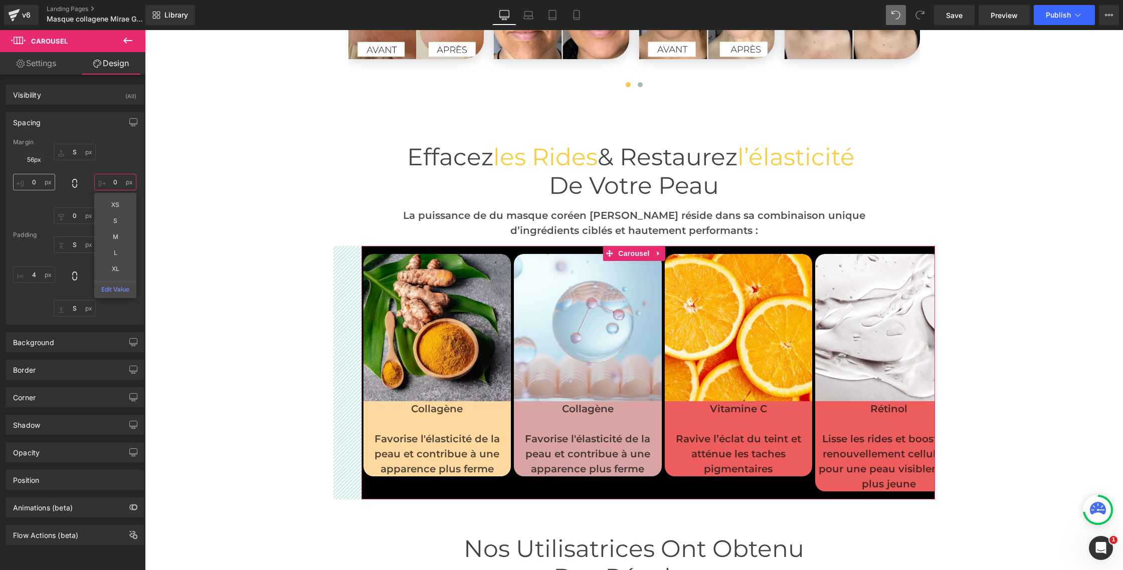
type input "0"
click at [34, 183] on input "0" at bounding box center [34, 182] width 42 height 17
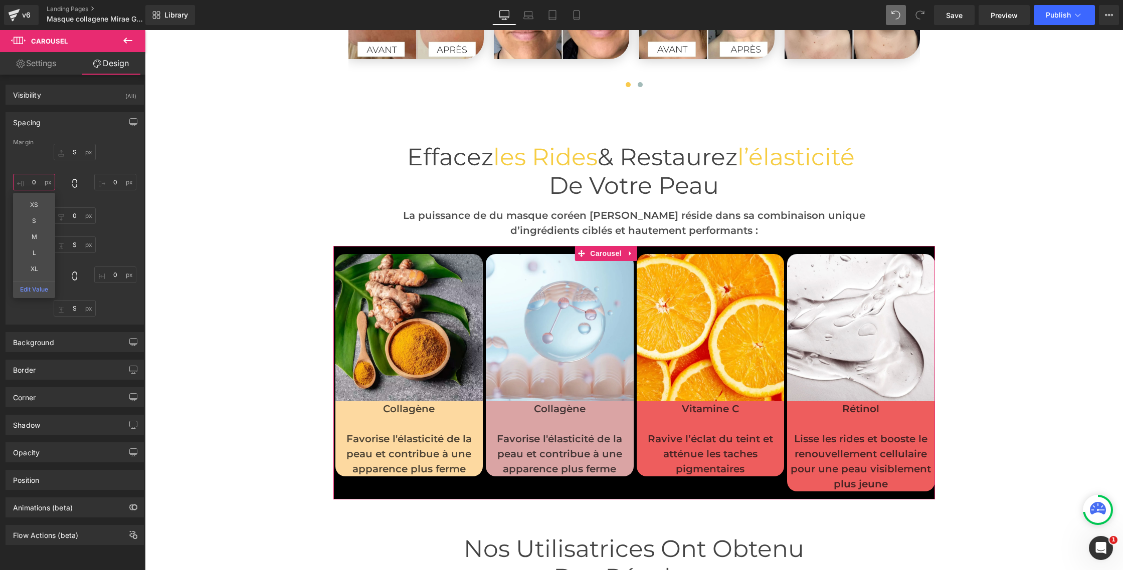
type input "0"
click at [108, 206] on div "S 0 0 0 XS S M L XL Edit Value" at bounding box center [74, 184] width 123 height 80
click at [110, 272] on input "0" at bounding box center [115, 275] width 42 height 17
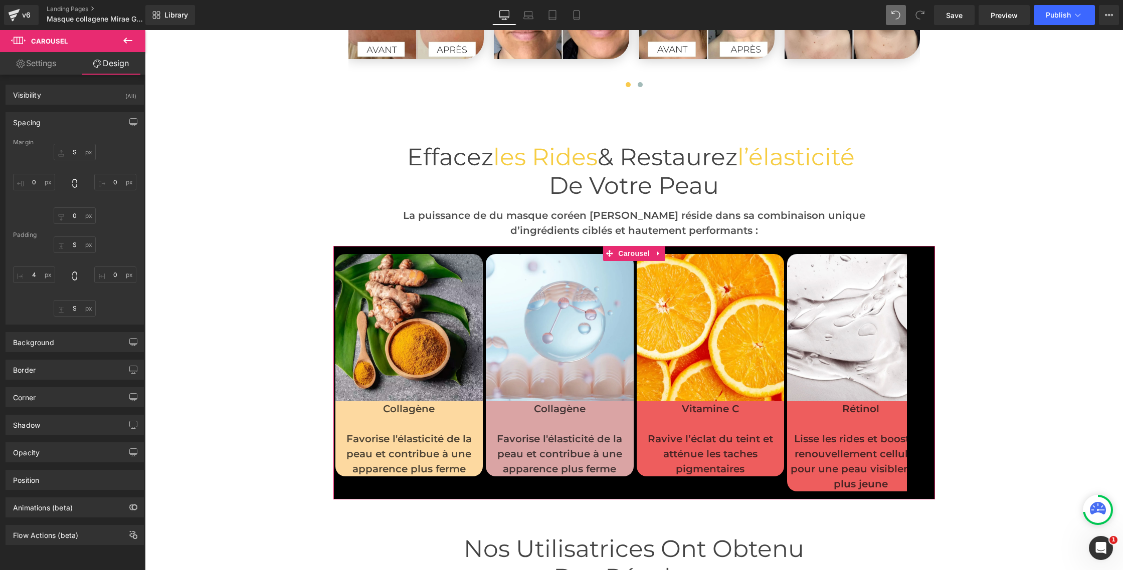
click at [43, 65] on link "Settings" at bounding box center [36, 63] width 73 height 23
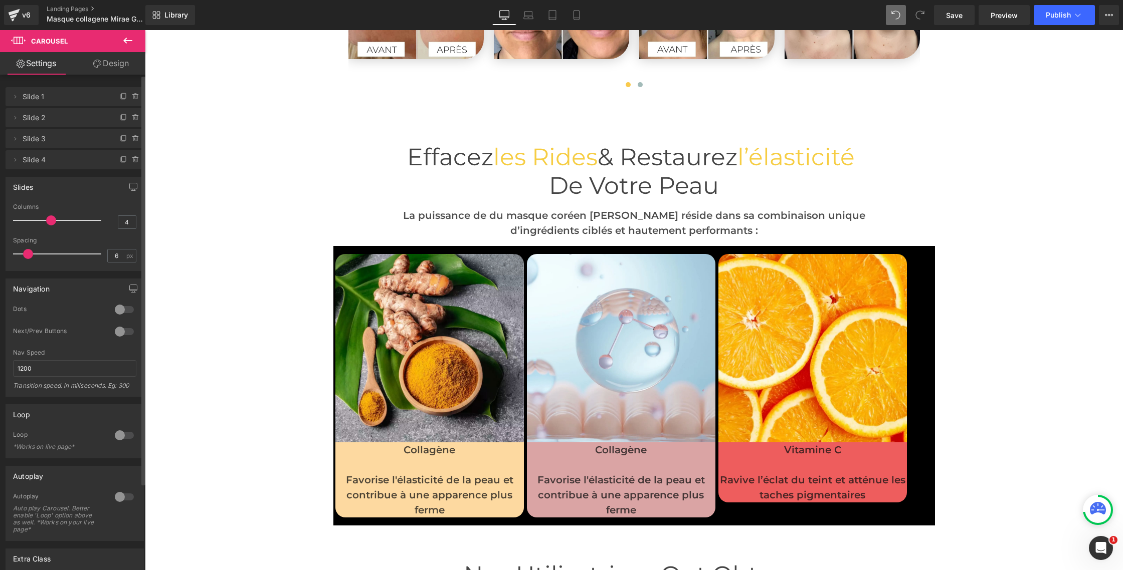
drag, startPoint x: 64, startPoint y: 222, endPoint x: 50, endPoint y: 220, distance: 14.6
click at [50, 220] on span at bounding box center [51, 221] width 10 height 10
click at [114, 70] on link "Design" at bounding box center [111, 63] width 73 height 23
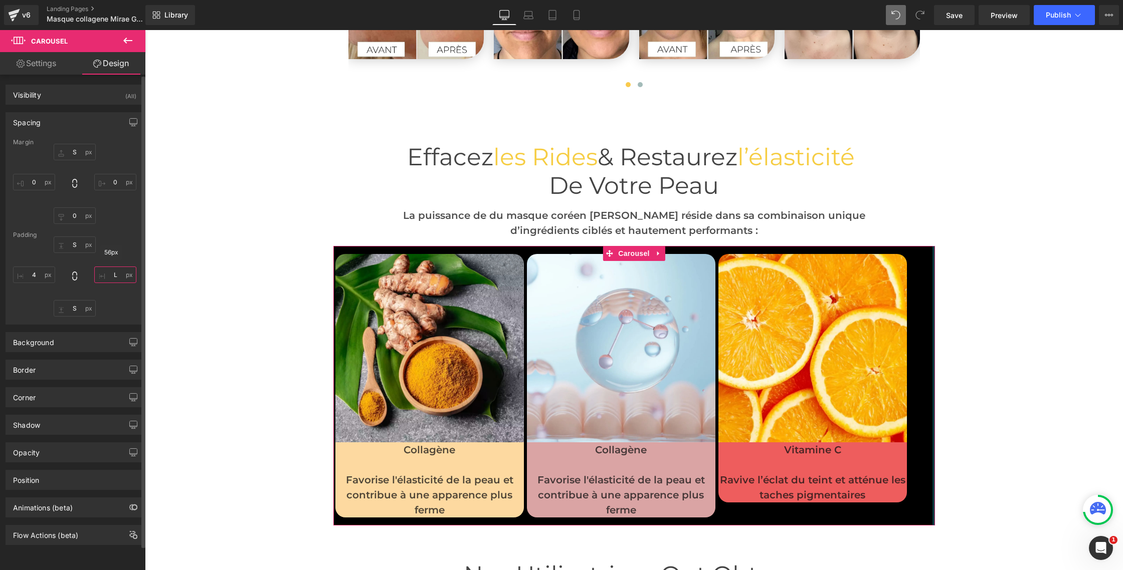
click at [111, 276] on input "0" at bounding box center [115, 275] width 42 height 17
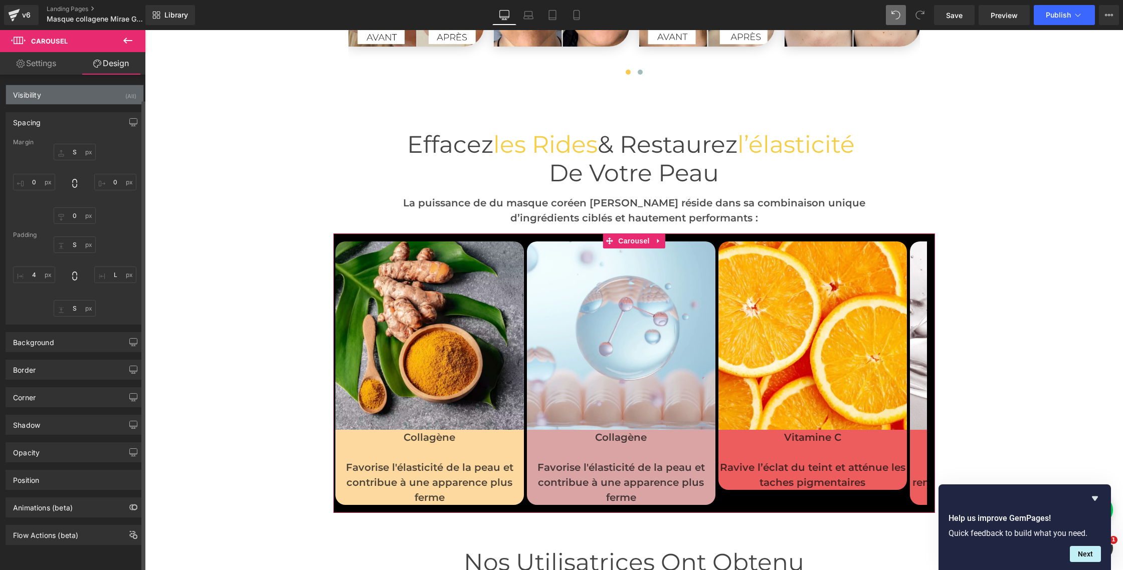
scroll to position [1, 0]
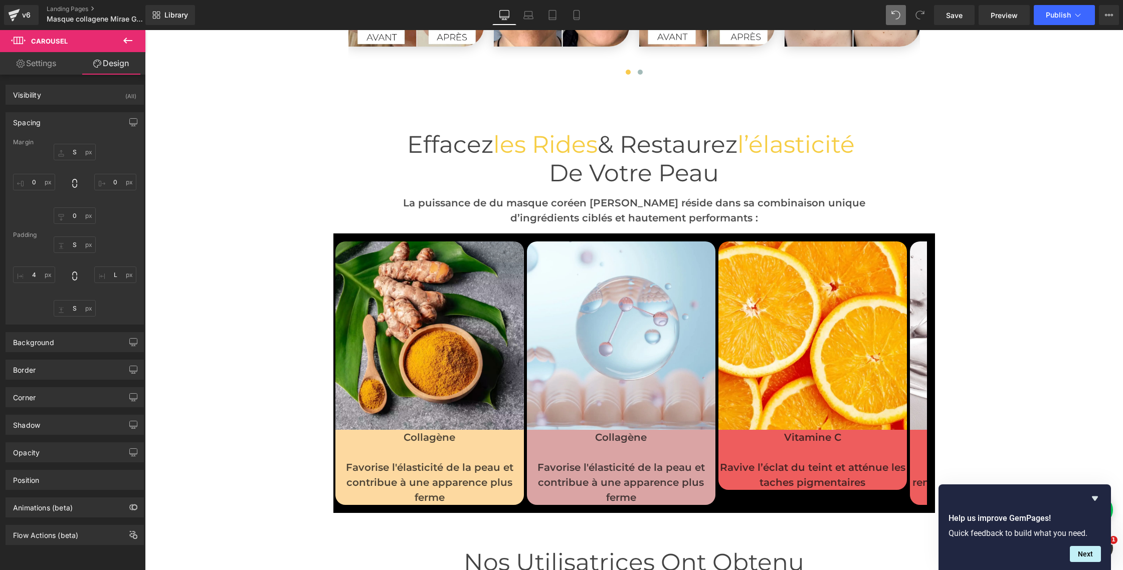
click at [135, 42] on button at bounding box center [127, 41] width 35 height 22
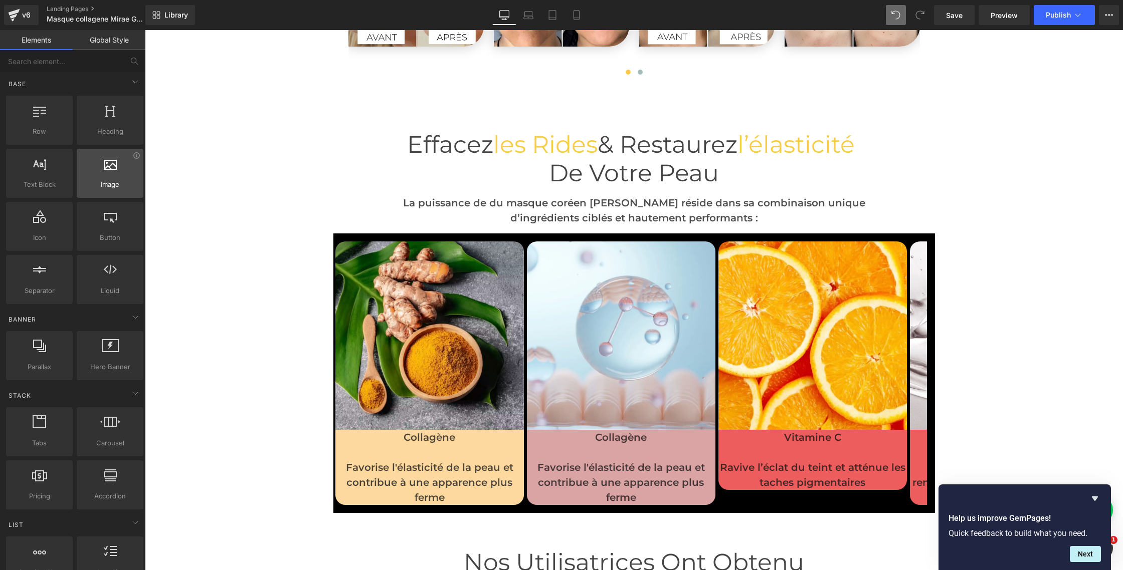
scroll to position [0, 0]
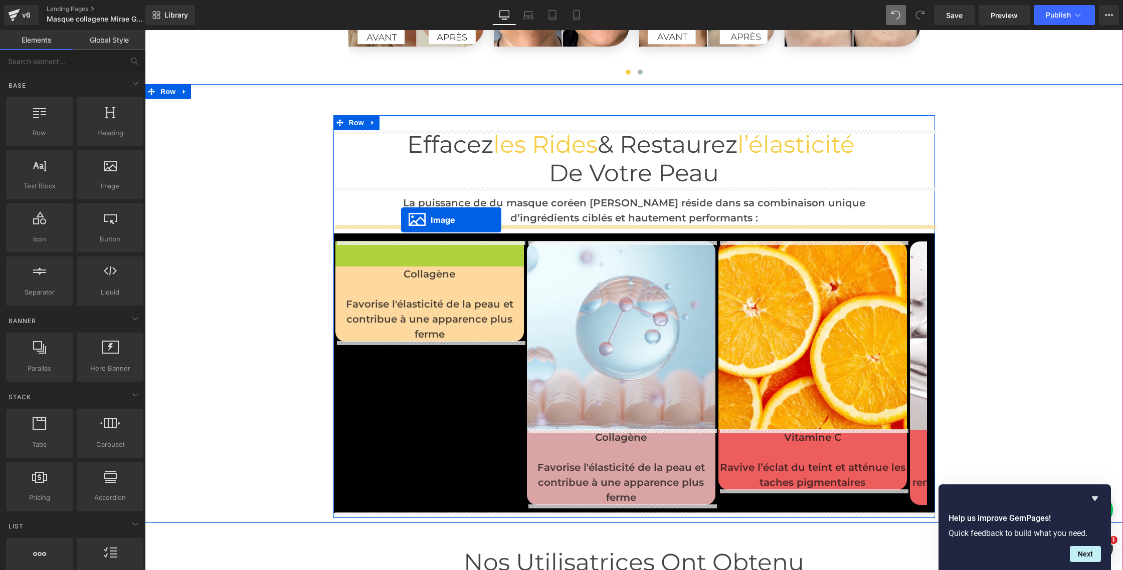
drag, startPoint x: 415, startPoint y: 335, endPoint x: 401, endPoint y: 220, distance: 115.6
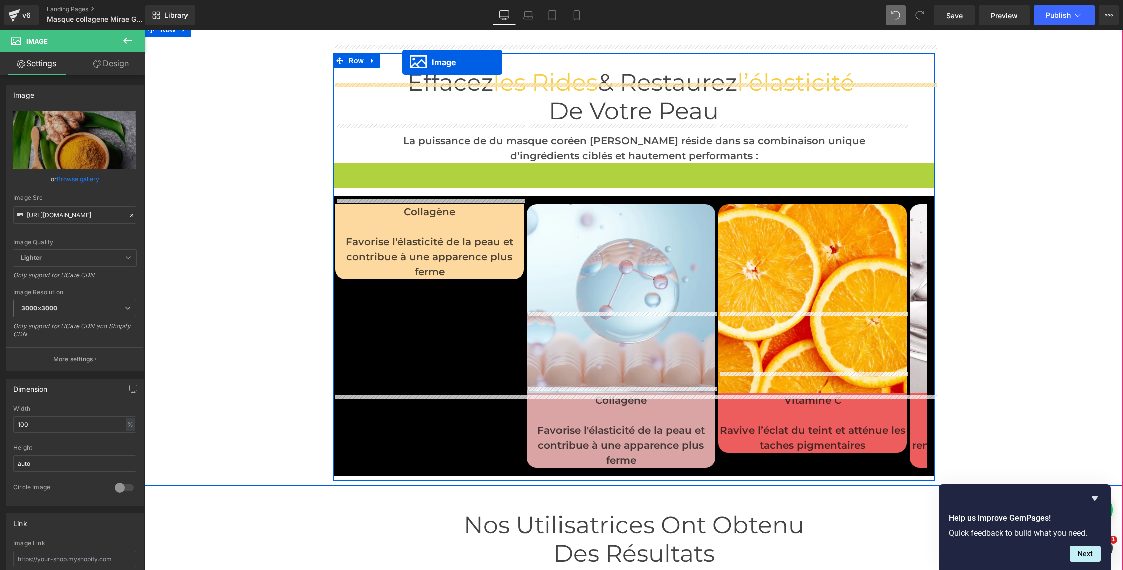
scroll to position [2736, 0]
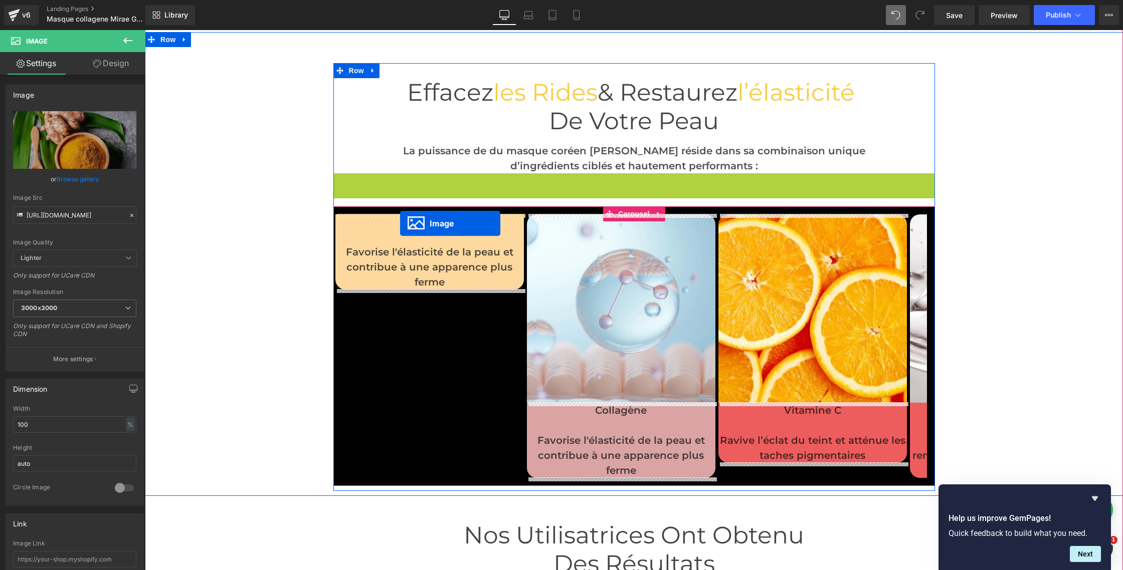
drag, startPoint x: 616, startPoint y: 512, endPoint x: 400, endPoint y: 224, distance: 360.6
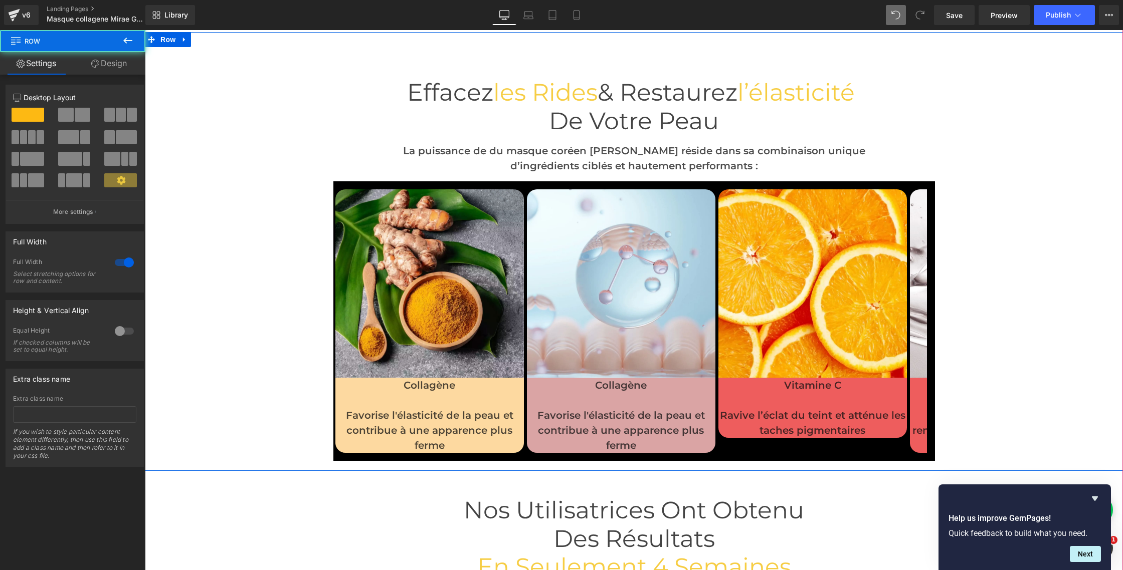
click at [277, 254] on div "Effacez les rides & Restaurez l’élasticité de votre peau Heading La puissance d…" at bounding box center [634, 256] width 978 height 419
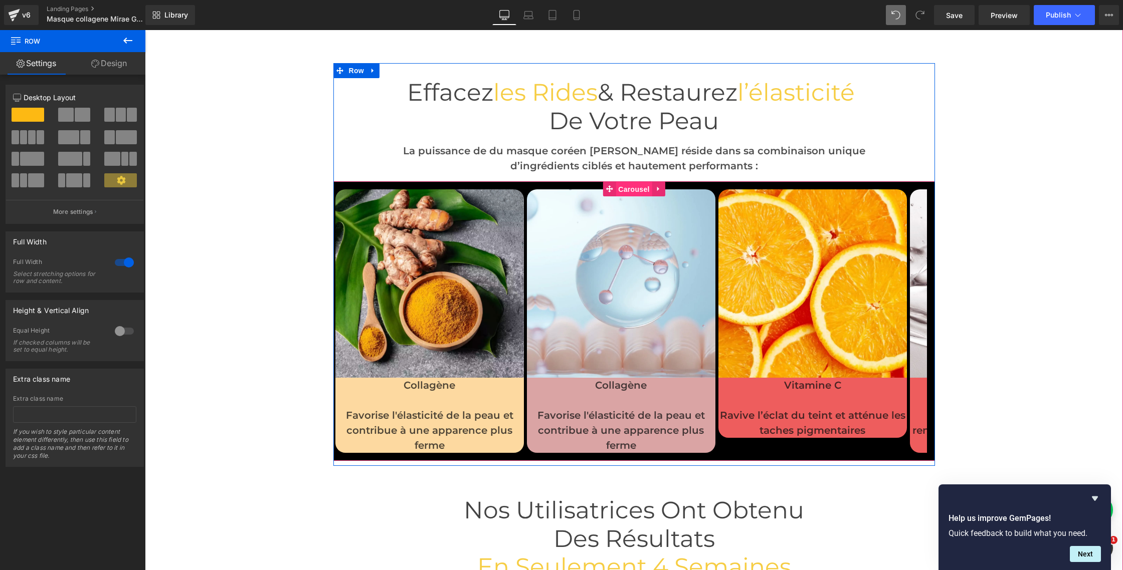
click at [632, 189] on span "Carousel" at bounding box center [634, 189] width 36 height 15
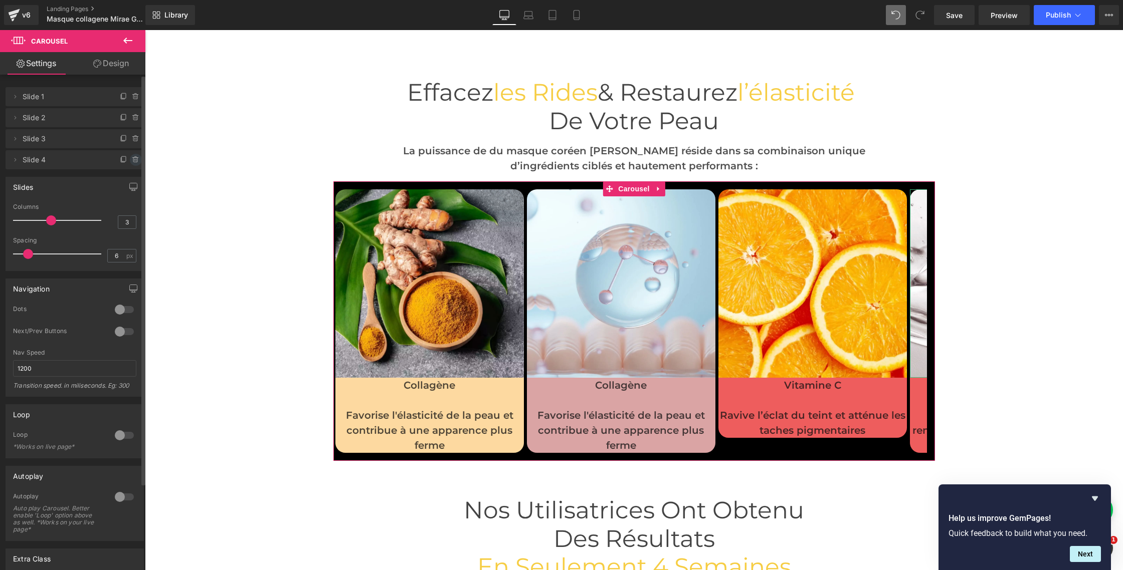
click at [133, 161] on icon at bounding box center [135, 160] width 4 height 5
click at [130, 161] on button "Delete" at bounding box center [125, 160] width 32 height 13
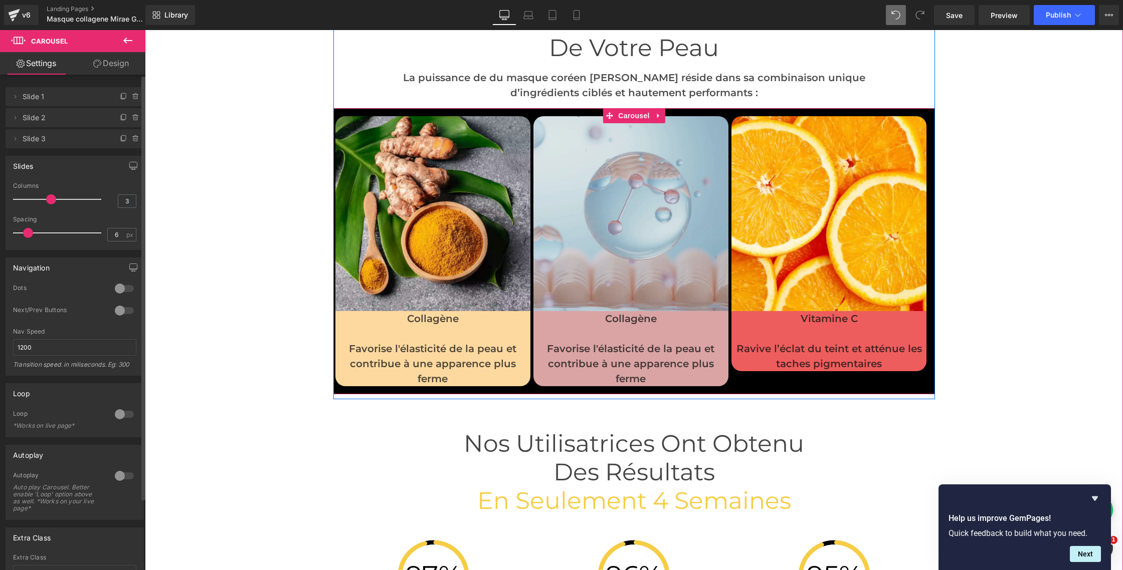
scroll to position [2812, 0]
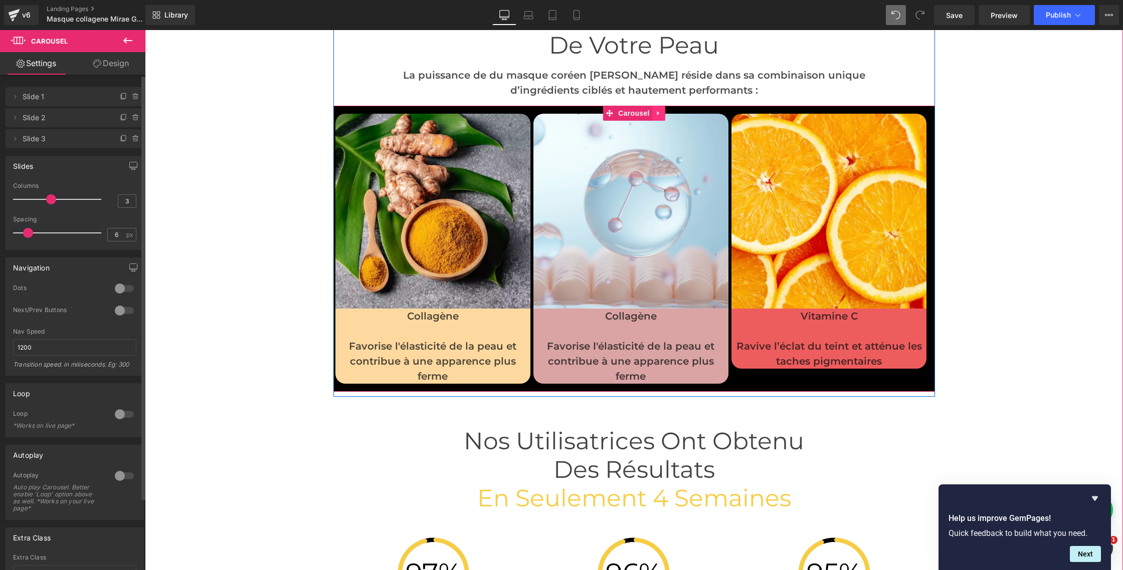
click at [658, 110] on icon at bounding box center [658, 113] width 7 height 8
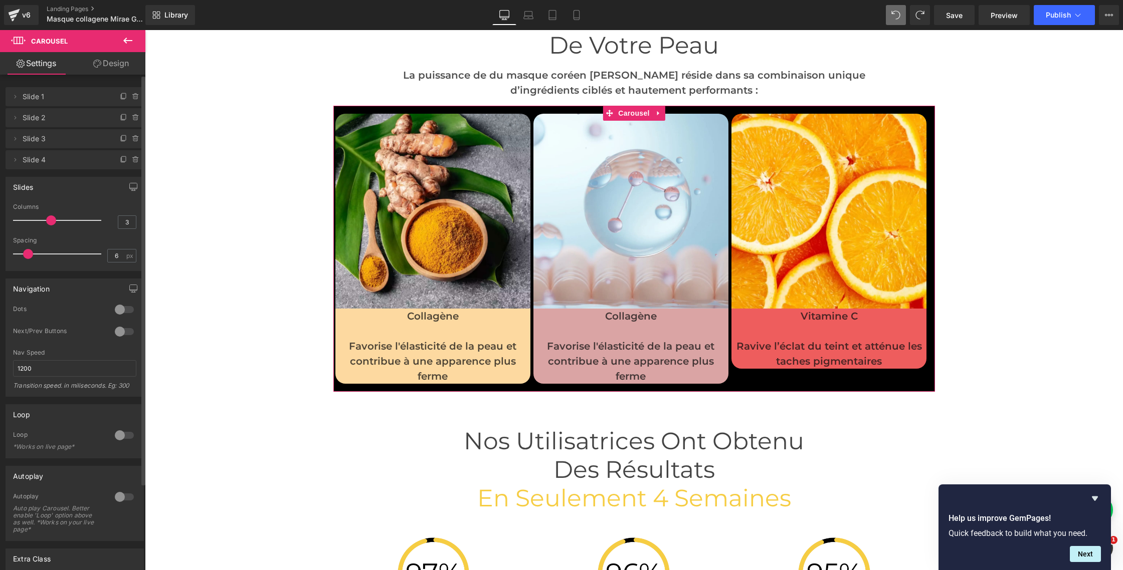
click at [41, 159] on span "Slide 4" at bounding box center [65, 159] width 84 height 19
click at [45, 135] on span "Slide 3" at bounding box center [65, 138] width 84 height 19
click at [48, 161] on span "Slide 4" at bounding box center [65, 159] width 84 height 19
click at [41, 141] on span "Slide 3" at bounding box center [65, 138] width 84 height 19
click at [35, 154] on span "Slide 4" at bounding box center [65, 159] width 84 height 19
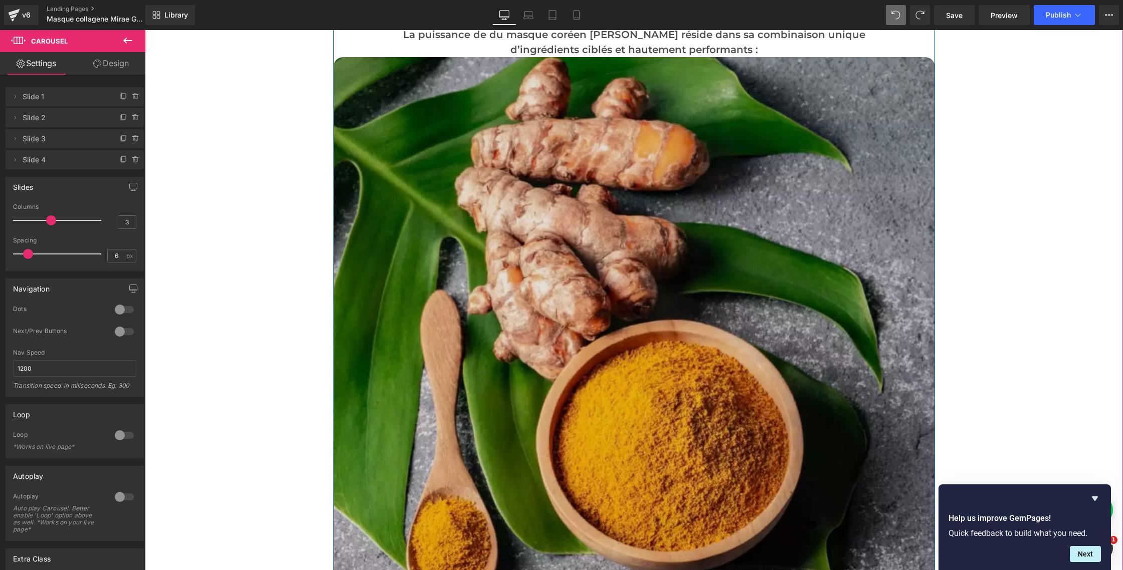
scroll to position [2851, 0]
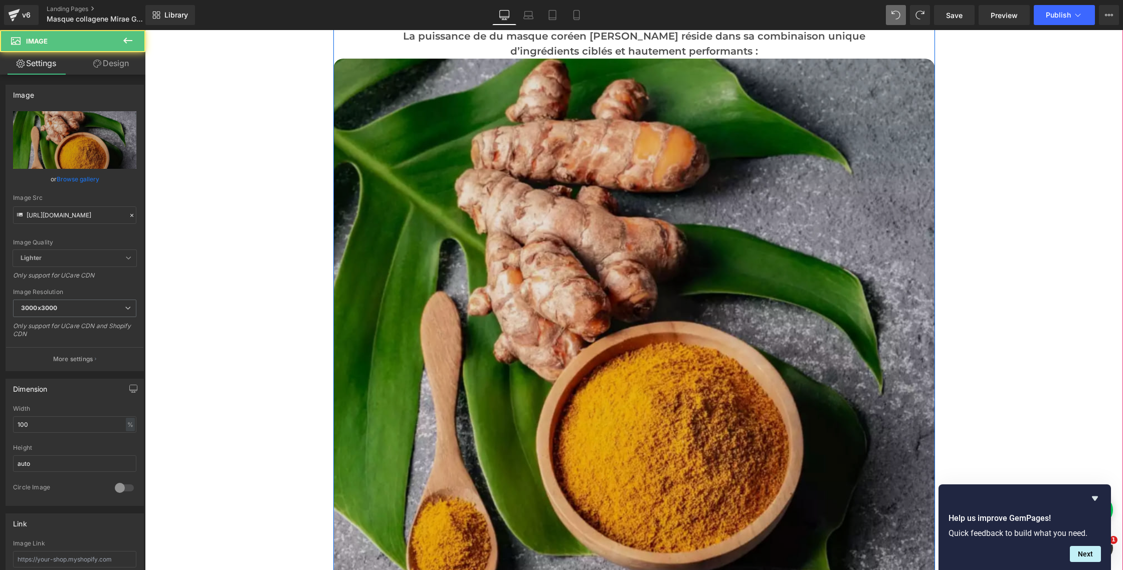
click at [567, 419] on img at bounding box center [633, 359] width 601 height 601
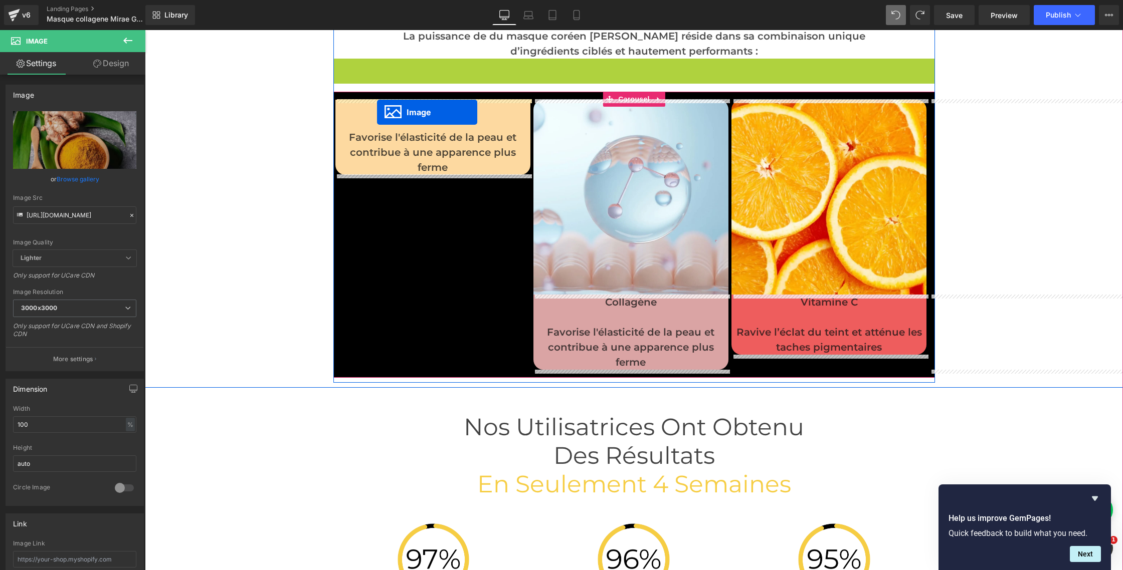
drag, startPoint x: 618, startPoint y: 357, endPoint x: 377, endPoint y: 112, distance: 343.5
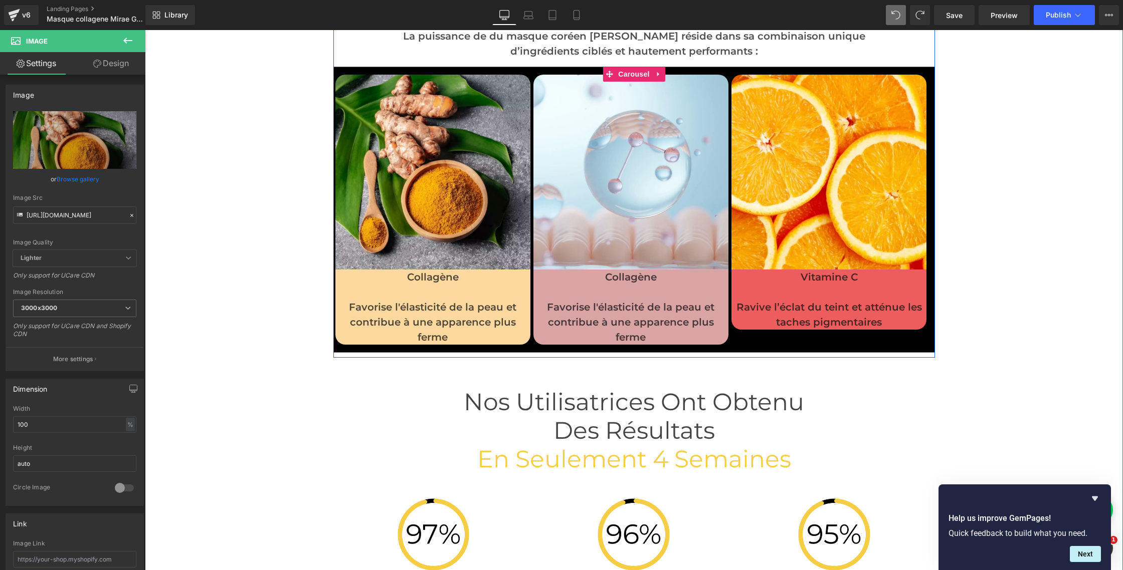
drag, startPoint x: 637, startPoint y: 75, endPoint x: 302, endPoint y: 63, distance: 335.6
click at [637, 75] on span "Carousel" at bounding box center [634, 74] width 36 height 15
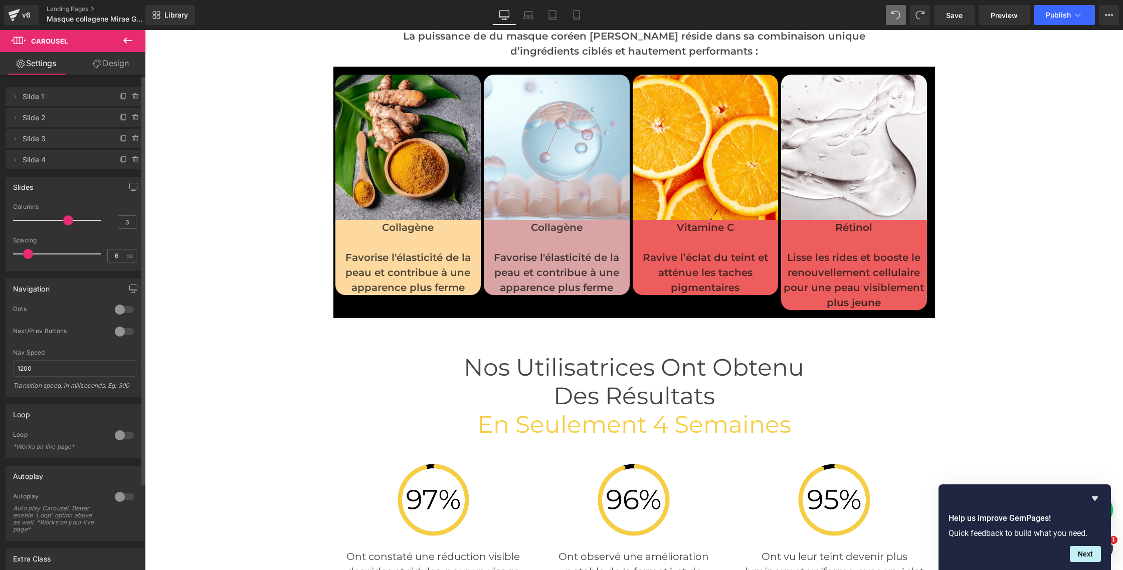
drag, startPoint x: 50, startPoint y: 222, endPoint x: 63, endPoint y: 221, distance: 13.1
click at [63, 221] on span at bounding box center [68, 221] width 10 height 10
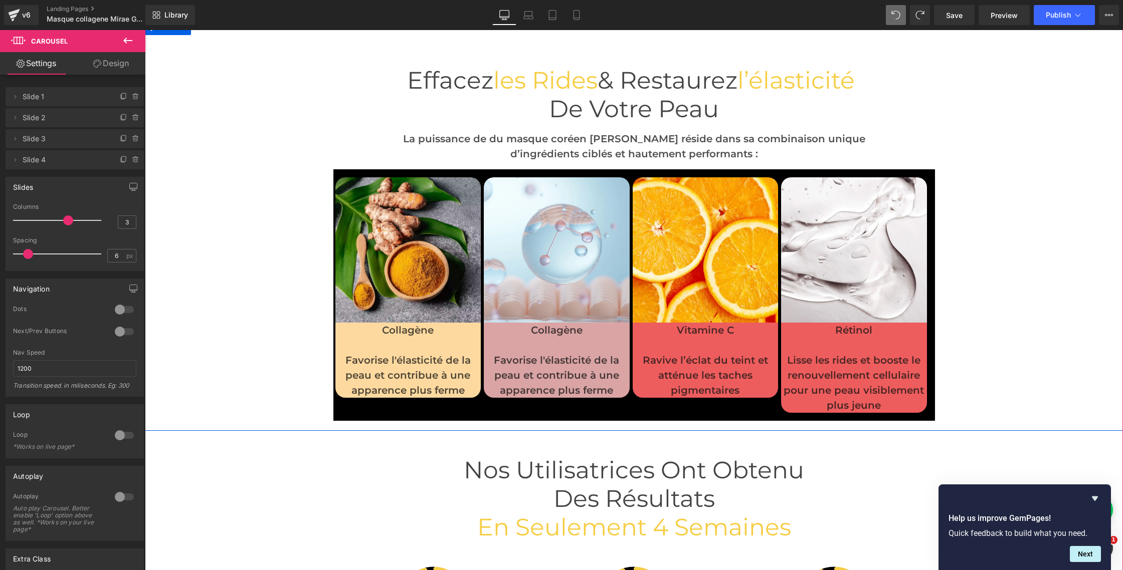
scroll to position [2715, 0]
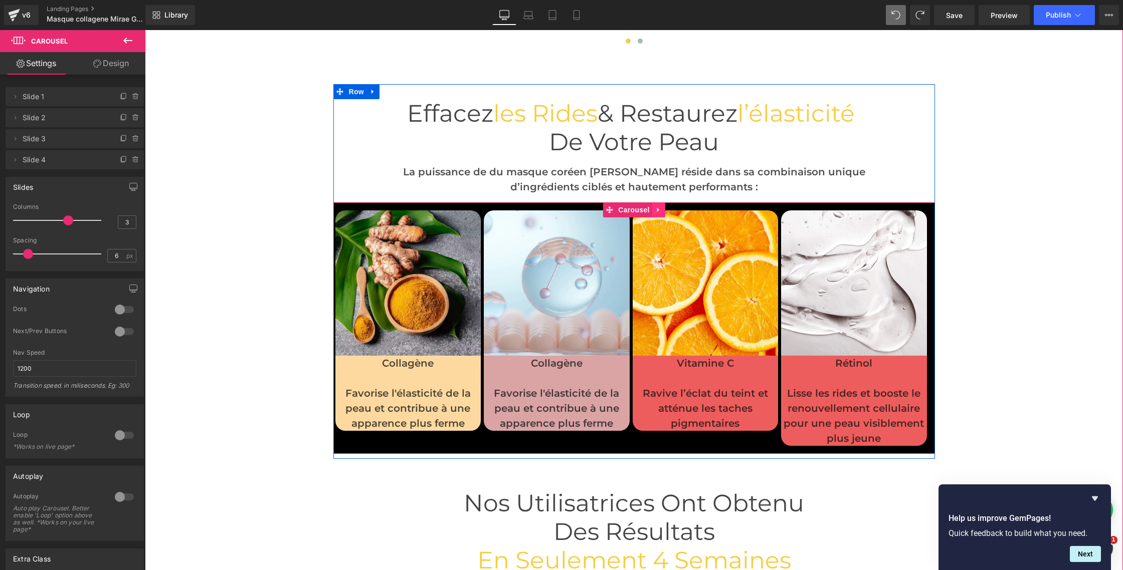
click at [657, 209] on icon at bounding box center [658, 210] width 2 height 5
click at [654, 210] on icon at bounding box center [652, 210] width 7 height 8
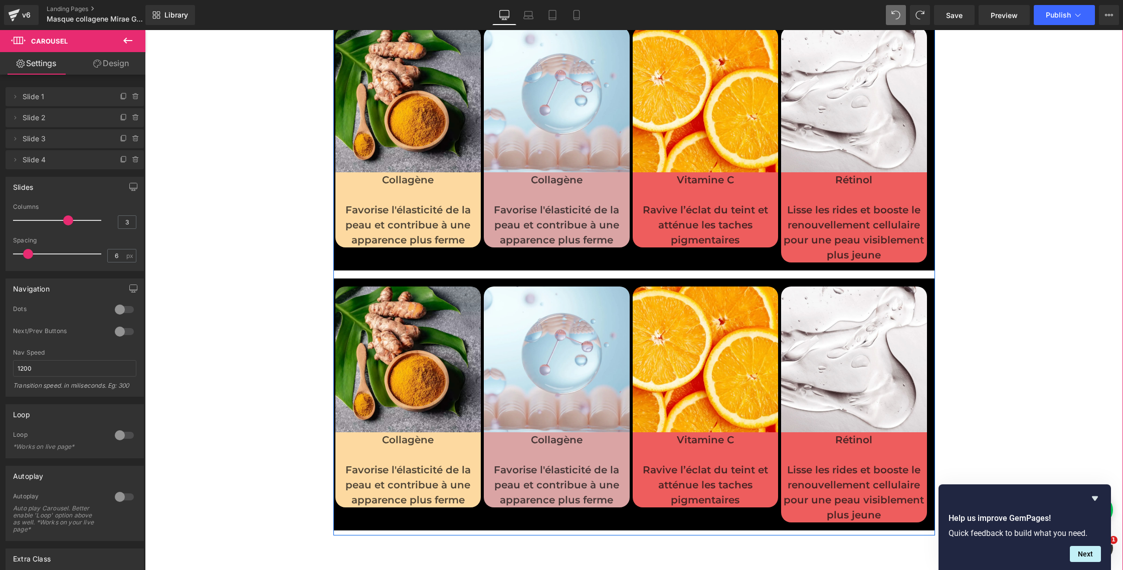
scroll to position [2890, 0]
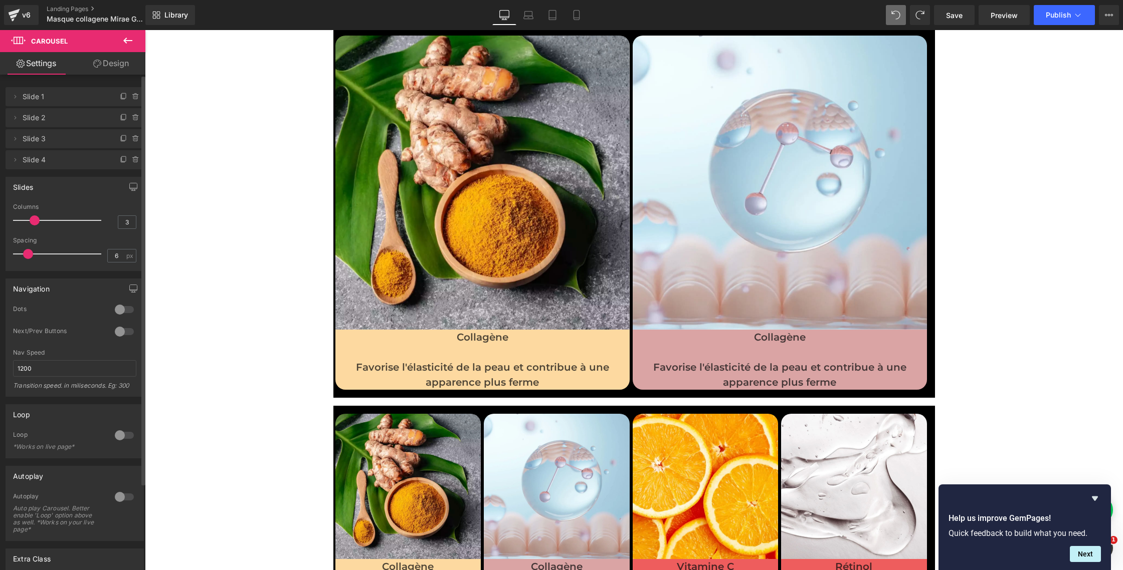
drag, startPoint x: 65, startPoint y: 222, endPoint x: 38, endPoint y: 221, distance: 27.6
click at [38, 221] on span at bounding box center [35, 221] width 10 height 10
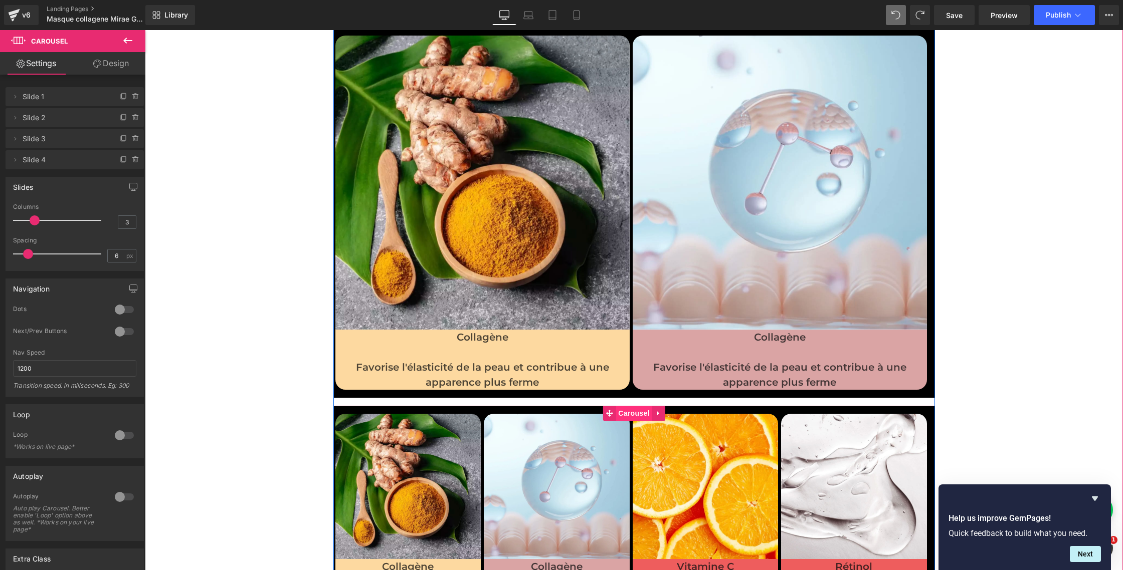
click at [637, 412] on span "Carousel" at bounding box center [634, 413] width 36 height 15
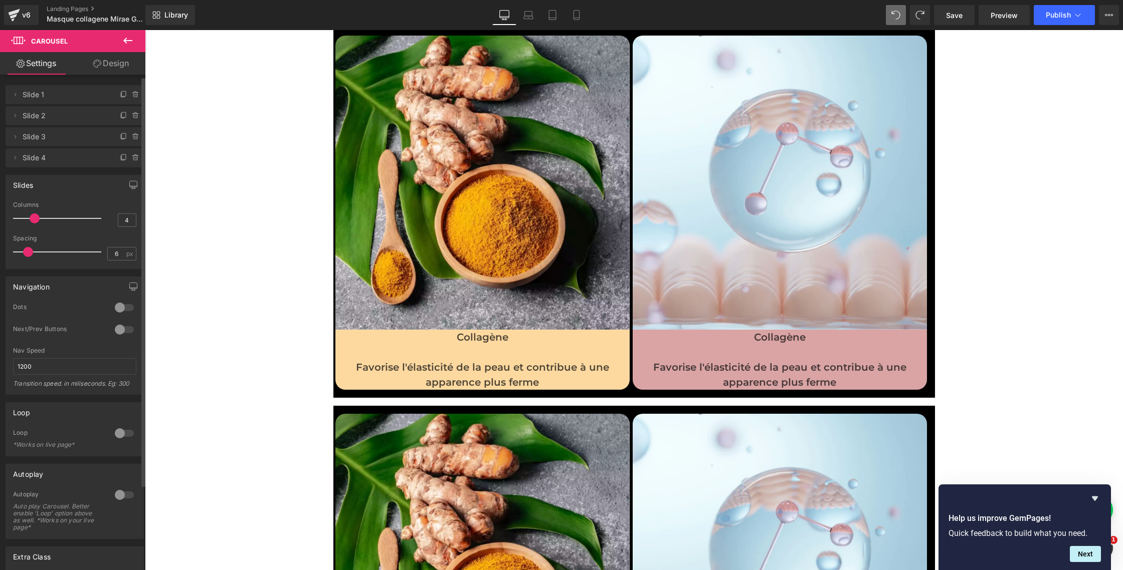
drag, startPoint x: 65, startPoint y: 221, endPoint x: 36, endPoint y: 220, distance: 28.6
click at [36, 220] on span at bounding box center [35, 219] width 10 height 10
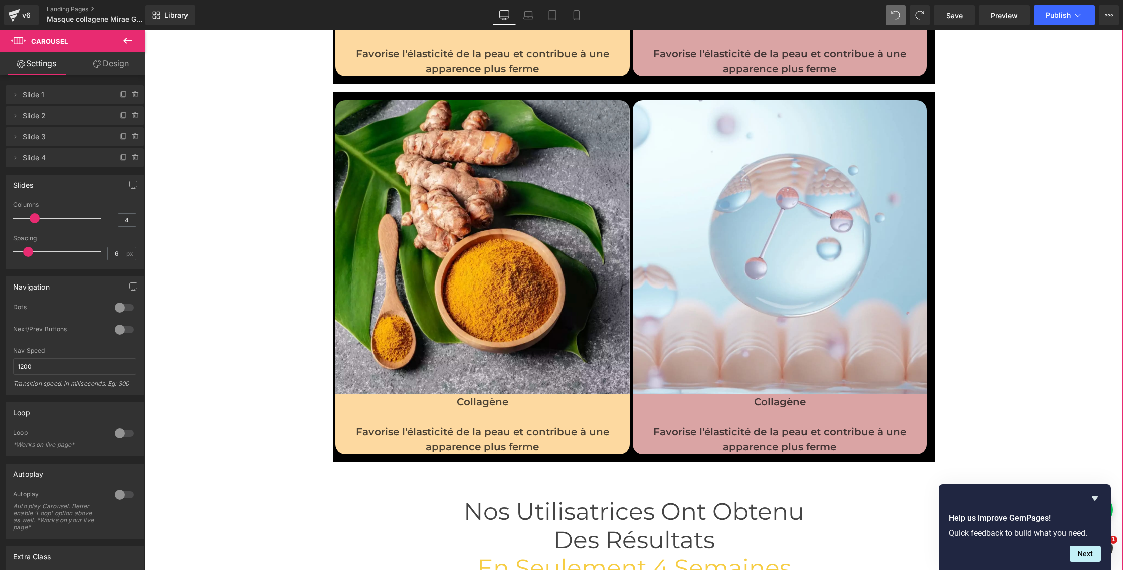
scroll to position [3210, 0]
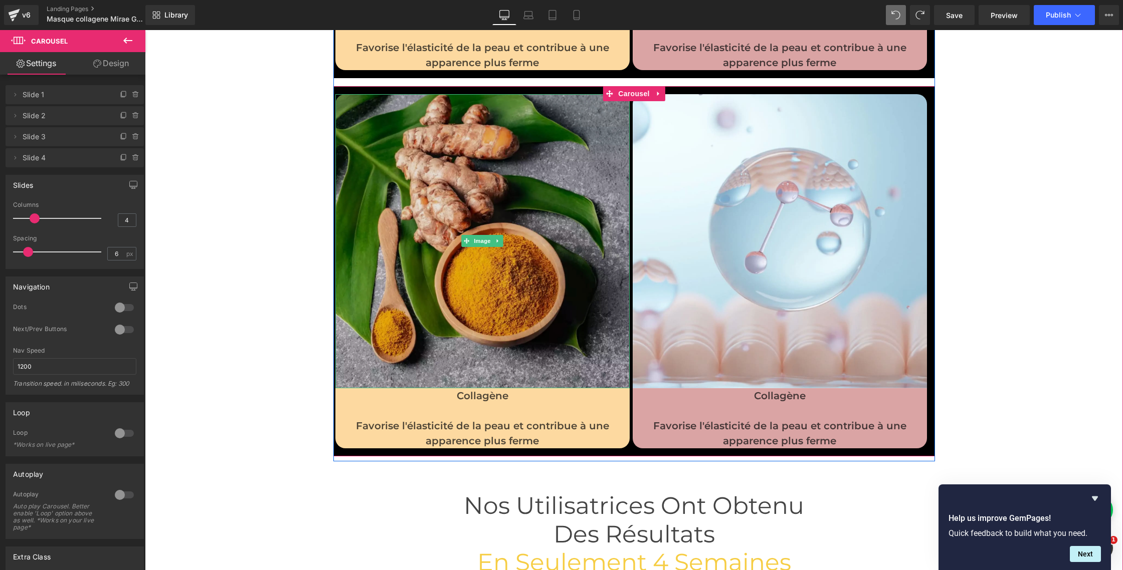
click at [482, 208] on img at bounding box center [482, 241] width 294 height 294
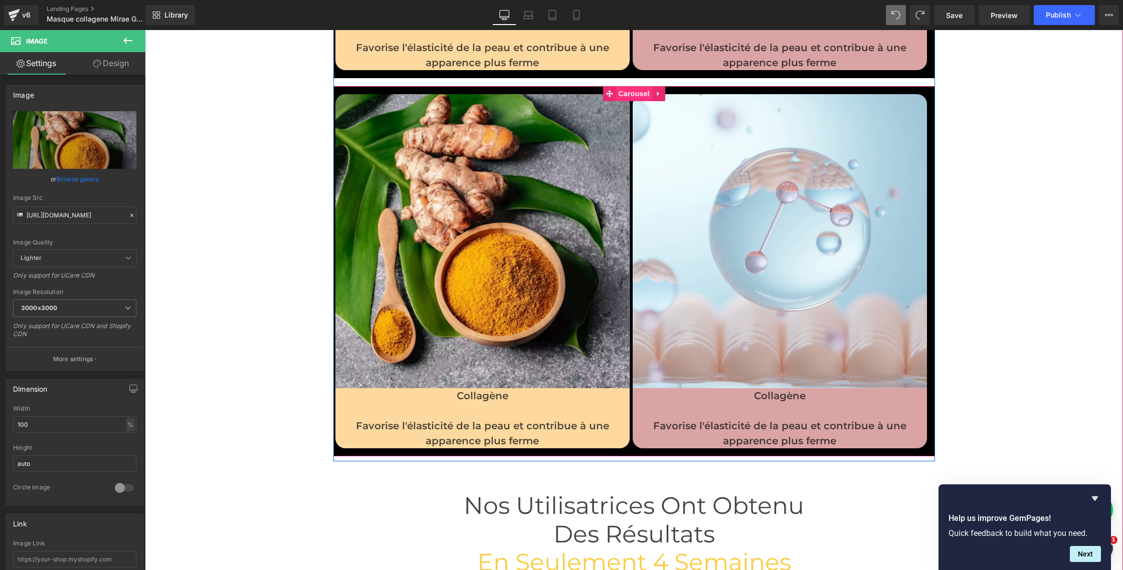
click at [633, 92] on span "Carousel" at bounding box center [634, 93] width 36 height 15
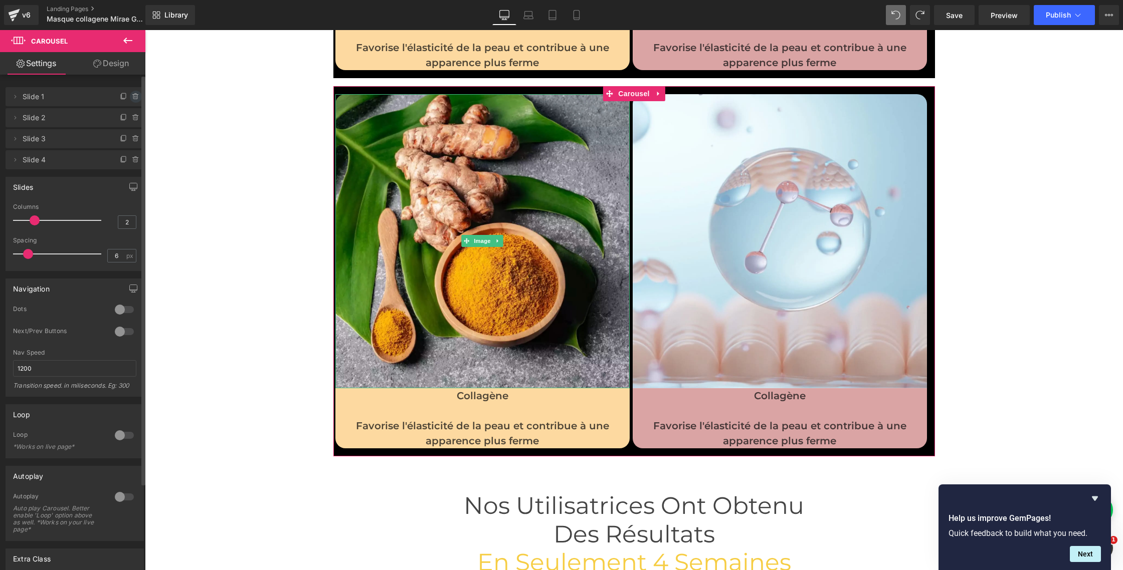
click at [132, 97] on icon at bounding box center [136, 97] width 8 height 8
click at [130, 99] on button "Delete" at bounding box center [125, 97] width 32 height 13
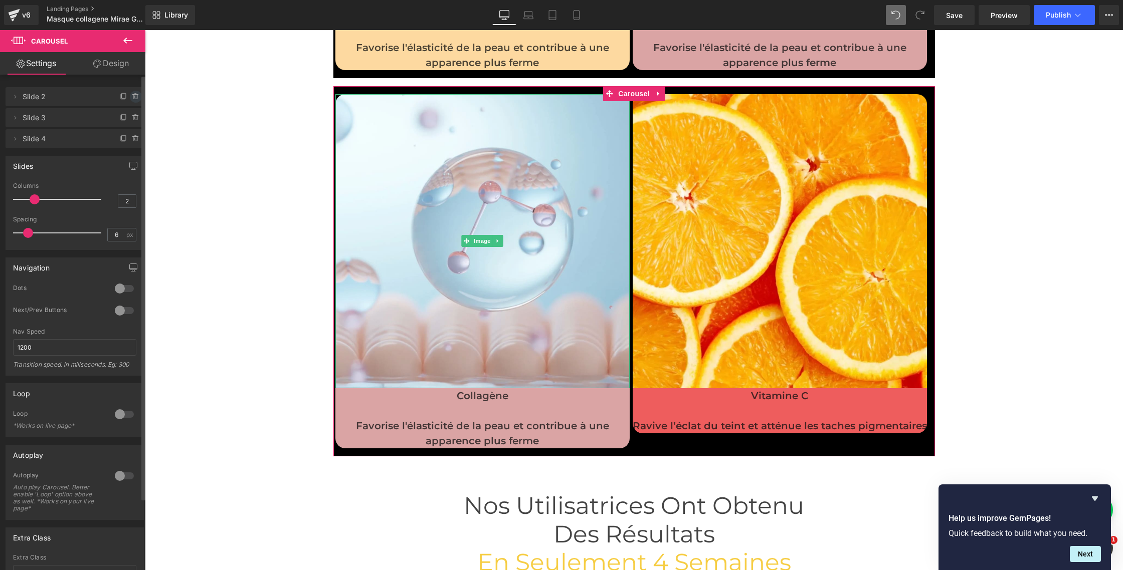
click at [132, 98] on icon at bounding box center [136, 97] width 8 height 8
click at [131, 98] on button "Delete" at bounding box center [125, 97] width 32 height 13
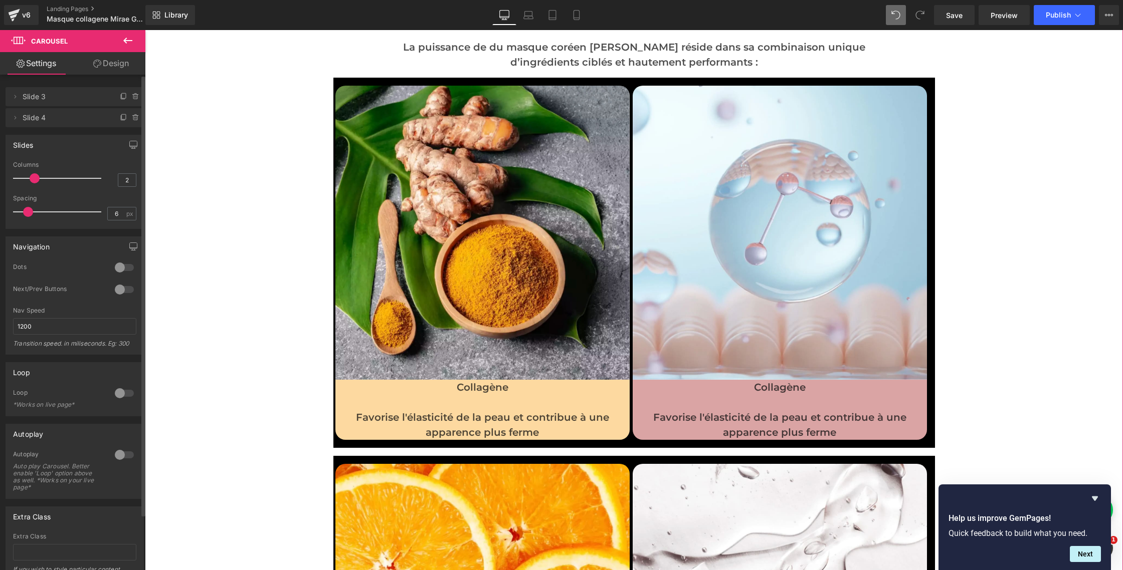
scroll to position [2716, 0]
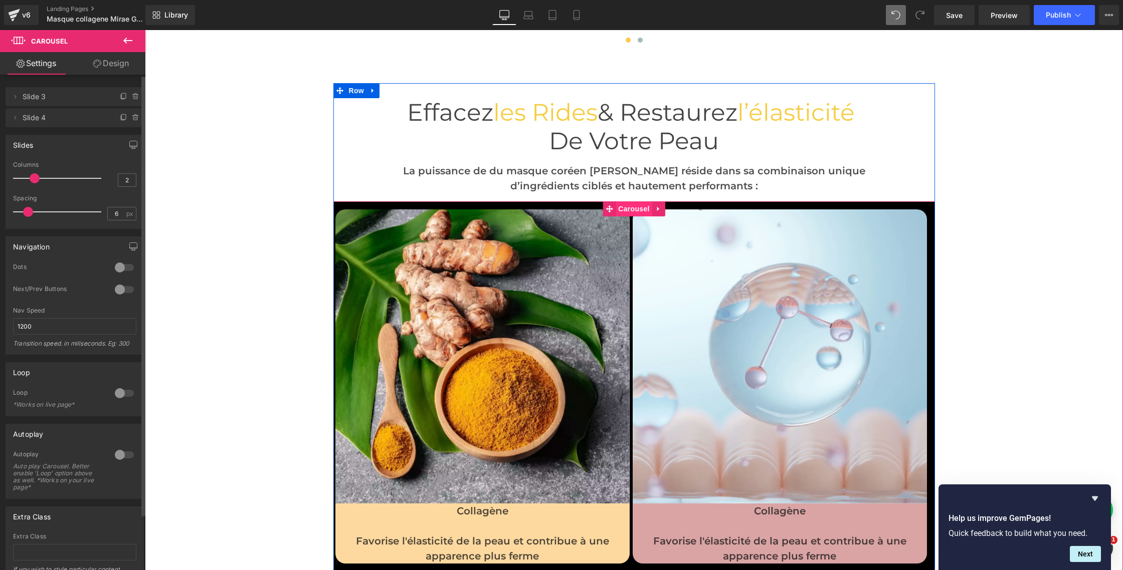
click at [629, 210] on span "Carousel" at bounding box center [634, 208] width 36 height 15
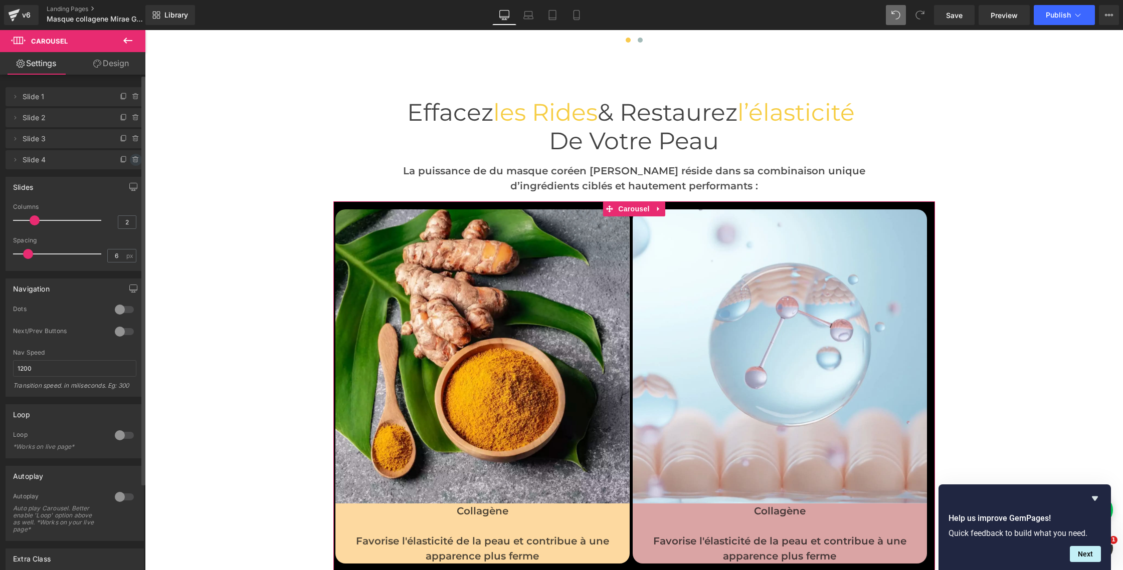
click at [132, 161] on icon at bounding box center [136, 160] width 8 height 8
click at [132, 161] on button "Delete" at bounding box center [125, 160] width 32 height 13
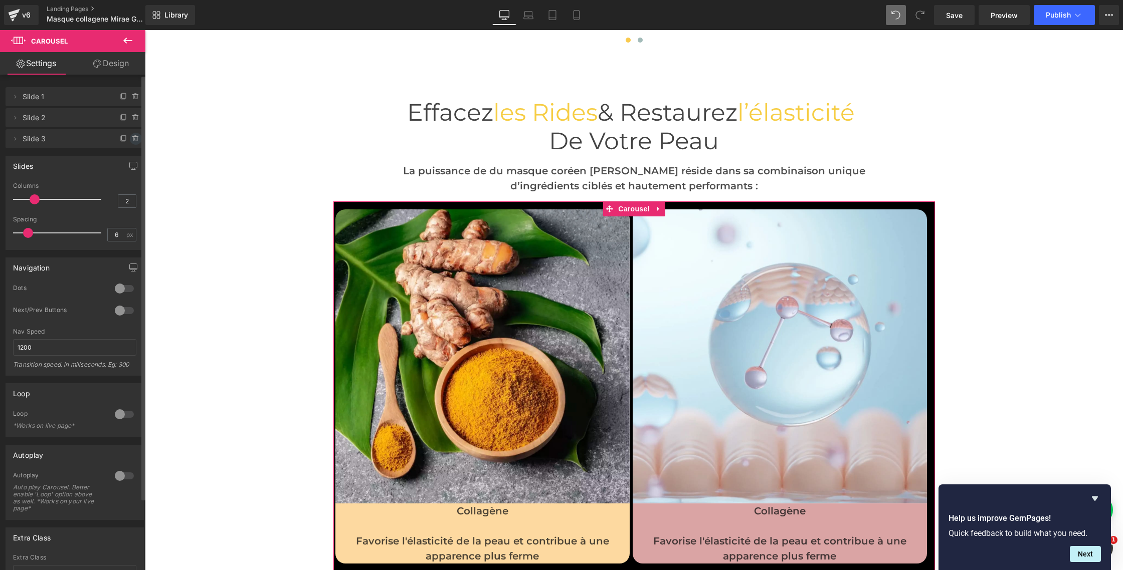
click at [132, 142] on icon at bounding box center [136, 139] width 8 height 8
click at [129, 142] on button "Delete" at bounding box center [125, 139] width 32 height 13
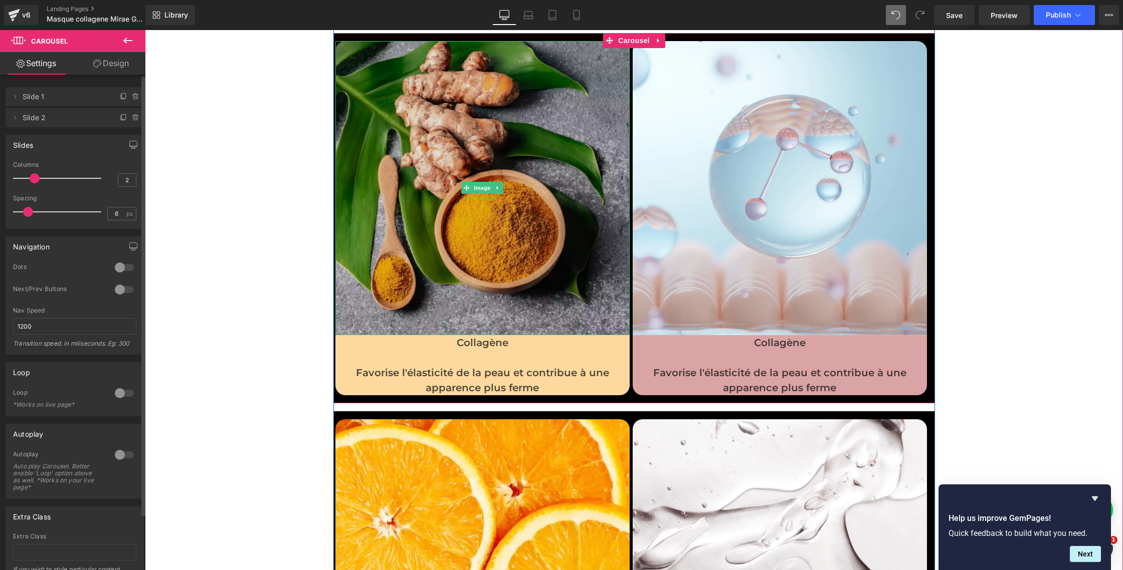
scroll to position [2885, 0]
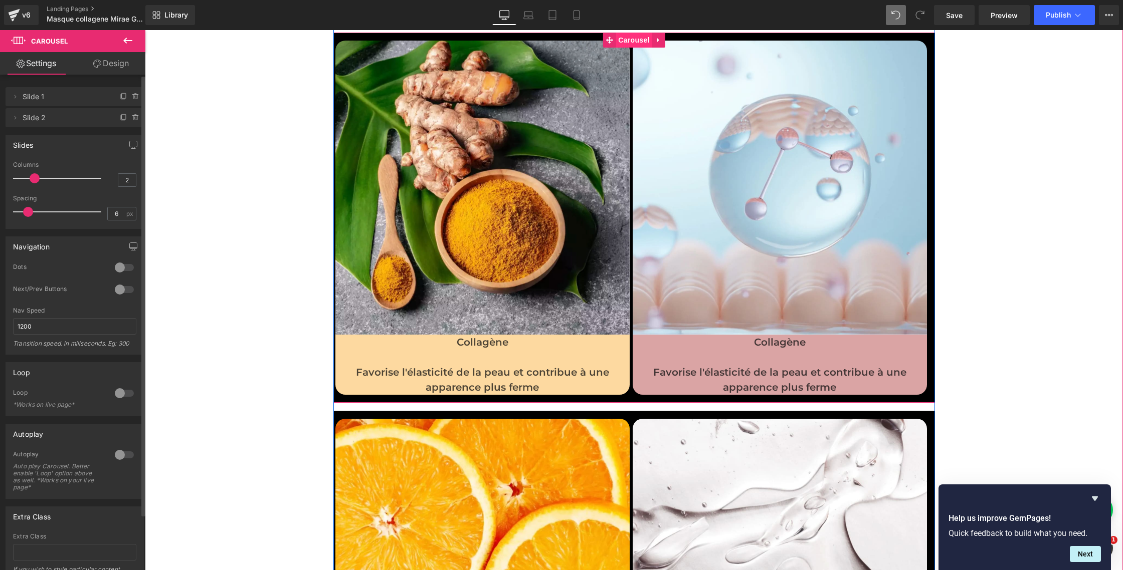
click at [631, 44] on span "Carousel" at bounding box center [634, 40] width 36 height 15
click at [114, 66] on link "Design" at bounding box center [111, 63] width 73 height 23
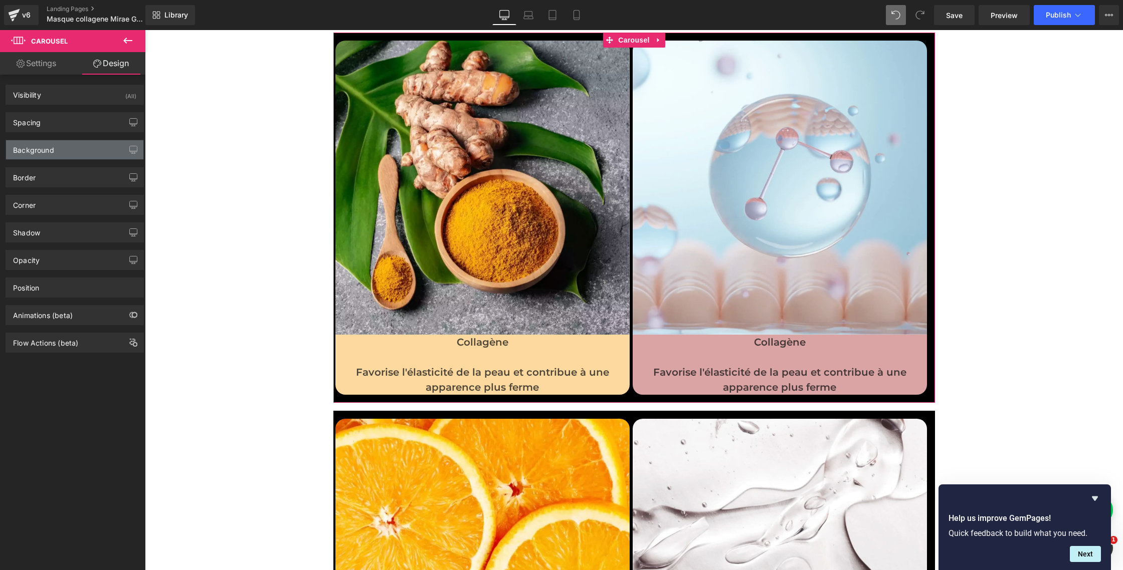
click at [51, 146] on div "Background" at bounding box center [33, 147] width 41 height 14
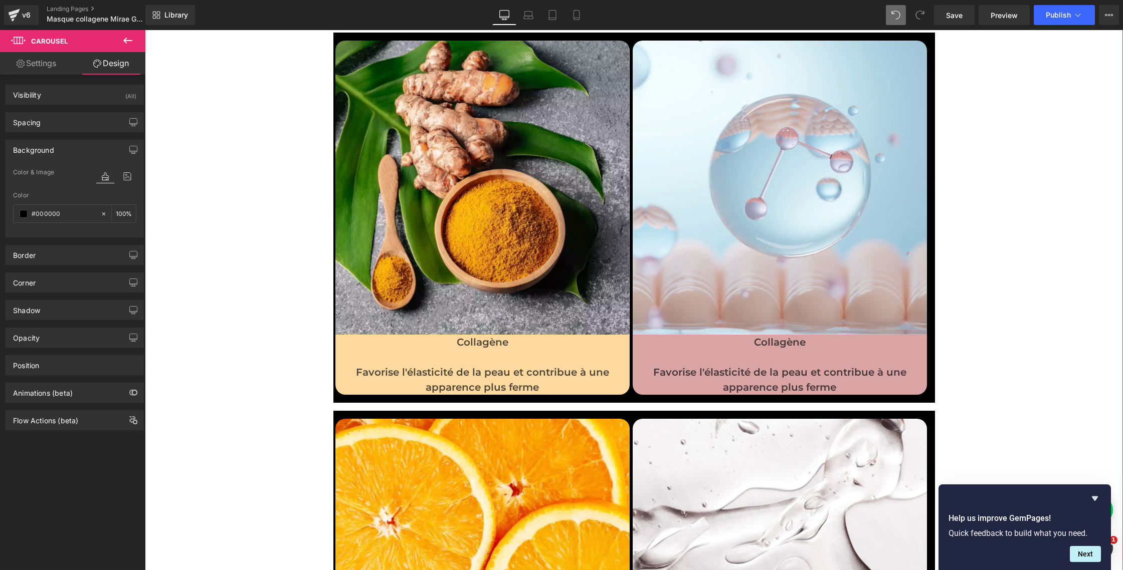
scroll to position [2885, 0]
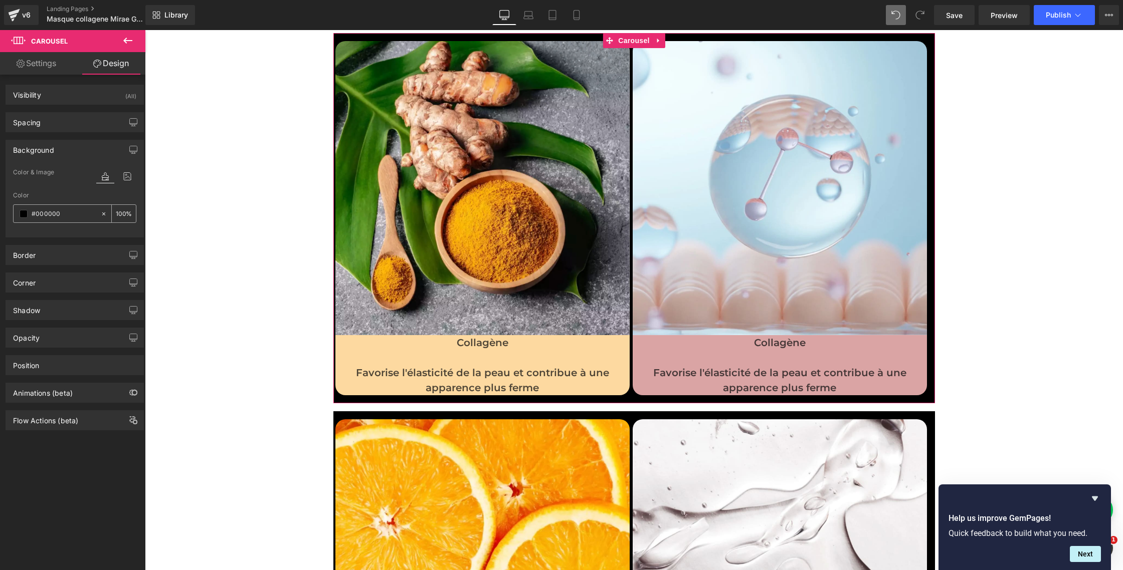
click at [70, 213] on input "#000000" at bounding box center [64, 214] width 64 height 11
paste input "fffbf1"
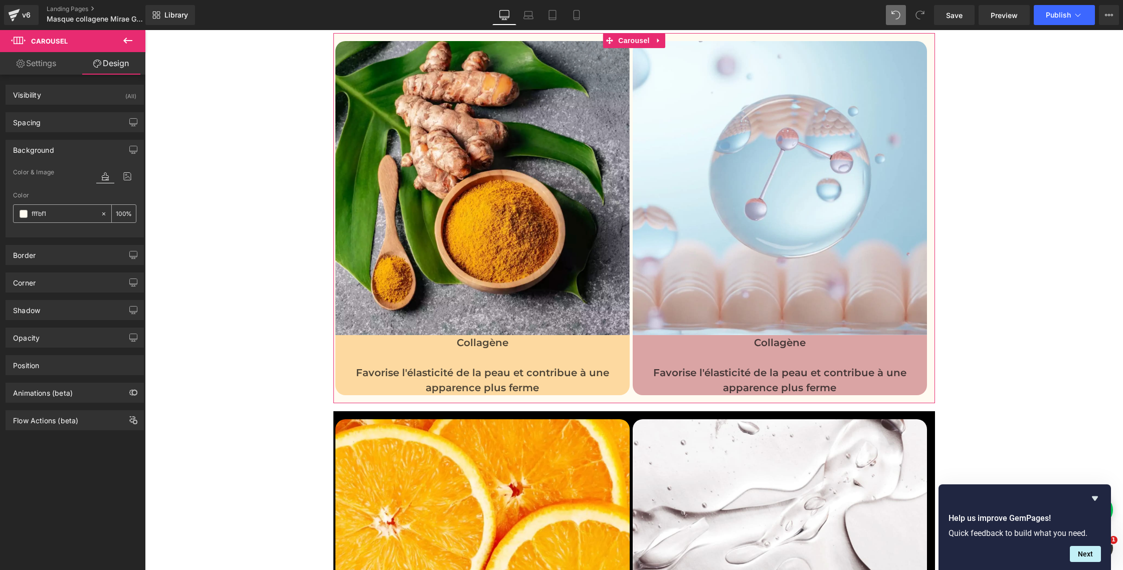
type input "fffbf1"
click at [101, 214] on icon at bounding box center [103, 214] width 7 height 7
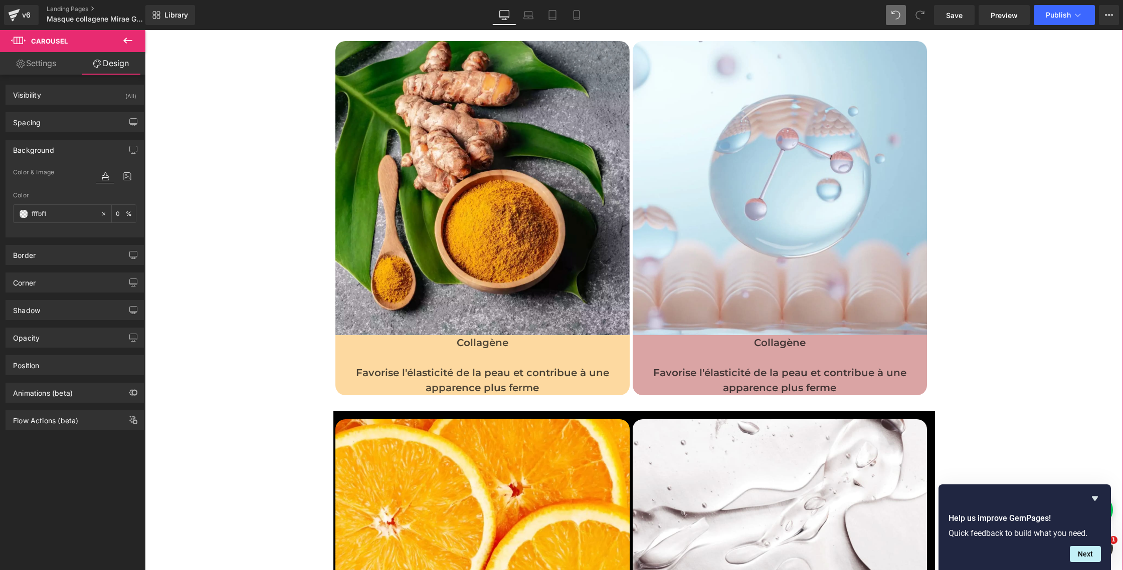
scroll to position [2880, 0]
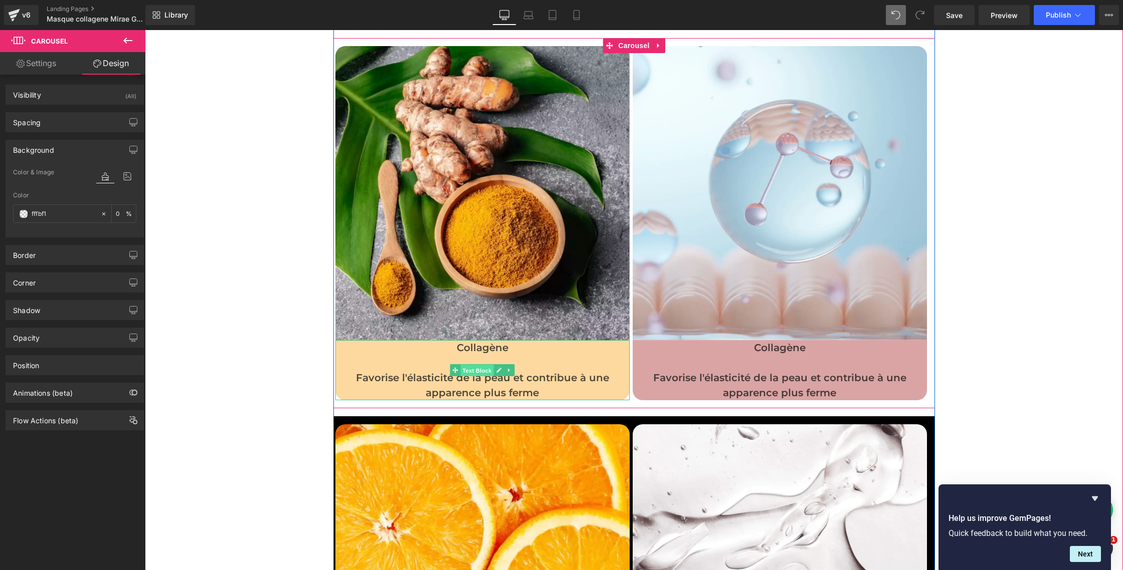
click at [484, 369] on span "Text Block" at bounding box center [476, 370] width 33 height 12
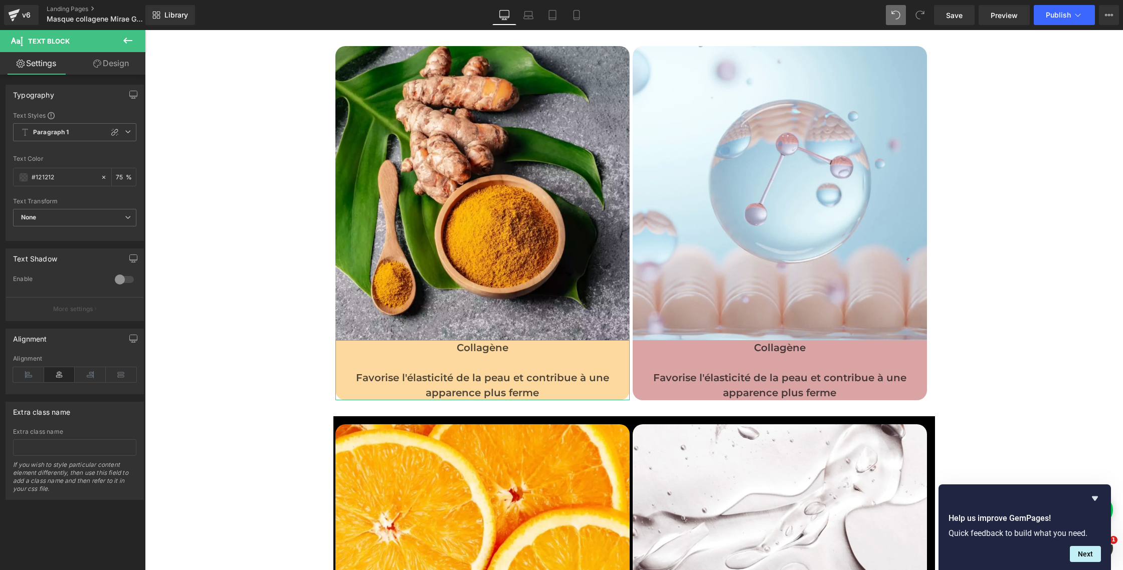
click at [111, 73] on link "Design" at bounding box center [111, 63] width 73 height 23
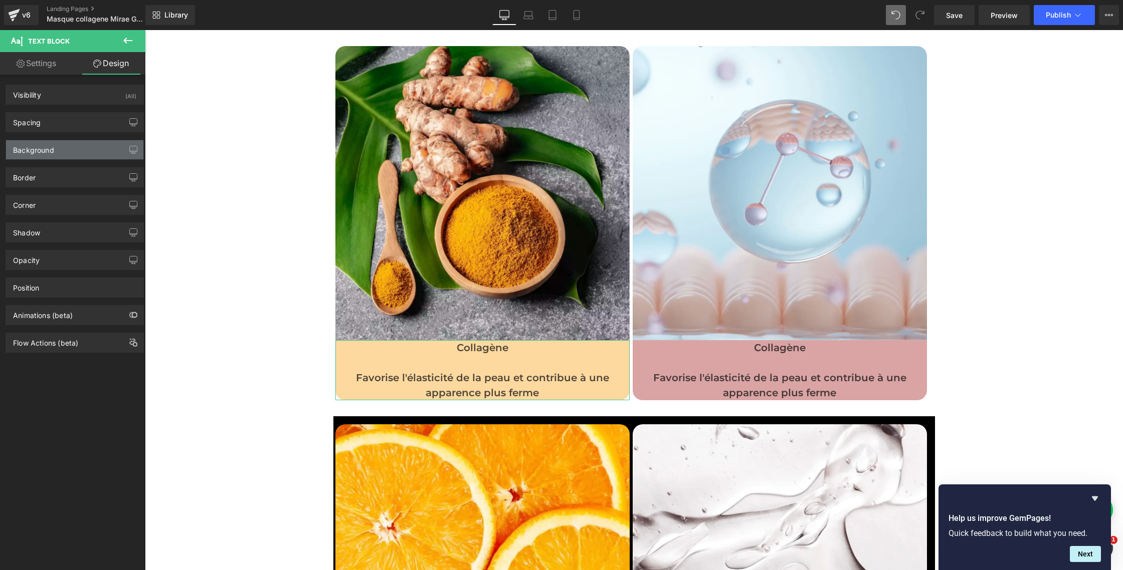
click at [61, 154] on div "Background" at bounding box center [74, 149] width 137 height 19
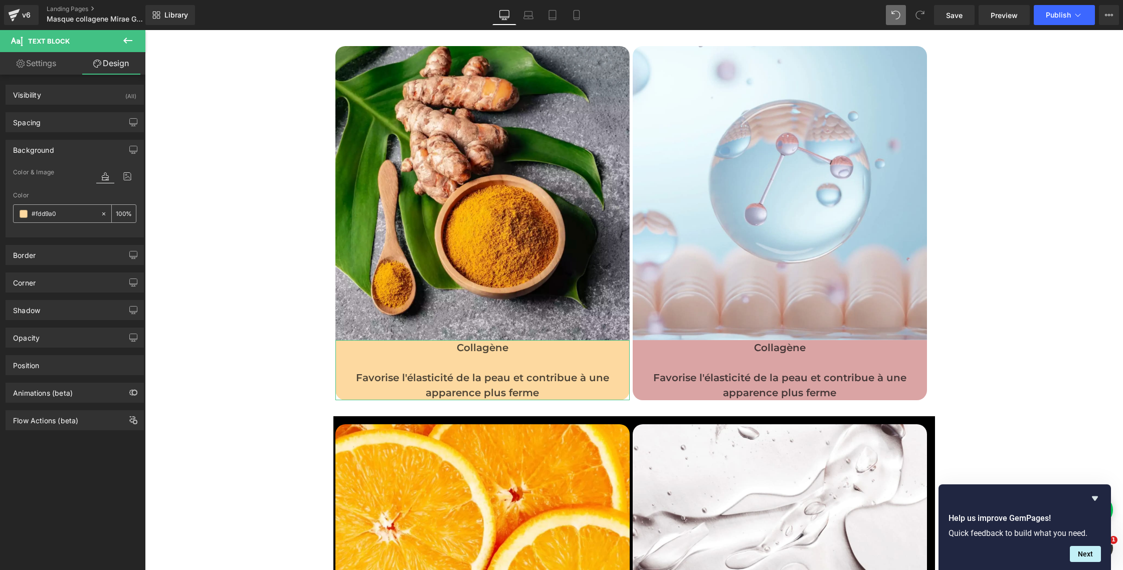
click at [46, 213] on input "#fdd9a0" at bounding box center [64, 214] width 64 height 11
paste input "fffbf1"
type input "fffbf1"
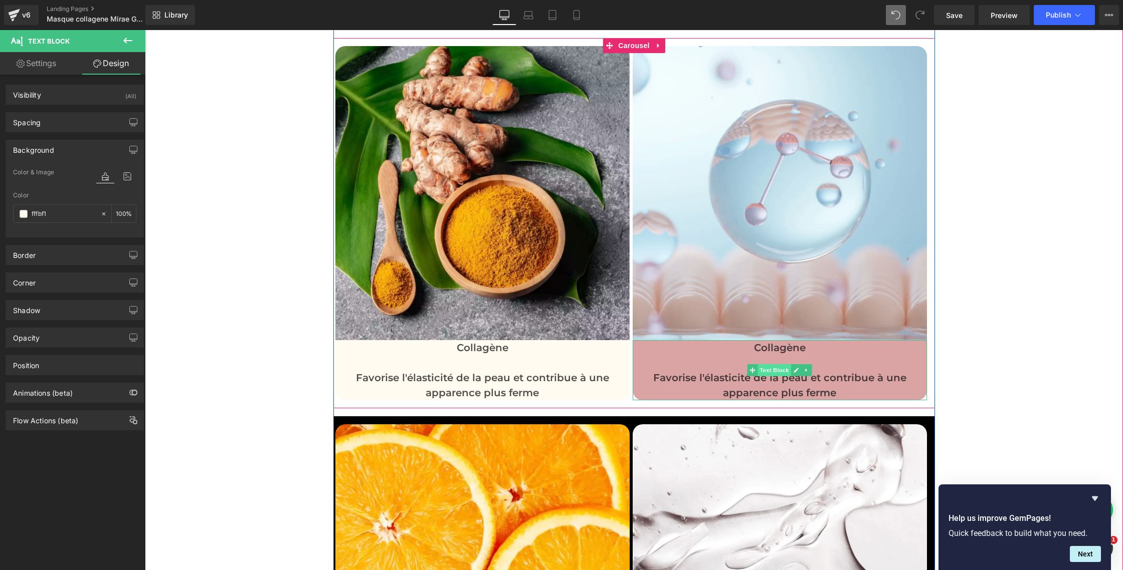
click at [779, 367] on span "Text Block" at bounding box center [773, 370] width 33 height 12
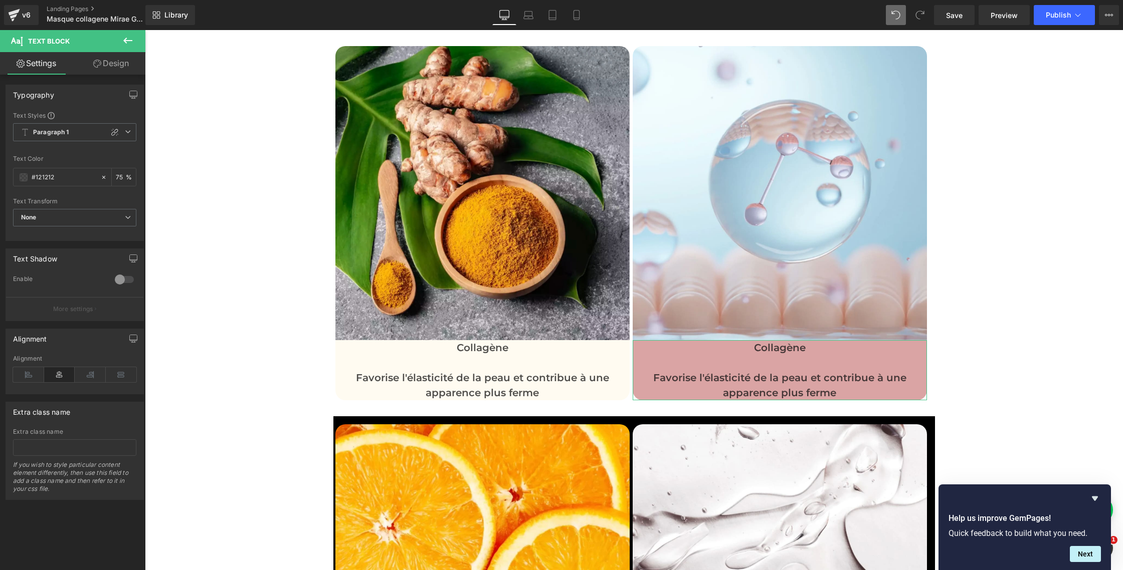
click at [106, 62] on link "Design" at bounding box center [111, 63] width 73 height 23
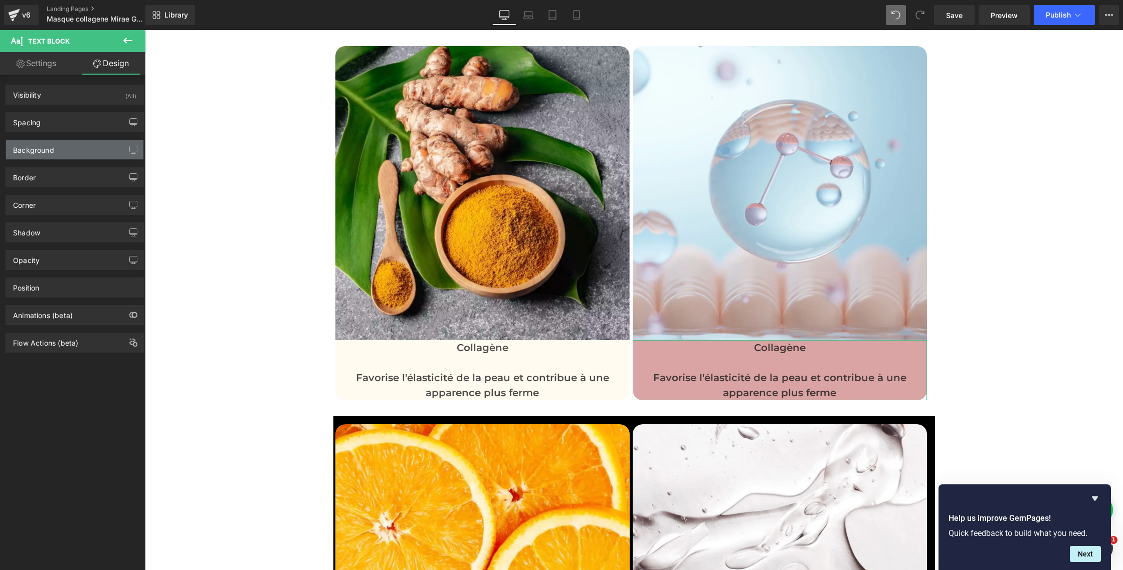
click at [53, 144] on div "Background" at bounding box center [33, 147] width 41 height 14
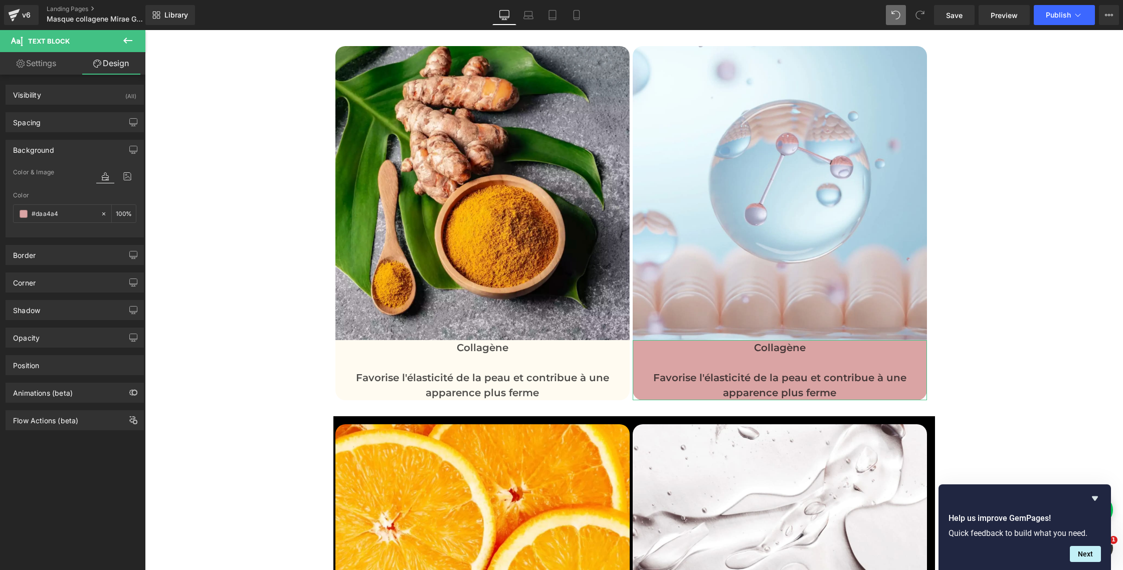
click at [0, 210] on div "Background Color & Image color Color #daa4a4 100 % Image Replace Image Upload i…" at bounding box center [75, 184] width 150 height 105
click at [100, 216] on icon at bounding box center [103, 214] width 7 height 7
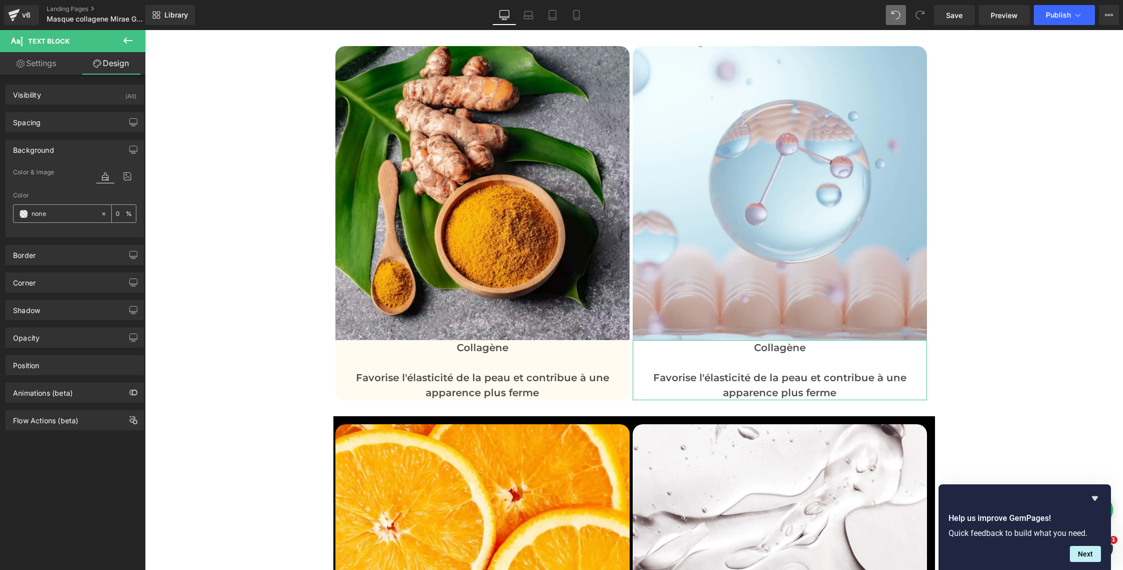
click at [67, 215] on input "#daa4a4" at bounding box center [64, 214] width 64 height 11
paste input "fffbf1"
type input "fffbf1"
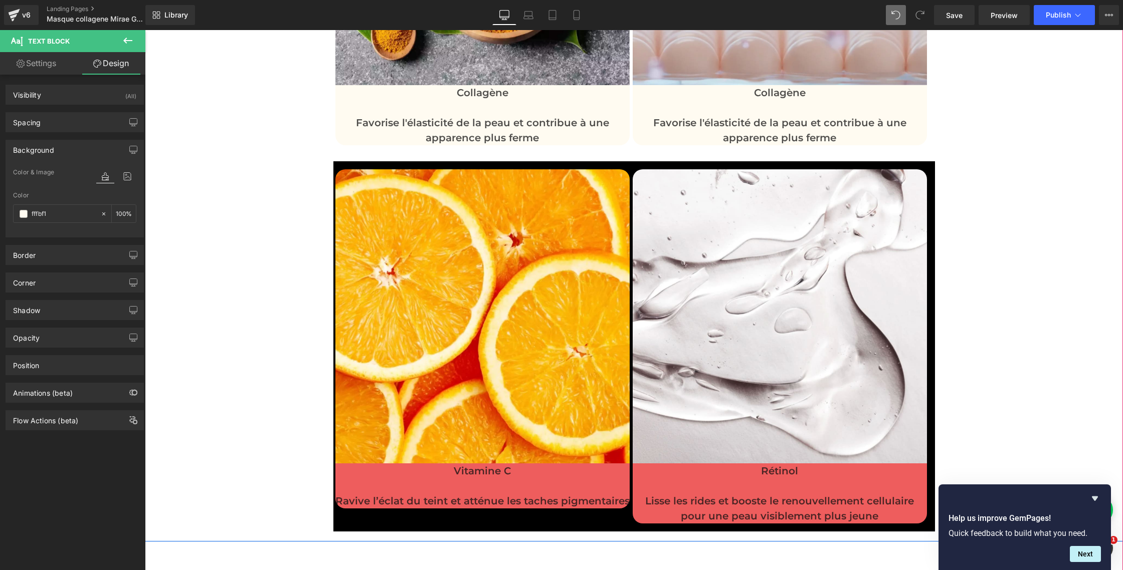
scroll to position [3170, 0]
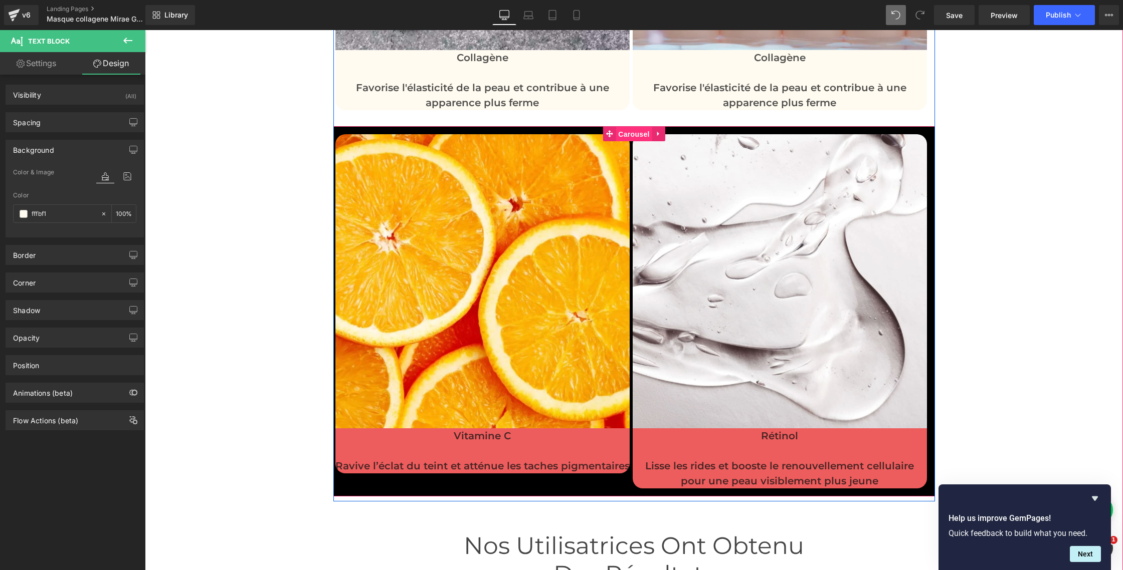
click at [627, 132] on span "Carousel" at bounding box center [634, 134] width 36 height 15
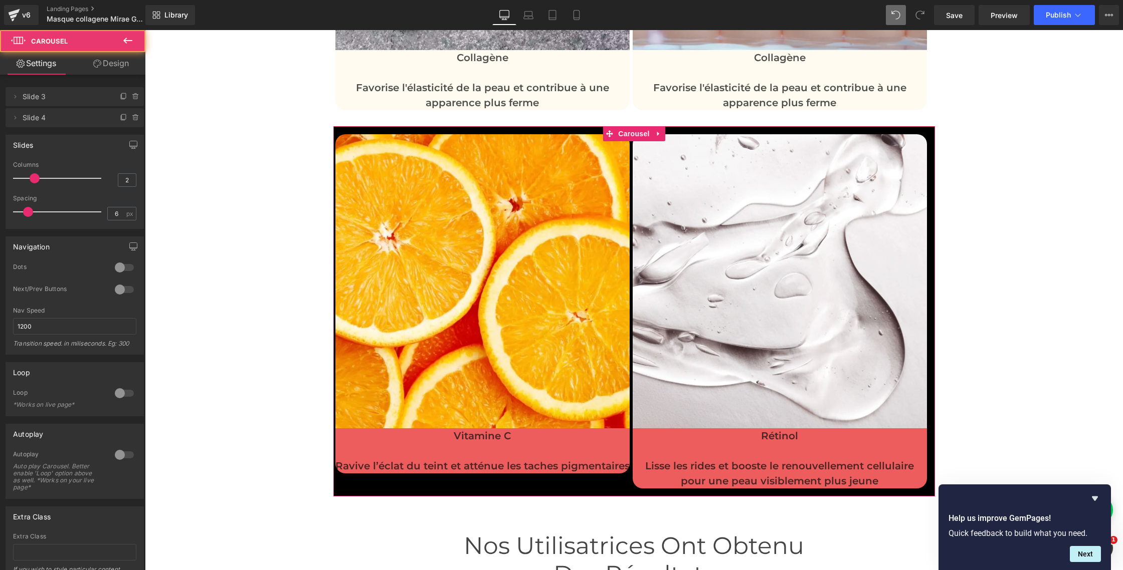
click at [123, 70] on link "Design" at bounding box center [111, 63] width 73 height 23
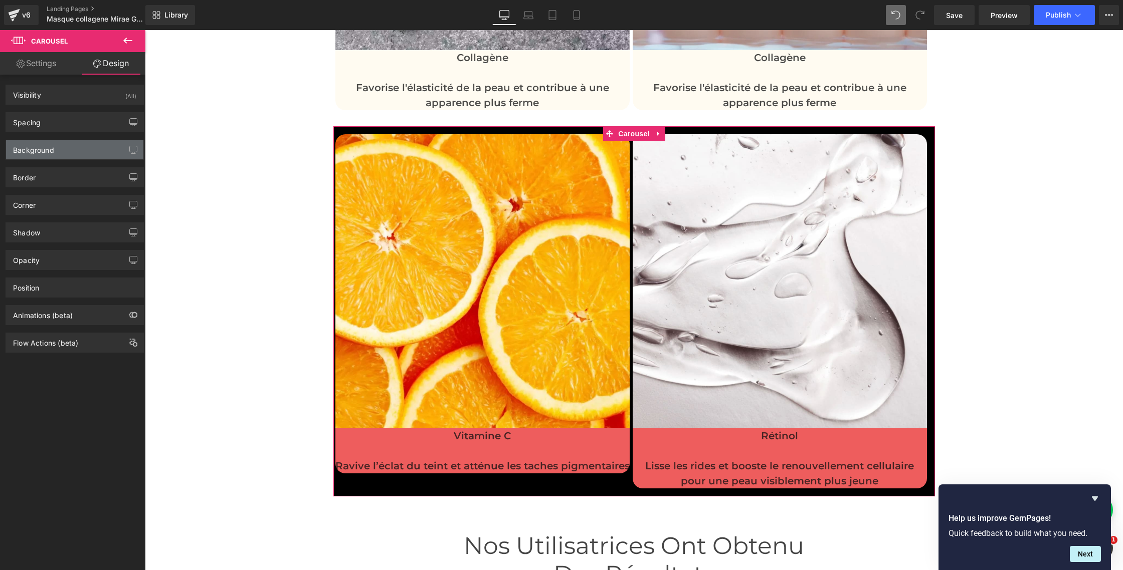
click at [59, 150] on div "Background" at bounding box center [74, 149] width 137 height 19
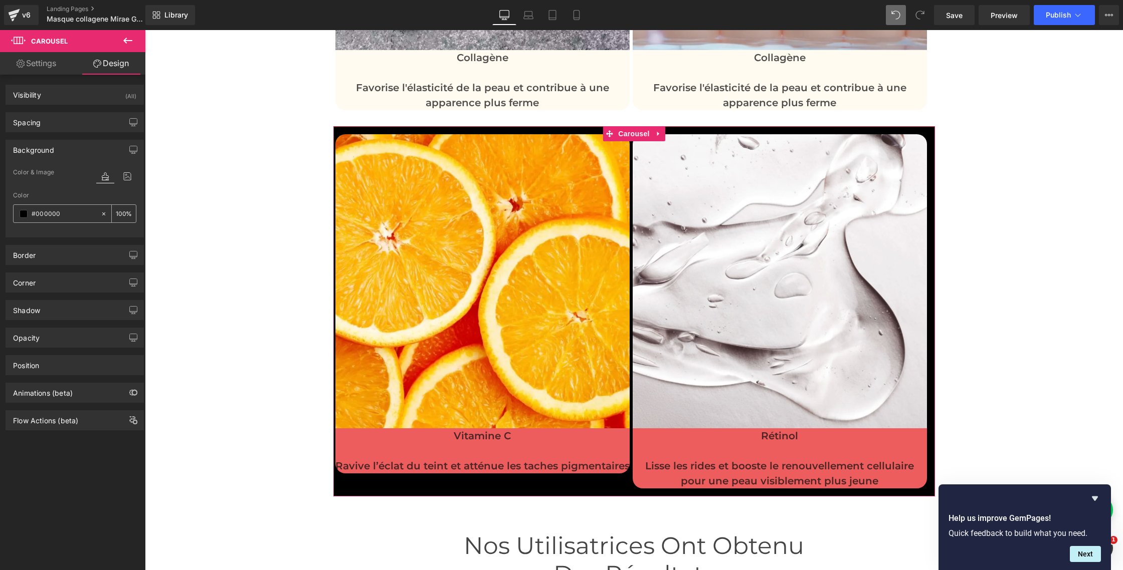
click at [102, 214] on icon at bounding box center [103, 213] width 3 height 3
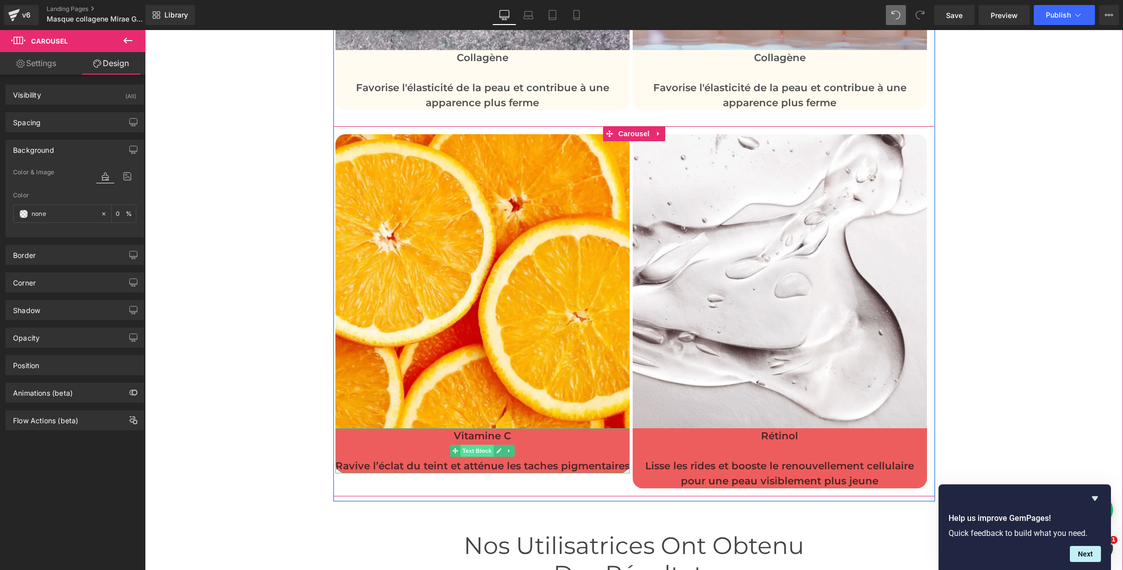
click at [485, 454] on span "Text Block" at bounding box center [476, 451] width 33 height 12
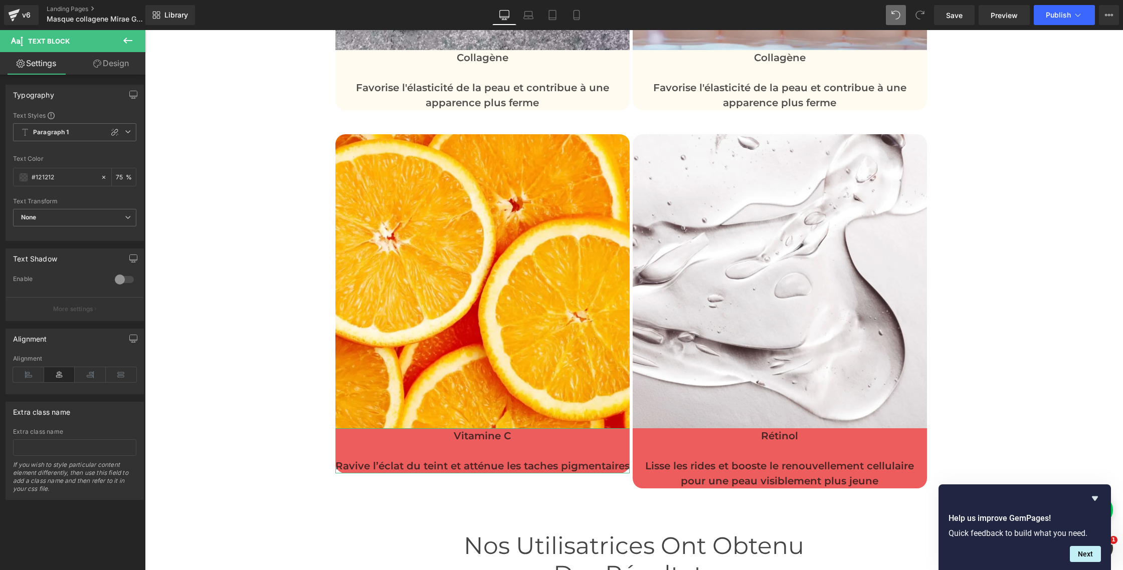
click at [106, 66] on link "Design" at bounding box center [111, 63] width 73 height 23
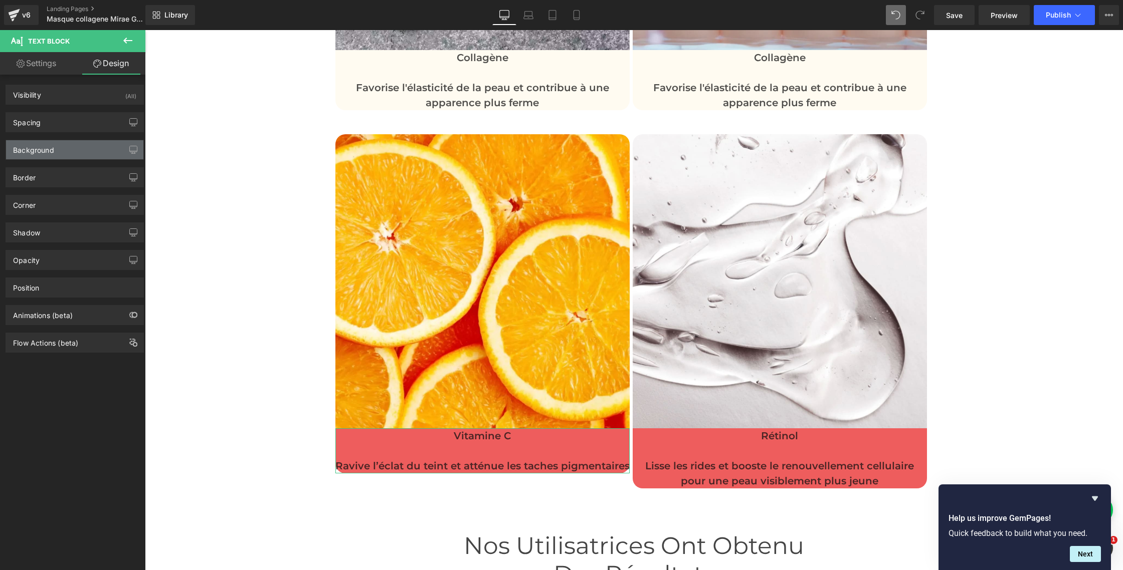
click at [46, 149] on div "Background" at bounding box center [33, 147] width 41 height 14
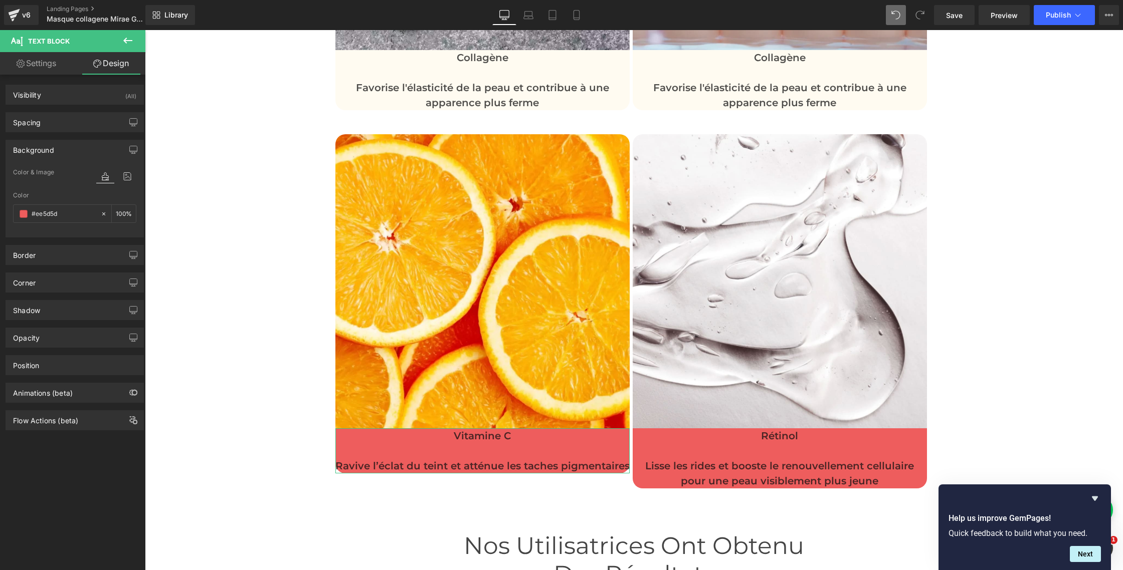
drag, startPoint x: 64, startPoint y: 215, endPoint x: 3, endPoint y: 206, distance: 61.3
click at [3, 206] on div "Background Color & Image color Color #ee5d5d 100 % Image Replace Image Upload i…" at bounding box center [75, 184] width 150 height 105
drag, startPoint x: 60, startPoint y: 216, endPoint x: 21, endPoint y: 214, distance: 39.6
click at [21, 214] on div "#ee5d5d" at bounding box center [57, 214] width 87 height 18
paste input "fffbf1"
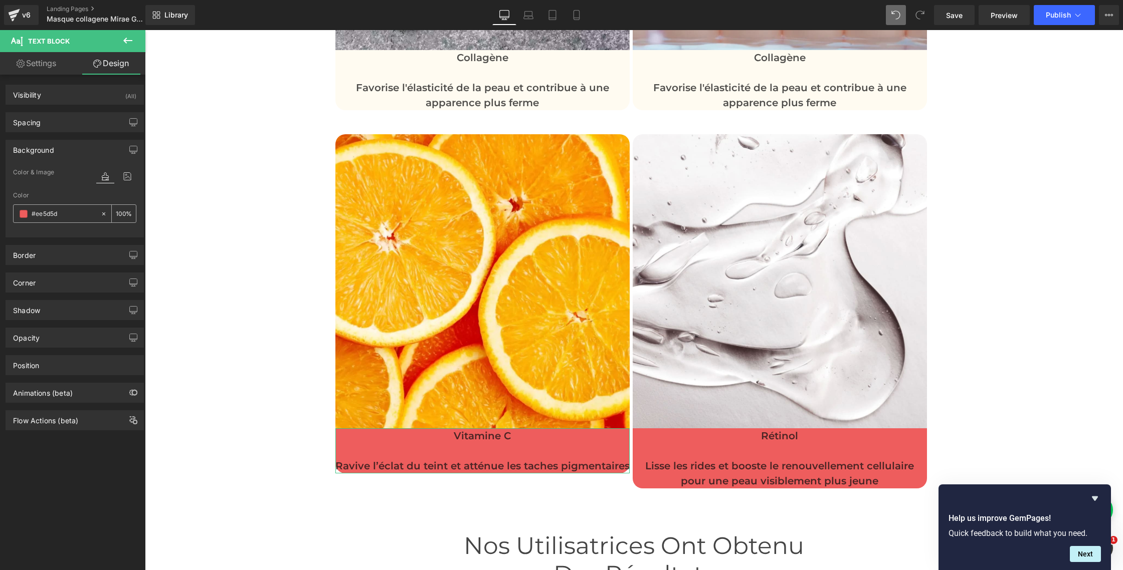
type input "fffbf1"
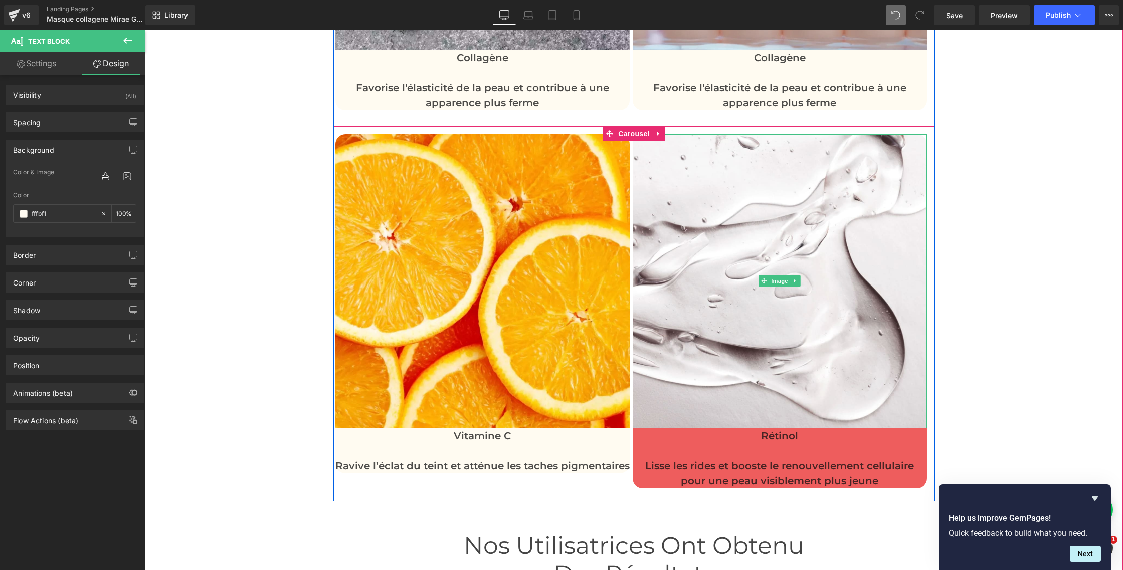
drag, startPoint x: 776, startPoint y: 280, endPoint x: 727, endPoint y: 278, distance: 49.2
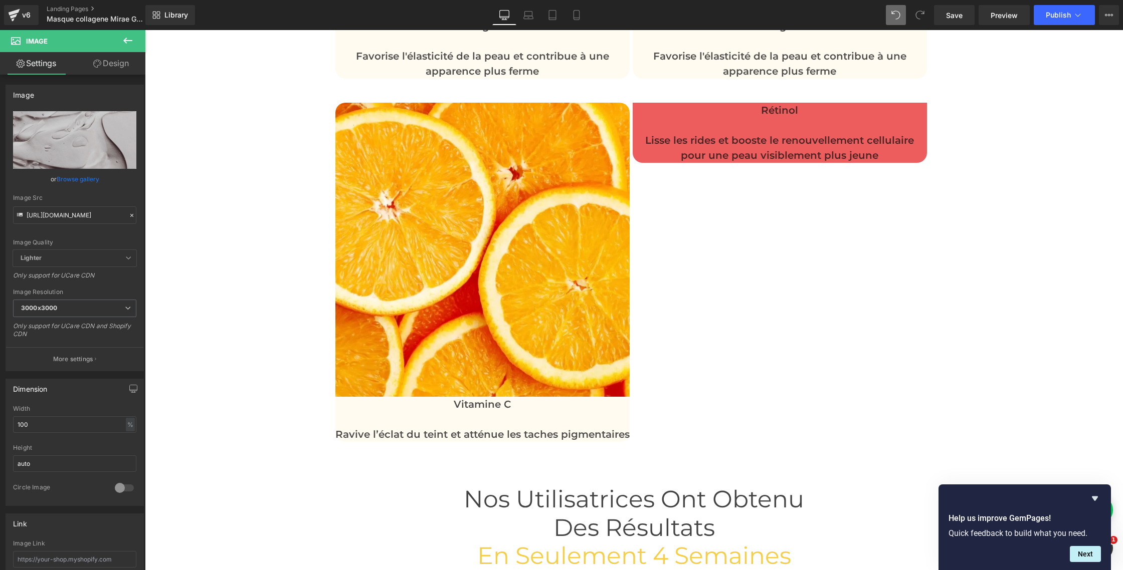
scroll to position [3201, 0]
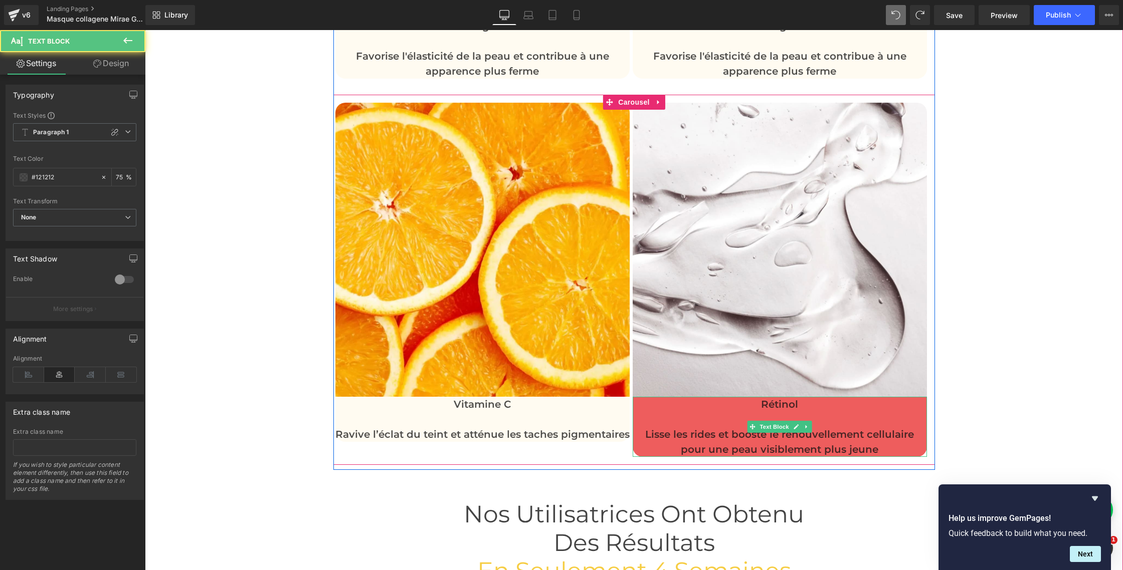
click at [713, 424] on p at bounding box center [780, 419] width 294 height 15
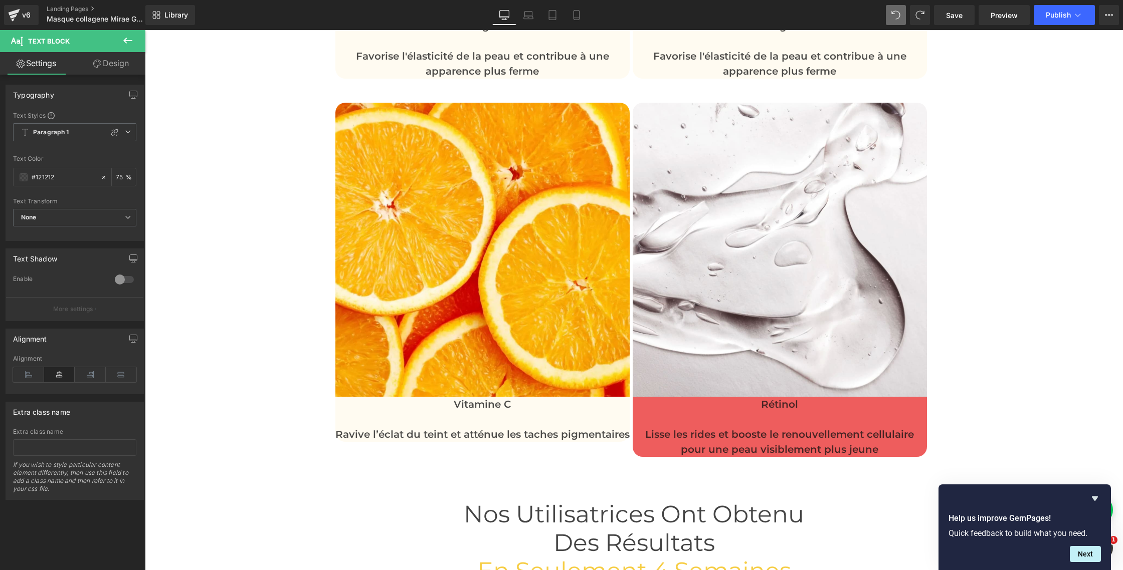
click at [110, 68] on link "Design" at bounding box center [111, 63] width 73 height 23
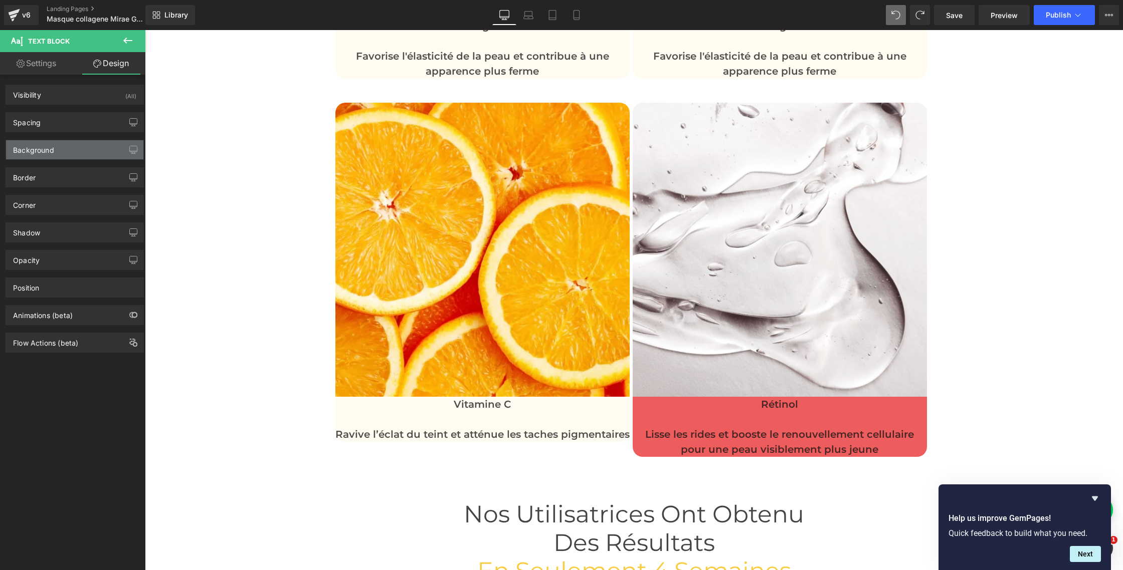
click at [43, 156] on div "Background" at bounding box center [74, 149] width 137 height 19
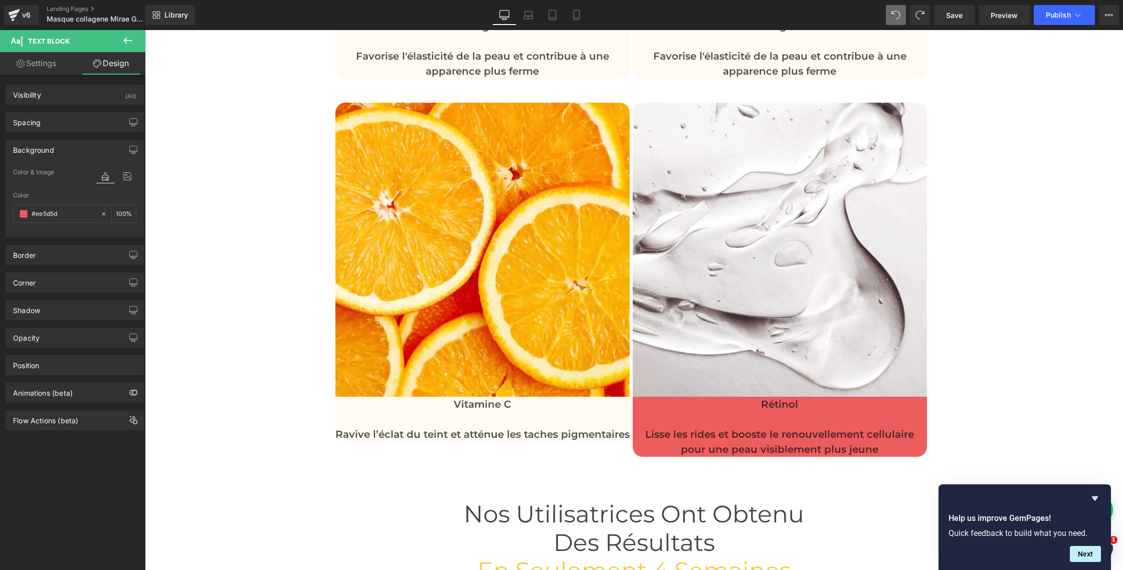
drag, startPoint x: 66, startPoint y: 216, endPoint x: 0, endPoint y: 208, distance: 66.2
click at [0, 208] on div "Background Color & Image color Color #ee5d5d 100 % Image Replace Image Upload i…" at bounding box center [75, 184] width 150 height 105
drag, startPoint x: 63, startPoint y: 212, endPoint x: 33, endPoint y: 209, distance: 30.2
click at [33, 209] on input "#ee5d5d" at bounding box center [64, 214] width 64 height 11
paste input "fffbf1"
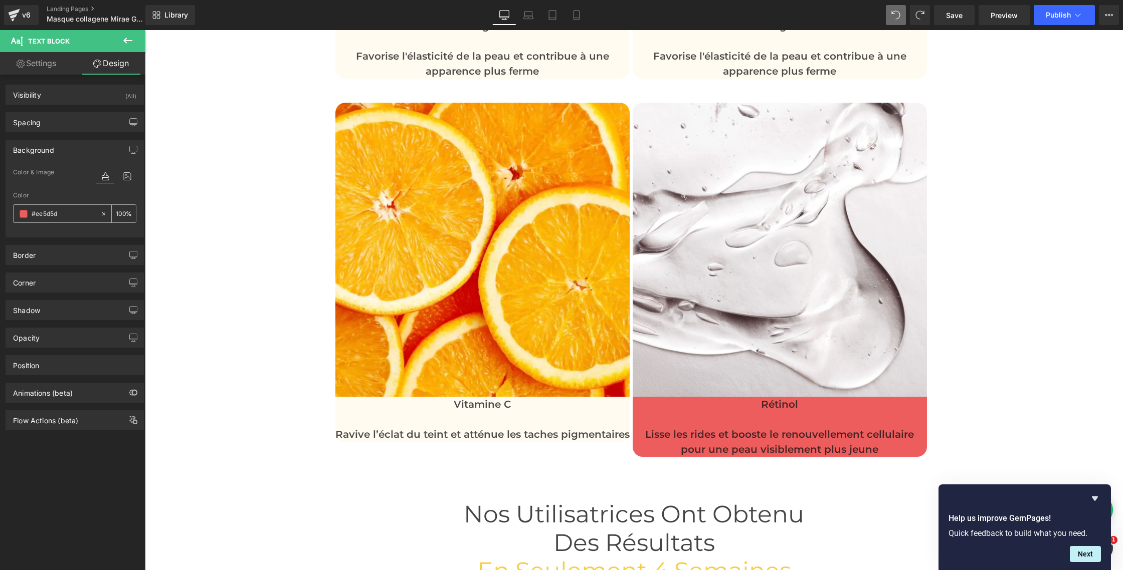
type input "fffbf1"
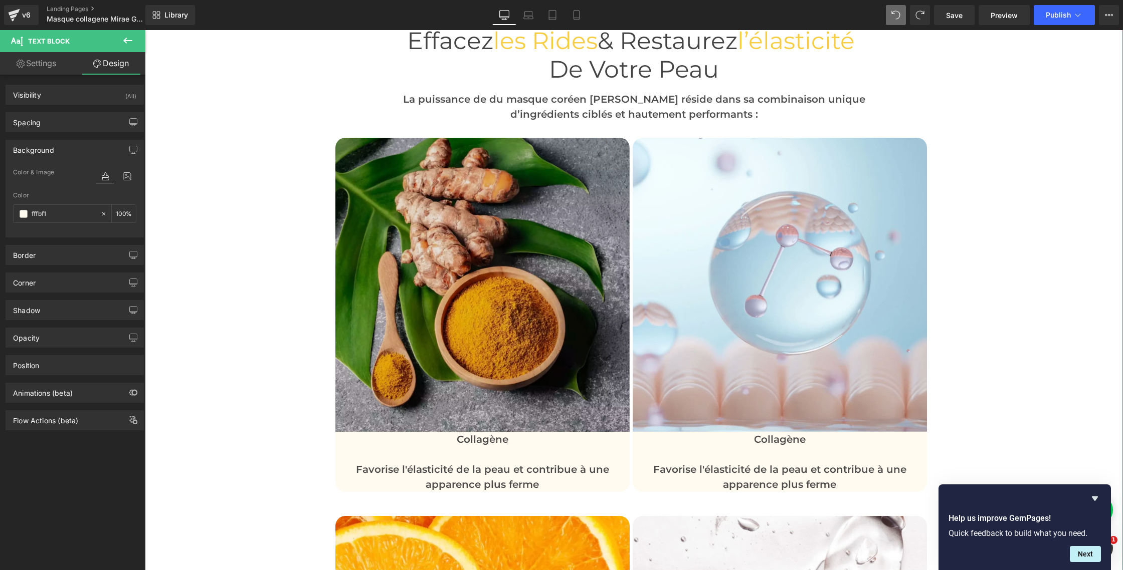
scroll to position [2788, 0]
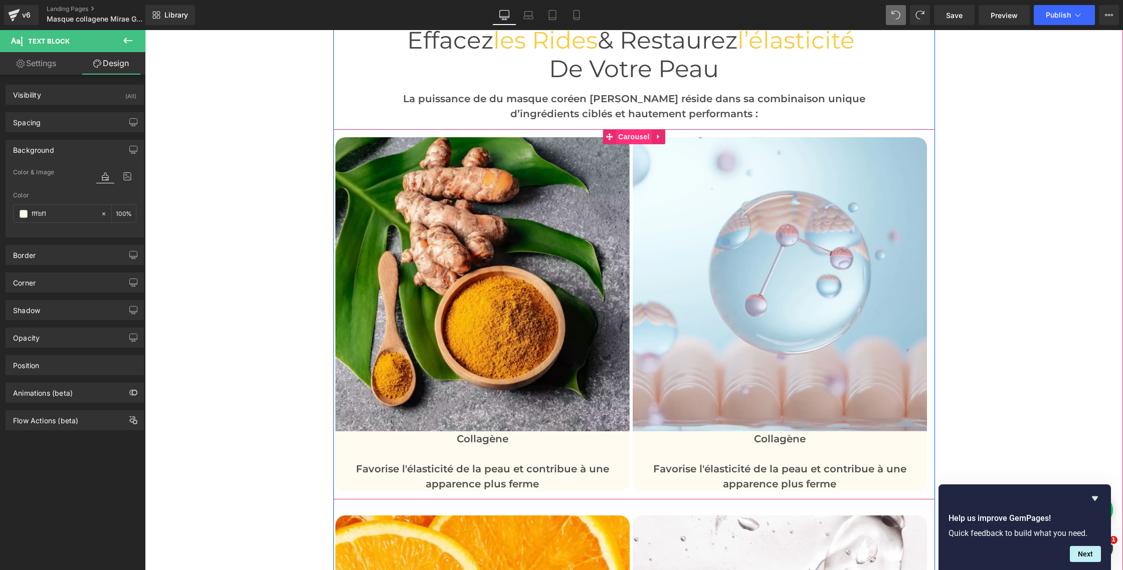
click at [627, 139] on span "Carousel" at bounding box center [634, 136] width 36 height 15
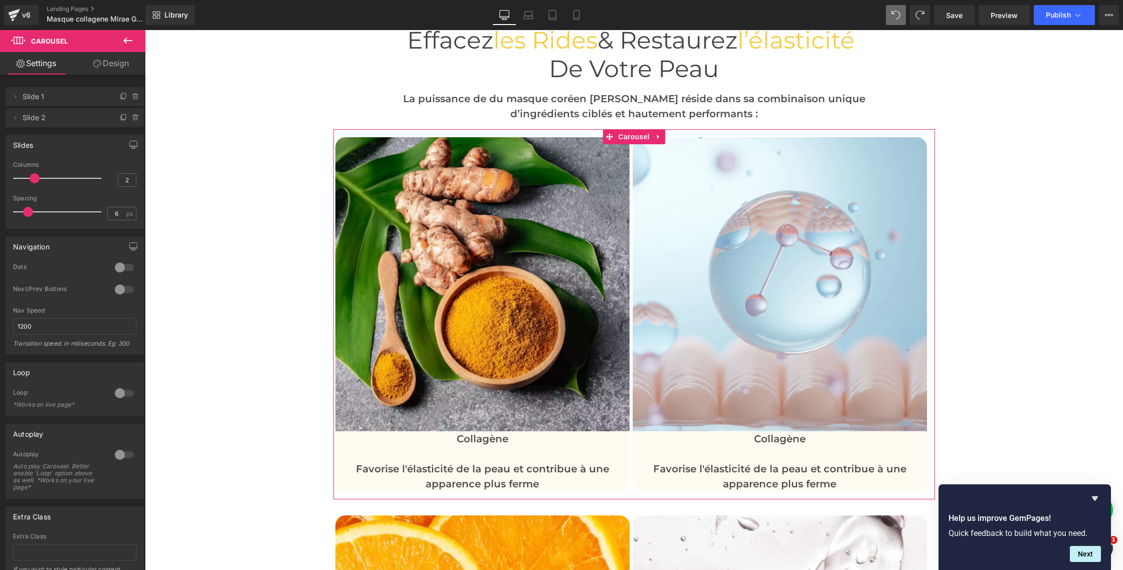
click at [110, 69] on link "Design" at bounding box center [111, 63] width 73 height 23
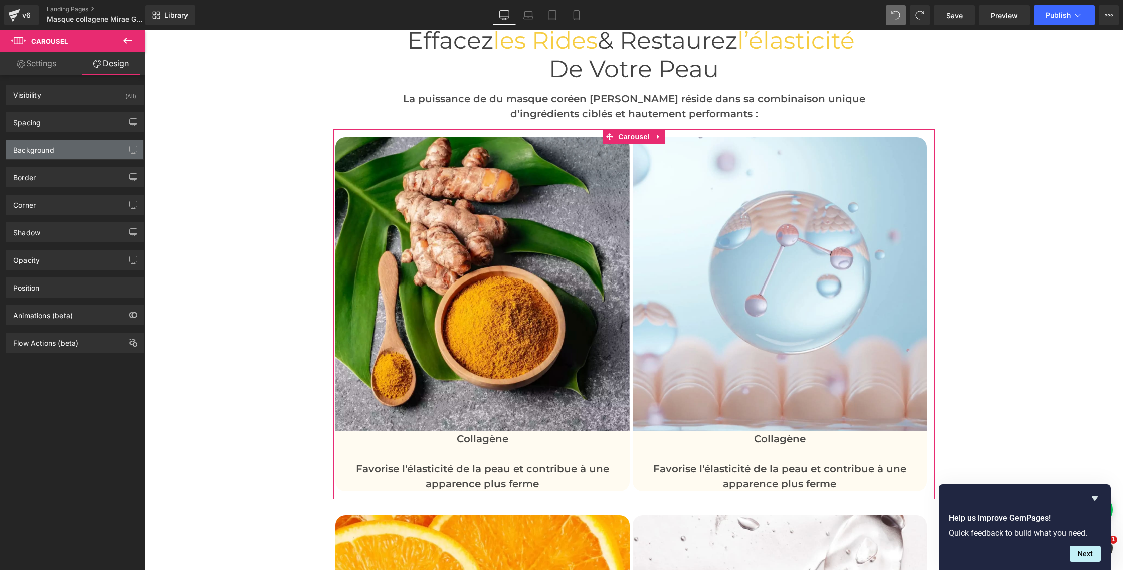
click at [41, 155] on div "Background" at bounding box center [74, 149] width 137 height 19
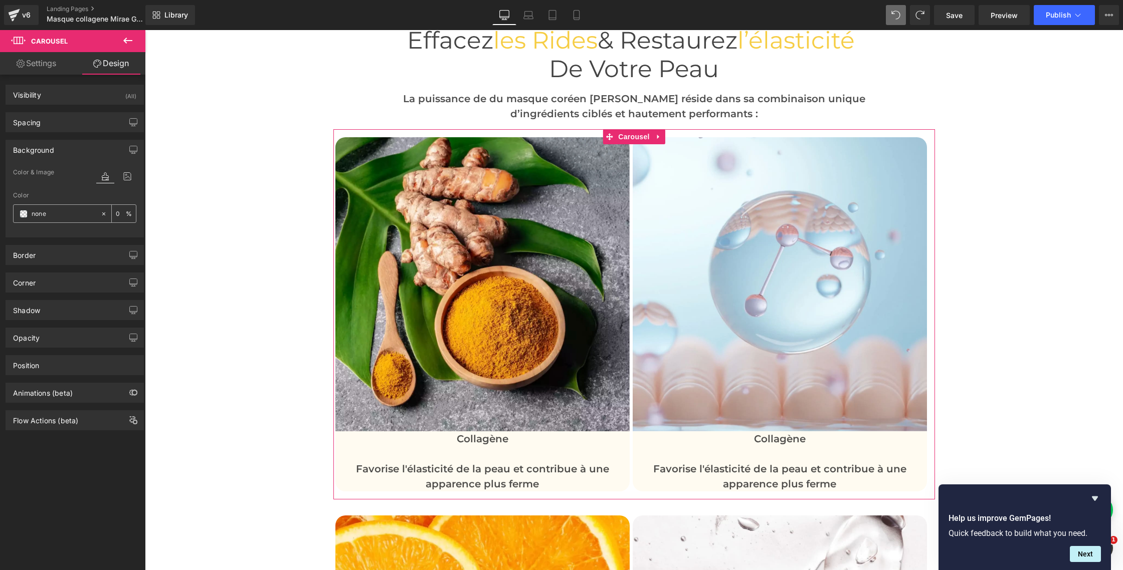
click at [25, 215] on span at bounding box center [24, 214] width 8 height 8
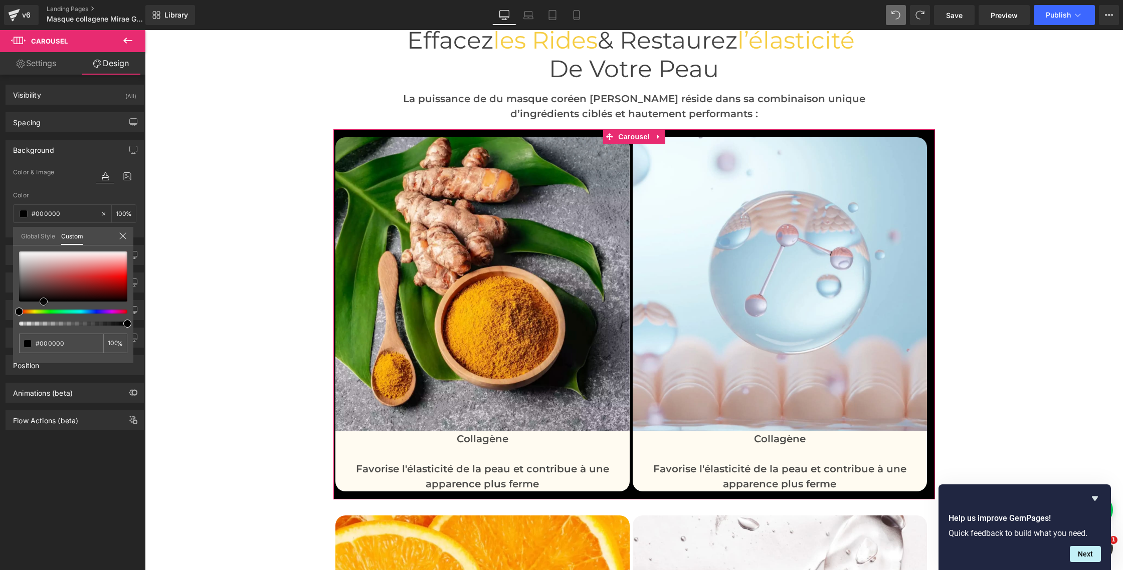
drag, startPoint x: 19, startPoint y: 300, endPoint x: 43, endPoint y: 301, distance: 24.6
click at [43, 301] on span at bounding box center [44, 302] width 8 height 8
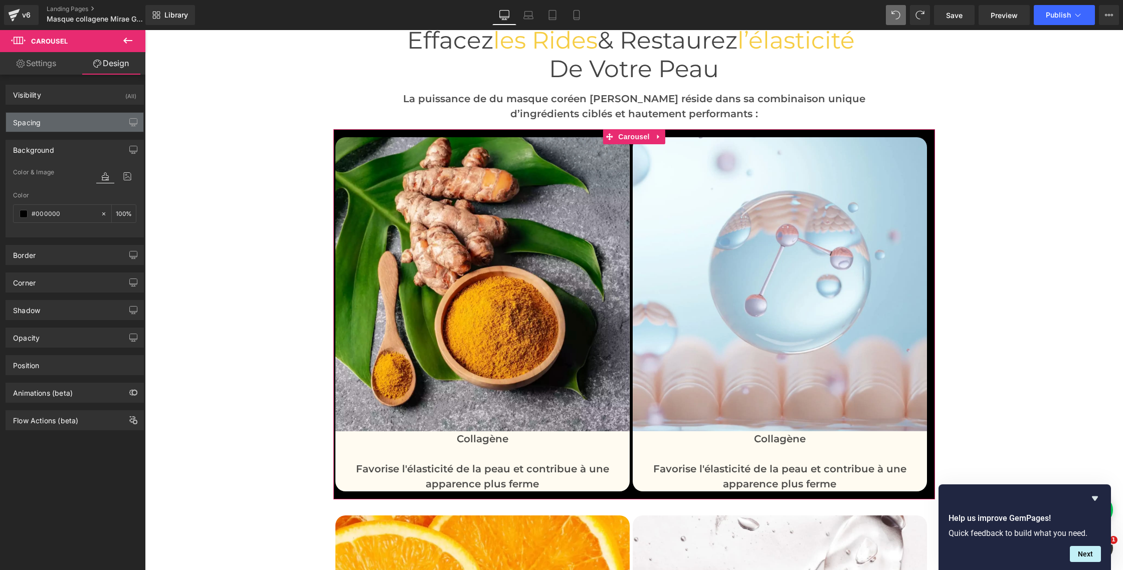
click at [17, 117] on div "Spacing" at bounding box center [27, 120] width 28 height 14
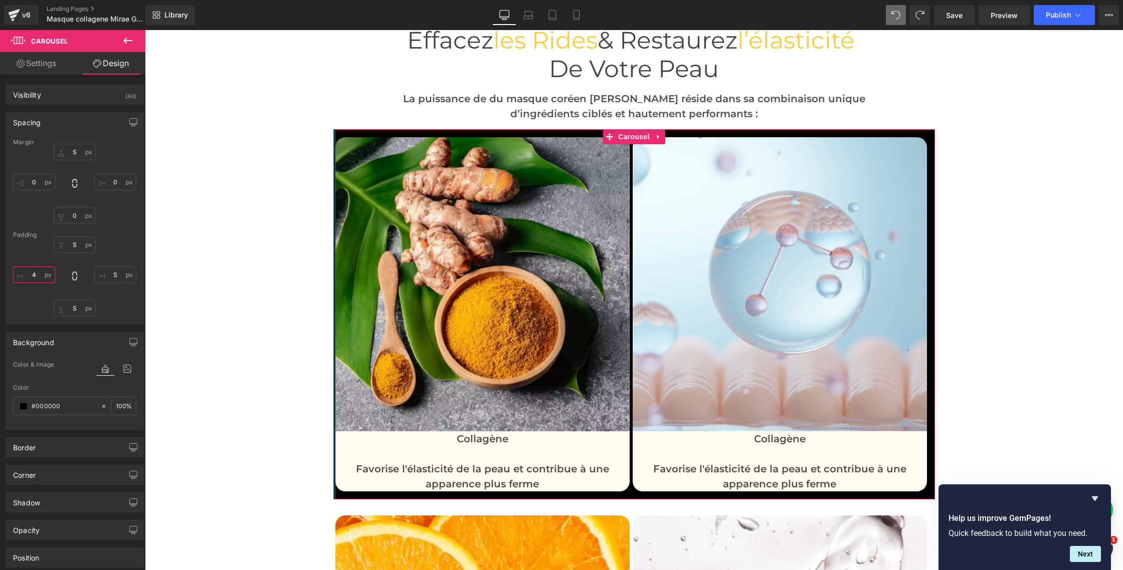
click at [34, 279] on input "4" at bounding box center [34, 275] width 42 height 17
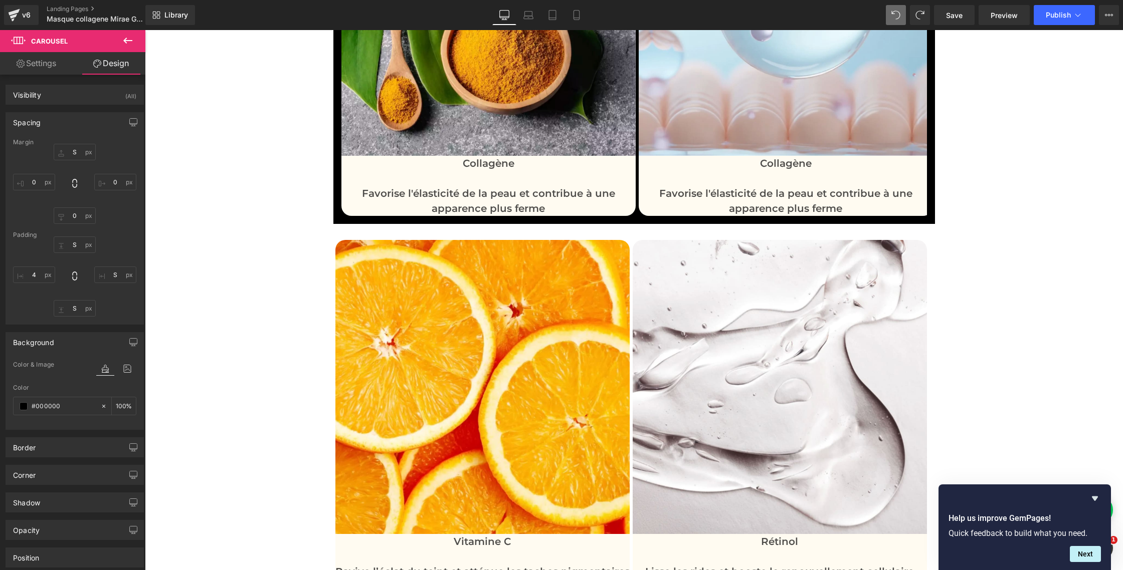
scroll to position [3069, 0]
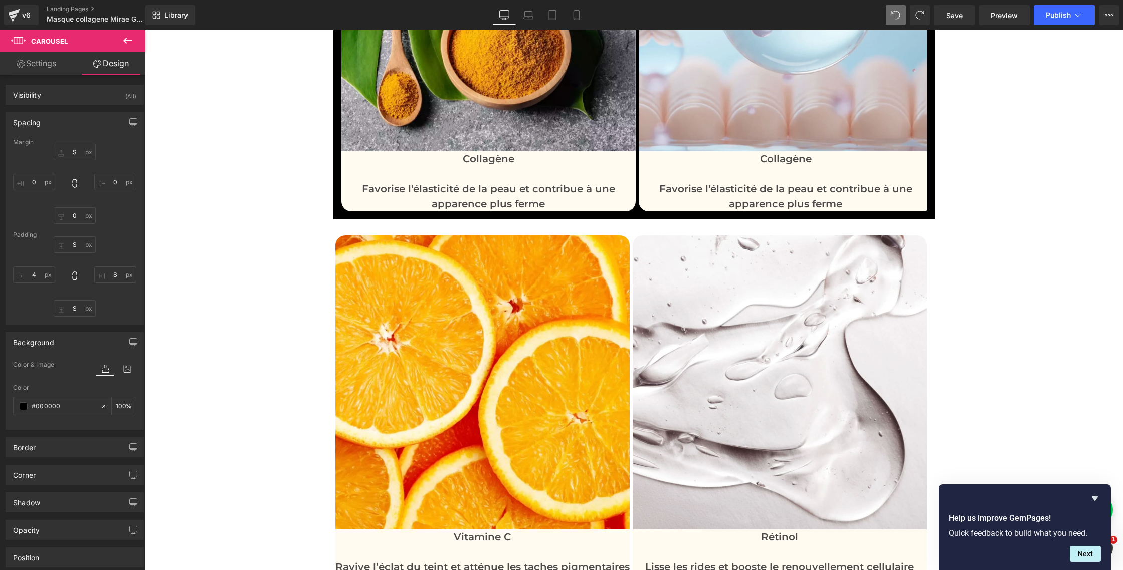
click at [403, 197] on body "□ DENYRA Ignorer et passer au contenu Votre panier est vide Continuer les achat…" at bounding box center [634, 112] width 978 height 6303
click at [72, 309] on input "S" at bounding box center [75, 308] width 42 height 17
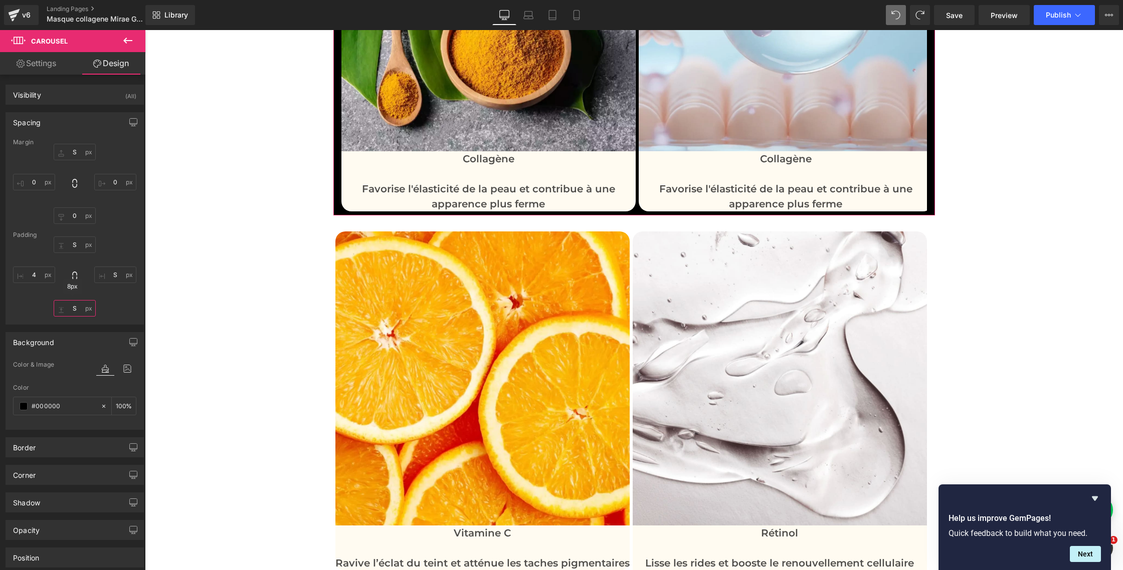
click at [73, 311] on input "S" at bounding box center [75, 308] width 42 height 17
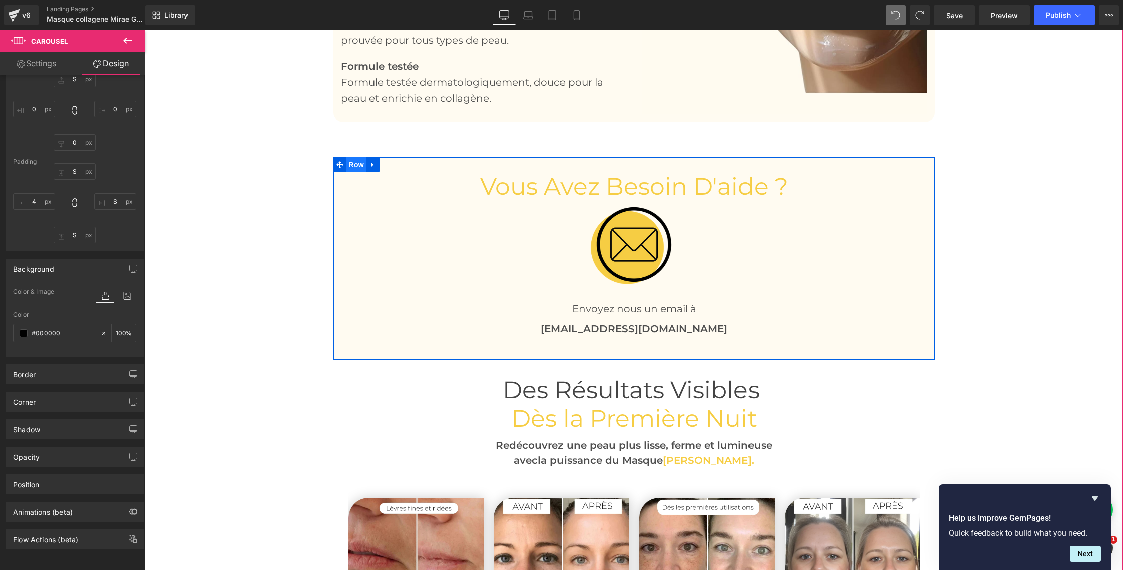
scroll to position [2096, 0]
click at [357, 165] on span "Row" at bounding box center [356, 165] width 20 height 15
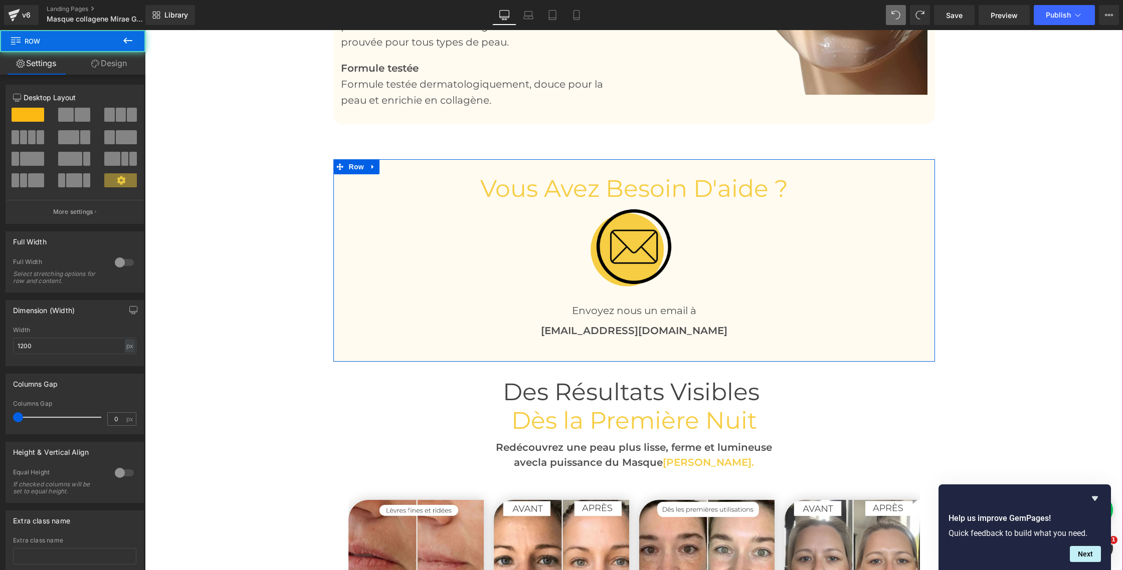
scroll to position [2094, 0]
click at [110, 65] on link "Design" at bounding box center [109, 63] width 73 height 23
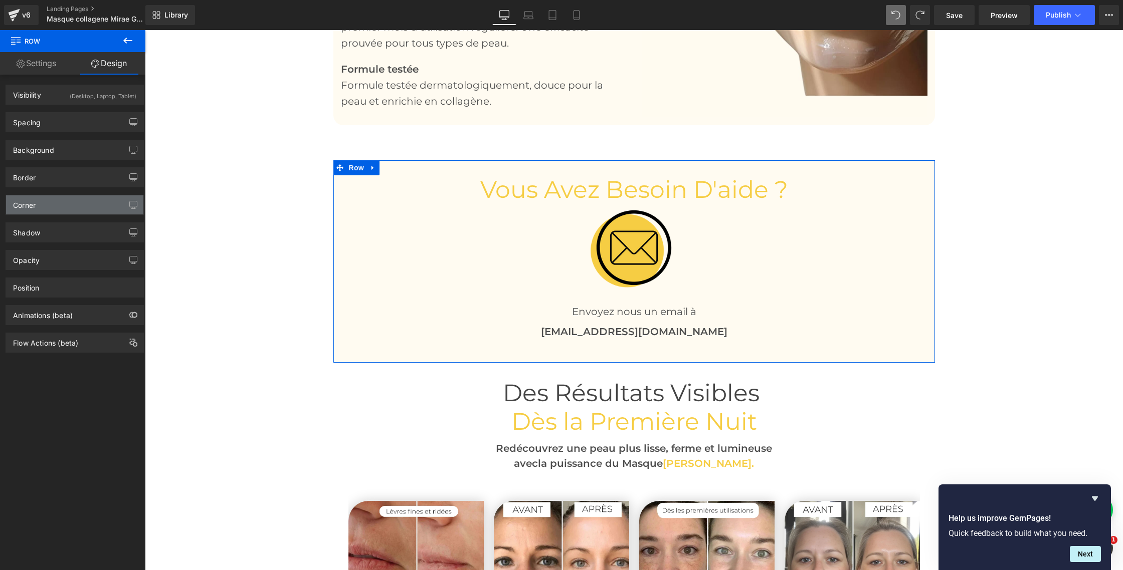
click at [38, 211] on div "Corner" at bounding box center [74, 204] width 137 height 19
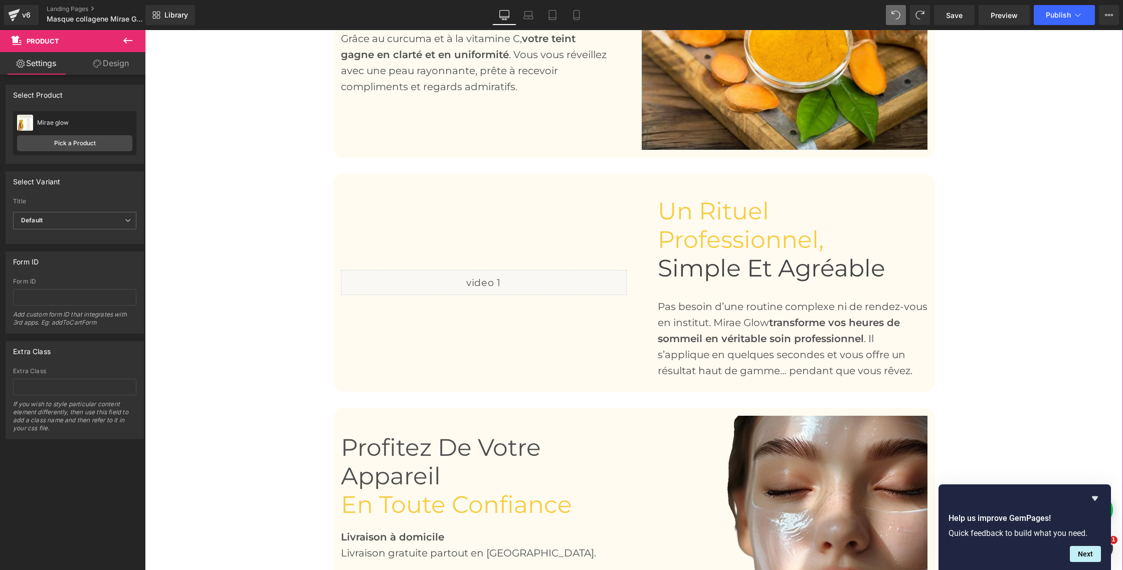
scroll to position [1502, 0]
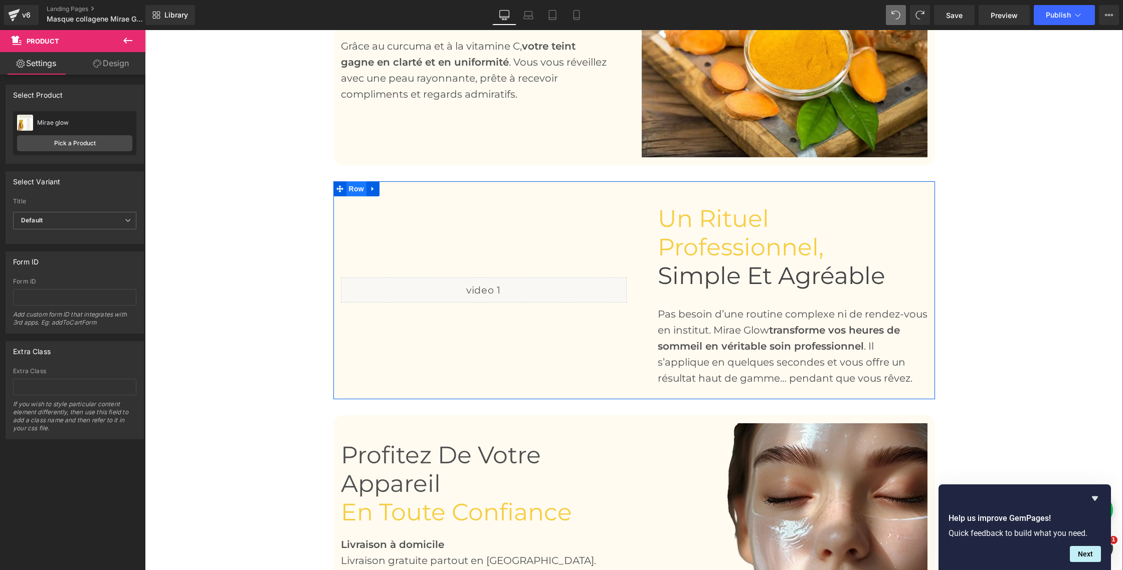
click at [349, 193] on span "Row" at bounding box center [356, 188] width 20 height 15
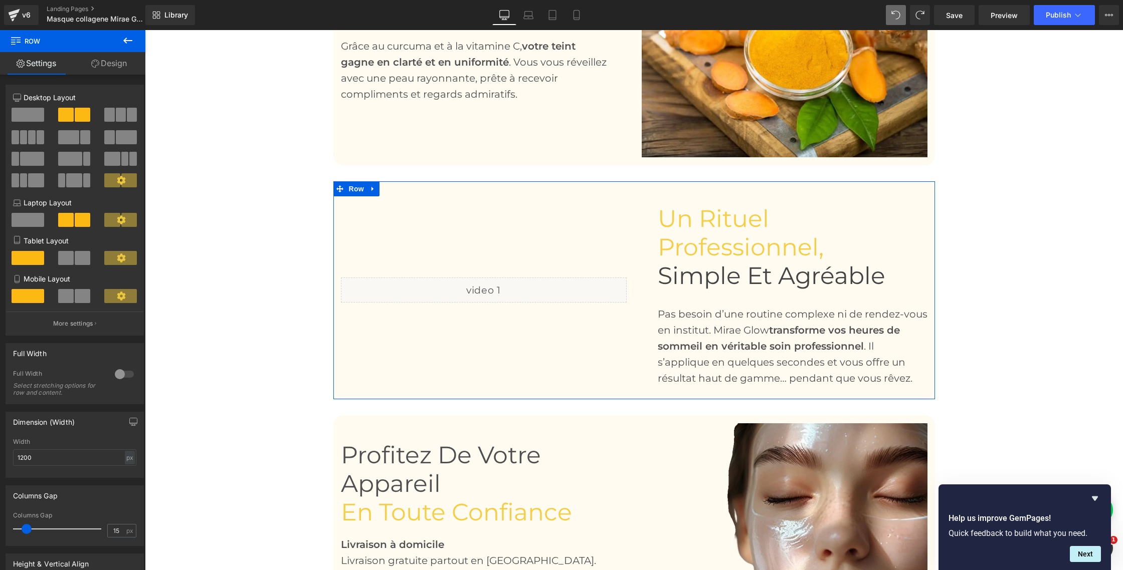
click at [109, 68] on link "Design" at bounding box center [109, 63] width 73 height 23
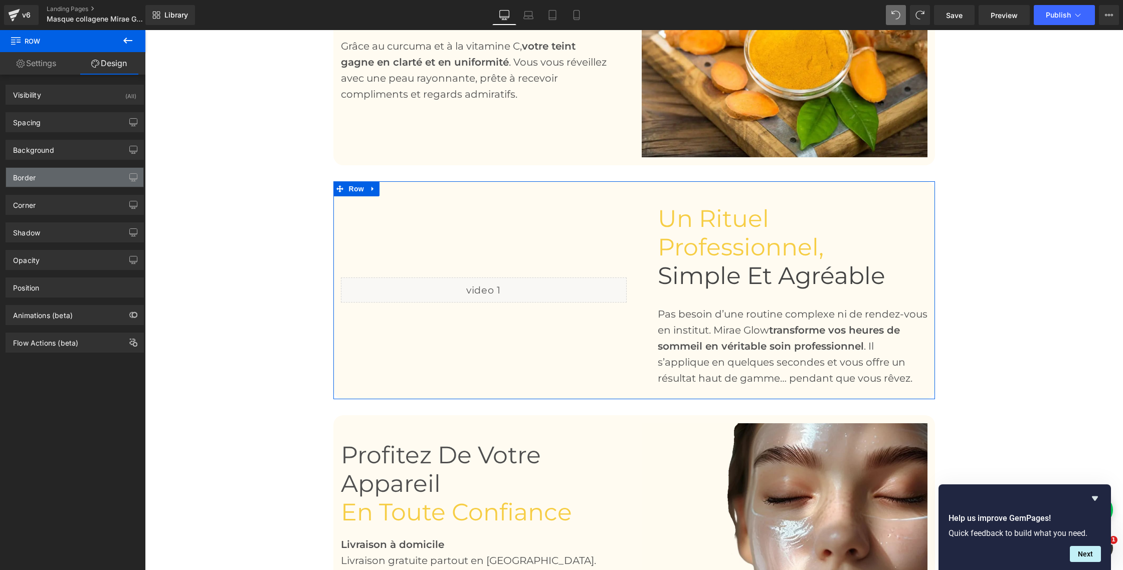
click at [44, 184] on div "Border" at bounding box center [74, 177] width 137 height 19
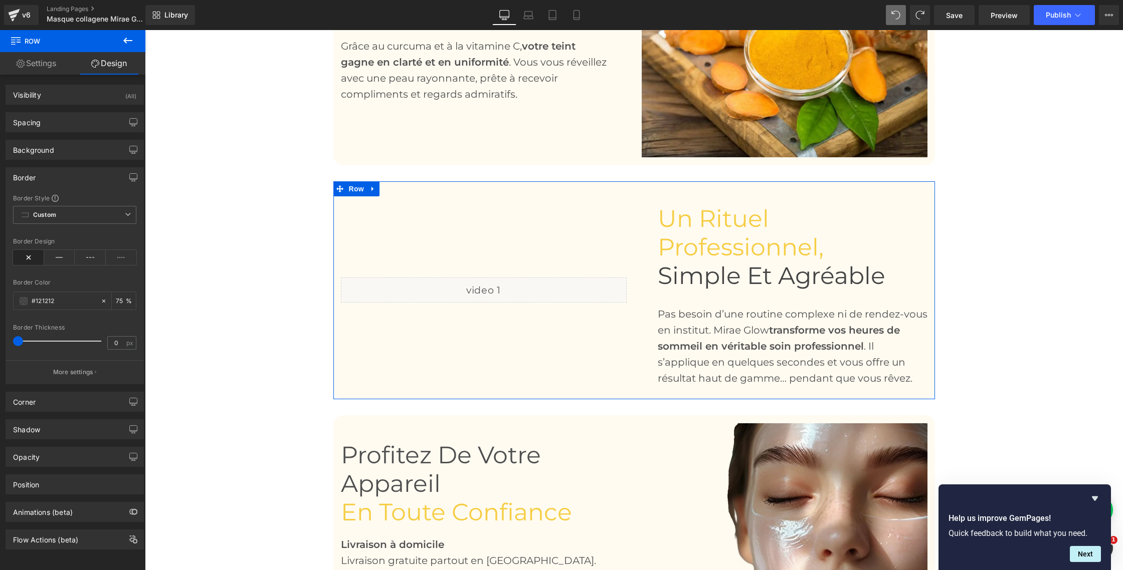
click at [21, 176] on div "Border" at bounding box center [24, 175] width 23 height 14
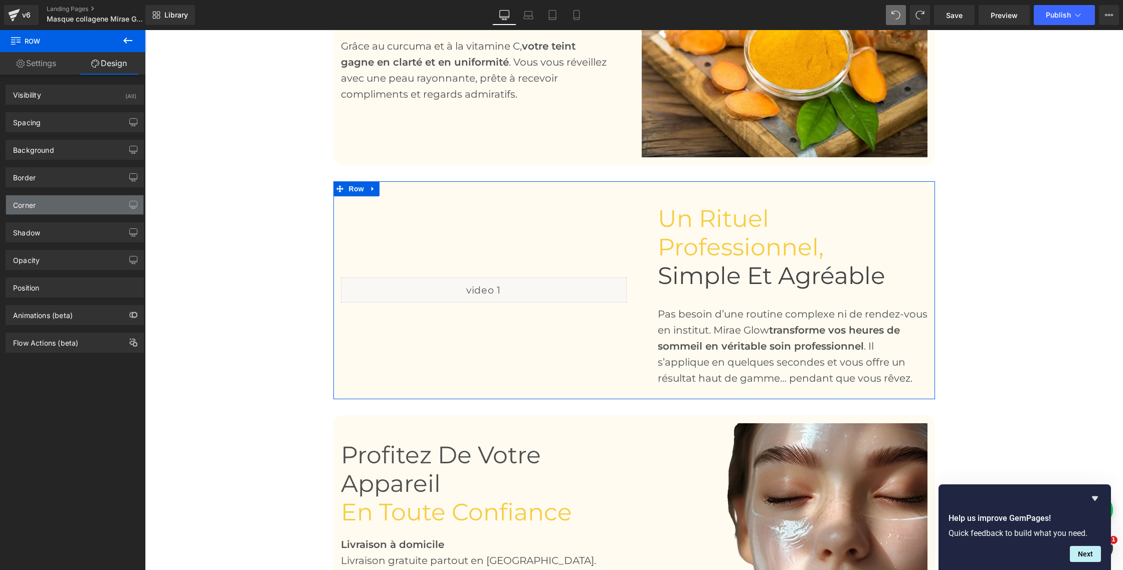
click at [24, 202] on div "Corner" at bounding box center [24, 202] width 23 height 14
click at [23, 208] on div "Corner" at bounding box center [24, 202] width 23 height 14
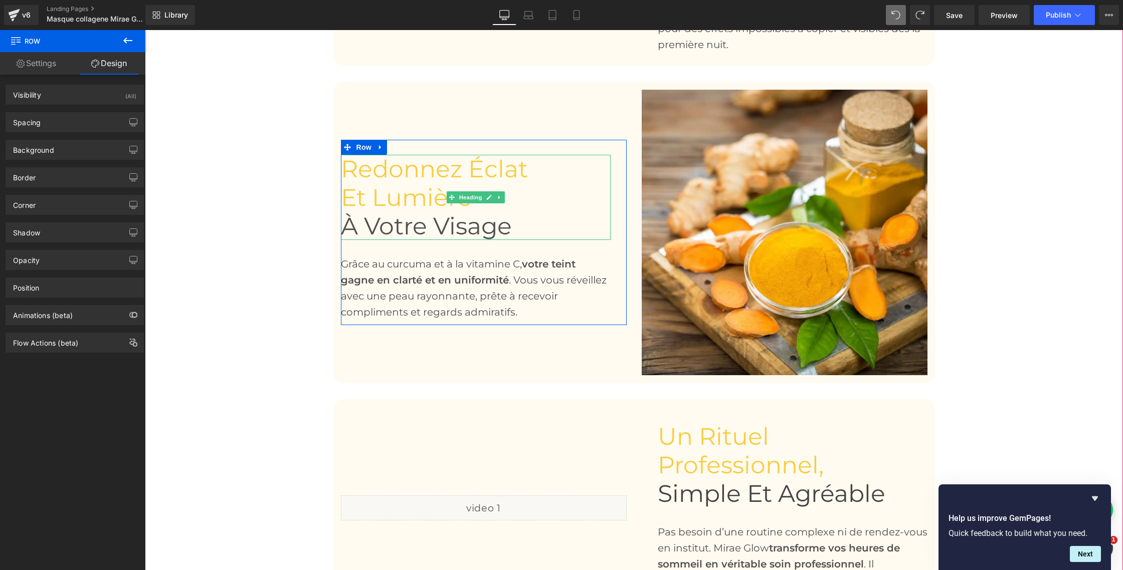
scroll to position [1271, 0]
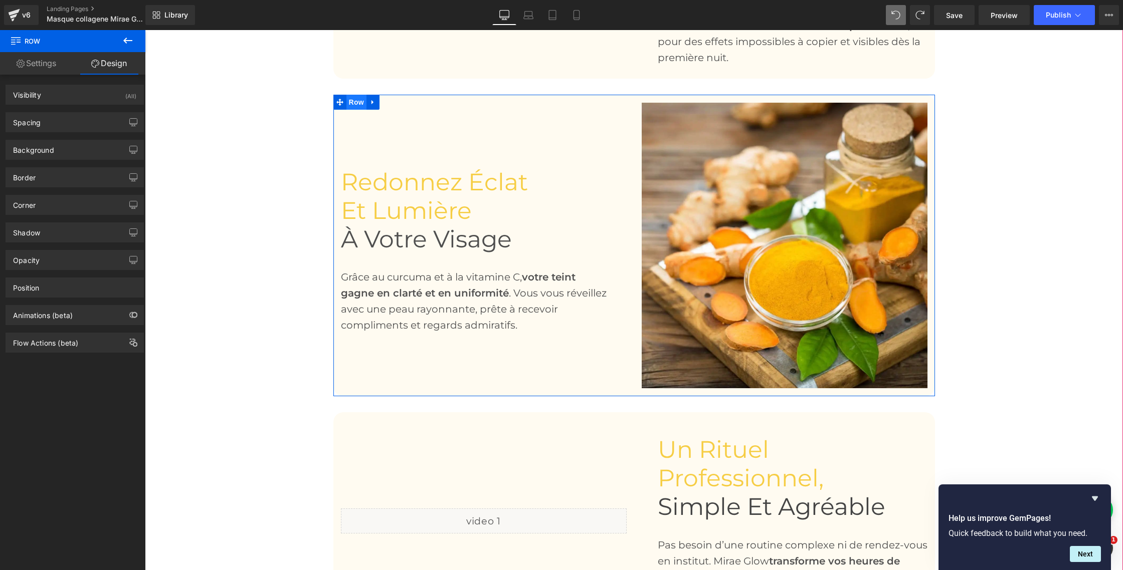
click at [353, 100] on span "Row" at bounding box center [356, 102] width 20 height 15
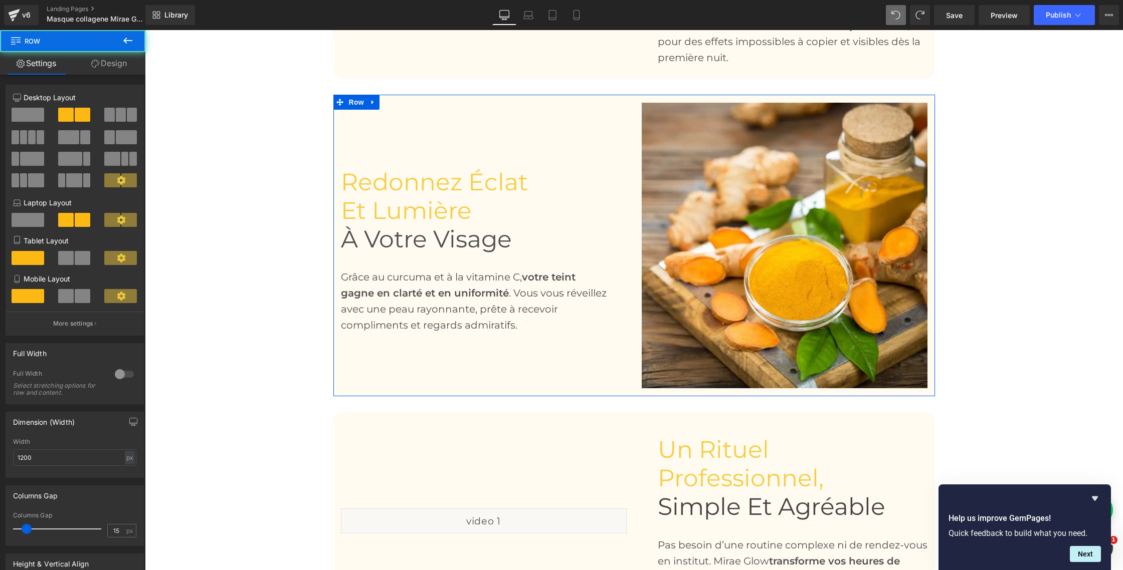
click at [121, 68] on link "Design" at bounding box center [109, 63] width 73 height 23
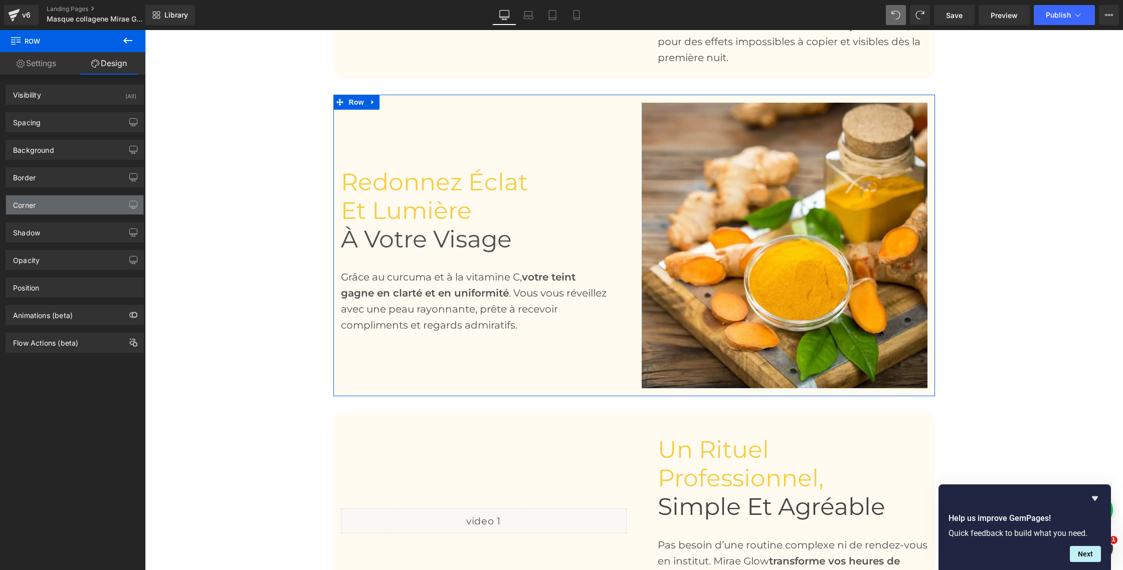
click at [24, 206] on div "Corner" at bounding box center [24, 202] width 23 height 14
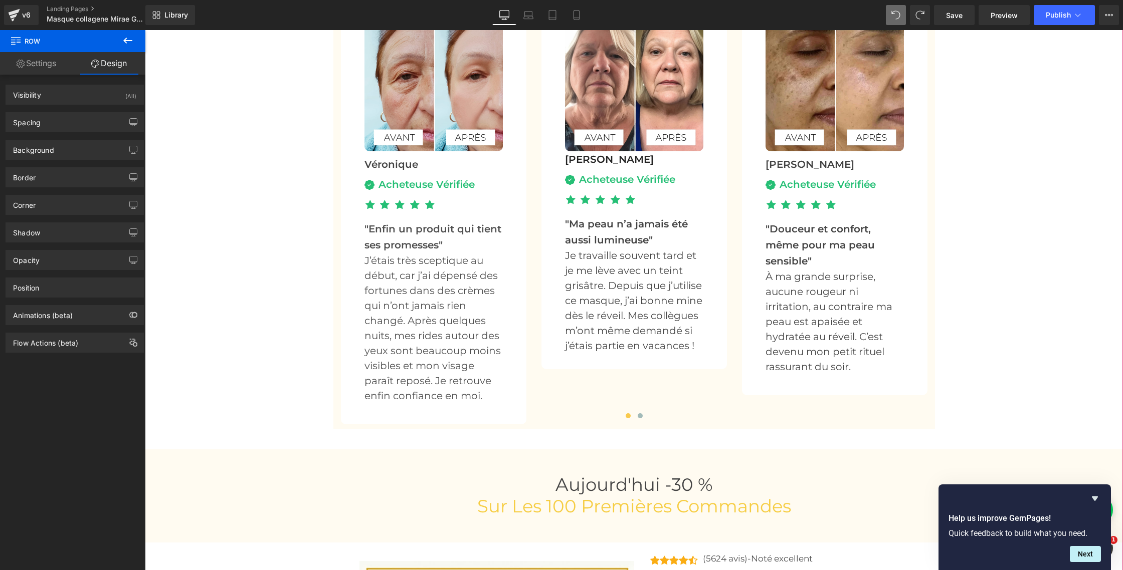
scroll to position [4116, 0]
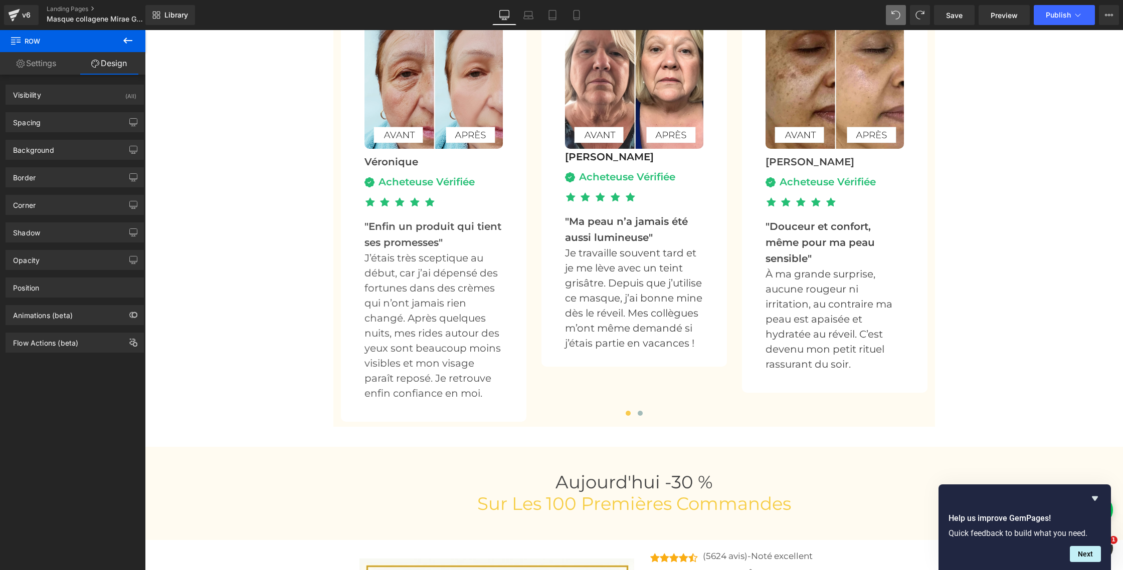
click at [124, 37] on icon at bounding box center [128, 41] width 12 height 12
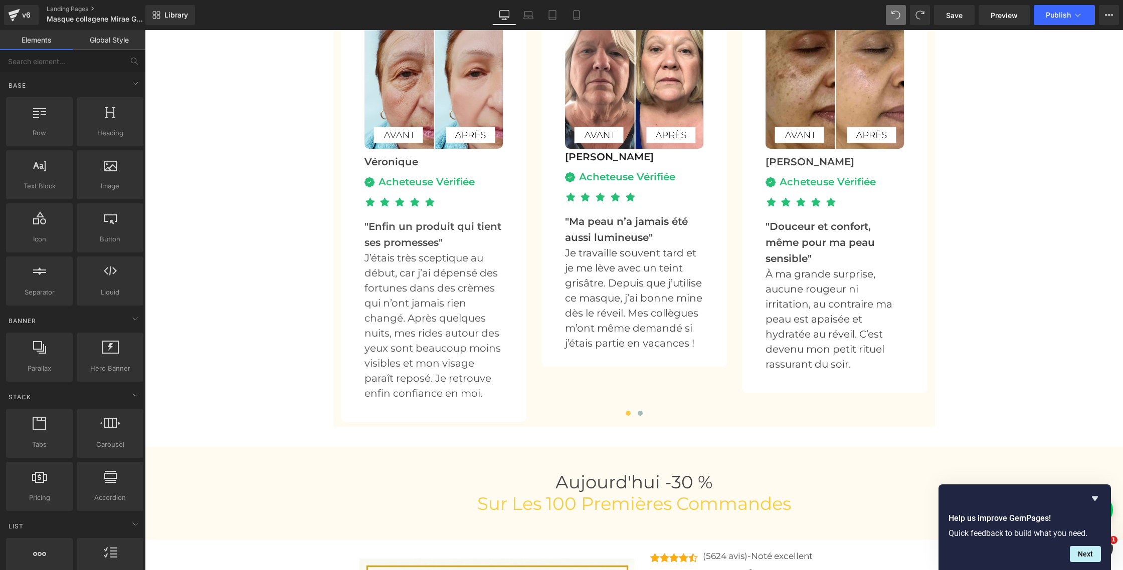
click at [113, 40] on link "Global Style" at bounding box center [109, 40] width 73 height 20
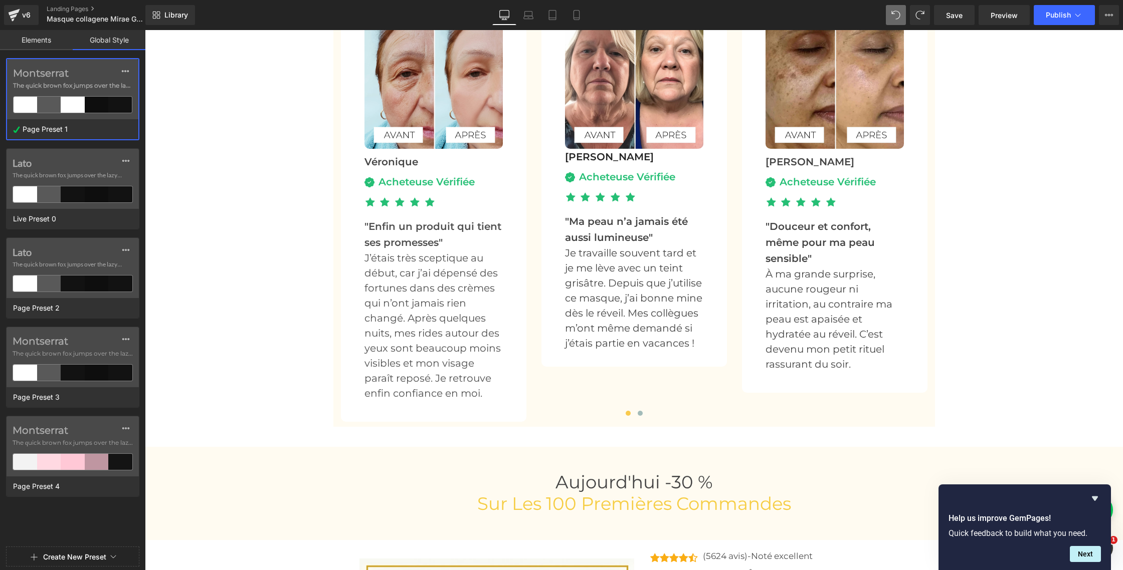
click at [64, 97] on div at bounding box center [73, 105] width 24 height 16
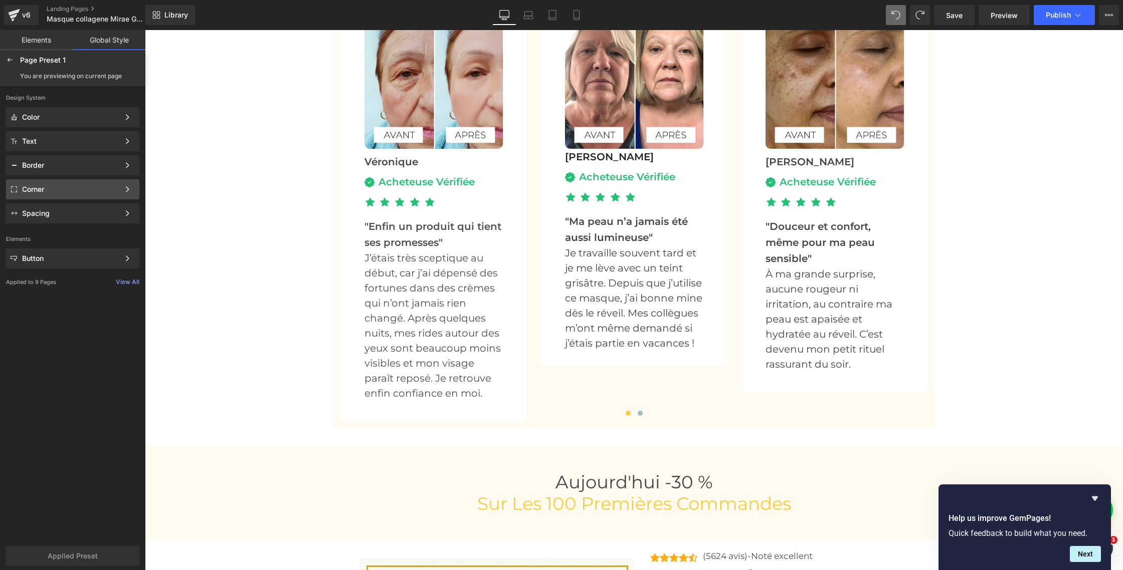
click at [40, 186] on div "Corner" at bounding box center [70, 189] width 97 height 8
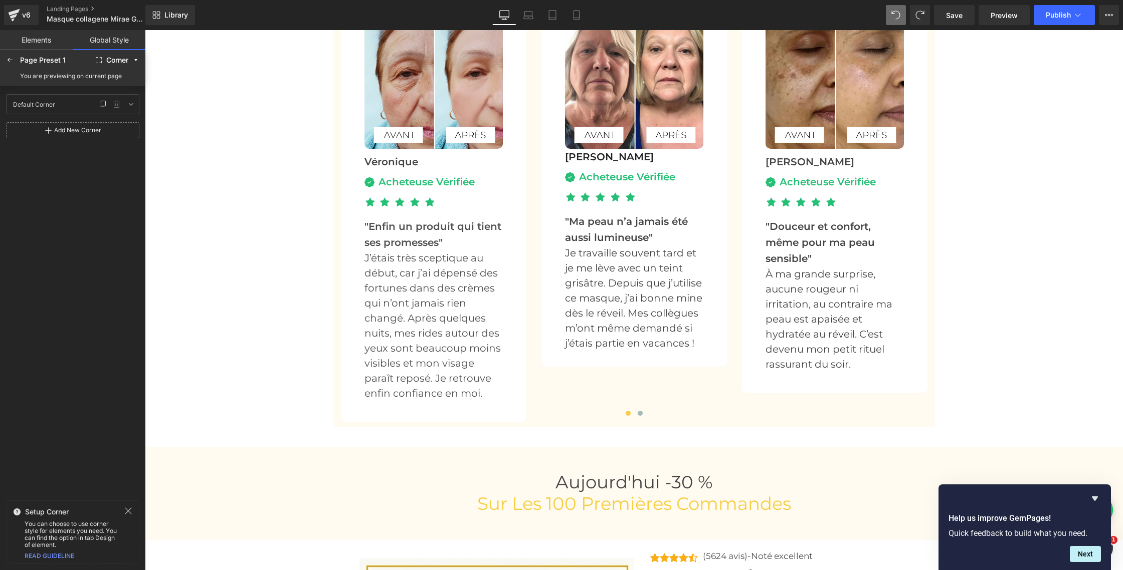
click at [91, 108] on div "Default Corner Default Corner" at bounding box center [53, 104] width 88 height 15
click at [46, 106] on input "Default Corner" at bounding box center [68, 104] width 114 height 12
click at [129, 101] on icon at bounding box center [131, 104] width 8 height 8
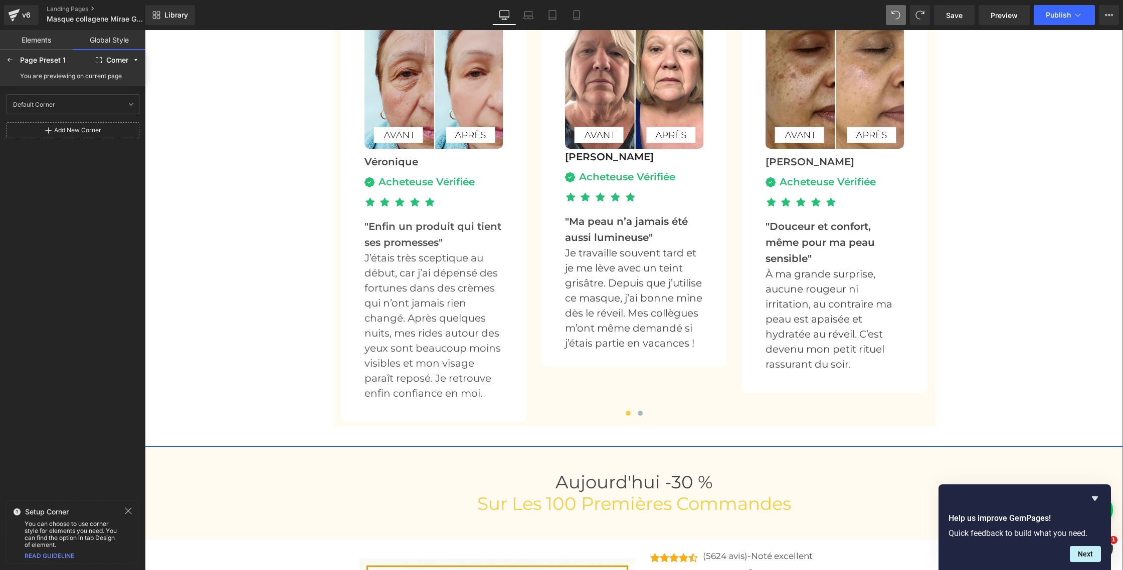
click at [189, 117] on div "Le Masque de nuit Préféré Des Suissesses 🇨🇭 Heading Noté 4.8/5 Heading Image Vé…" at bounding box center [634, 164] width 978 height 525
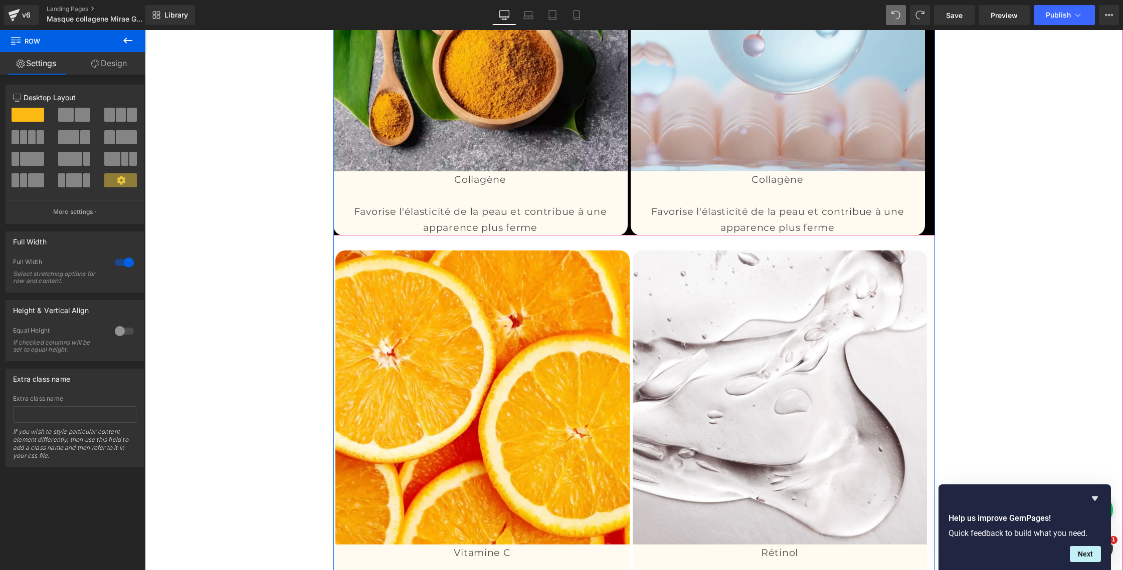
scroll to position [2996, 0]
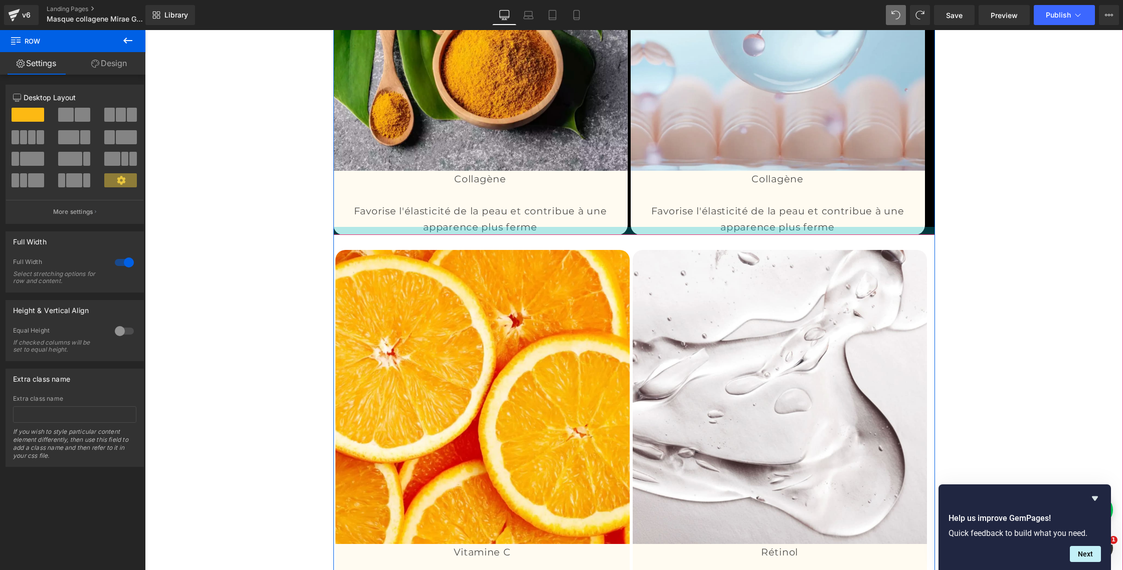
click at [639, 235] on div at bounding box center [633, 231] width 601 height 8
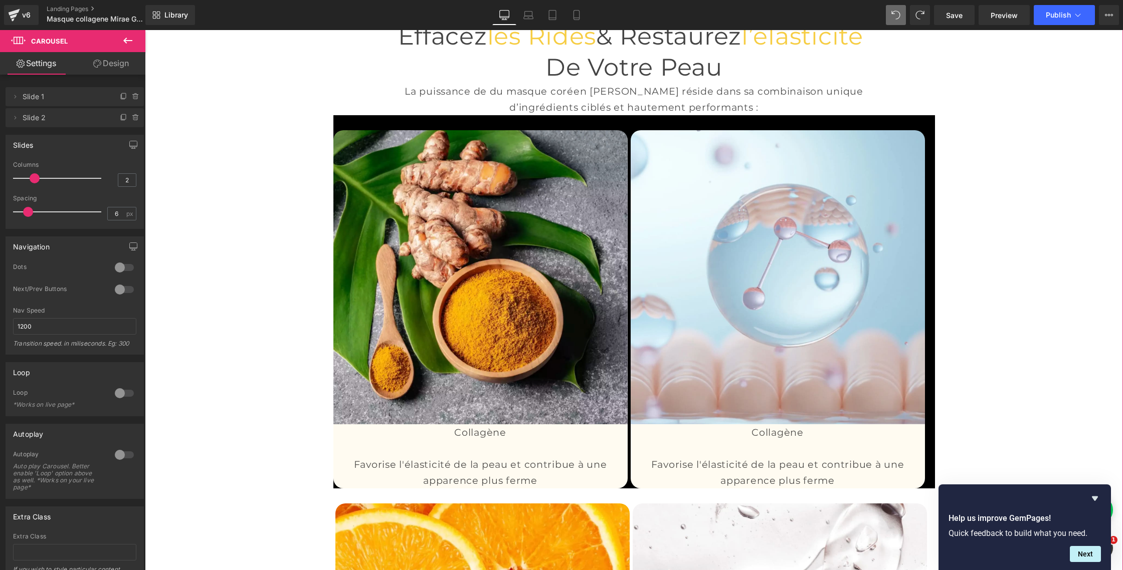
scroll to position [2743, 0]
click at [111, 62] on link "Design" at bounding box center [111, 63] width 73 height 23
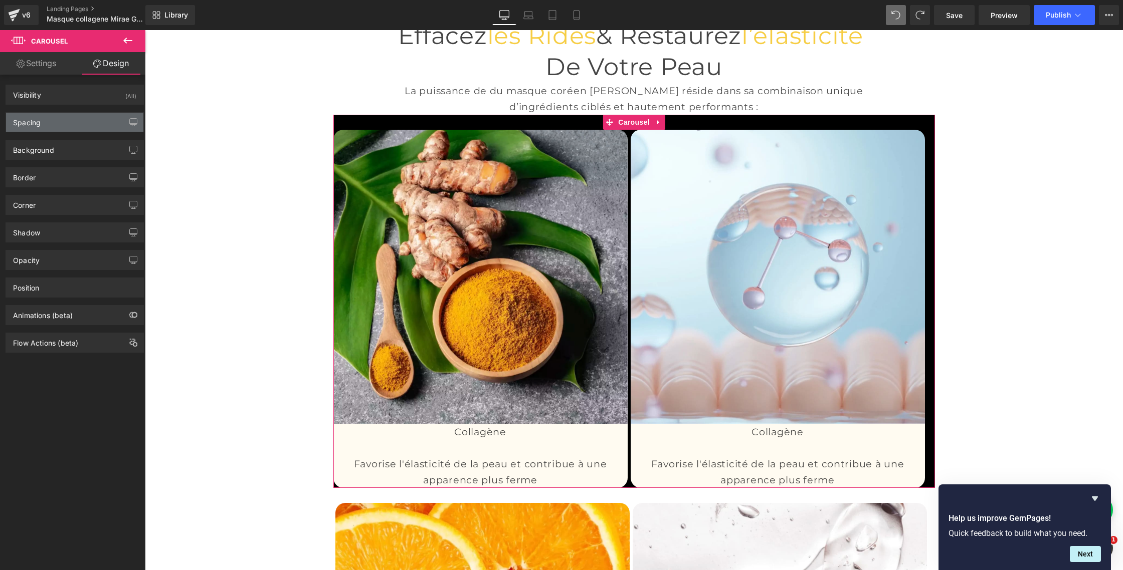
click at [76, 122] on div "Spacing" at bounding box center [74, 122] width 137 height 19
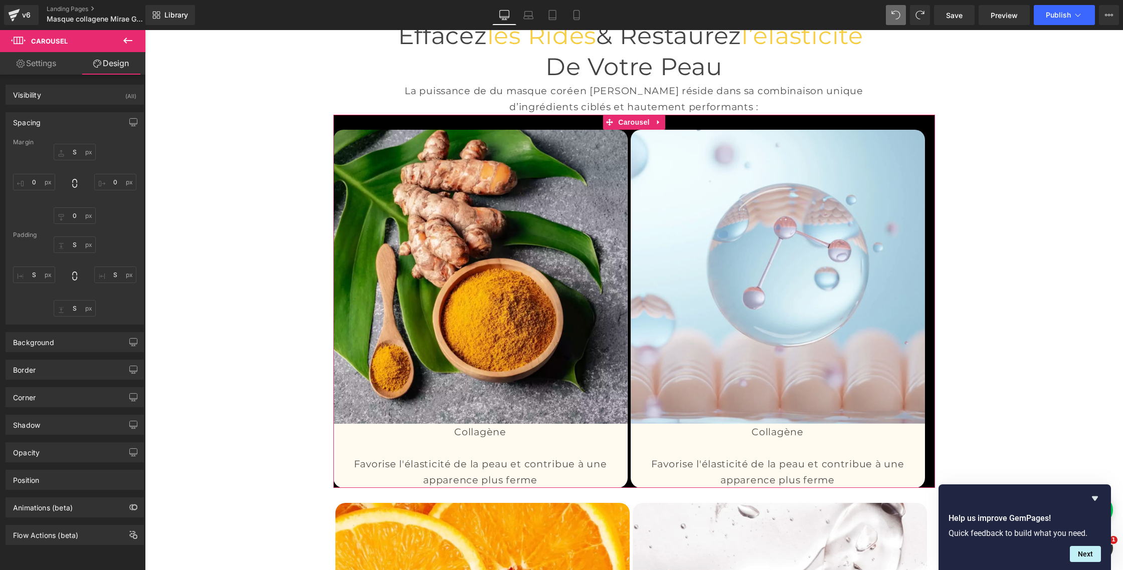
scroll to position [4, 0]
click at [109, 272] on input "S" at bounding box center [115, 275] width 42 height 17
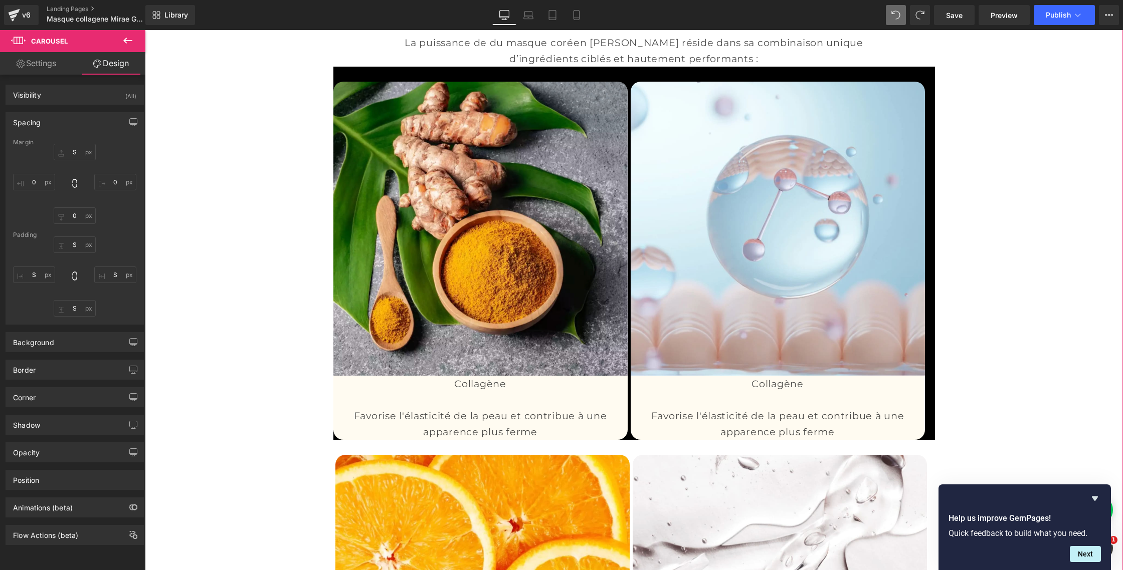
scroll to position [2823, 0]
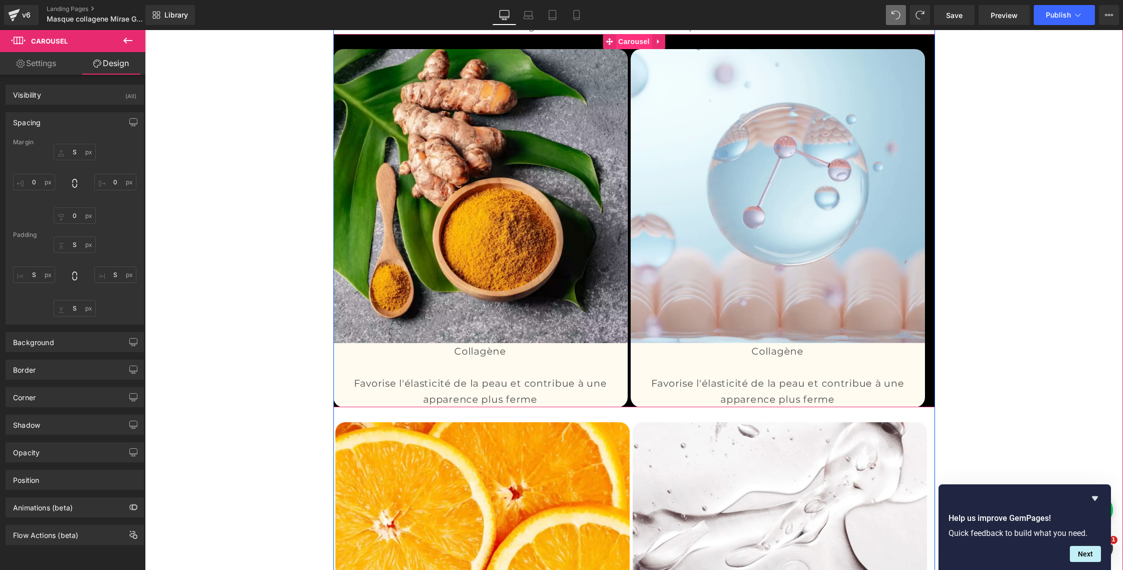
click at [628, 49] on span "Carousel" at bounding box center [634, 41] width 36 height 15
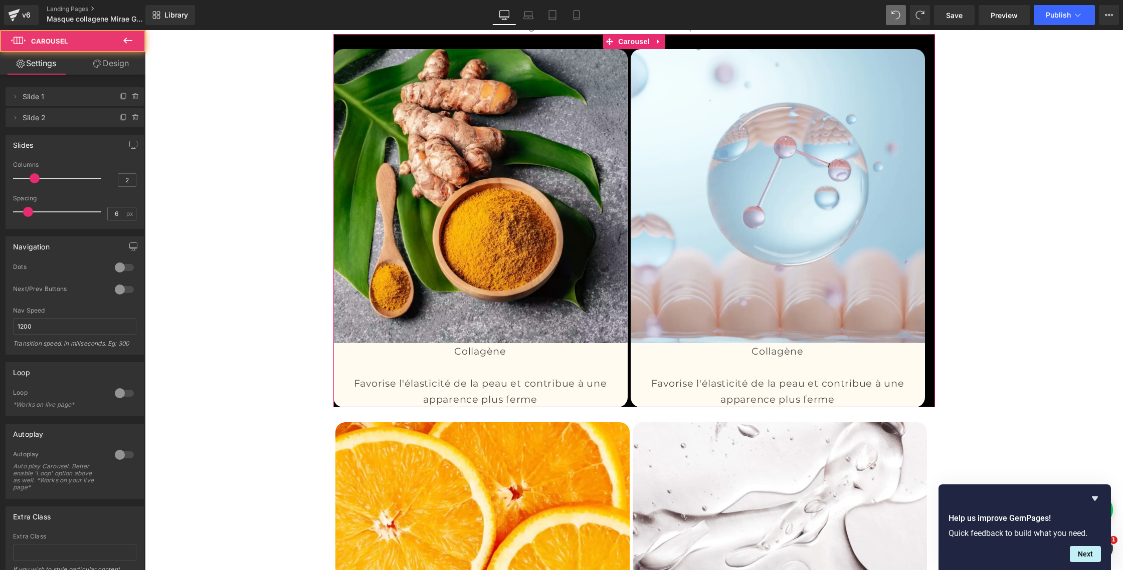
click at [107, 65] on link "Design" at bounding box center [111, 63] width 73 height 23
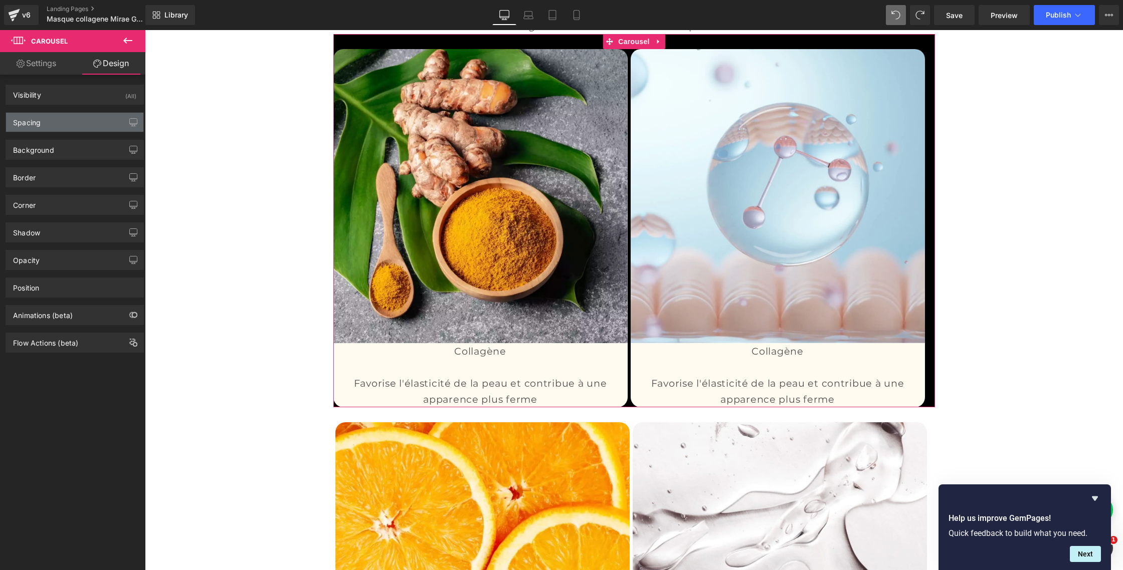
click at [36, 124] on div "Spacing" at bounding box center [27, 120] width 28 height 14
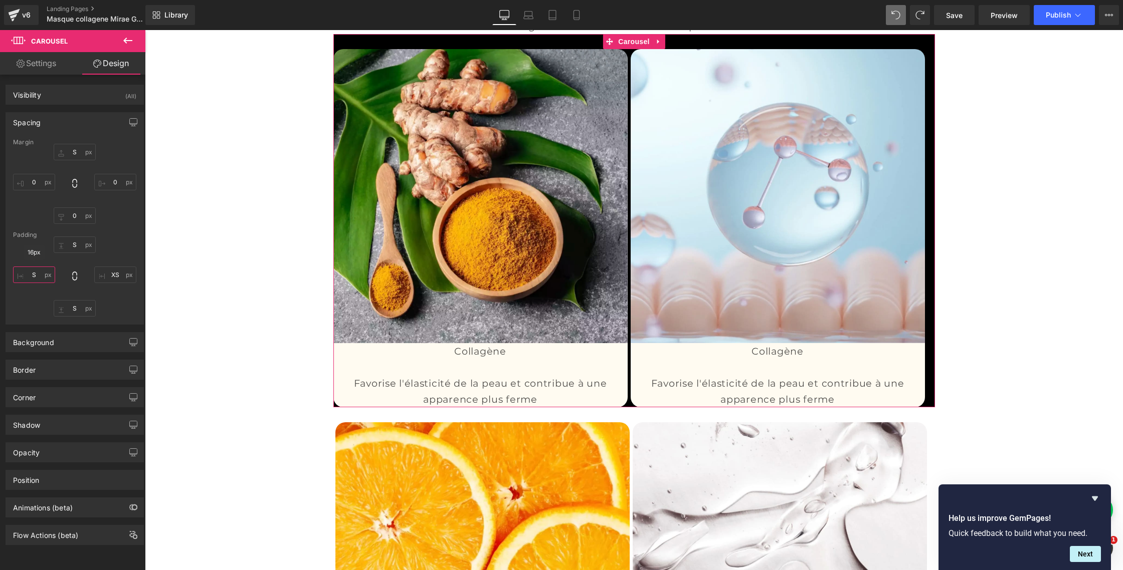
click at [34, 275] on input "S" at bounding box center [34, 275] width 42 height 17
click at [116, 276] on input "XS" at bounding box center [115, 275] width 42 height 17
type input "0"
click at [159, 280] on div "Effacez les rides & Restaurez l’élasticité de votre peau Heading La puissance d…" at bounding box center [634, 355] width 978 height 862
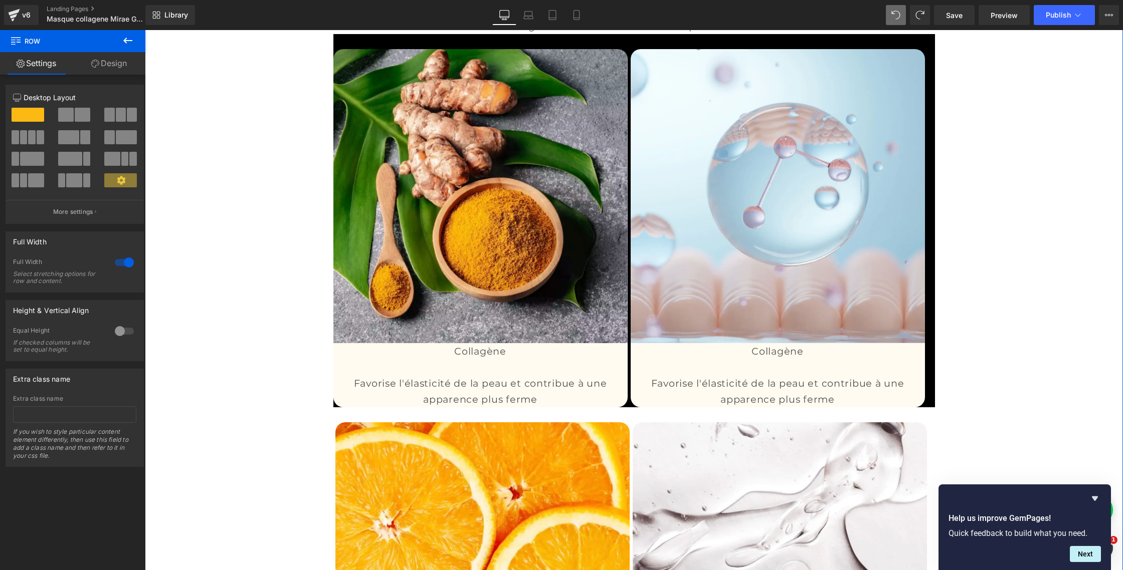
click at [103, 75] on div "12 12 12 Column Size Customizer 12 Desktop Layout Laptop Layout Tablet Layout M…" at bounding box center [75, 271] width 150 height 392
click at [104, 69] on link "Design" at bounding box center [109, 63] width 73 height 23
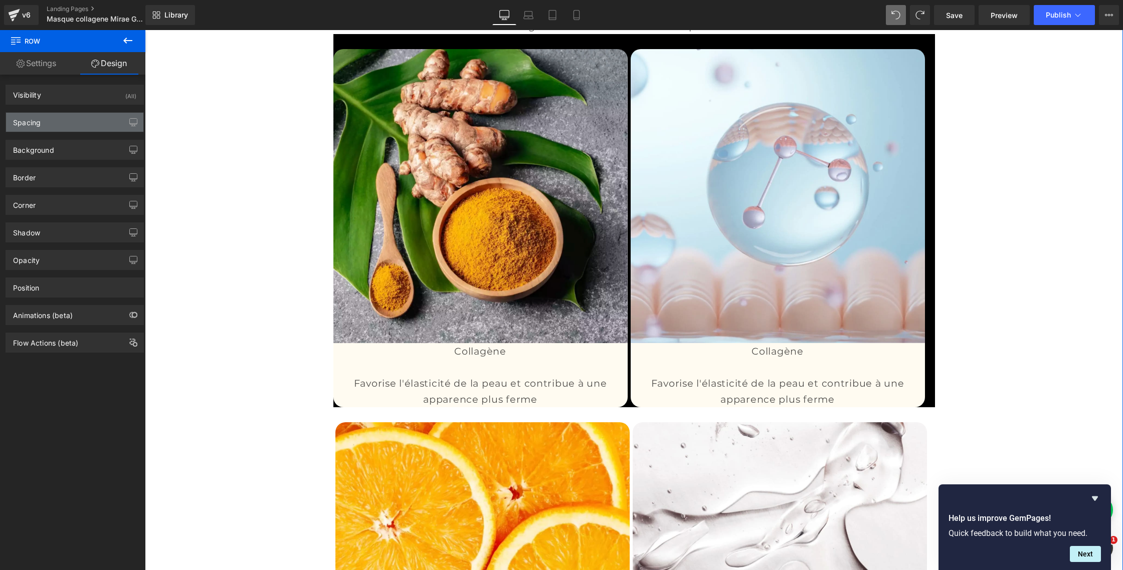
click at [53, 125] on div "Spacing" at bounding box center [74, 122] width 137 height 19
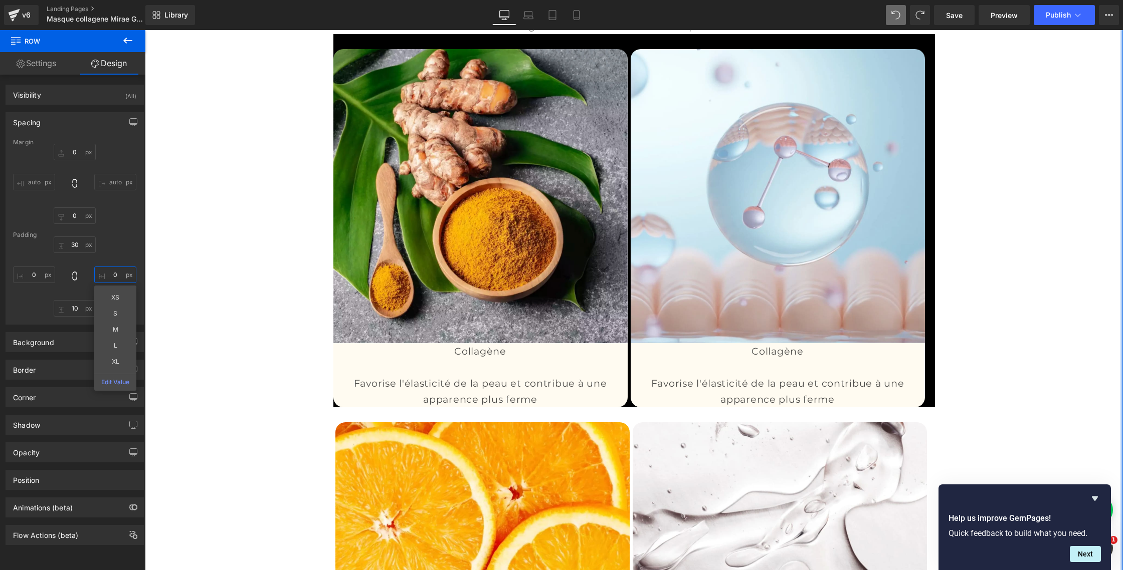
click at [111, 273] on input "0" at bounding box center [115, 275] width 42 height 17
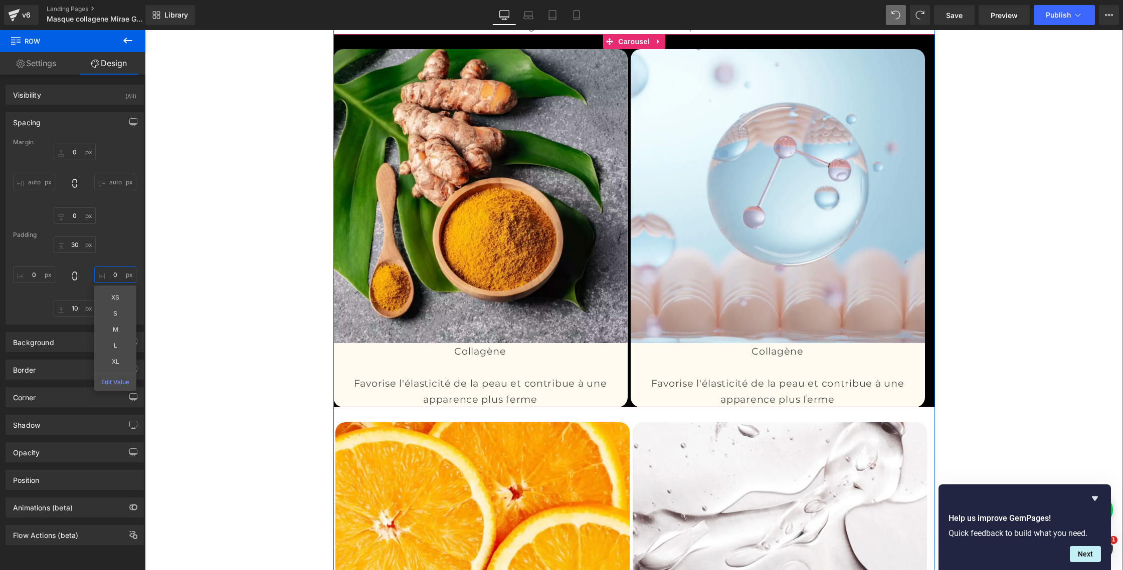
scroll to position [2825, 0]
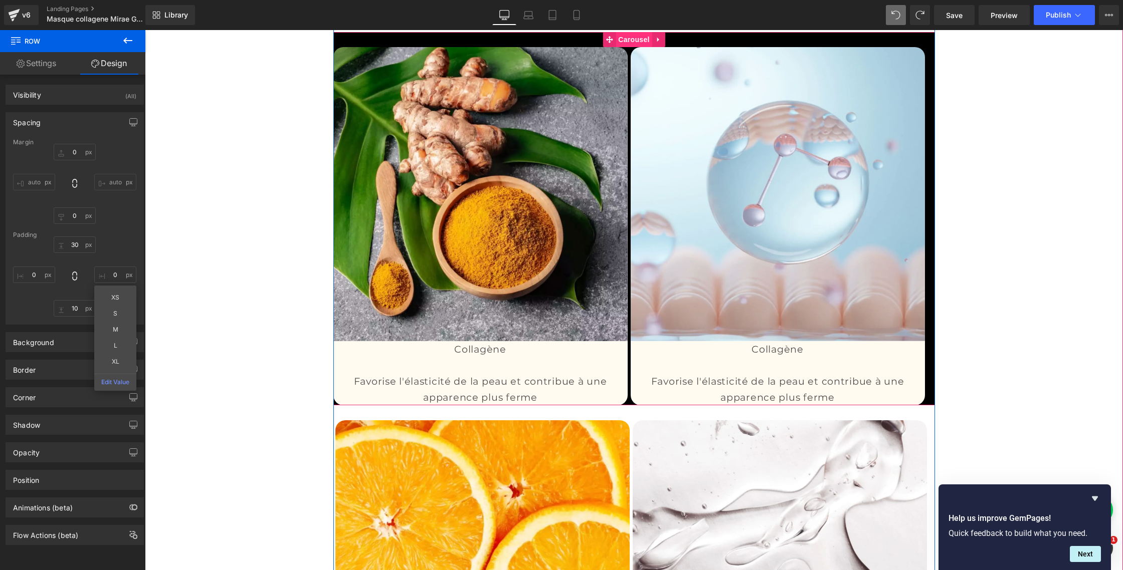
click at [638, 47] on span "Carousel" at bounding box center [634, 39] width 36 height 15
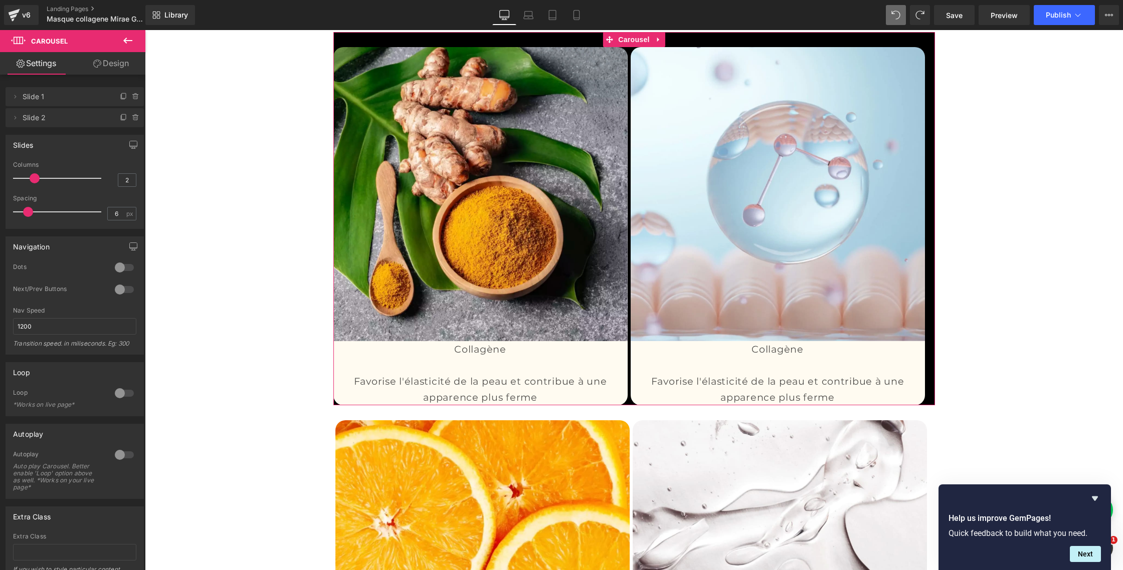
click at [102, 71] on link "Design" at bounding box center [111, 63] width 73 height 23
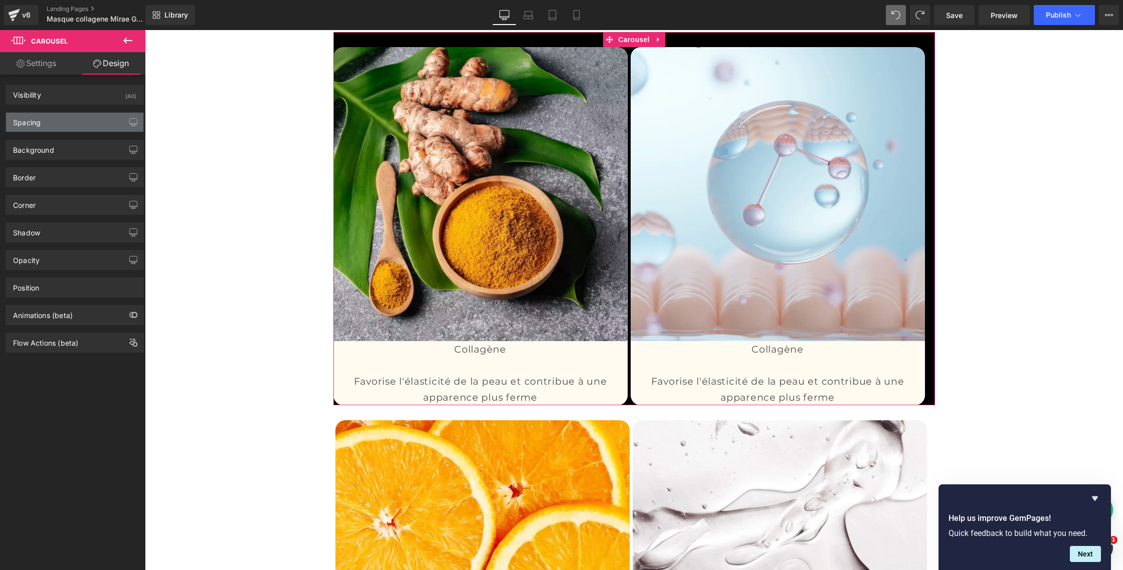
click at [47, 123] on div "Spacing" at bounding box center [74, 122] width 137 height 19
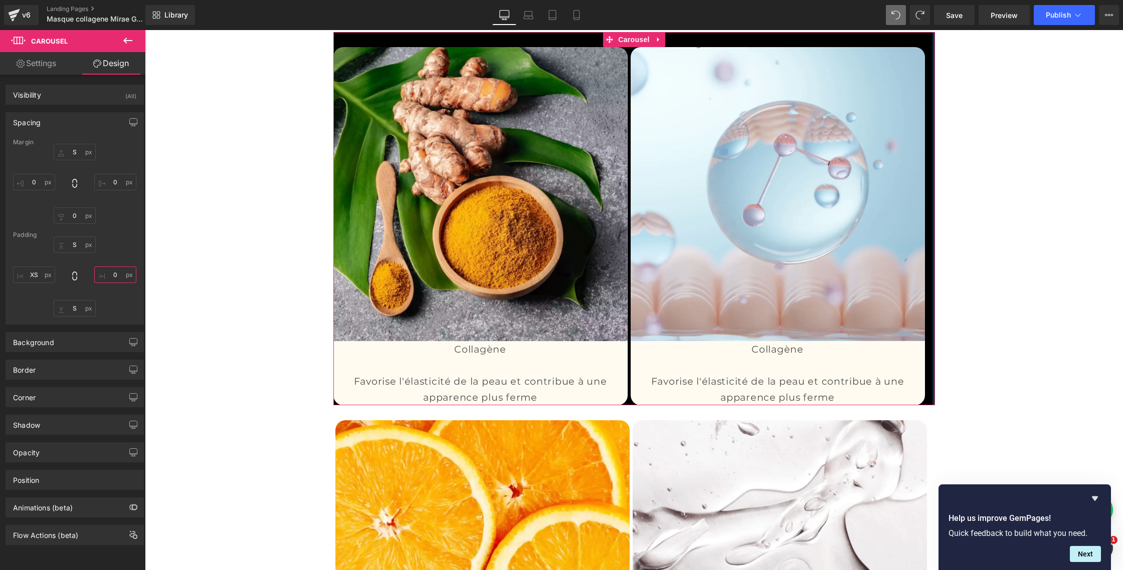
click at [112, 276] on input "text" at bounding box center [115, 275] width 42 height 17
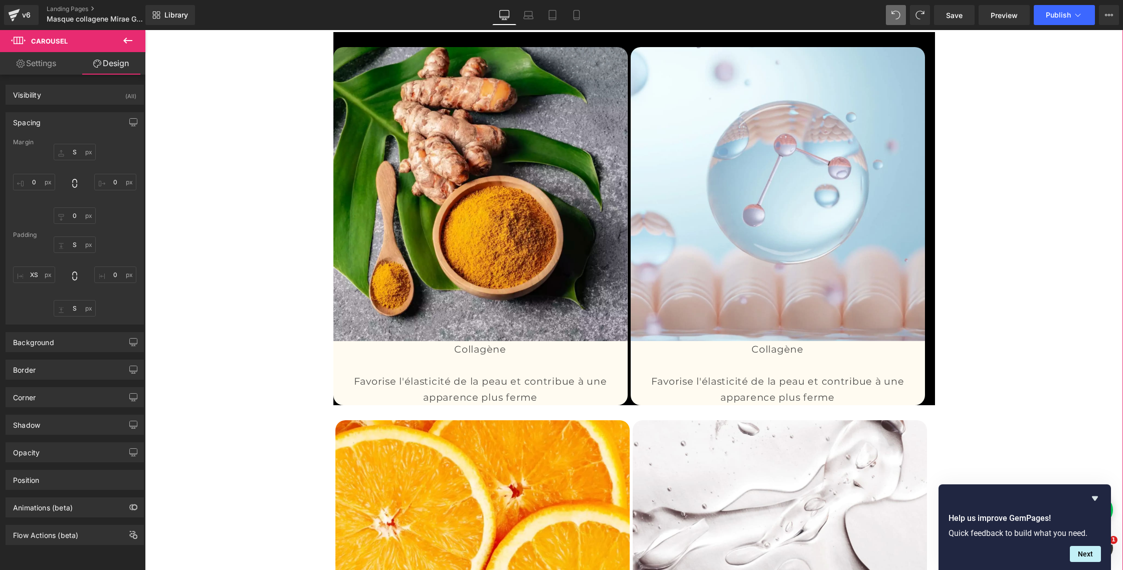
click at [145, 30] on div at bounding box center [145, 30] width 0 height 0
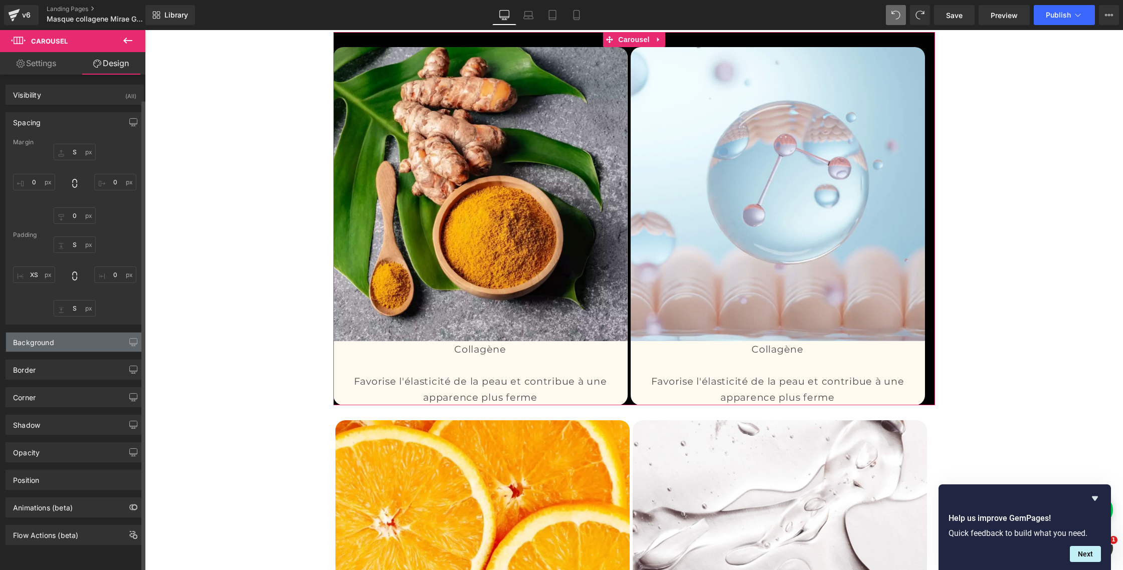
click at [42, 342] on div "Background" at bounding box center [33, 340] width 41 height 14
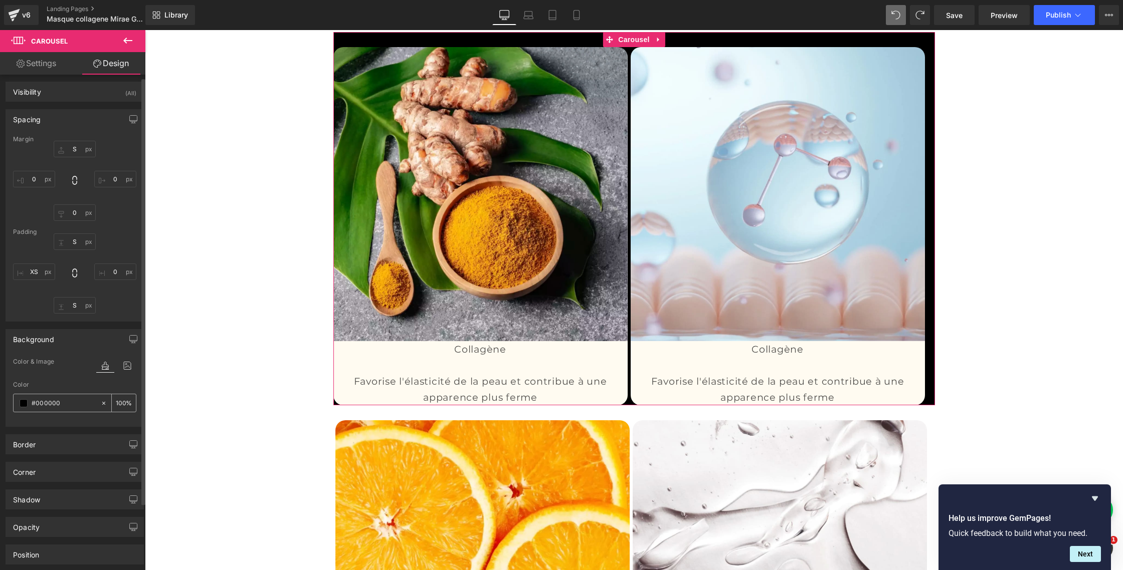
click at [100, 404] on icon at bounding box center [103, 403] width 7 height 7
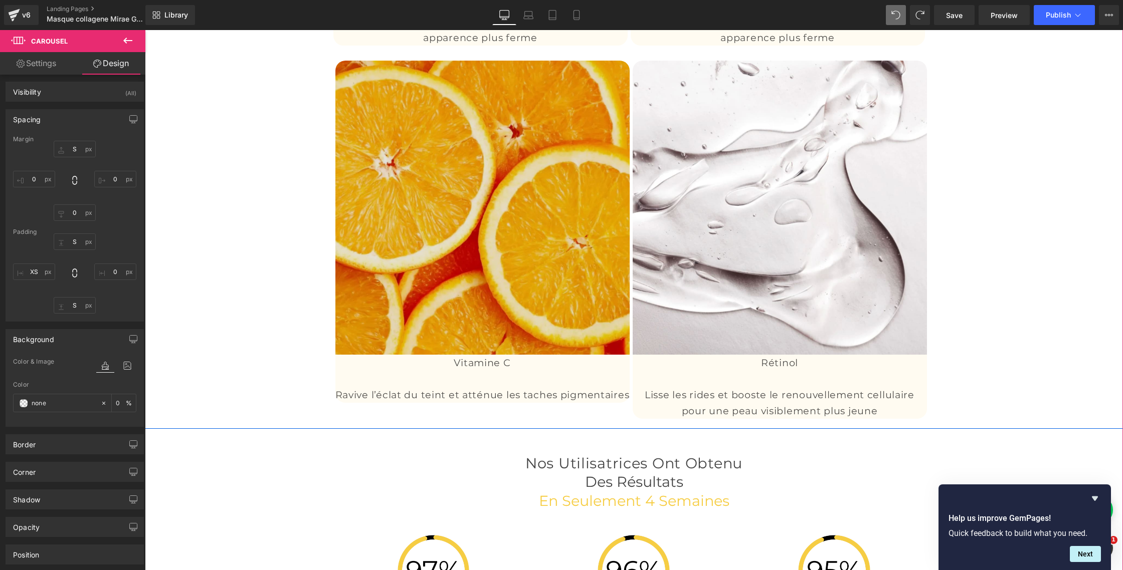
scroll to position [3104, 0]
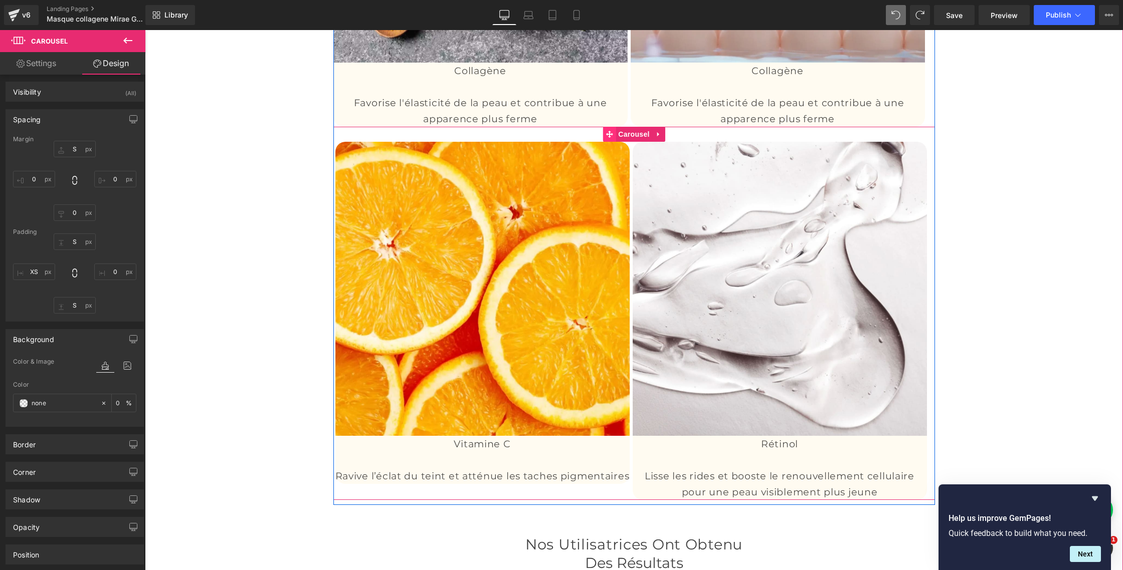
click at [629, 142] on span "Carousel" at bounding box center [634, 134] width 36 height 15
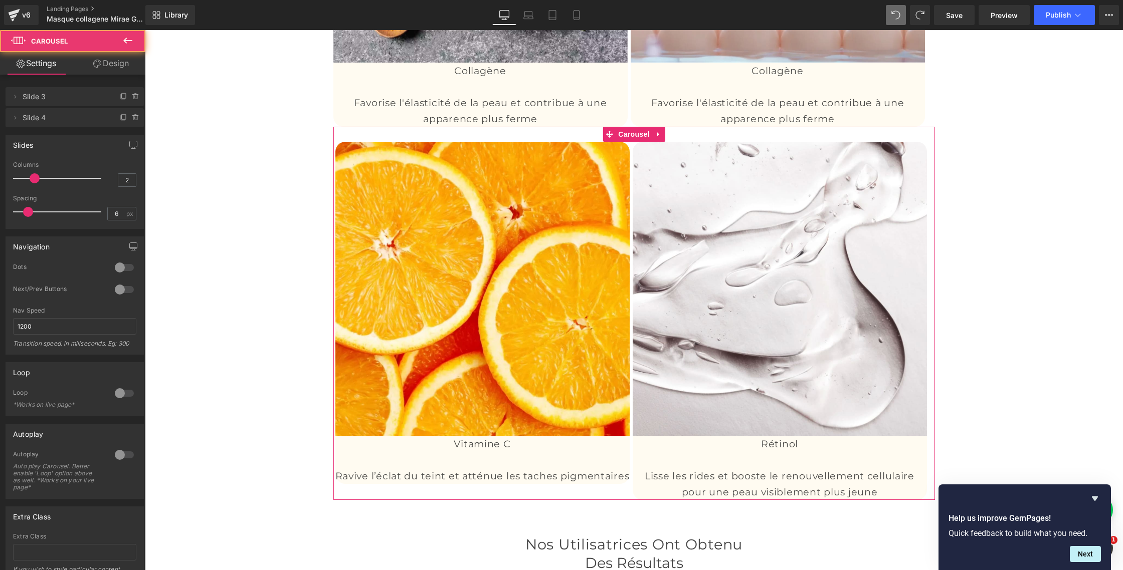
click at [114, 66] on link "Design" at bounding box center [111, 63] width 73 height 23
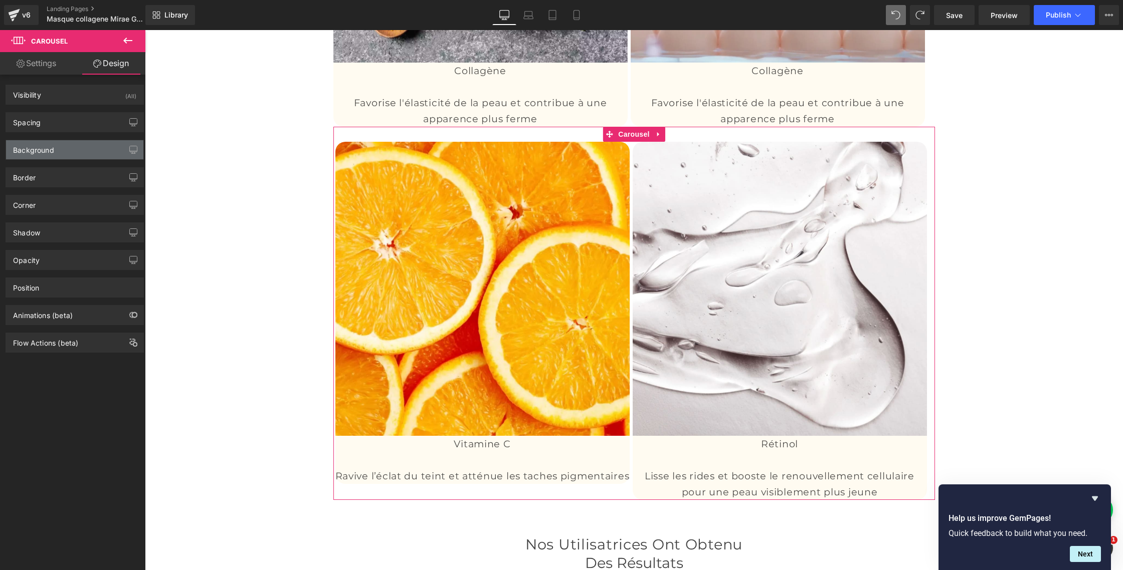
click at [41, 155] on div "Background" at bounding box center [74, 149] width 137 height 19
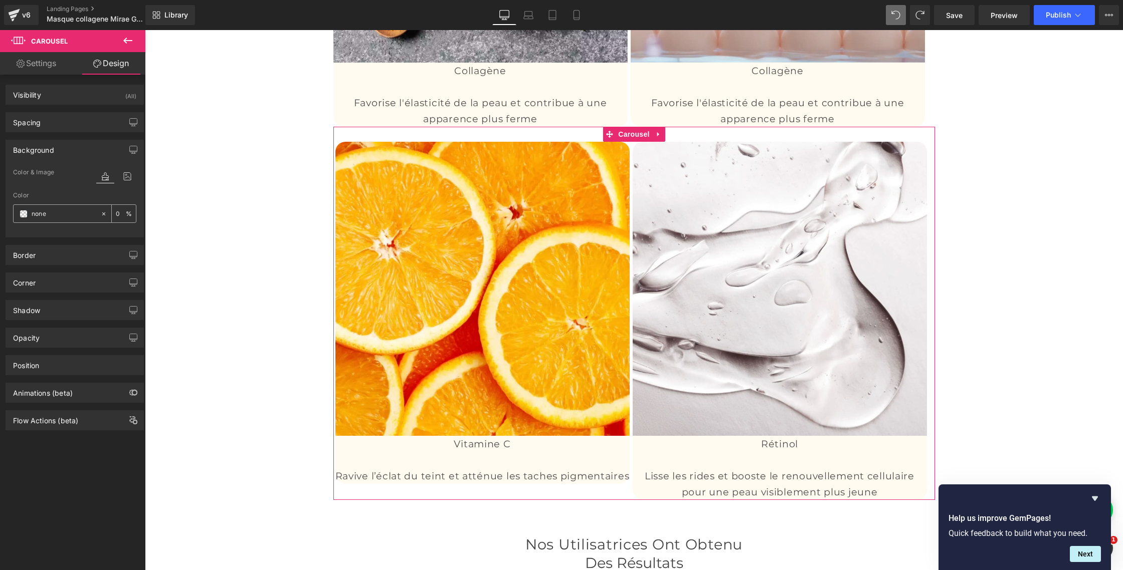
click at [20, 214] on span at bounding box center [24, 214] width 8 height 8
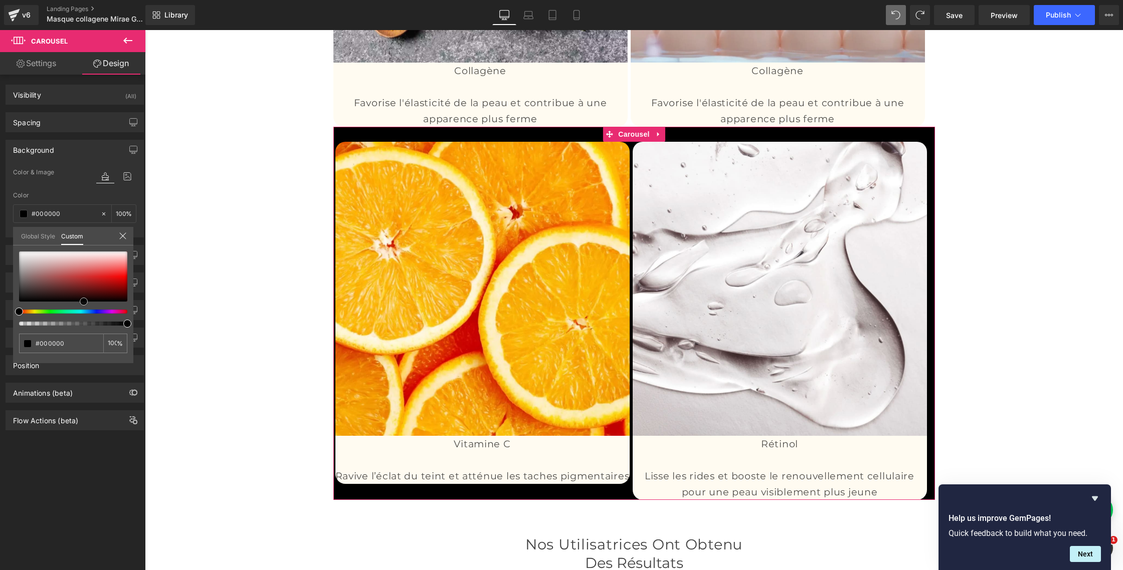
drag, startPoint x: 20, startPoint y: 301, endPoint x: 85, endPoint y: 302, distance: 64.7
click at [85, 302] on span at bounding box center [84, 302] width 8 height 8
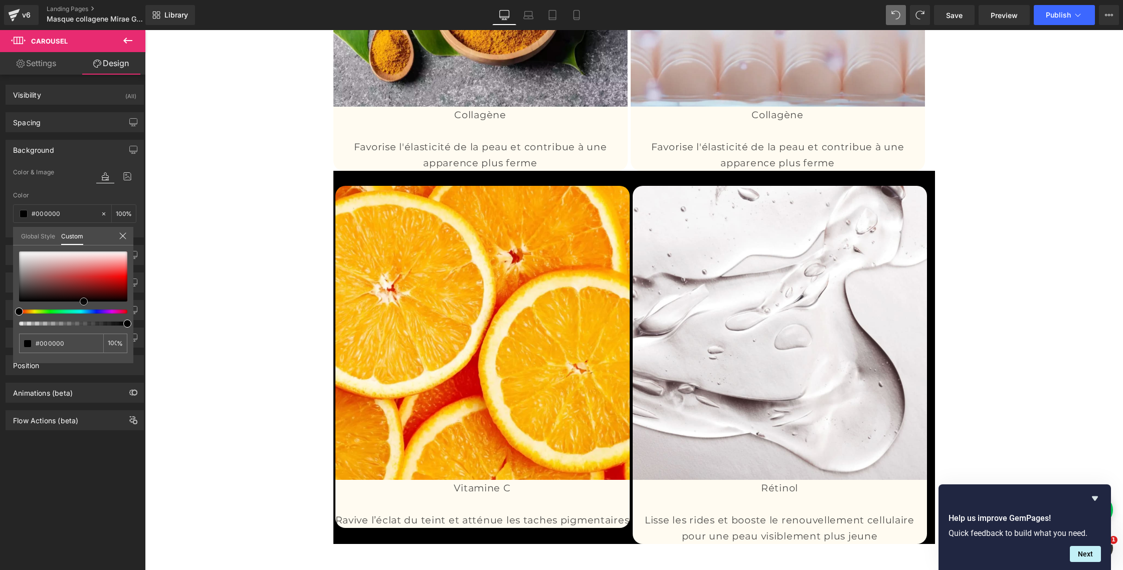
scroll to position [3024, 0]
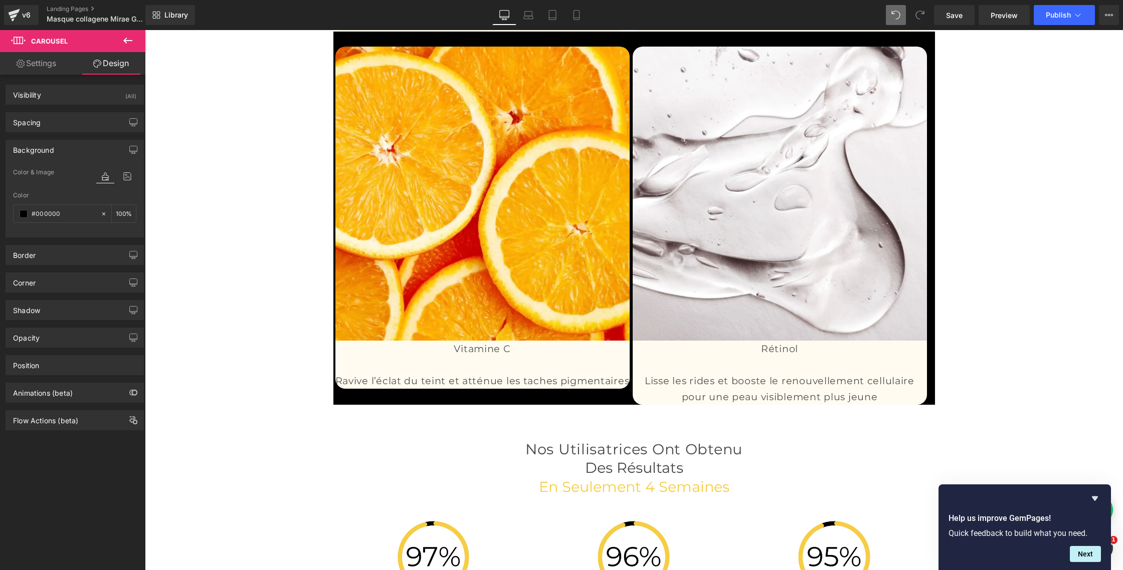
click at [476, 389] on div "Vitamine C Ravive l’éclat du teint et atténue les taches pigmentaires Text Block" at bounding box center [482, 365] width 294 height 48
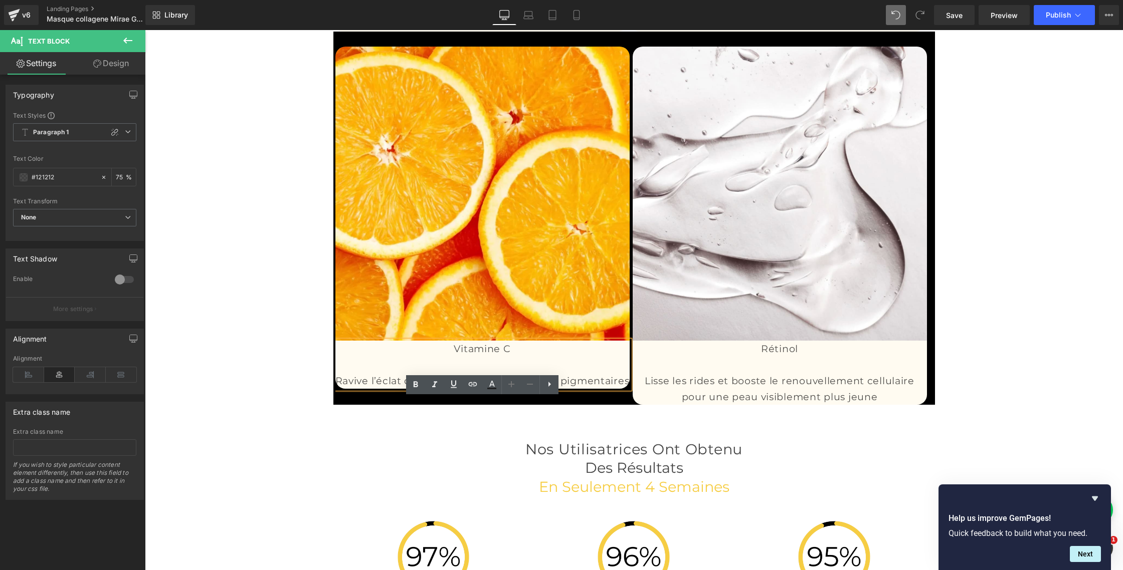
click at [534, 373] on p at bounding box center [482, 365] width 294 height 16
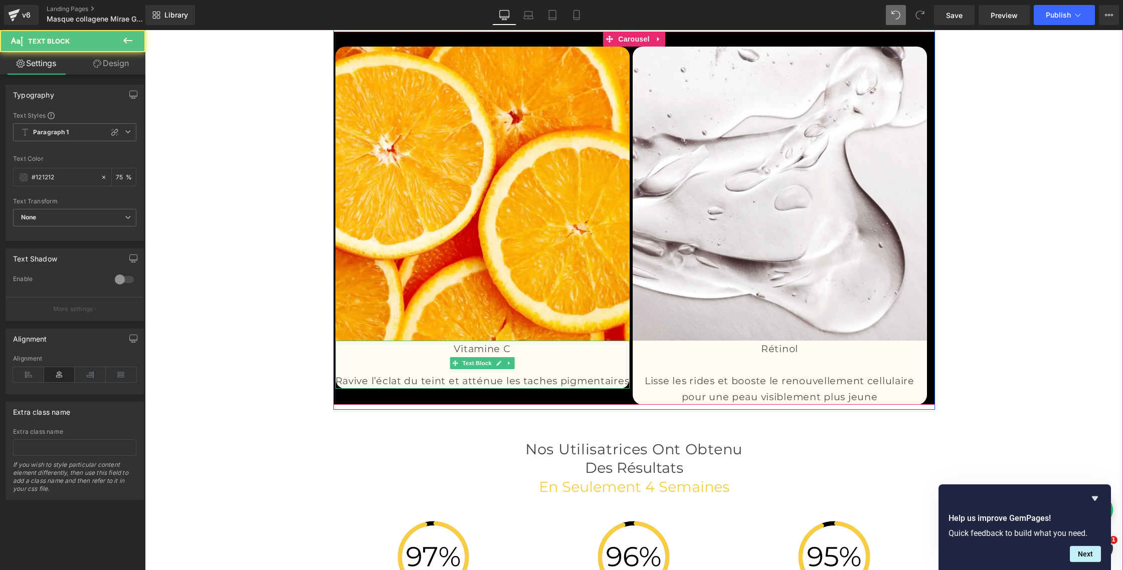
click at [358, 373] on p at bounding box center [482, 365] width 294 height 16
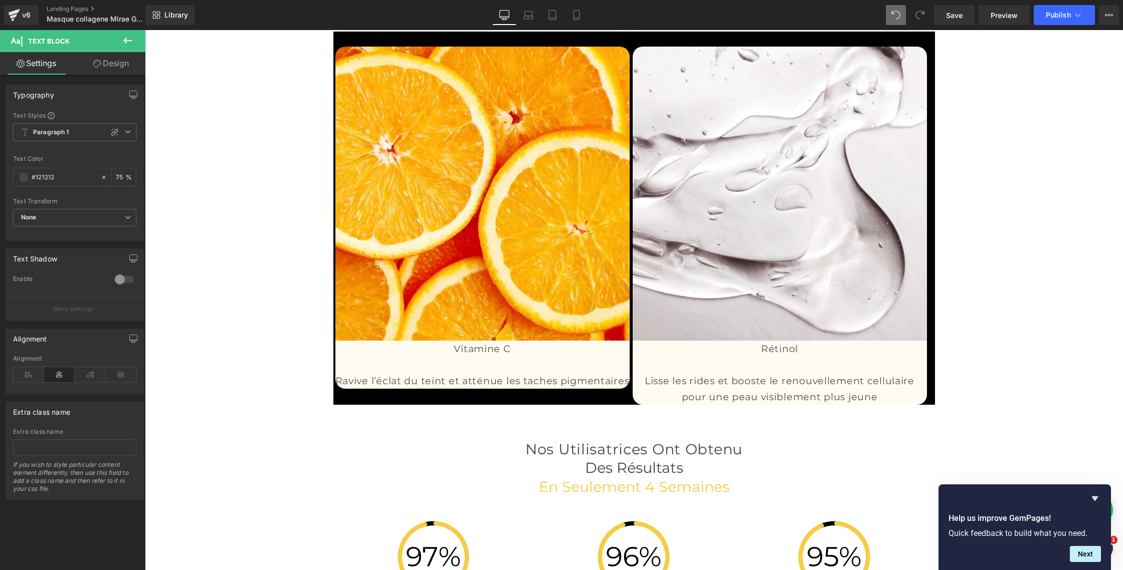
click at [121, 63] on link "Design" at bounding box center [111, 63] width 73 height 23
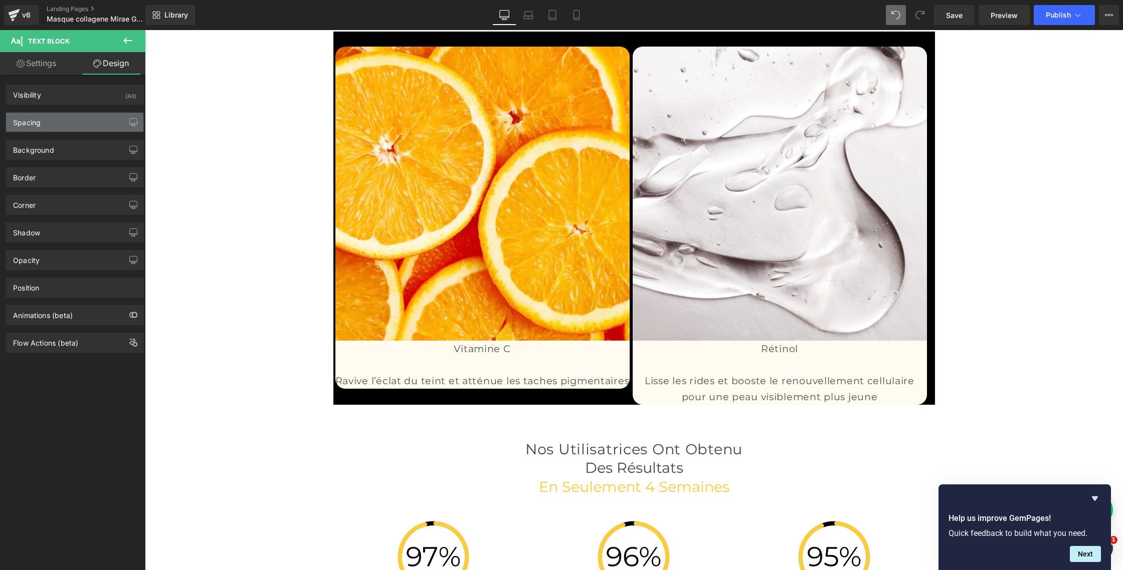
click at [46, 117] on div "Spacing" at bounding box center [74, 122] width 137 height 19
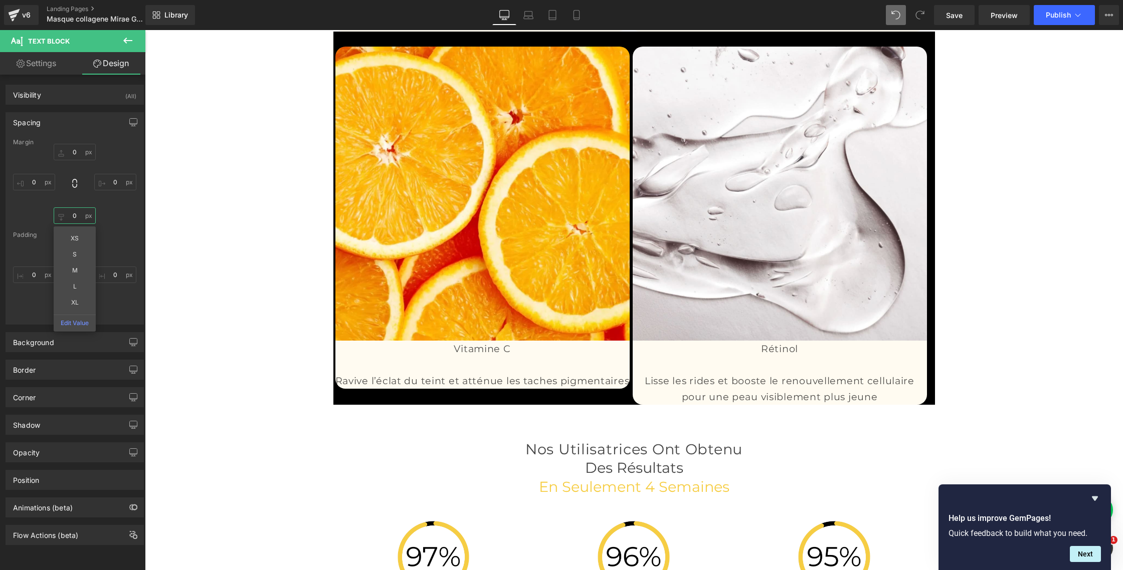
click at [75, 214] on input "0" at bounding box center [75, 216] width 42 height 17
click at [68, 217] on input "0" at bounding box center [75, 216] width 42 height 17
click at [74, 216] on input "0" at bounding box center [75, 216] width 42 height 17
type input "0"
click at [118, 244] on div "0 0 0 0" at bounding box center [74, 277] width 123 height 80
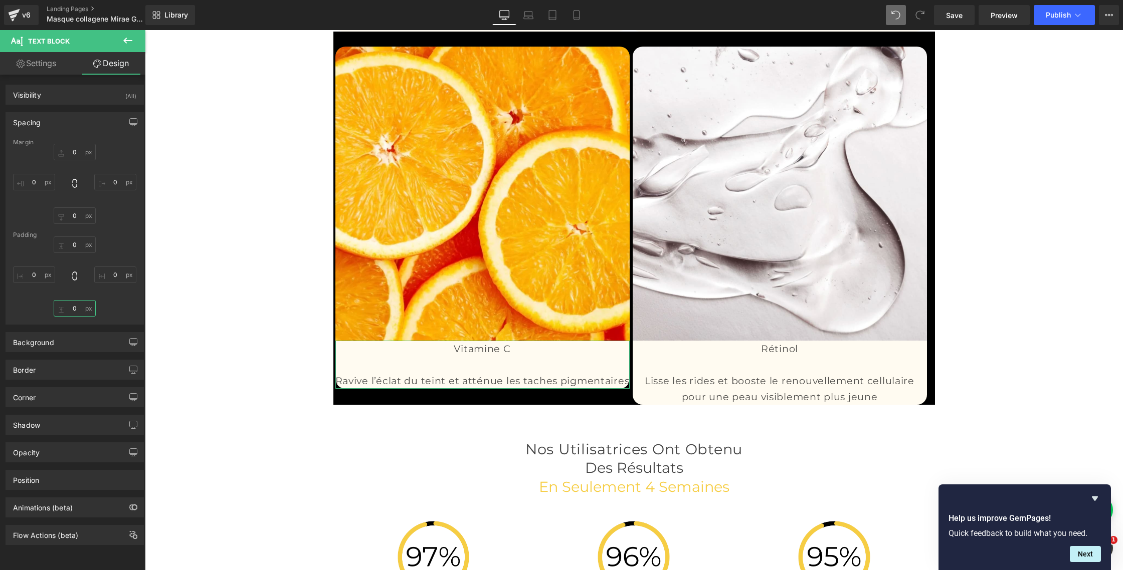
click at [72, 310] on input "0" at bounding box center [75, 308] width 42 height 17
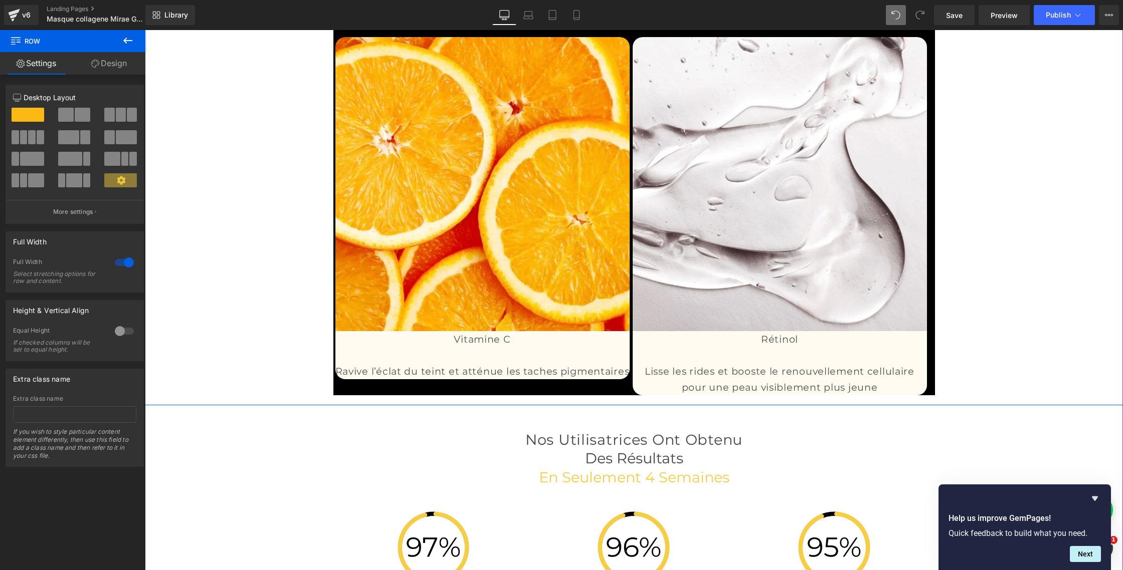
scroll to position [3211, 0]
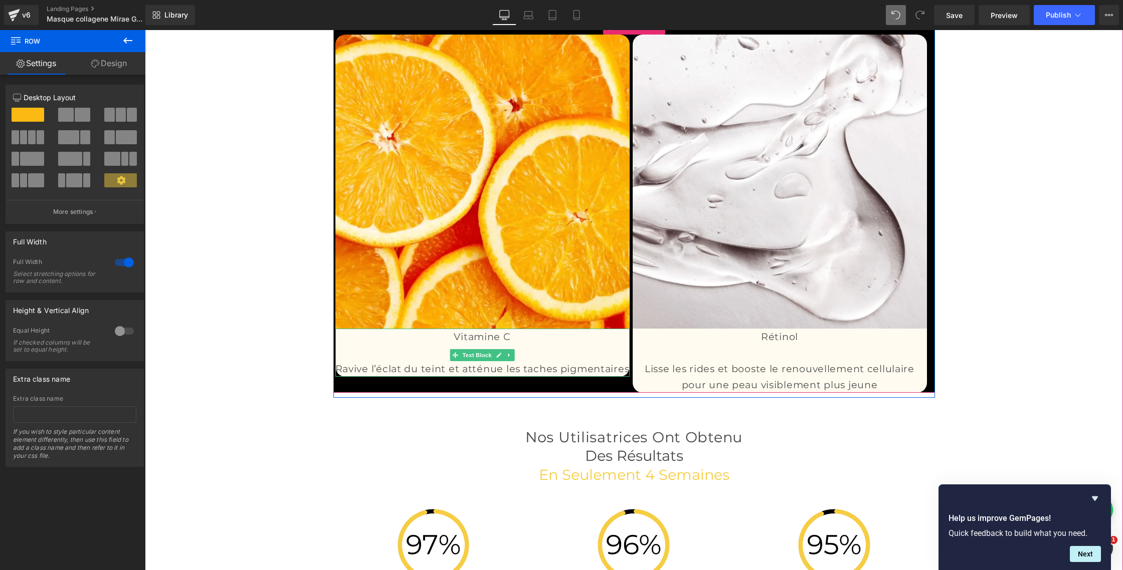
click at [506, 377] on p "Ravive l’éclat du teint et atténue les taches pigmentaires" at bounding box center [482, 369] width 294 height 16
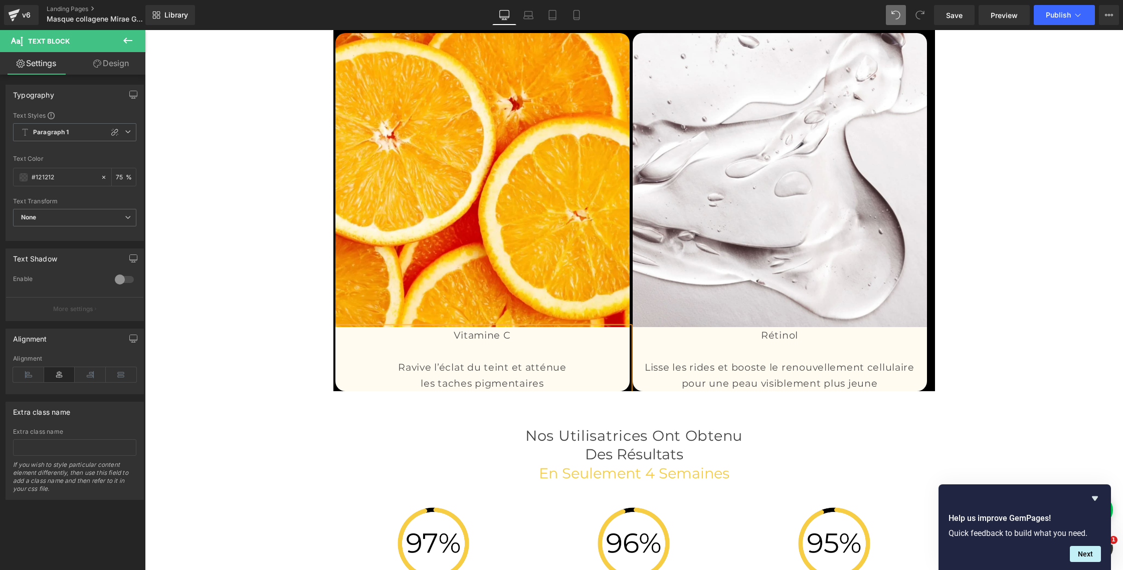
scroll to position [3213, 0]
click at [484, 375] on p "Ravive l’éclat du teint et atténue" at bounding box center [482, 367] width 294 height 16
click at [103, 67] on link "Design" at bounding box center [111, 63] width 73 height 23
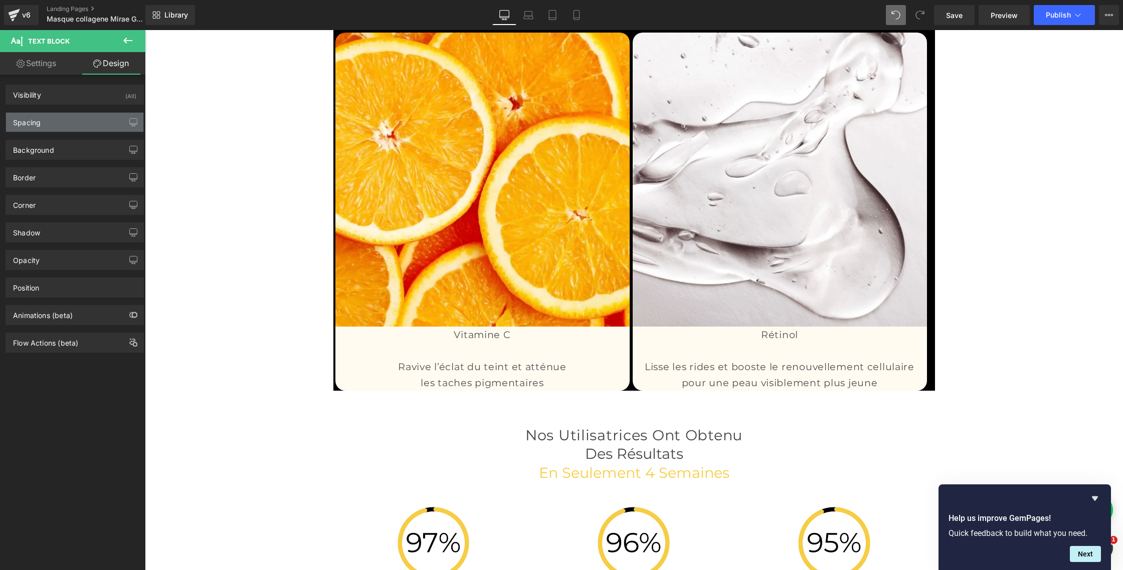
click at [41, 128] on div "Spacing" at bounding box center [74, 122] width 137 height 19
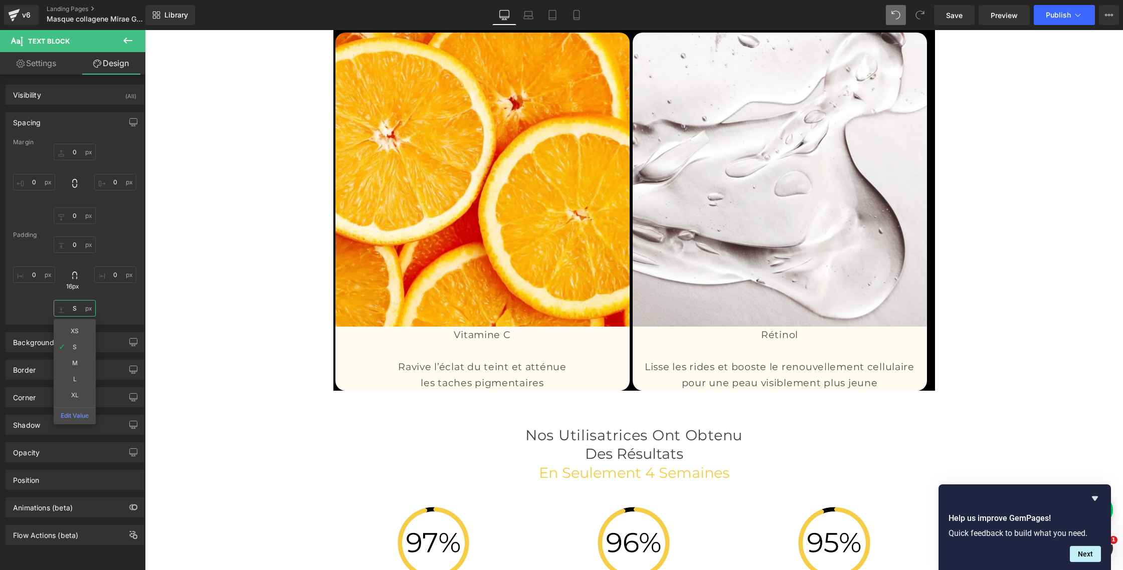
click at [77, 311] on input "S" at bounding box center [75, 308] width 42 height 17
type input "0"
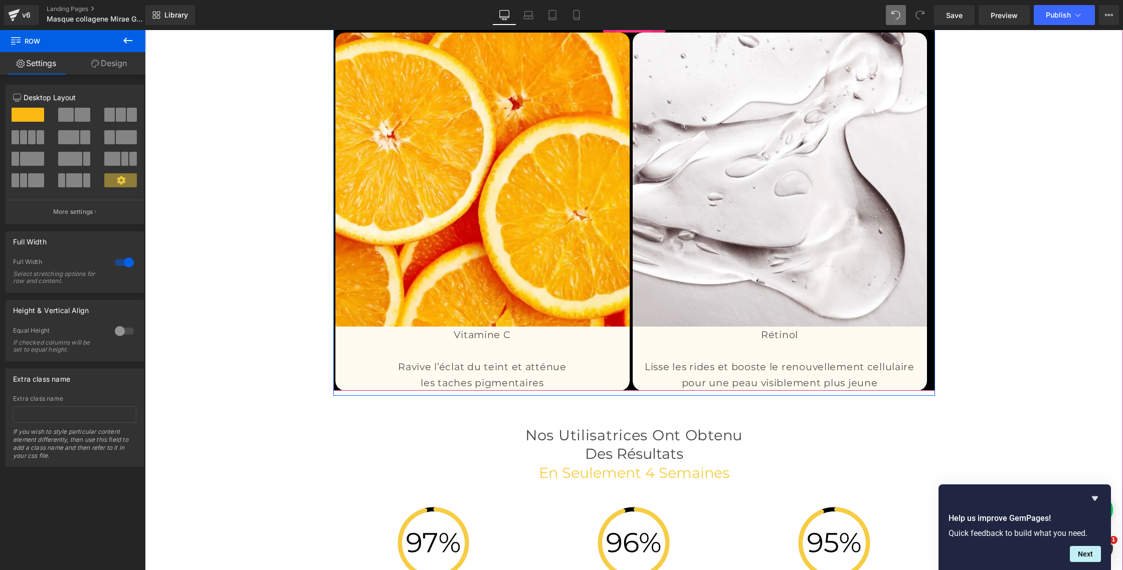
click at [626, 33] on span "Carousel" at bounding box center [634, 25] width 36 height 15
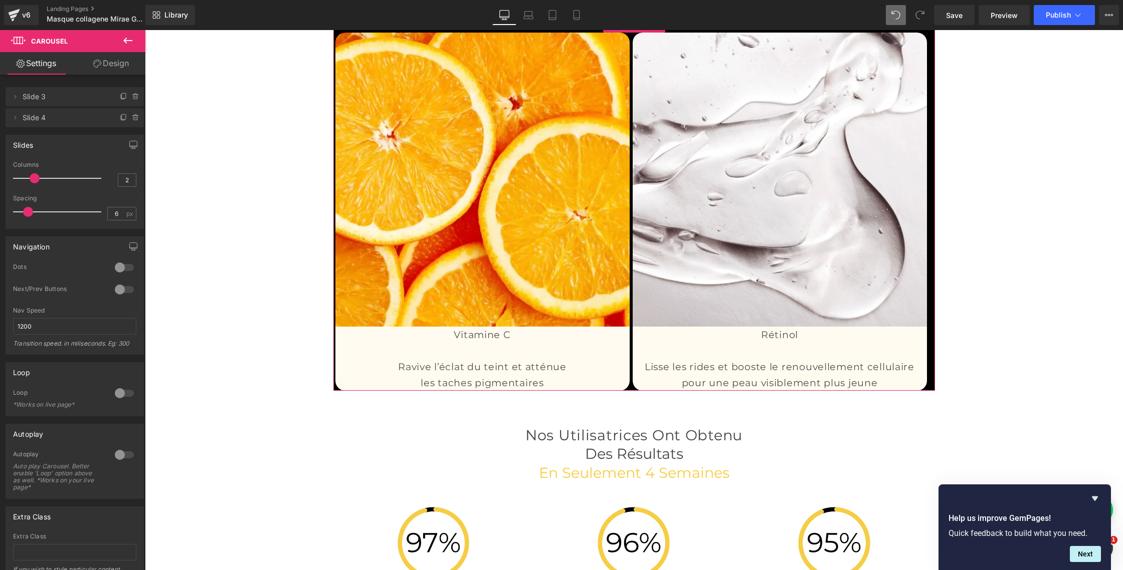
click at [106, 62] on link "Design" at bounding box center [111, 63] width 73 height 23
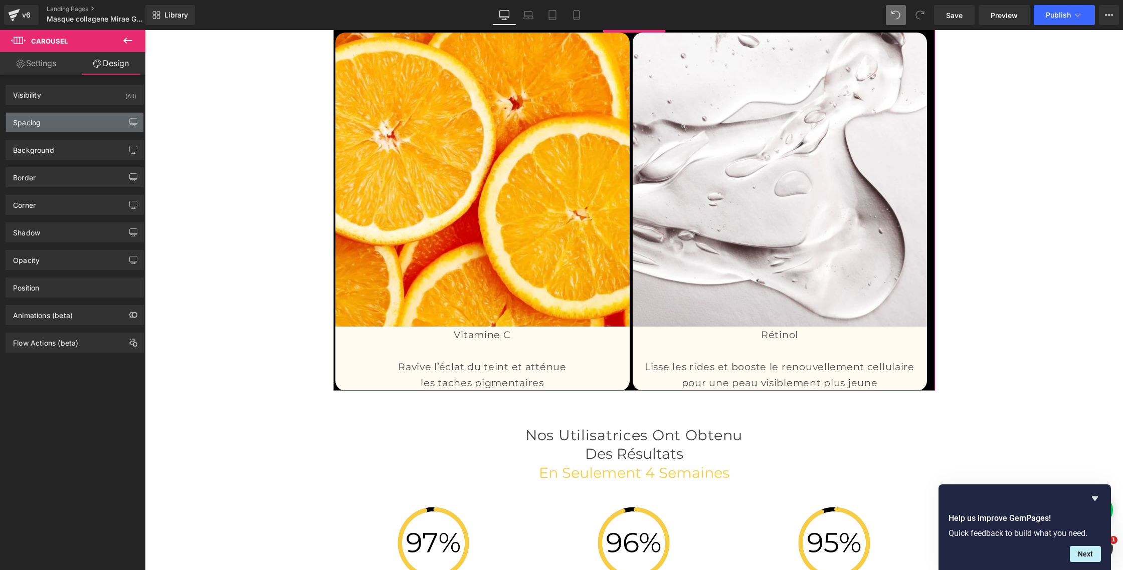
click at [36, 124] on div "Spacing" at bounding box center [27, 120] width 28 height 14
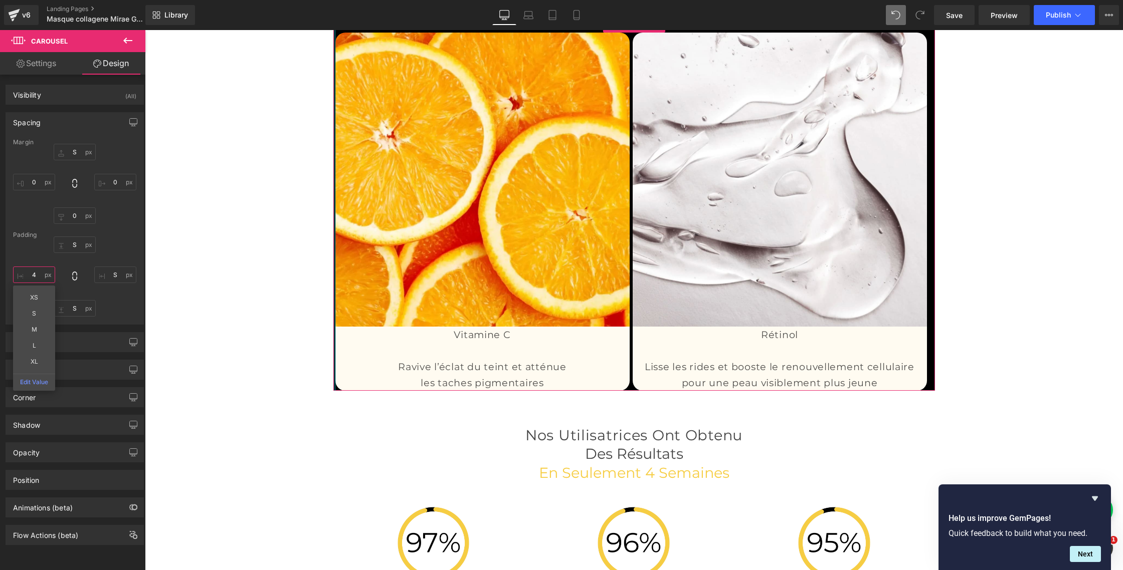
click at [35, 273] on input "4" at bounding box center [34, 275] width 42 height 17
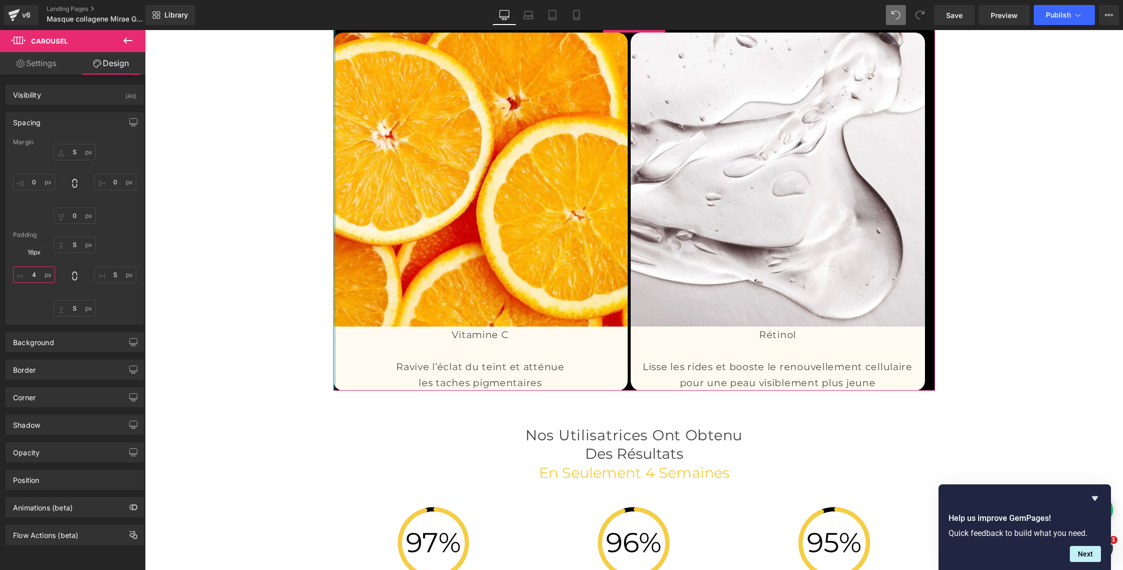
click at [36, 274] on input "4" at bounding box center [34, 275] width 42 height 17
click at [110, 274] on input "S" at bounding box center [115, 275] width 42 height 17
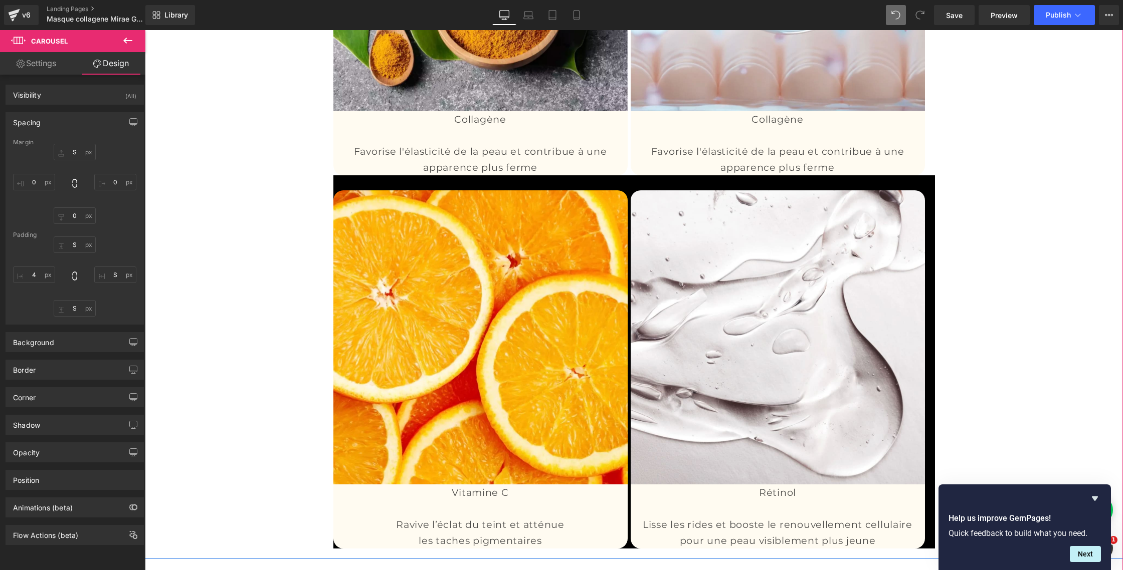
scroll to position [3042, 0]
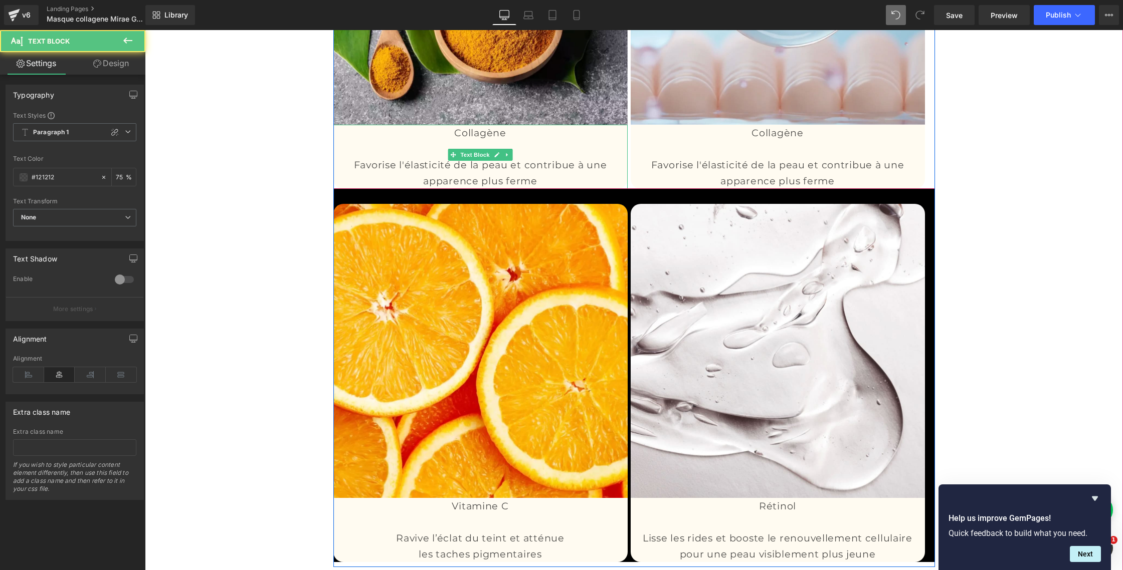
click at [477, 141] on p "Collagène" at bounding box center [480, 133] width 294 height 16
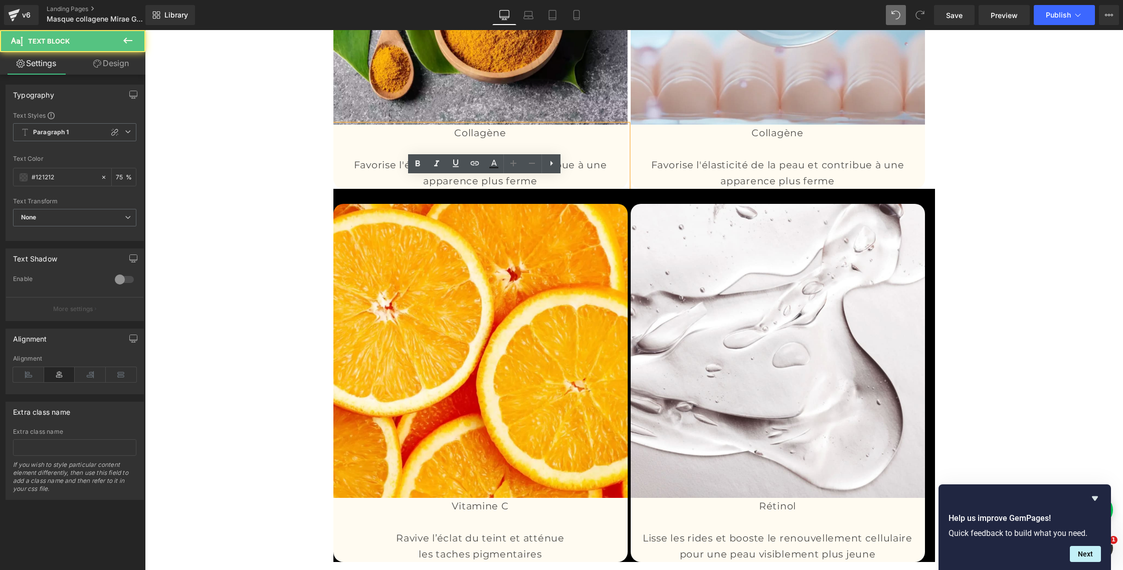
click at [477, 141] on p "Collagène" at bounding box center [480, 133] width 294 height 16
click at [418, 162] on icon at bounding box center [418, 164] width 12 height 12
click at [455, 189] on p "Favorise l'élasticité de la peau et contribue à une apparence plus ferme" at bounding box center [480, 173] width 294 height 32
click at [453, 189] on p "Favorise l'élasticité de la peau et contribue à une apparence plus ferme" at bounding box center [480, 173] width 294 height 32
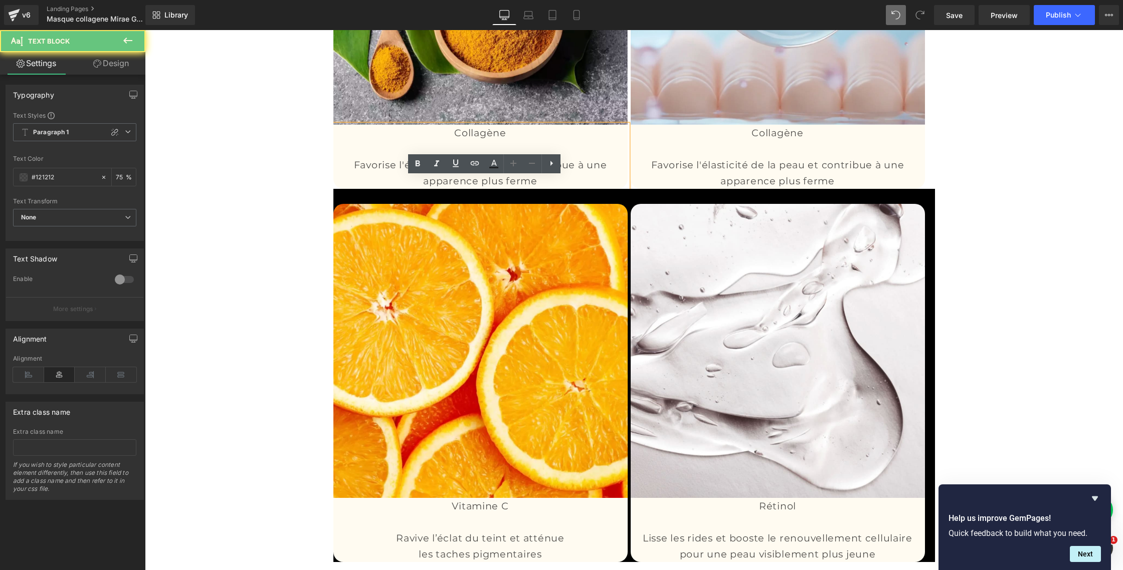
click at [453, 189] on p "Favorise l'élasticité de la peau et contribue à une apparence plus ferme" at bounding box center [480, 173] width 294 height 32
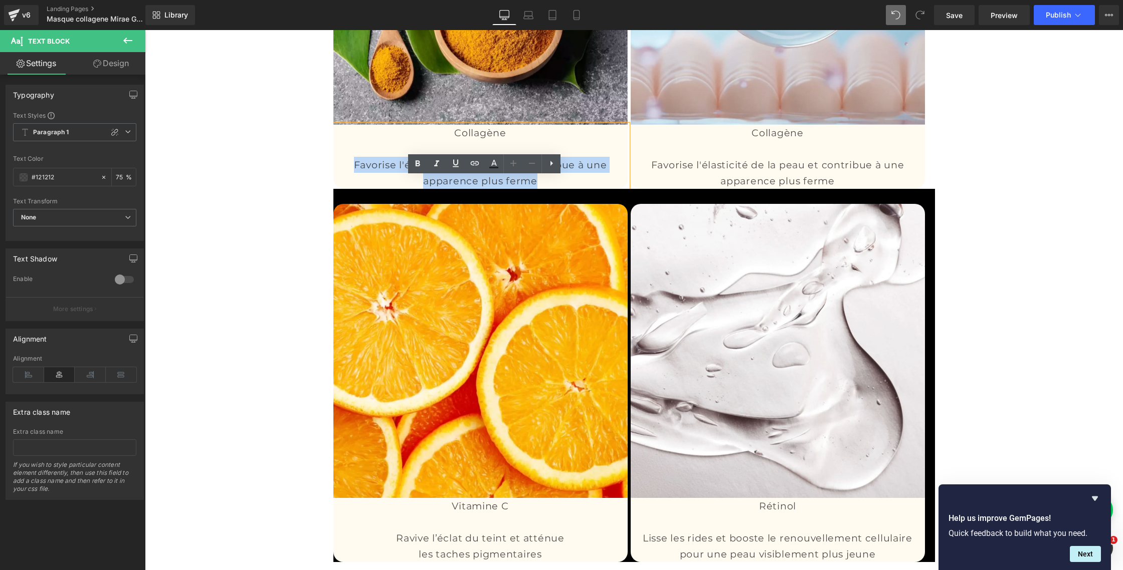
click at [453, 189] on p "Favorise l'élasticité de la peau et contribue à une apparence plus ferme" at bounding box center [480, 173] width 294 height 32
click at [422, 167] on icon at bounding box center [418, 164] width 12 height 12
click at [479, 139] on span "Collagène" at bounding box center [480, 133] width 52 height 12
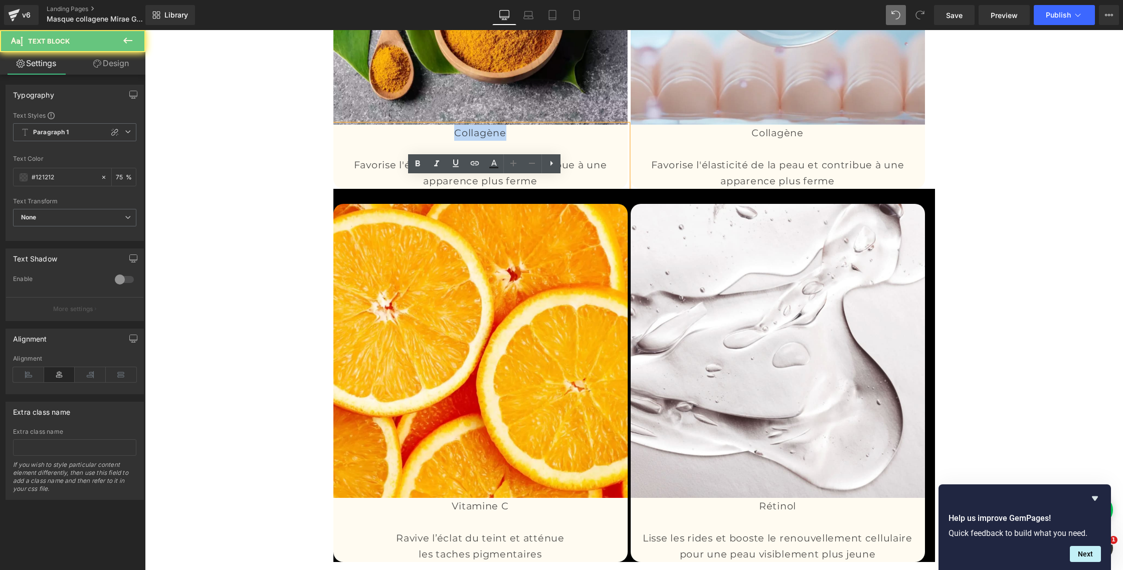
click at [479, 139] on span "Collagène" at bounding box center [480, 133] width 52 height 12
click at [418, 165] on icon at bounding box center [418, 164] width 5 height 6
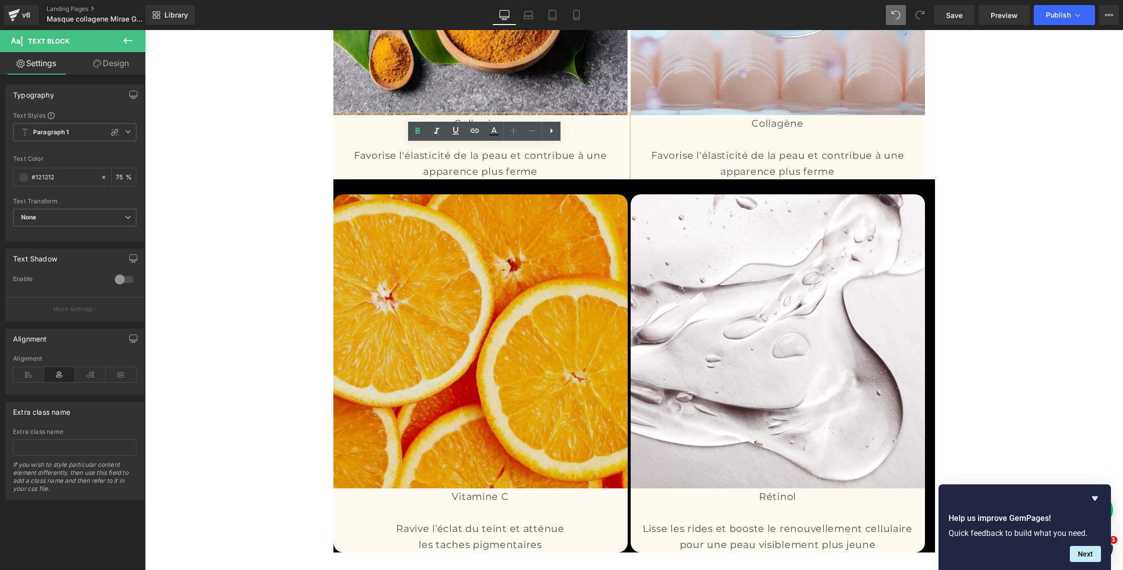
scroll to position [3039, 0]
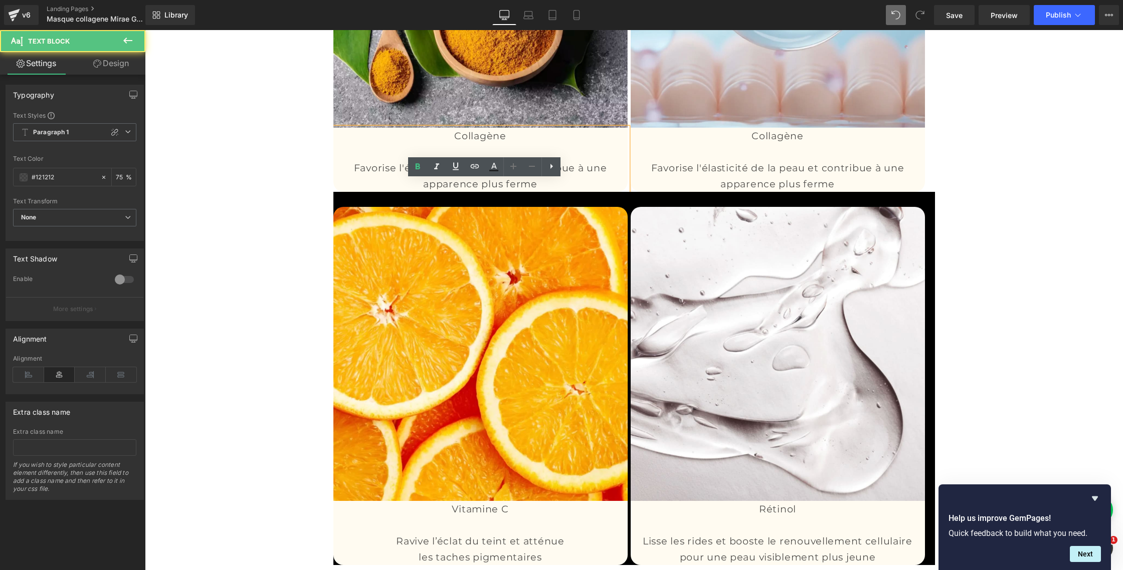
click at [475, 144] on p "Collagène" at bounding box center [480, 136] width 294 height 16
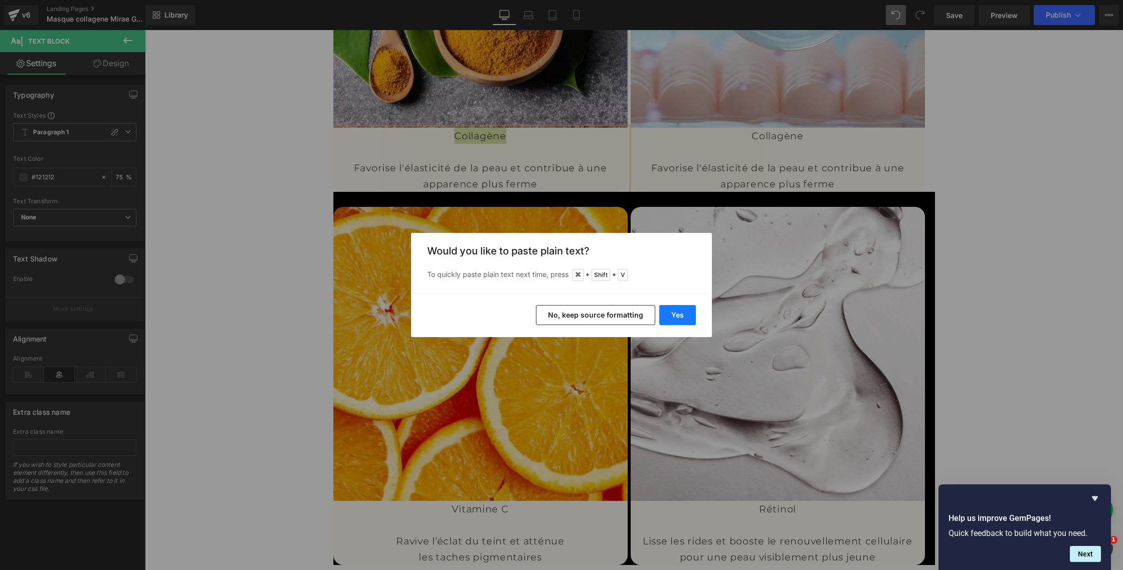
drag, startPoint x: 677, startPoint y: 319, endPoint x: 526, endPoint y: 287, distance: 154.8
click at [677, 319] on button "Yes" at bounding box center [677, 315] width 37 height 20
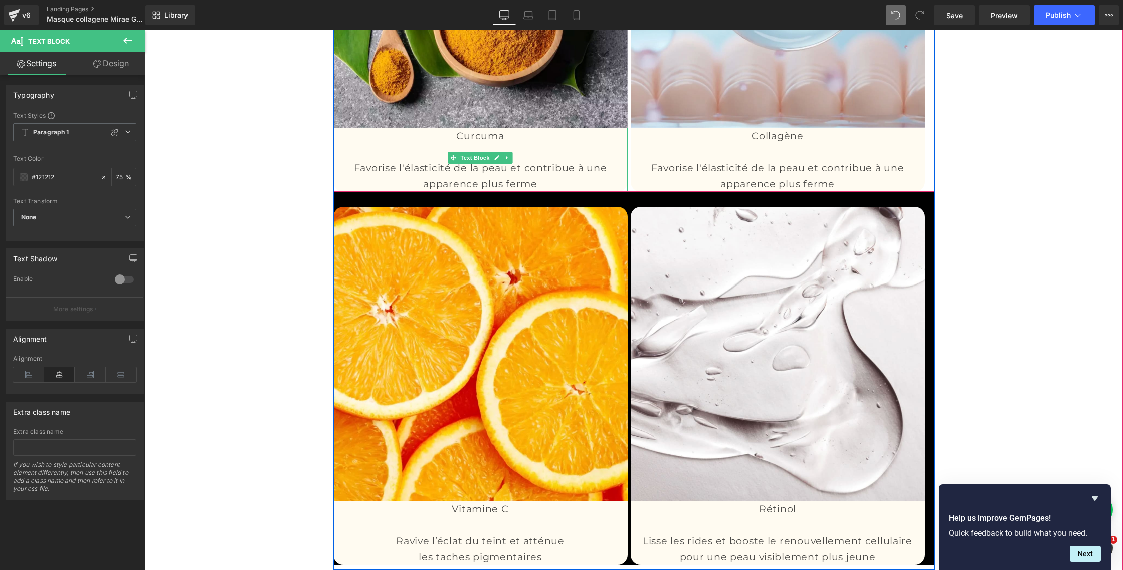
click at [451, 190] on span "Favorise l'élasticité de la peau et contribue à une apparence plus ferme" at bounding box center [480, 176] width 253 height 28
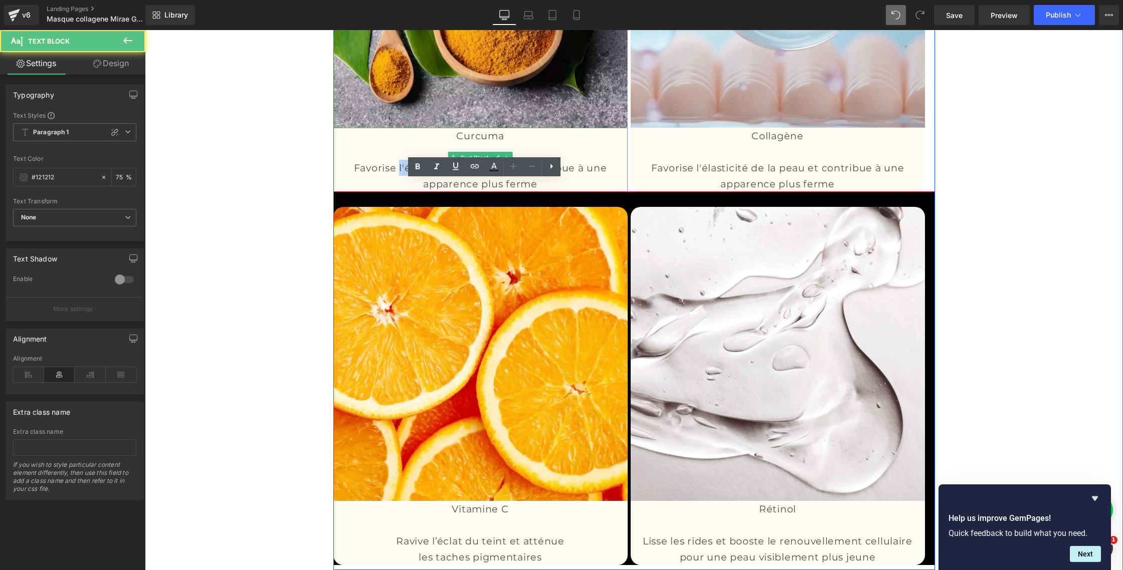
click at [451, 190] on span "Favorise l'élasticité de la peau et contribue à une apparence plus ferme" at bounding box center [480, 176] width 253 height 28
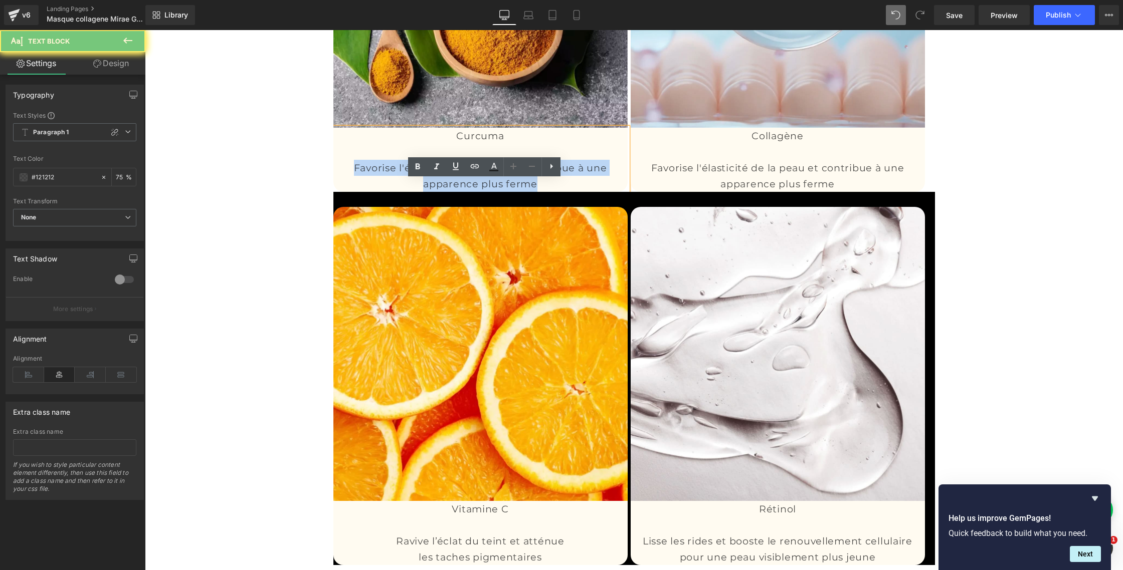
click at [451, 190] on span "Favorise l'élasticité de la peau et contribue à une apparence plus ferme" at bounding box center [480, 176] width 253 height 28
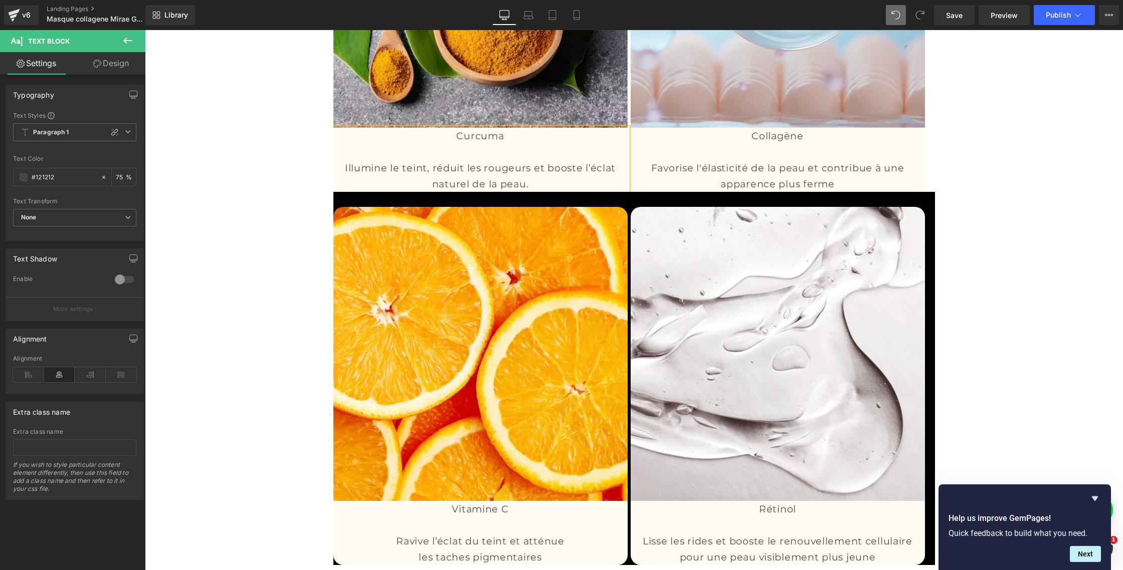
click at [300, 227] on div "Effacez les rides & Restaurez l’élasticité de votre peau Heading La puissance d…" at bounding box center [634, 140] width 978 height 862
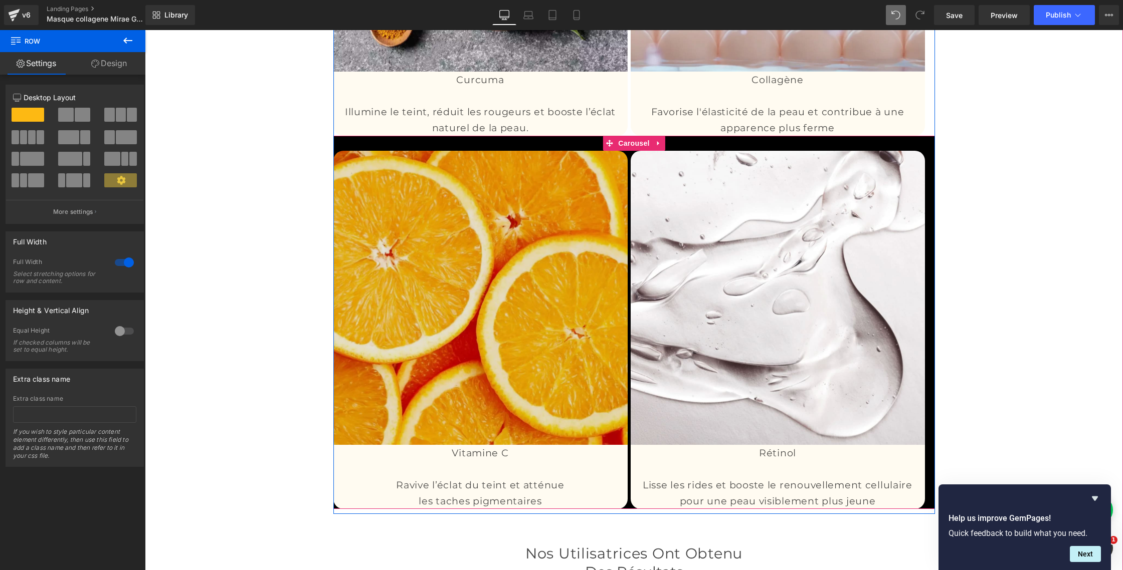
scroll to position [3092, 0]
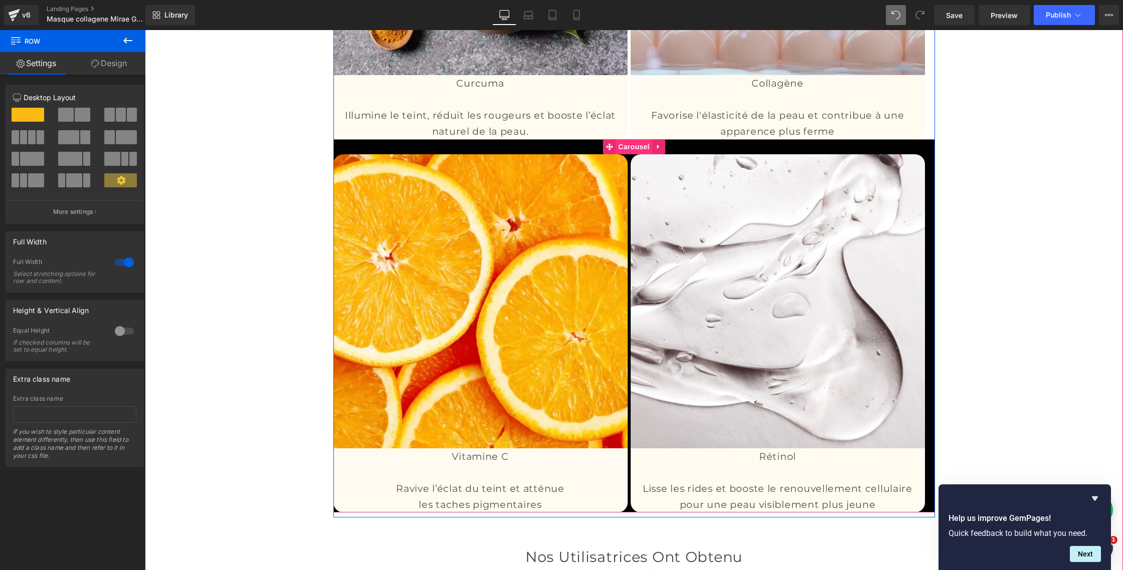
click at [638, 154] on span "Carousel" at bounding box center [634, 146] width 36 height 15
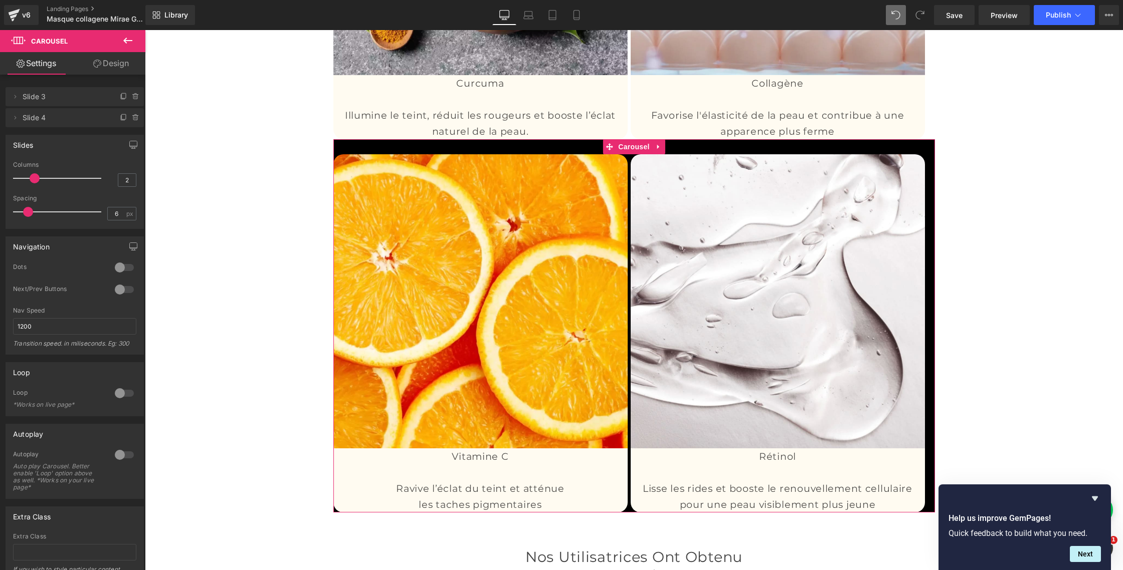
drag, startPoint x: 115, startPoint y: 69, endPoint x: 97, endPoint y: 101, distance: 36.8
click at [115, 69] on link "Design" at bounding box center [111, 63] width 73 height 23
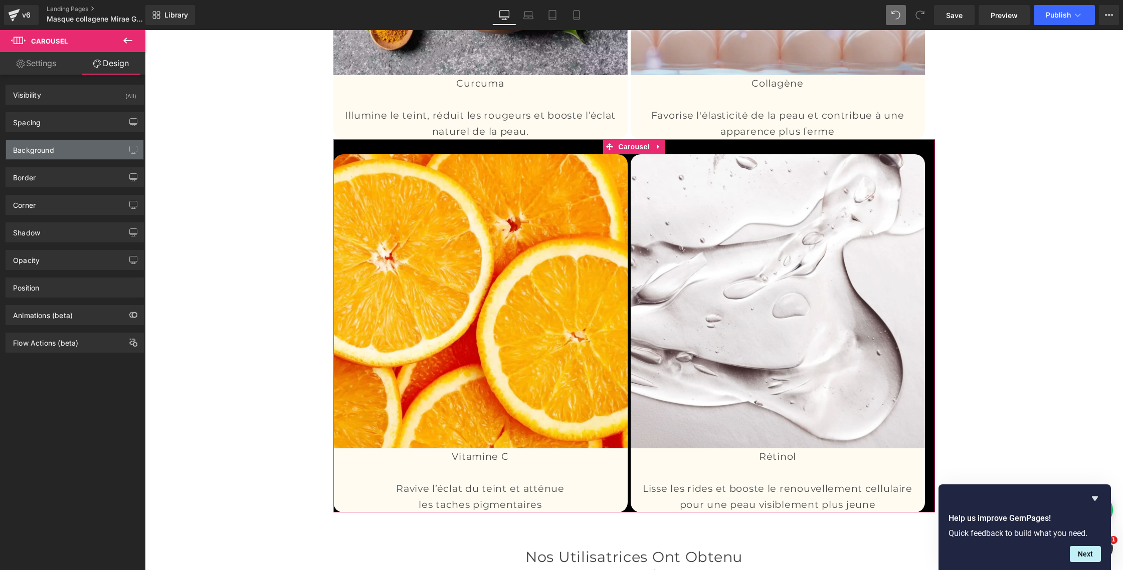
click at [60, 151] on div "Background" at bounding box center [74, 149] width 137 height 19
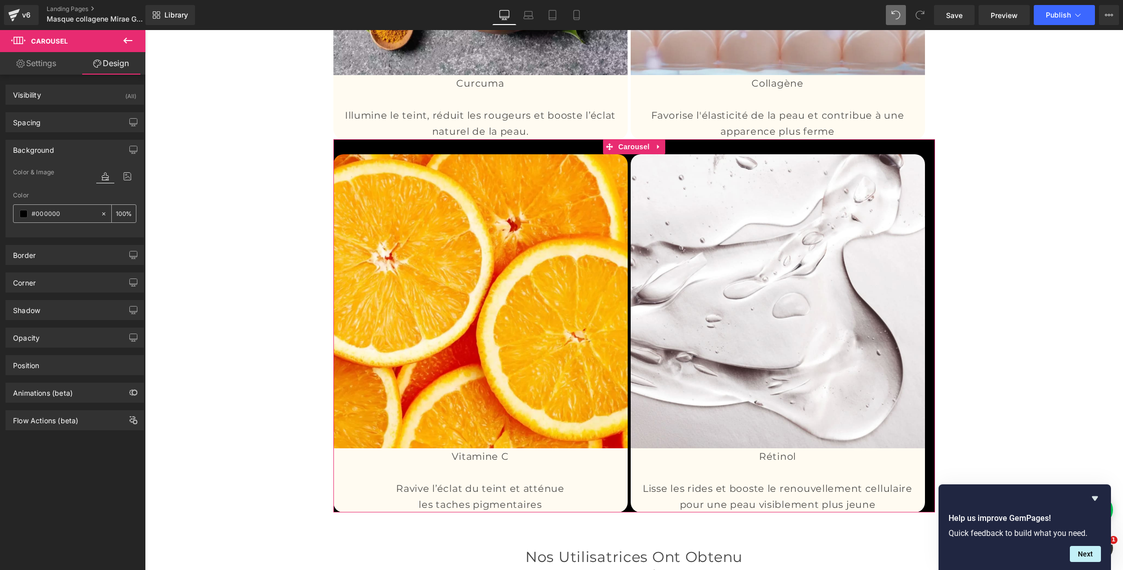
click at [67, 216] on input "text" at bounding box center [64, 214] width 64 height 11
paste input "fffbf1"
type input "fffbf1"
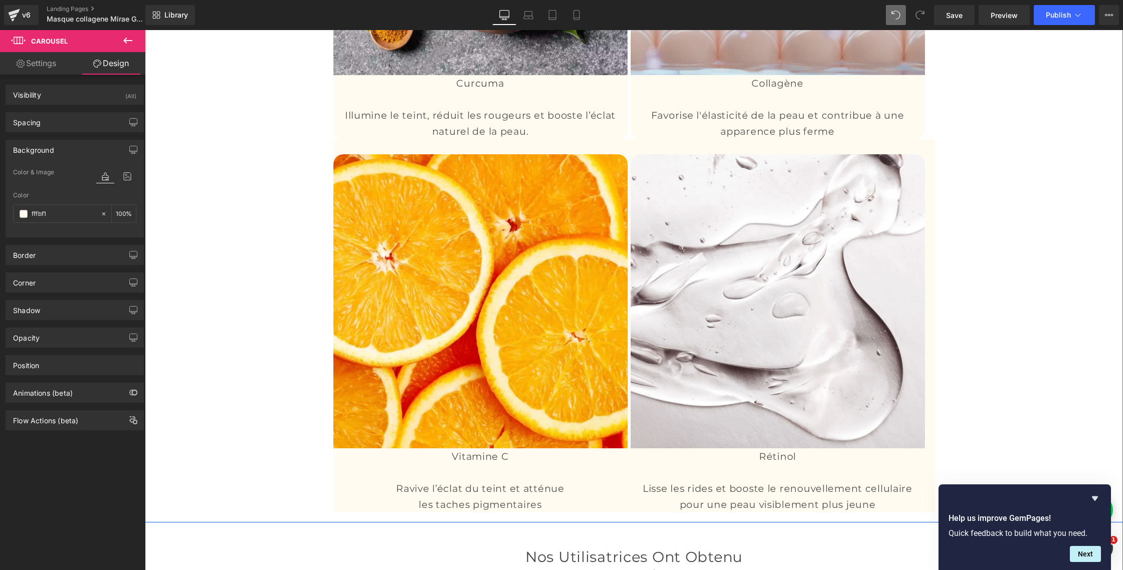
click at [233, 180] on div "Effacez les rides & Restaurez l’élasticité de votre peau Heading La puissance d…" at bounding box center [634, 87] width 978 height 862
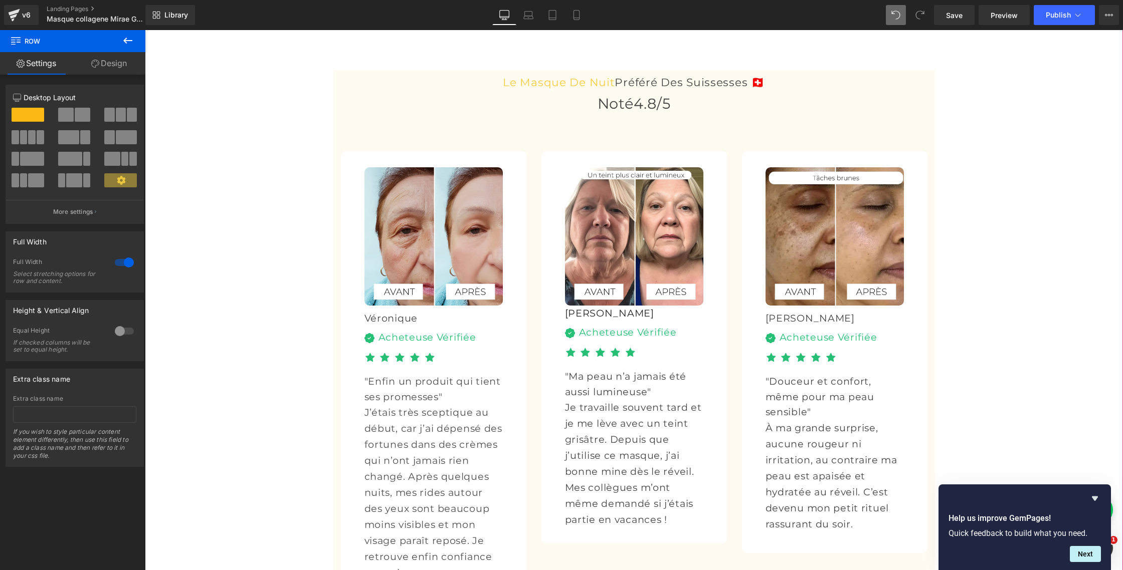
scroll to position [3864, 0]
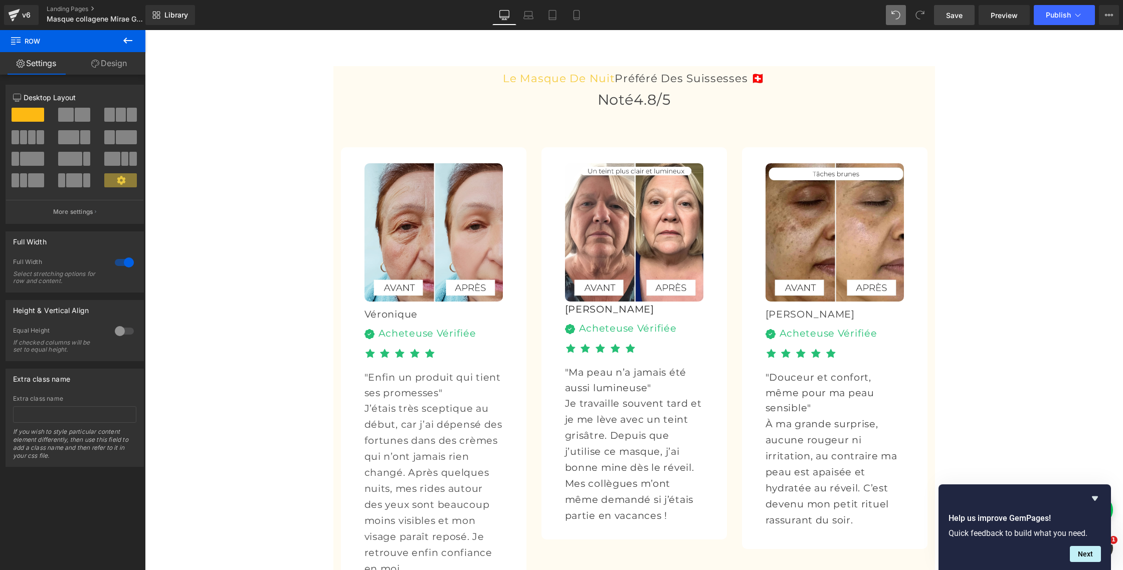
click at [958, 14] on span "Save" at bounding box center [954, 15] width 17 height 11
click at [995, 15] on span "Preview" at bounding box center [1003, 15] width 27 height 11
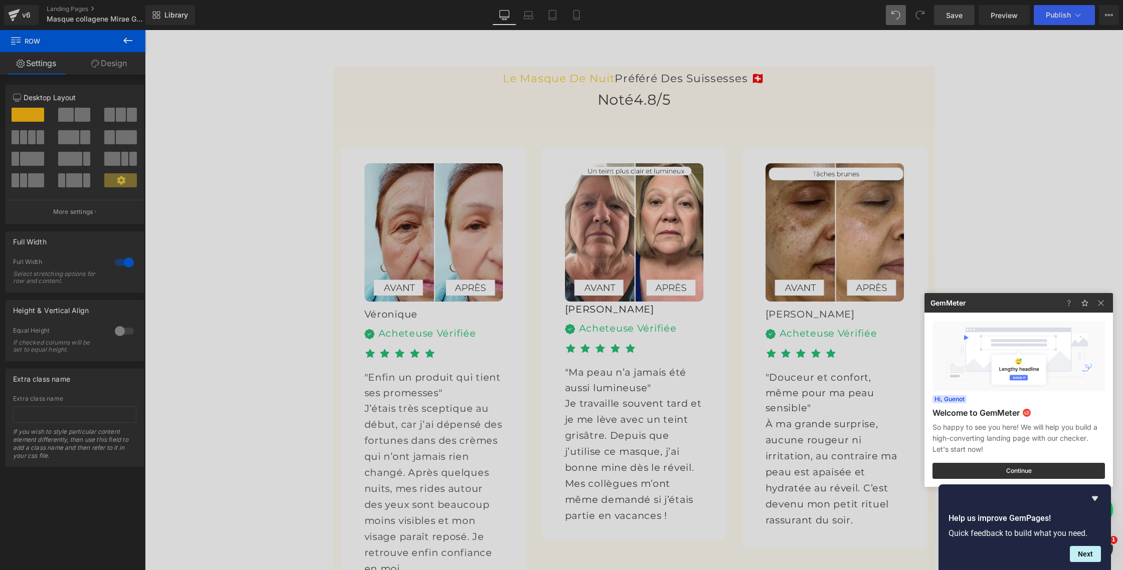
click at [564, 164] on div at bounding box center [561, 285] width 1123 height 570
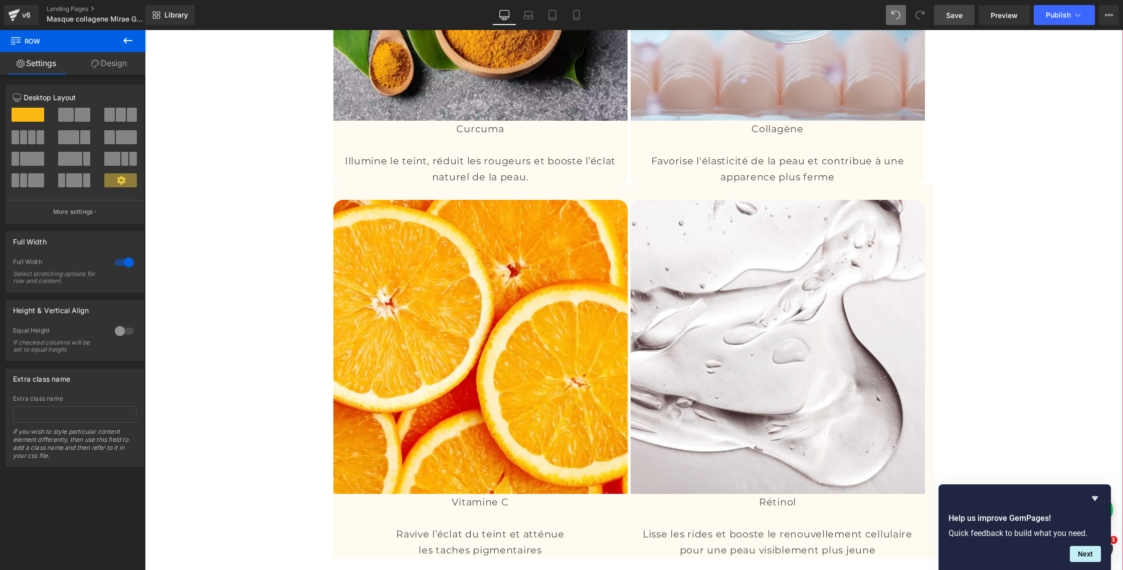
scroll to position [3041, 0]
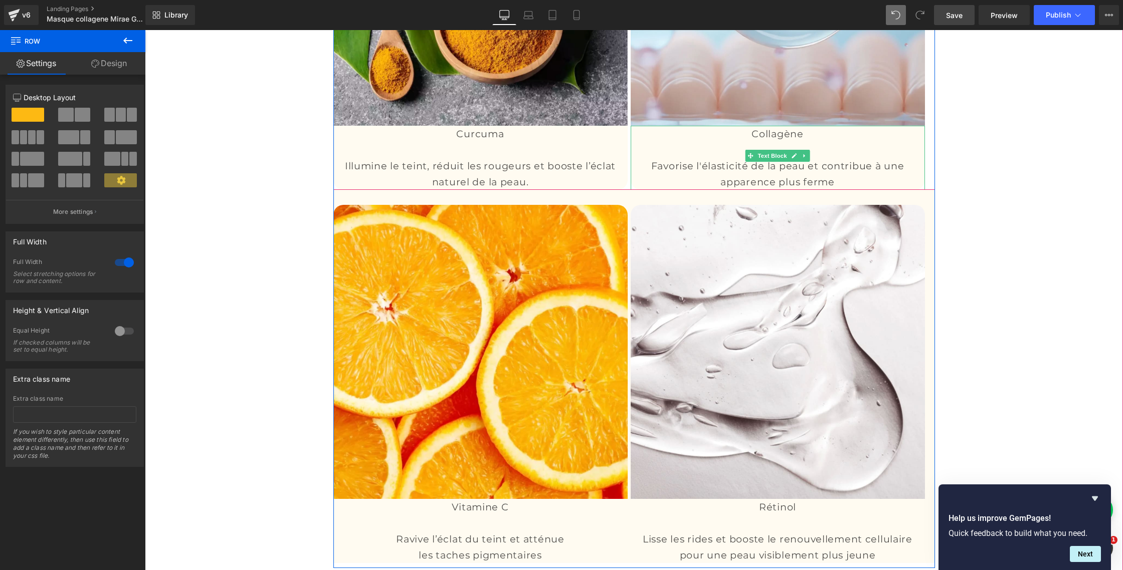
click at [711, 190] on p "Favorise l'élasticité de la peau et contribue à une apparence plus ferme" at bounding box center [778, 174] width 294 height 32
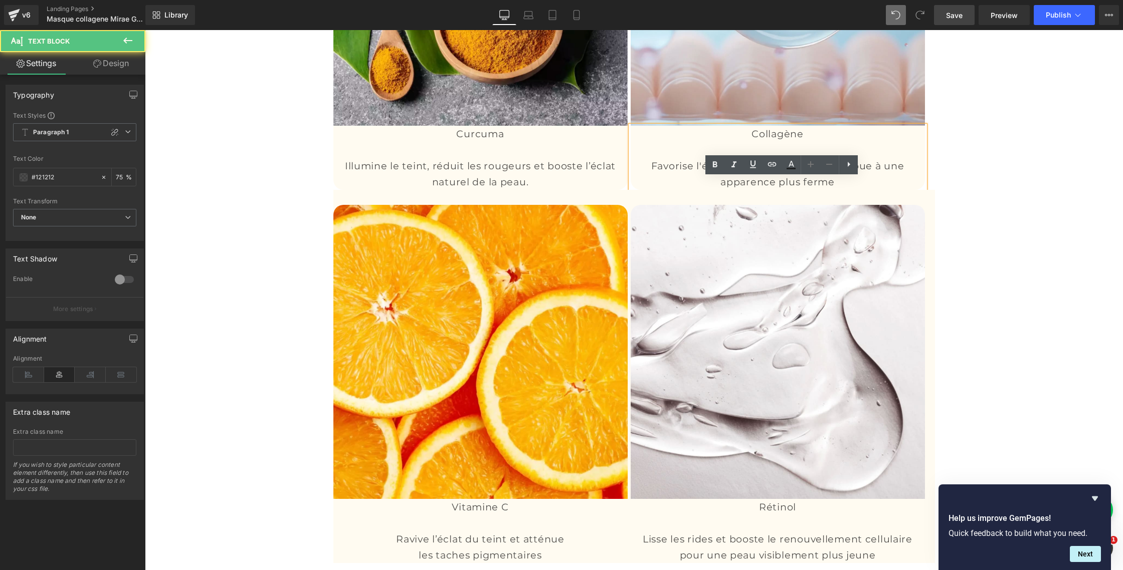
click at [711, 190] on p "Favorise l'élasticité de la peau et contribue à une apparence plus ferme" at bounding box center [778, 174] width 294 height 32
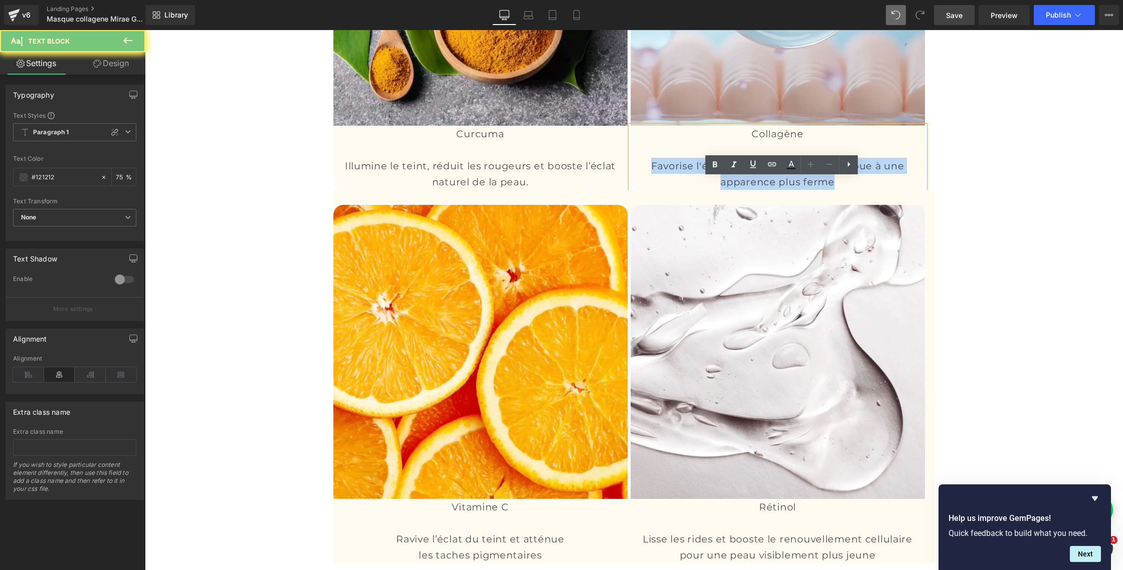
click at [711, 190] on p "Favorise l'élasticité de la peau et contribue à une apparence plus ferme" at bounding box center [778, 174] width 294 height 32
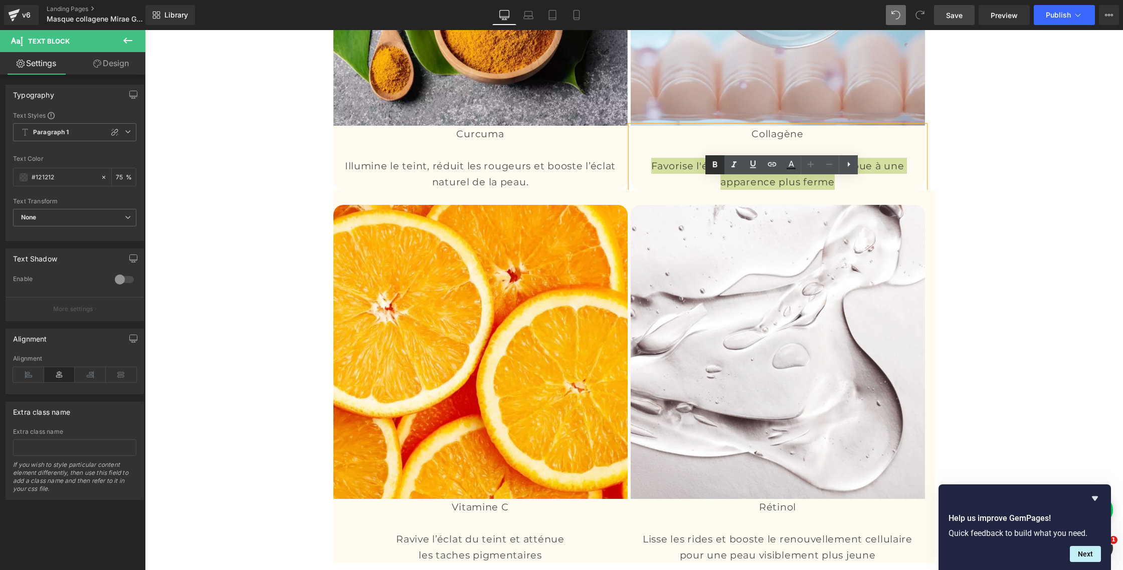
click at [717, 167] on icon at bounding box center [715, 165] width 12 height 12
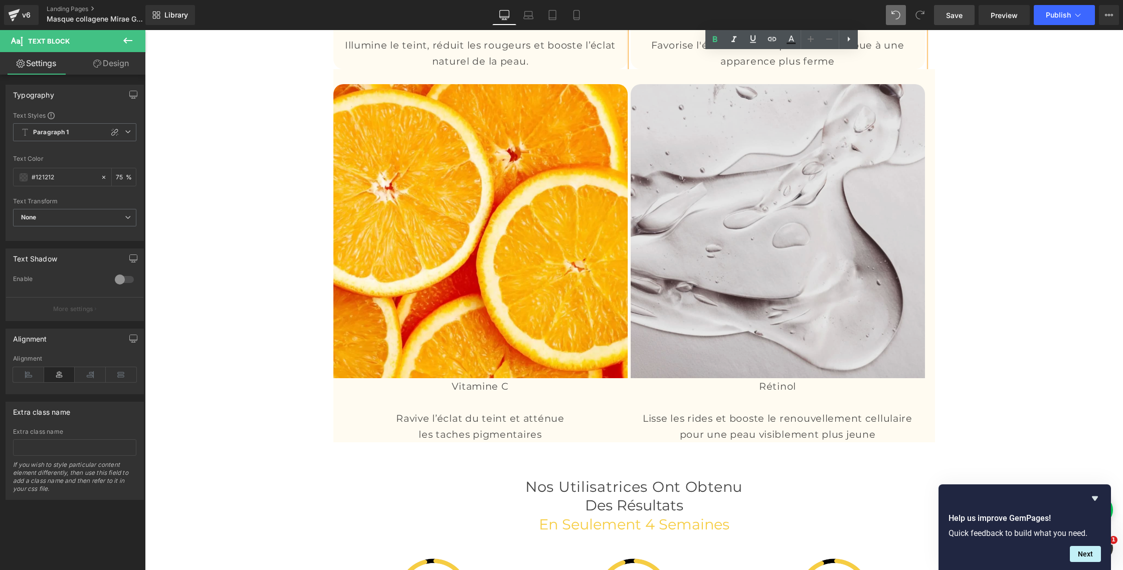
scroll to position [3370, 0]
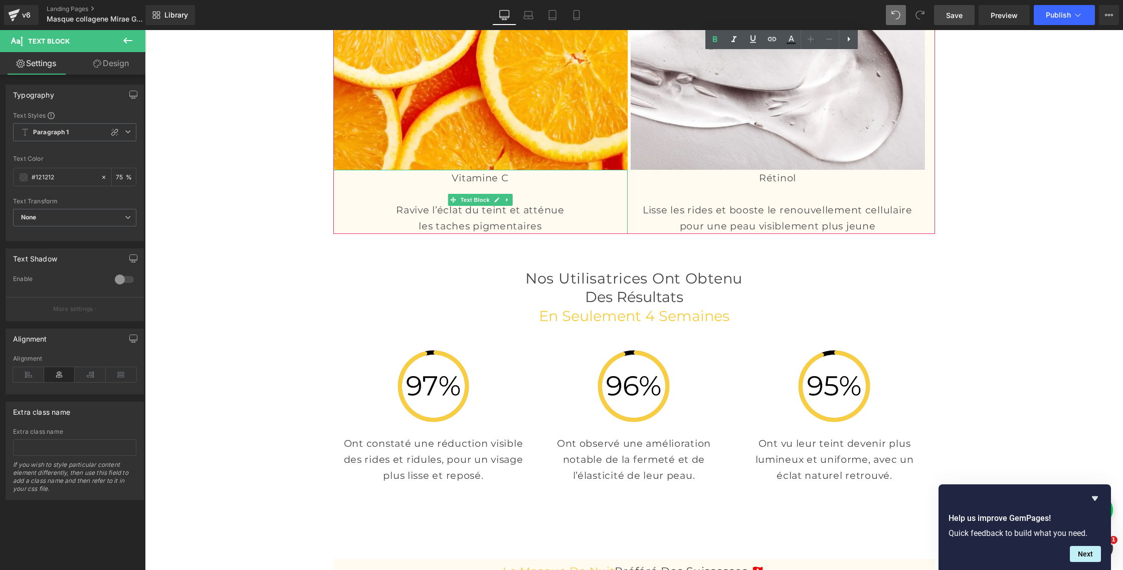
click at [443, 218] on p "Ravive l’éclat du teint et atténue" at bounding box center [480, 210] width 294 height 16
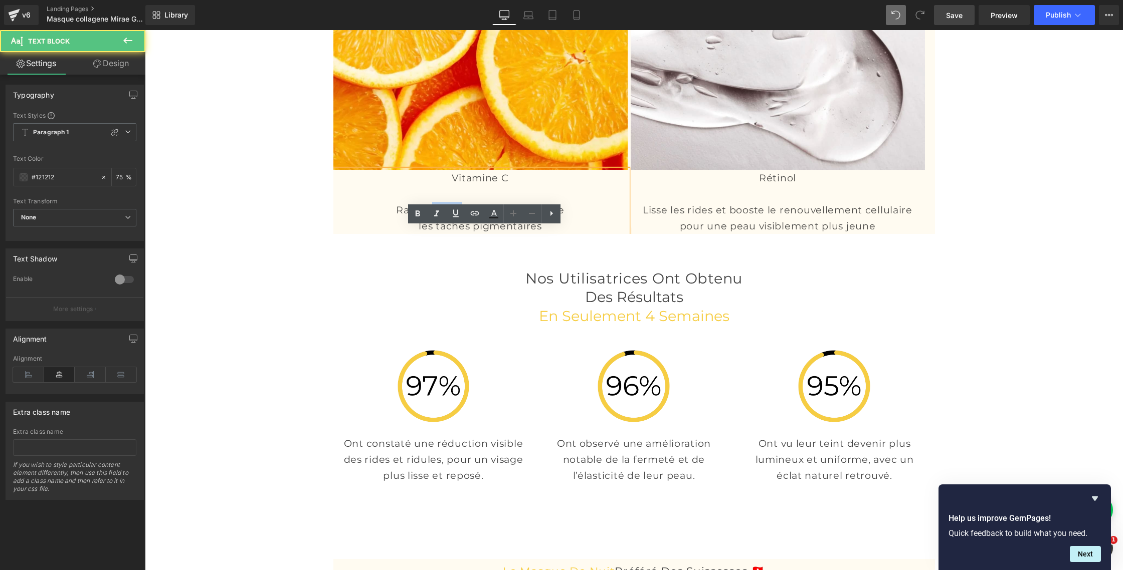
click at [443, 218] on p "Ravive l’éclat du teint et atténue" at bounding box center [480, 210] width 294 height 16
click at [444, 234] on p "les taches pigmentaires" at bounding box center [480, 226] width 294 height 16
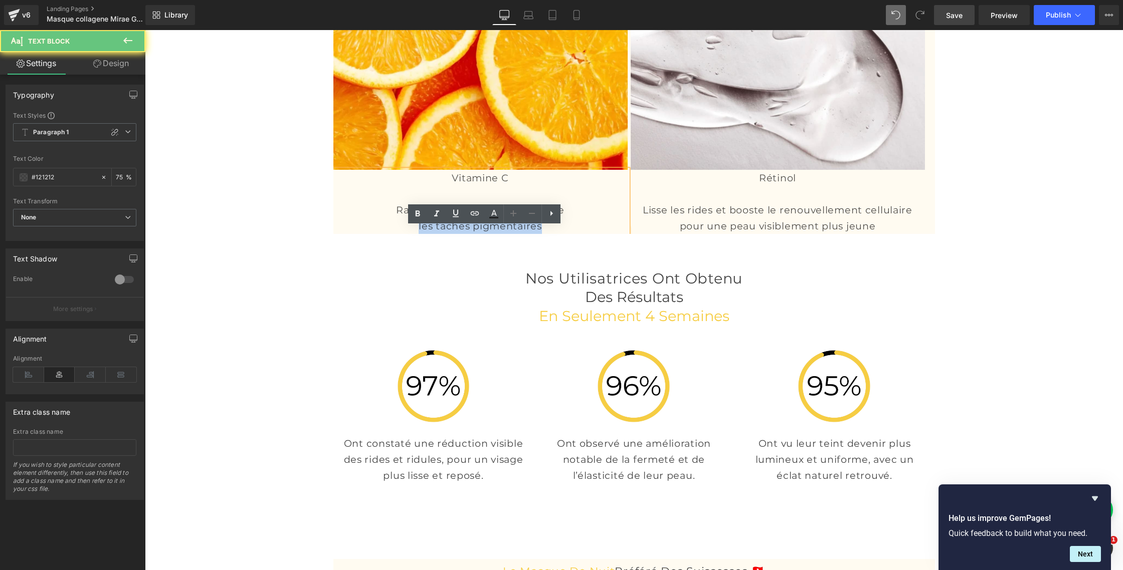
click at [444, 234] on p "les taches pigmentaires" at bounding box center [480, 226] width 294 height 16
click at [548, 234] on p "les taches pigmentaires" at bounding box center [480, 226] width 294 height 16
click at [400, 218] on p "Ravive l’éclat du teint et atténue" at bounding box center [480, 210] width 294 height 16
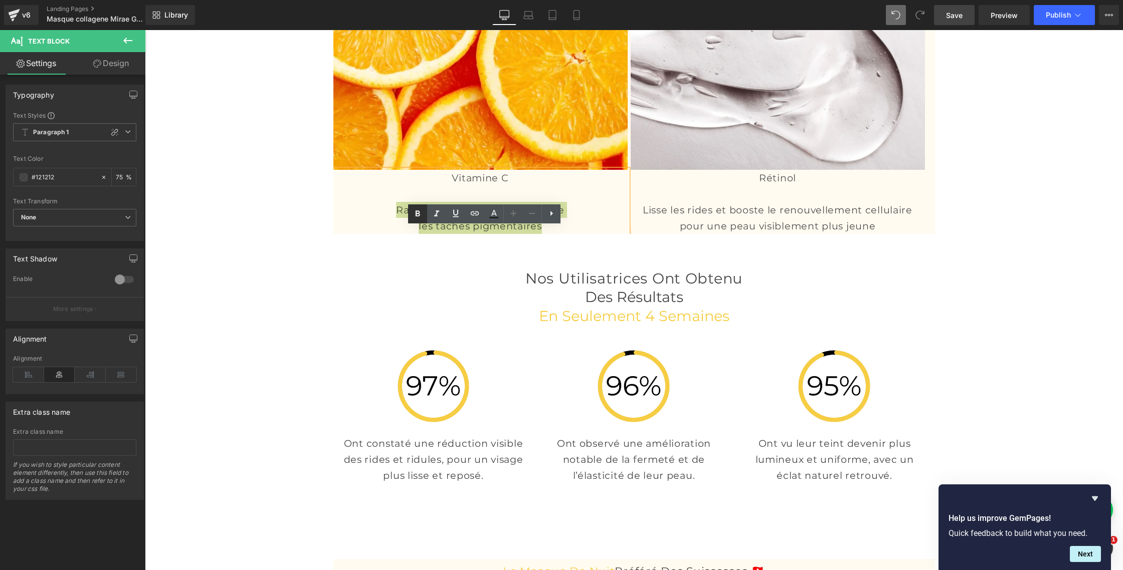
click at [418, 216] on icon at bounding box center [418, 214] width 5 height 6
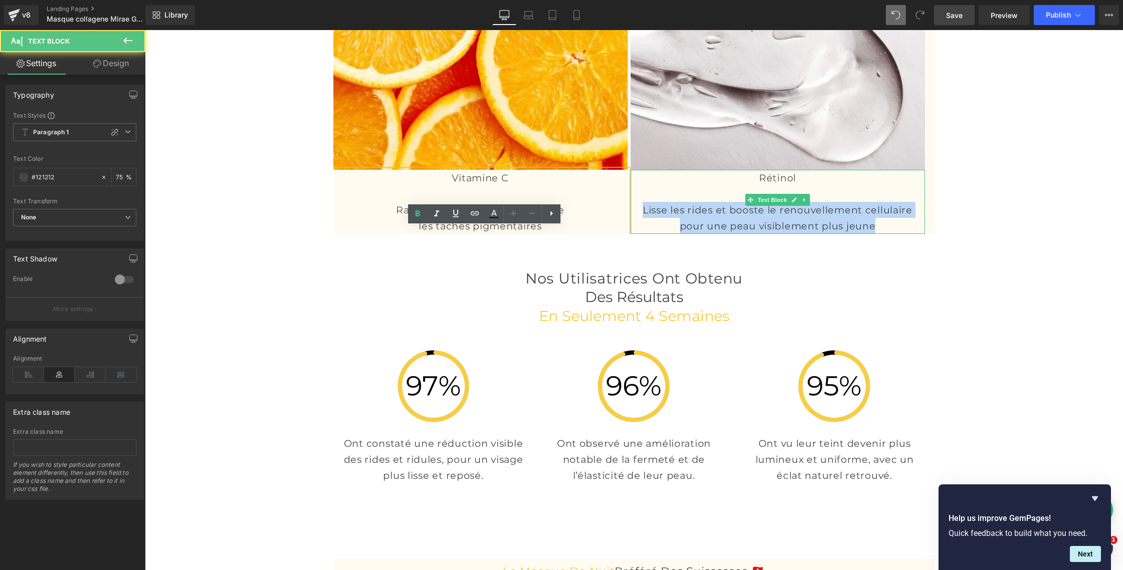
drag, startPoint x: 647, startPoint y: 266, endPoint x: 880, endPoint y: 279, distance: 233.0
click at [880, 234] on p "Lisse les rides et booste le renouvellement cellulaire pour une peau visiblemen…" at bounding box center [778, 218] width 294 height 32
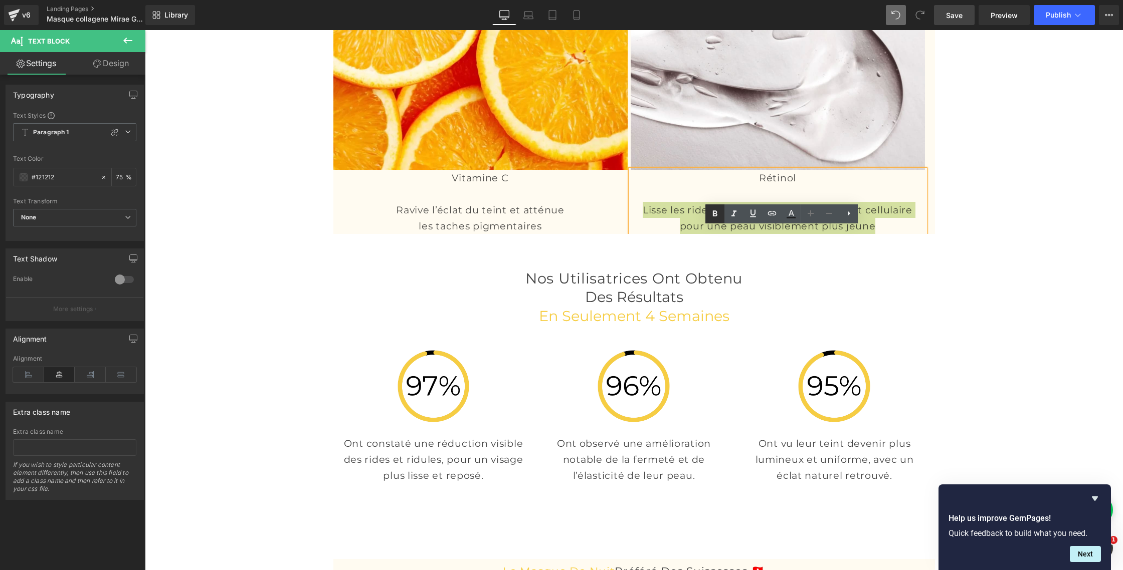
click at [713, 215] on icon at bounding box center [715, 214] width 5 height 6
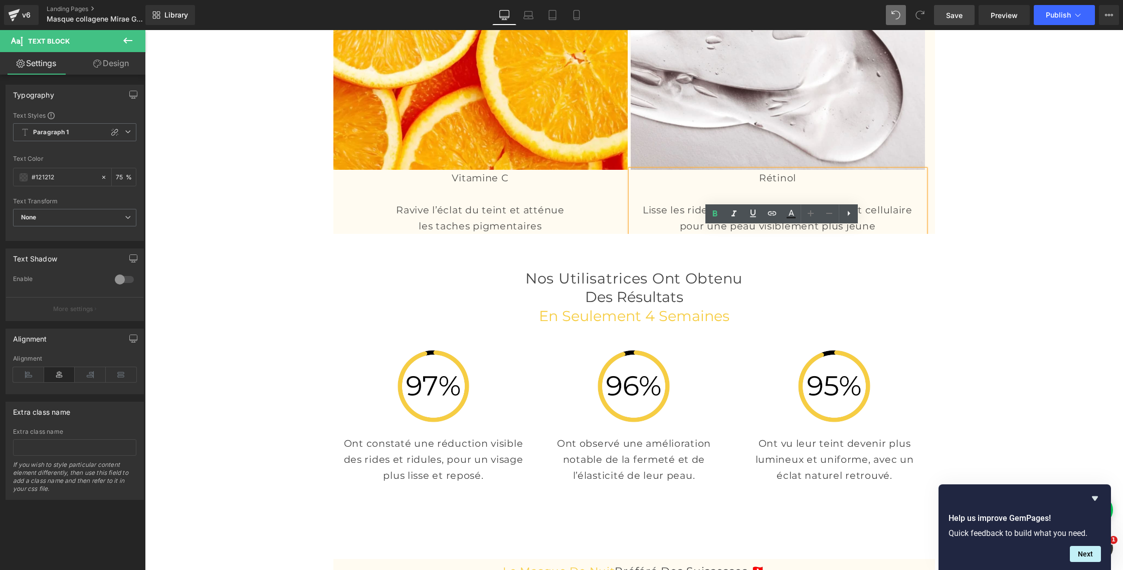
click at [951, 13] on span "Save" at bounding box center [954, 15] width 17 height 11
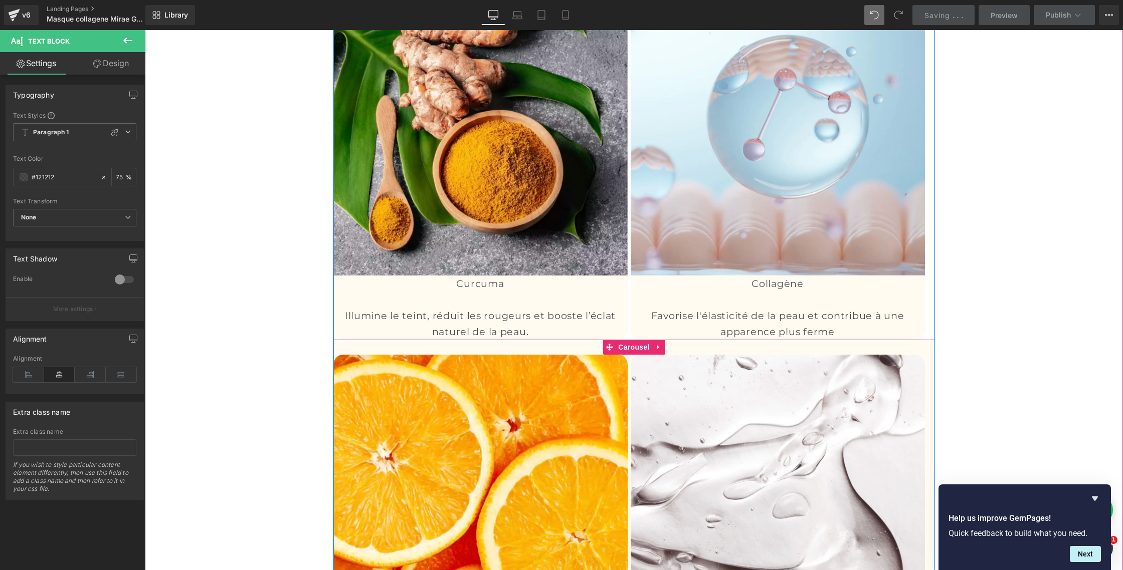
scroll to position [2889, 0]
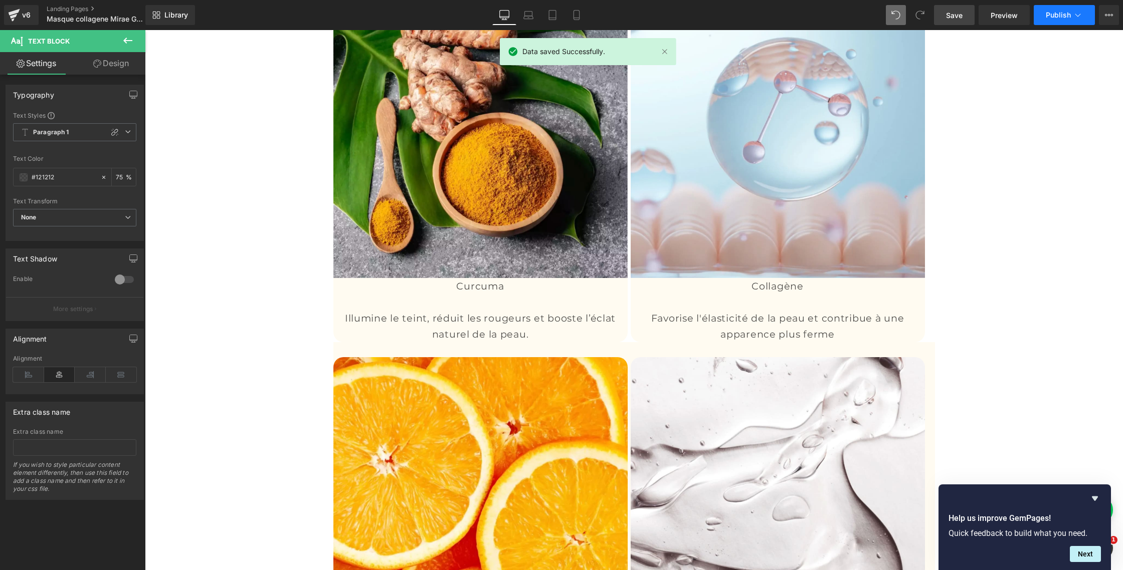
click at [1063, 16] on span "Publish" at bounding box center [1058, 15] width 25 height 8
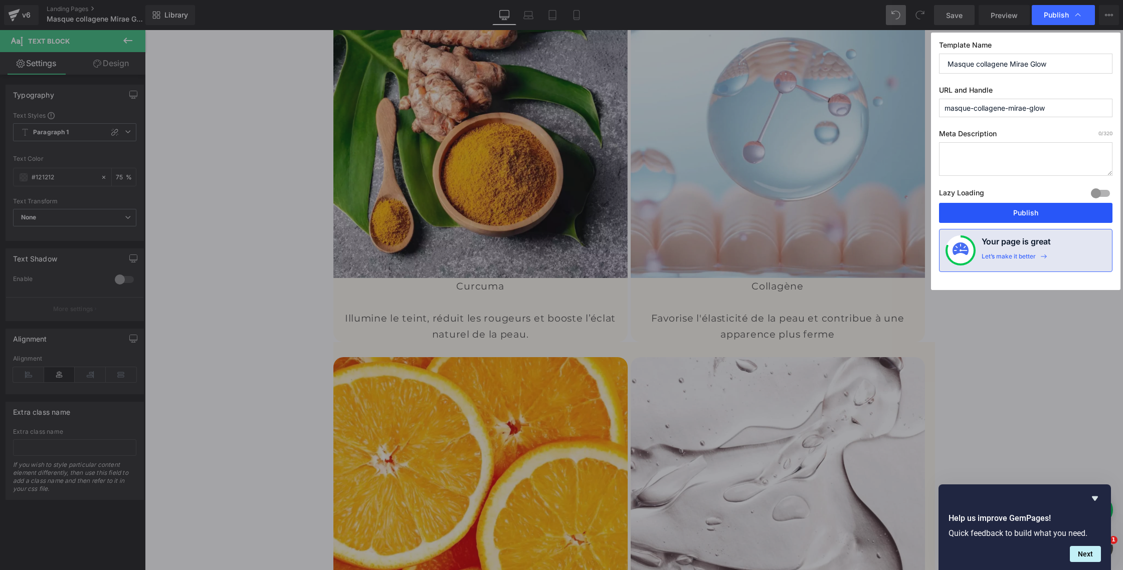
click at [1000, 211] on button "Publish" at bounding box center [1025, 213] width 173 height 20
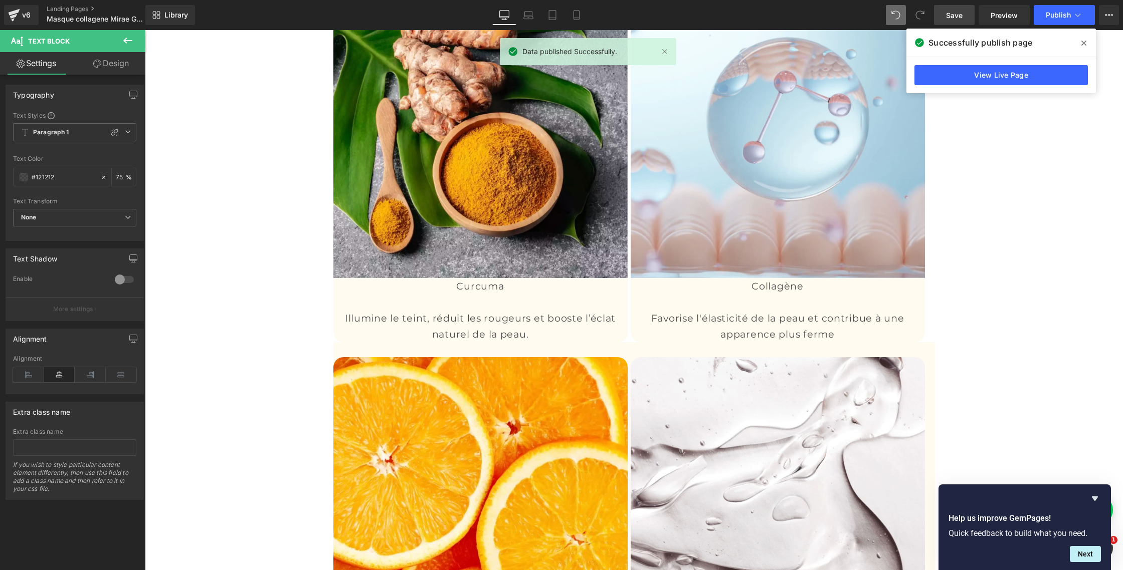
click at [2, 17] on div "v6 Landing Pages Masque collagene Mirae Glow" at bounding box center [72, 15] width 145 height 30
click at [18, 16] on icon at bounding box center [14, 15] width 12 height 25
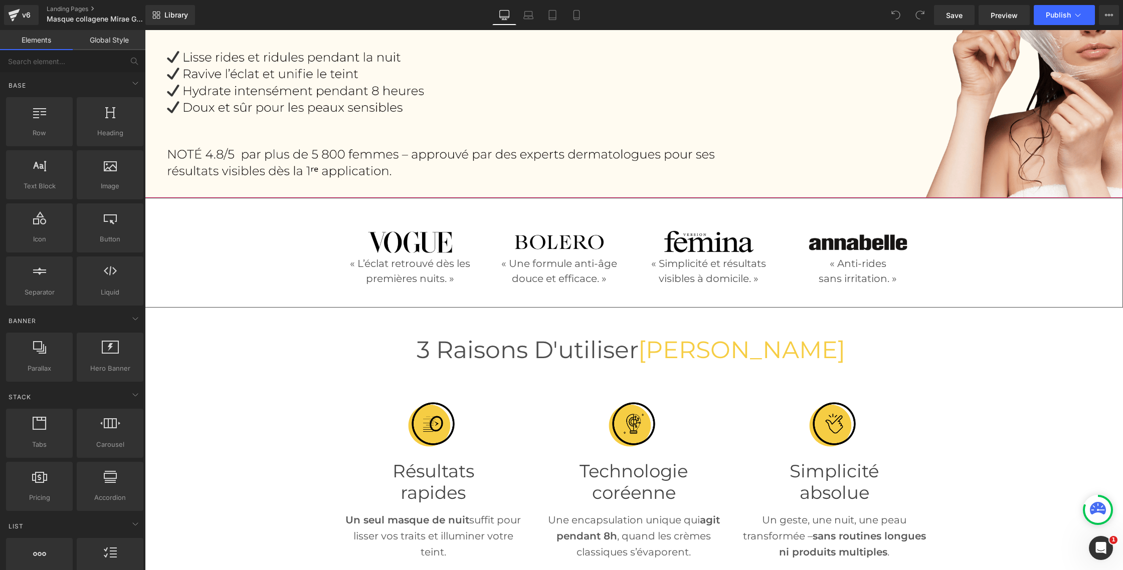
scroll to position [197, 0]
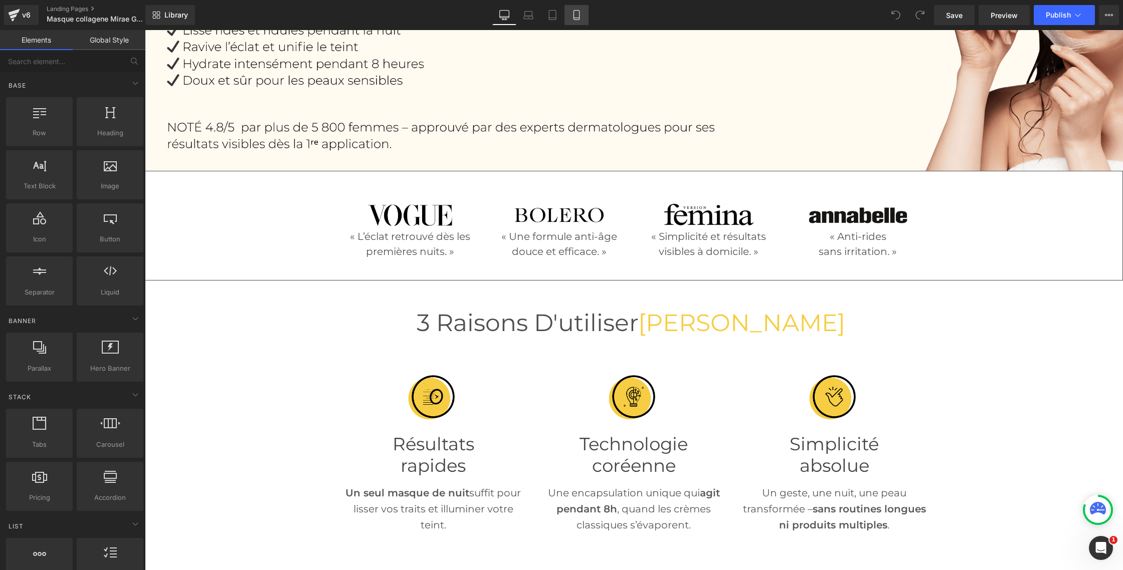
click at [573, 17] on icon at bounding box center [576, 15] width 10 height 10
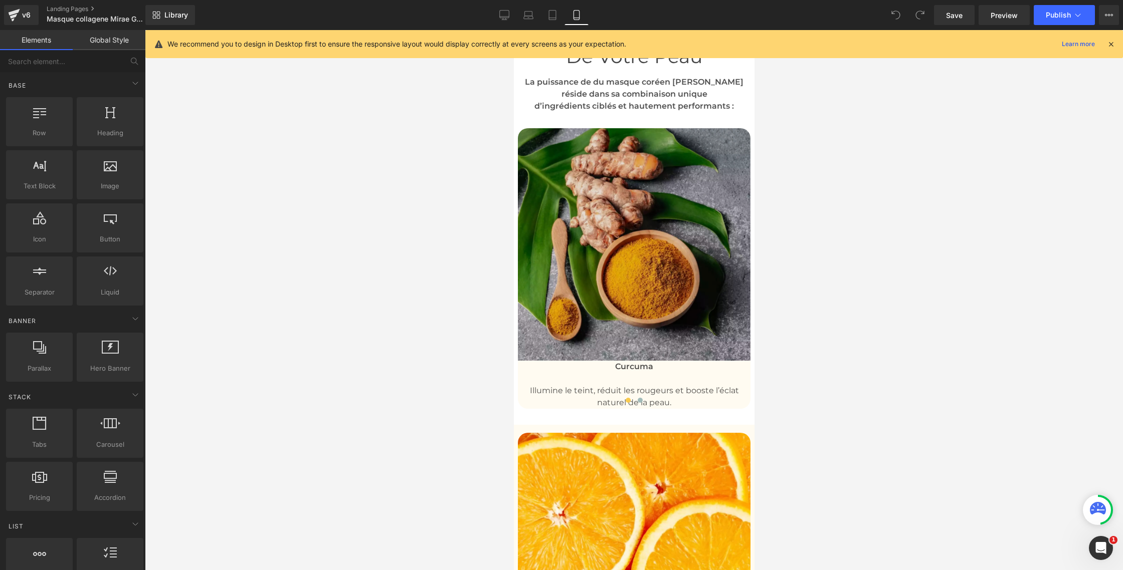
scroll to position [3595, 0]
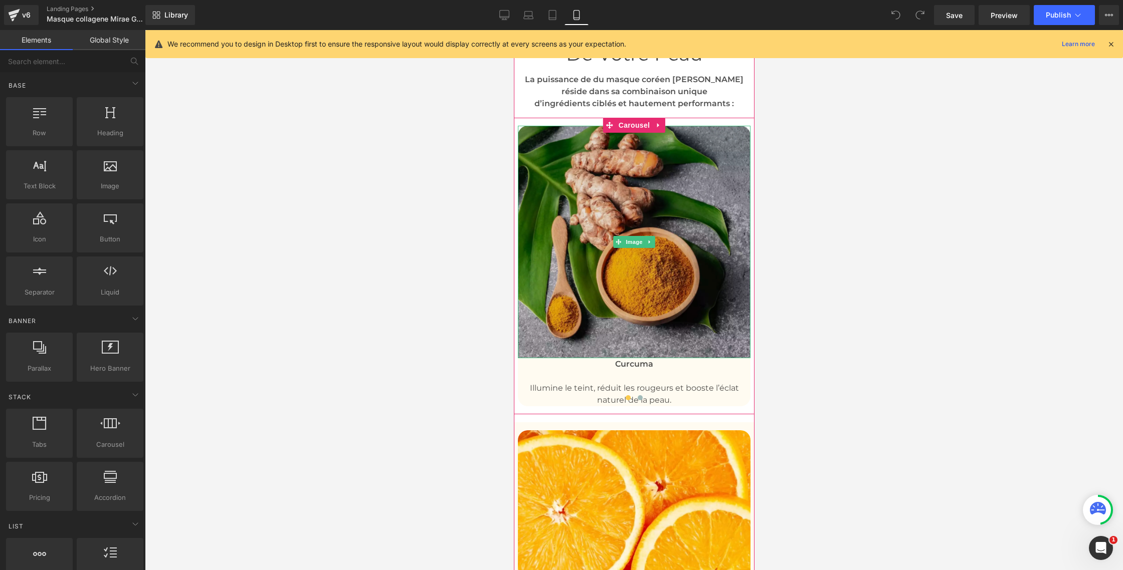
click at [622, 213] on img at bounding box center [633, 242] width 233 height 233
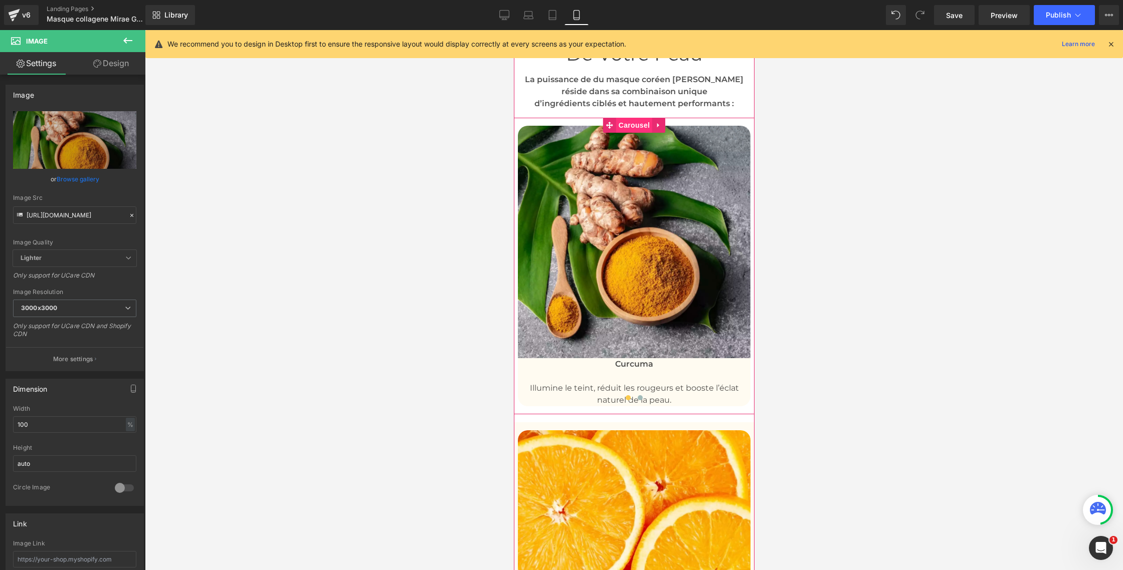
click at [639, 118] on span "Carousel" at bounding box center [634, 125] width 36 height 15
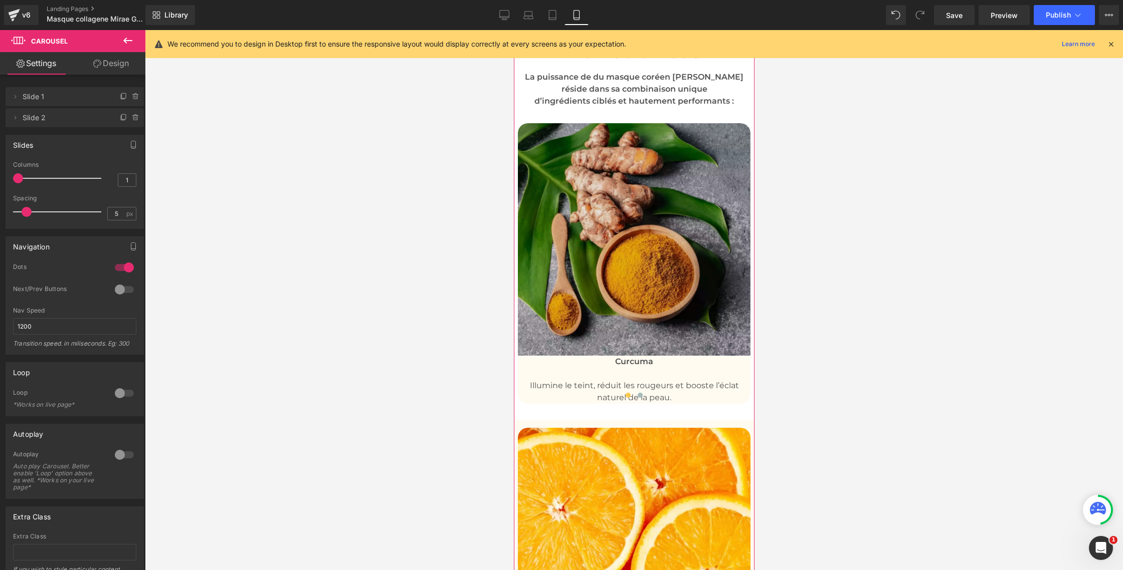
scroll to position [3584, 0]
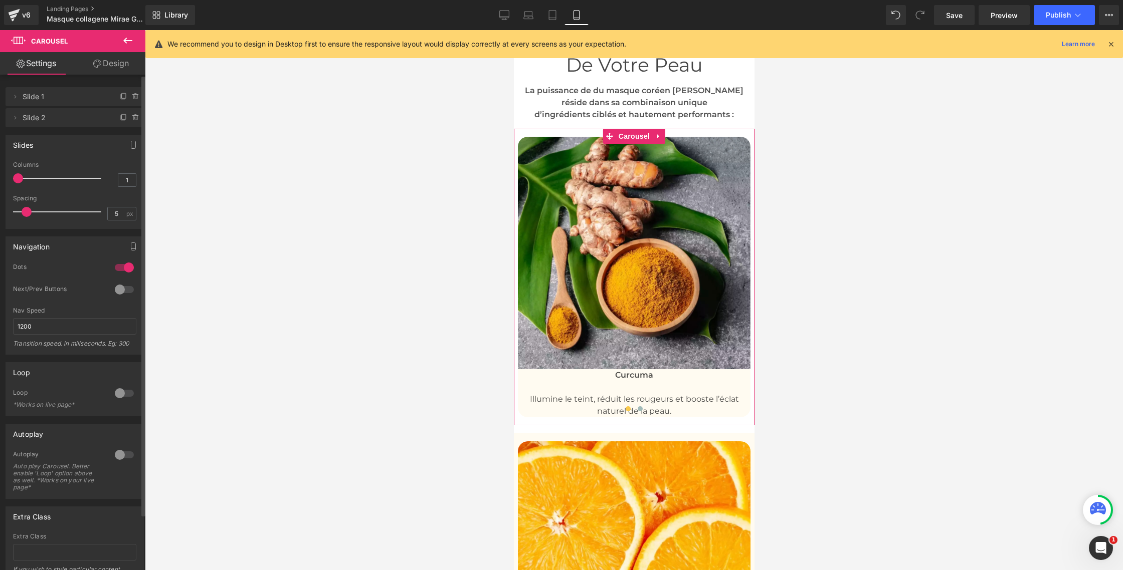
click at [118, 267] on div at bounding box center [124, 268] width 24 height 16
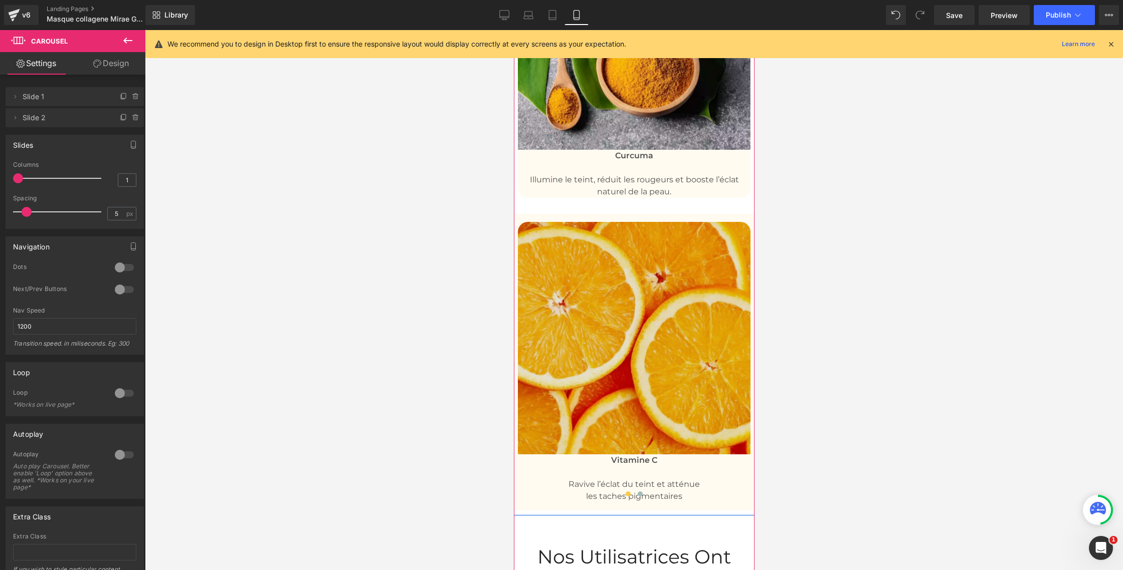
scroll to position [3816, 0]
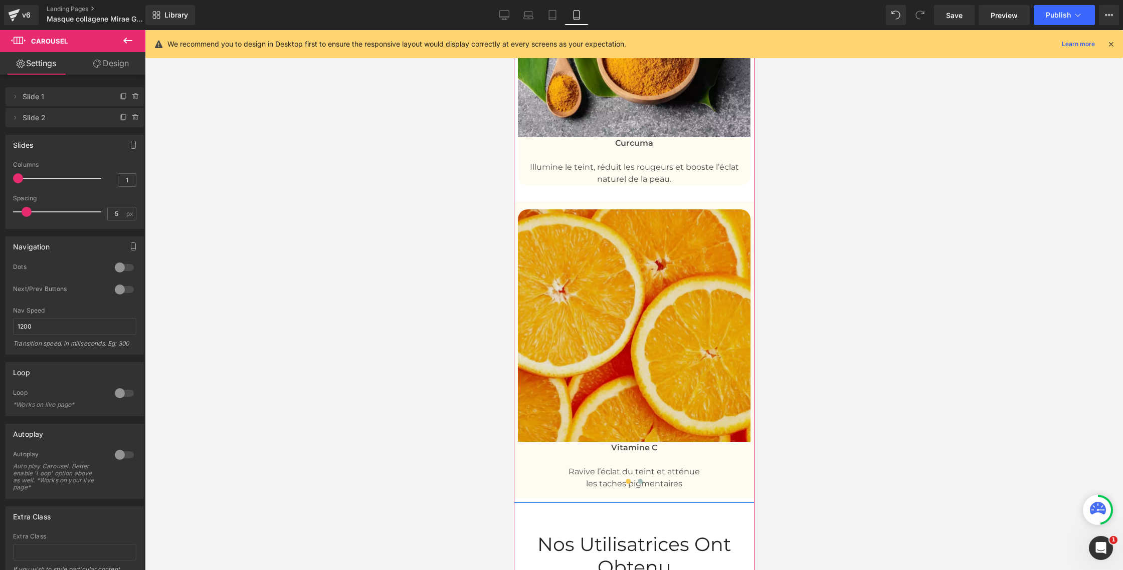
click at [668, 335] on img at bounding box center [633, 326] width 233 height 233
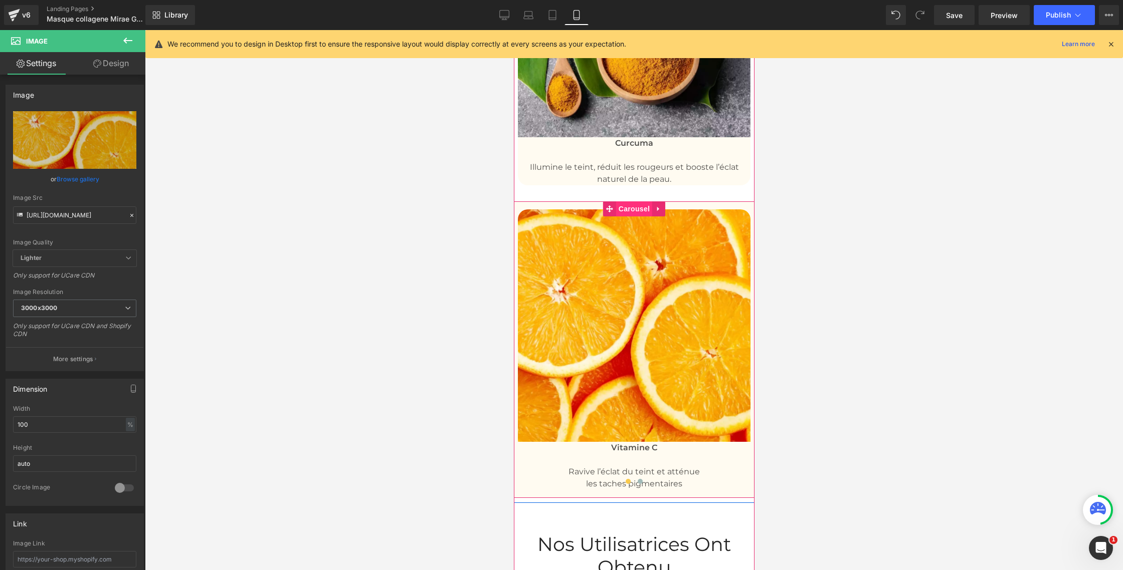
click at [635, 201] on span "Carousel" at bounding box center [634, 208] width 36 height 15
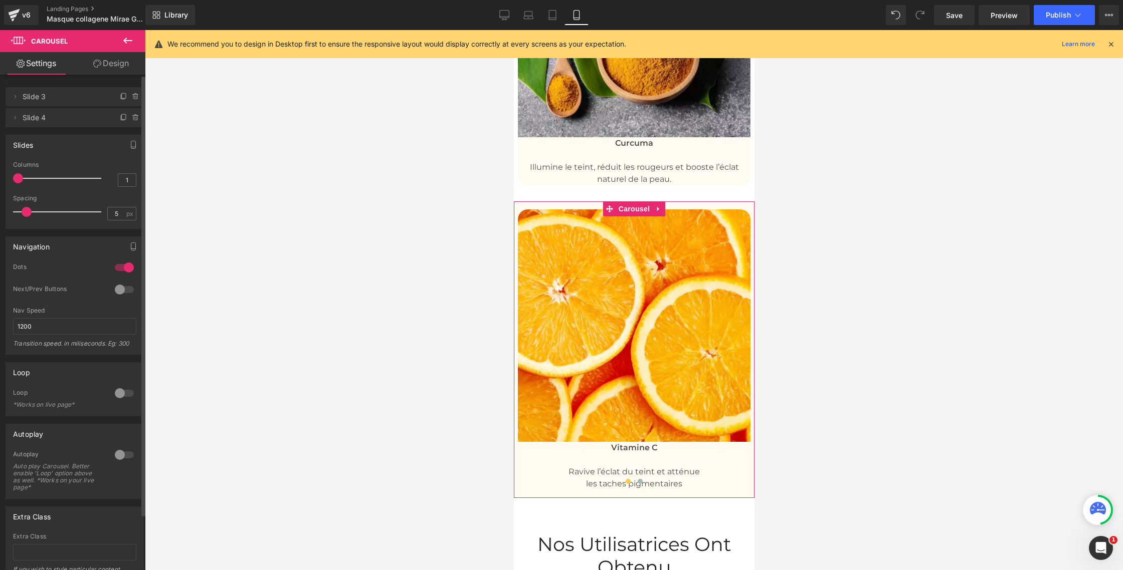
click at [116, 267] on div at bounding box center [124, 268] width 24 height 16
click at [124, 289] on div at bounding box center [124, 290] width 24 height 16
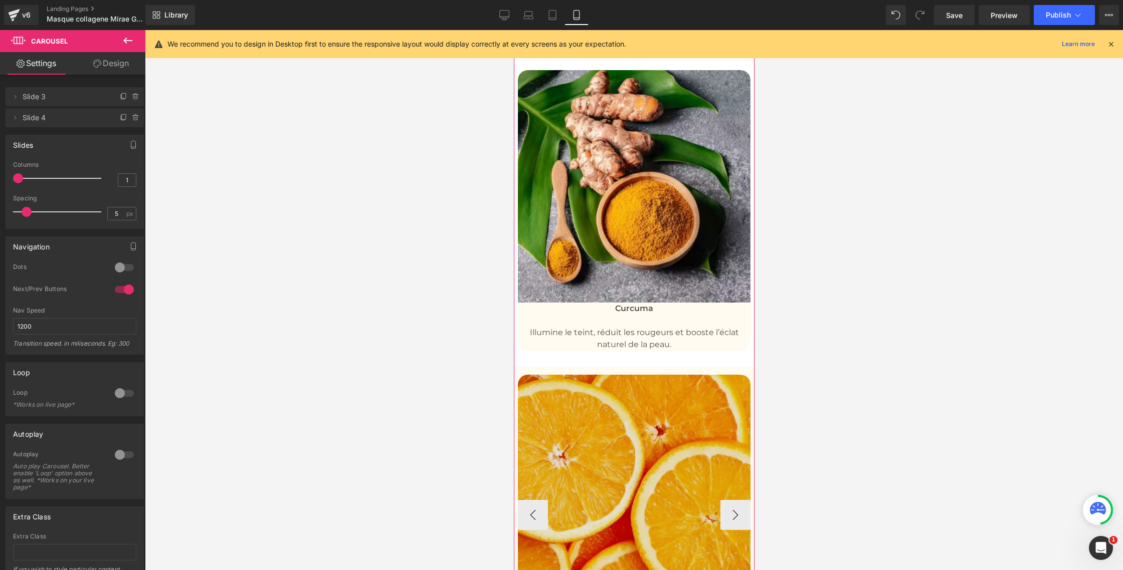
scroll to position [3599, 0]
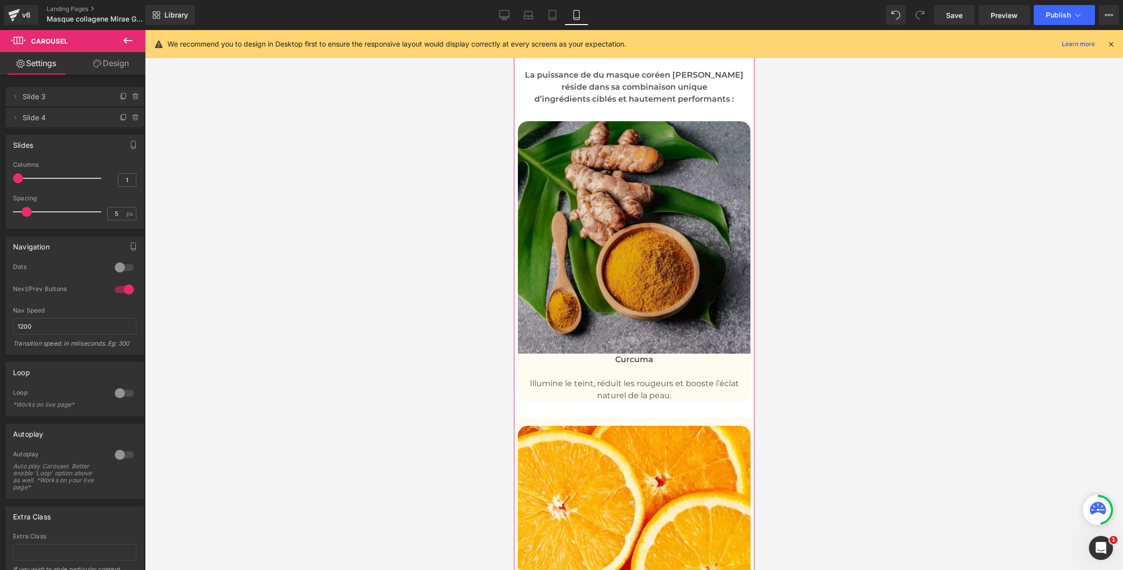
click at [568, 216] on img at bounding box center [633, 237] width 233 height 233
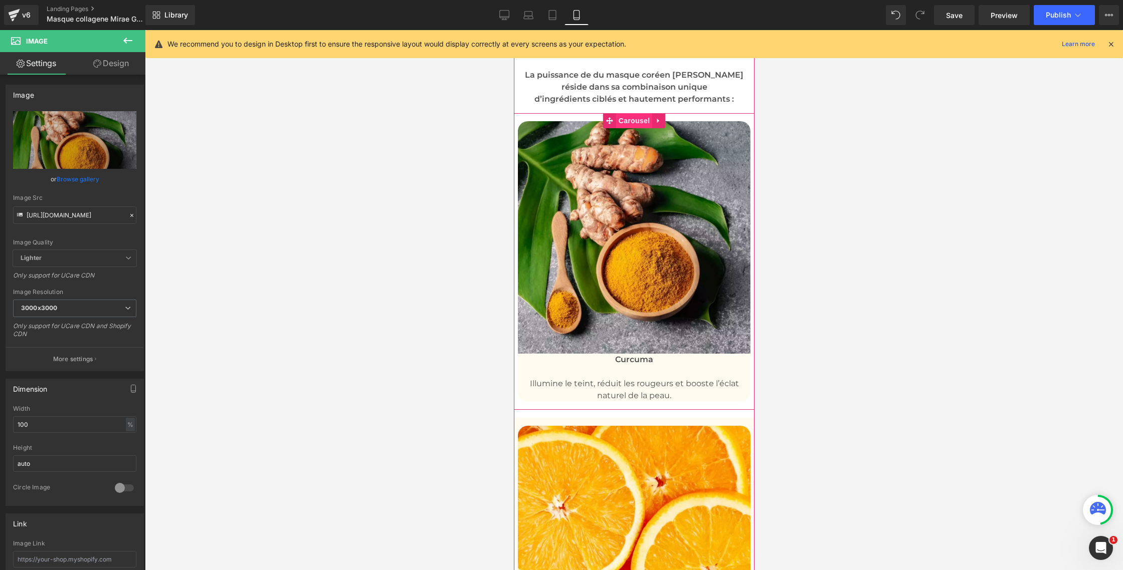
click at [632, 113] on span "Carousel" at bounding box center [634, 120] width 36 height 15
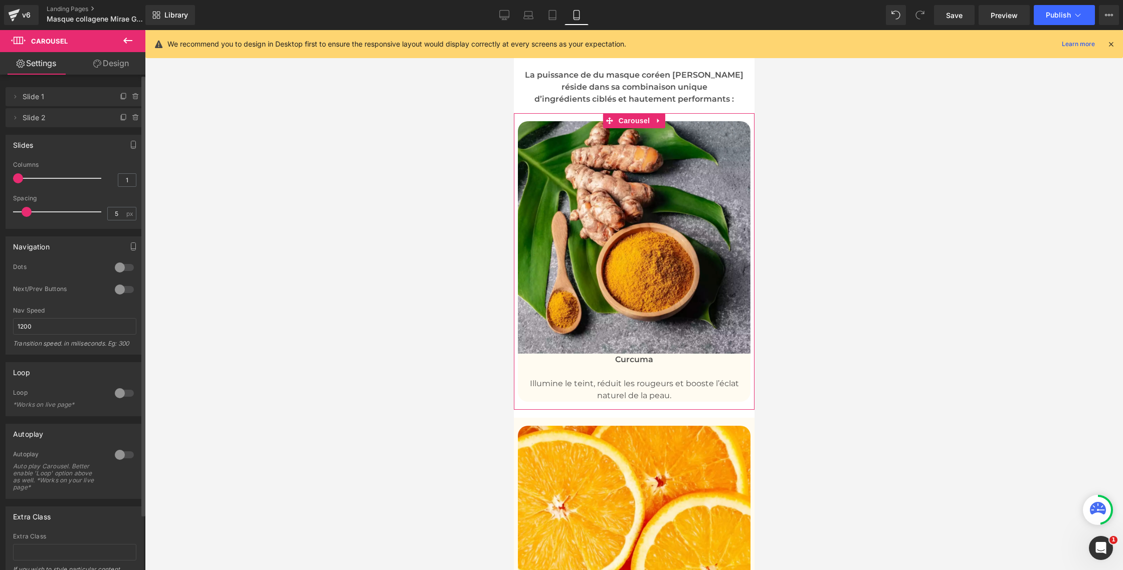
click at [122, 289] on div at bounding box center [124, 290] width 24 height 16
click at [958, 12] on span "Save" at bounding box center [954, 15] width 17 height 11
click at [958, 12] on span "." at bounding box center [957, 15] width 2 height 9
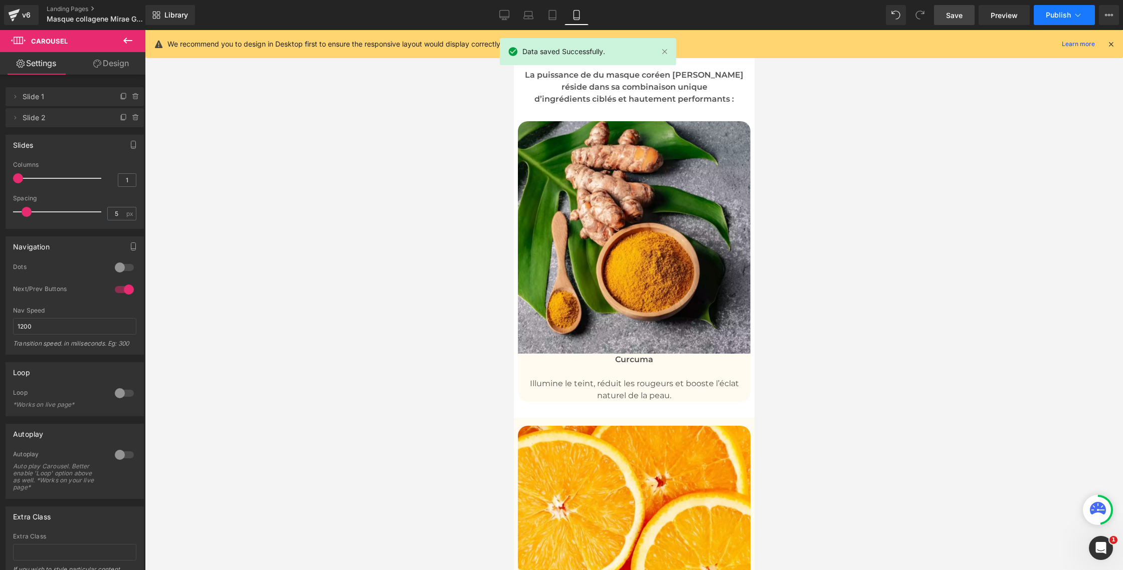
click at [1048, 13] on span "Publish" at bounding box center [1058, 15] width 25 height 8
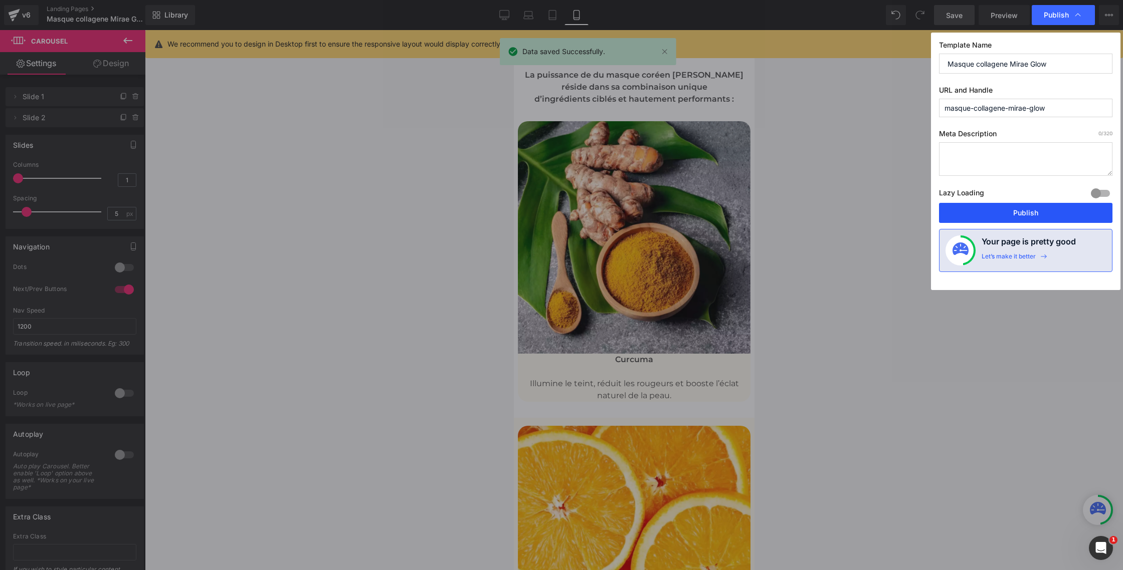
click at [1028, 221] on button "Publish" at bounding box center [1025, 213] width 173 height 20
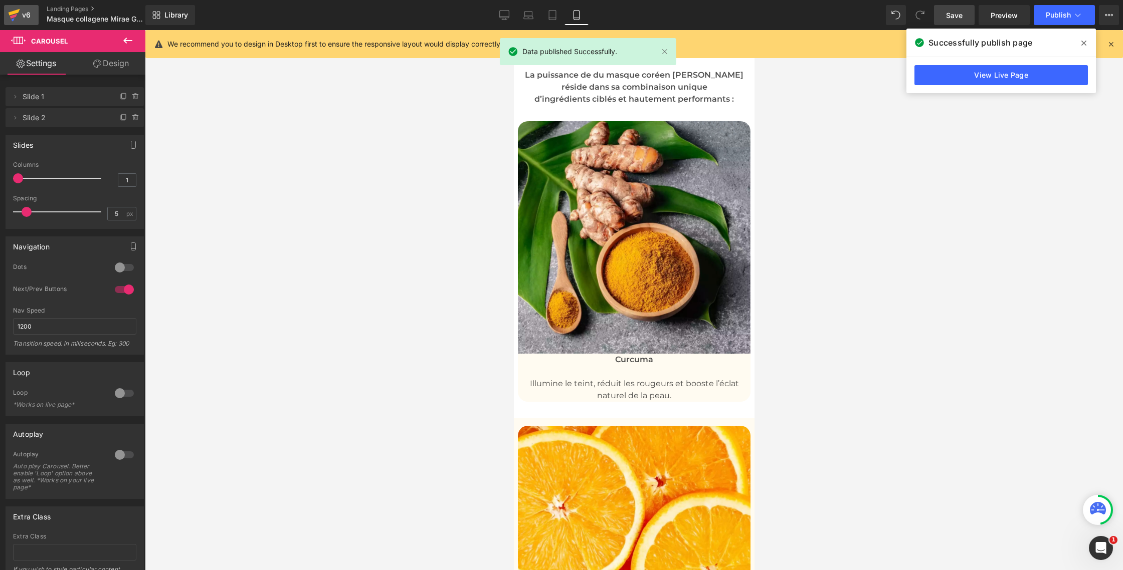
click at [19, 19] on icon at bounding box center [14, 15] width 12 height 25
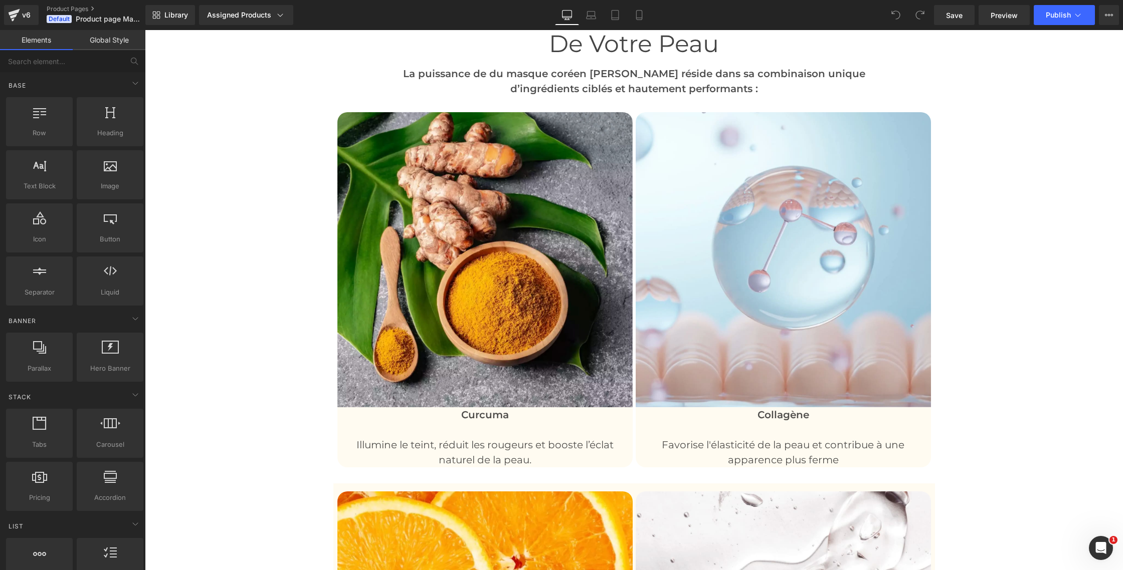
scroll to position [2814, 0]
click at [641, 16] on icon at bounding box center [639, 15] width 10 height 10
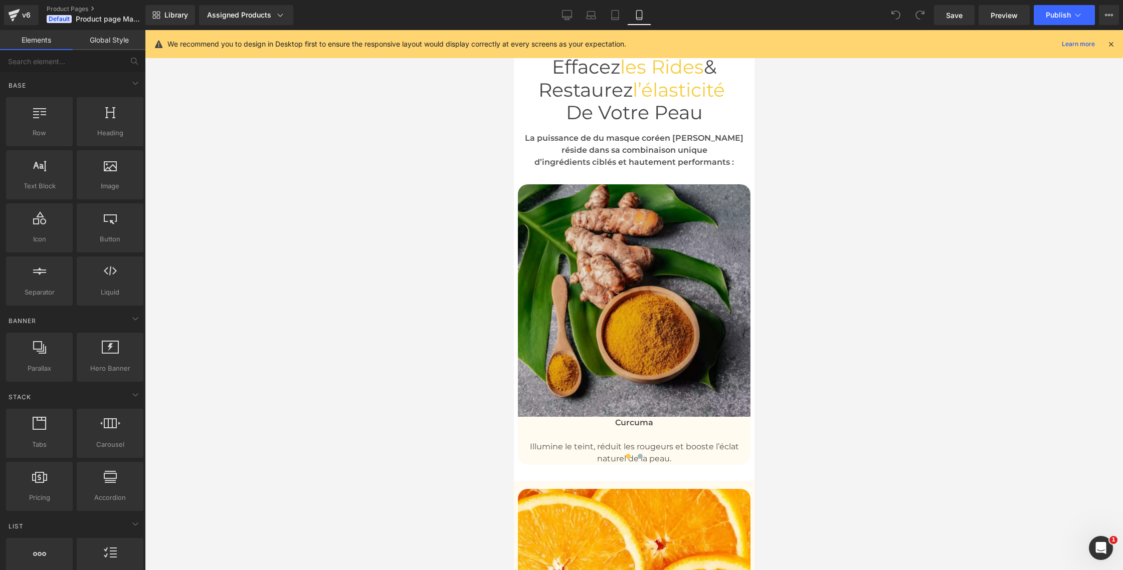
scroll to position [3522, 0]
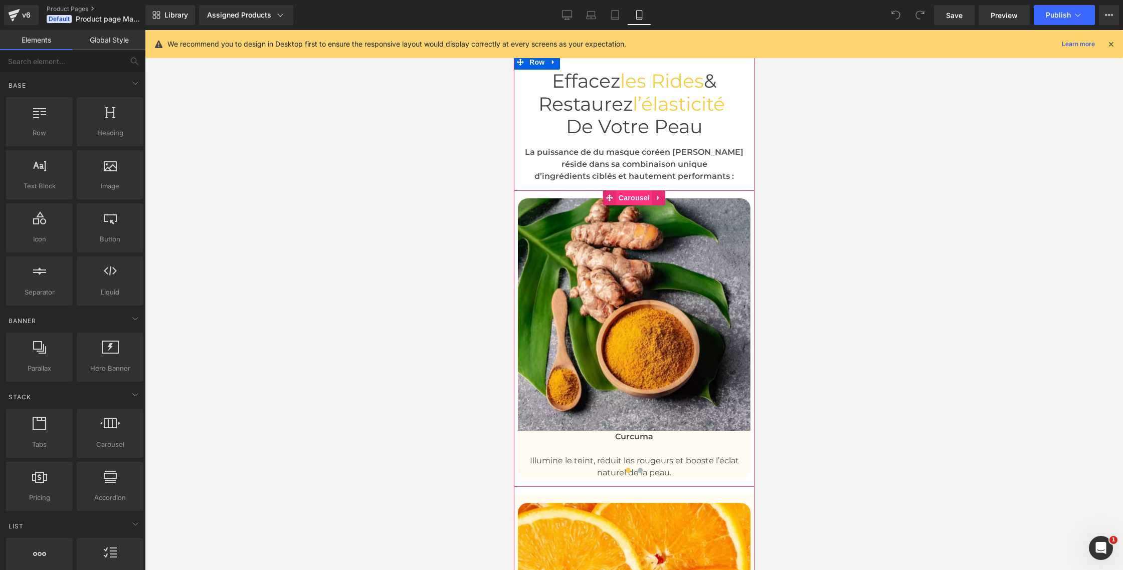
click at [635, 190] on span "Carousel" at bounding box center [634, 197] width 36 height 15
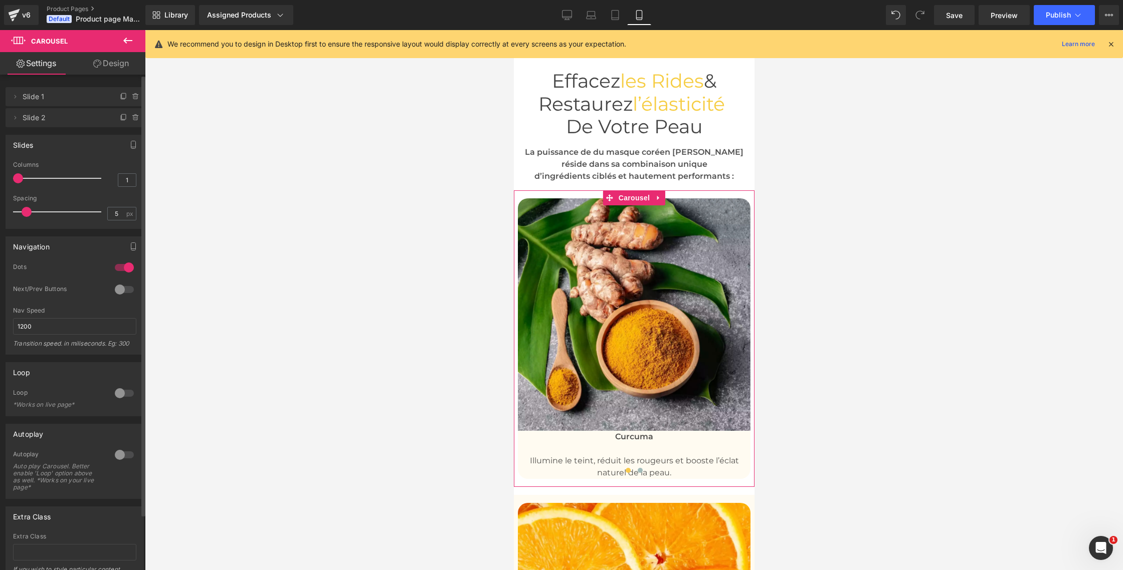
drag, startPoint x: 118, startPoint y: 269, endPoint x: 115, endPoint y: 282, distance: 13.8
click at [117, 269] on div at bounding box center [124, 268] width 24 height 16
click at [120, 289] on div at bounding box center [124, 290] width 24 height 16
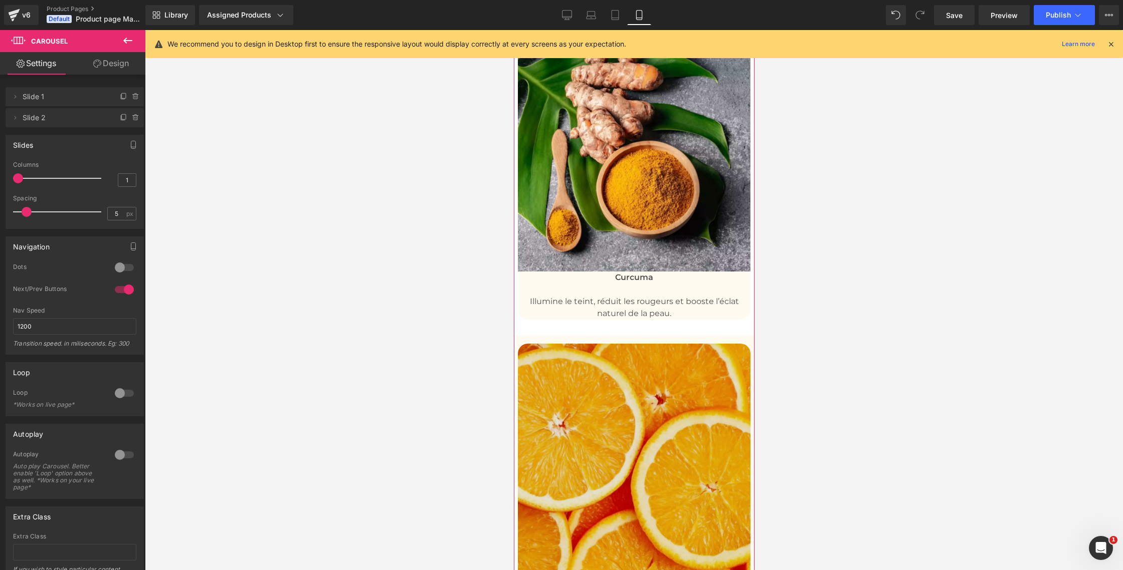
scroll to position [3684, 0]
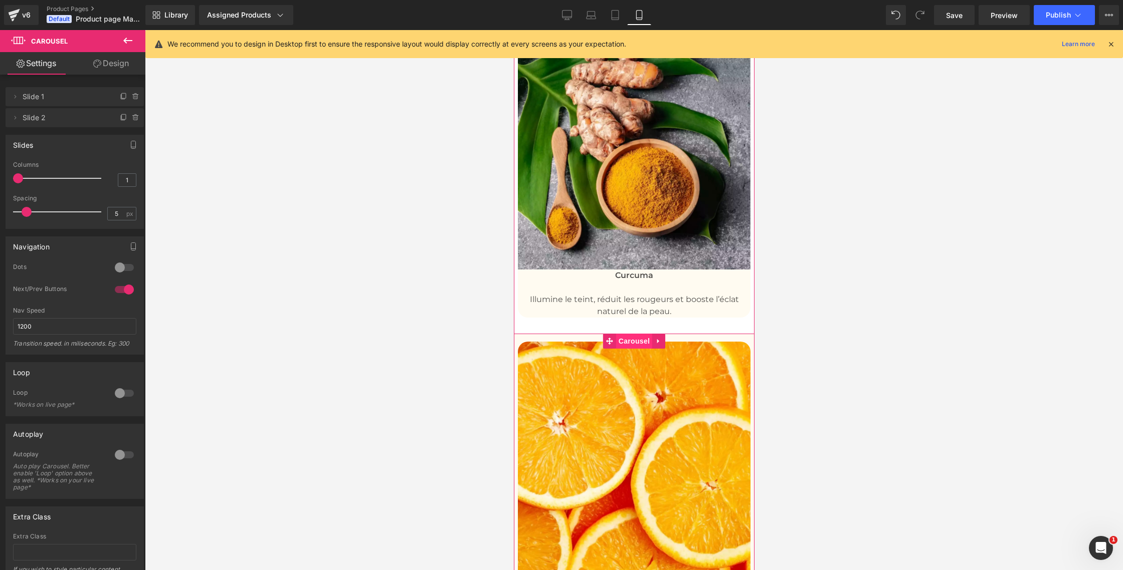
click at [634, 334] on span "Carousel" at bounding box center [634, 341] width 36 height 15
click at [116, 269] on div at bounding box center [124, 268] width 24 height 16
click at [123, 288] on div at bounding box center [124, 290] width 24 height 16
click at [941, 18] on link "Save" at bounding box center [954, 15] width 41 height 20
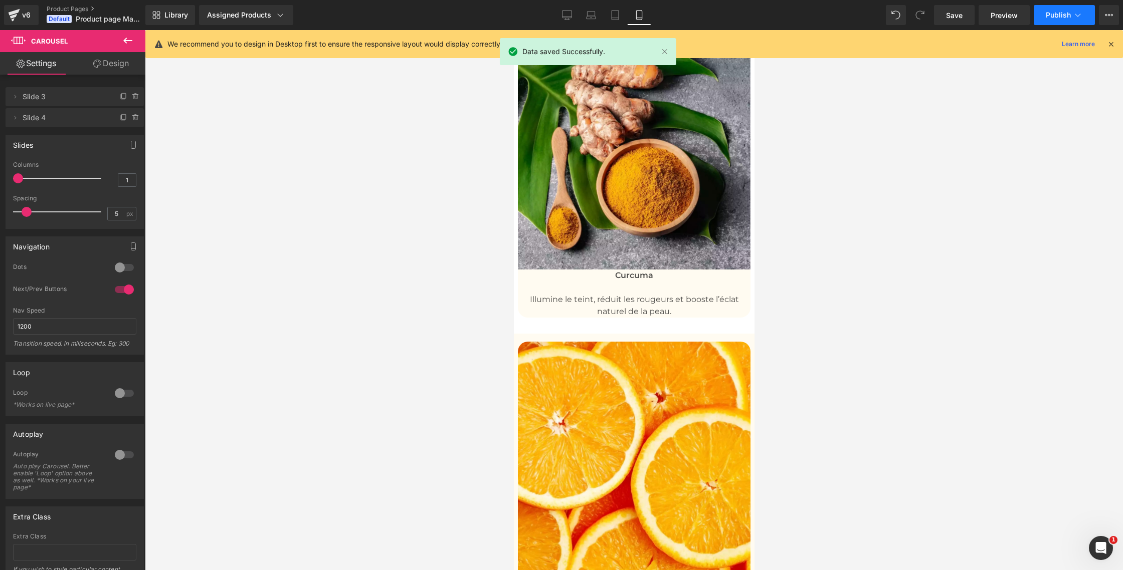
click at [1065, 13] on span "Publish" at bounding box center [1058, 15] width 25 height 8
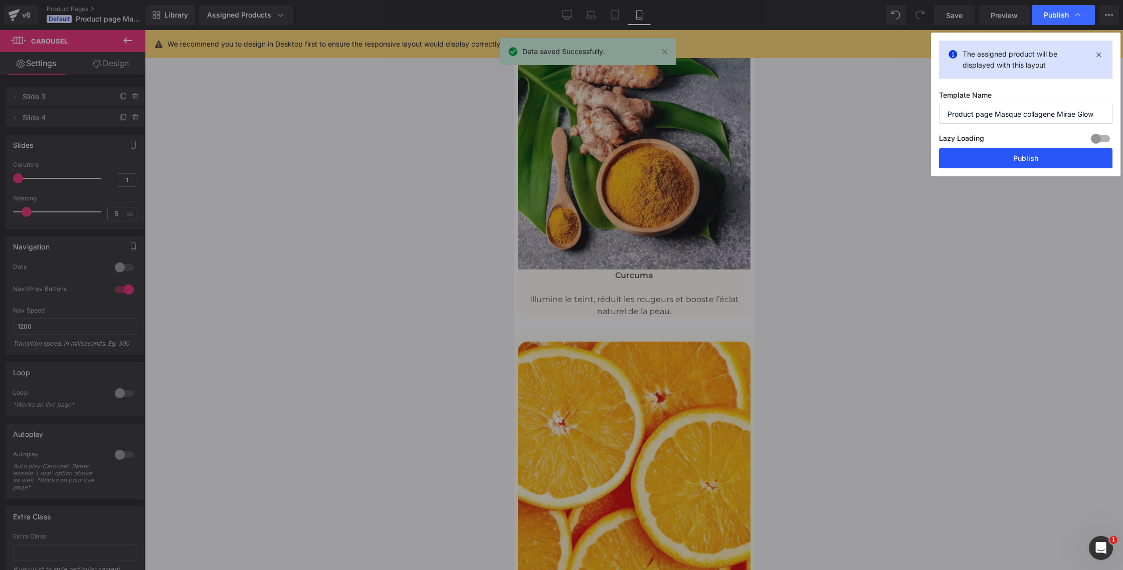
click at [1047, 156] on button "Publish" at bounding box center [1025, 158] width 173 height 20
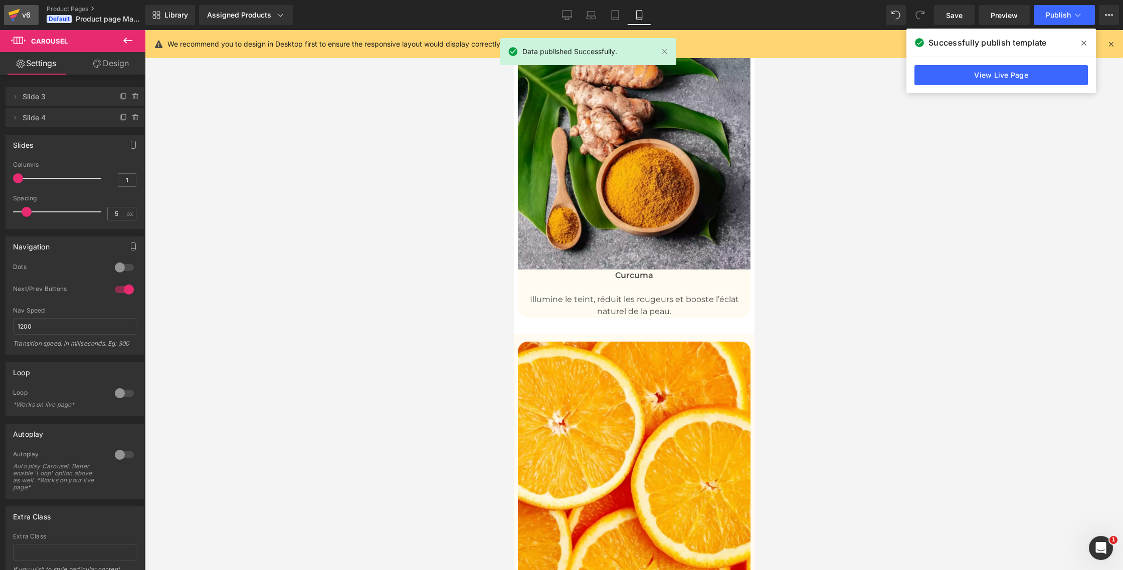
click at [22, 18] on div "v6" at bounding box center [26, 15] width 13 height 13
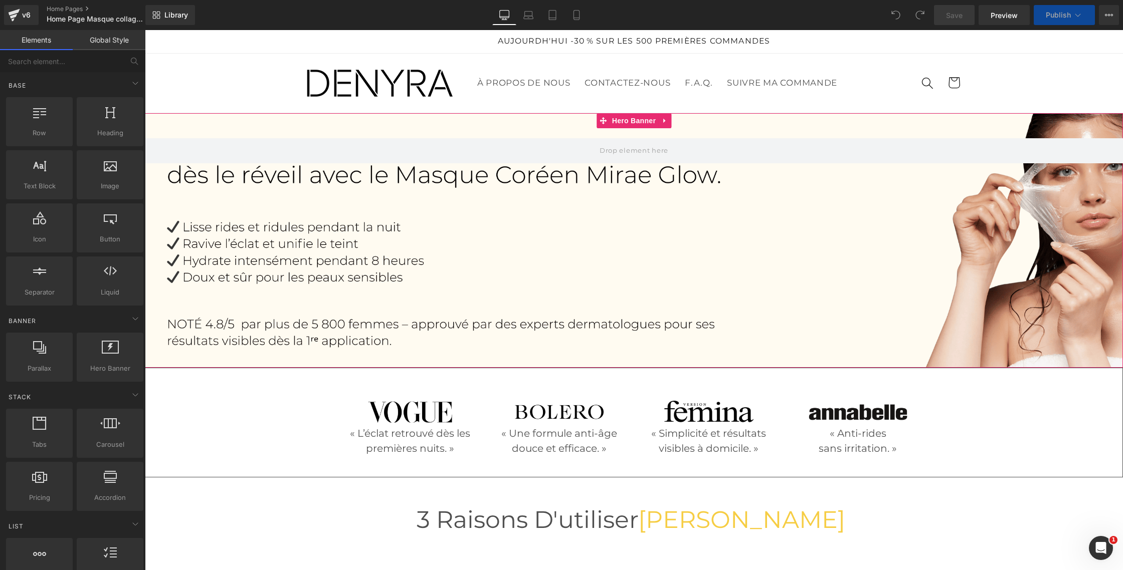
scroll to position [249, 0]
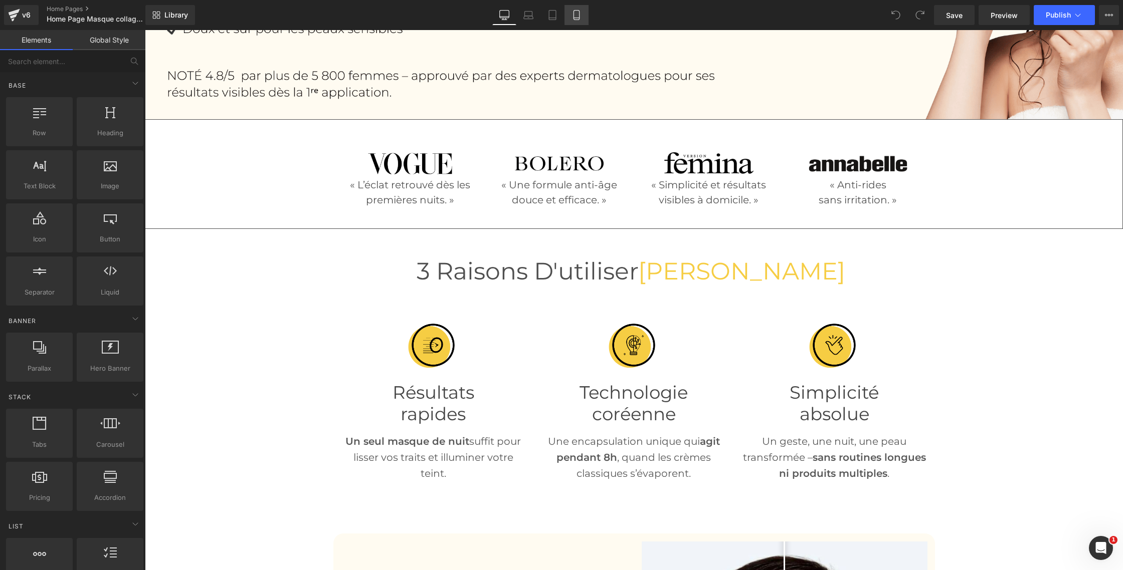
click at [584, 15] on link "Mobile" at bounding box center [576, 15] width 24 height 20
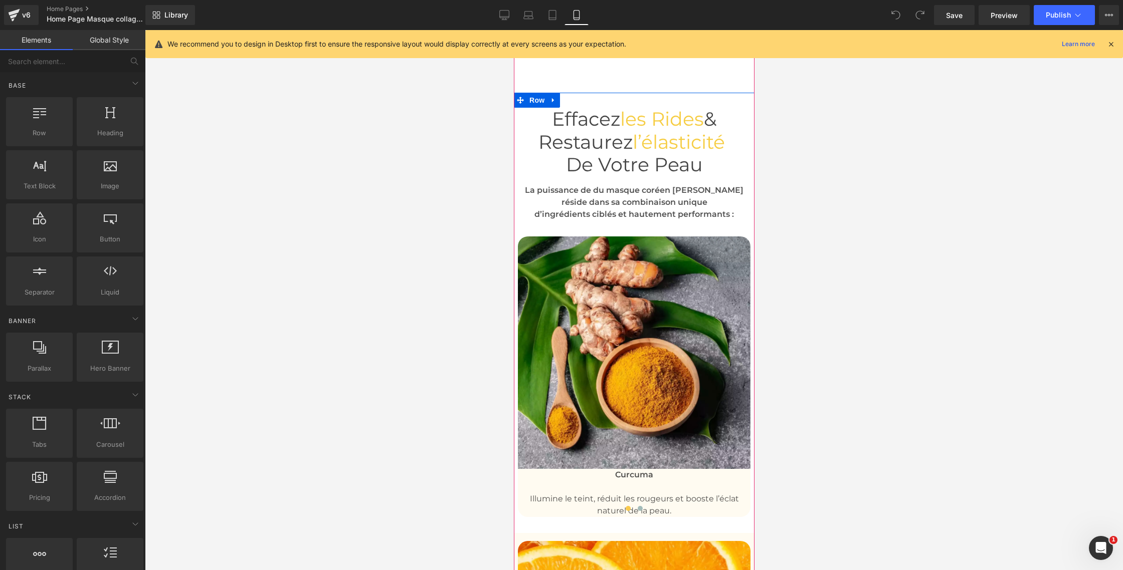
scroll to position [3482, 0]
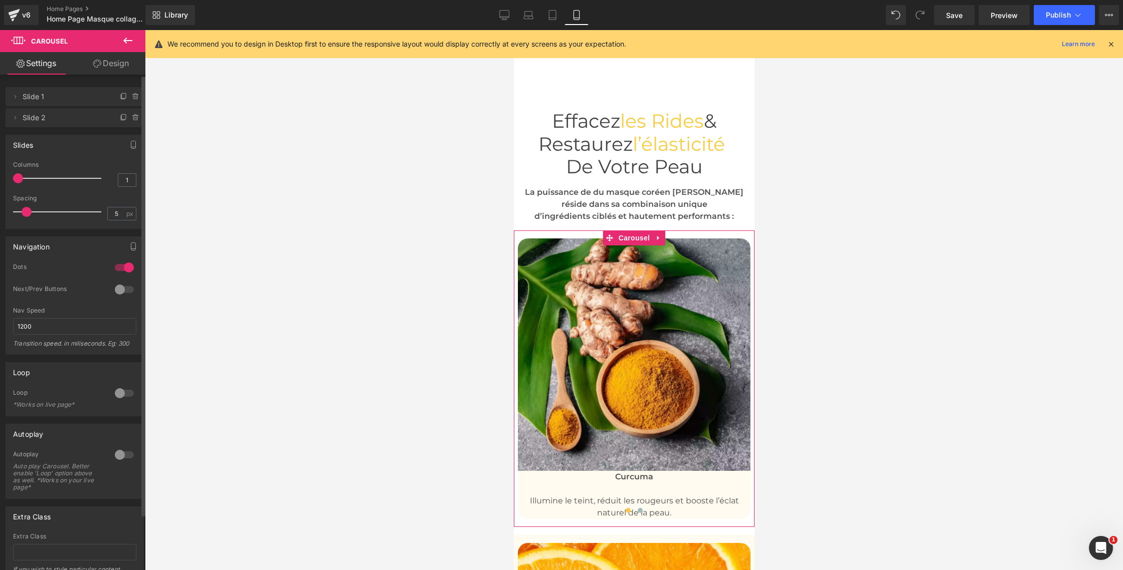
drag, startPoint x: 118, startPoint y: 268, endPoint x: 120, endPoint y: 277, distance: 9.4
click at [118, 268] on div at bounding box center [124, 268] width 24 height 16
click at [122, 289] on div at bounding box center [124, 290] width 24 height 16
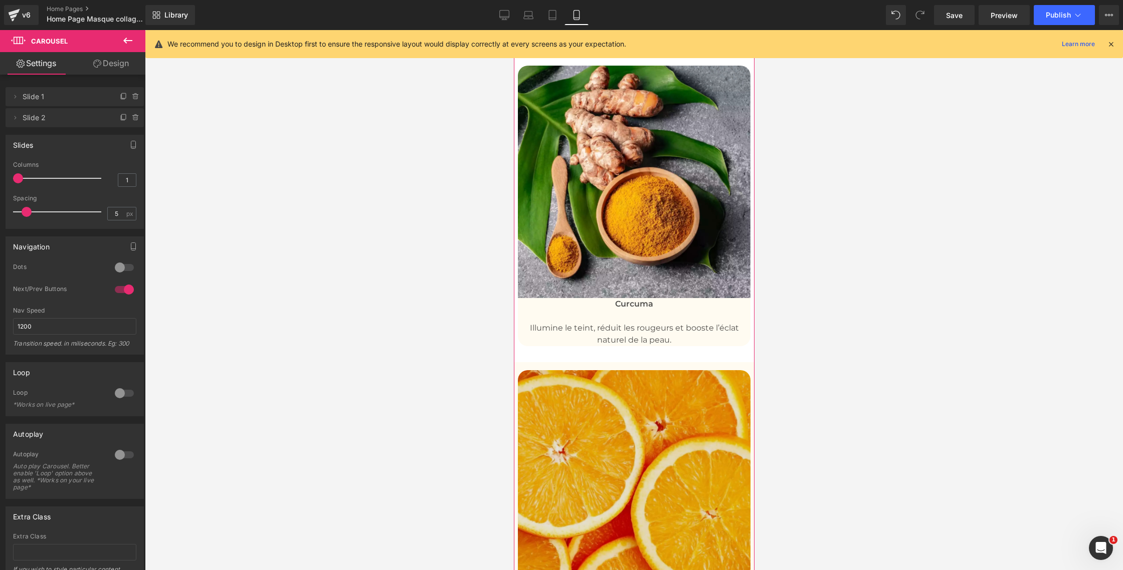
scroll to position [3660, 0]
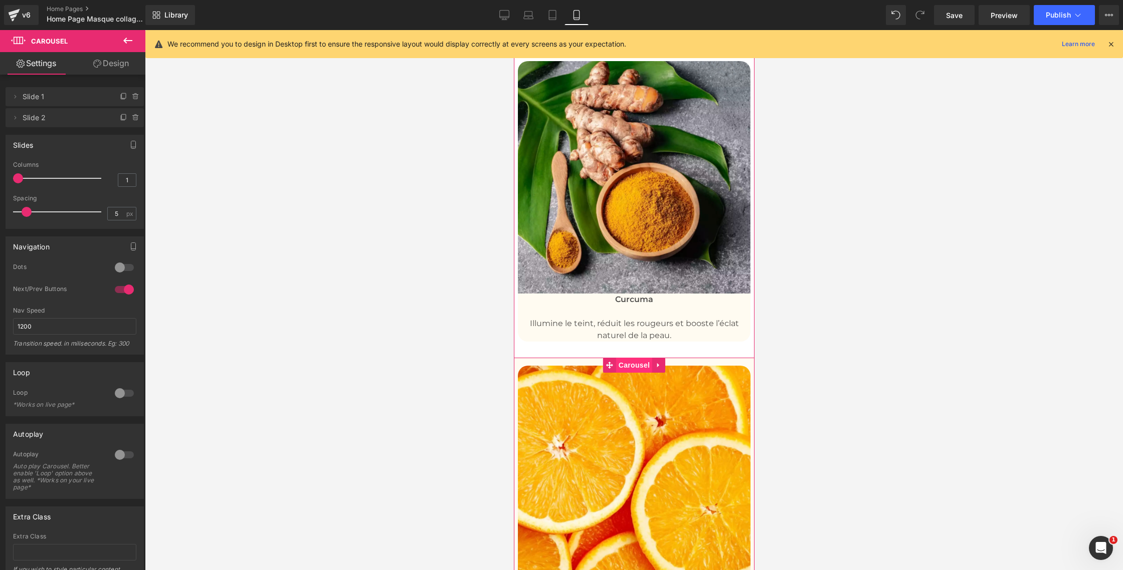
click at [636, 358] on span "Carousel" at bounding box center [634, 365] width 36 height 15
click at [119, 269] on div at bounding box center [124, 268] width 24 height 16
click at [125, 293] on div at bounding box center [124, 290] width 24 height 16
drag, startPoint x: 963, startPoint y: 11, endPoint x: 1069, endPoint y: 20, distance: 106.1
click at [963, 11] on link "Save" at bounding box center [954, 15] width 41 height 20
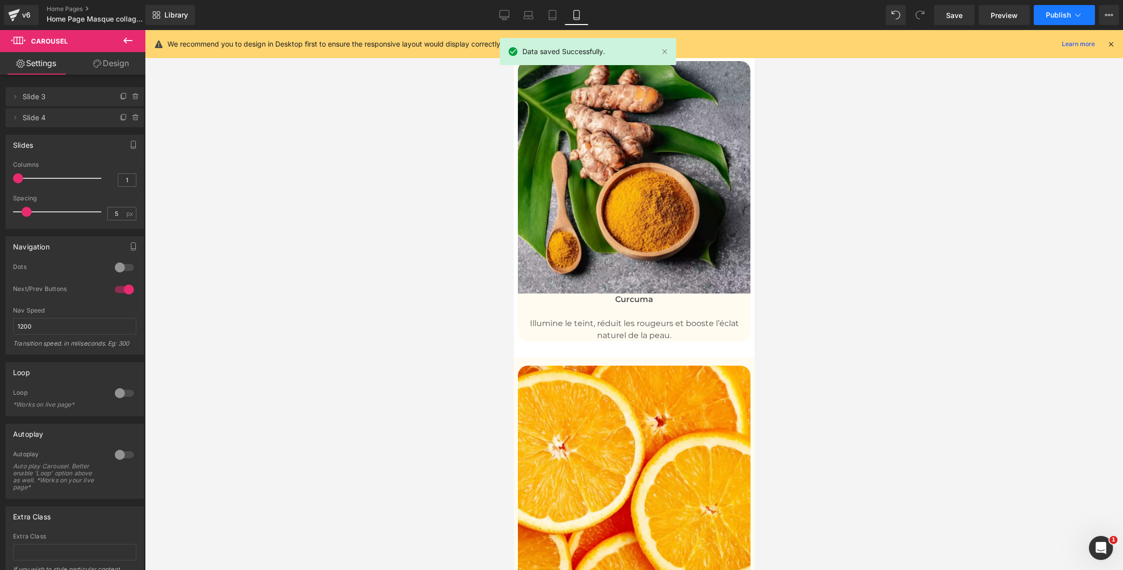
click at [1068, 16] on span "Publish" at bounding box center [1058, 15] width 25 height 8
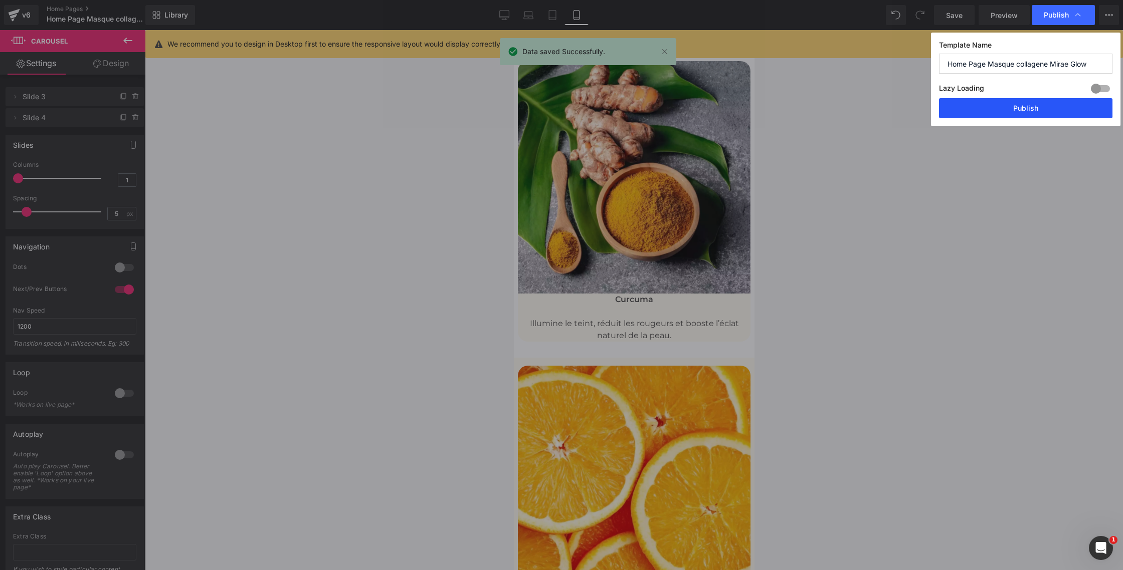
click at [1028, 104] on button "Publish" at bounding box center [1025, 108] width 173 height 20
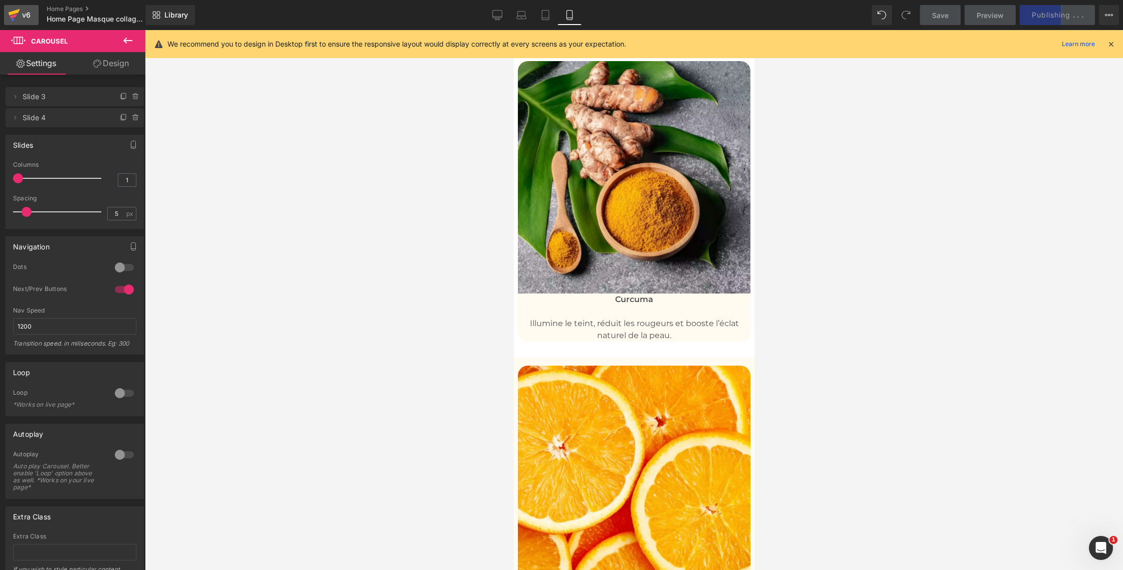
click at [14, 14] on icon at bounding box center [14, 15] width 12 height 25
